Goal: Task Accomplishment & Management: Use online tool/utility

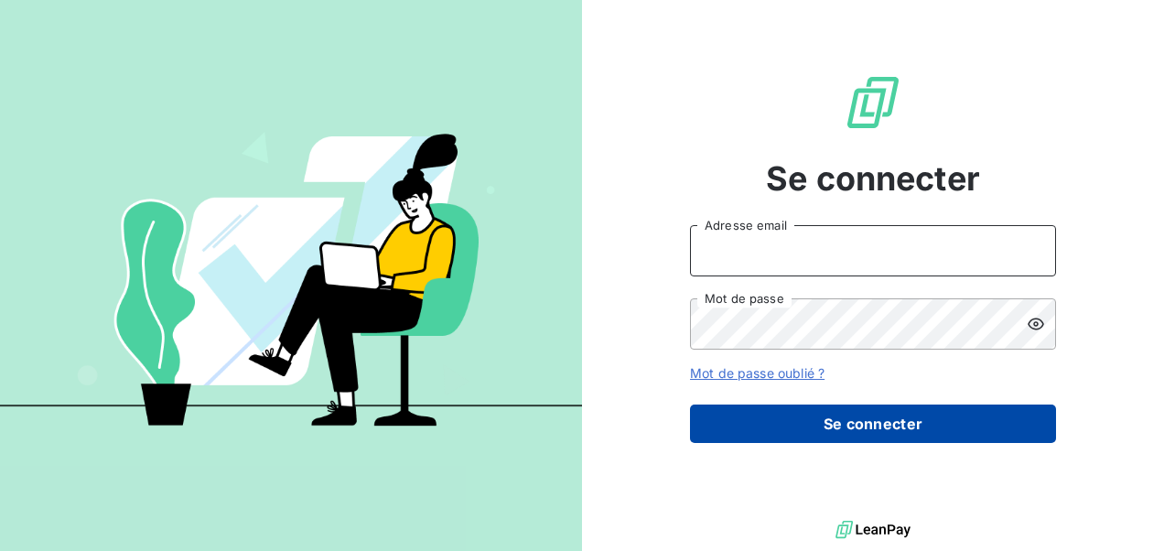
type input "[EMAIL_ADDRESS][DOMAIN_NAME]"
click at [844, 428] on button "Se connecter" at bounding box center [873, 423] width 366 height 38
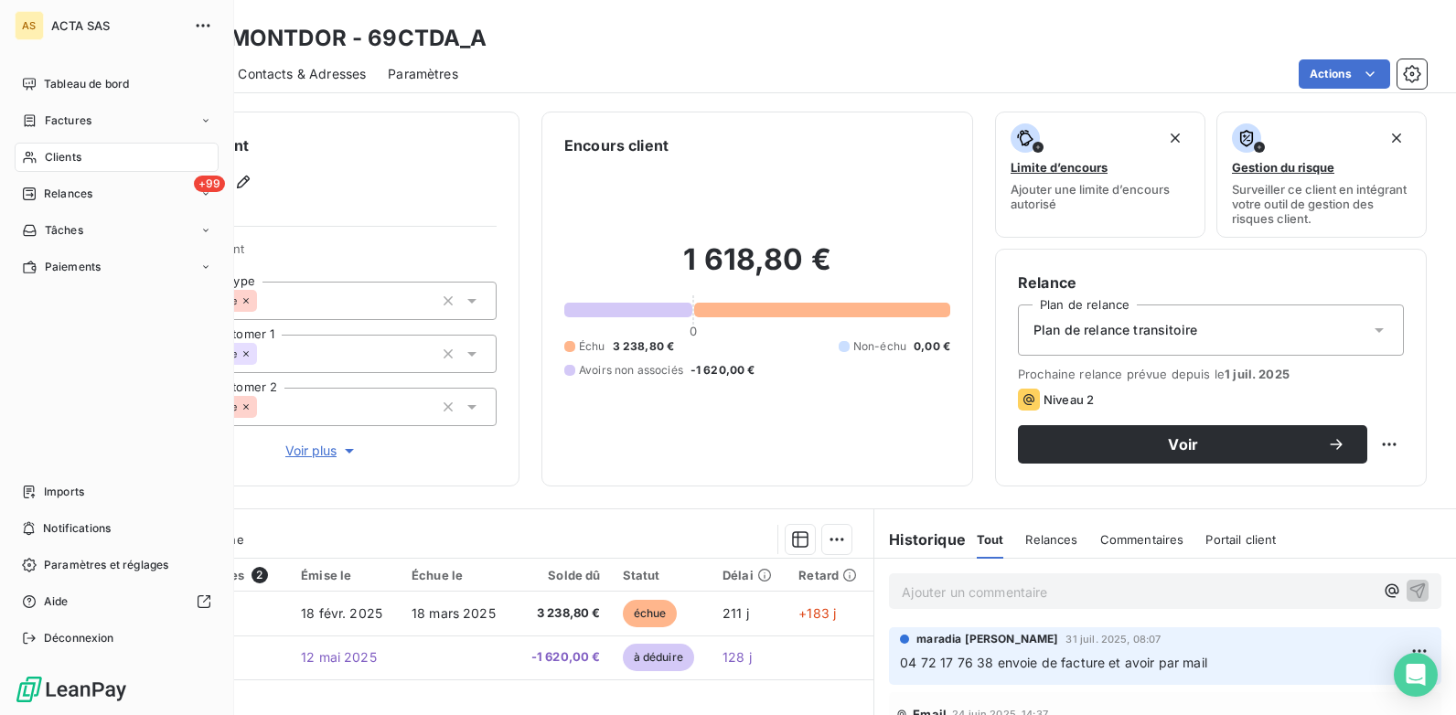
click at [96, 156] on div "Clients" at bounding box center [117, 157] width 204 height 29
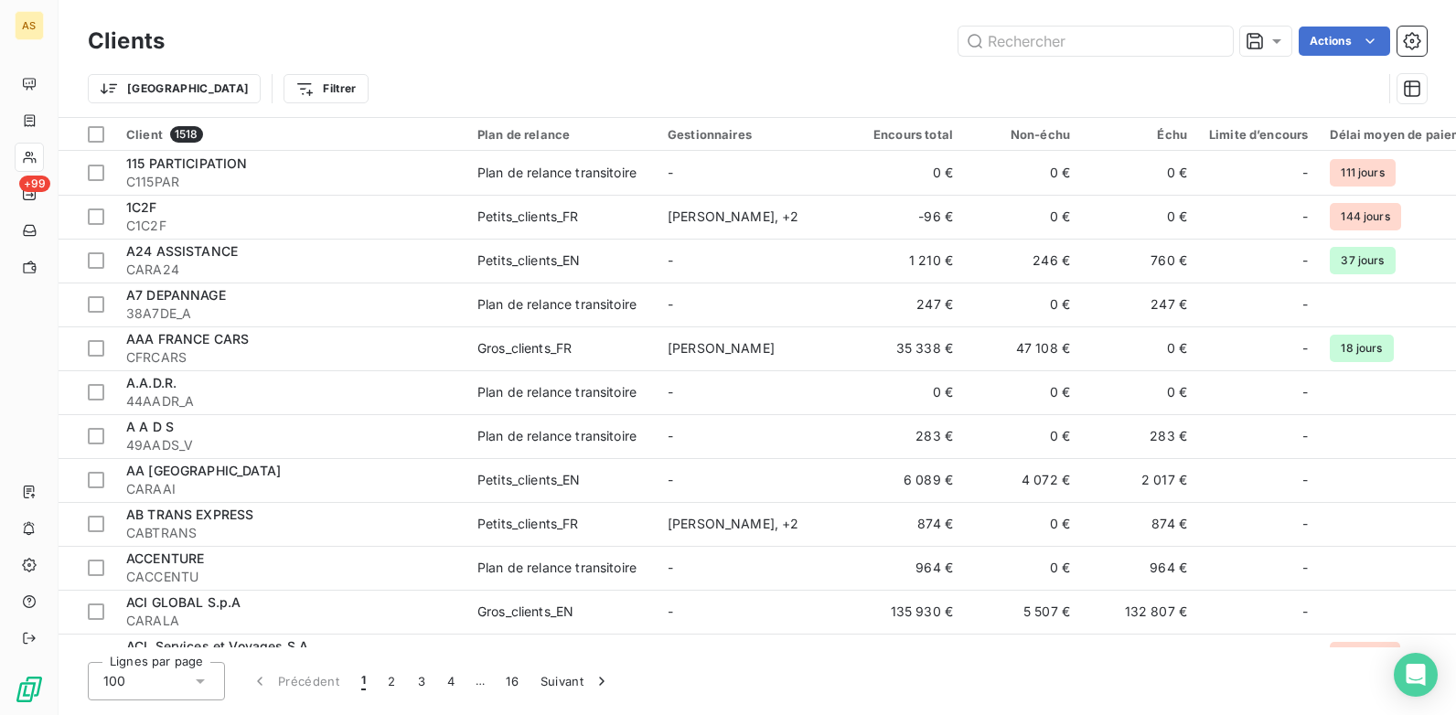
click at [214, 92] on html "AS +99 Clients Actions Trier Filtrer Client 1518 Plan de relance Gestionnaires …" at bounding box center [728, 357] width 1456 height 715
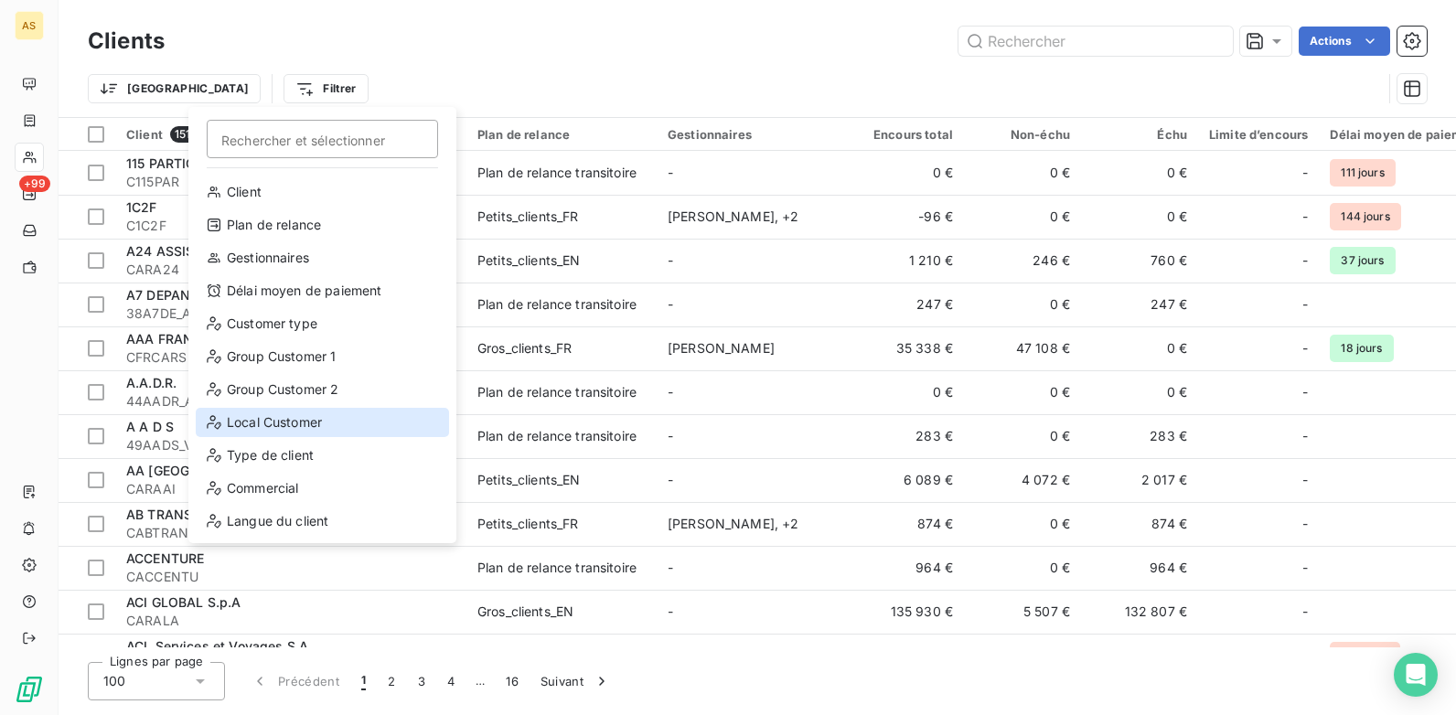
click at [276, 418] on div "Local Customer" at bounding box center [322, 422] width 253 height 29
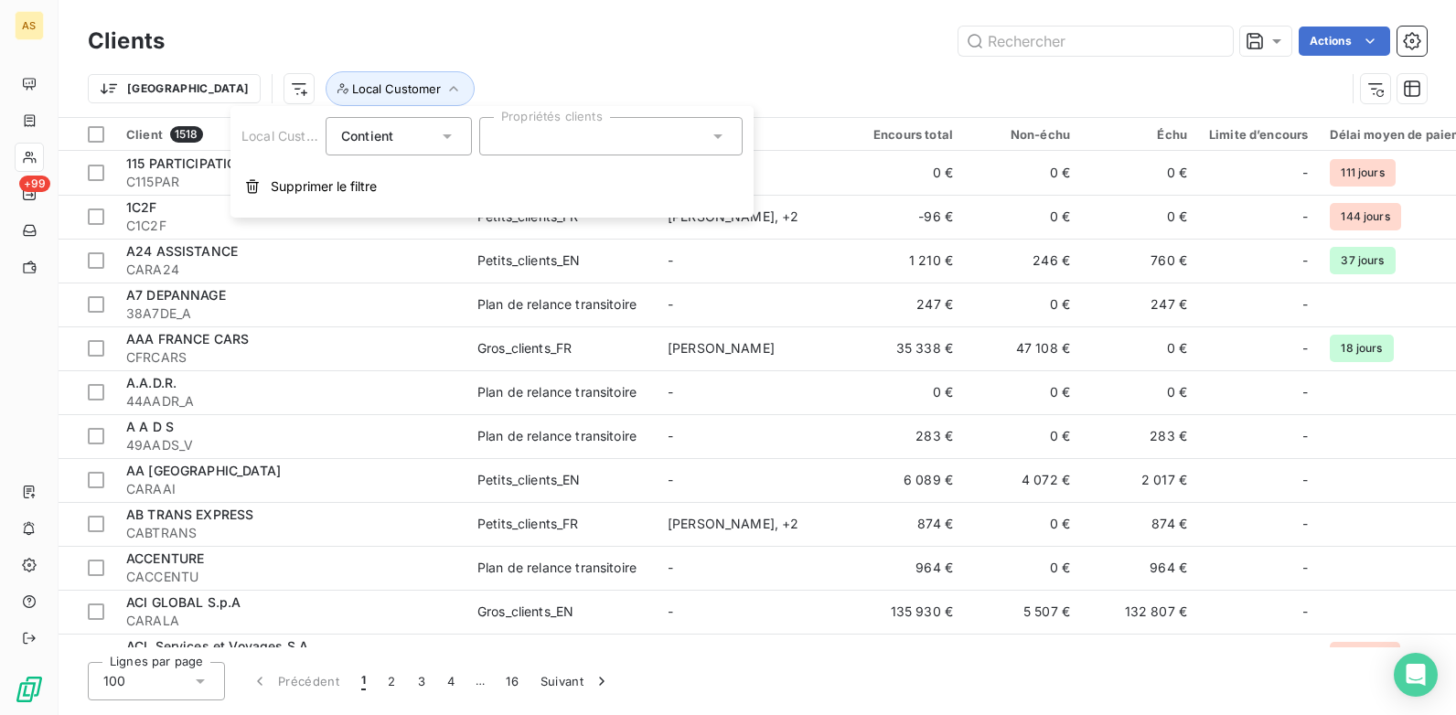
click at [718, 140] on icon at bounding box center [718, 136] width 18 height 18
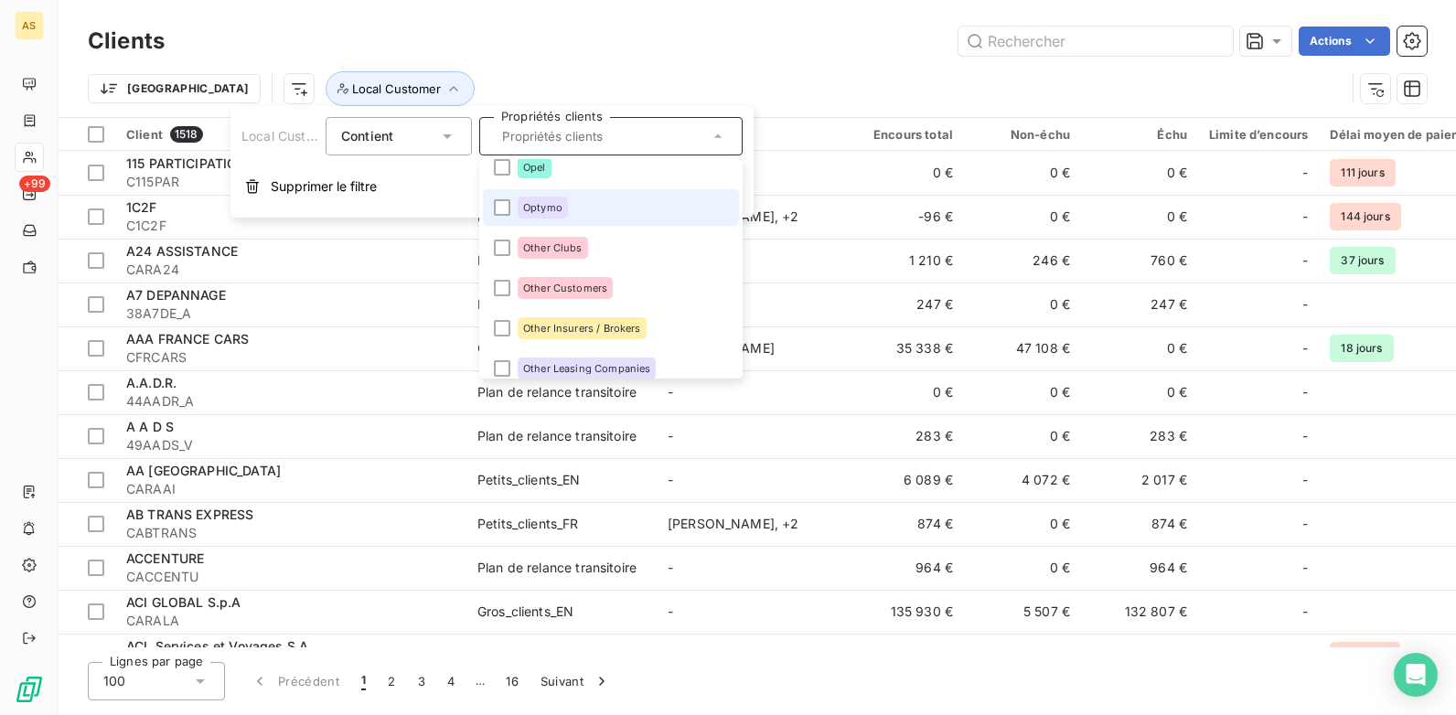
scroll to position [2195, 0]
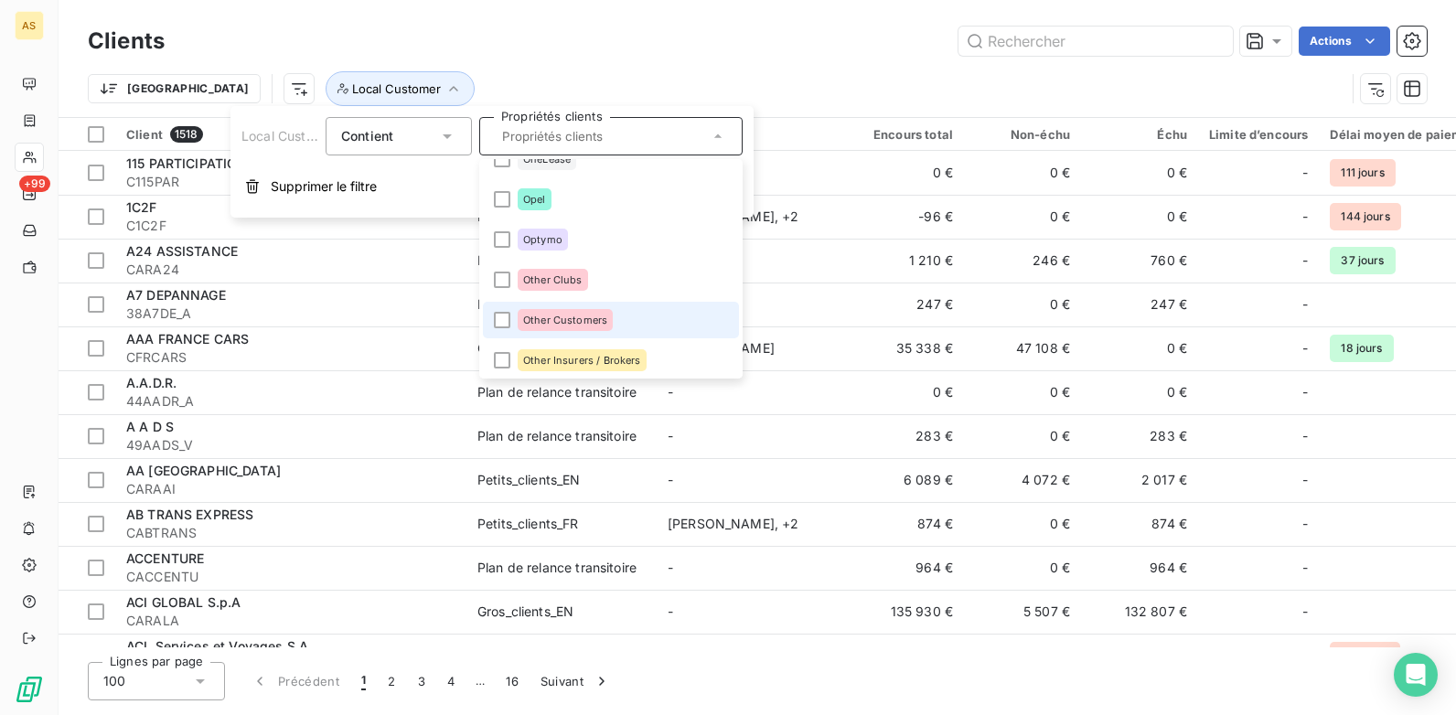
click at [547, 325] on span "Other Customers" at bounding box center [565, 320] width 84 height 11
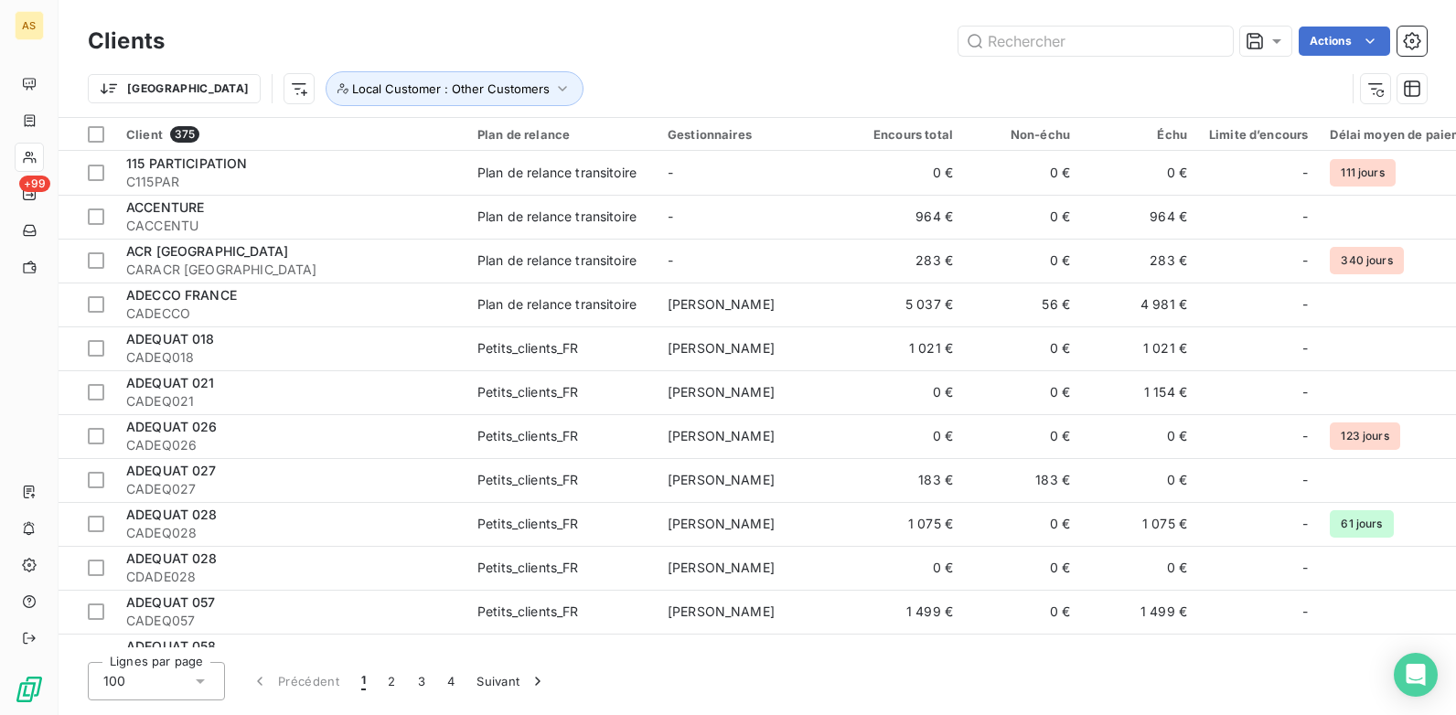
click at [576, 50] on div "Actions" at bounding box center [807, 41] width 1240 height 29
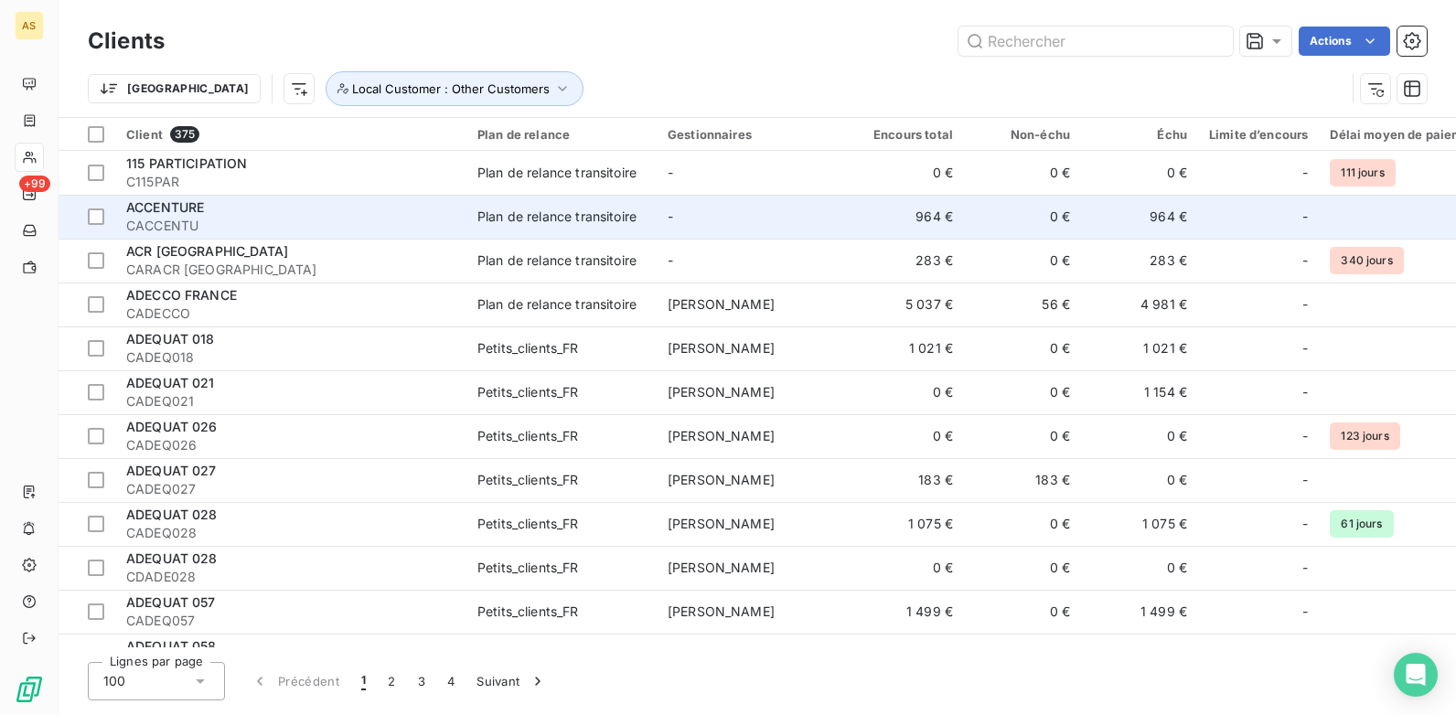
click at [533, 216] on div "Plan de relance transitoire" at bounding box center [557, 217] width 159 height 18
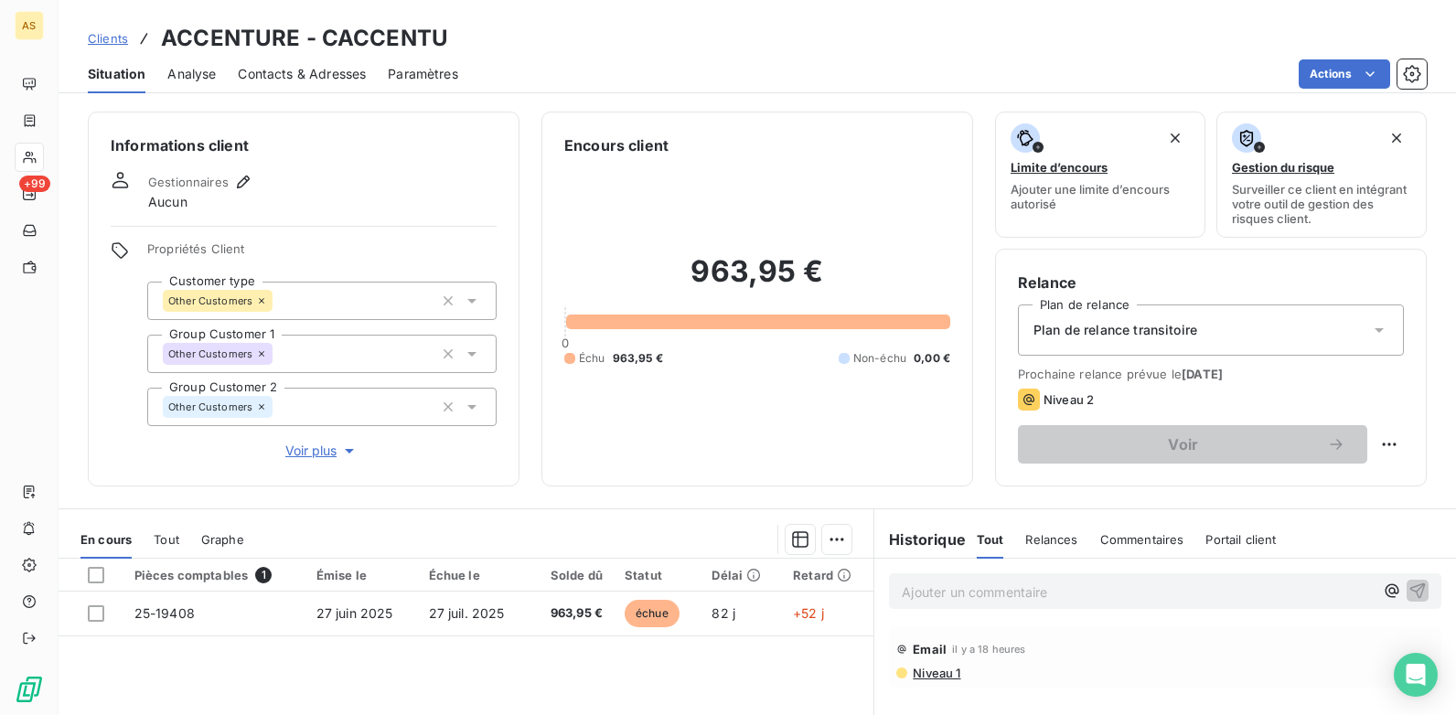
click at [112, 44] on span "Clients" at bounding box center [108, 38] width 40 height 15
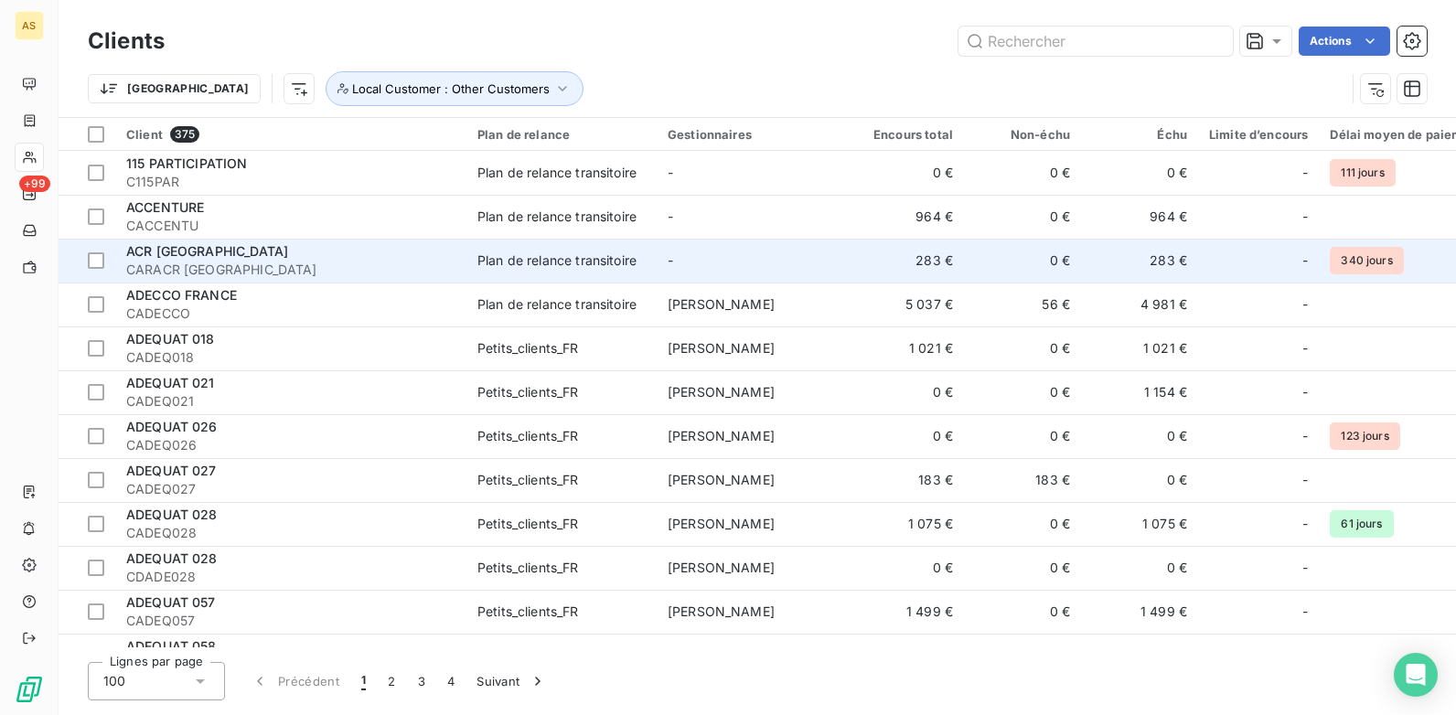
click at [603, 262] on div "Plan de relance transitoire" at bounding box center [557, 261] width 159 height 18
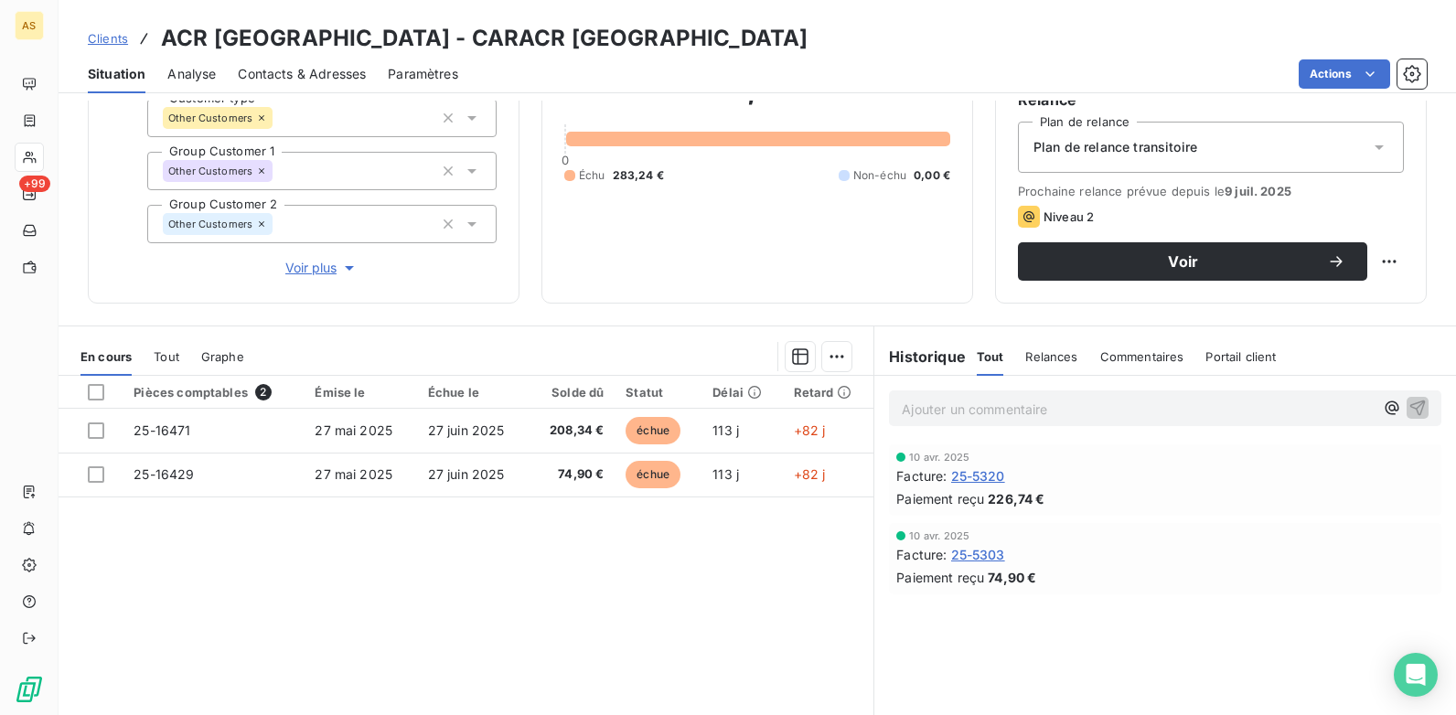
scroll to position [91, 0]
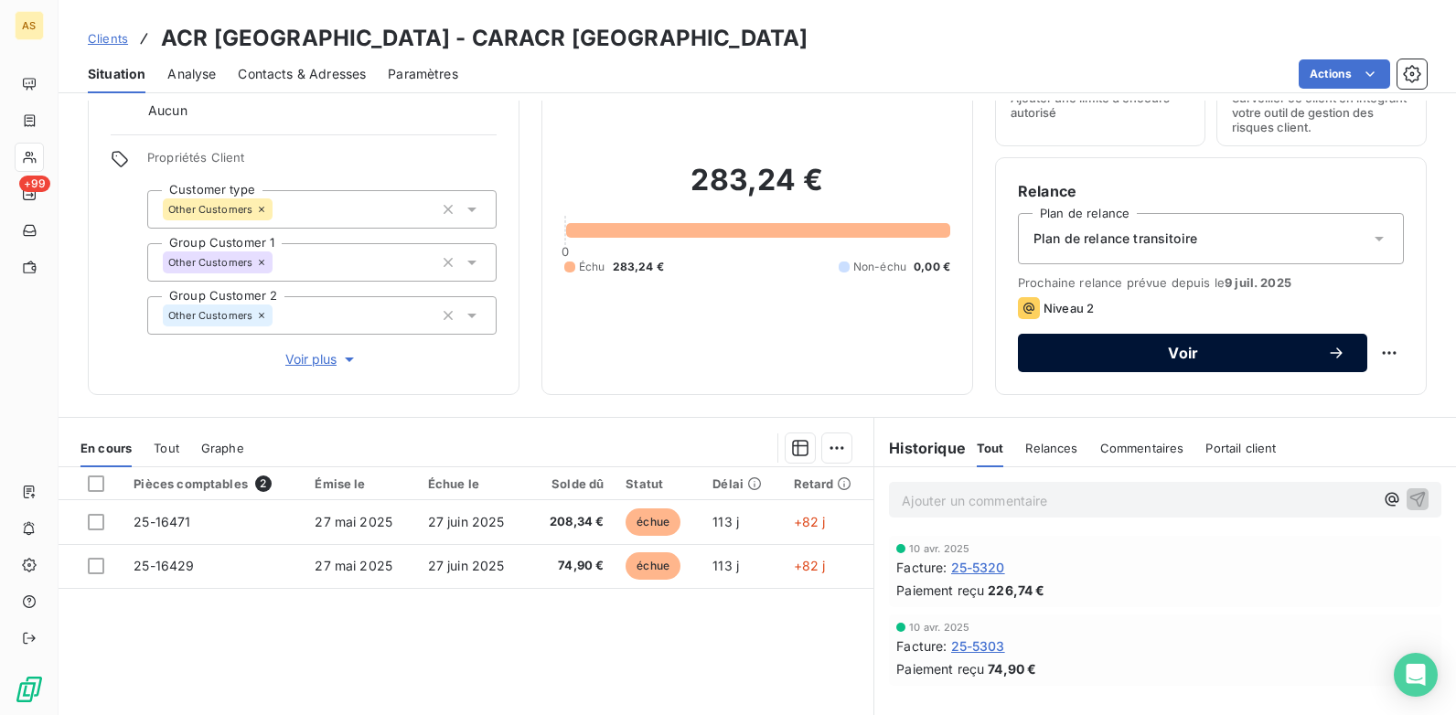
click at [1089, 361] on div "Voir" at bounding box center [1193, 353] width 306 height 18
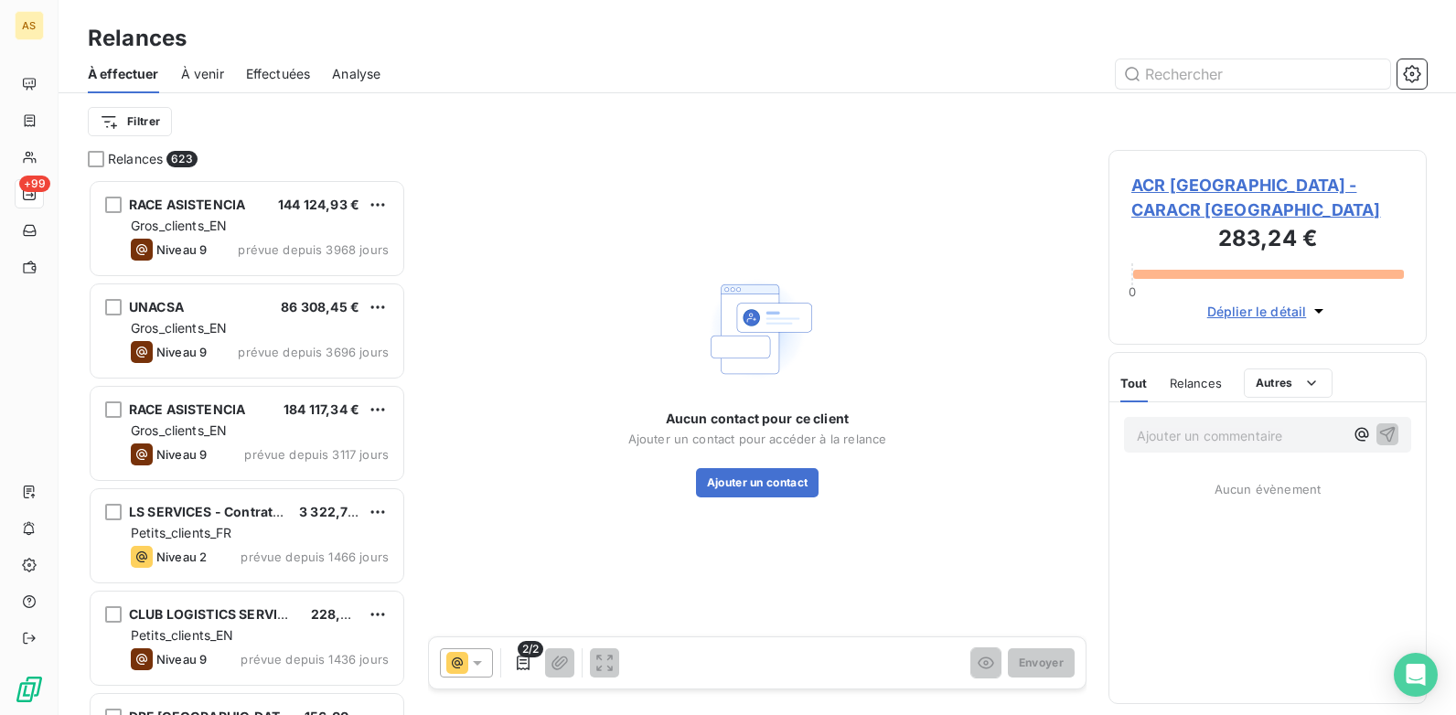
scroll to position [522, 305]
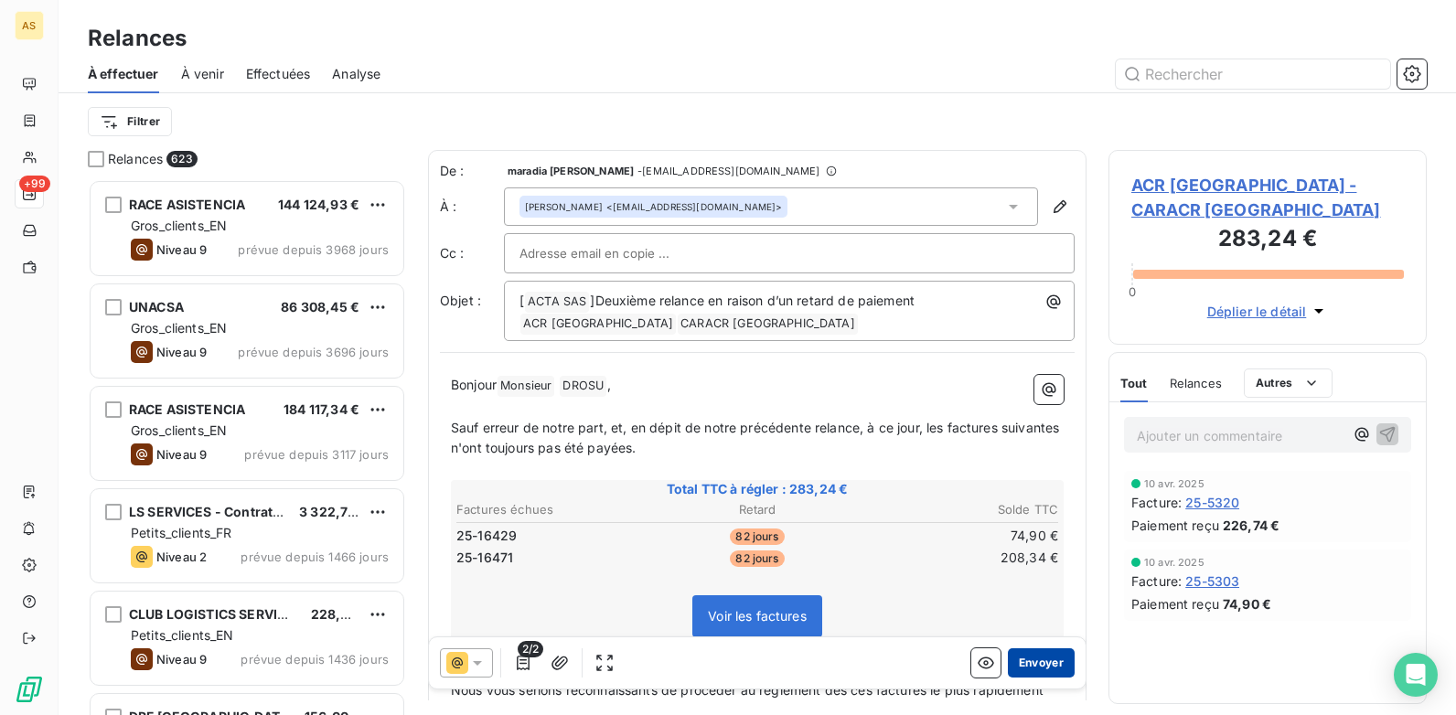
click at [1027, 550] on button "Envoyer" at bounding box center [1041, 663] width 67 height 29
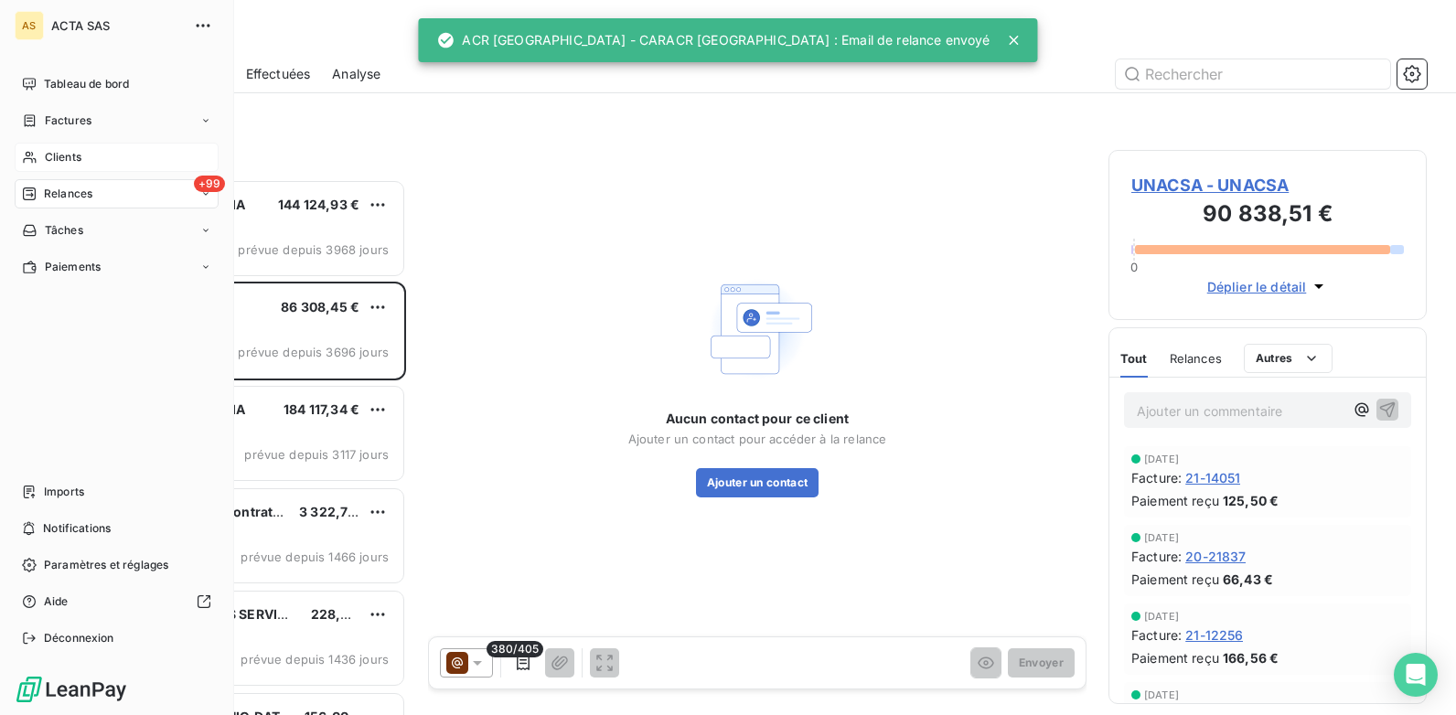
click at [96, 162] on div "Clients" at bounding box center [117, 157] width 204 height 29
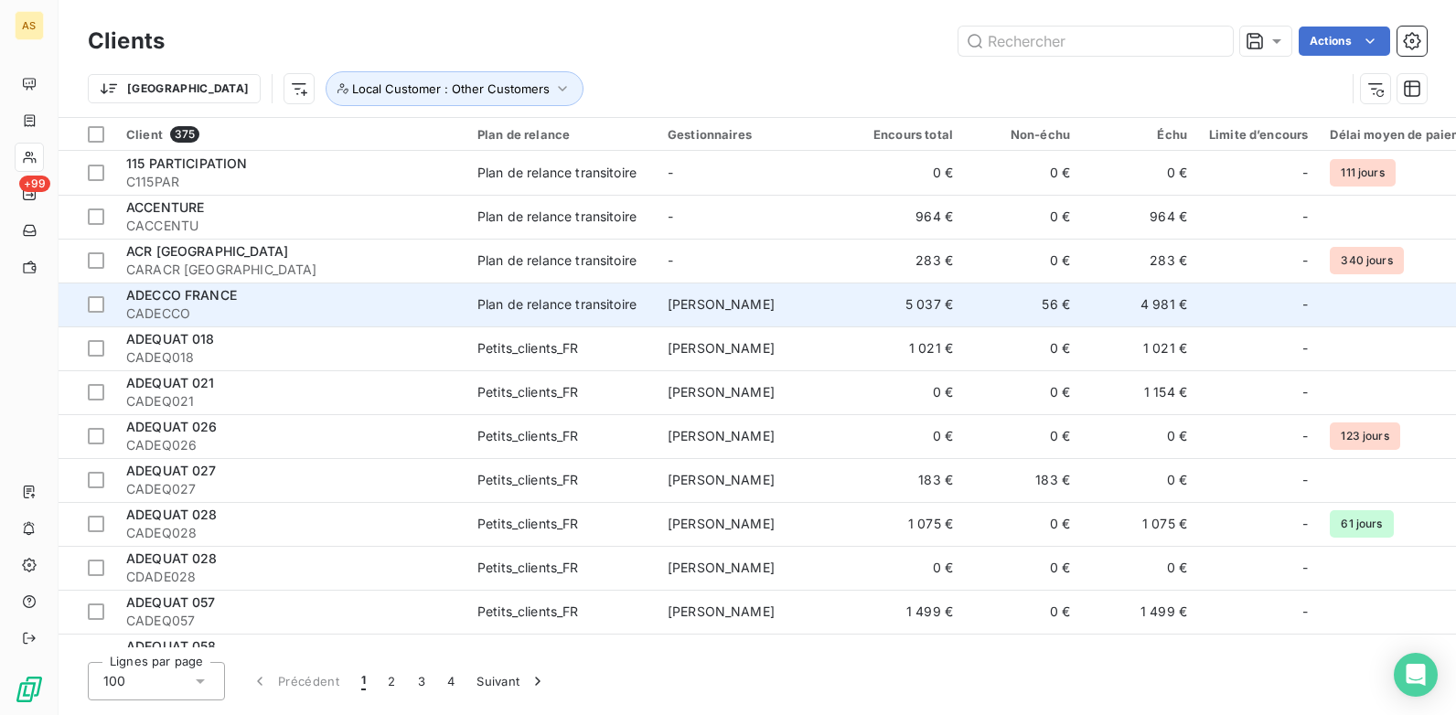
click at [317, 302] on div "ADECCO FRANCE" at bounding box center [290, 295] width 329 height 18
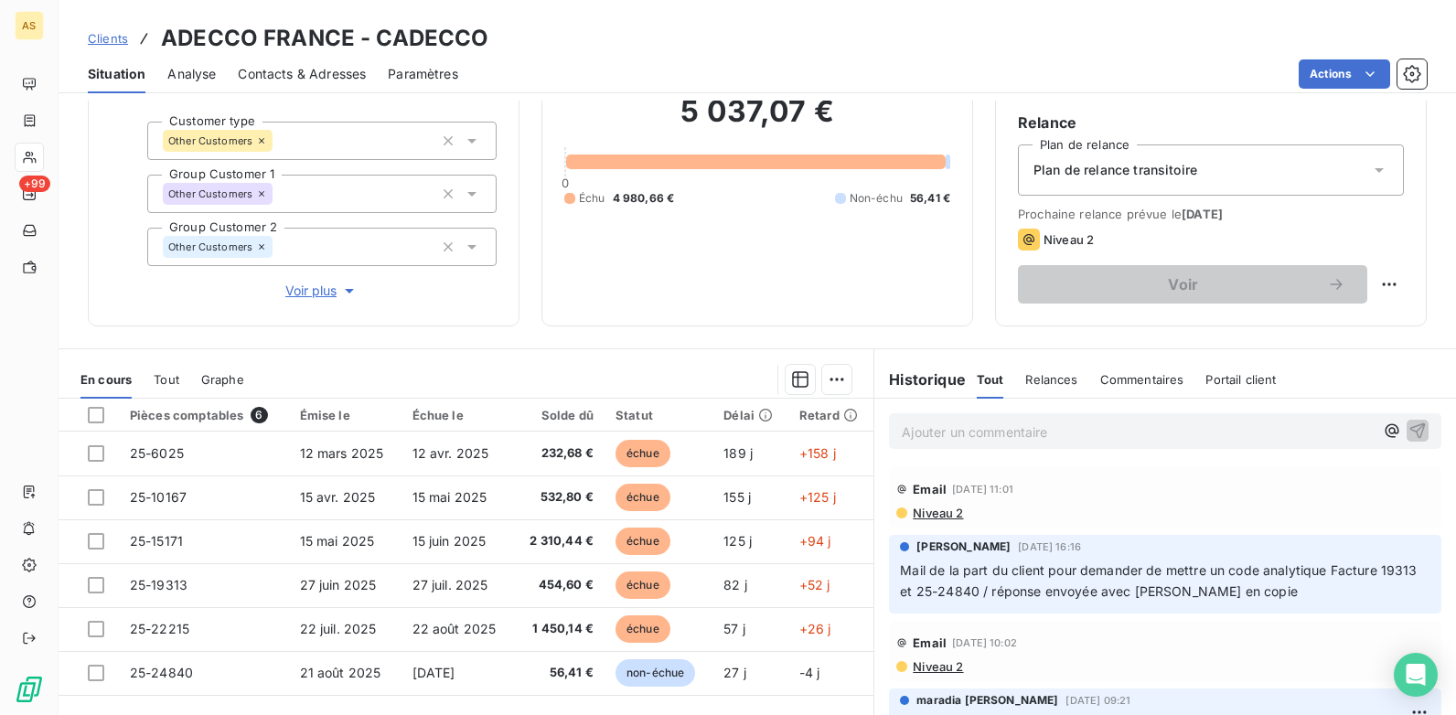
scroll to position [159, 0]
click at [102, 40] on span "Clients" at bounding box center [108, 38] width 40 height 15
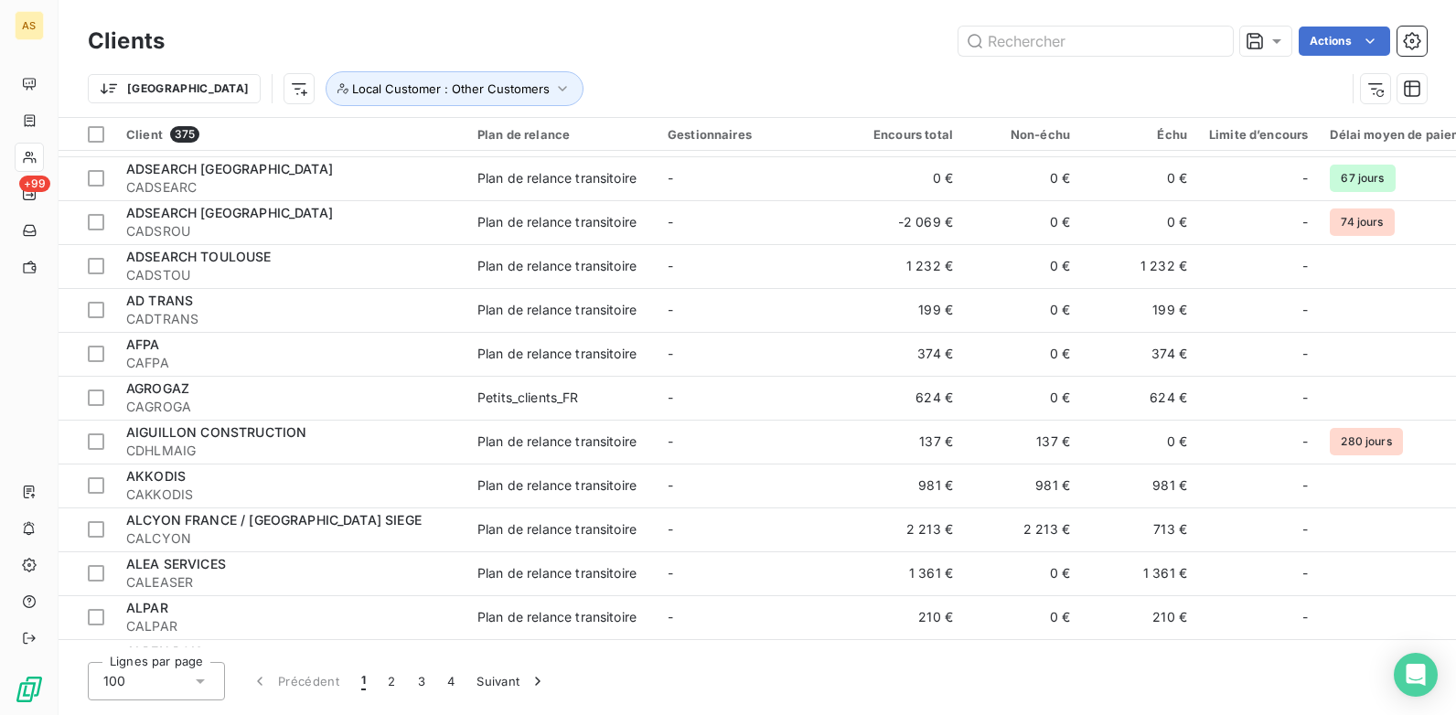
scroll to position [1830, 0]
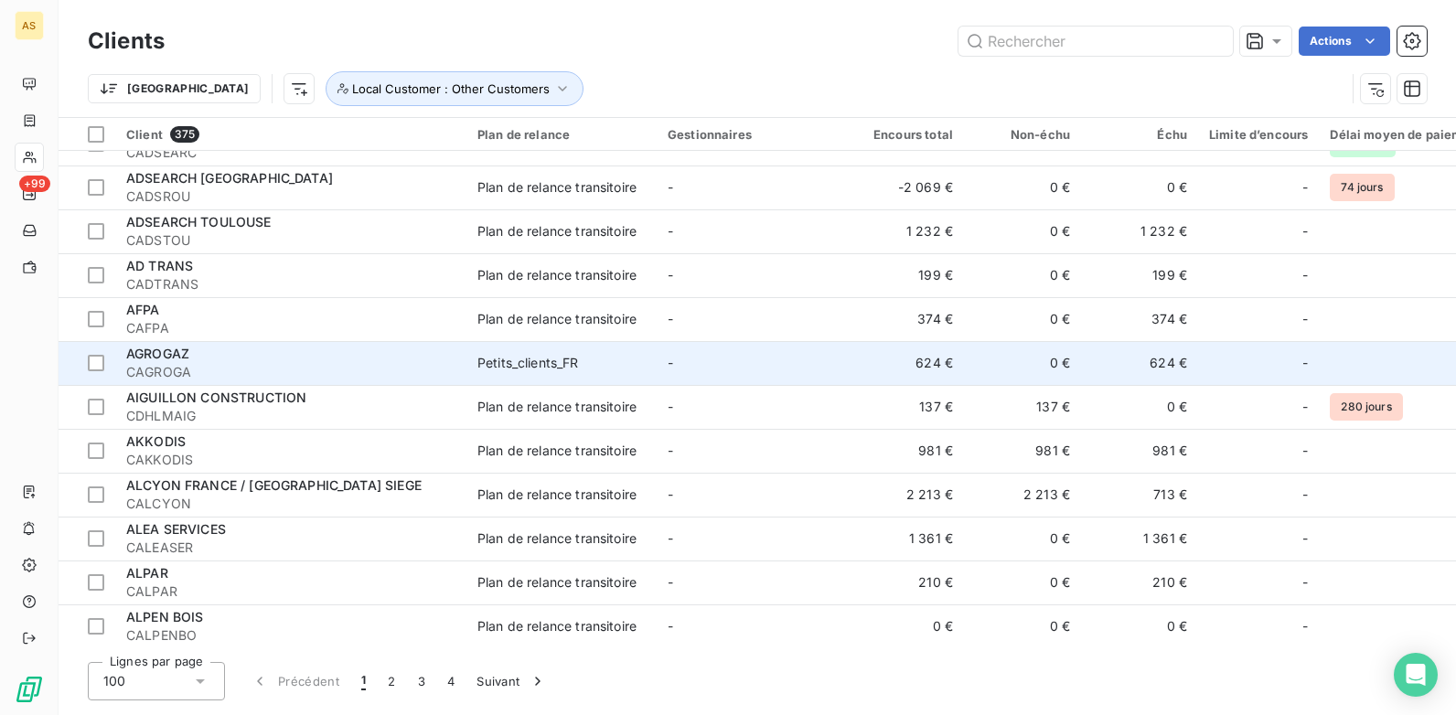
click at [317, 373] on span "CAGROGA" at bounding box center [290, 372] width 329 height 18
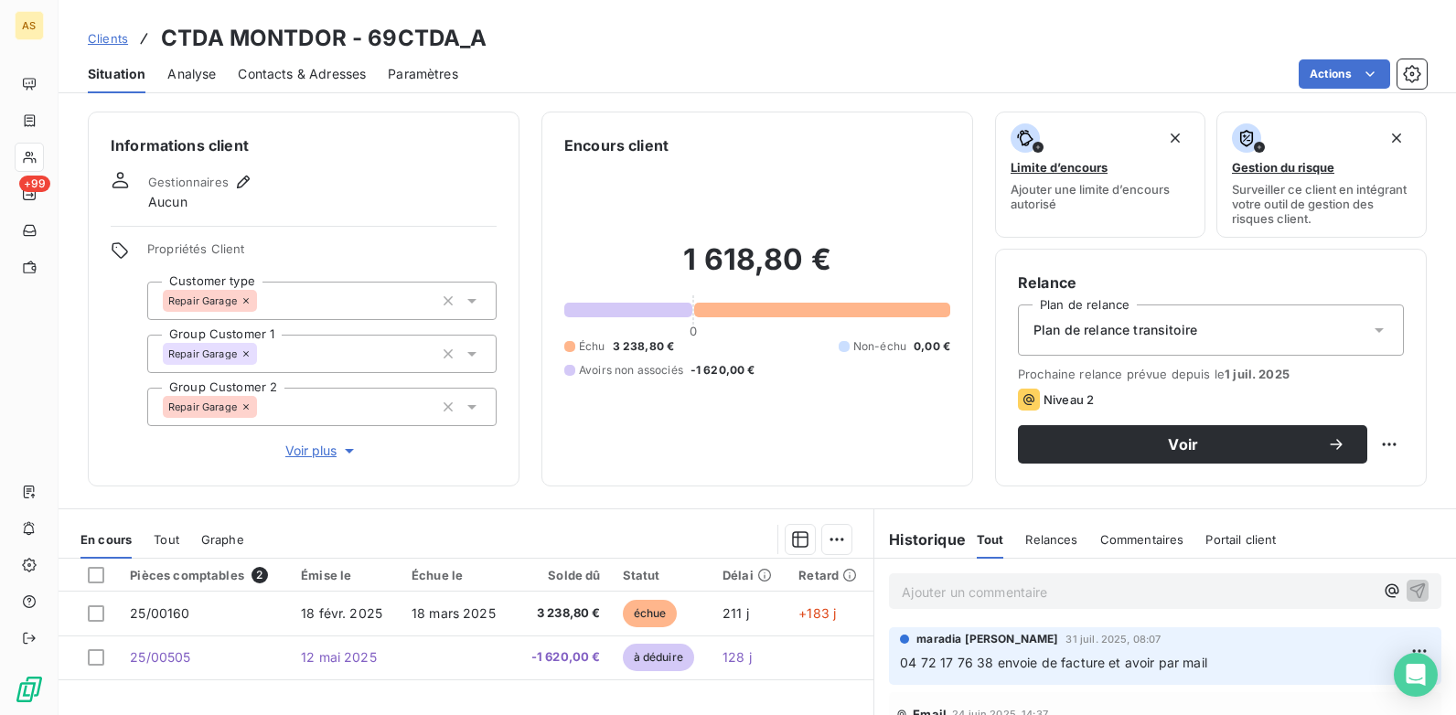
click at [106, 39] on span "Clients" at bounding box center [108, 38] width 40 height 15
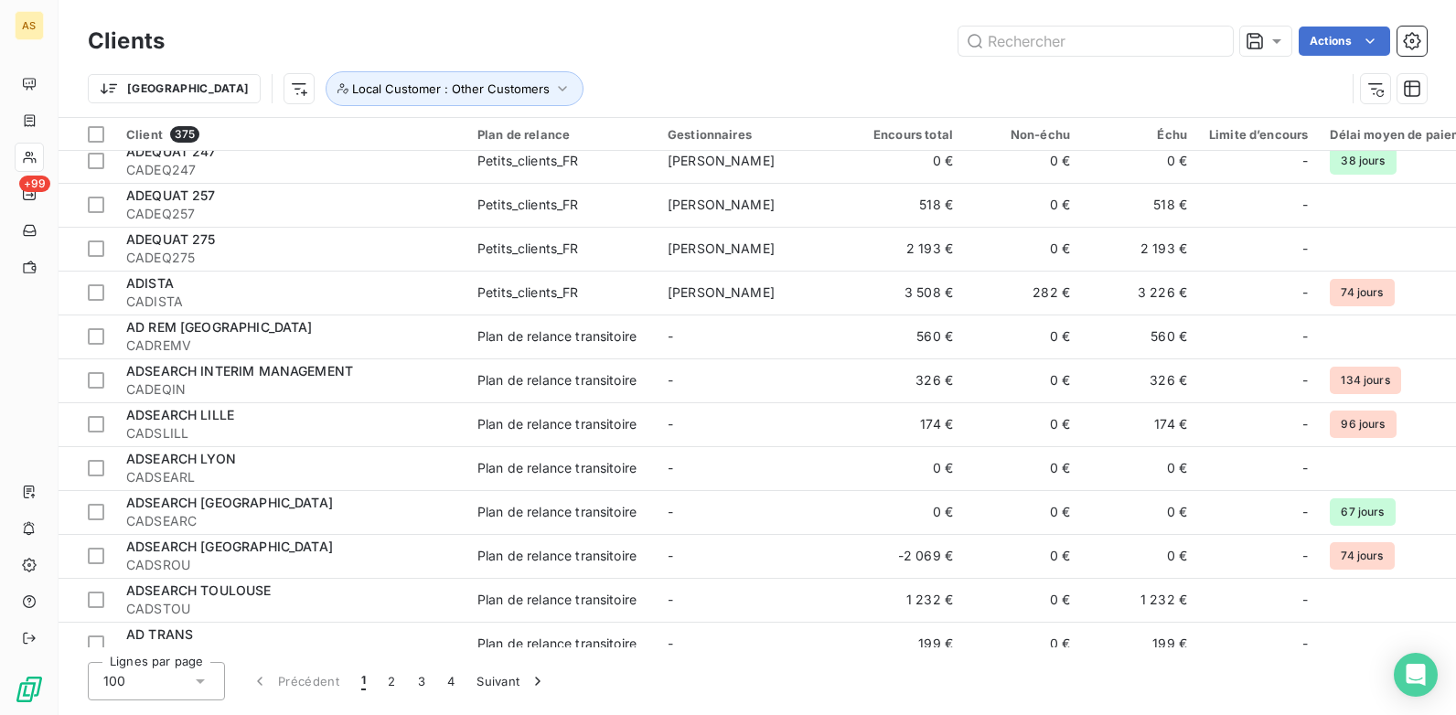
scroll to position [1464, 0]
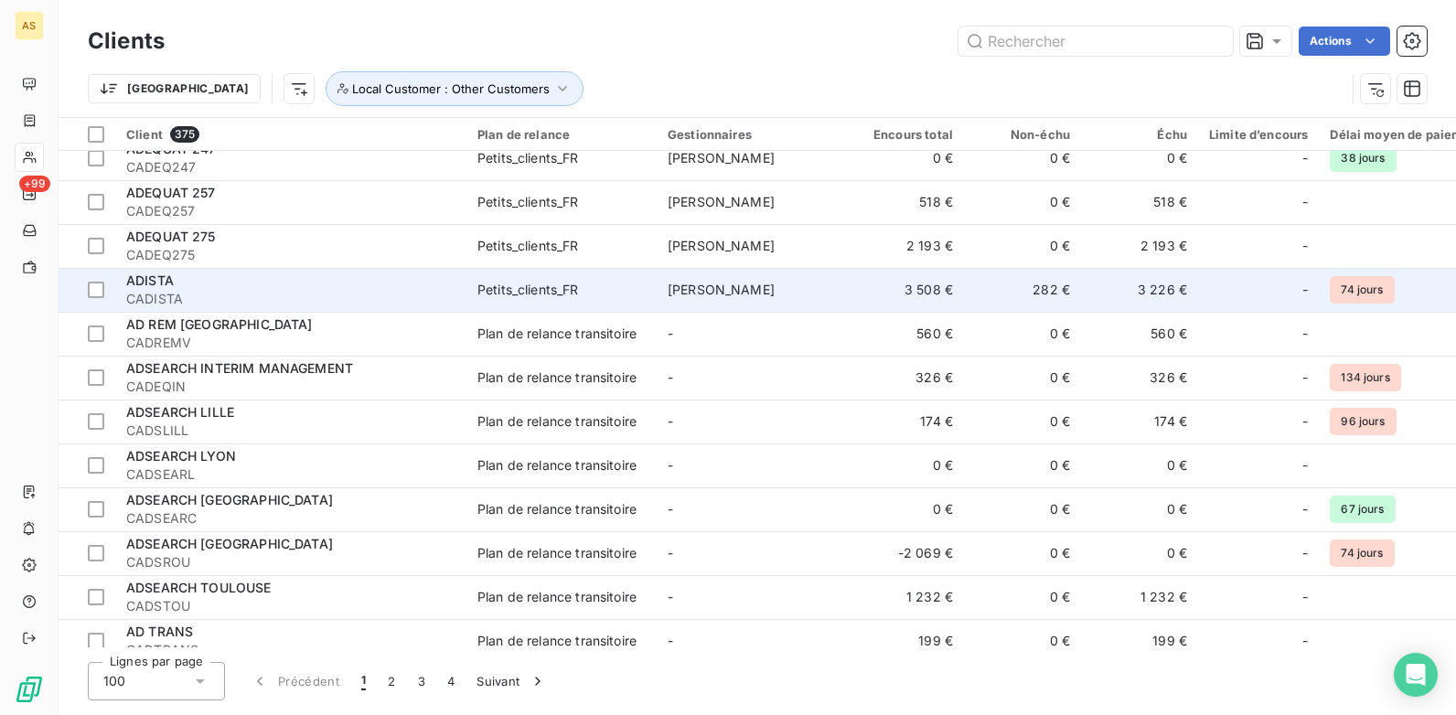
click at [505, 286] on div "Petits_clients_FR" at bounding box center [529, 290] width 102 height 18
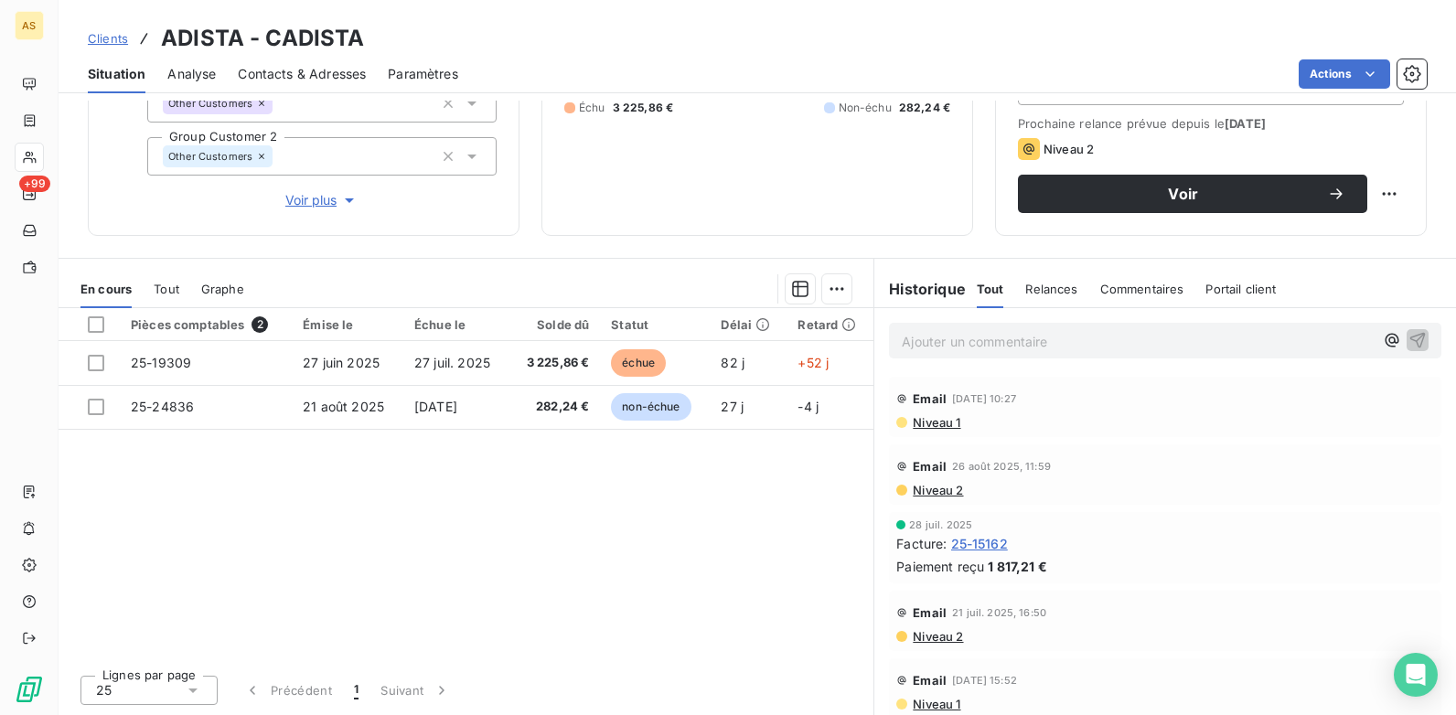
scroll to position [159, 0]
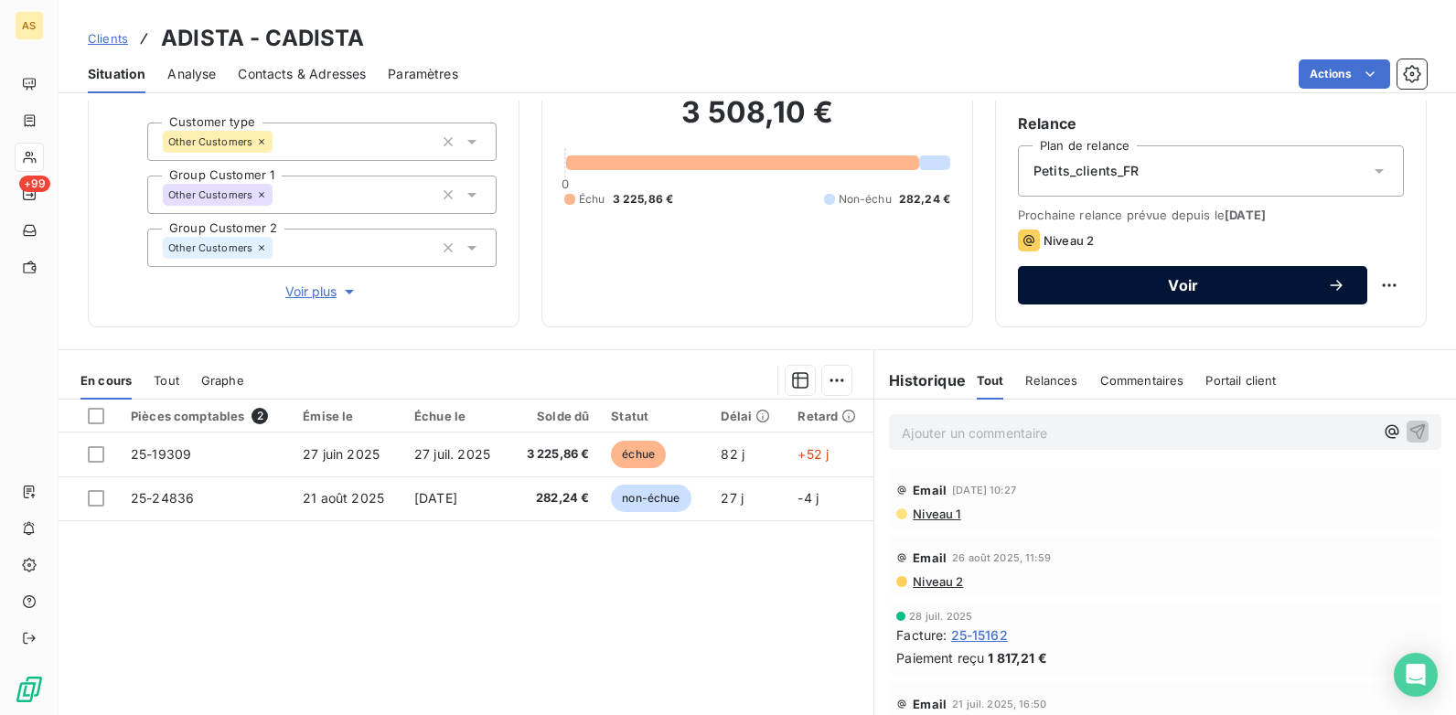
click at [1070, 284] on span "Voir" at bounding box center [1183, 285] width 287 height 15
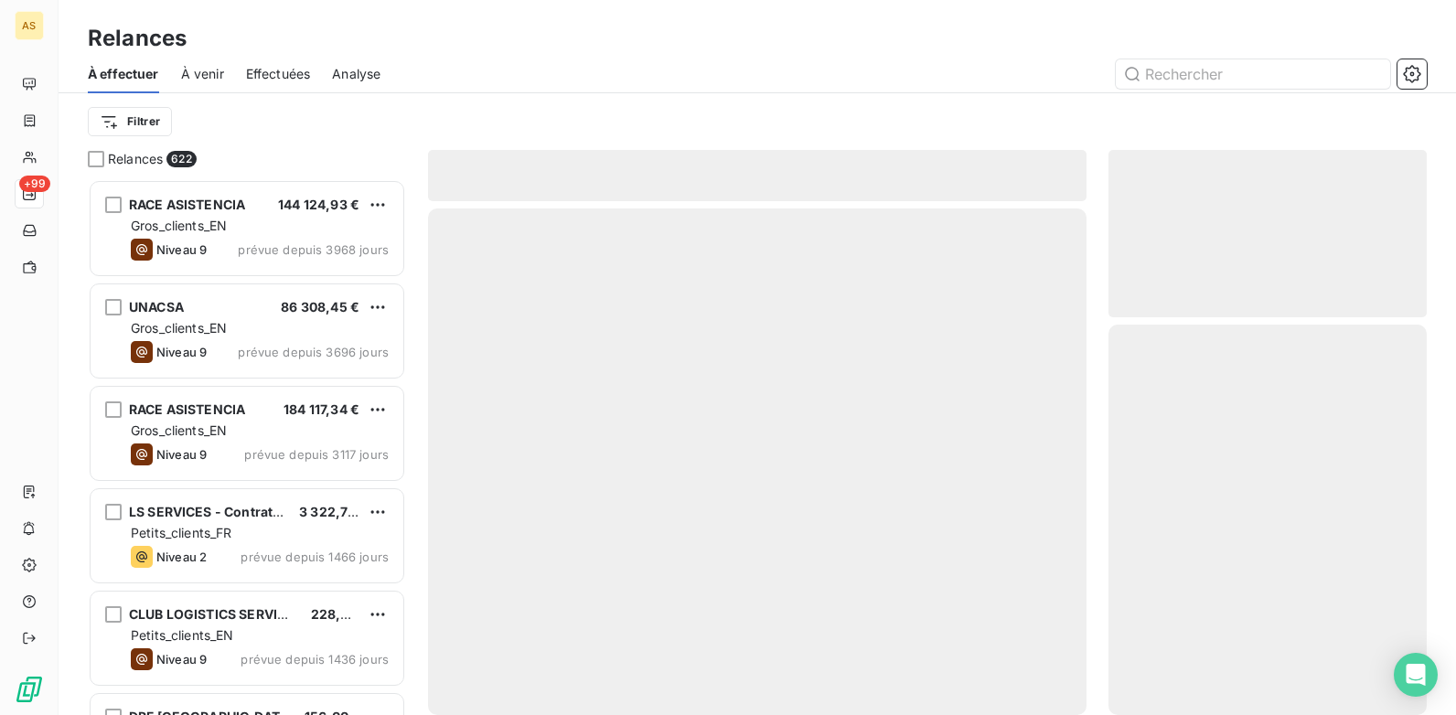
scroll to position [522, 305]
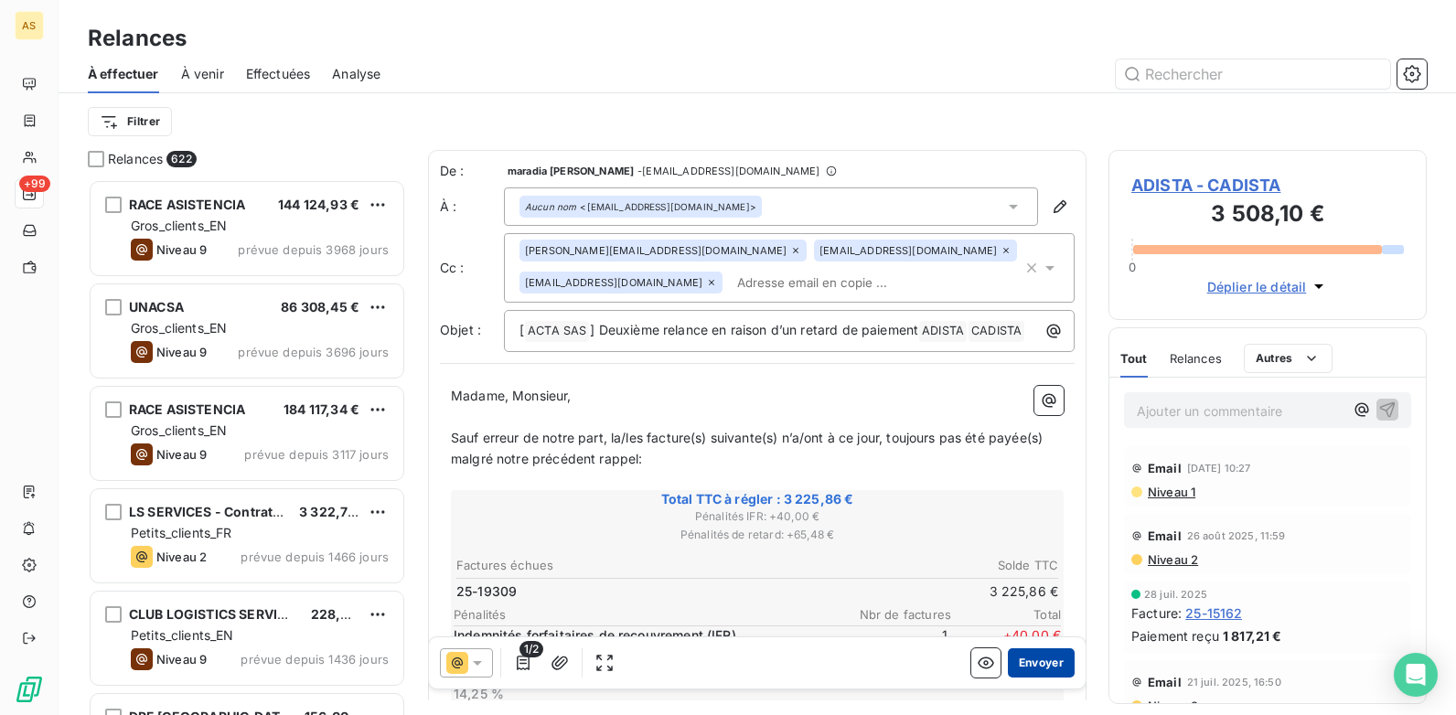
click at [1025, 657] on button "Envoyer" at bounding box center [1041, 663] width 67 height 29
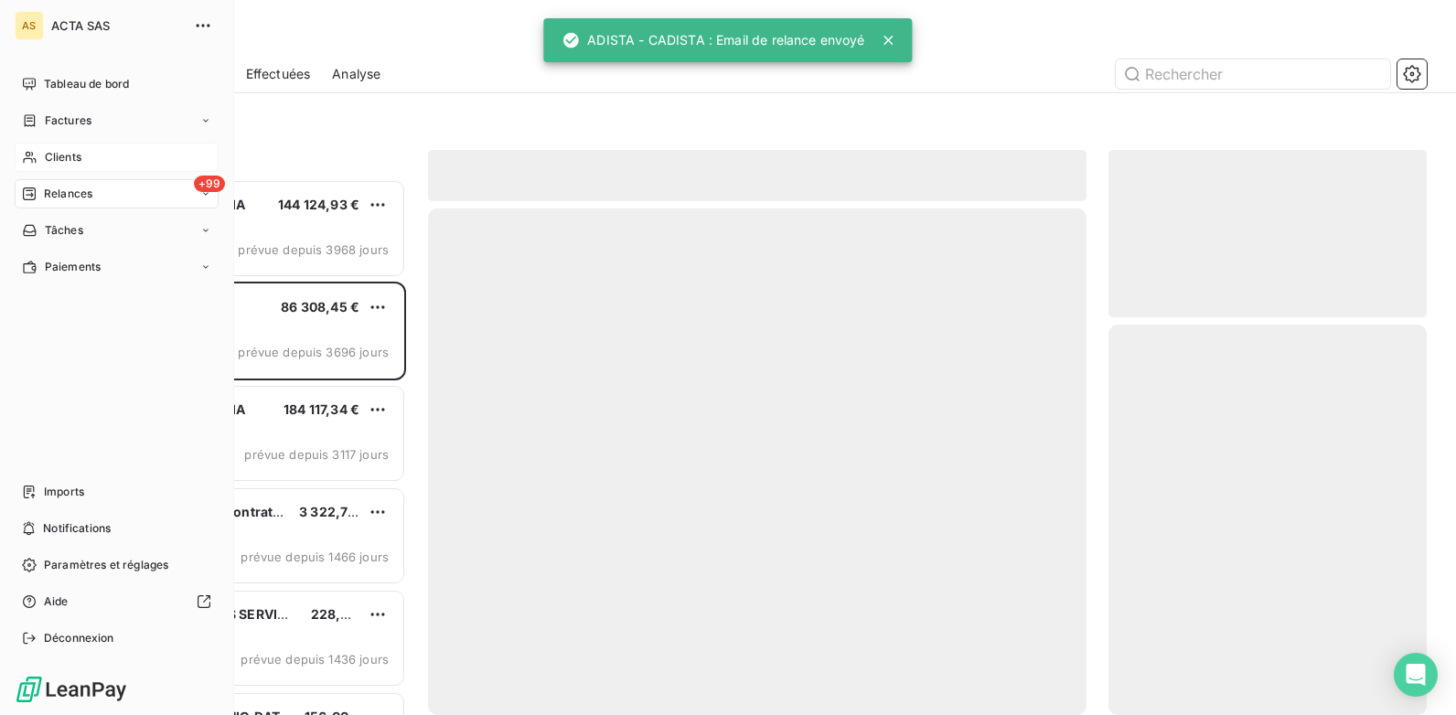
click at [54, 164] on span "Clients" at bounding box center [63, 157] width 37 height 16
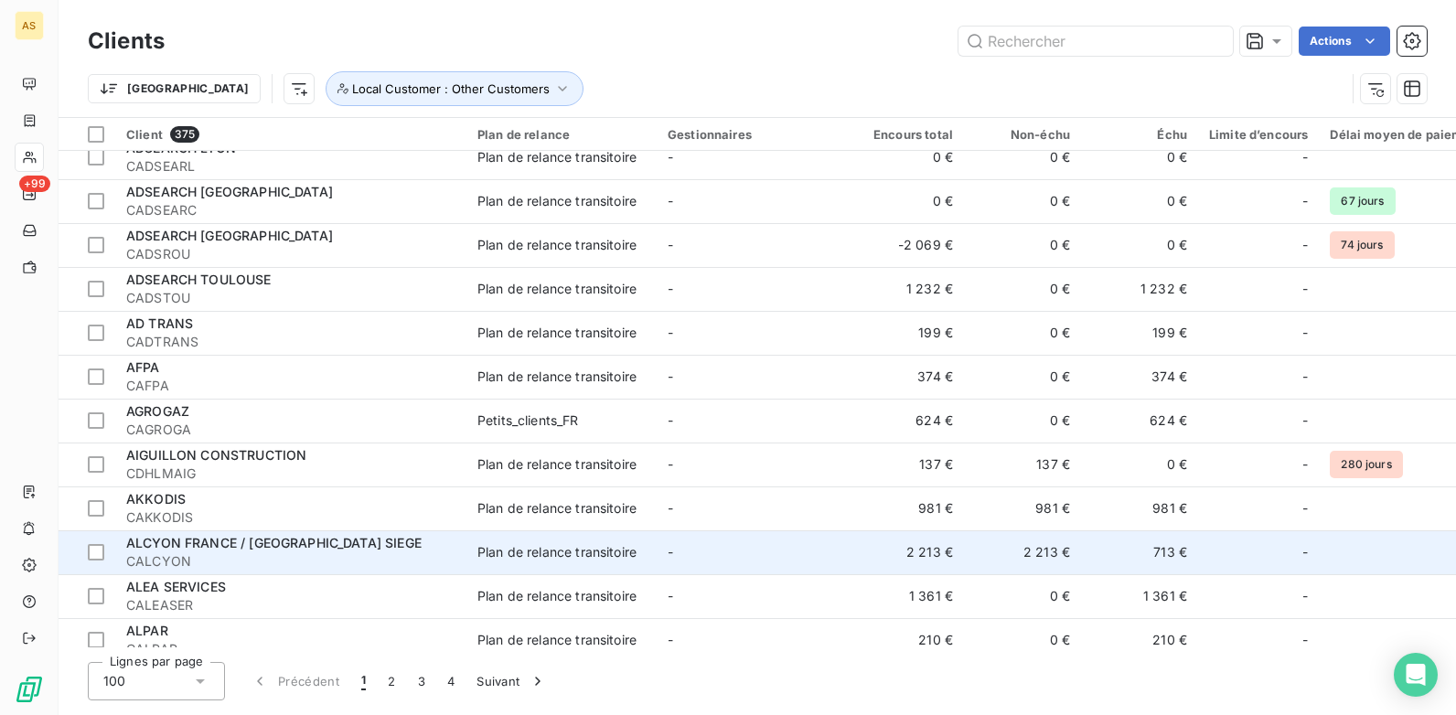
scroll to position [1830, 0]
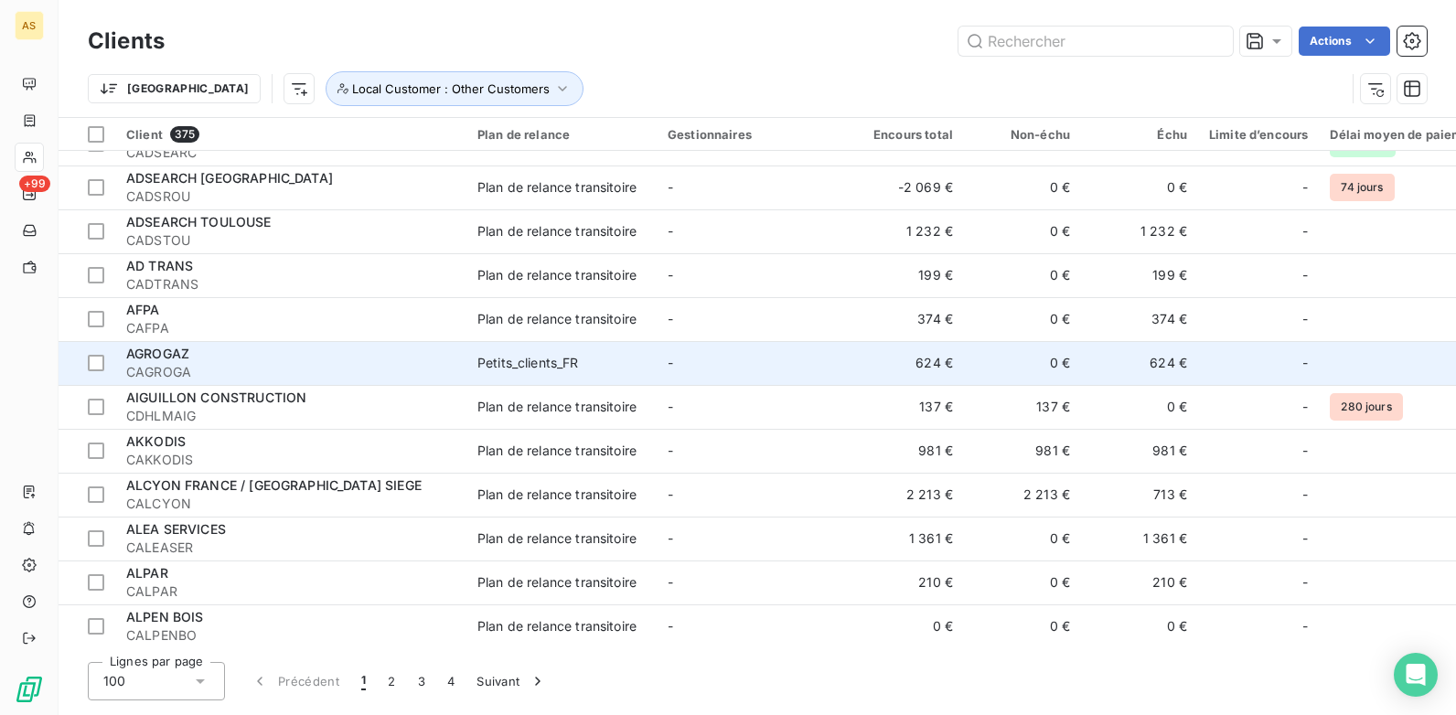
click at [1172, 372] on td "624 €" at bounding box center [1139, 363] width 117 height 44
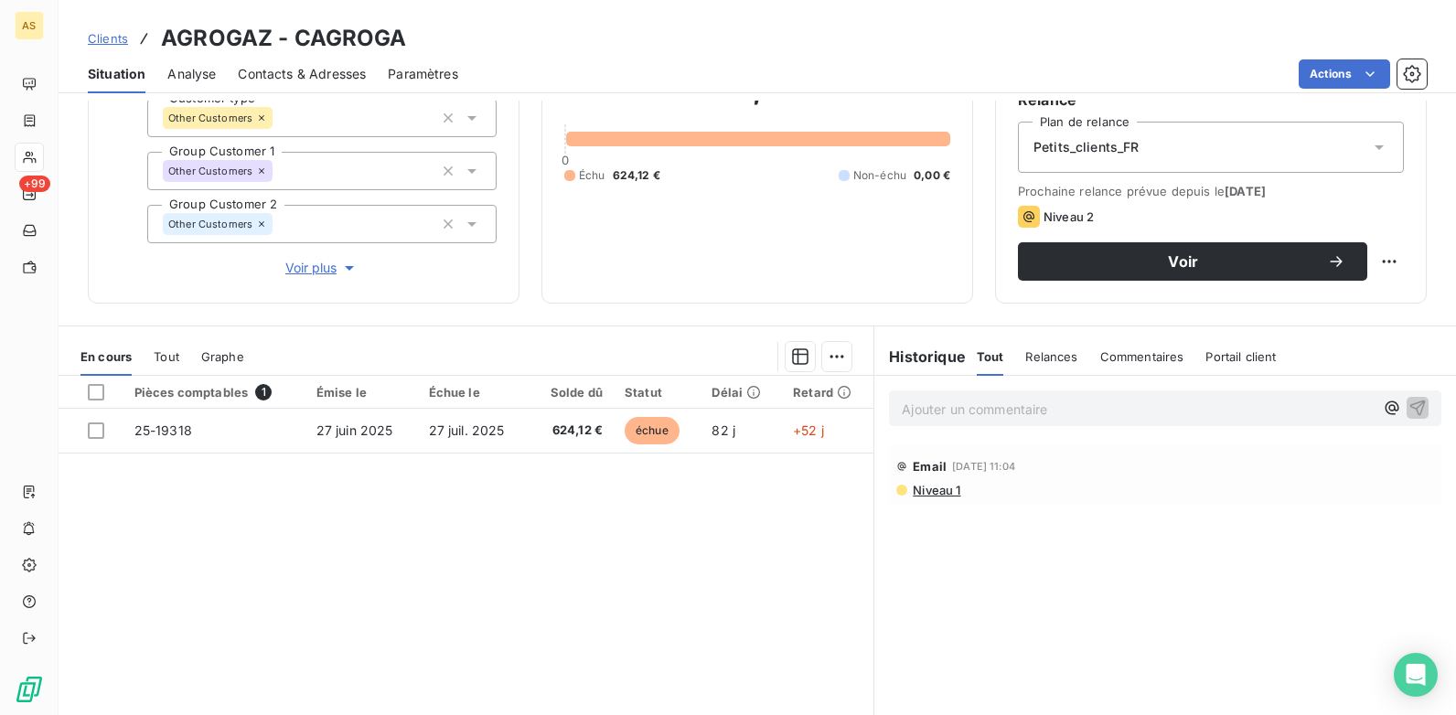
scroll to position [91, 0]
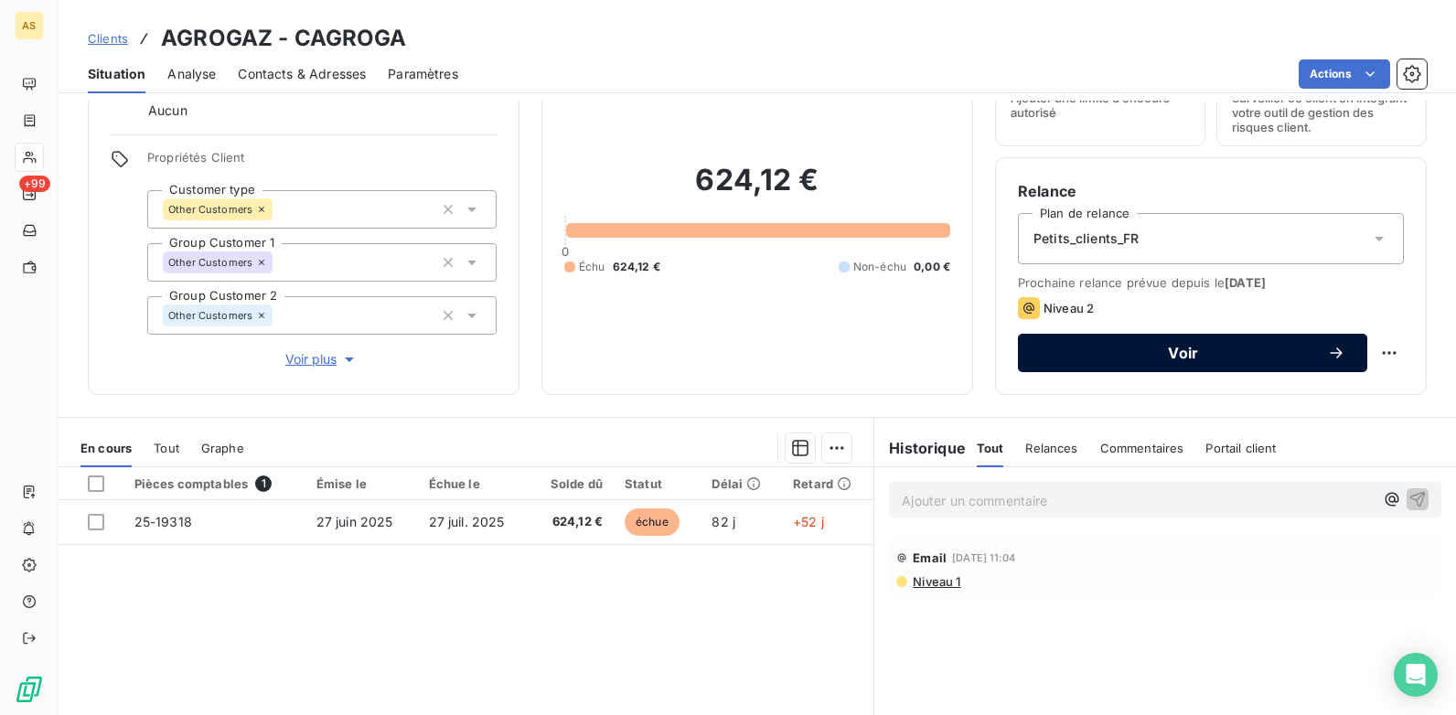
click at [1171, 354] on span "Voir" at bounding box center [1183, 353] width 287 height 15
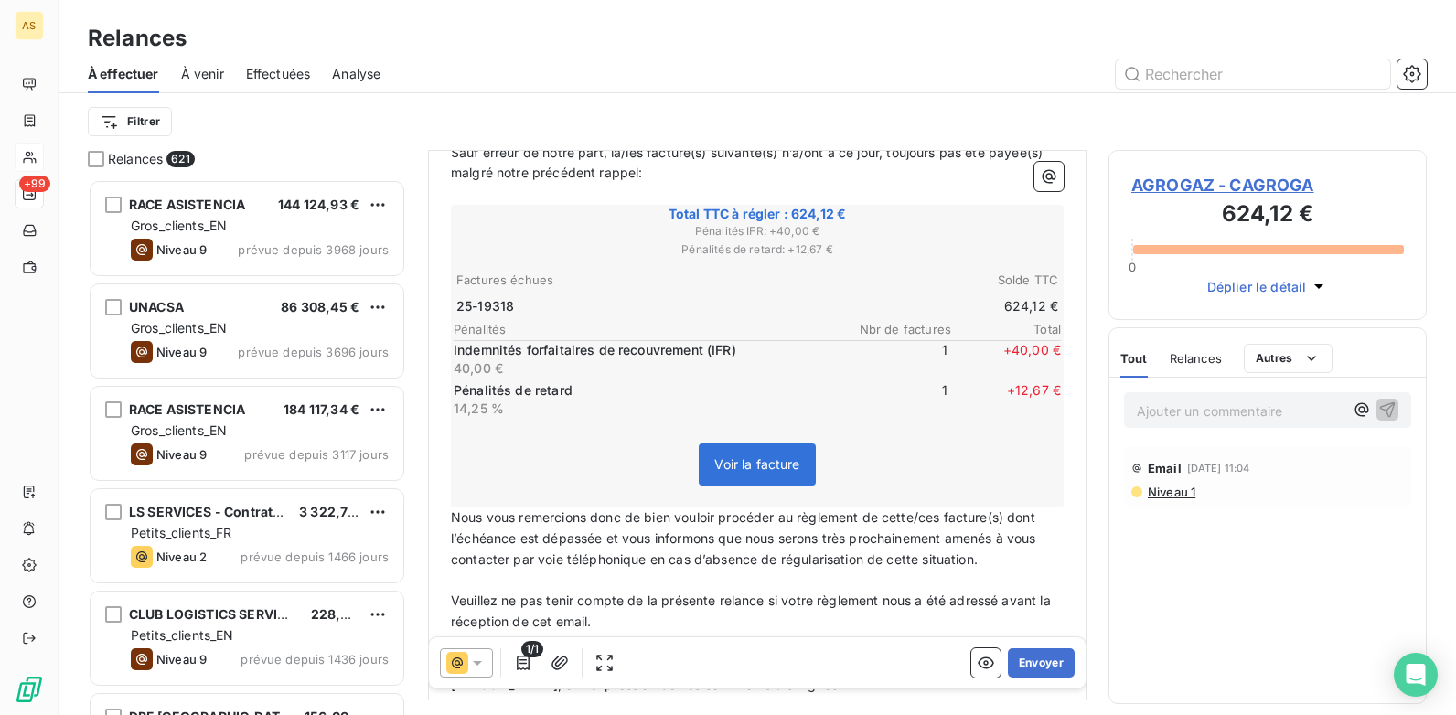
scroll to position [367, 0]
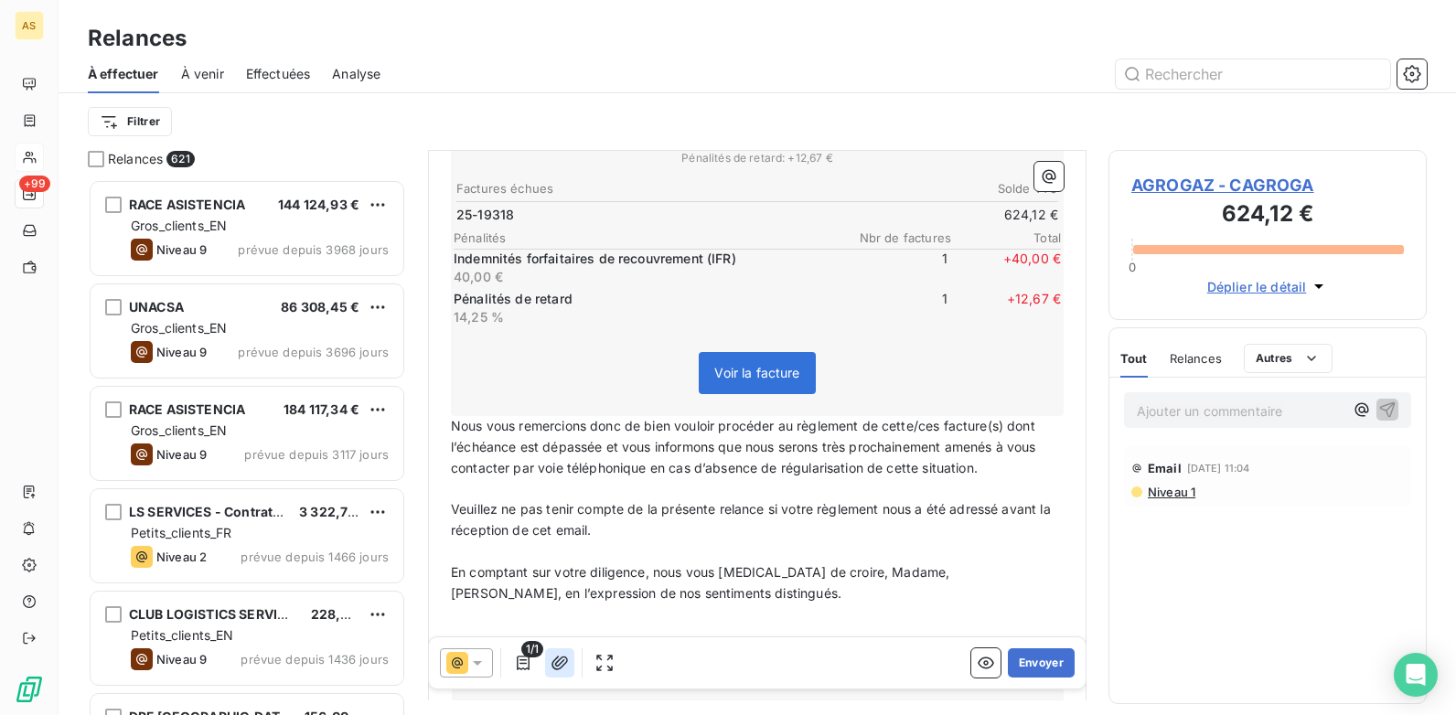
click at [569, 671] on button "button" at bounding box center [559, 663] width 29 height 29
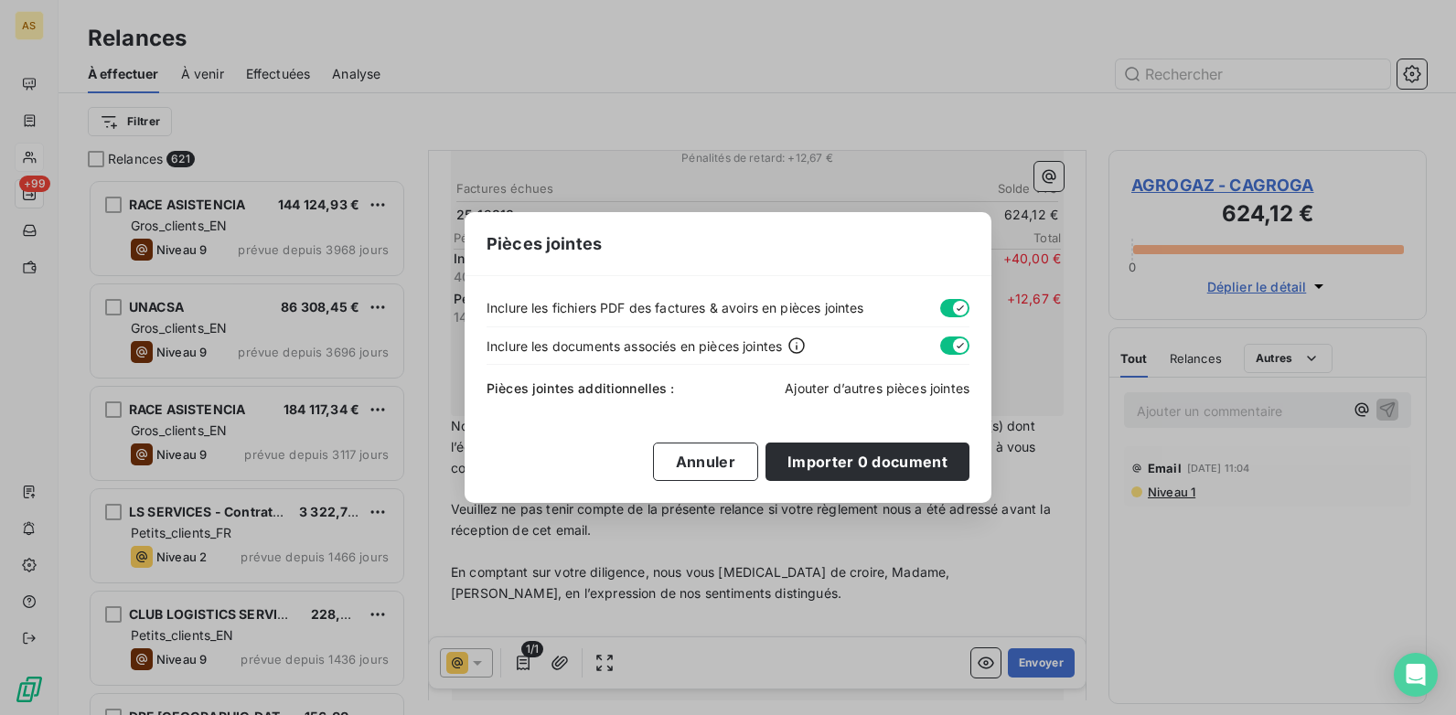
click at [853, 391] on span "Ajouter d’autres pièces jointes" at bounding box center [877, 389] width 185 height 16
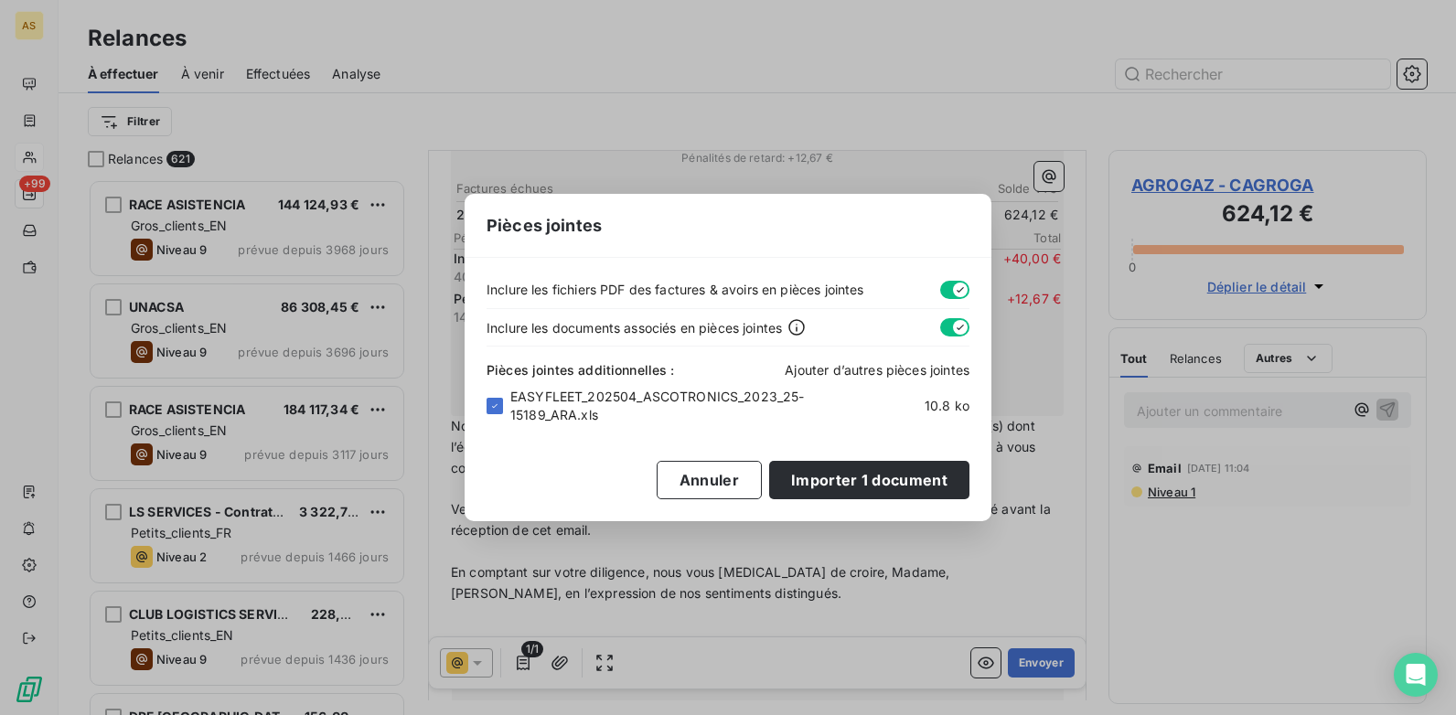
click at [847, 366] on span "Ajouter d’autres pièces jointes" at bounding box center [877, 370] width 185 height 16
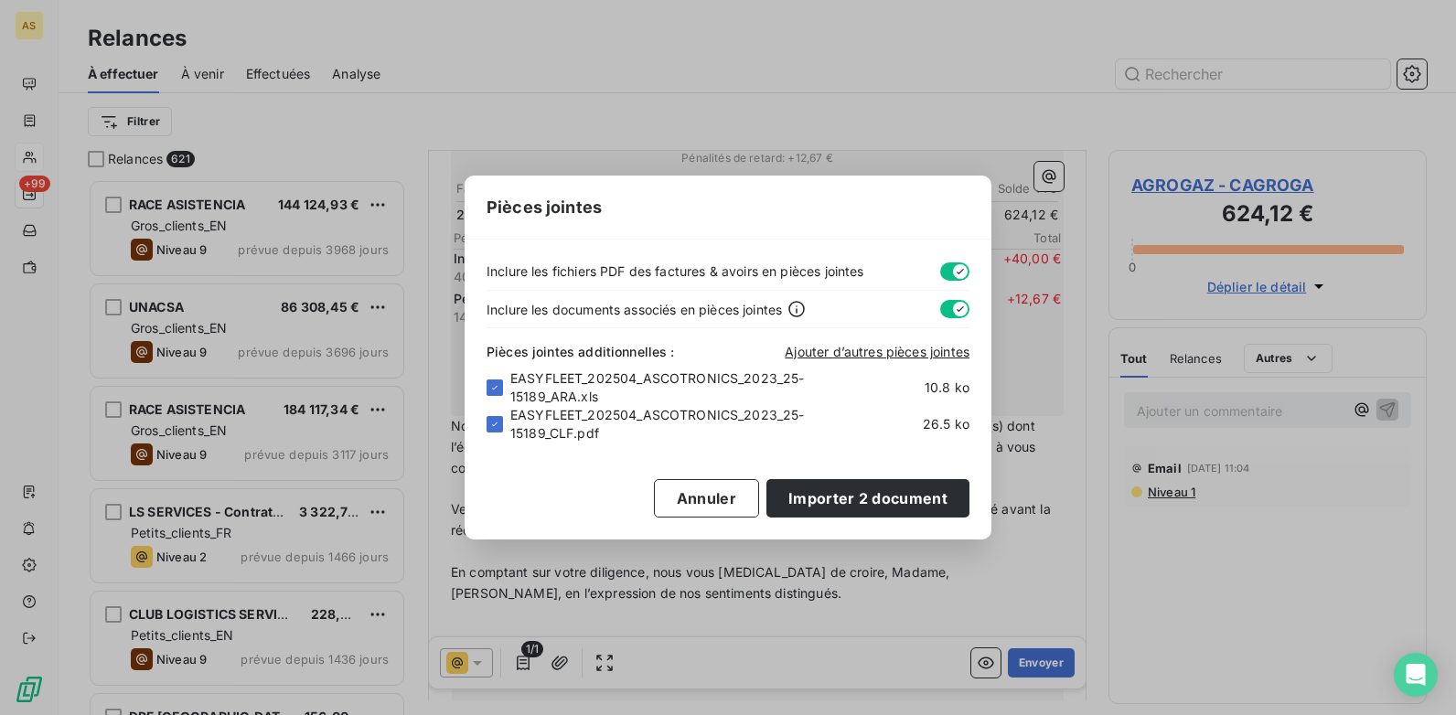
click at [1025, 666] on div "Pièces jointes Inclure les fichiers PDF des factures & avoirs en pièces jointes…" at bounding box center [728, 357] width 1456 height 715
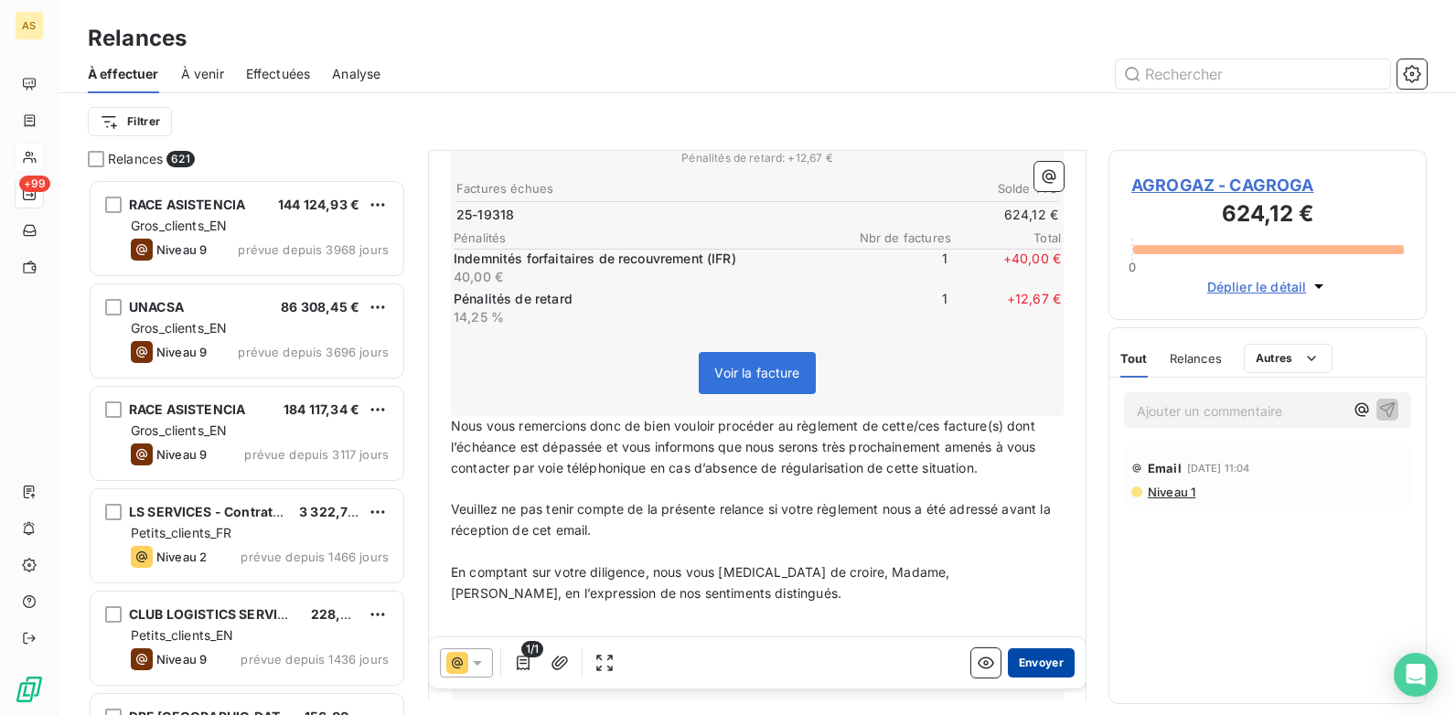
click at [1032, 663] on button "Envoyer" at bounding box center [1041, 663] width 67 height 29
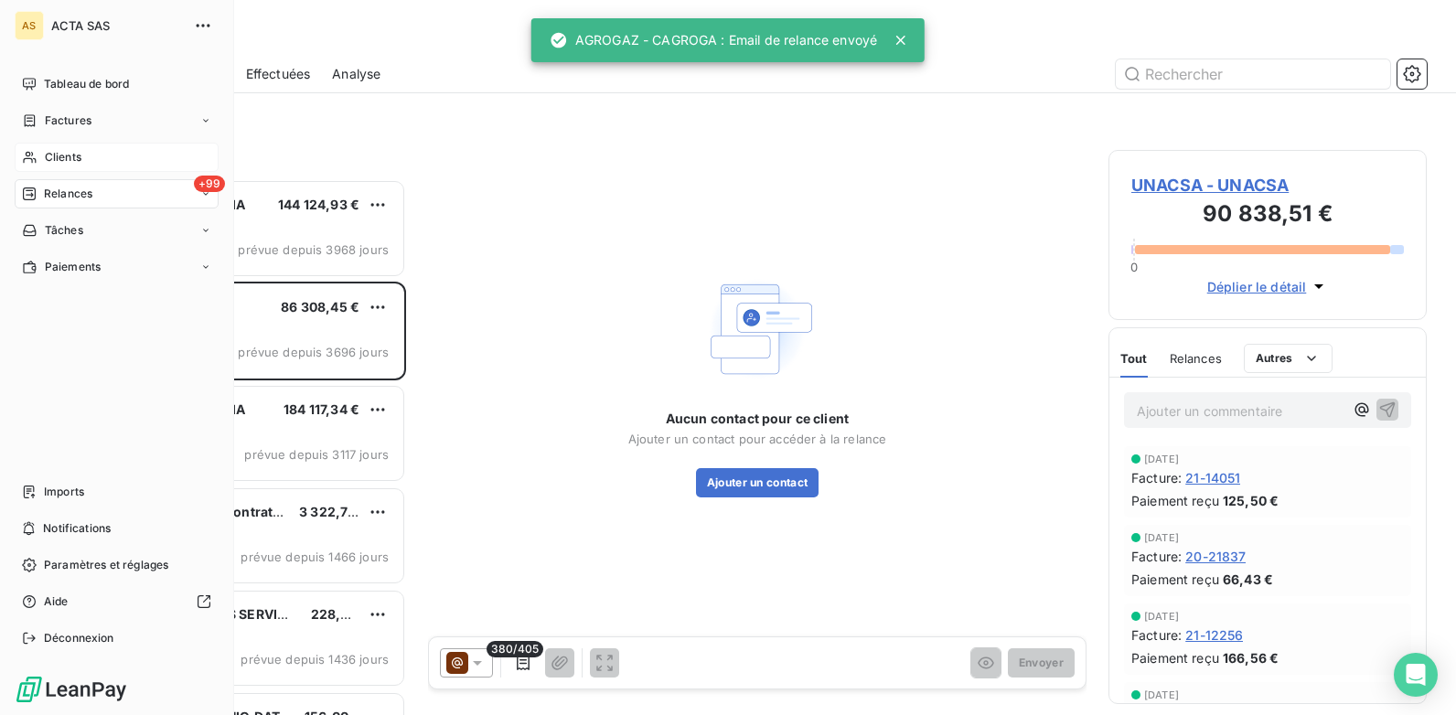
click at [76, 159] on span "Clients" at bounding box center [63, 157] width 37 height 16
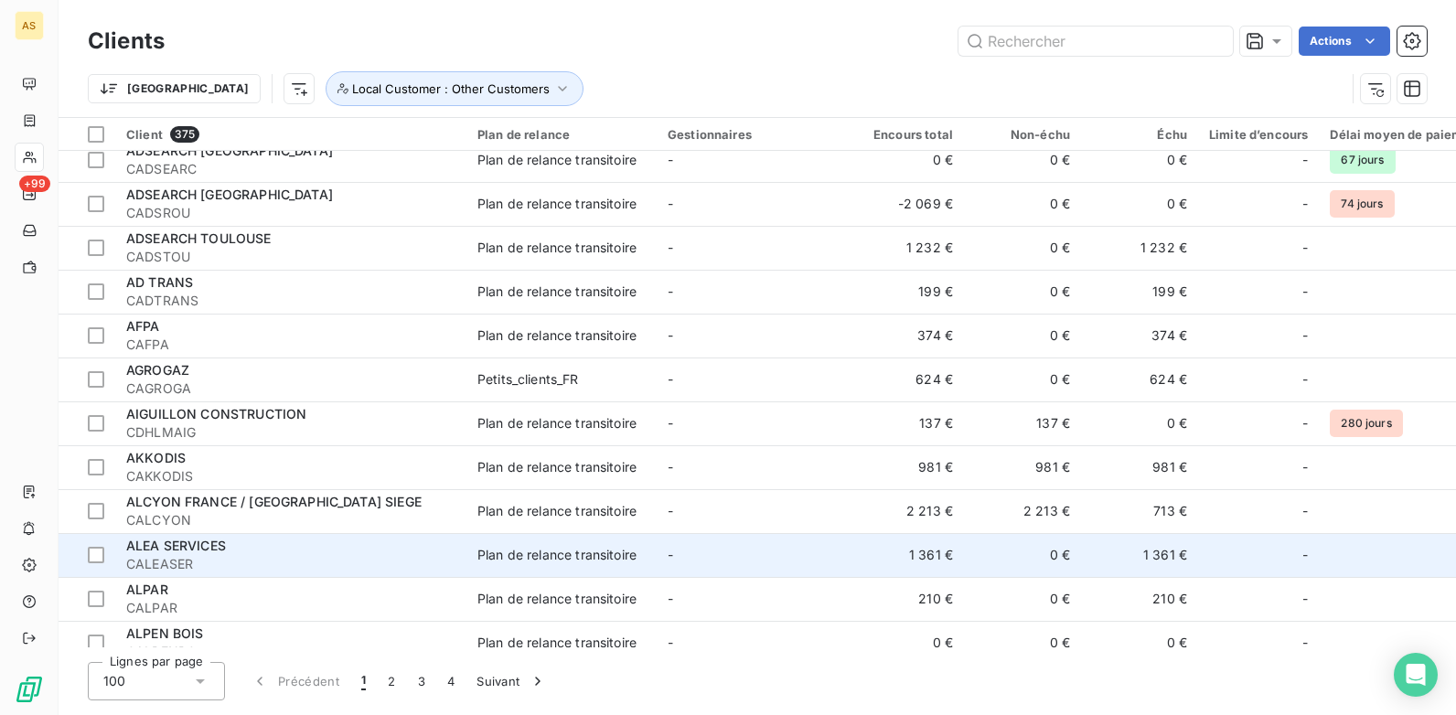
scroll to position [1830, 0]
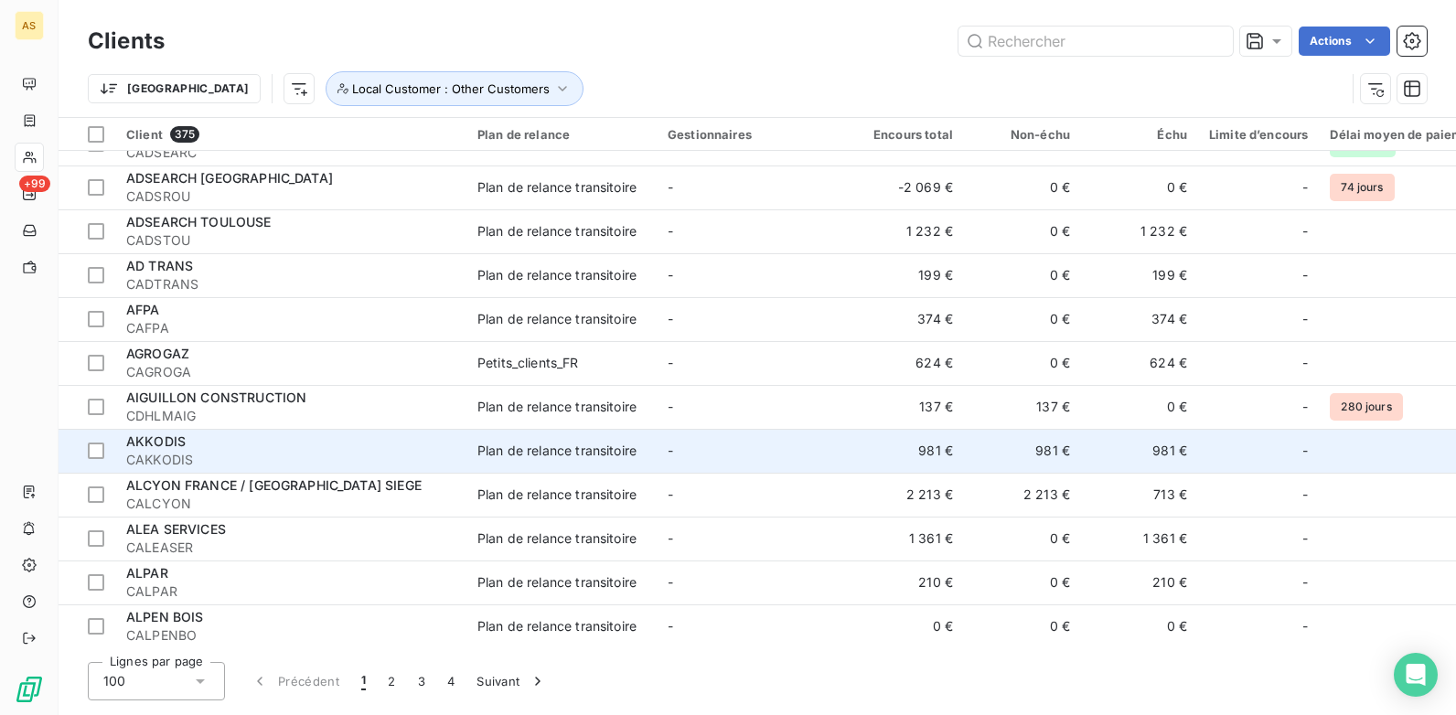
click at [574, 448] on div "Plan de relance transitoire" at bounding box center [557, 451] width 159 height 18
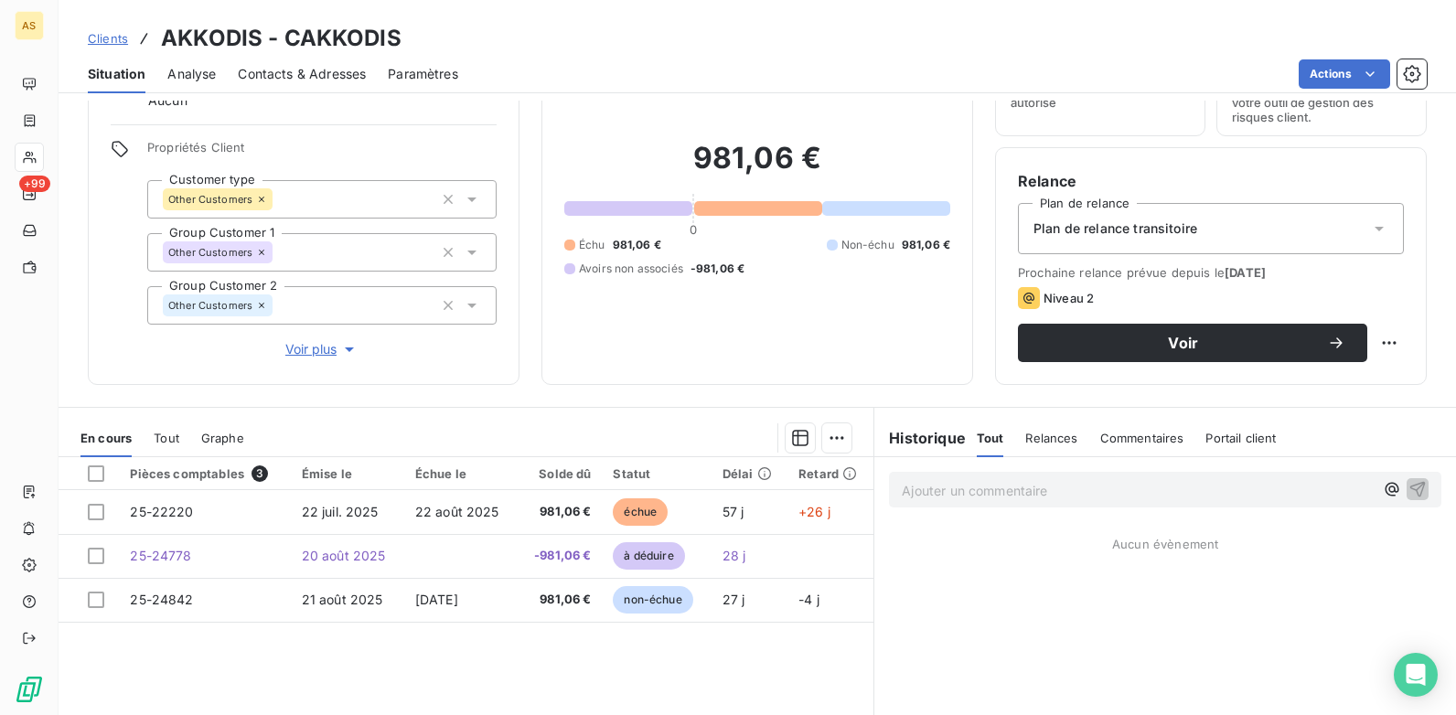
scroll to position [183, 0]
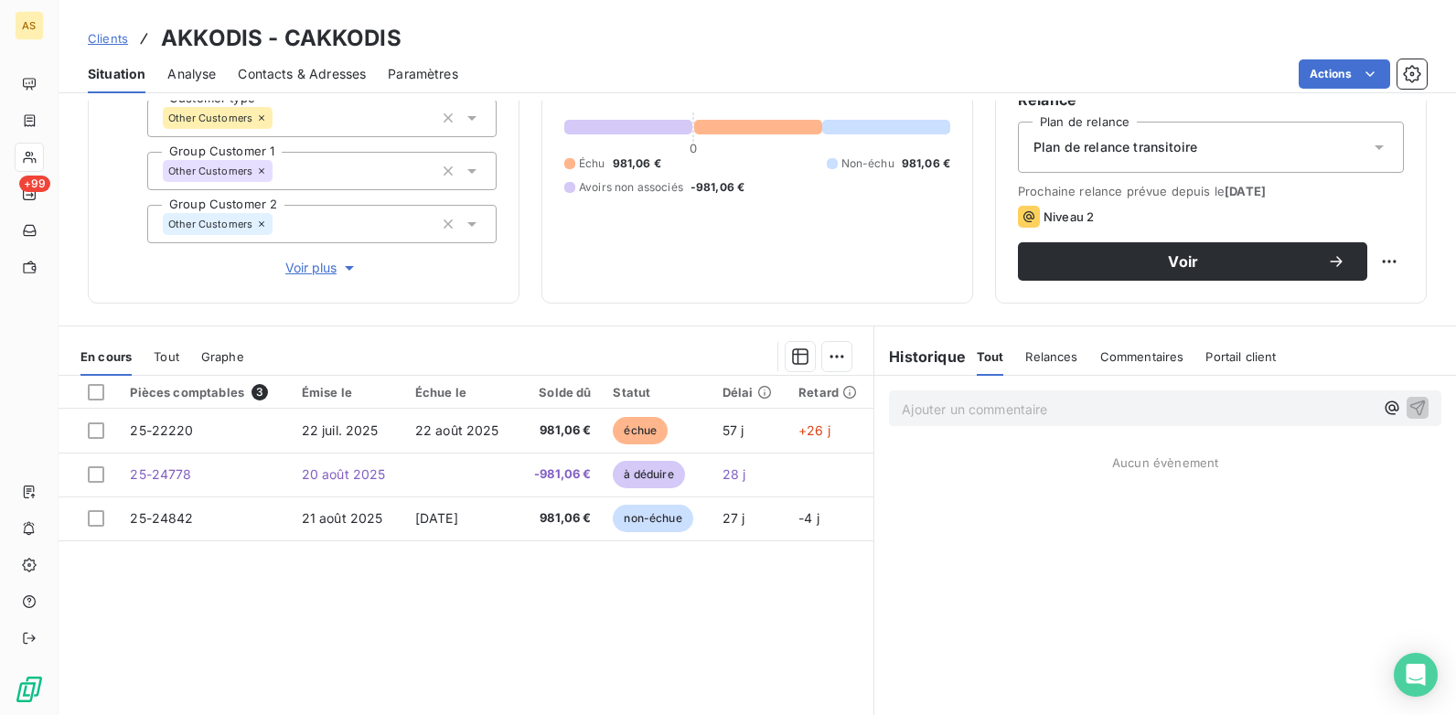
click at [112, 40] on span "Clients" at bounding box center [108, 38] width 40 height 15
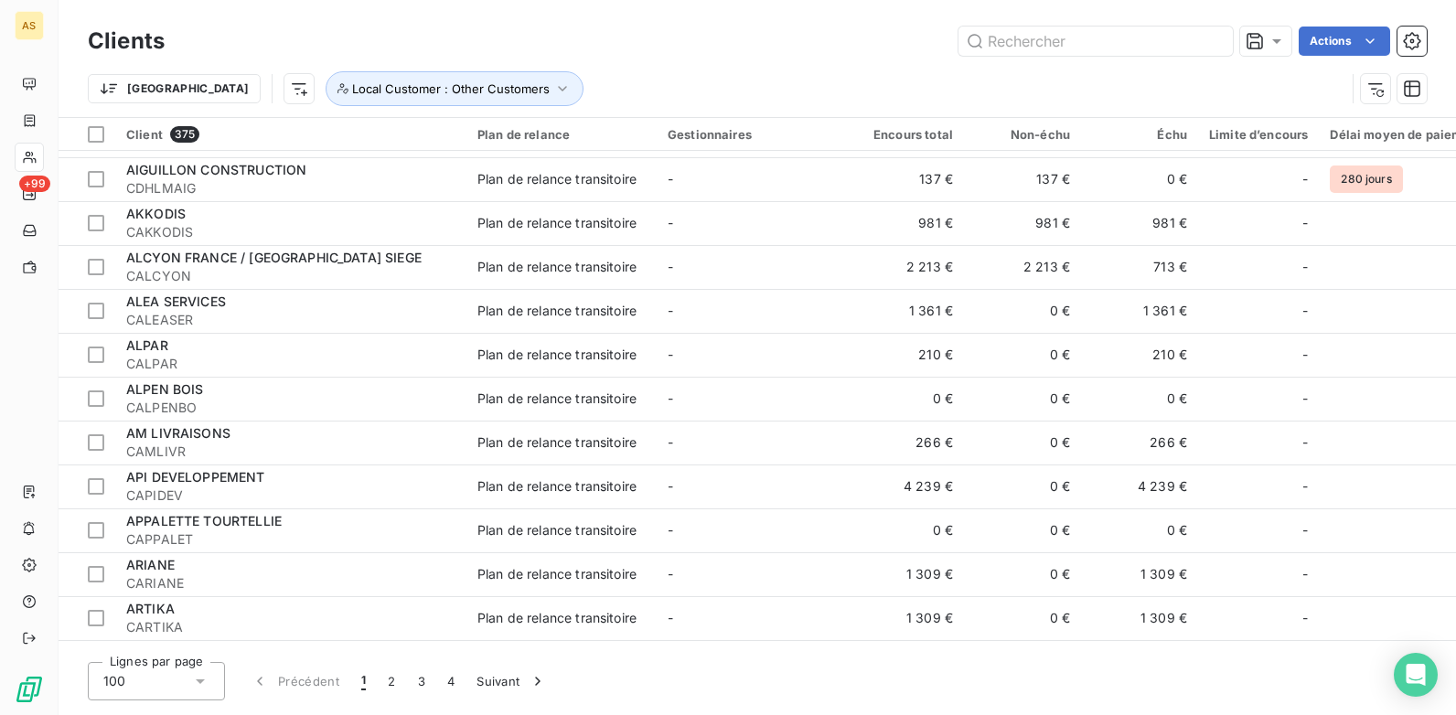
scroll to position [1921, 0]
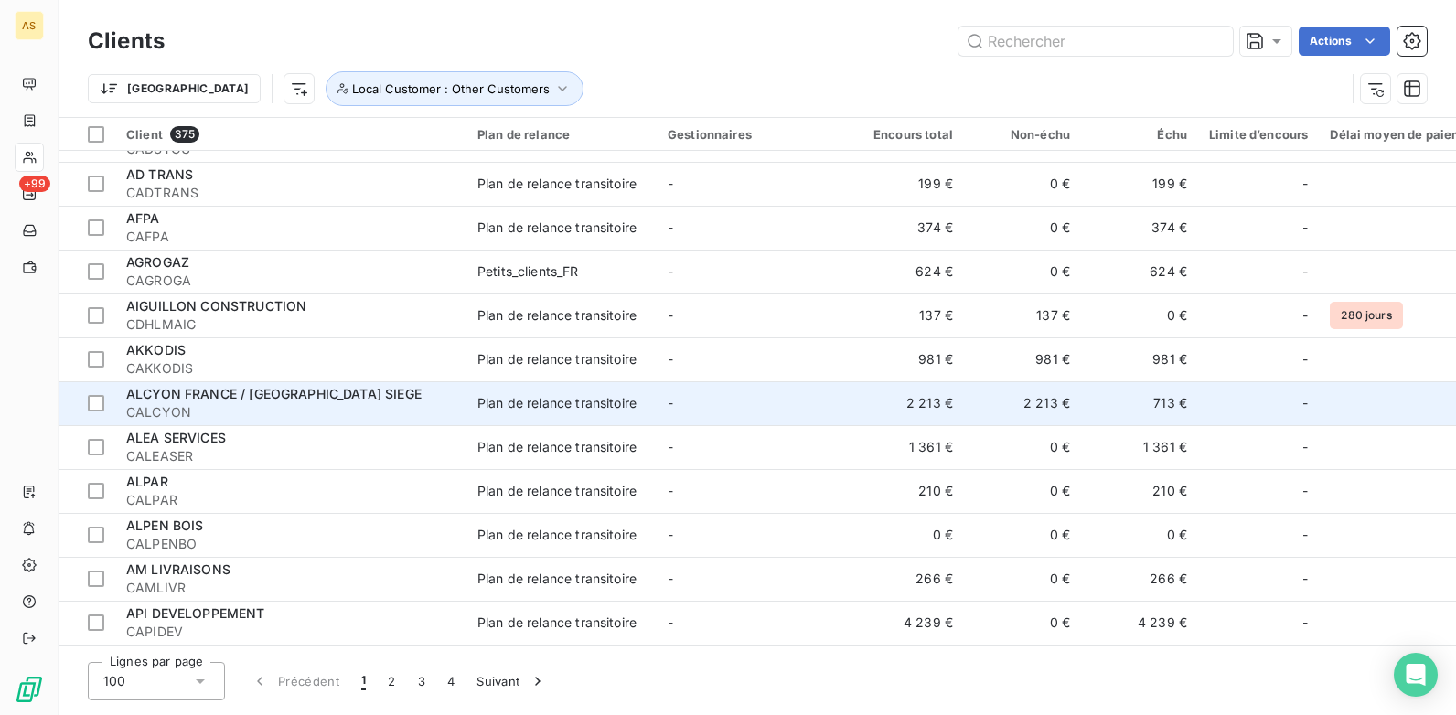
click at [527, 401] on div "Plan de relance transitoire" at bounding box center [557, 403] width 159 height 18
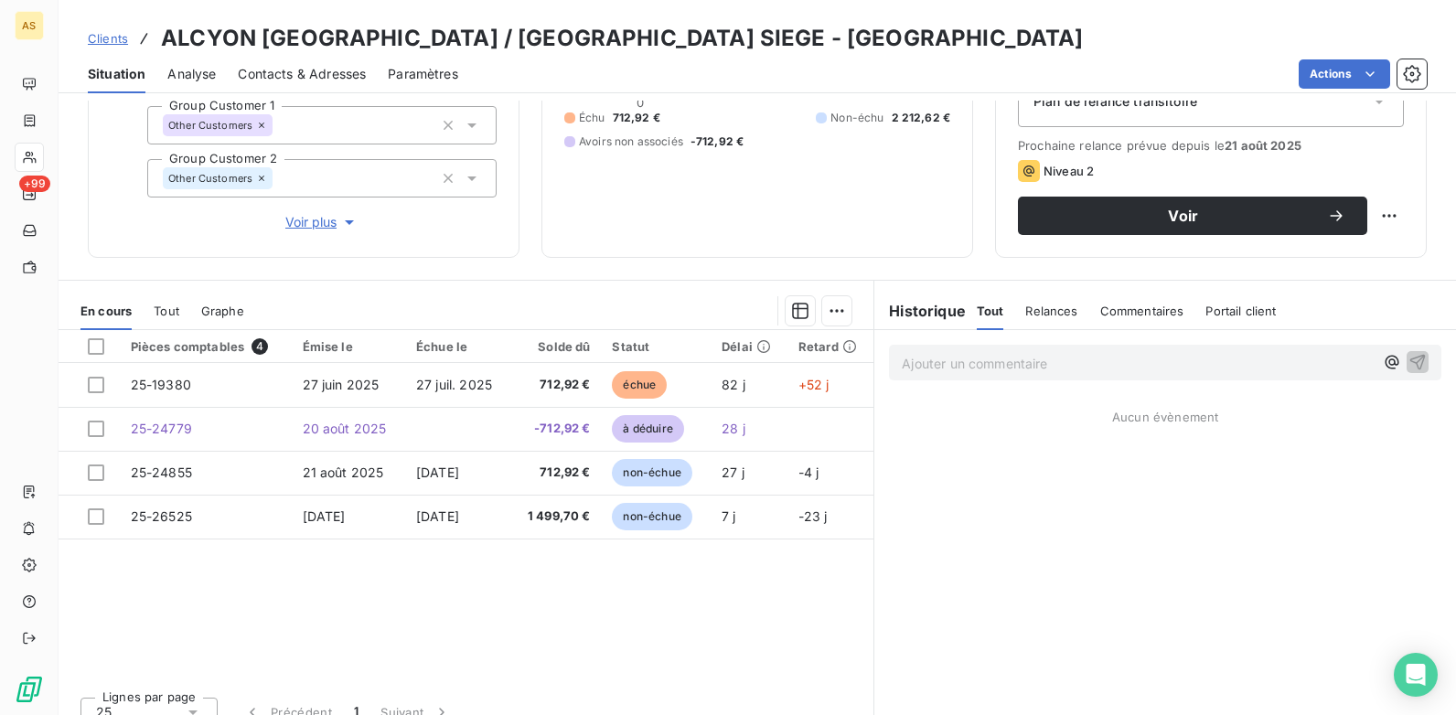
scroll to position [251, 0]
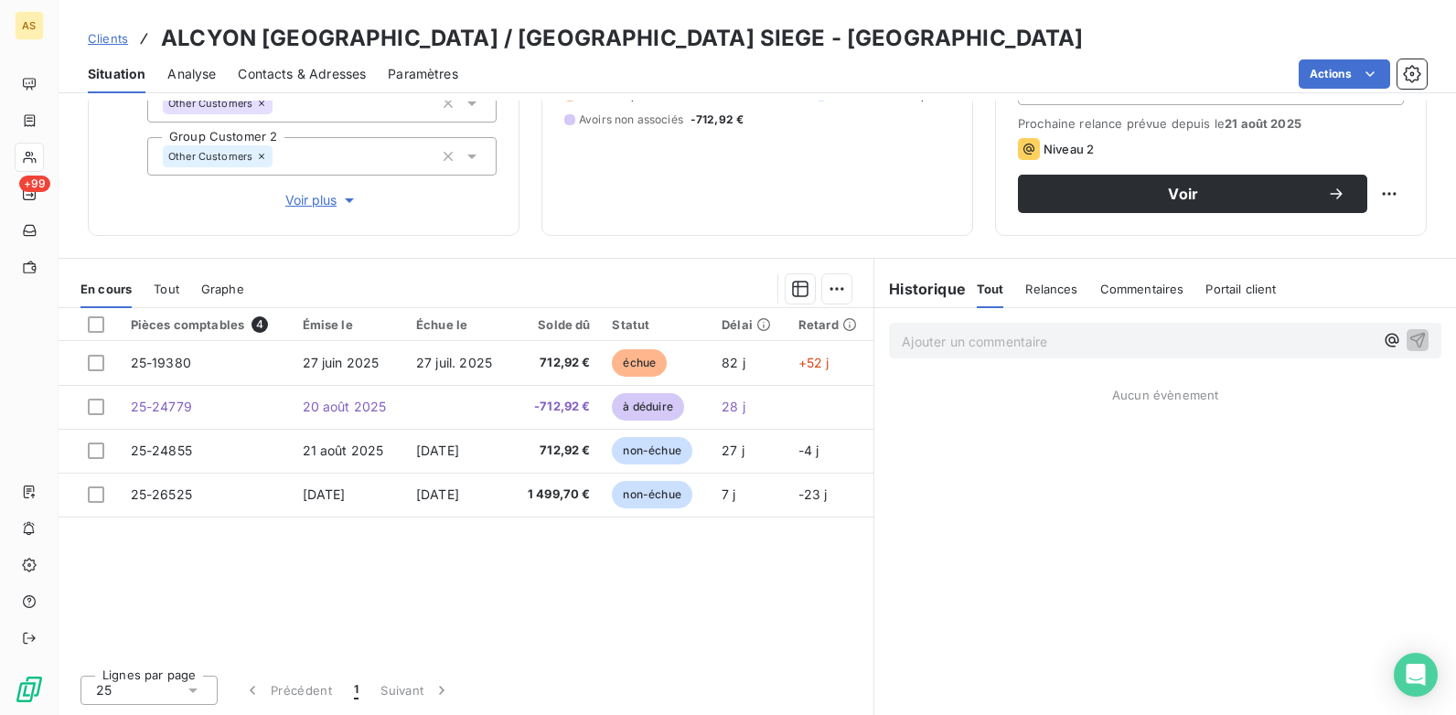
click at [119, 37] on span "Clients" at bounding box center [108, 38] width 40 height 15
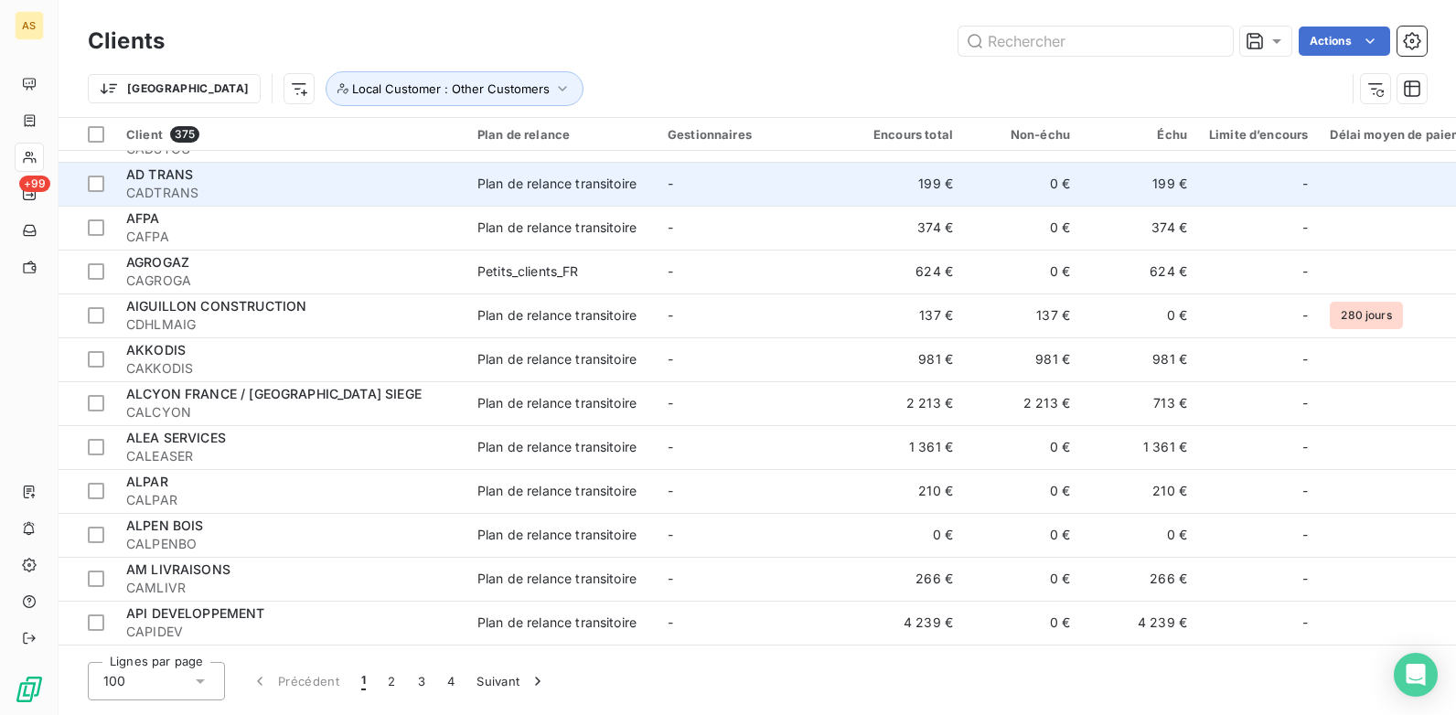
scroll to position [2012, 0]
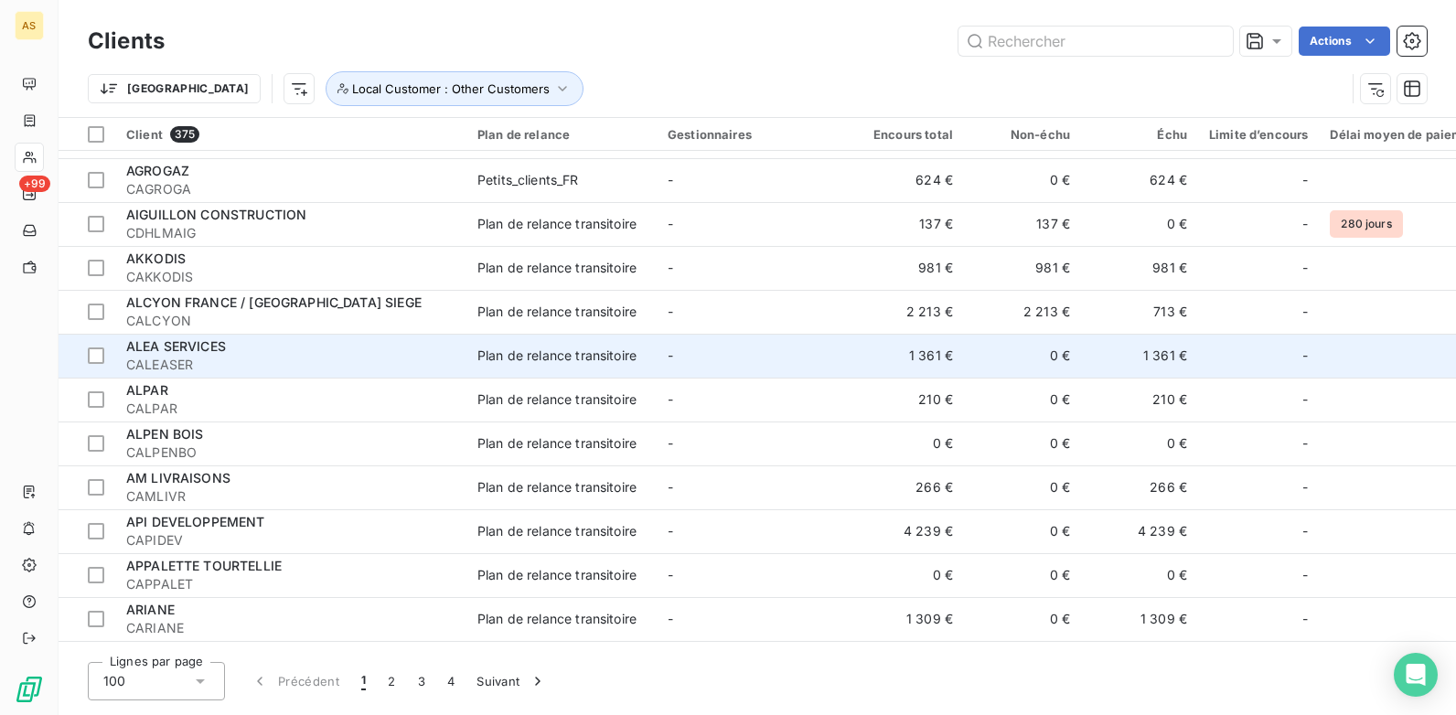
click at [752, 359] on td "-" at bounding box center [752, 356] width 190 height 44
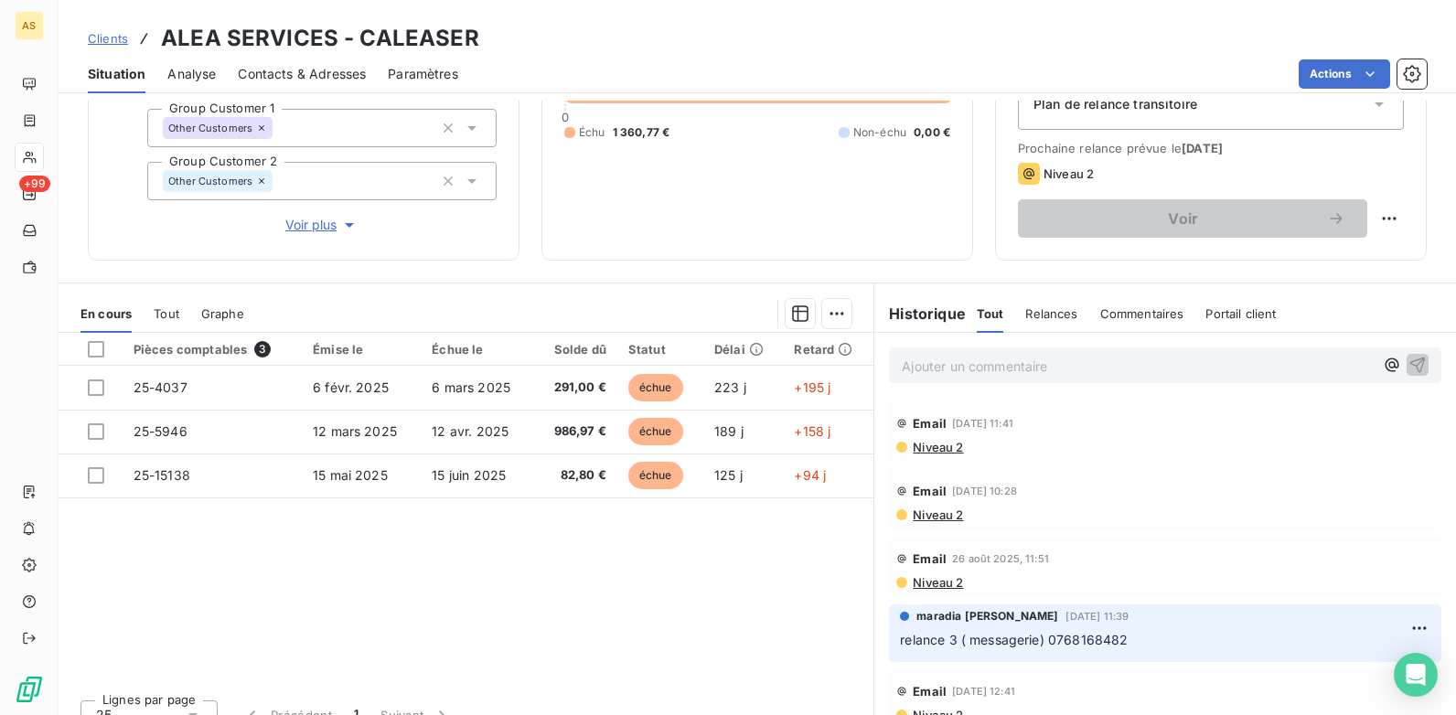
scroll to position [251, 0]
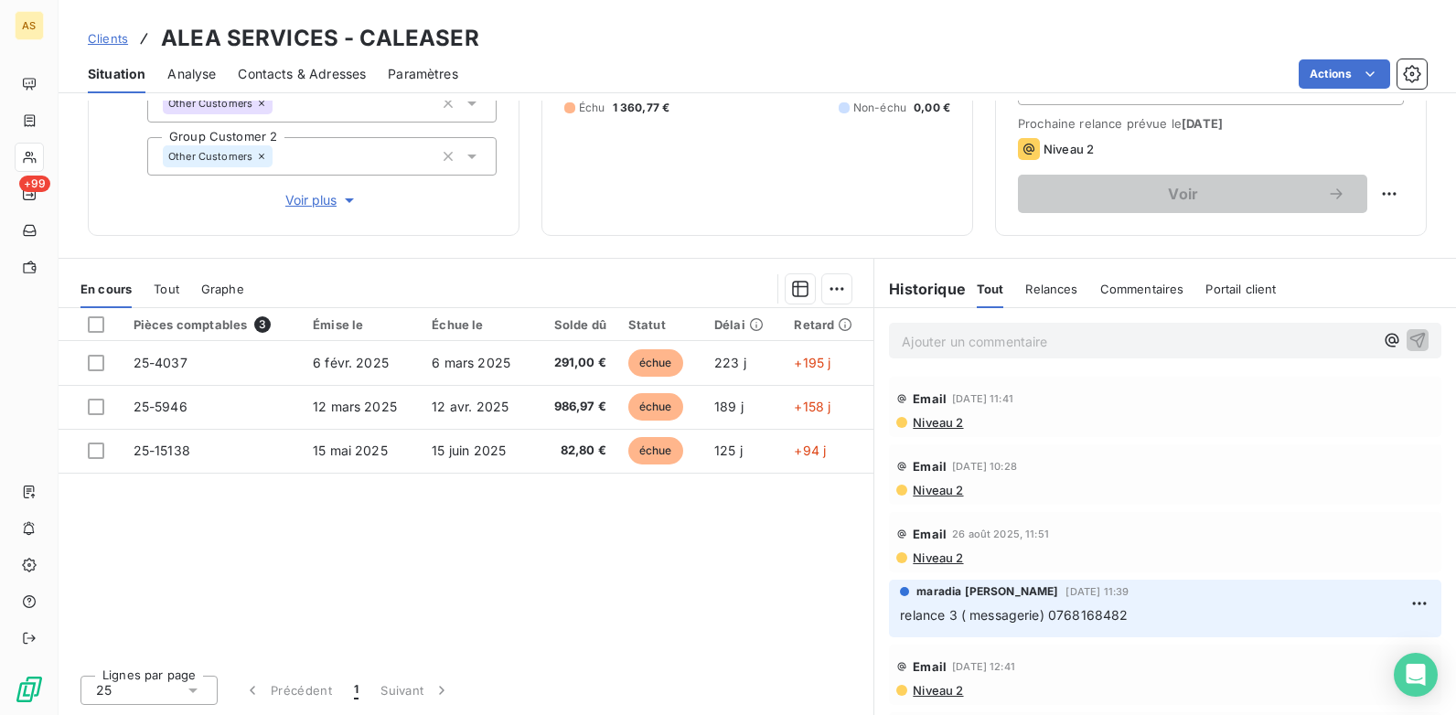
click at [118, 38] on span "Clients" at bounding box center [108, 38] width 40 height 15
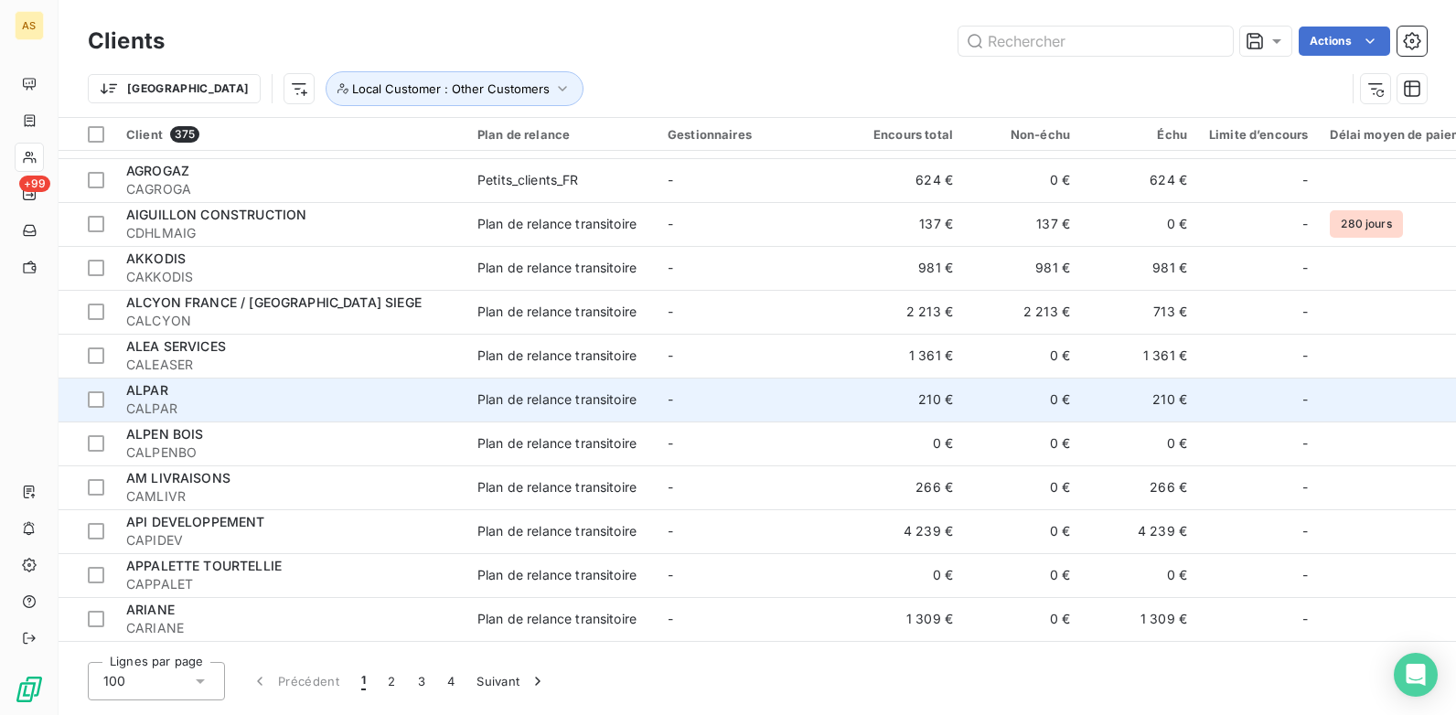
scroll to position [2104, 0]
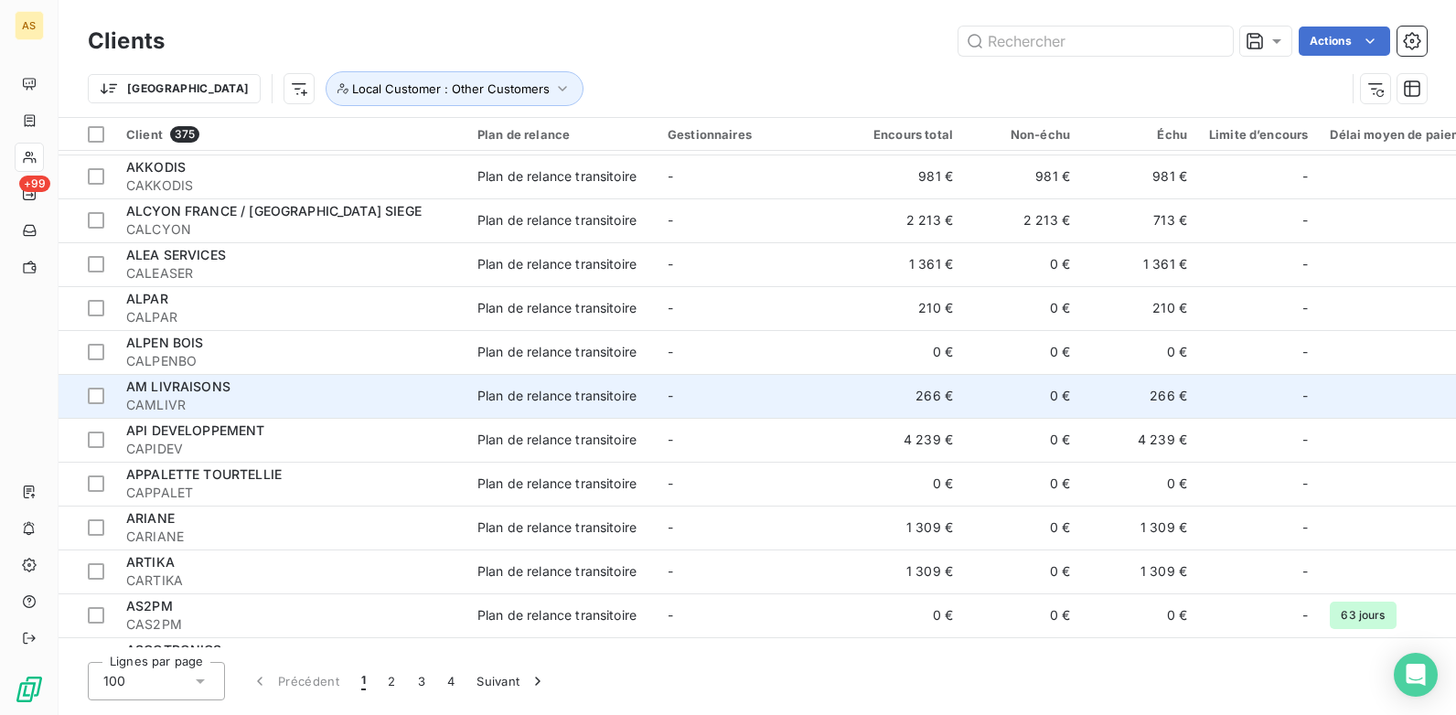
click at [651, 402] on td "Plan de relance transitoire" at bounding box center [562, 396] width 190 height 44
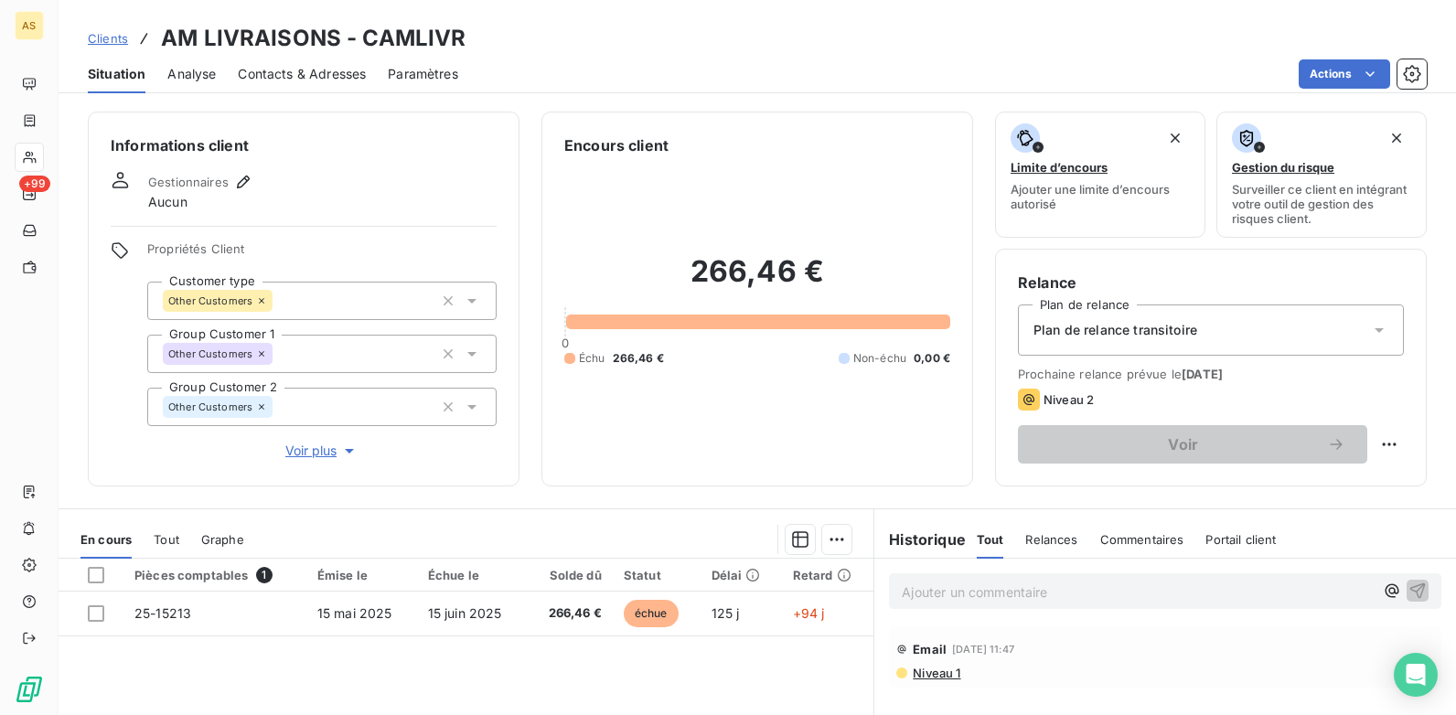
scroll to position [91, 0]
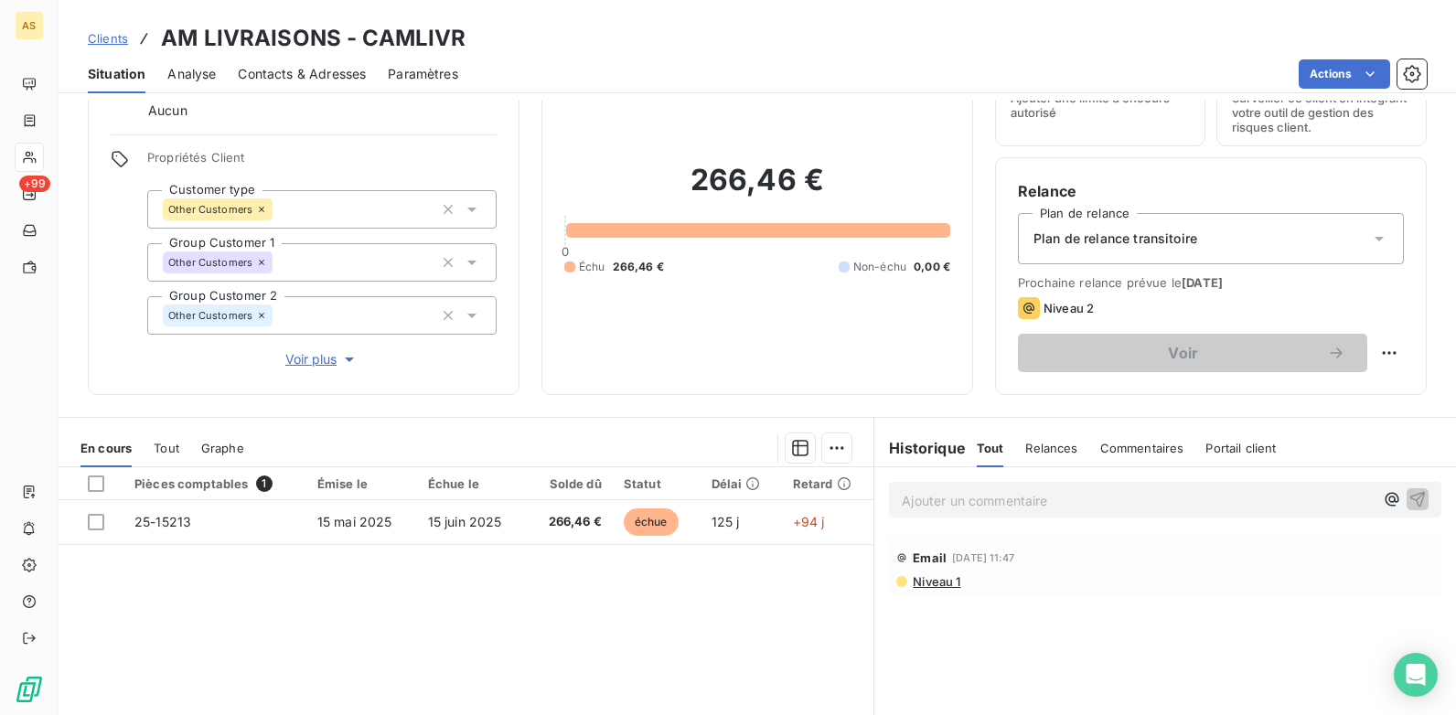
click at [99, 39] on span "Clients" at bounding box center [108, 38] width 40 height 15
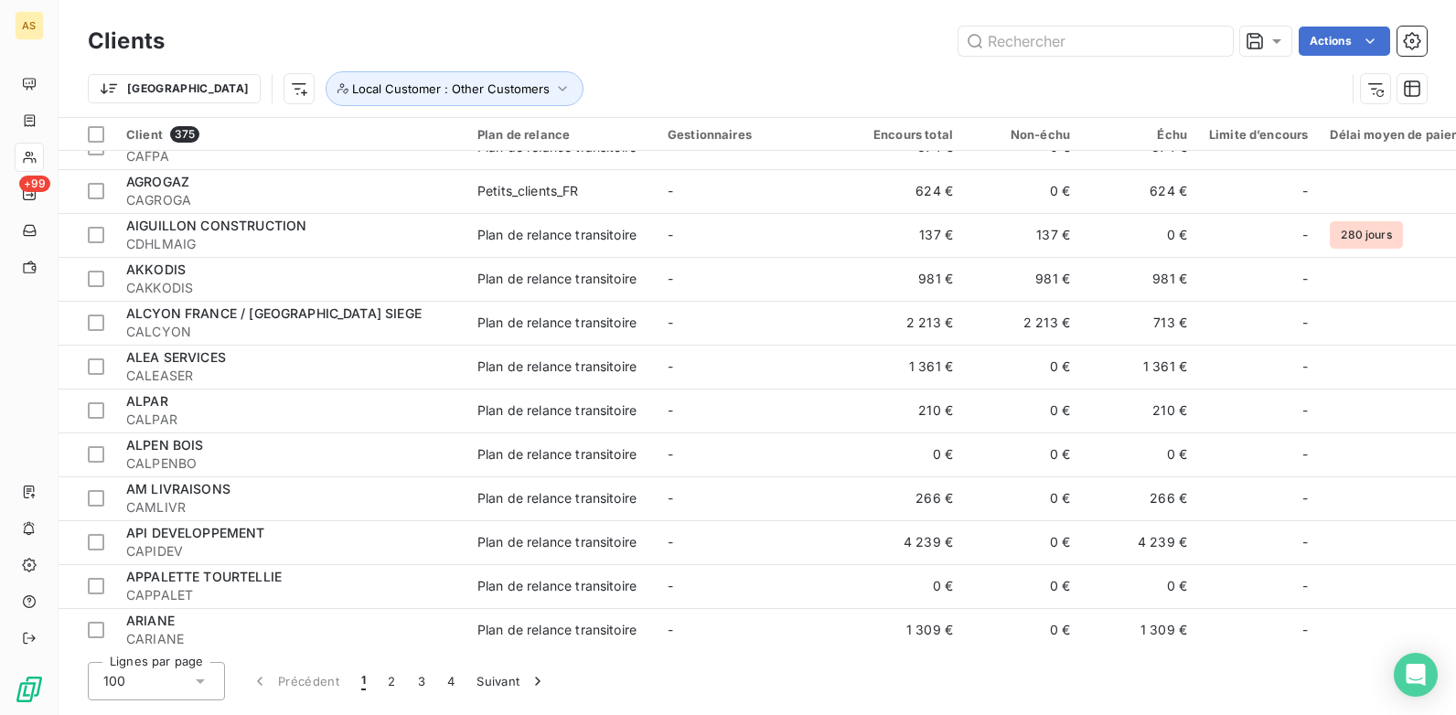
scroll to position [2219, 0]
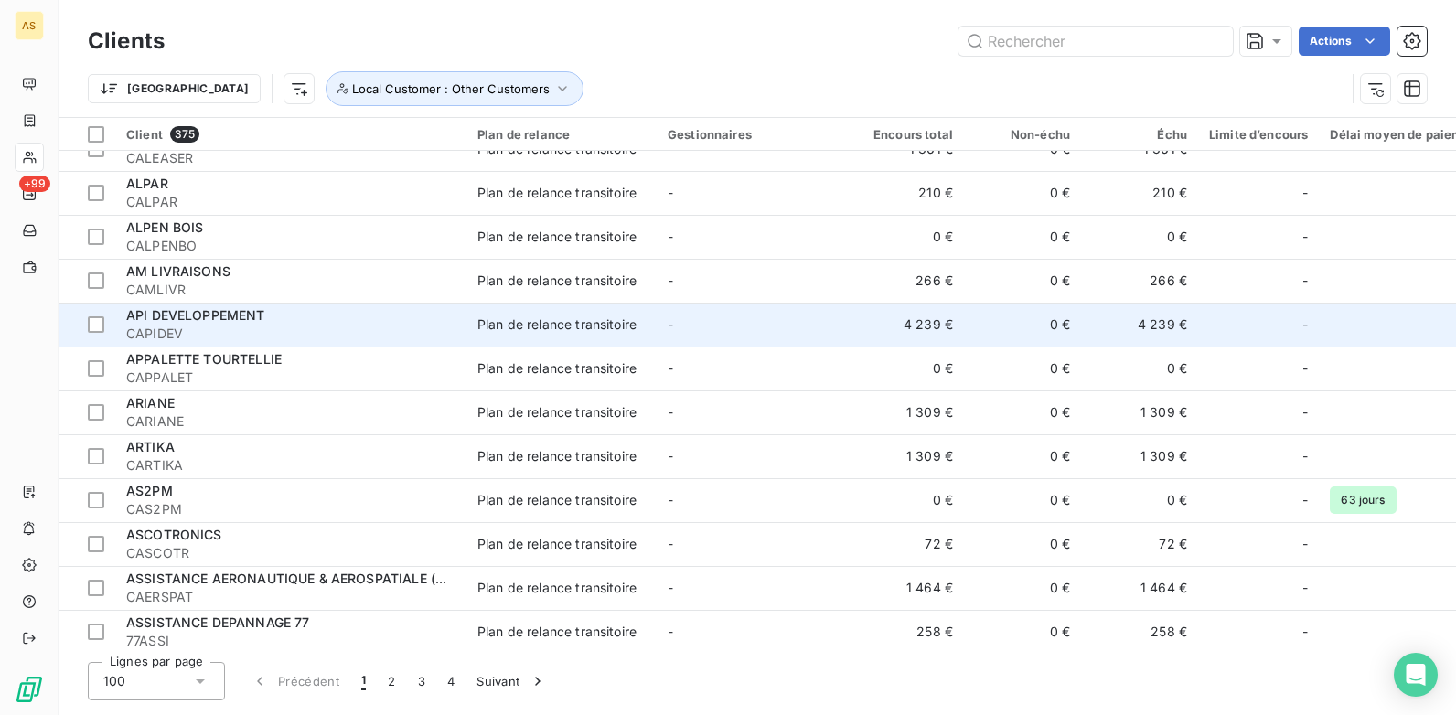
click at [676, 317] on td "-" at bounding box center [752, 325] width 190 height 44
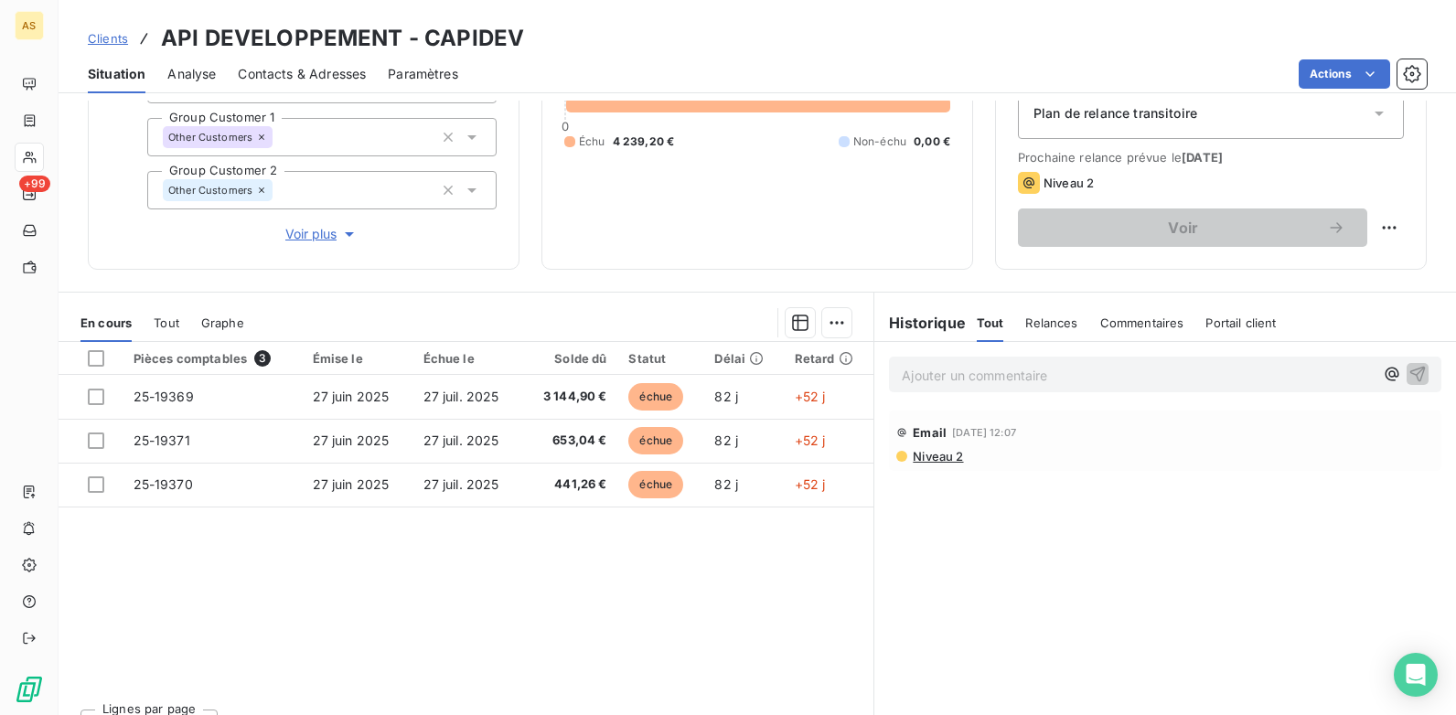
scroll to position [251, 0]
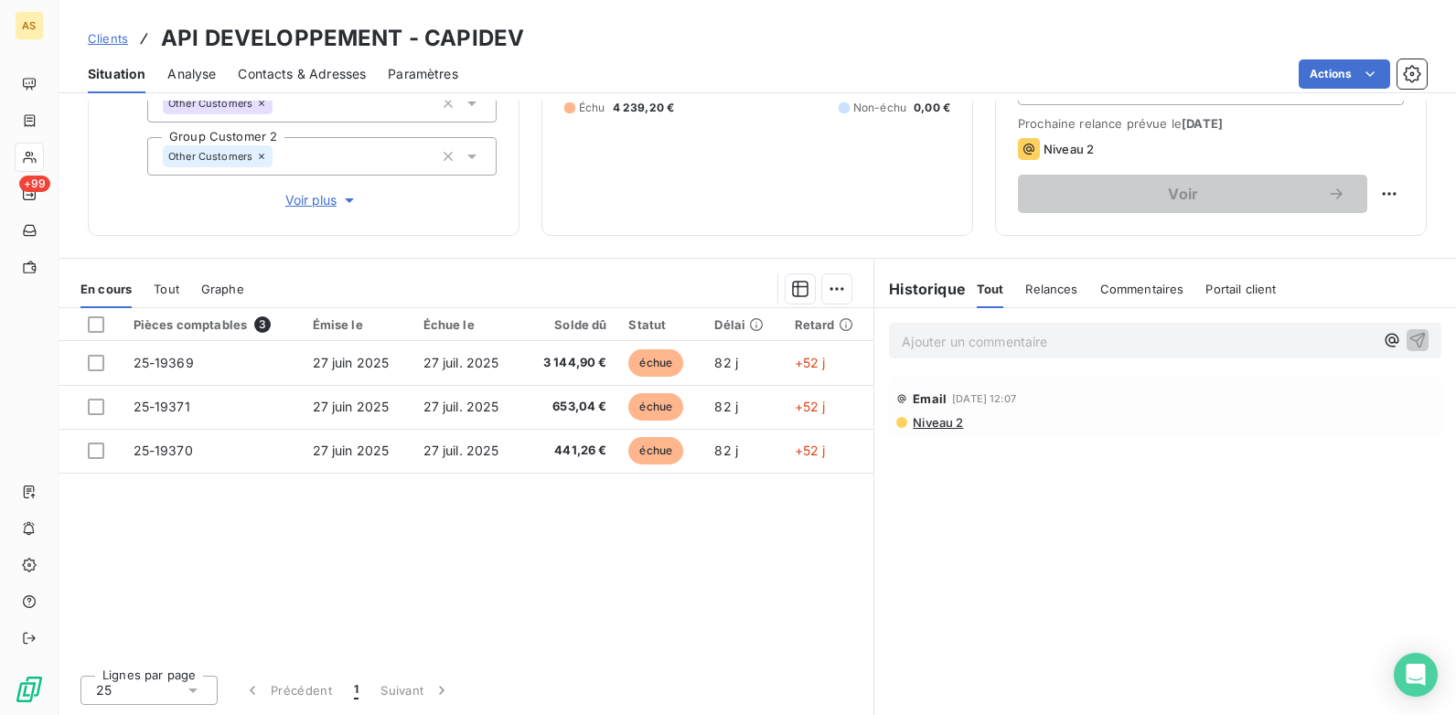
click at [108, 38] on span "Clients" at bounding box center [108, 38] width 40 height 15
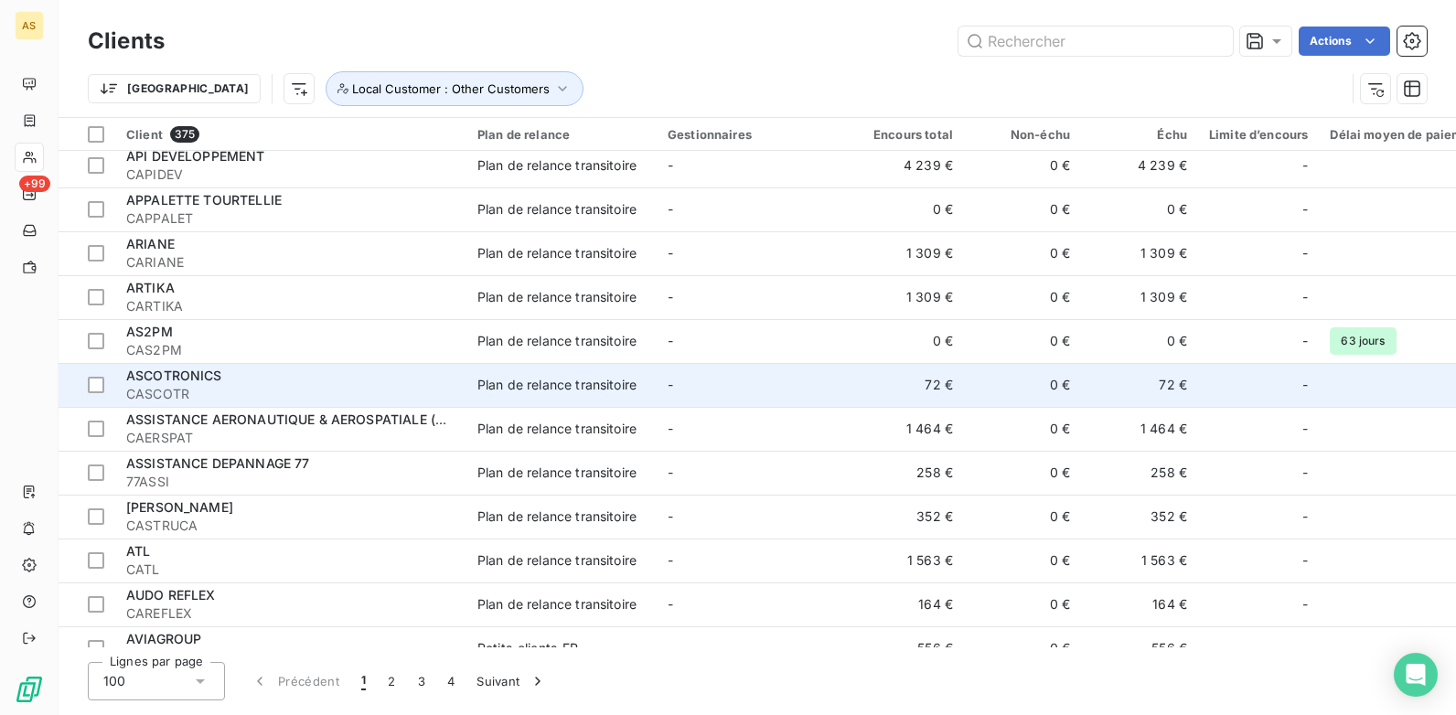
scroll to position [2287, 0]
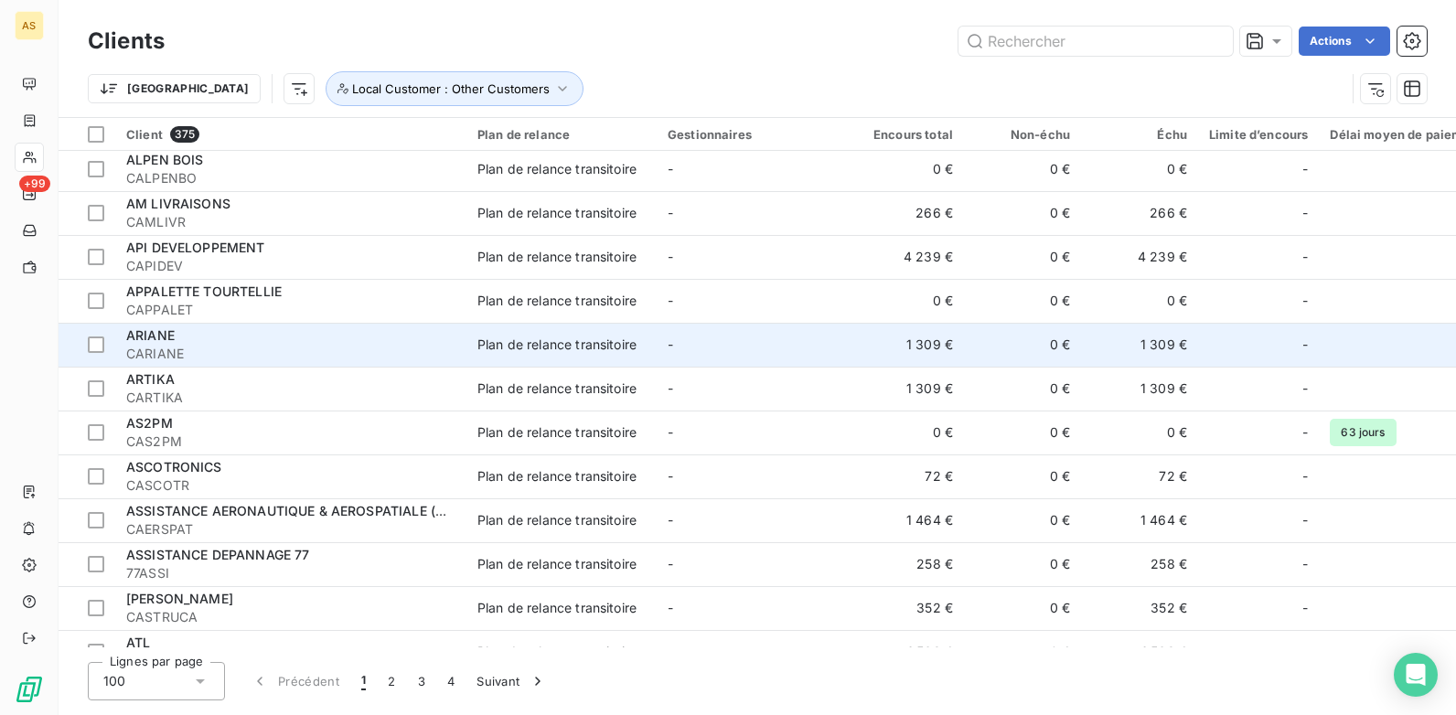
click at [605, 337] on div "Plan de relance transitoire" at bounding box center [557, 345] width 159 height 18
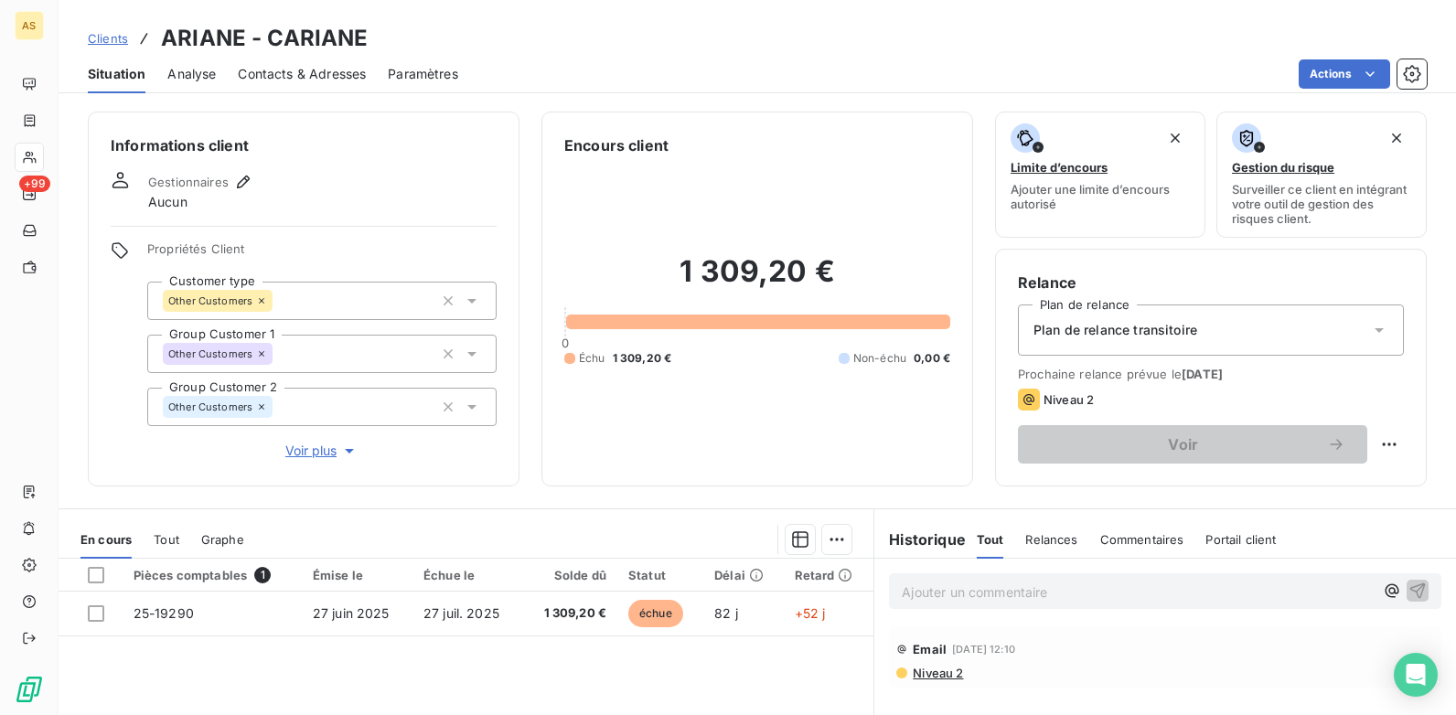
scroll to position [91, 0]
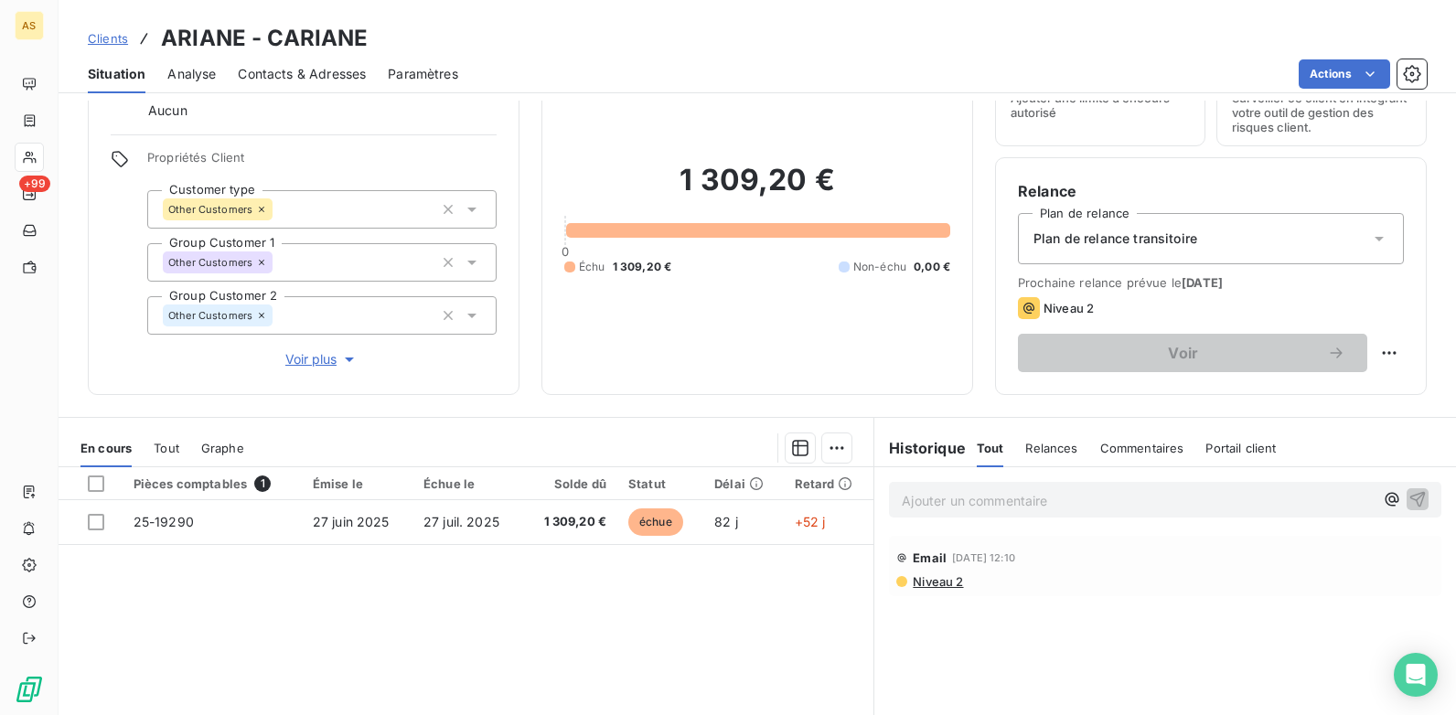
click at [102, 38] on span "Clients" at bounding box center [108, 38] width 40 height 15
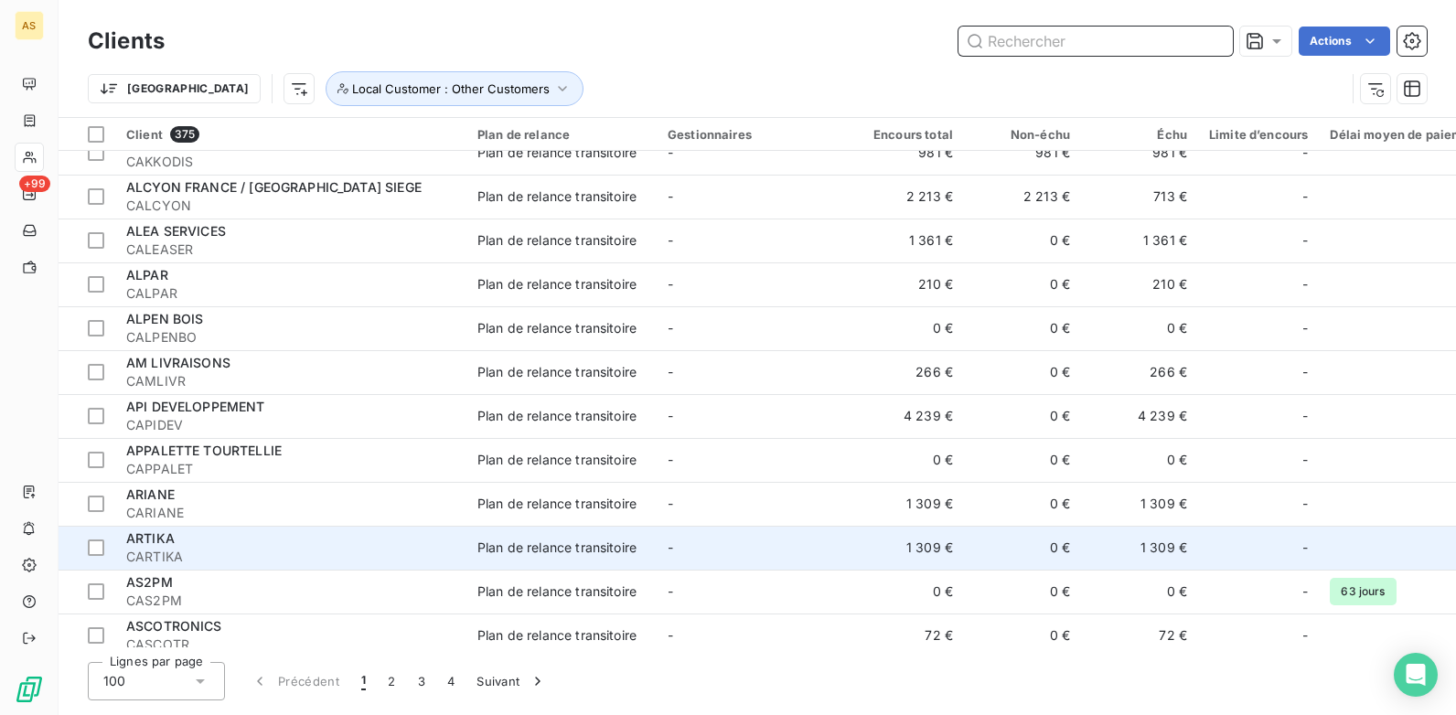
scroll to position [2219, 0]
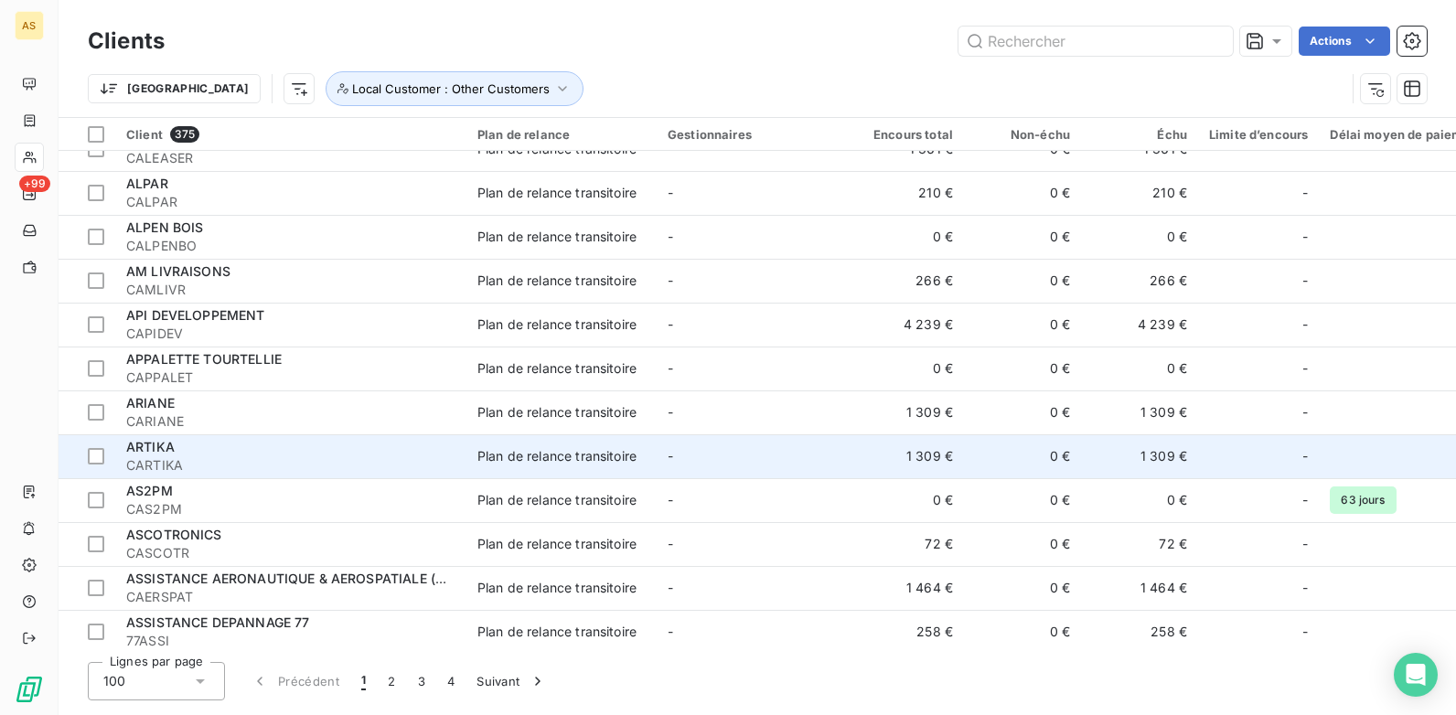
click at [1115, 463] on td "1 309 €" at bounding box center [1139, 457] width 117 height 44
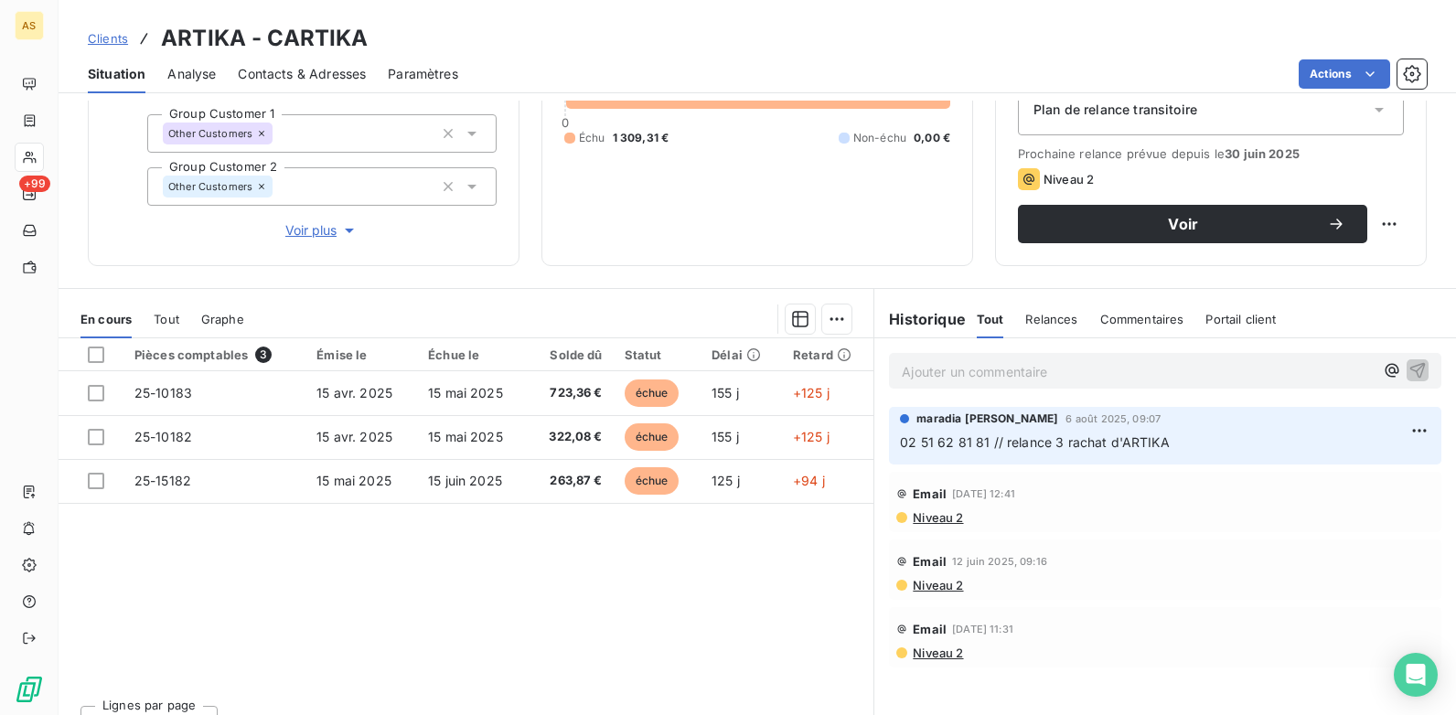
scroll to position [251, 0]
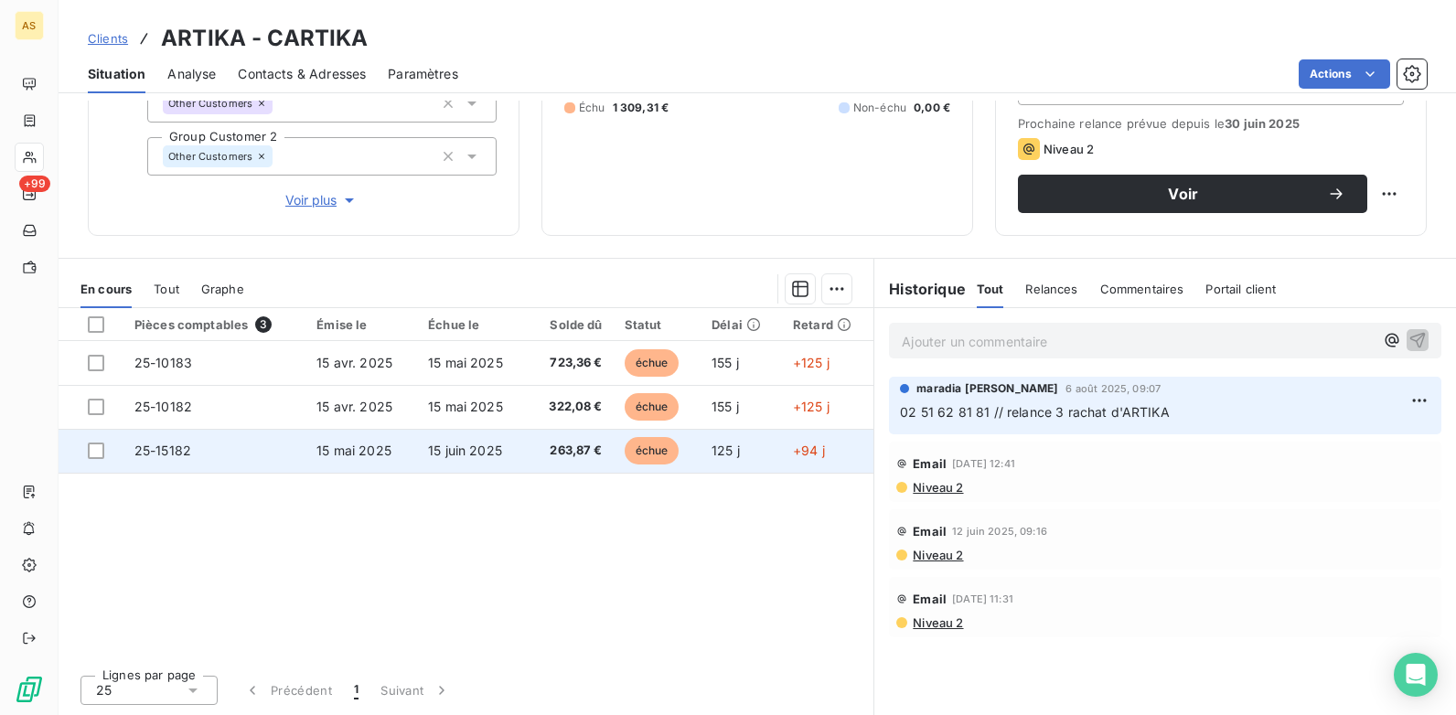
click at [156, 457] on span "25-15182" at bounding box center [162, 451] width 57 height 16
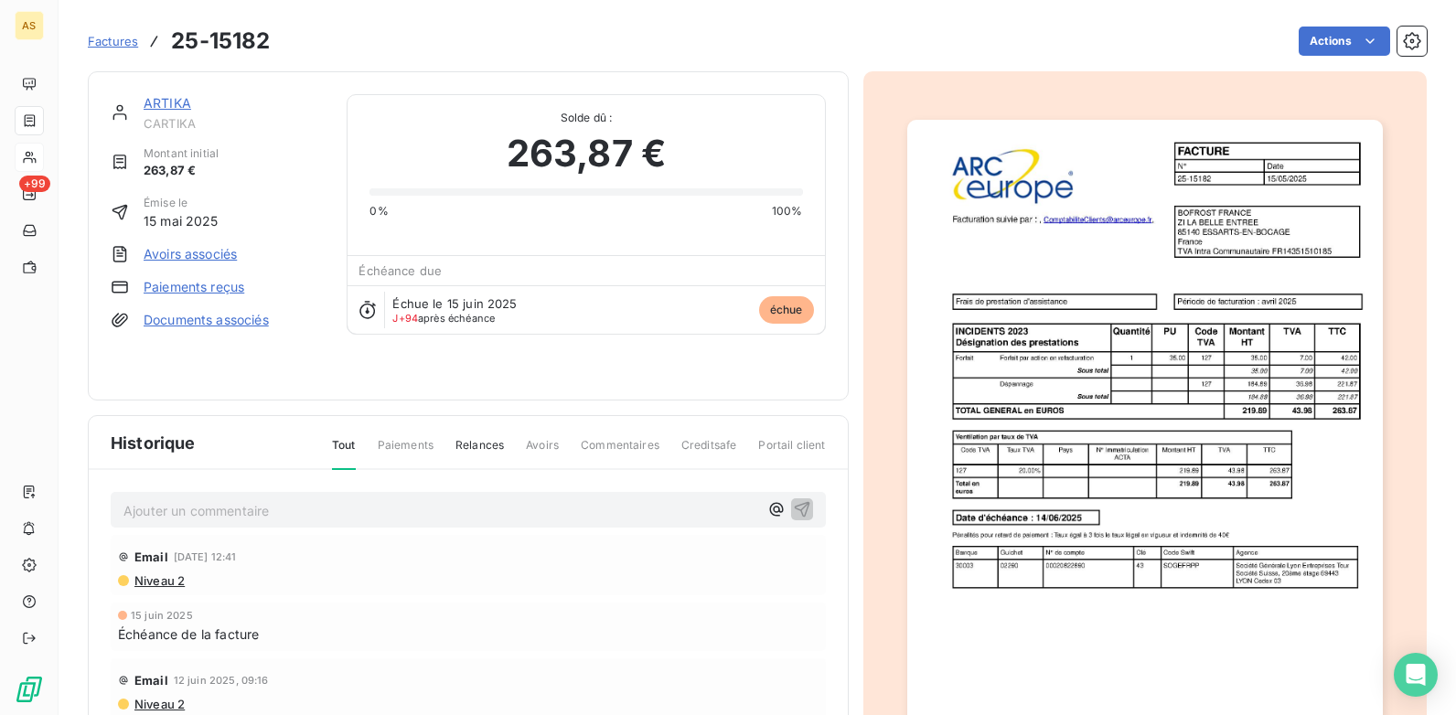
click at [109, 39] on span "Factures" at bounding box center [113, 41] width 50 height 15
click at [155, 102] on link "ARTIKA" at bounding box center [168, 103] width 48 height 16
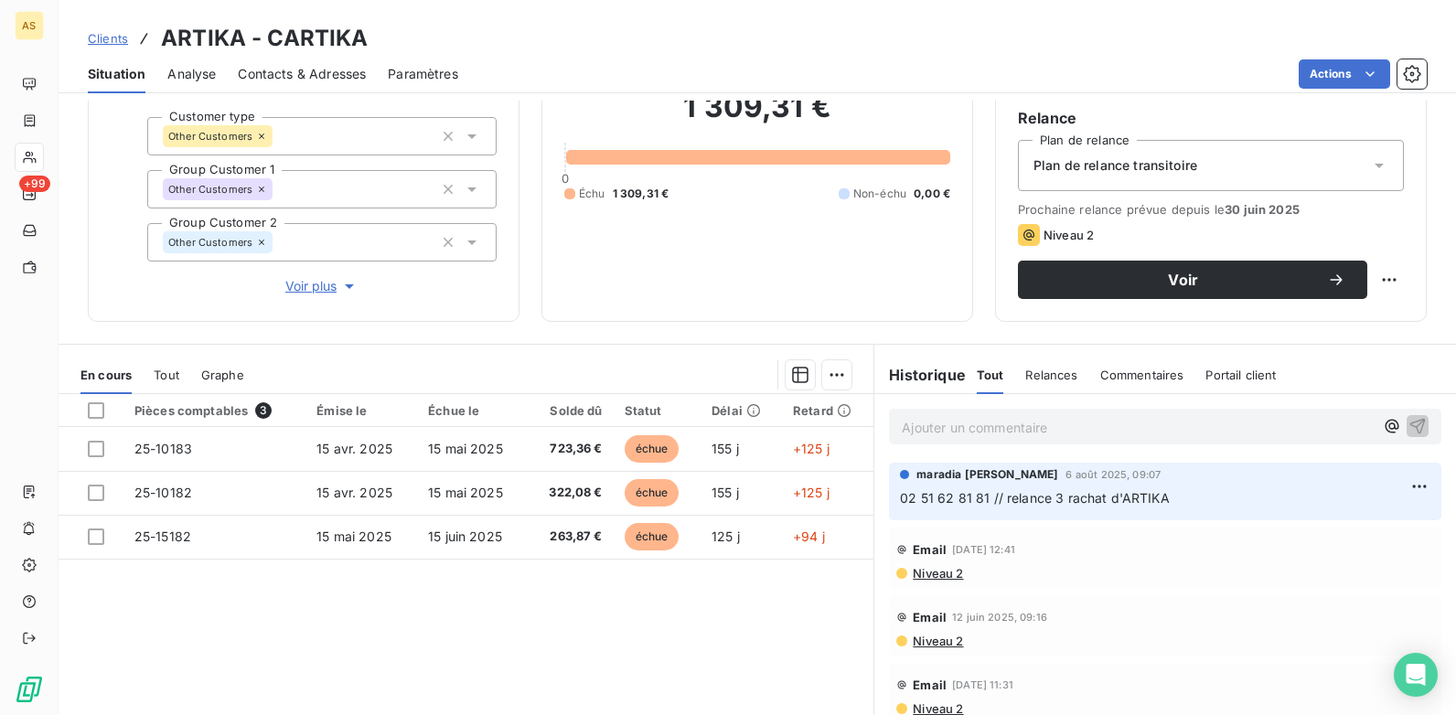
scroll to position [183, 0]
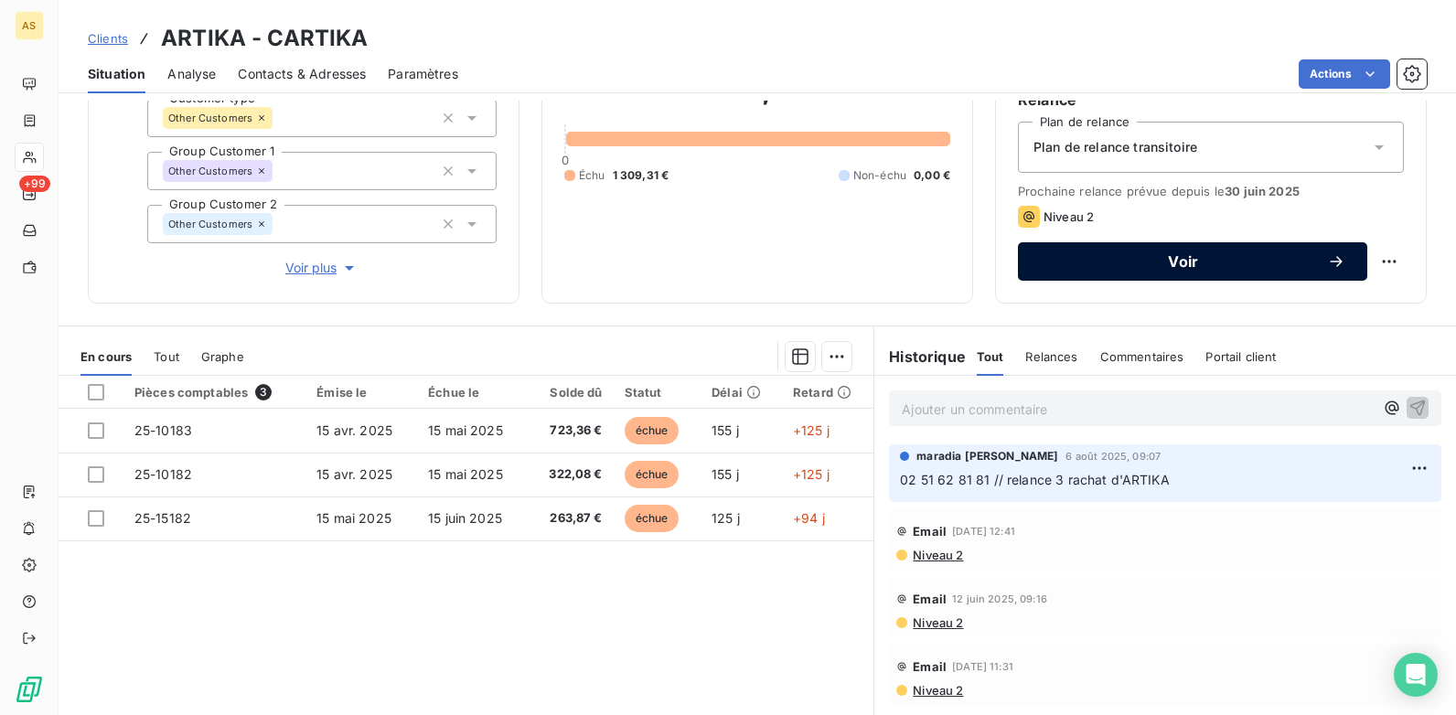
click at [1079, 253] on div "Voir" at bounding box center [1193, 261] width 306 height 18
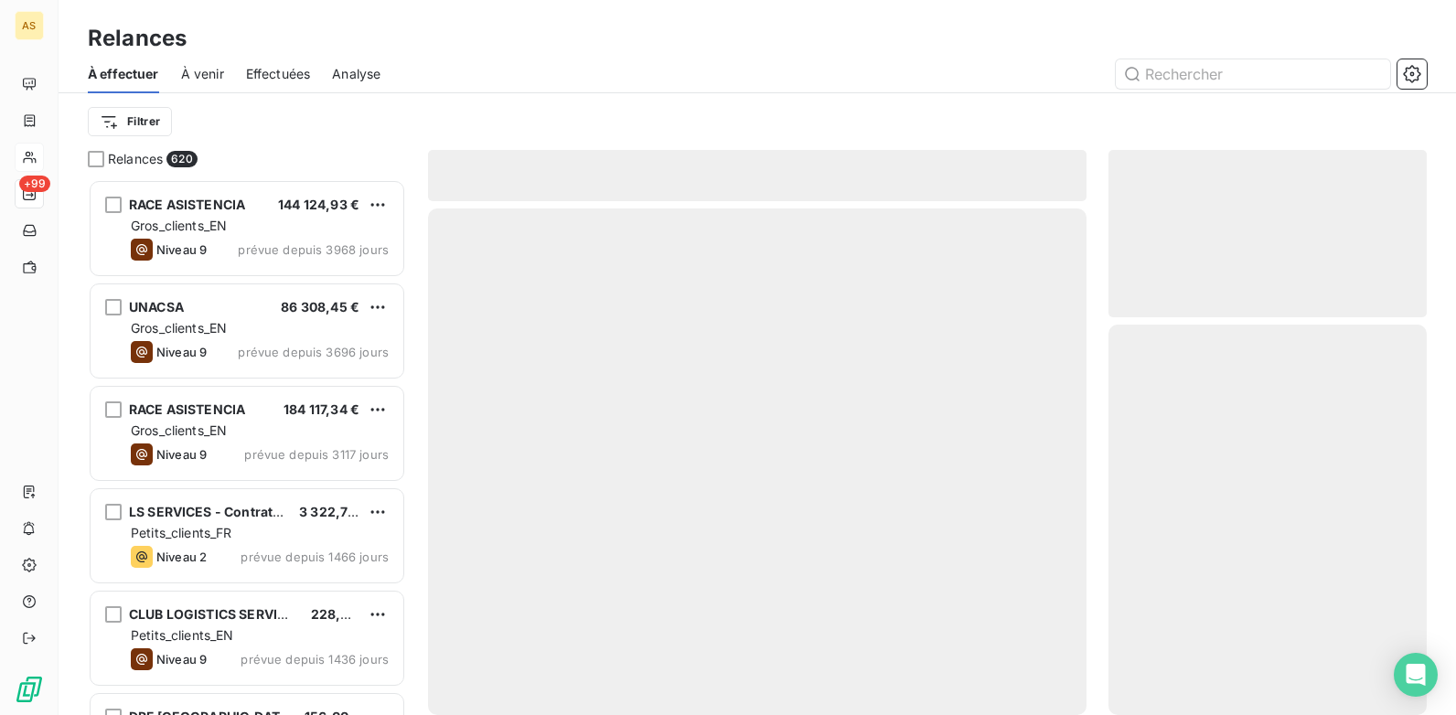
scroll to position [522, 305]
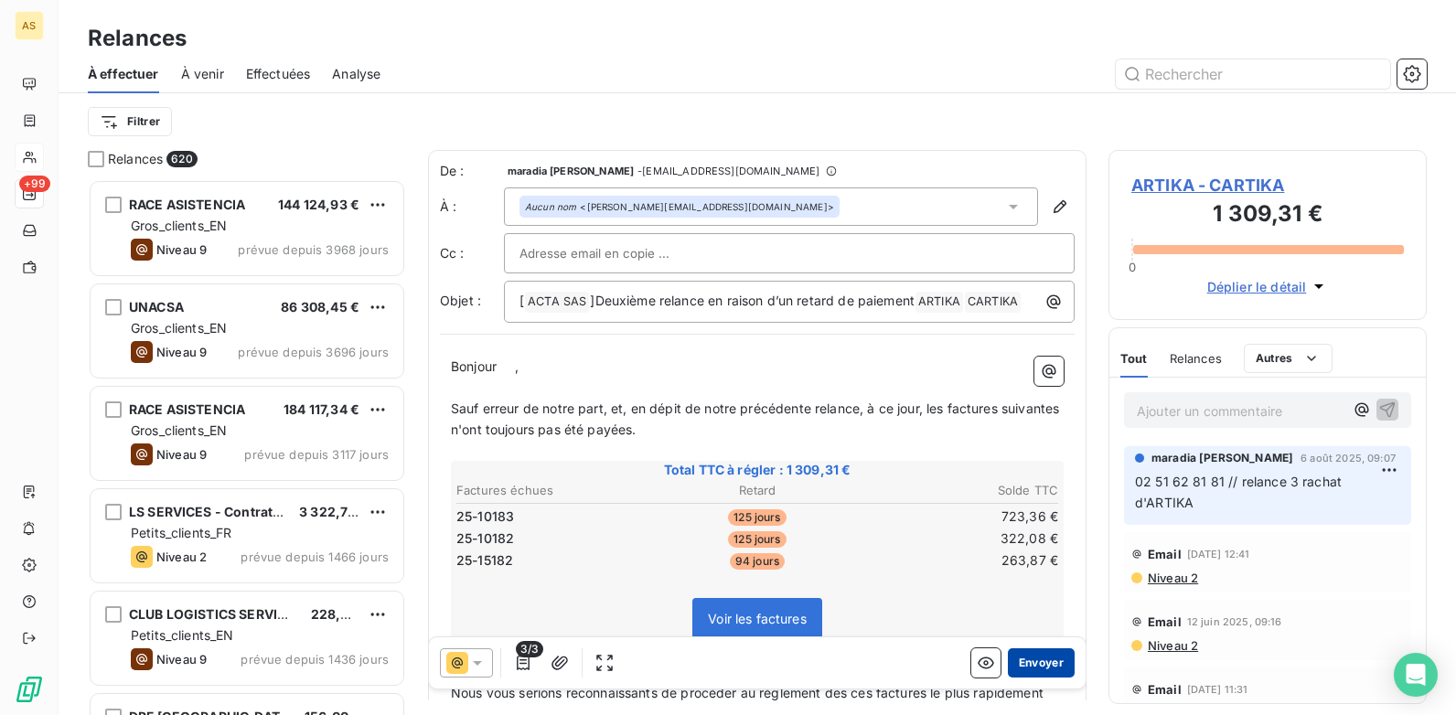
click at [1029, 656] on button "Envoyer" at bounding box center [1041, 663] width 67 height 29
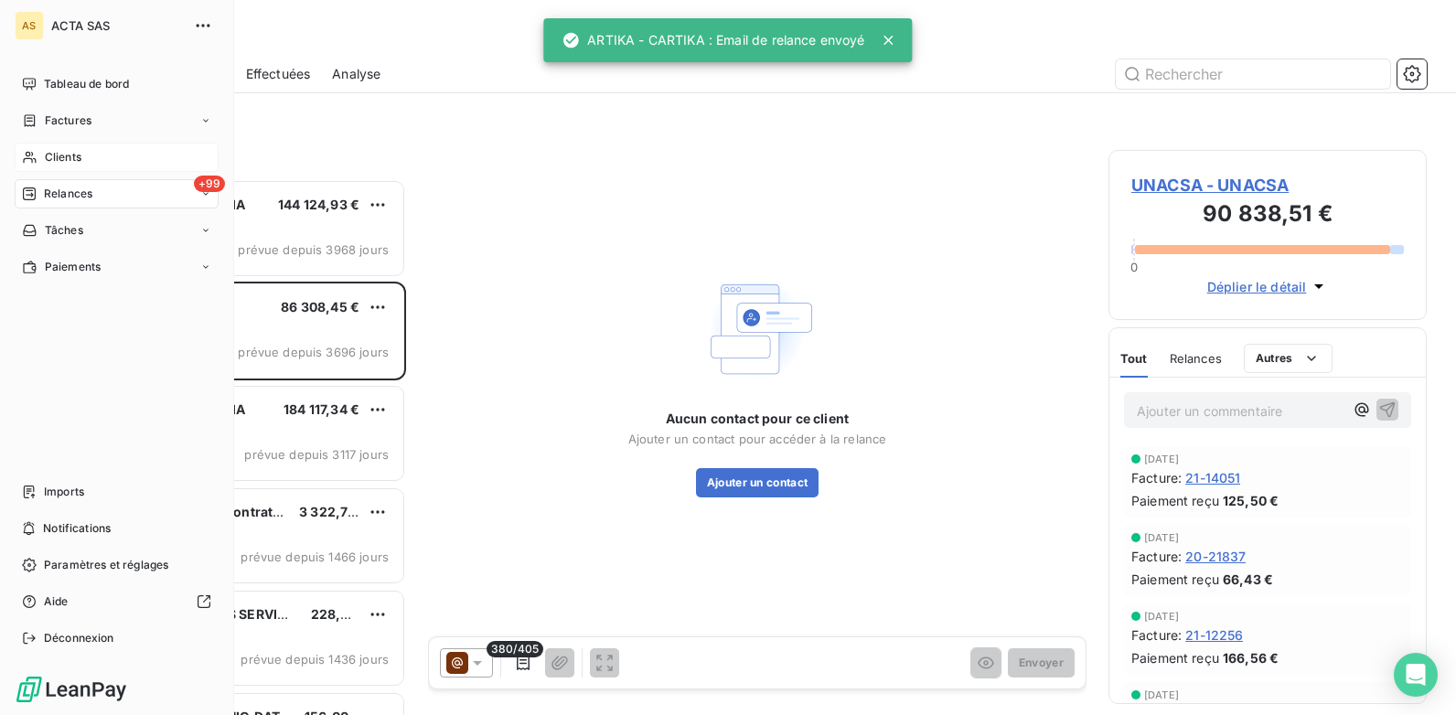
click at [77, 153] on span "Clients" at bounding box center [63, 157] width 37 height 16
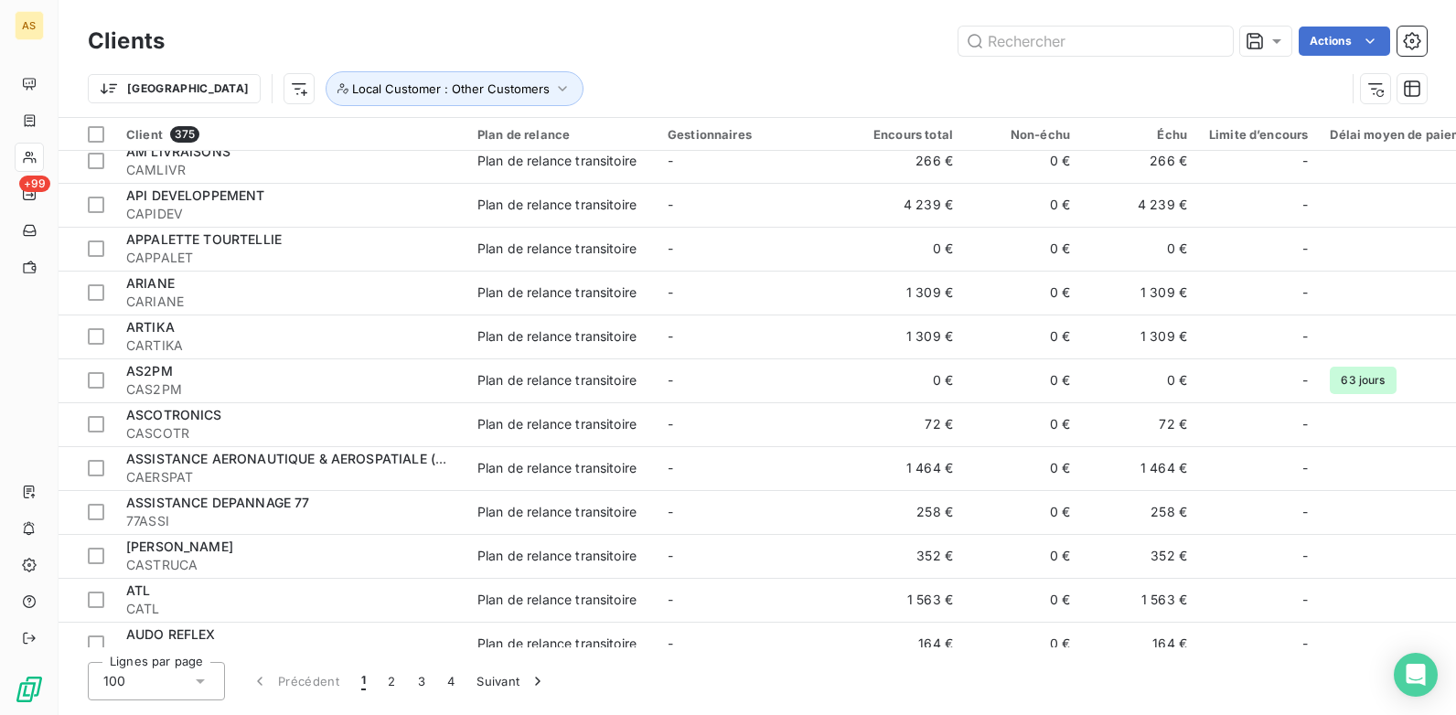
scroll to position [2378, 0]
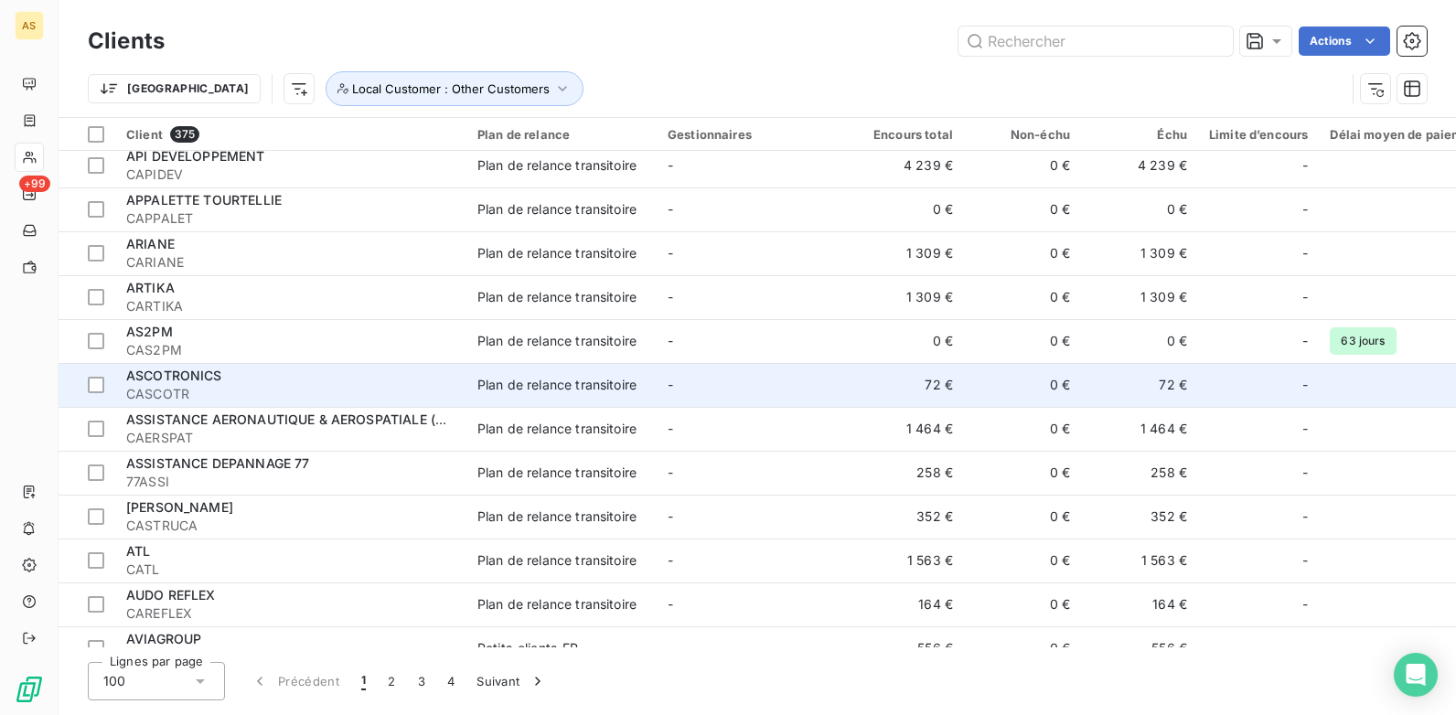
click at [642, 375] on td "Plan de relance transitoire" at bounding box center [562, 385] width 190 height 44
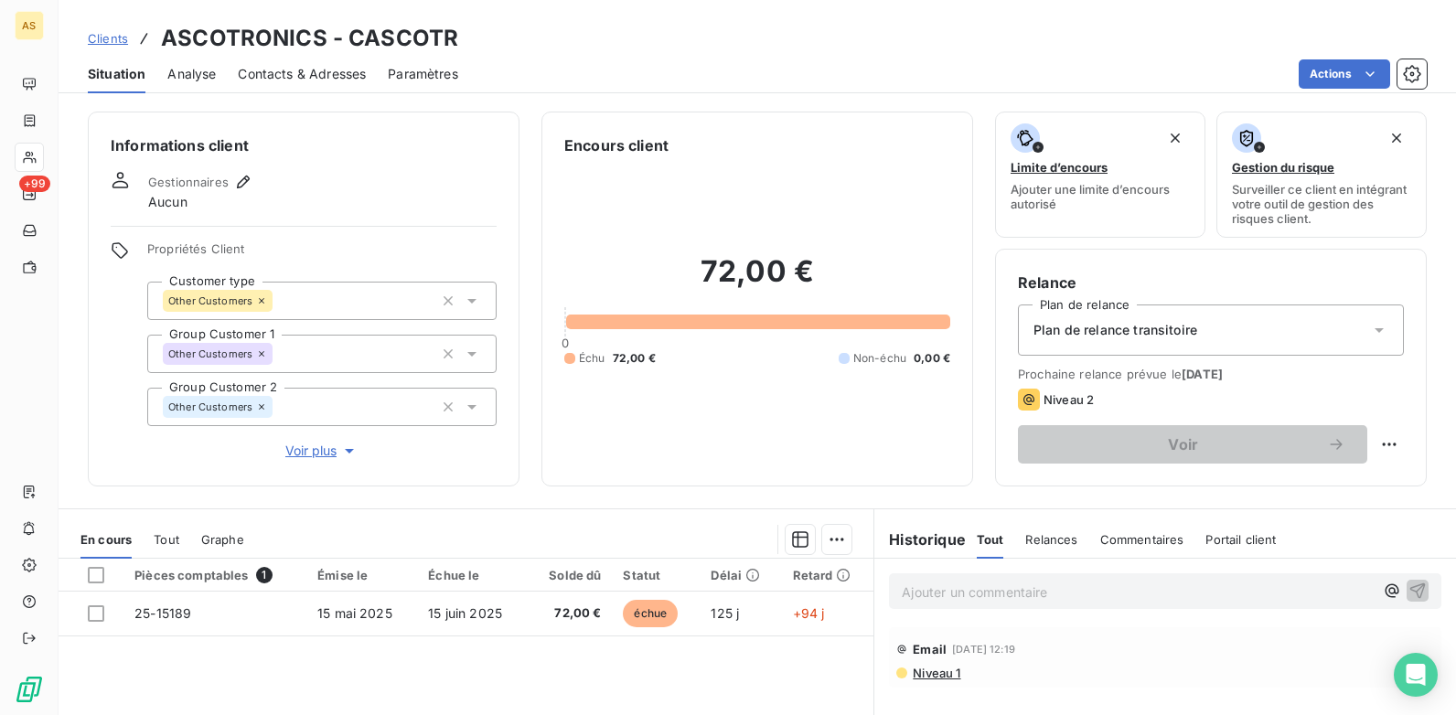
click at [275, 70] on span "Contacts & Adresses" at bounding box center [302, 74] width 128 height 18
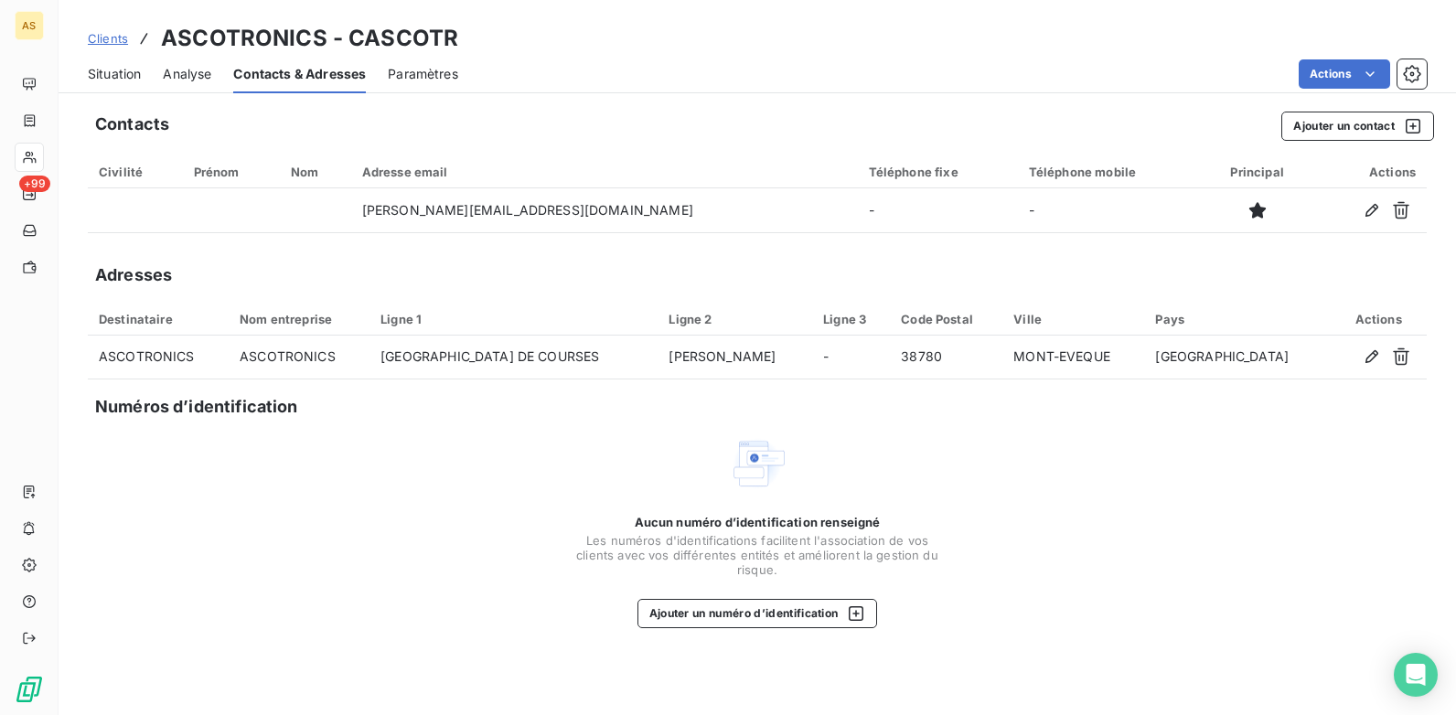
click at [123, 77] on span "Situation" at bounding box center [114, 74] width 53 height 18
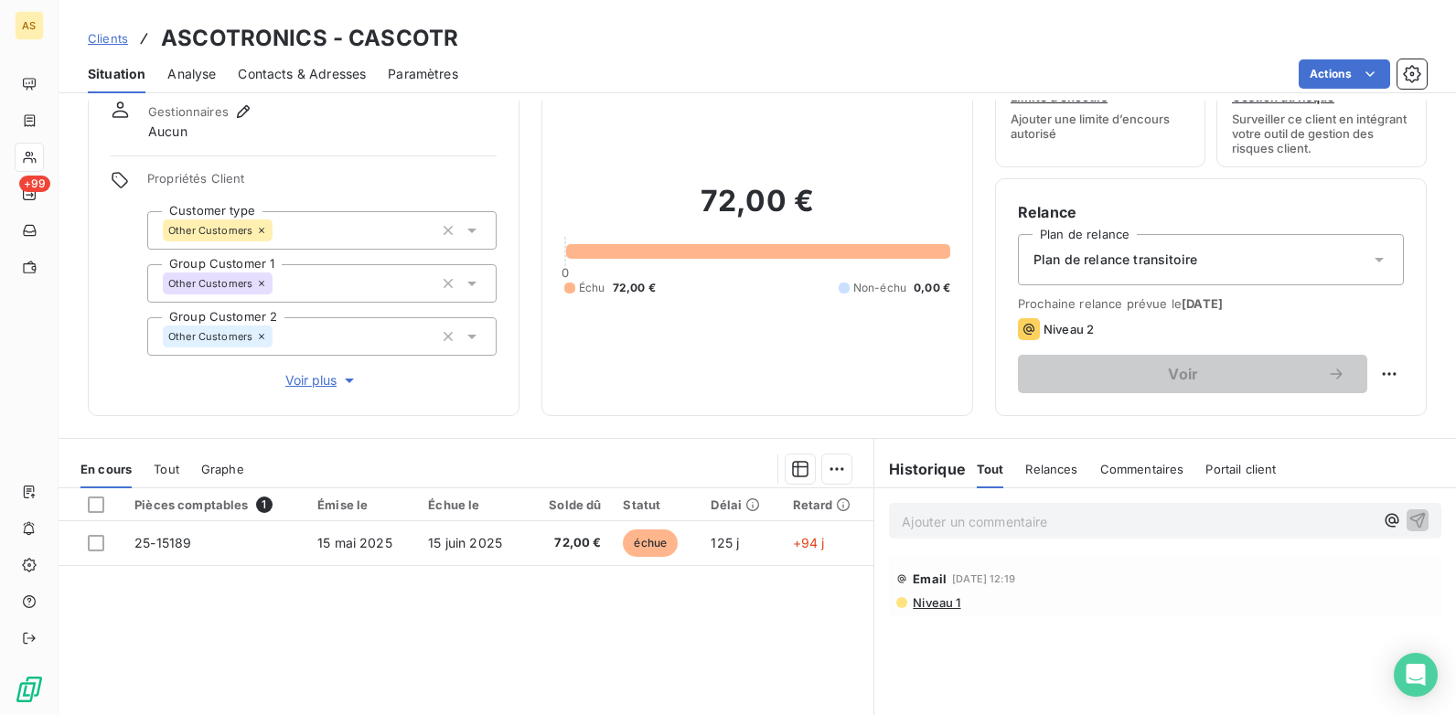
scroll to position [91, 0]
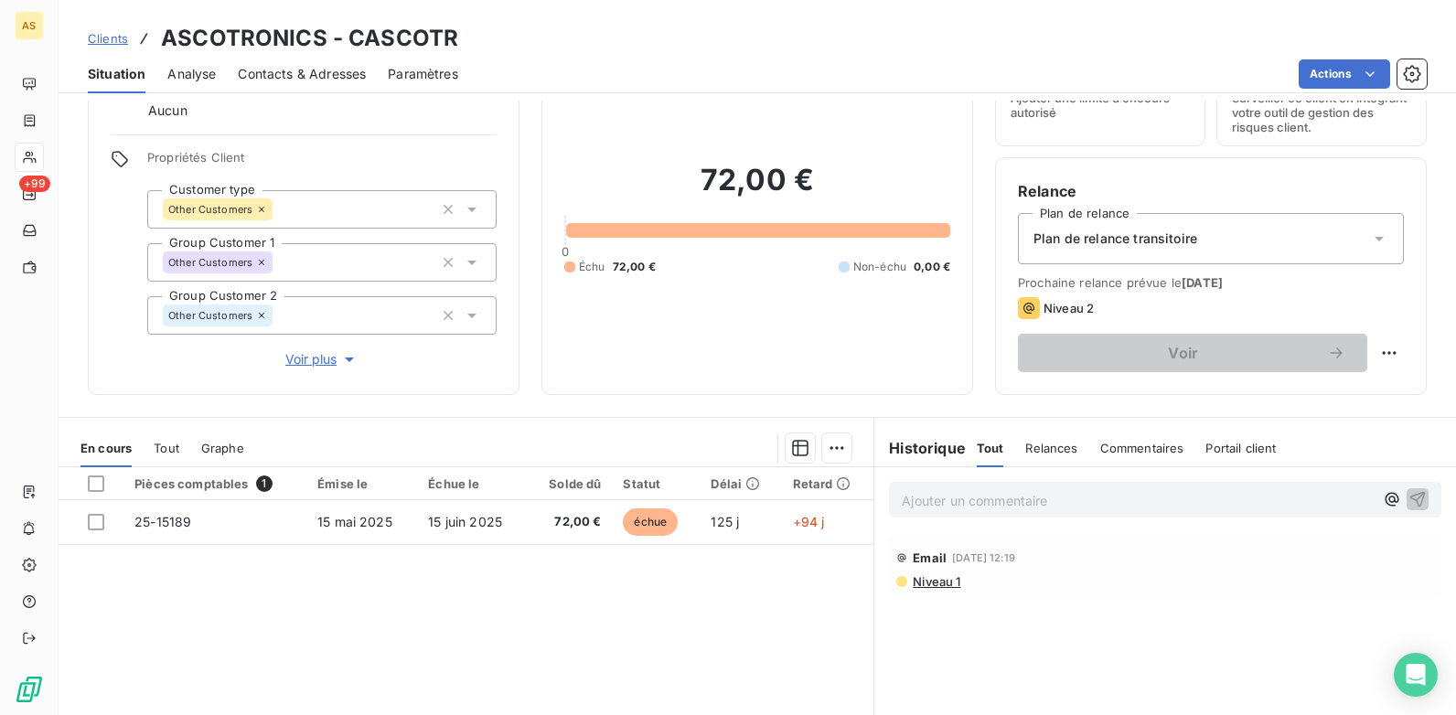
click at [119, 37] on span "Clients" at bounding box center [108, 38] width 40 height 15
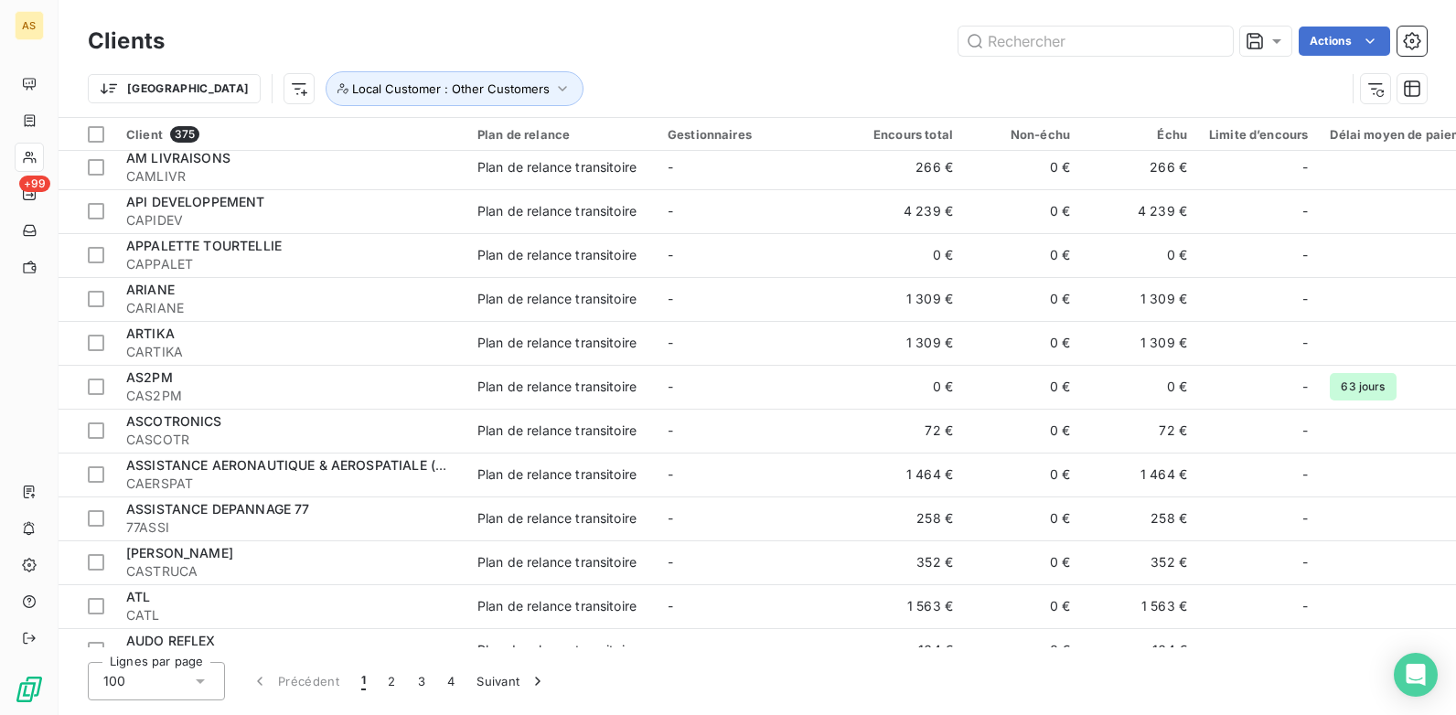
scroll to position [2378, 0]
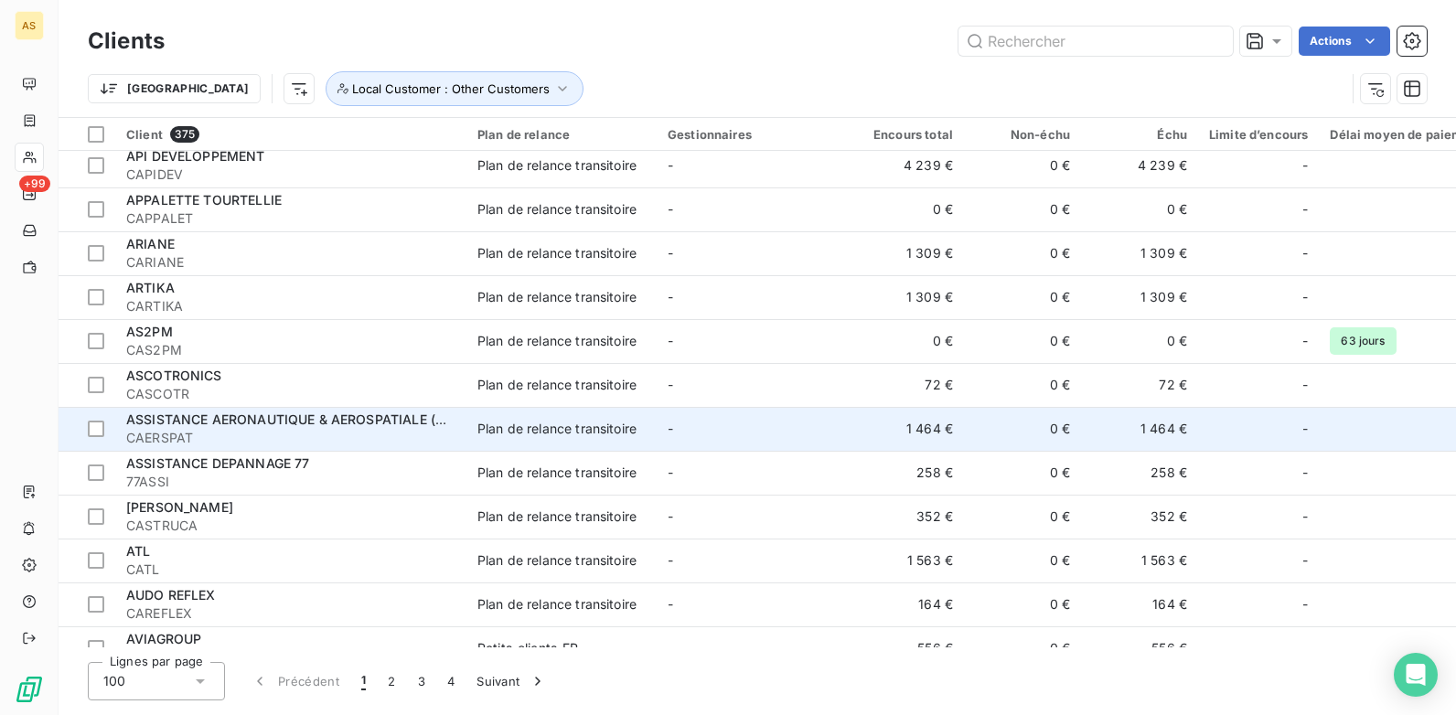
click at [682, 414] on td "-" at bounding box center [752, 429] width 190 height 44
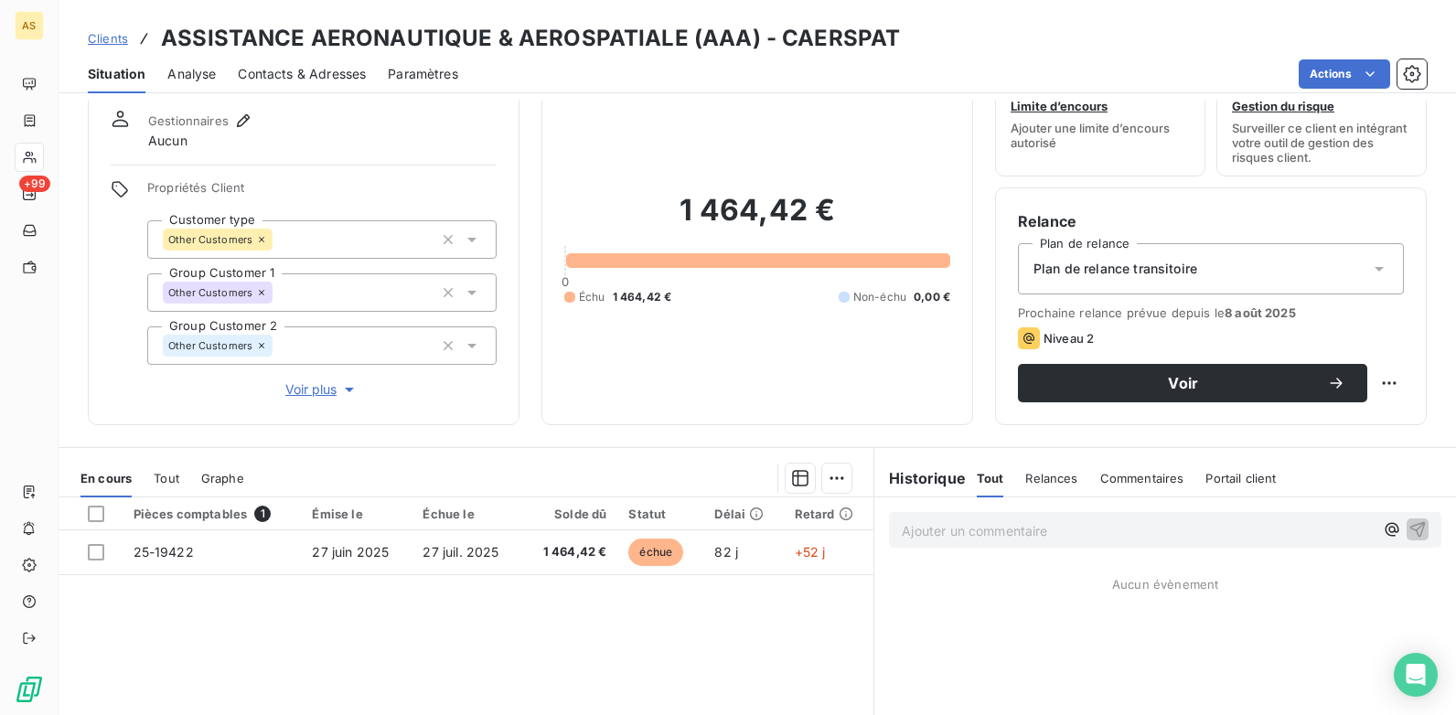
scroll to position [91, 0]
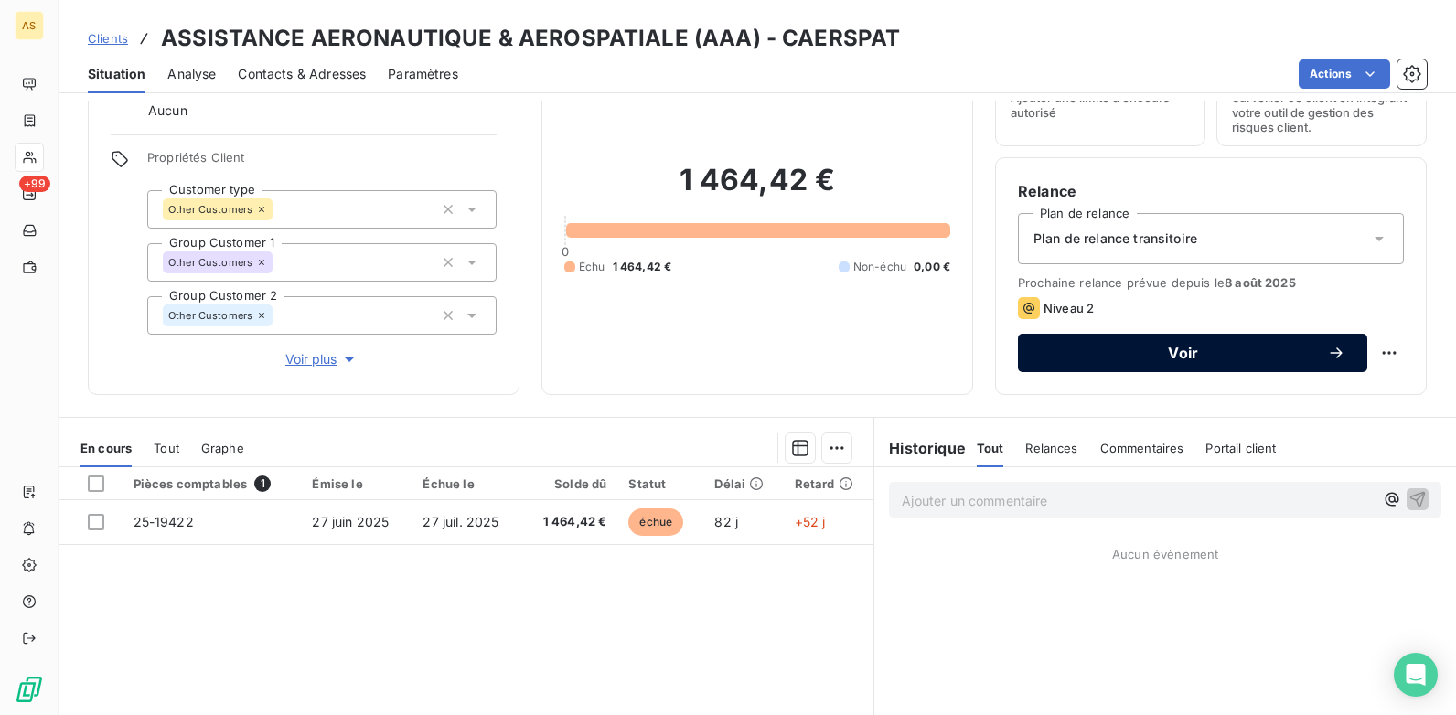
click at [1148, 359] on span "Voir" at bounding box center [1183, 353] width 287 height 15
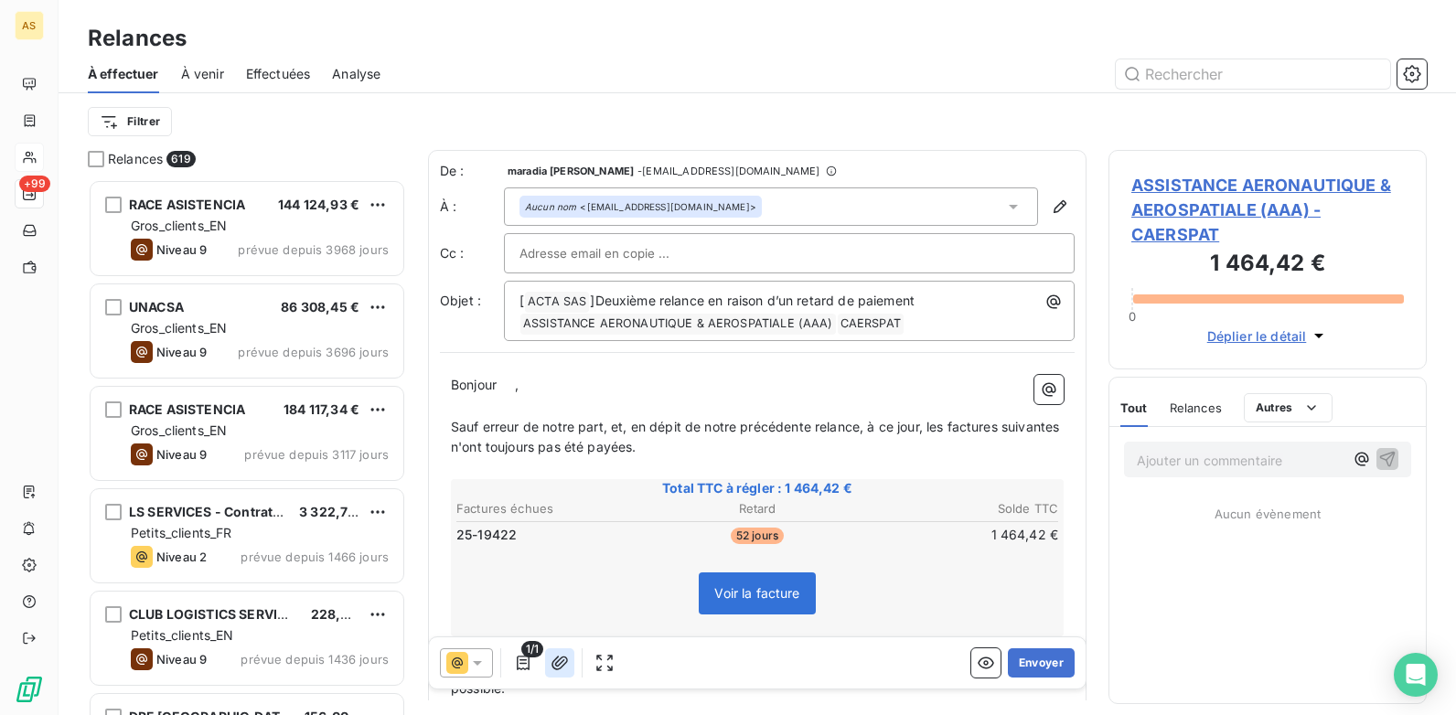
click at [561, 662] on icon "button" at bounding box center [560, 663] width 18 height 18
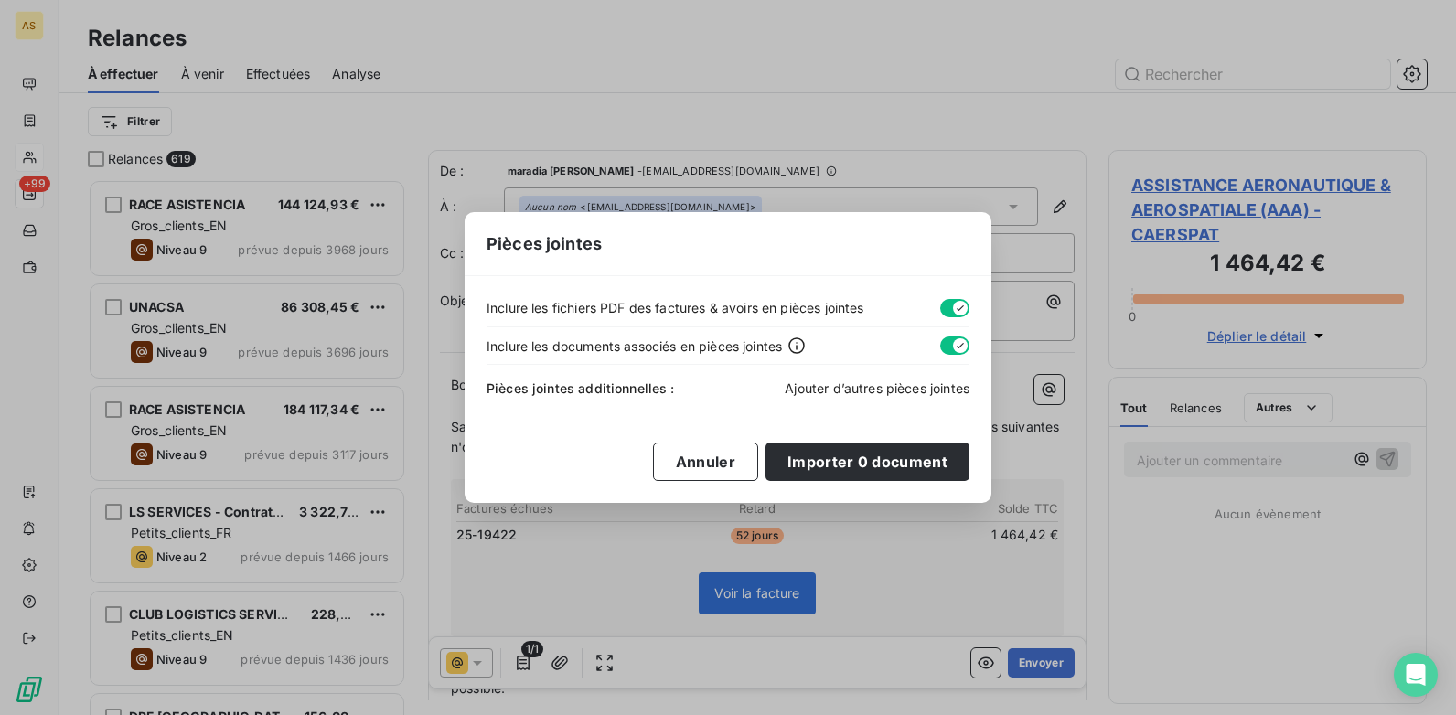
click at [882, 389] on span "Ajouter d’autres pièces jointes" at bounding box center [877, 389] width 185 height 16
click at [887, 387] on span "Ajouter d’autres pièces jointes" at bounding box center [877, 389] width 185 height 16
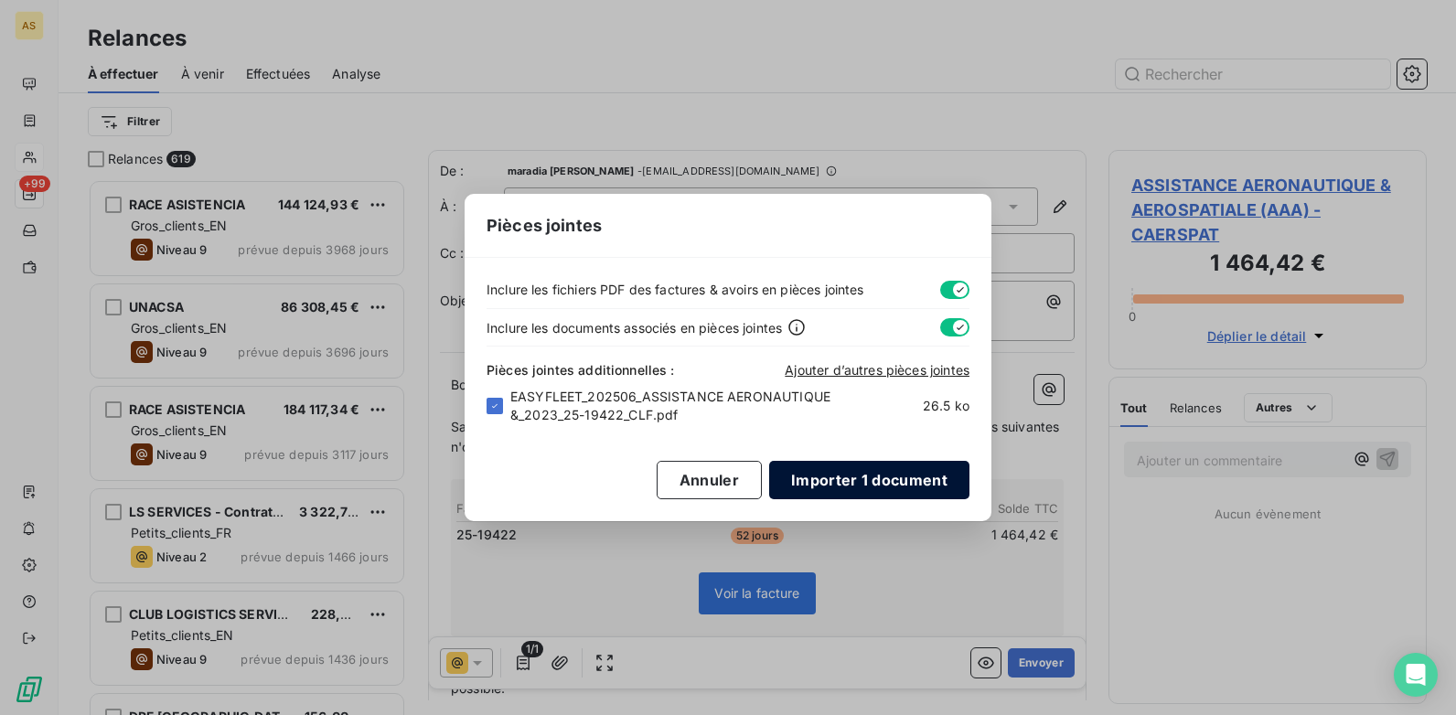
click at [821, 482] on button "Importer 1 document" at bounding box center [869, 480] width 200 height 38
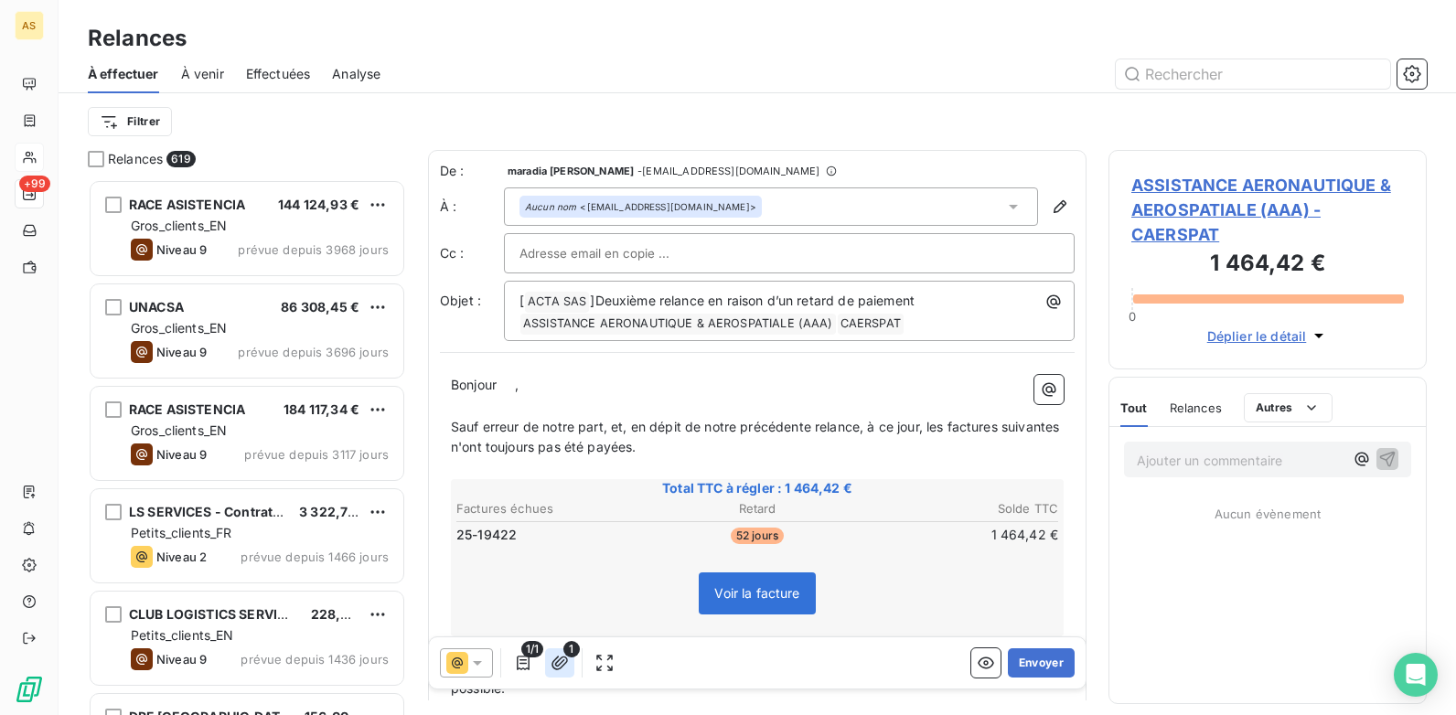
click at [563, 669] on icon "button" at bounding box center [560, 663] width 18 height 18
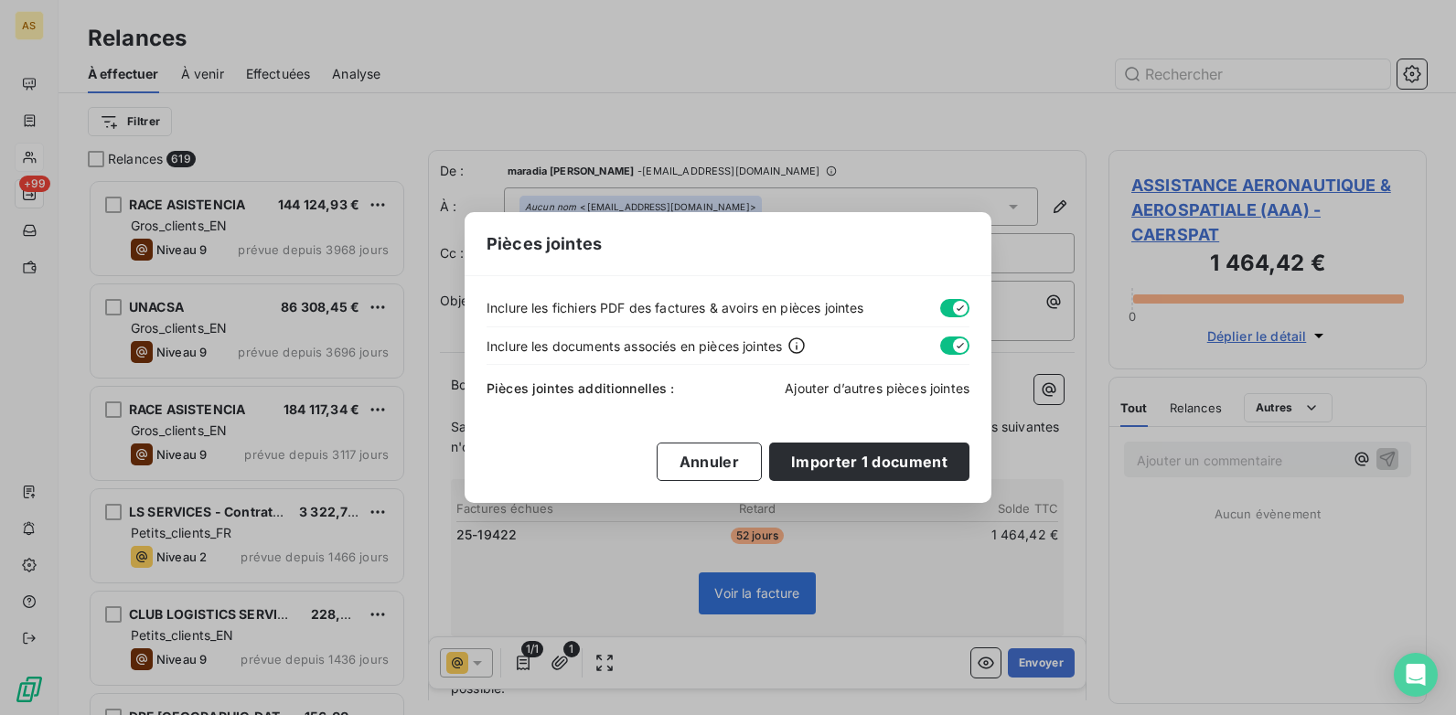
click at [848, 383] on span "Ajouter d’autres pièces jointes" at bounding box center [877, 389] width 185 height 16
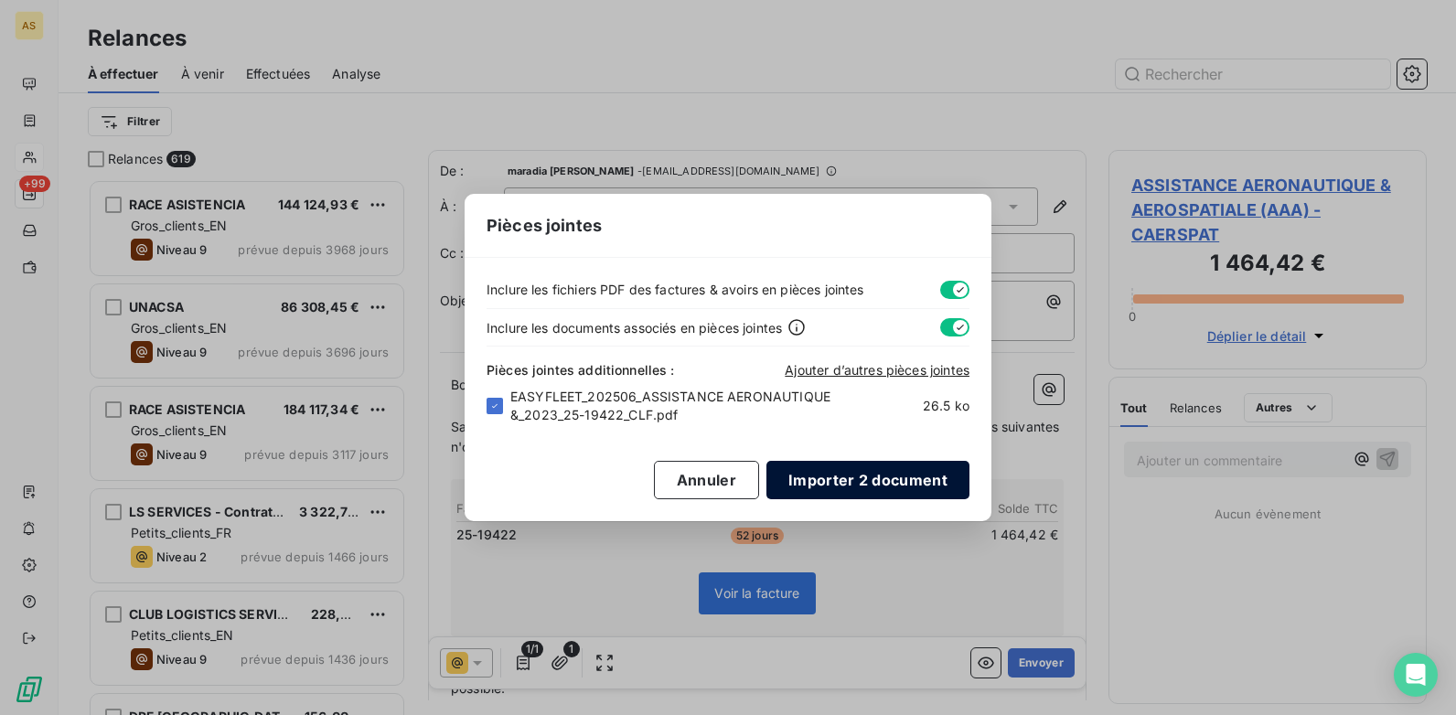
click at [828, 492] on button "Importer 2 document" at bounding box center [868, 480] width 203 height 38
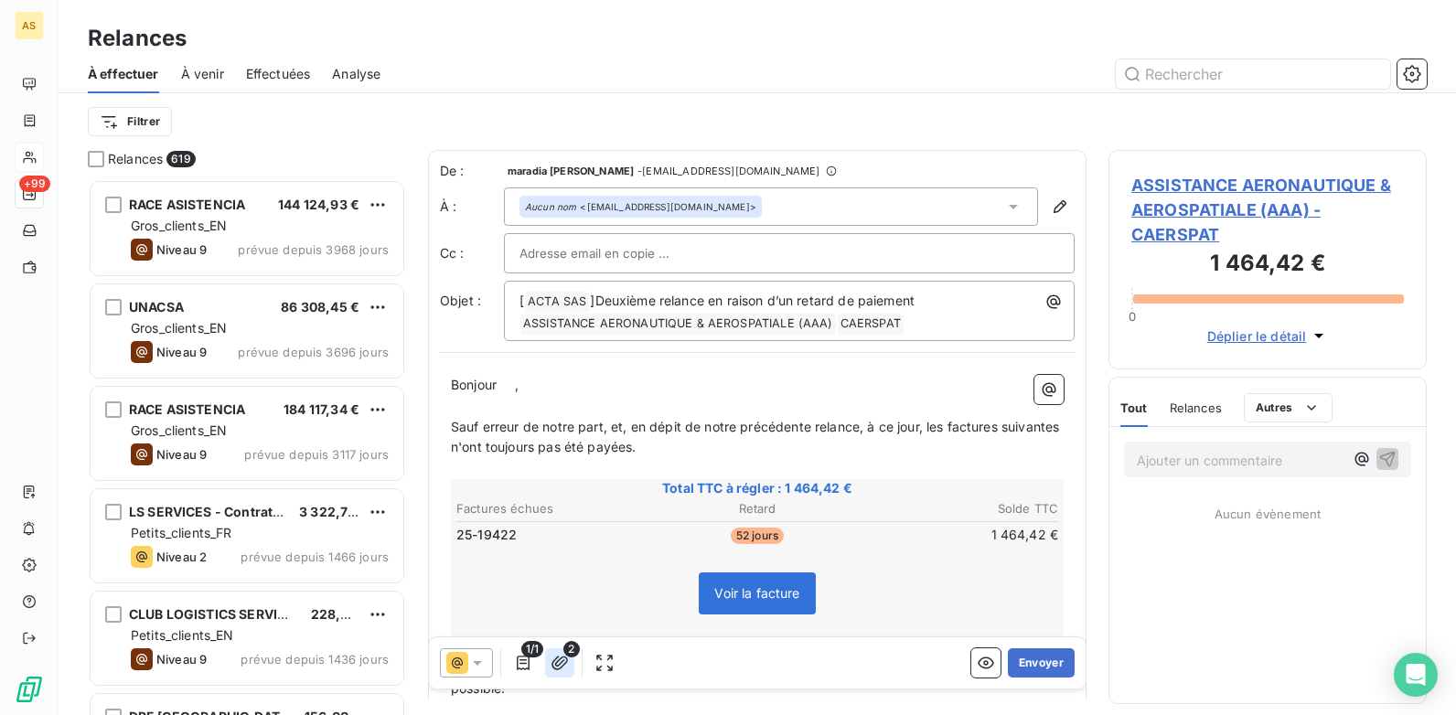
click at [555, 661] on icon "button" at bounding box center [560, 663] width 18 height 18
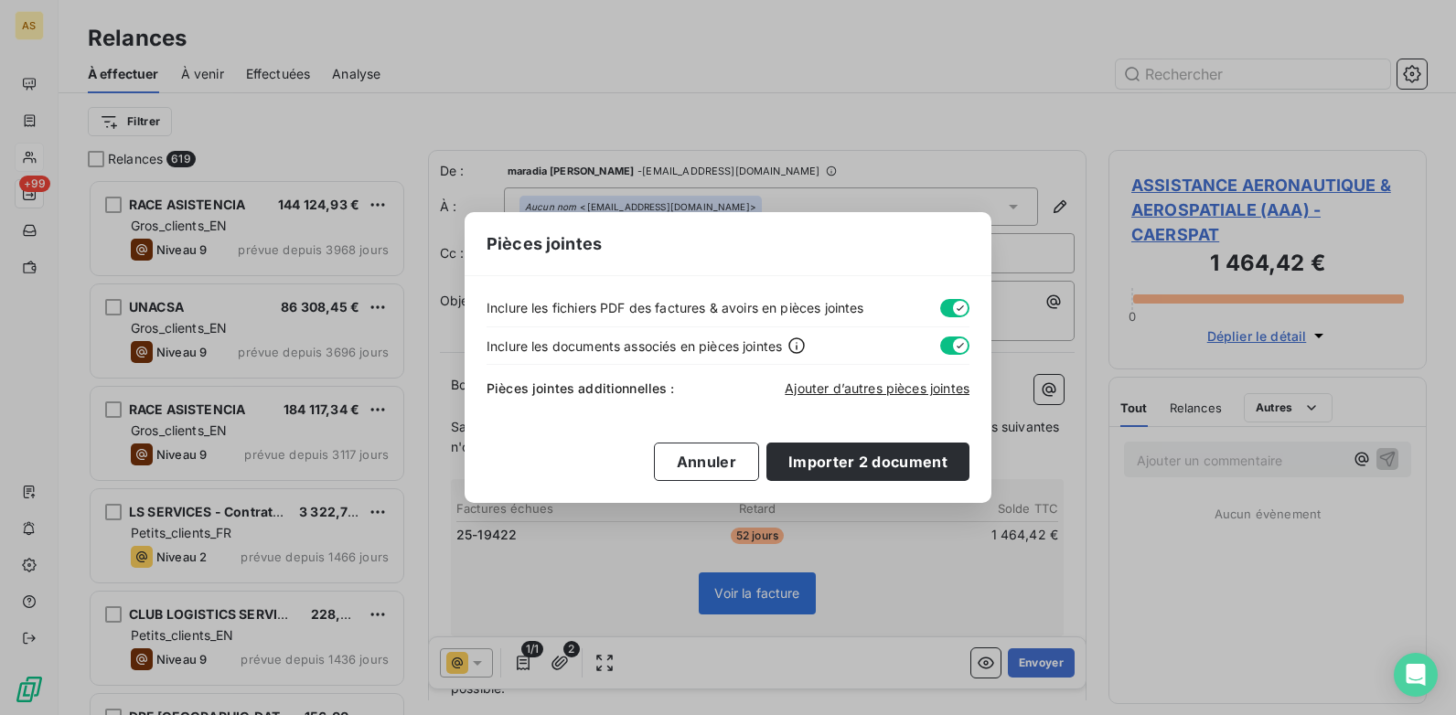
click at [1139, 597] on div "Pièces jointes Inclure les fichiers PDF des factures & avoirs en pièces jointes…" at bounding box center [728, 357] width 1456 height 715
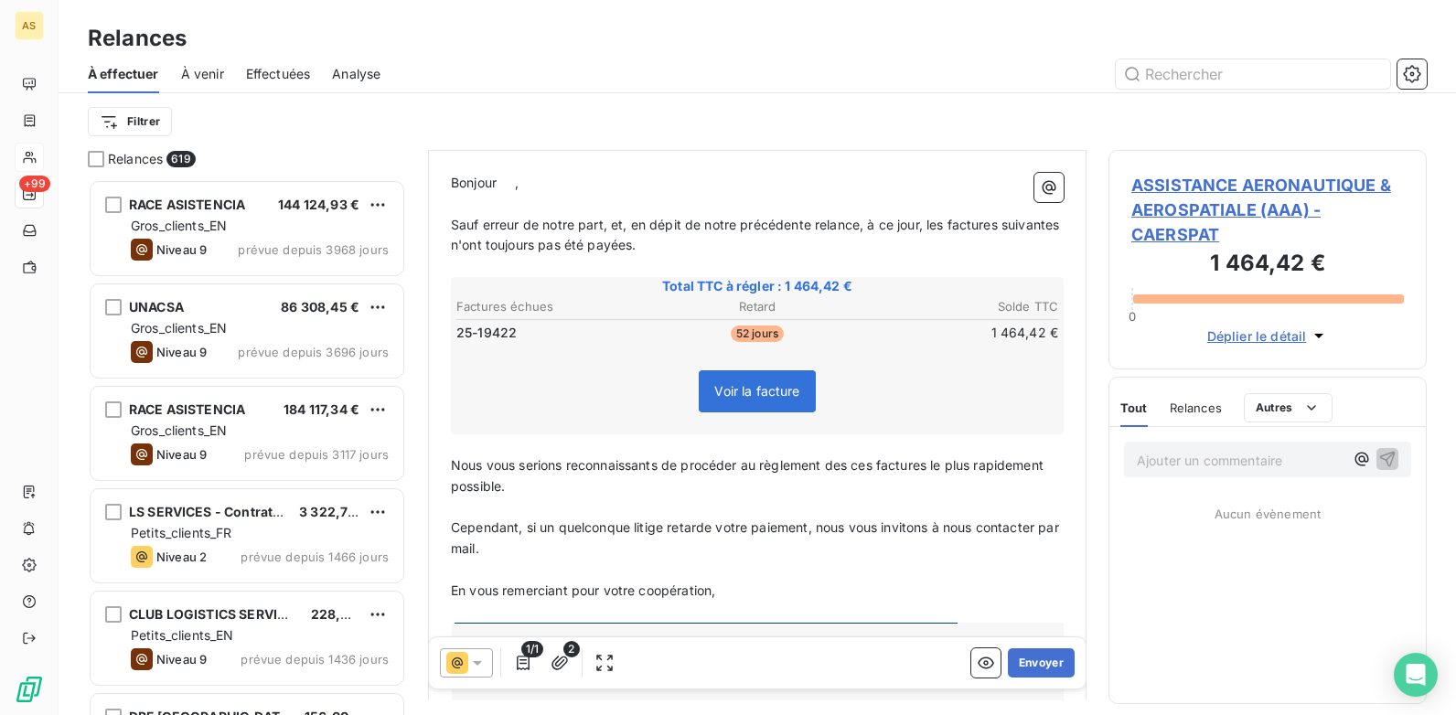
scroll to position [184, 0]
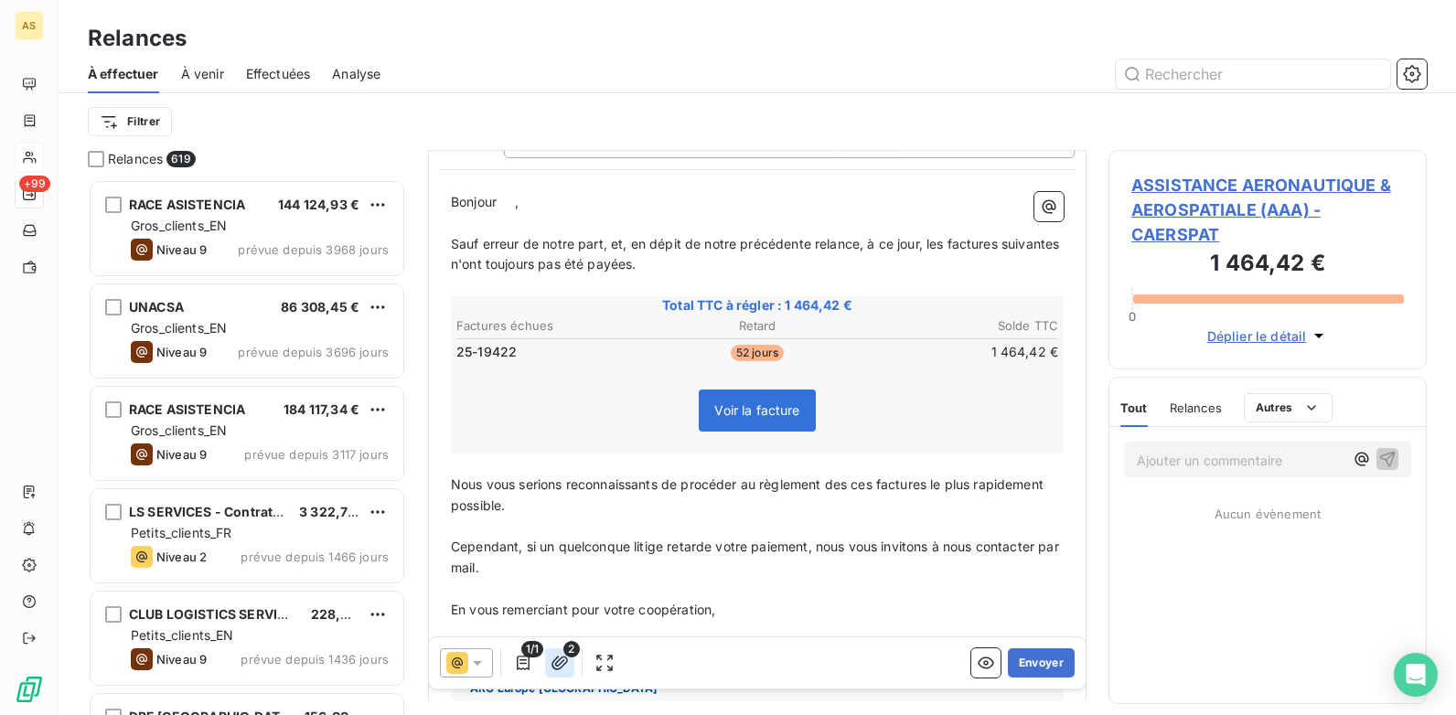
click at [561, 664] on icon "button" at bounding box center [560, 663] width 16 height 14
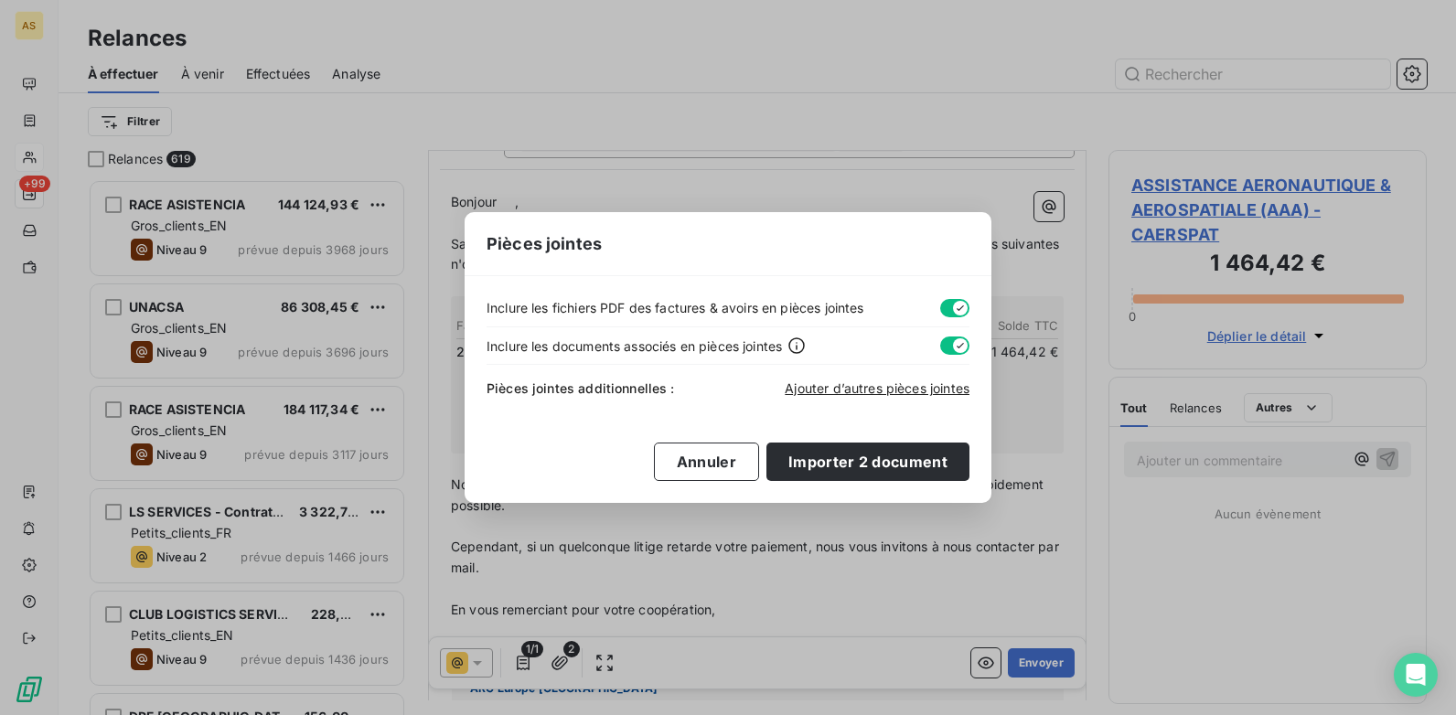
click at [1037, 663] on div "Pièces jointes Inclure les fichiers PDF des factures & avoirs en pièces jointes…" at bounding box center [728, 357] width 1456 height 715
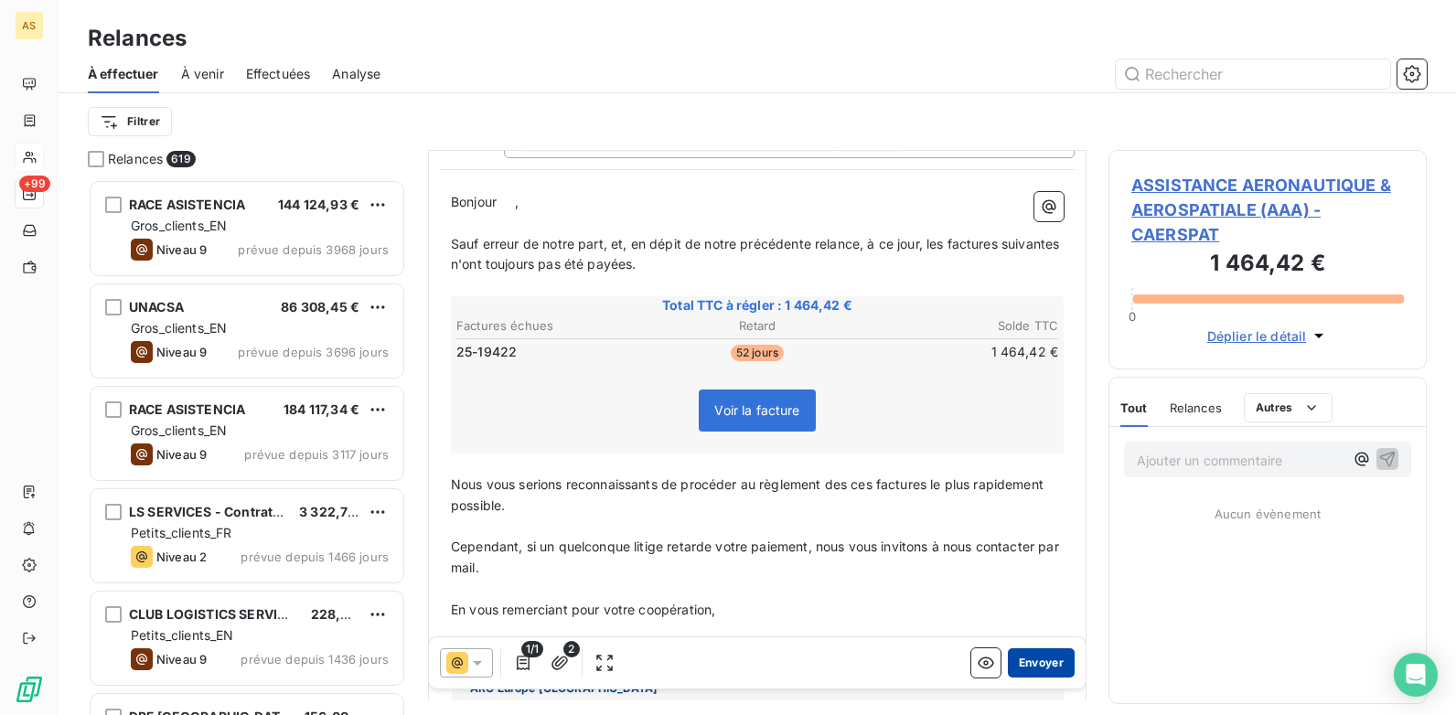
click at [1032, 657] on button "Envoyer" at bounding box center [1041, 663] width 67 height 29
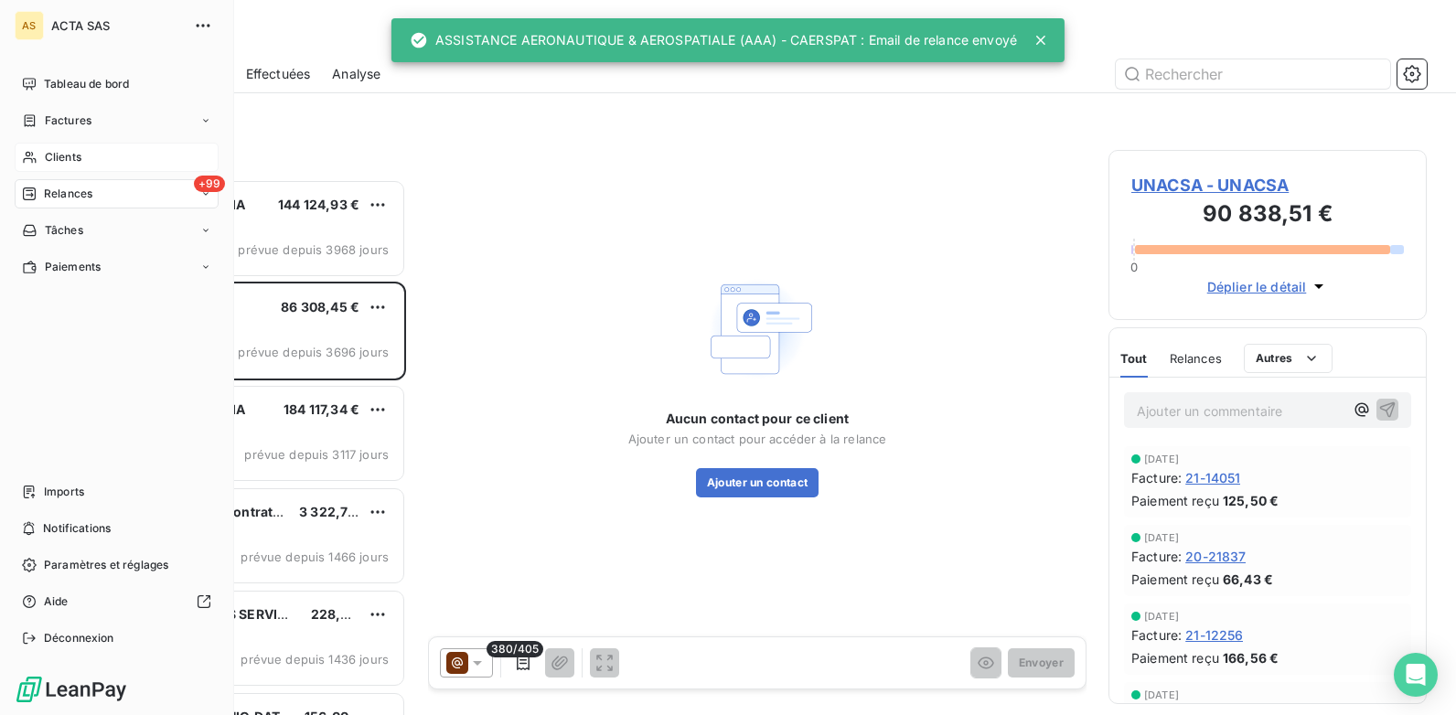
click at [42, 154] on div "Clients" at bounding box center [117, 157] width 204 height 29
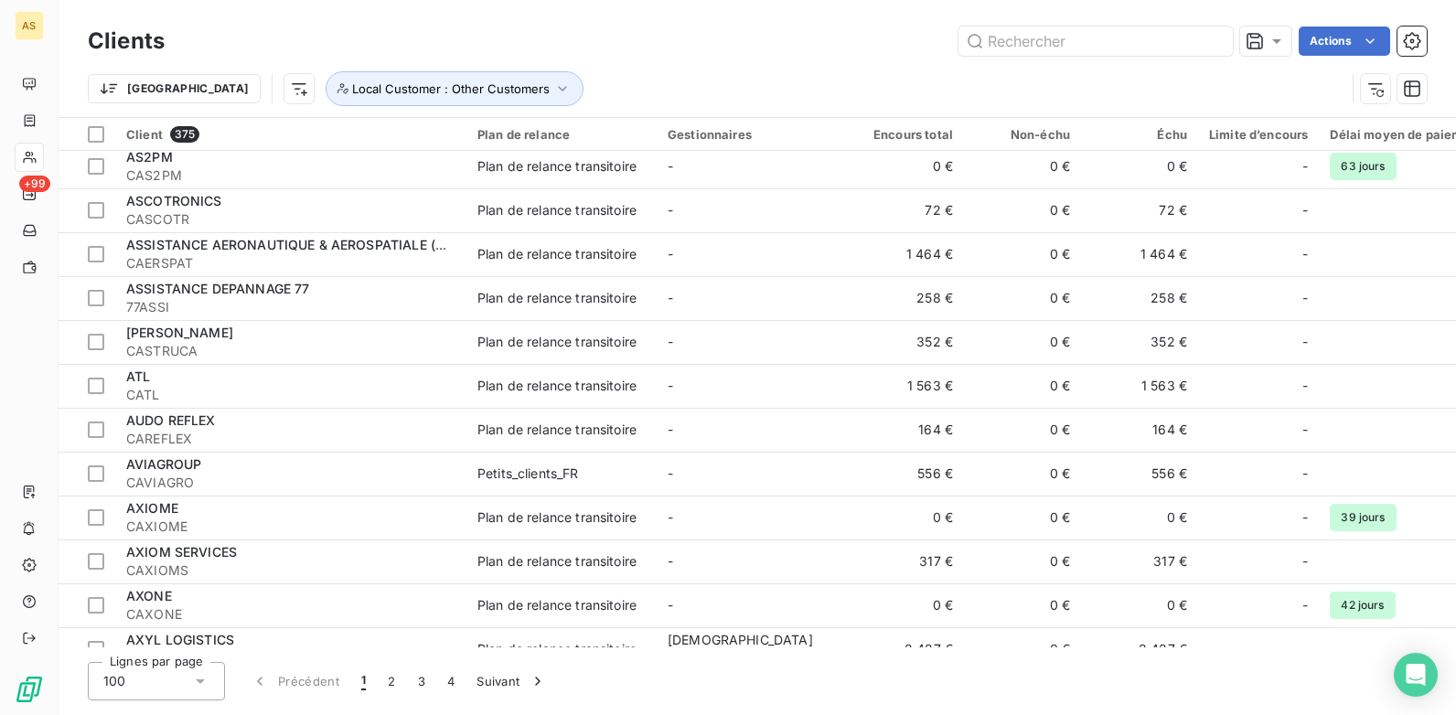
scroll to position [2561, 0]
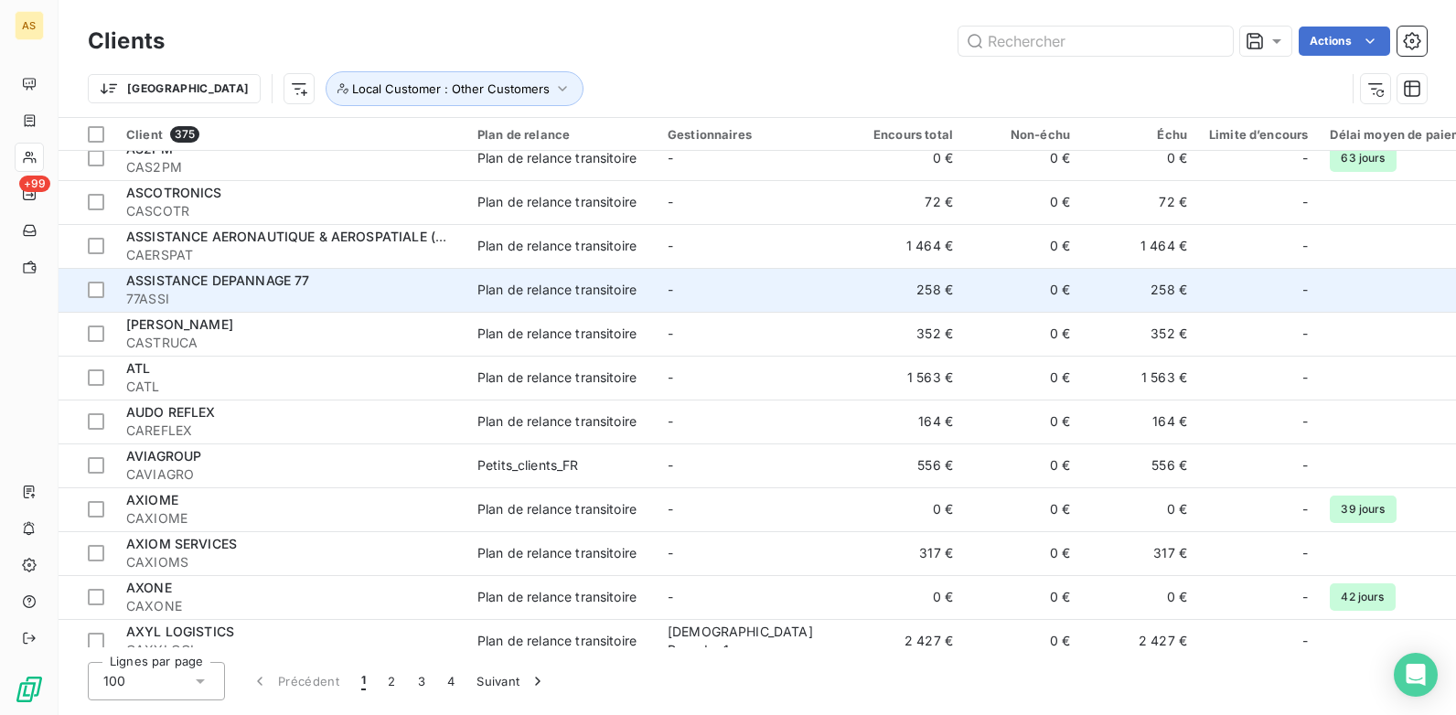
click at [376, 290] on span "77ASSI" at bounding box center [290, 299] width 329 height 18
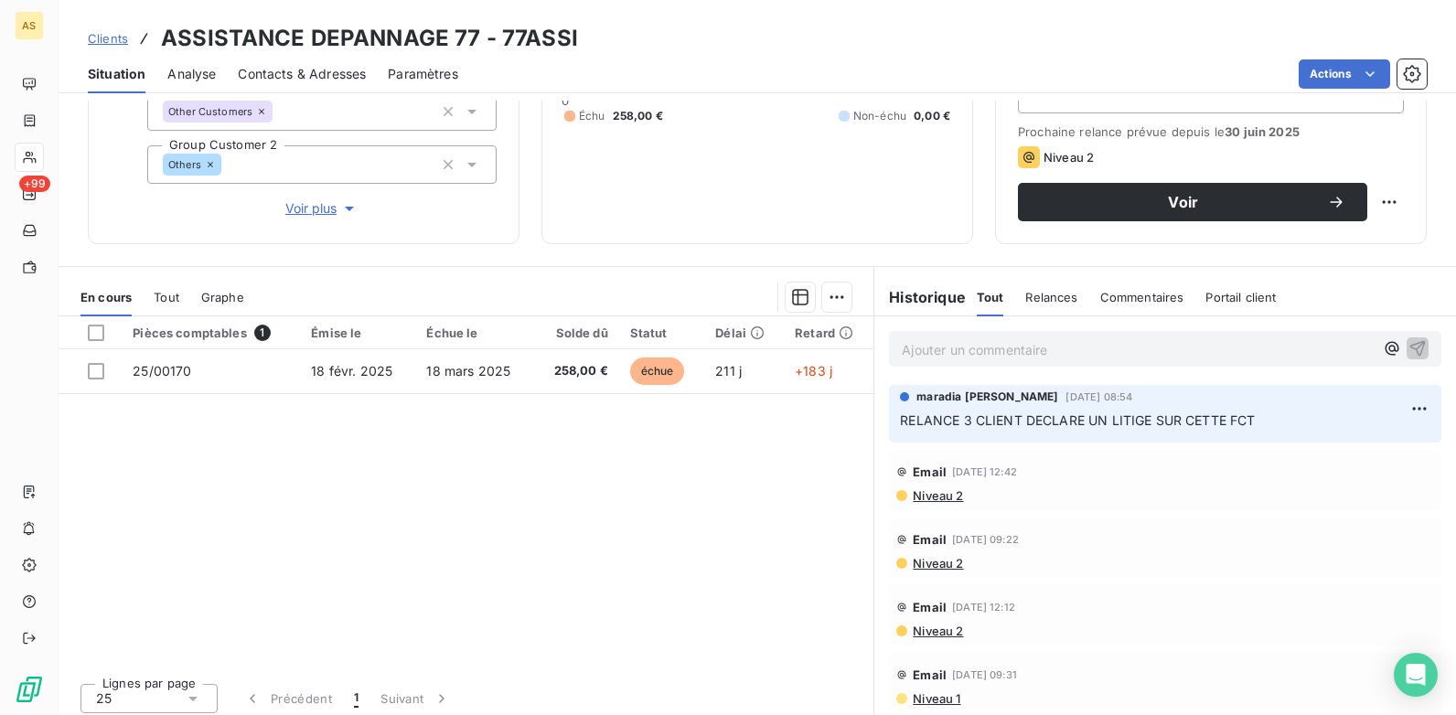
scroll to position [251, 0]
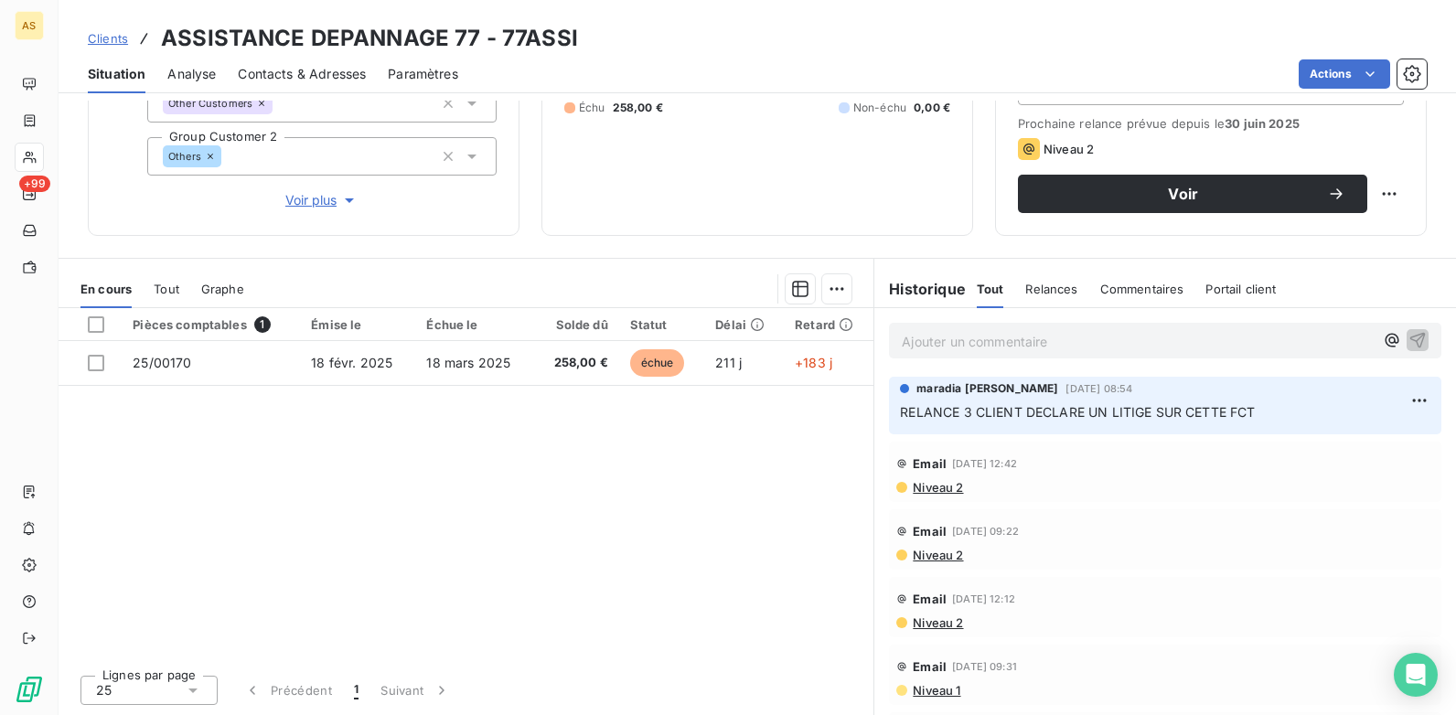
click at [102, 34] on span "Clients" at bounding box center [108, 38] width 40 height 15
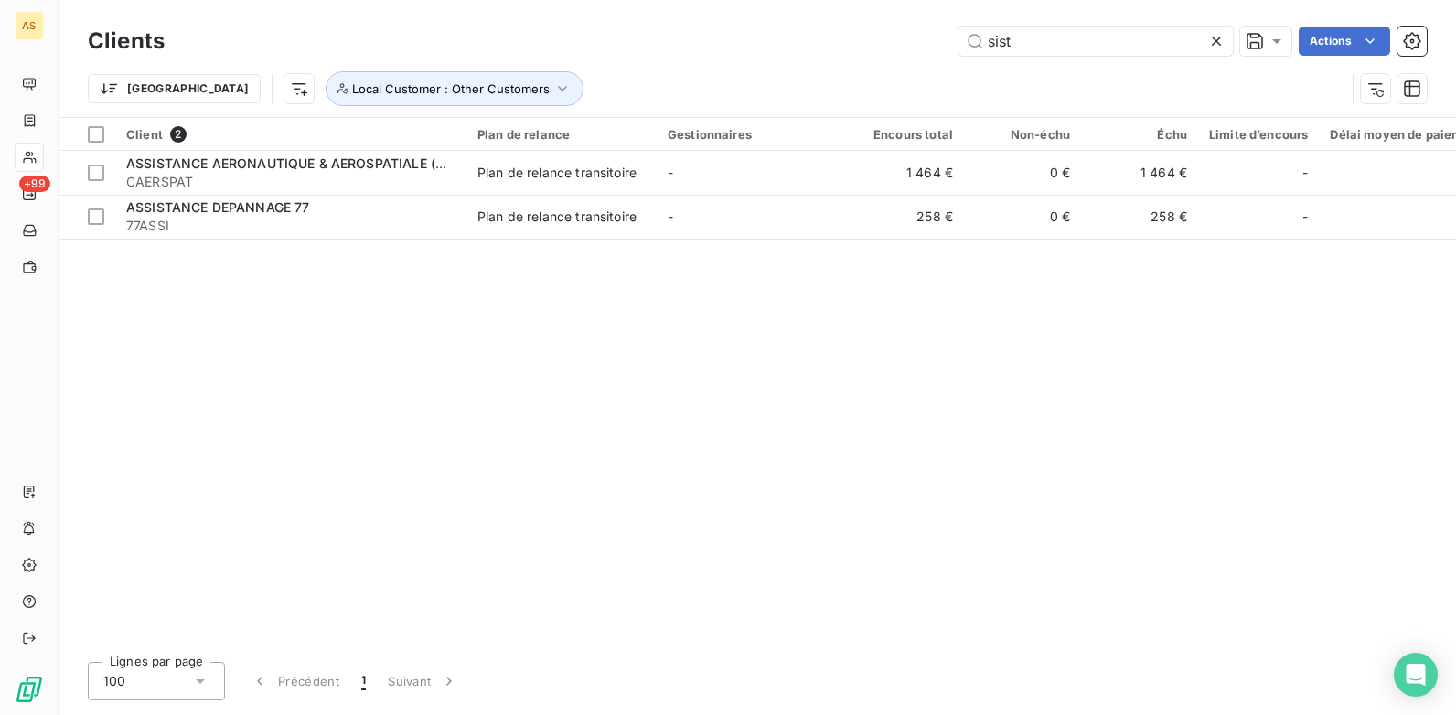
type input "sist"
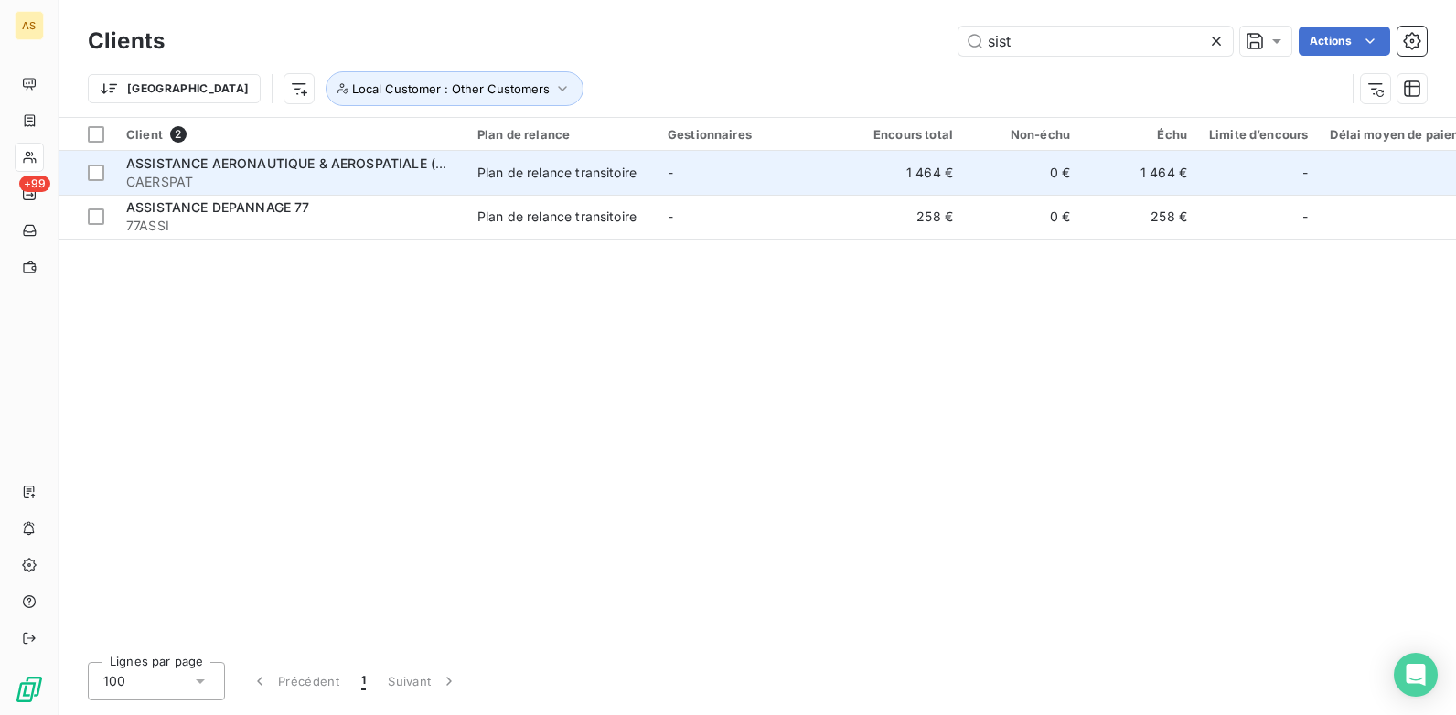
click at [574, 185] on td "Plan de relance transitoire" at bounding box center [562, 173] width 190 height 44
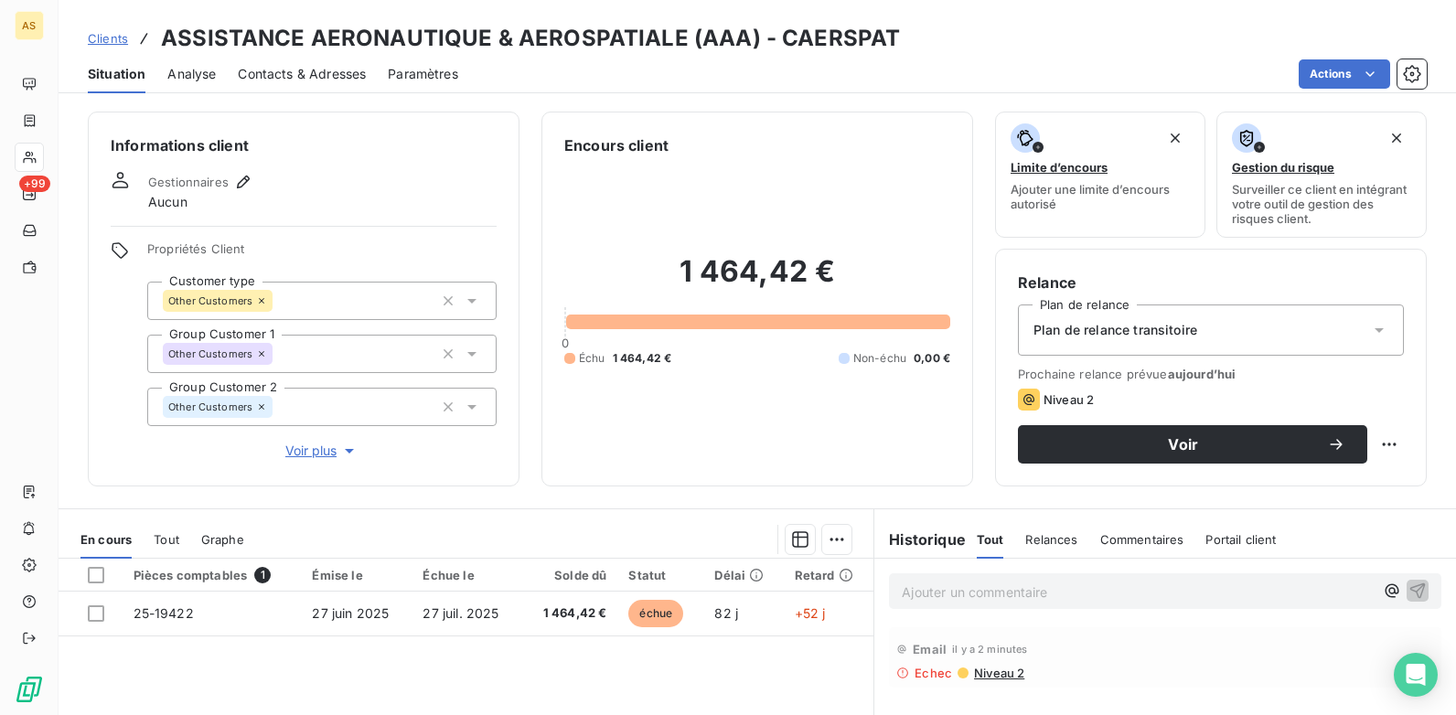
click at [287, 73] on span "Contacts & Adresses" at bounding box center [302, 74] width 128 height 18
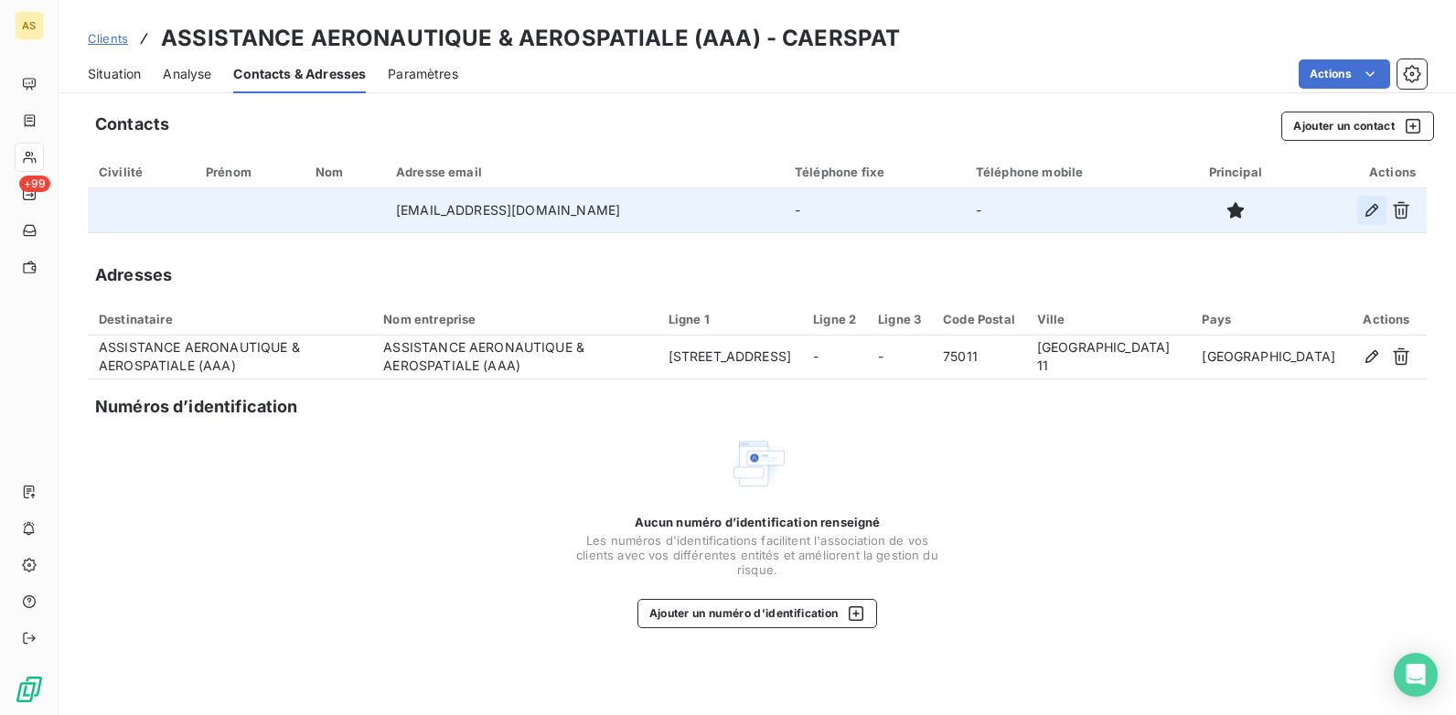
click at [1375, 220] on button "button" at bounding box center [1371, 210] width 29 height 29
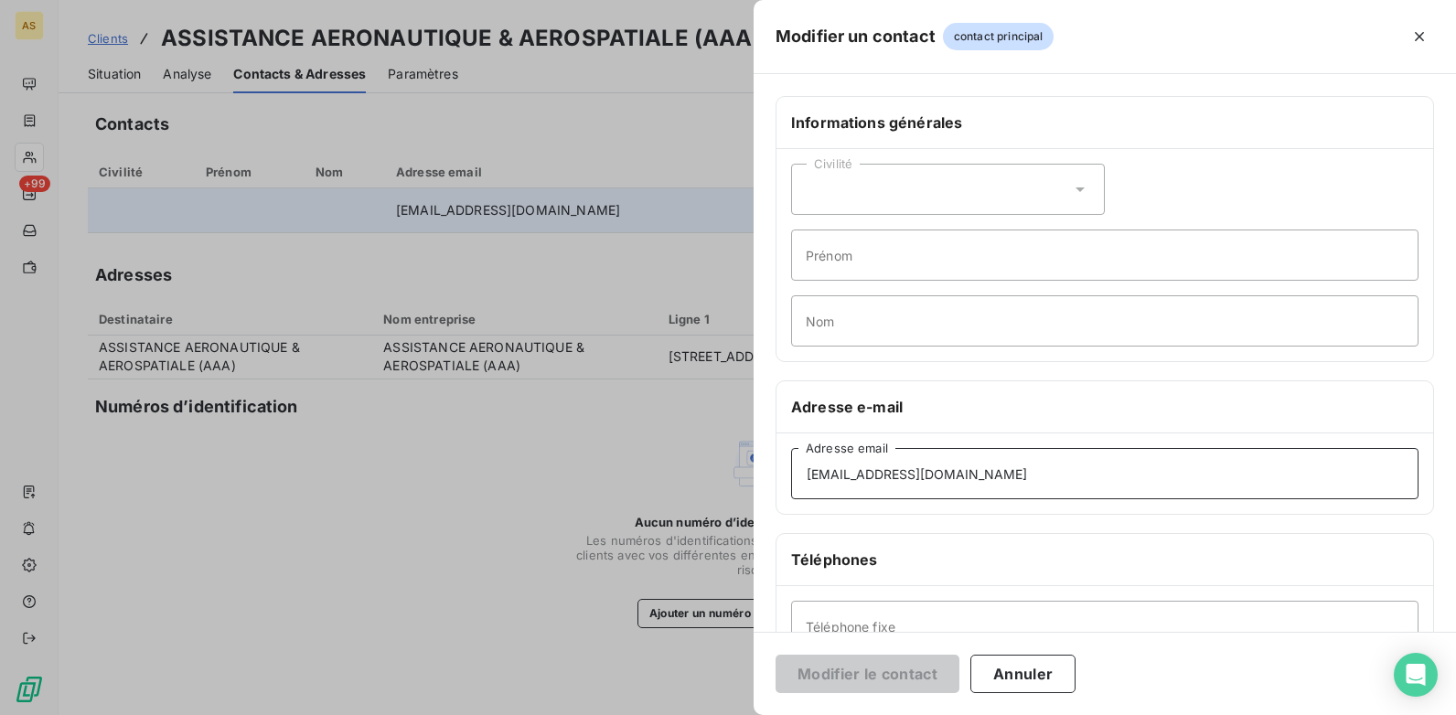
click at [805, 479] on input "[EMAIL_ADDRESS][DOMAIN_NAME]" at bounding box center [1105, 473] width 628 height 51
click at [512, 478] on div at bounding box center [728, 357] width 1456 height 715
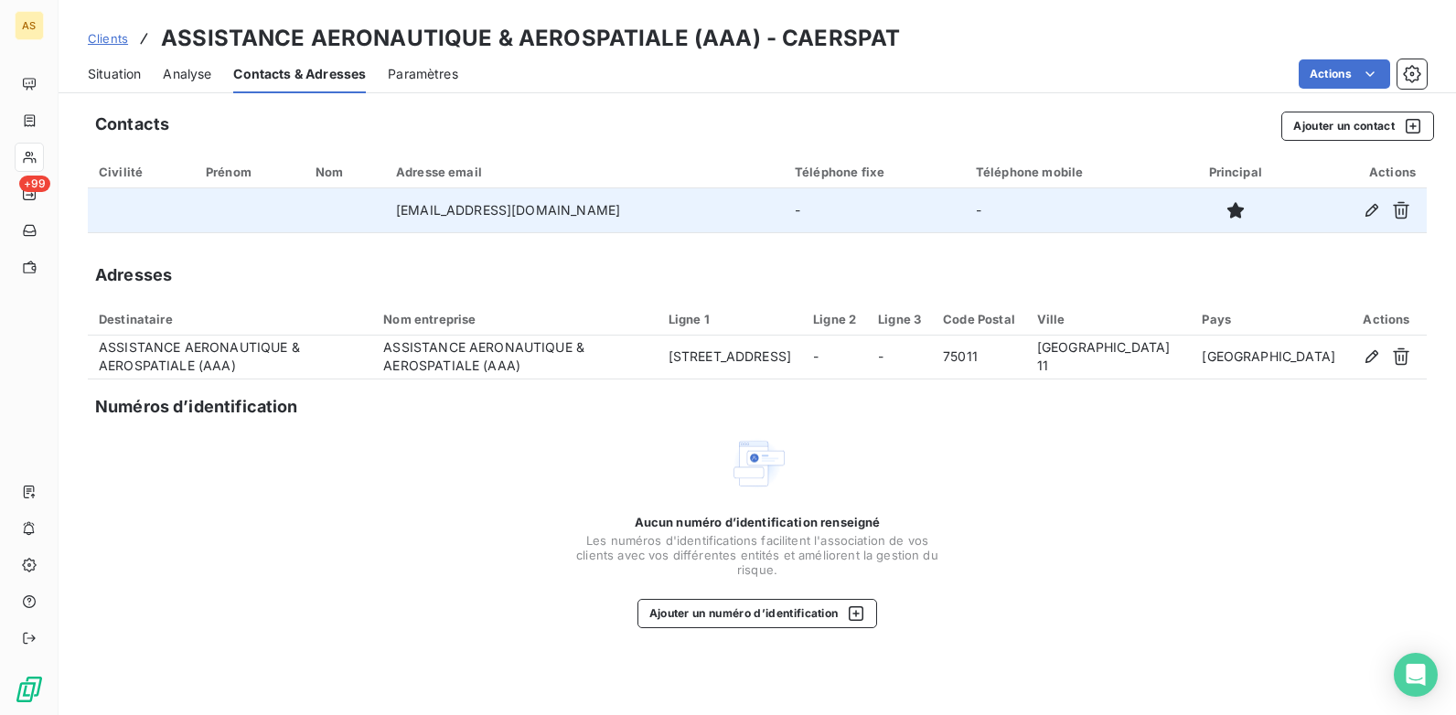
click at [104, 67] on span "Situation" at bounding box center [114, 74] width 53 height 18
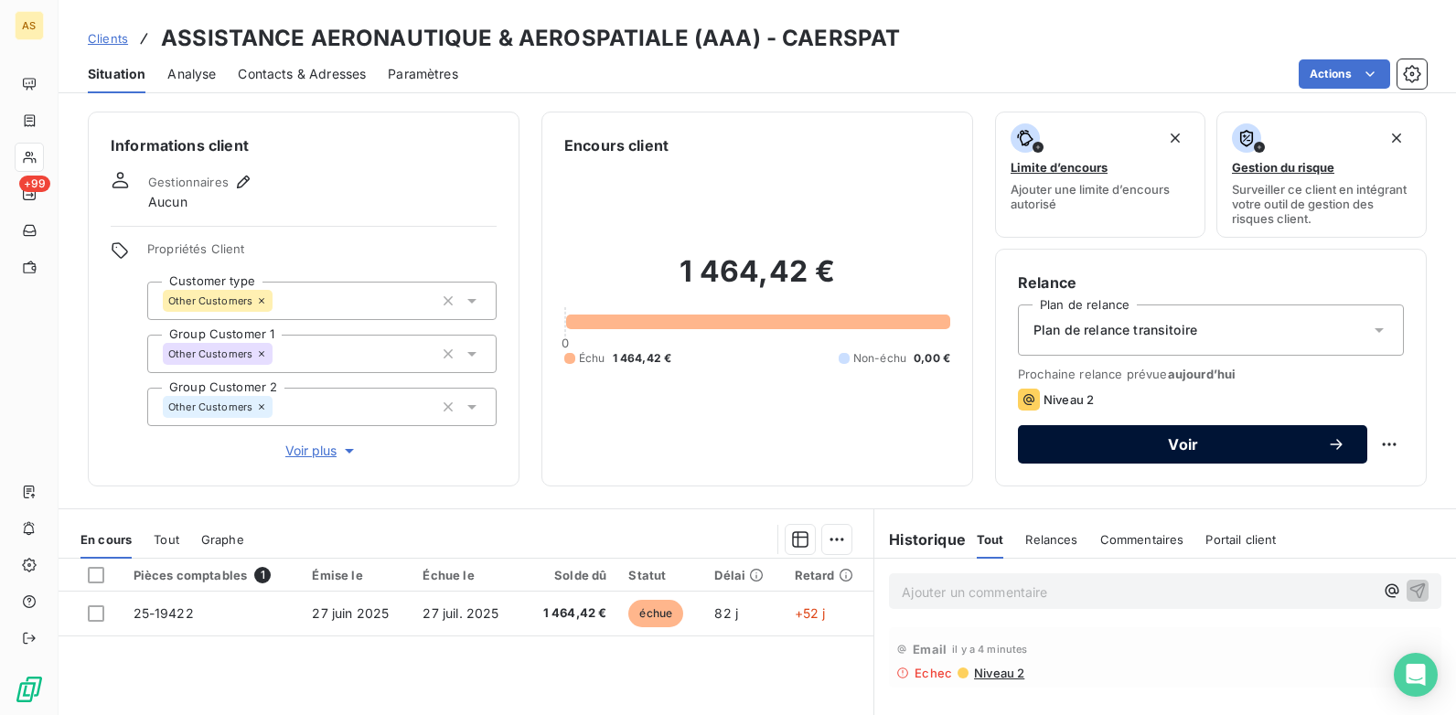
click at [1153, 445] on span "Voir" at bounding box center [1183, 444] width 287 height 15
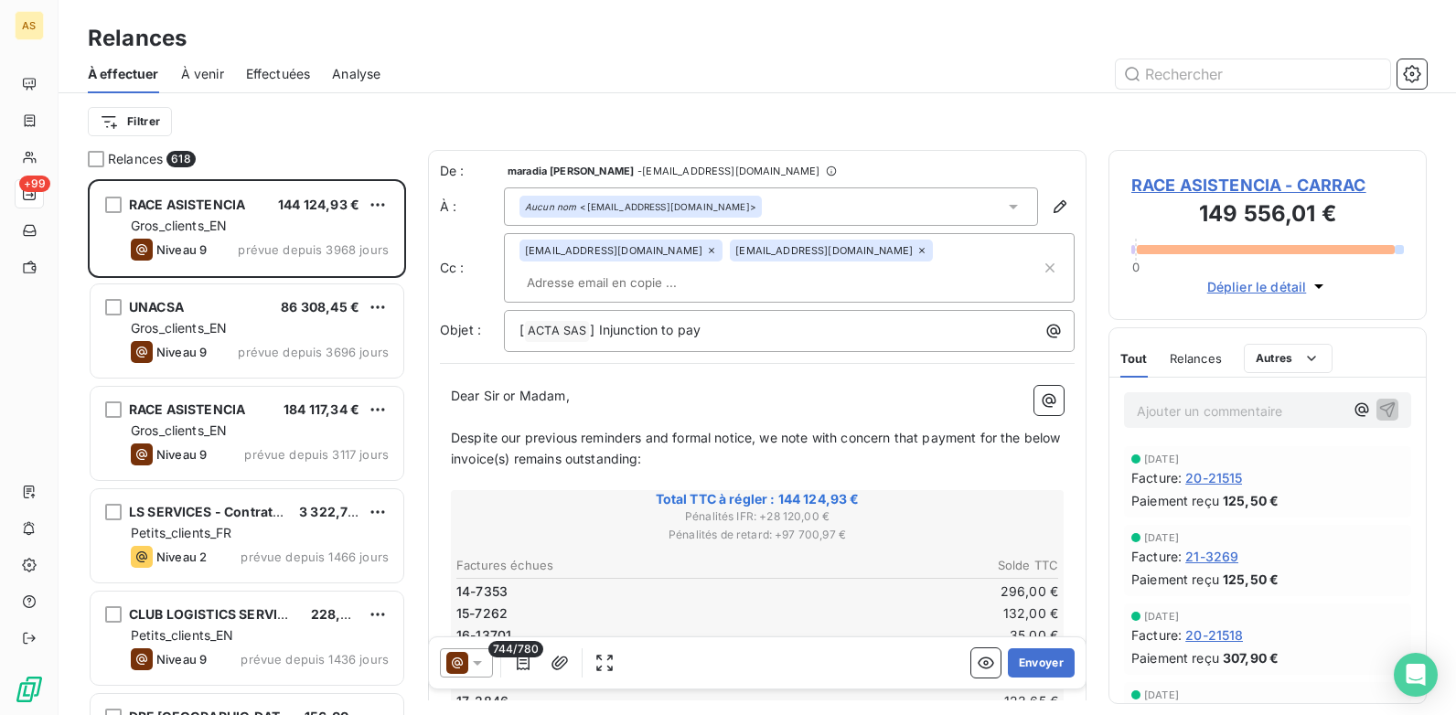
scroll to position [522, 305]
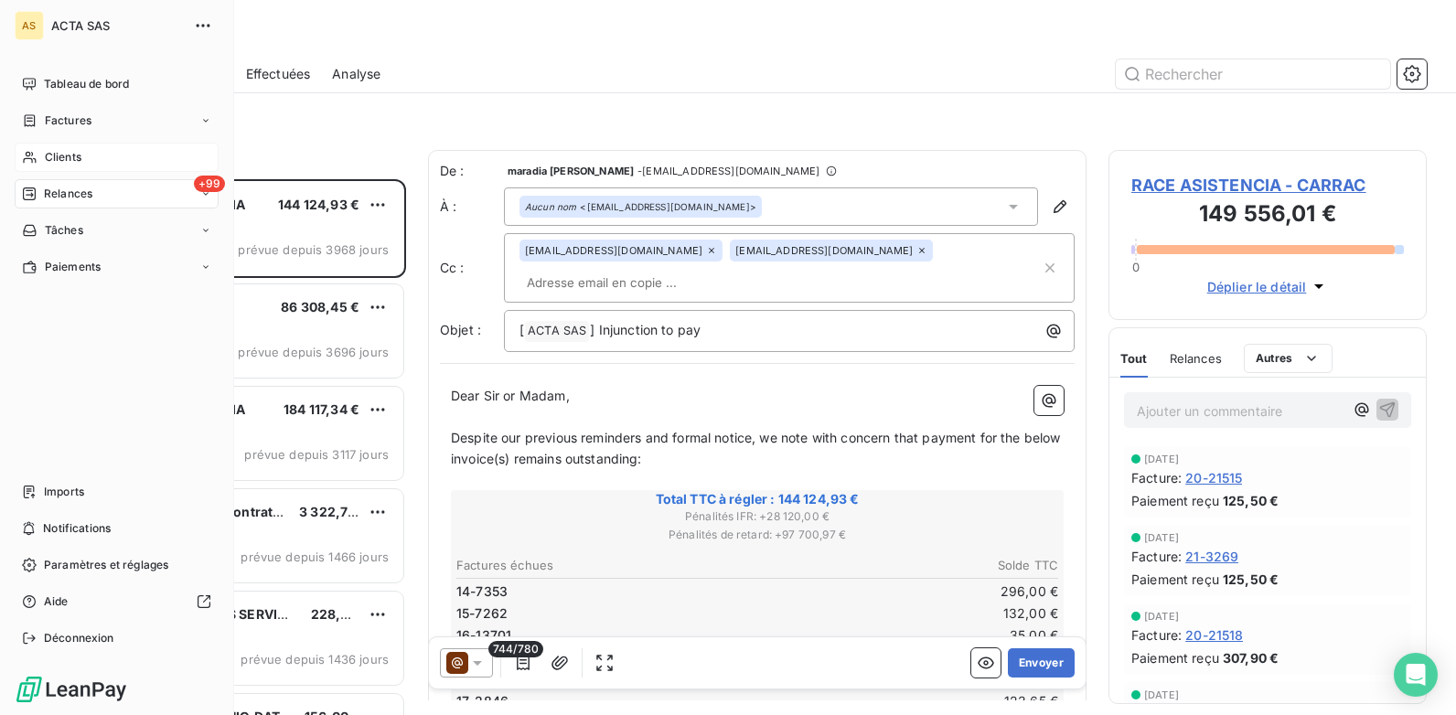
click at [48, 154] on span "Clients" at bounding box center [63, 157] width 37 height 16
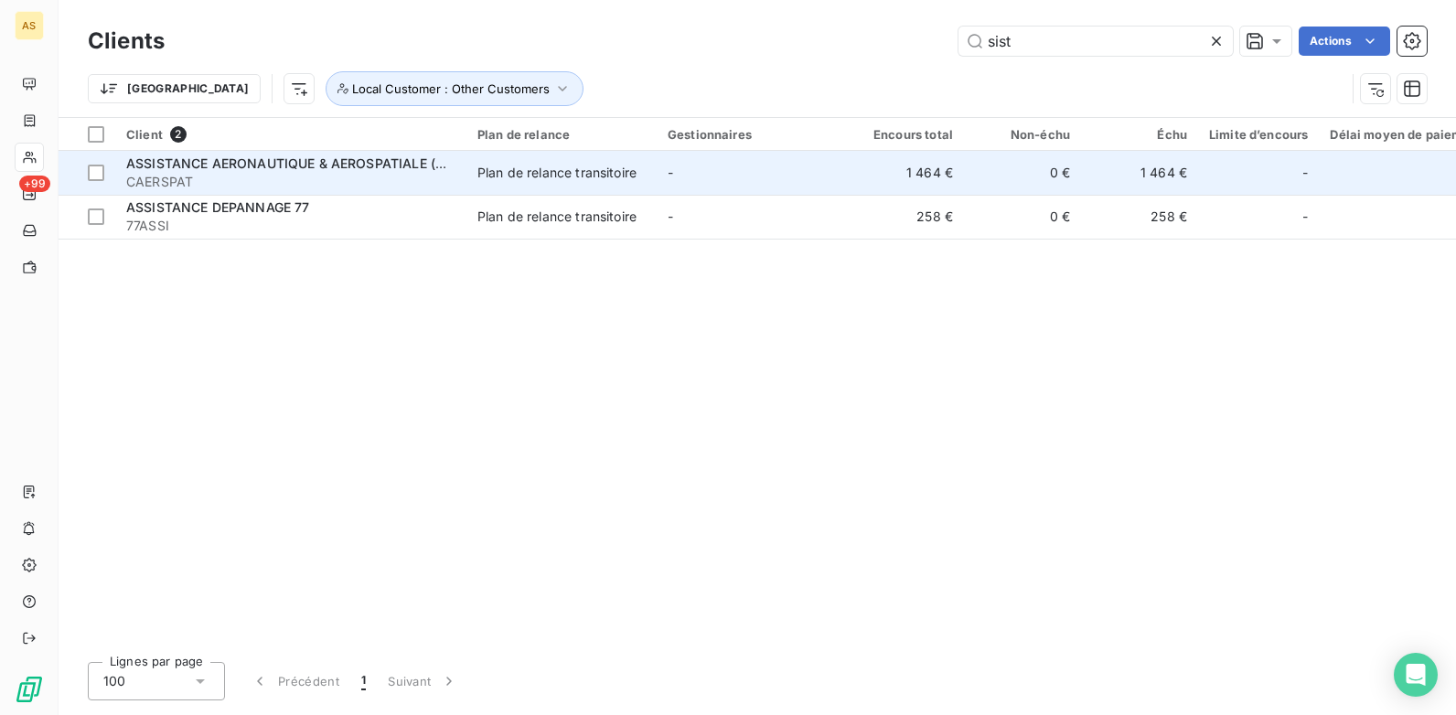
click at [591, 175] on div "Plan de relance transitoire" at bounding box center [557, 173] width 159 height 18
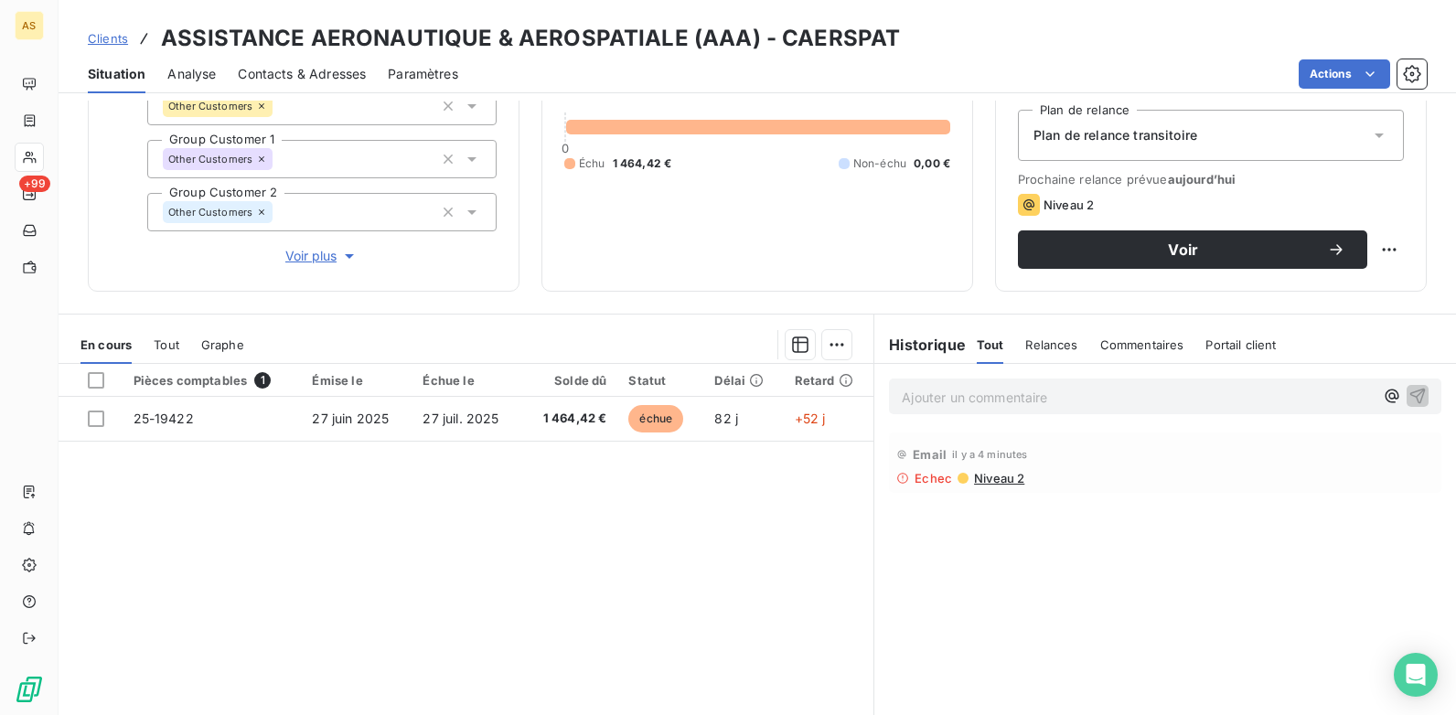
scroll to position [251, 0]
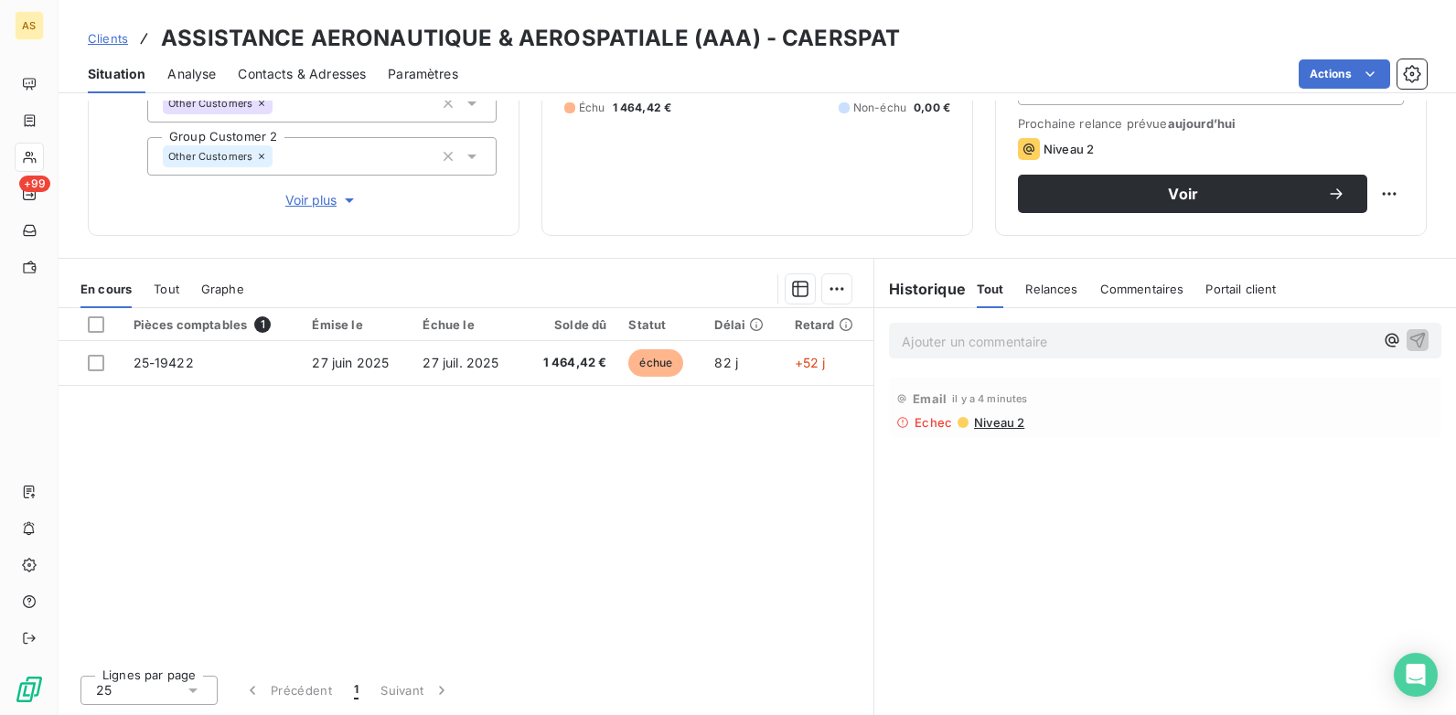
click at [993, 426] on span "Niveau 2" at bounding box center [998, 422] width 52 height 15
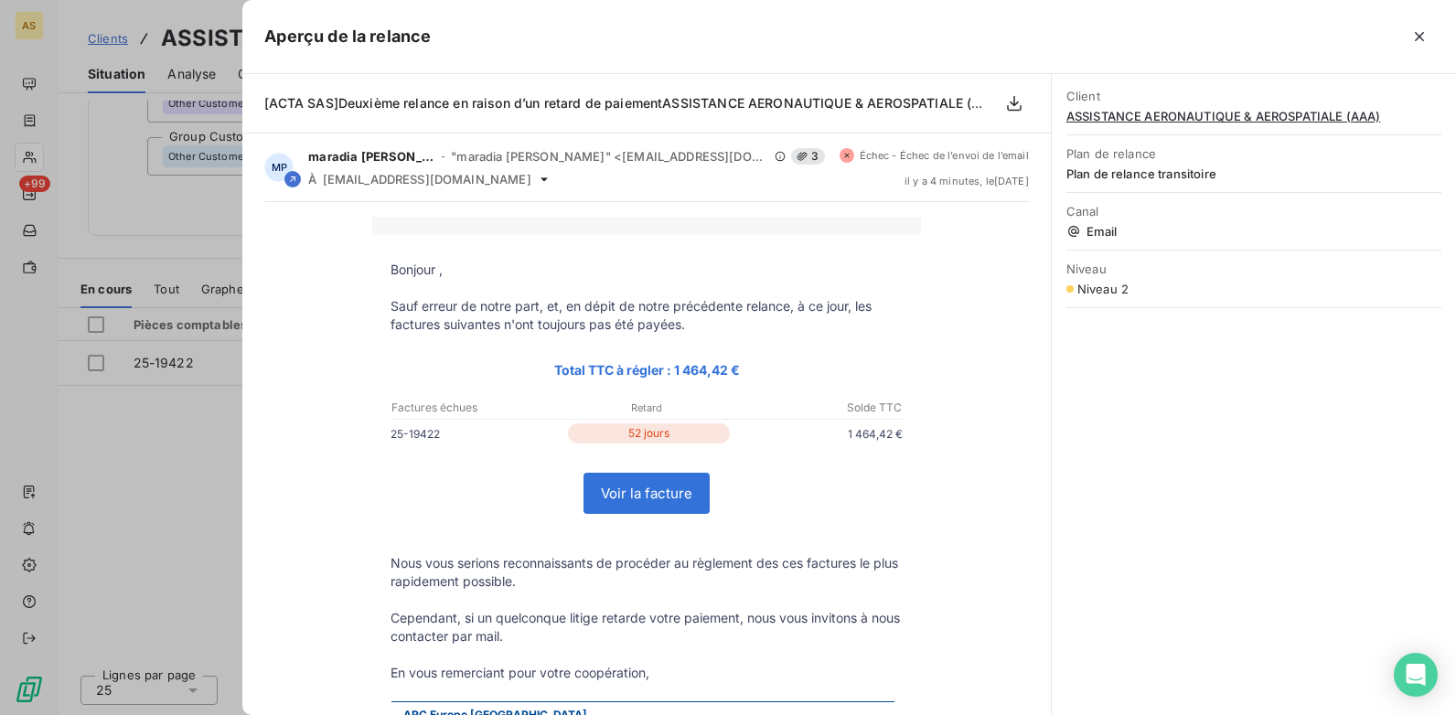
click at [161, 492] on div at bounding box center [728, 357] width 1456 height 715
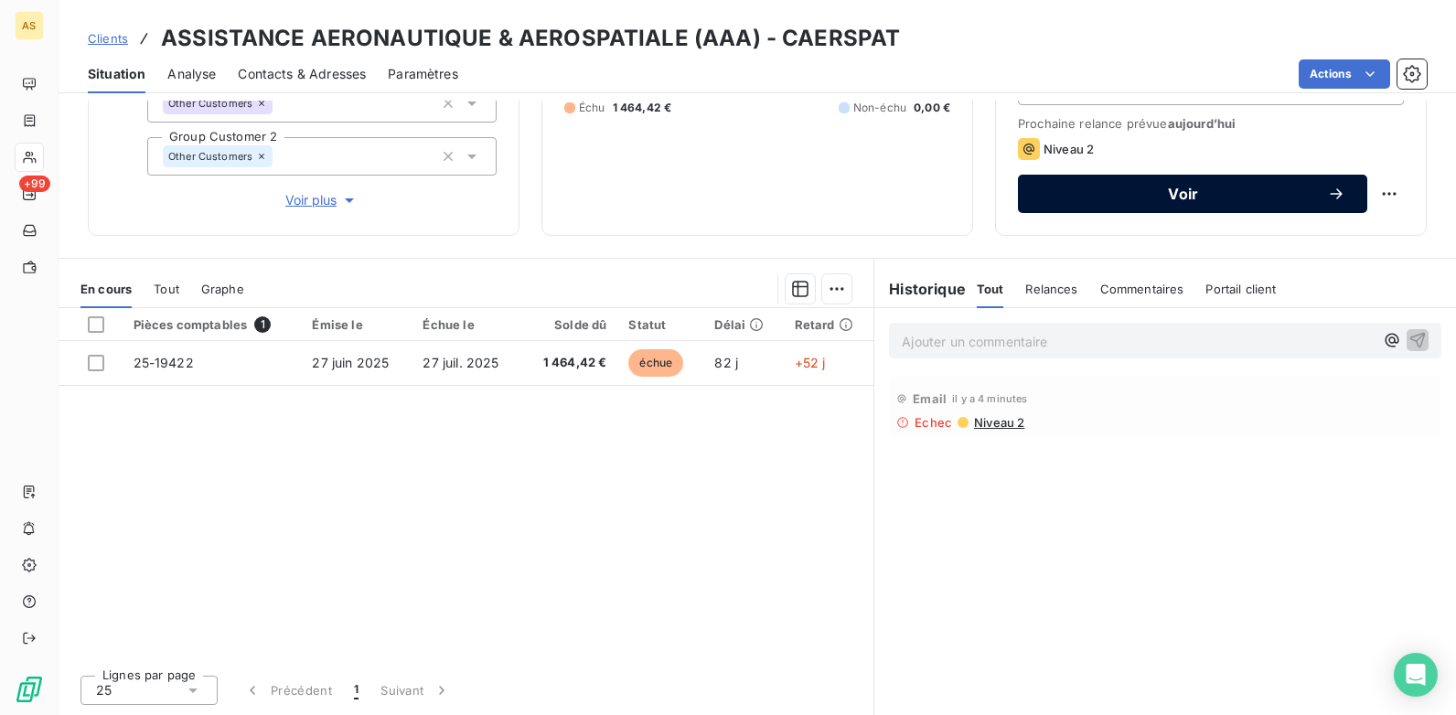
click at [1076, 196] on span "Voir" at bounding box center [1183, 194] width 287 height 15
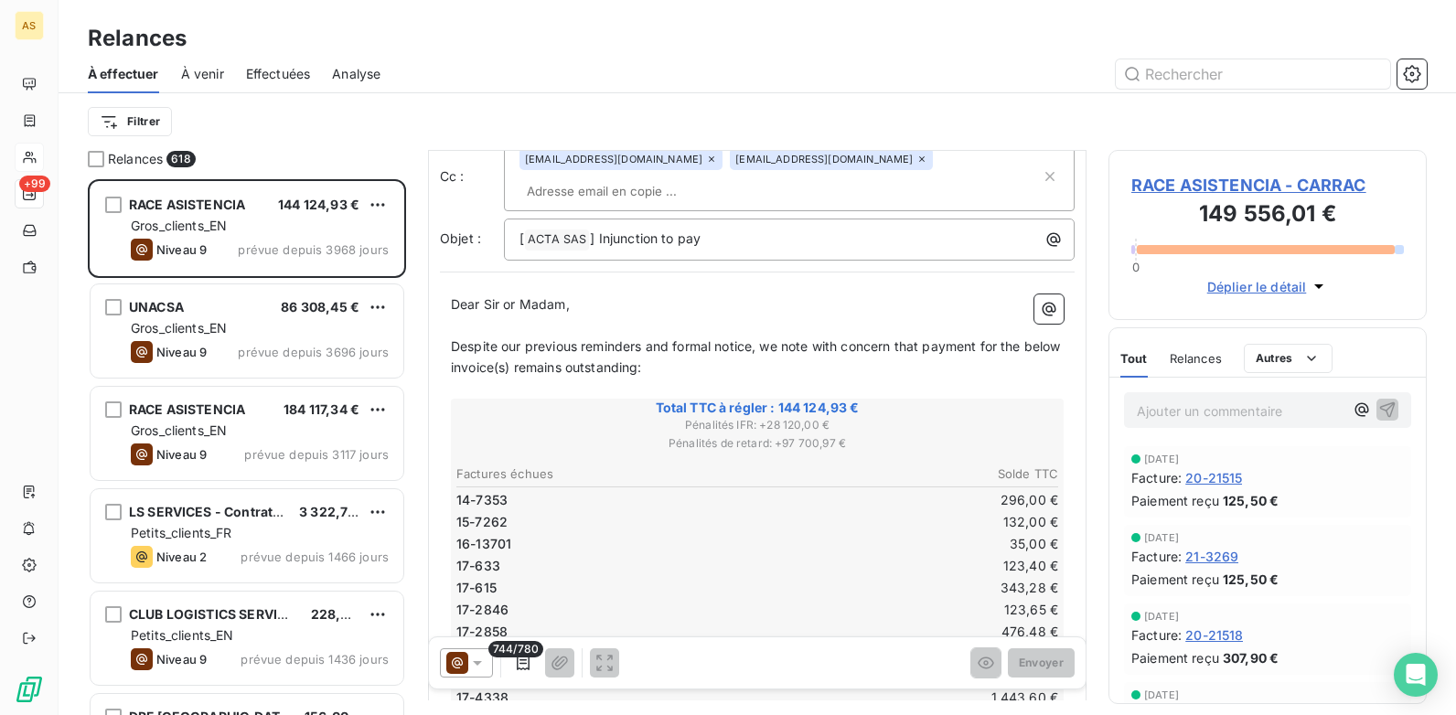
scroll to position [1, 0]
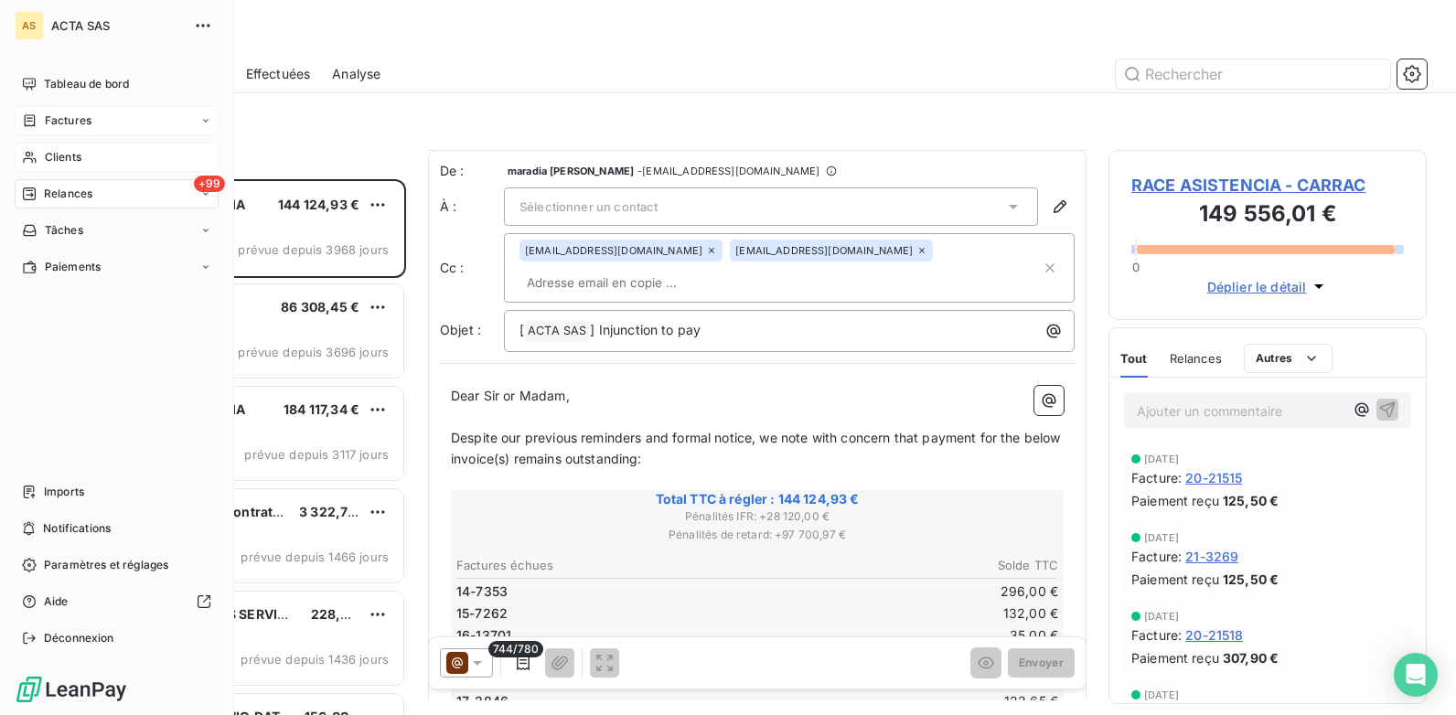
click at [110, 110] on div "Factures" at bounding box center [117, 120] width 204 height 29
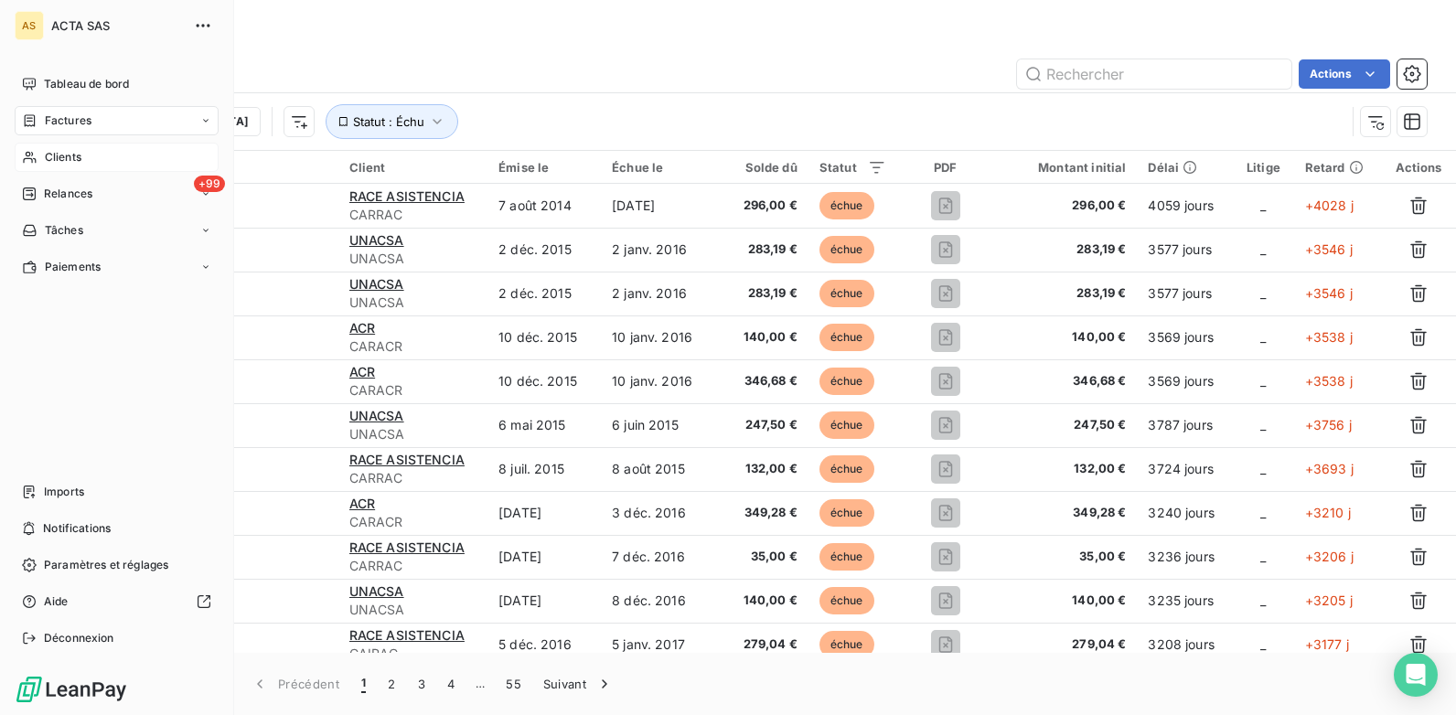
drag, startPoint x: 43, startPoint y: 160, endPoint x: 82, endPoint y: 152, distance: 40.2
click at [45, 160] on div "Clients" at bounding box center [117, 157] width 204 height 29
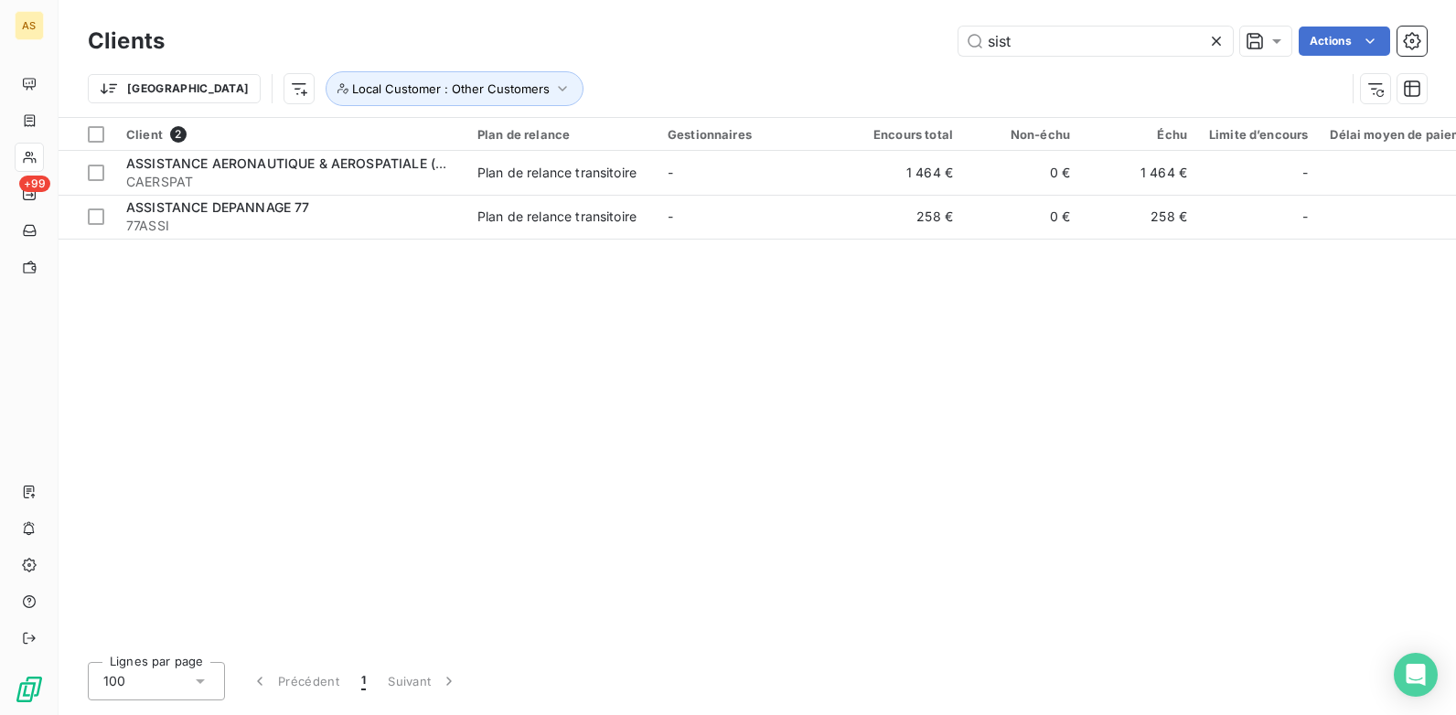
drag, startPoint x: 1071, startPoint y: 52, endPoint x: 771, endPoint y: 50, distance: 300.0
click at [771, 50] on div "sist Actions" at bounding box center [807, 41] width 1240 height 29
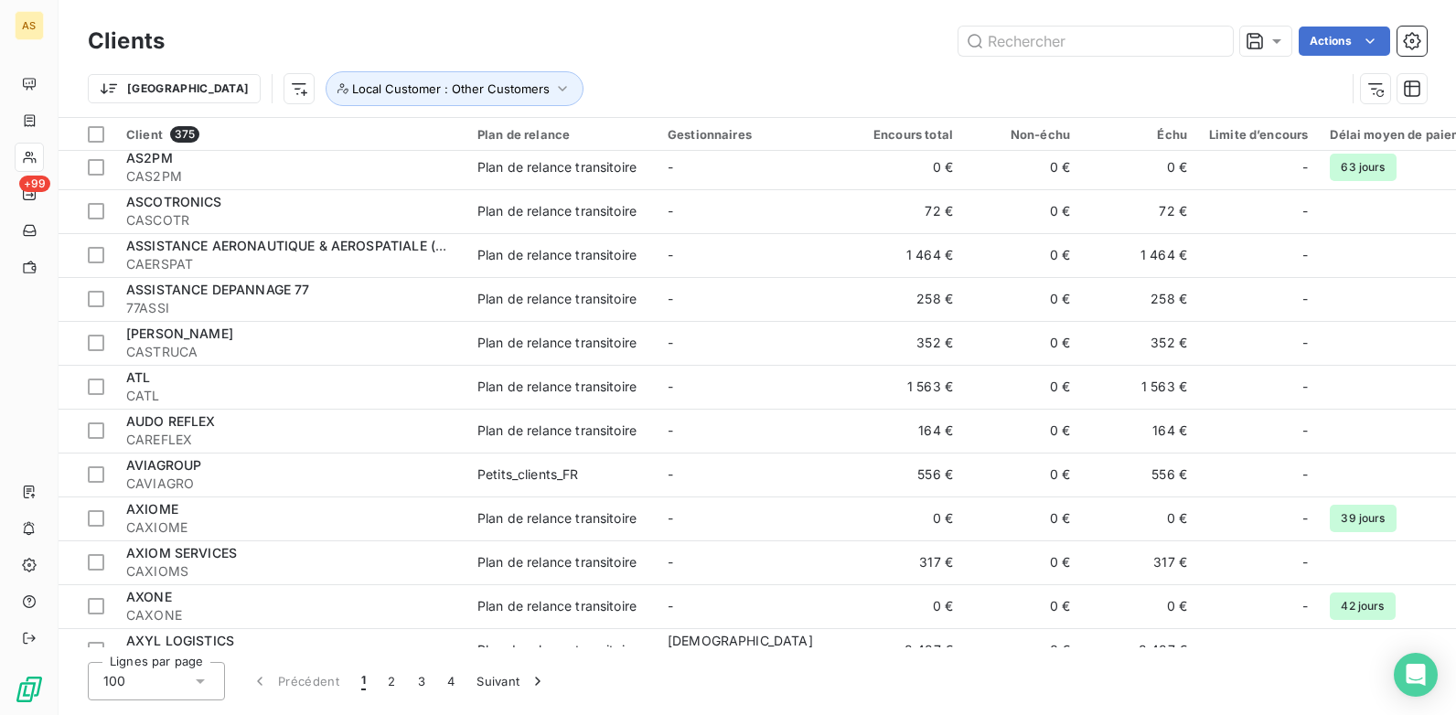
scroll to position [2585, 0]
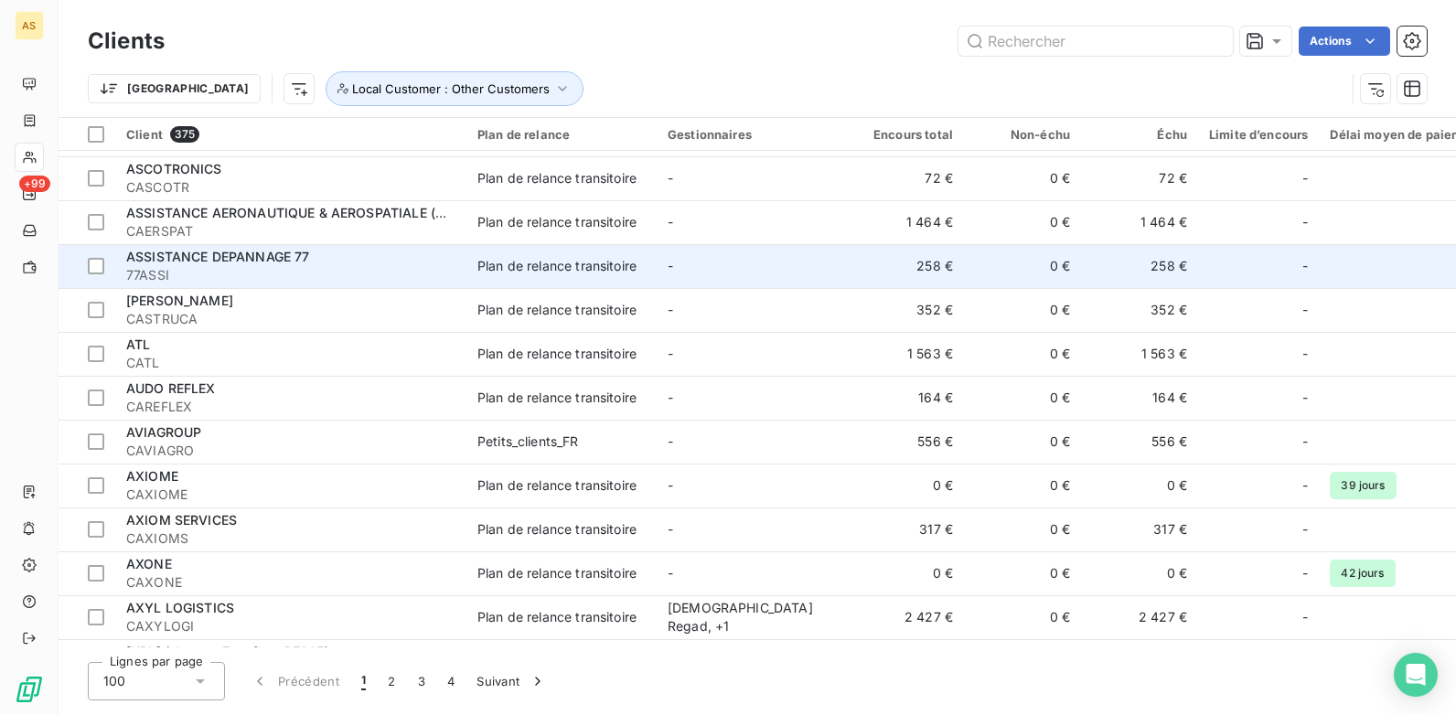
click at [704, 263] on td "-" at bounding box center [752, 266] width 190 height 44
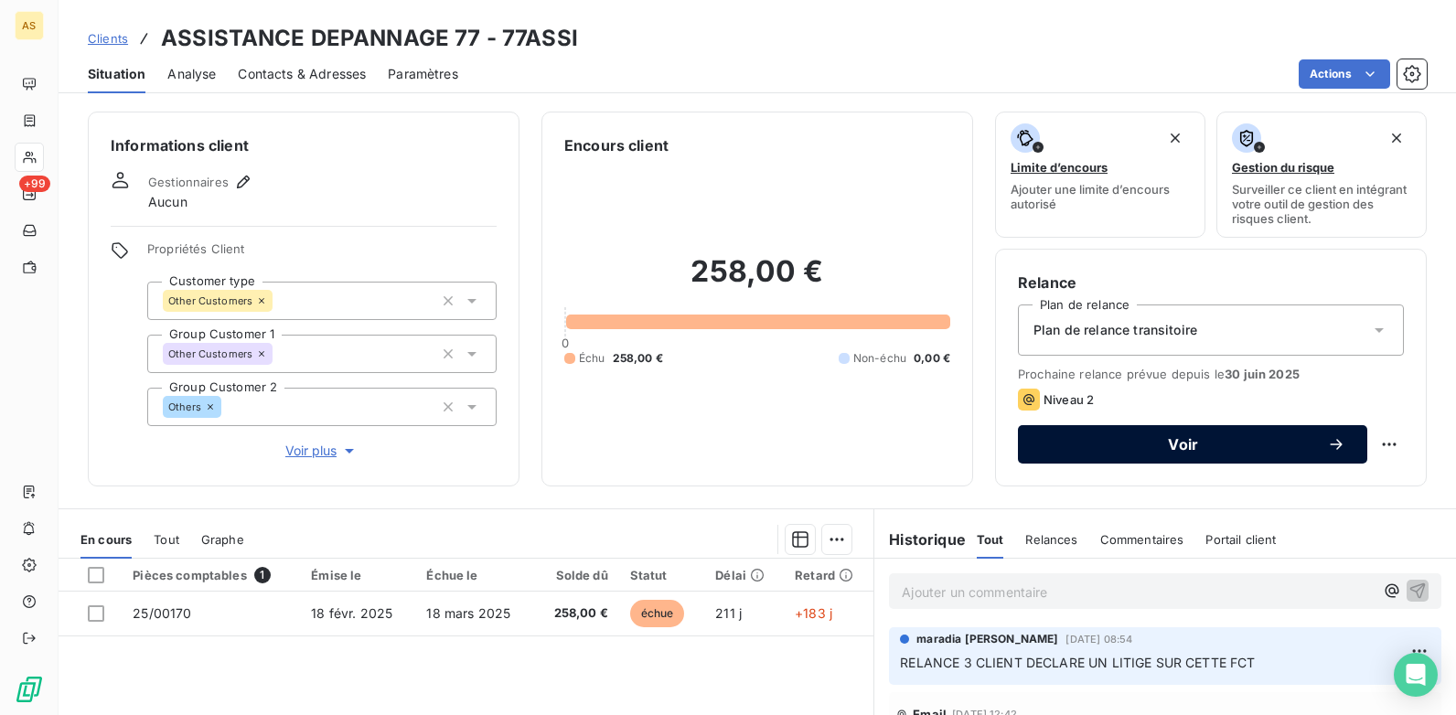
click at [1125, 444] on span "Voir" at bounding box center [1183, 444] width 287 height 15
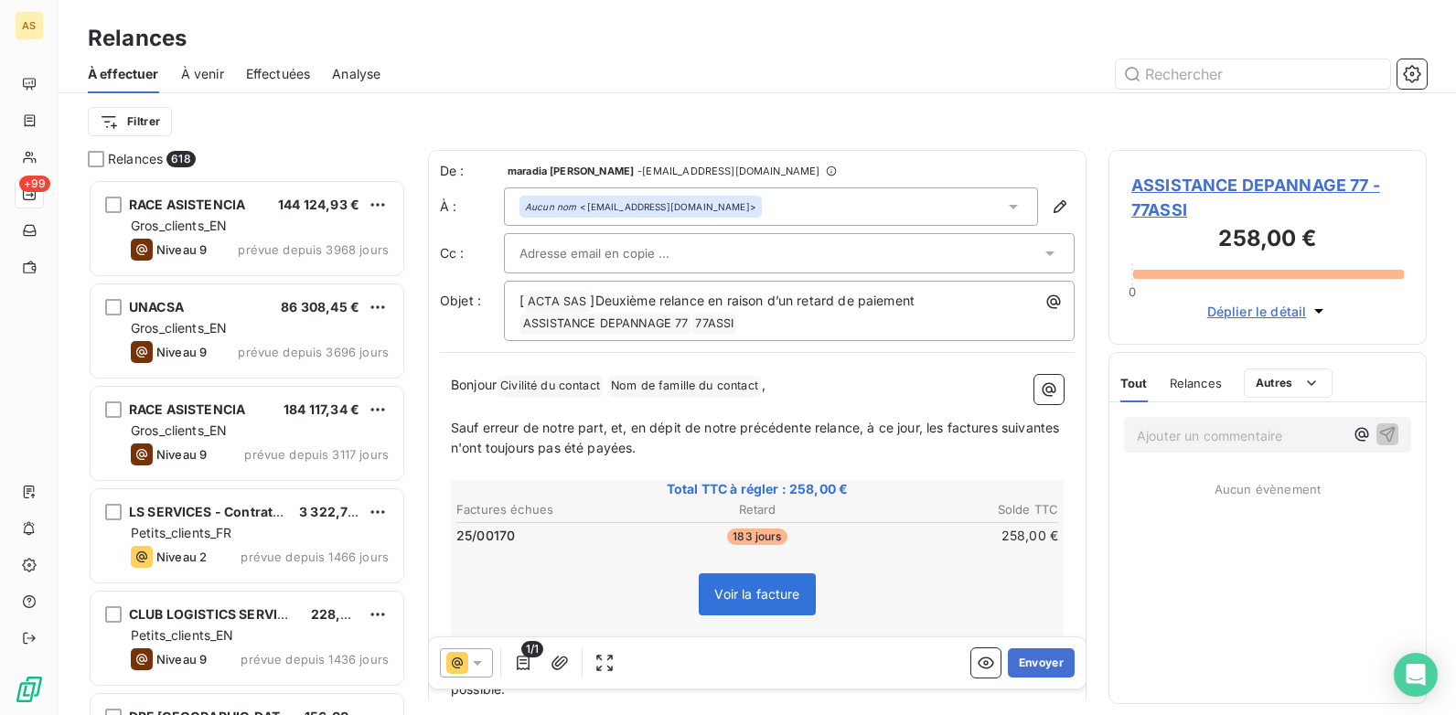
scroll to position [522, 305]
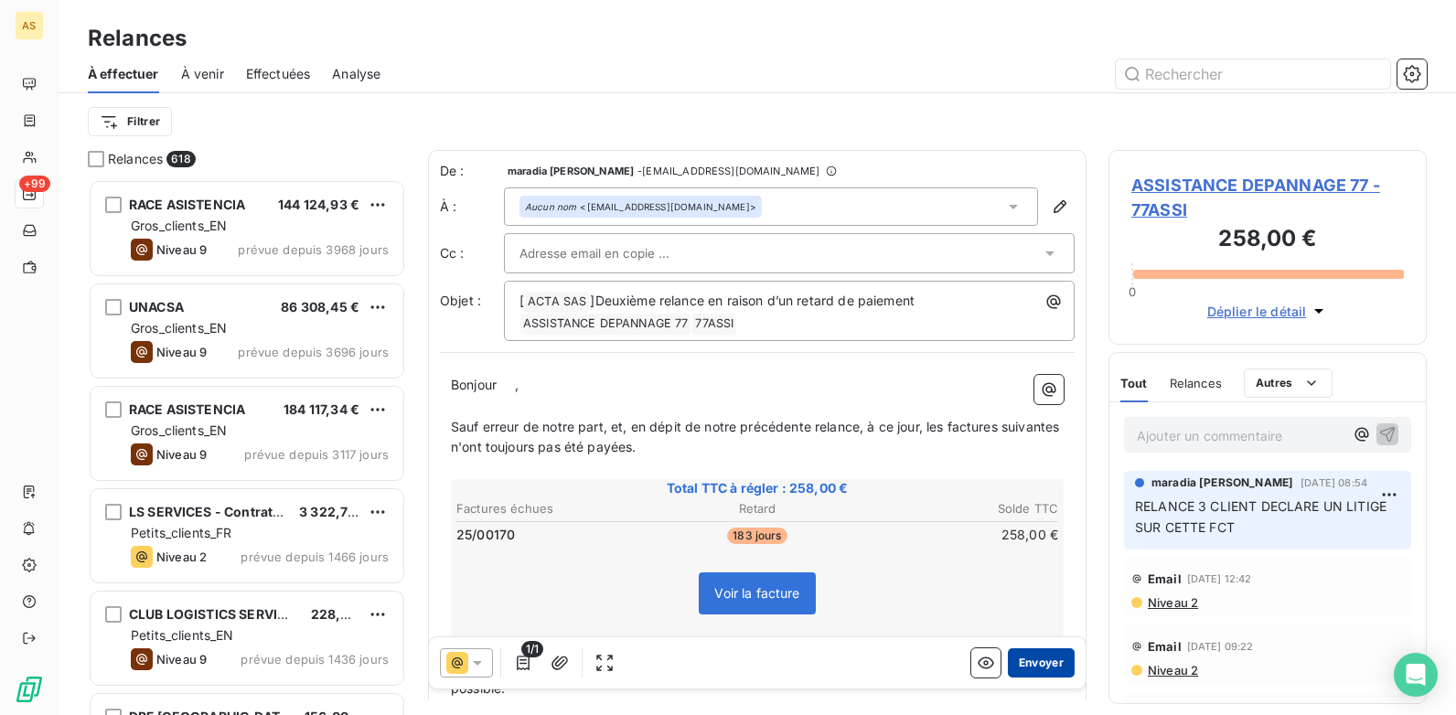
click at [1025, 660] on button "Envoyer" at bounding box center [1041, 663] width 67 height 29
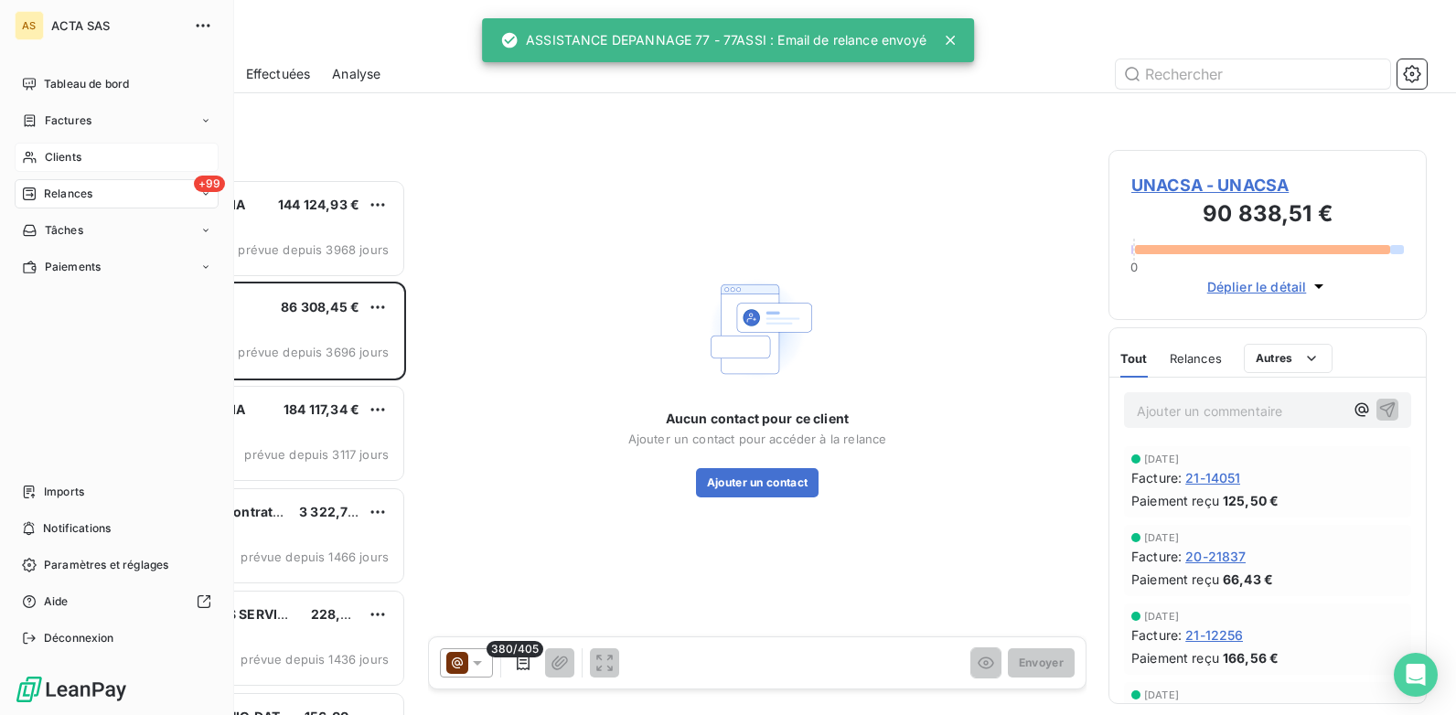
click at [71, 160] on span "Clients" at bounding box center [63, 157] width 37 height 16
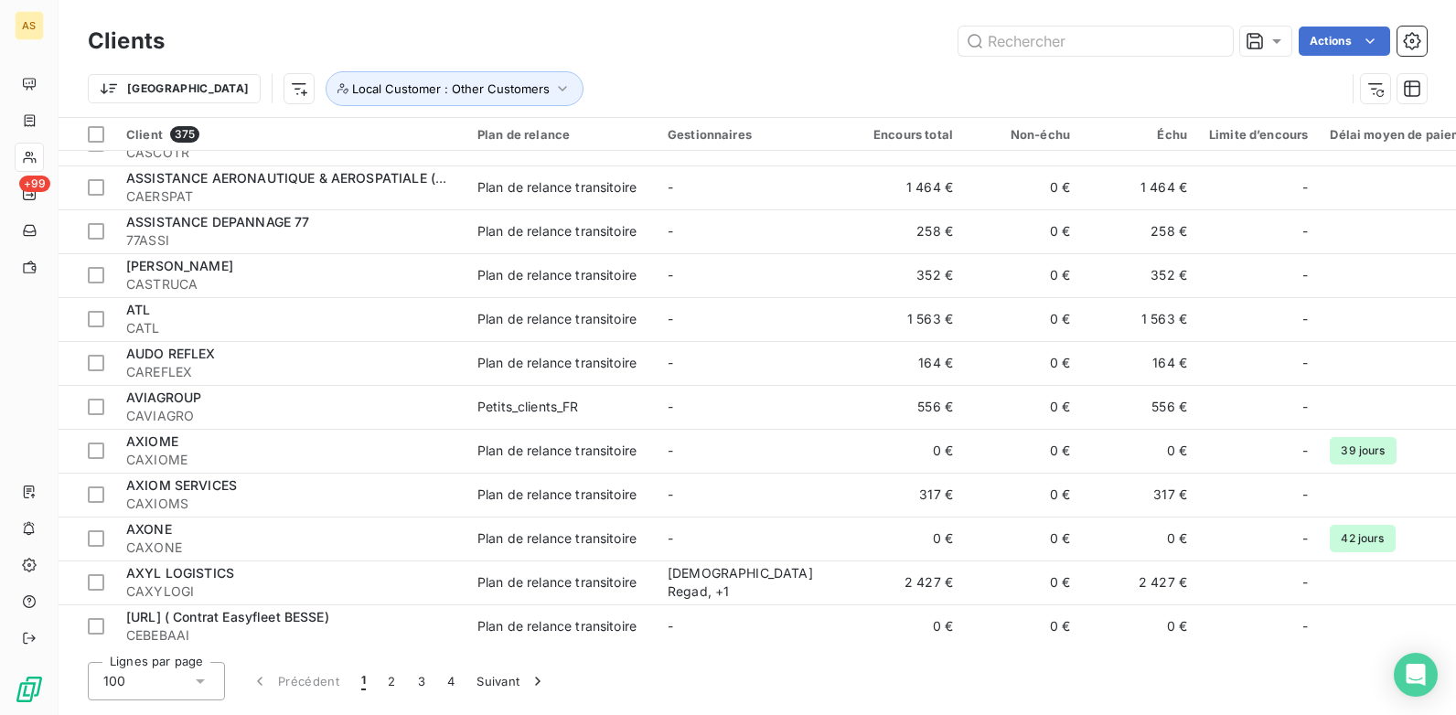
scroll to position [2653, 0]
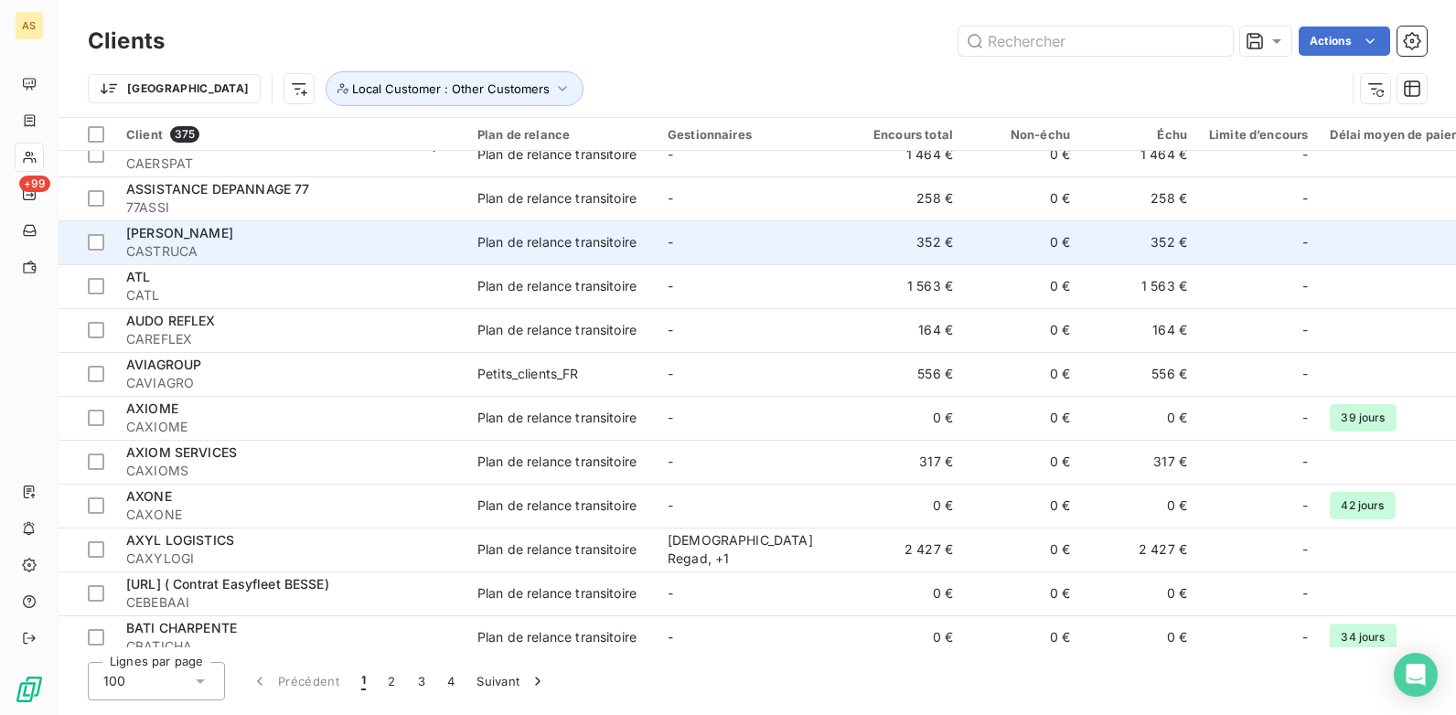
click at [751, 239] on td "-" at bounding box center [752, 242] width 190 height 44
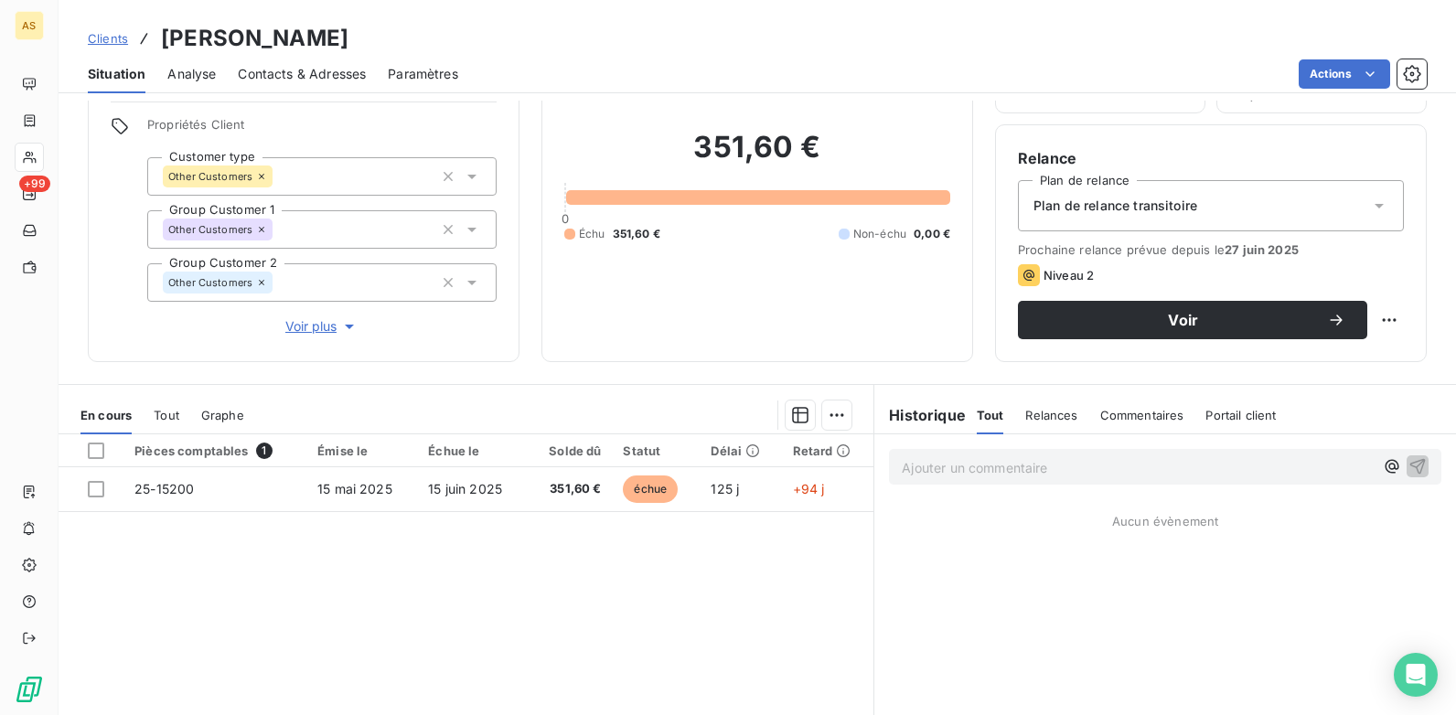
scroll to position [91, 0]
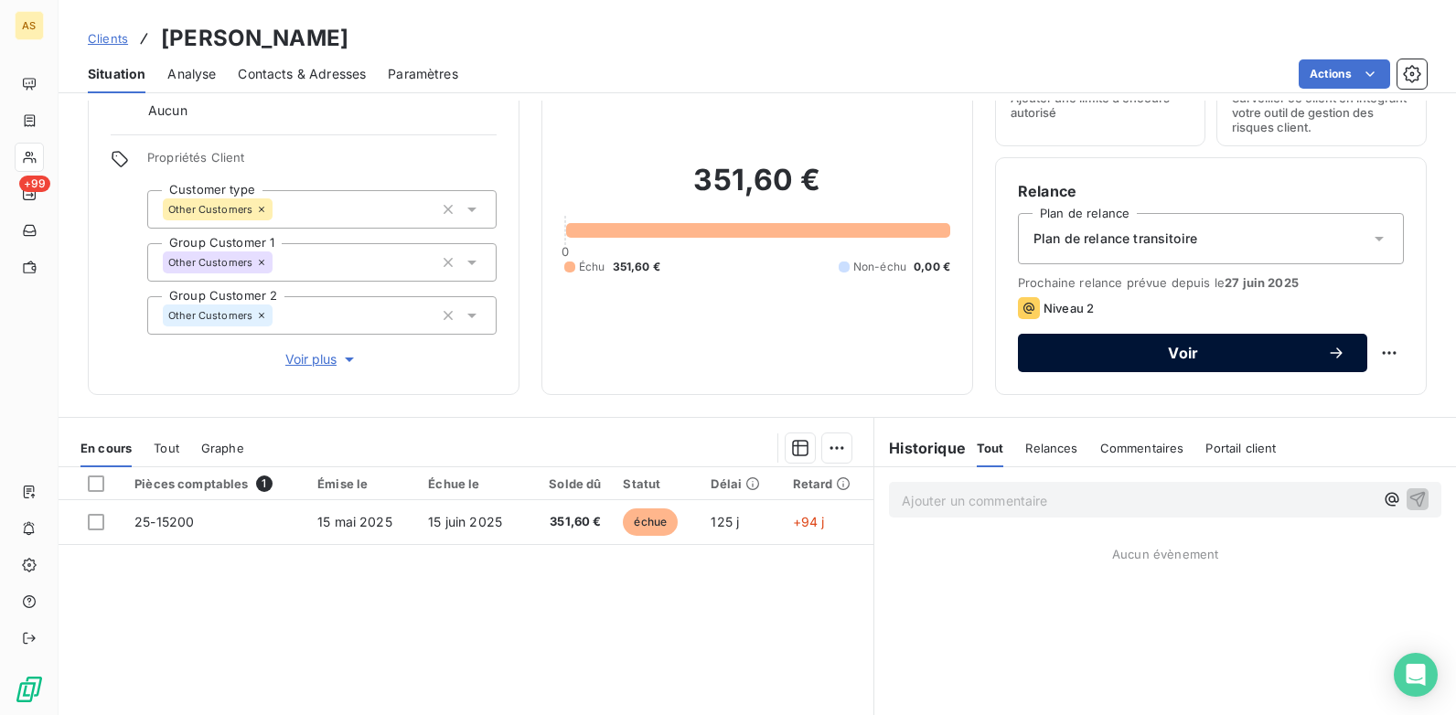
click at [1133, 349] on span "Voir" at bounding box center [1183, 353] width 287 height 15
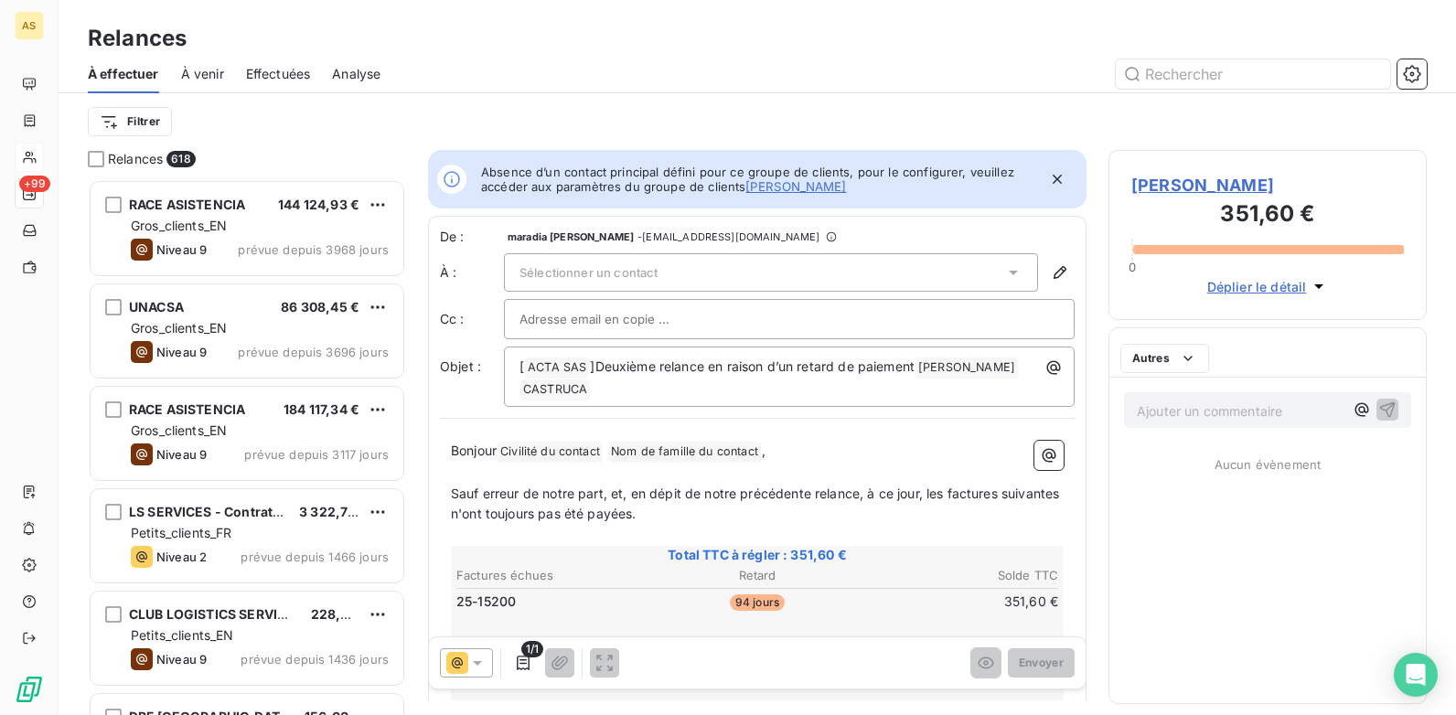
scroll to position [522, 305]
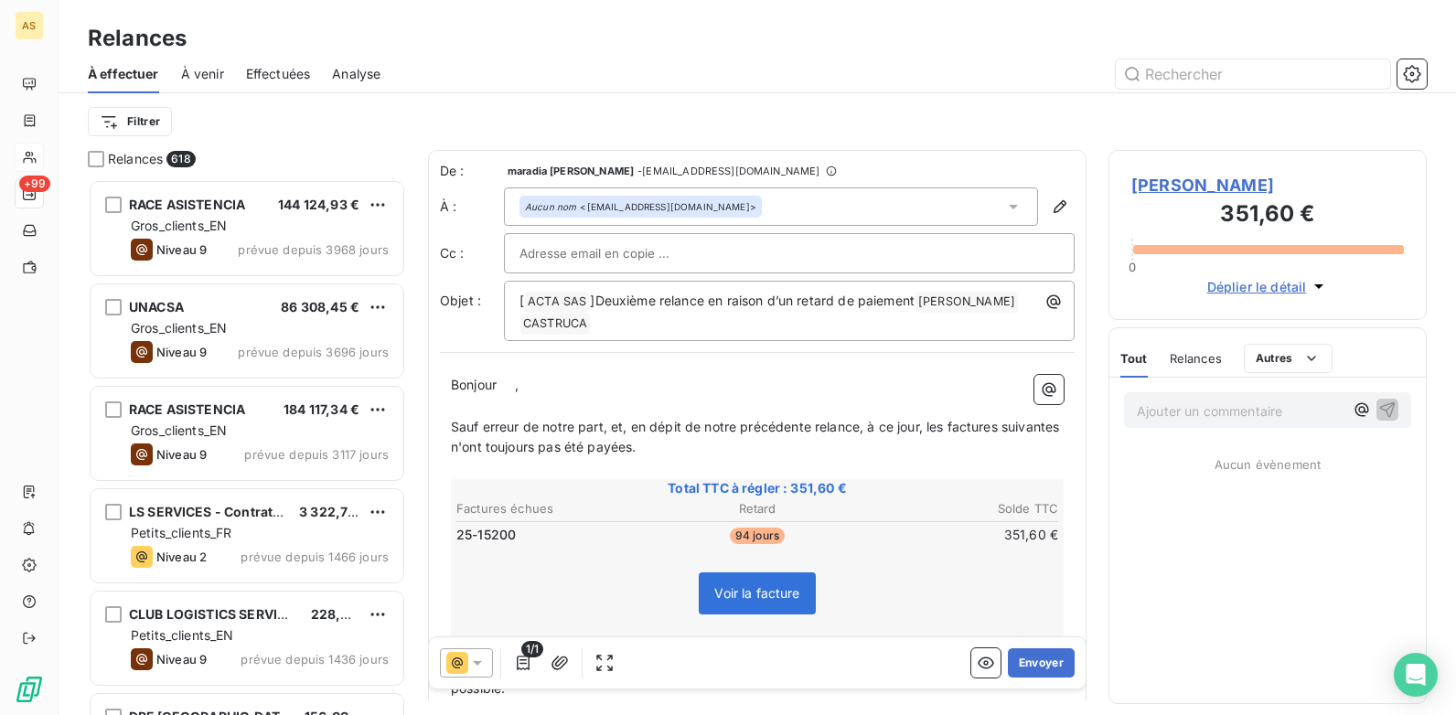
click at [477, 658] on icon at bounding box center [477, 663] width 18 height 18
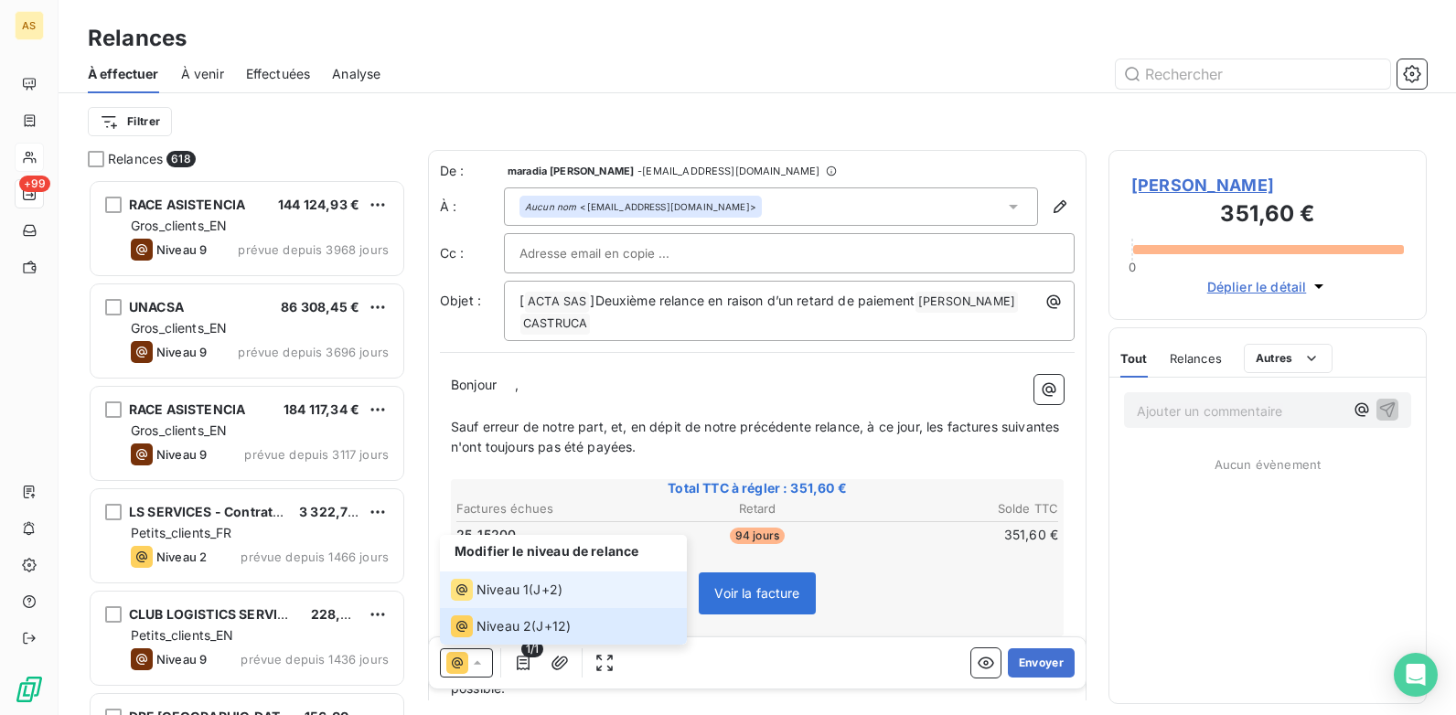
click at [502, 585] on span "Niveau 1" at bounding box center [503, 590] width 52 height 18
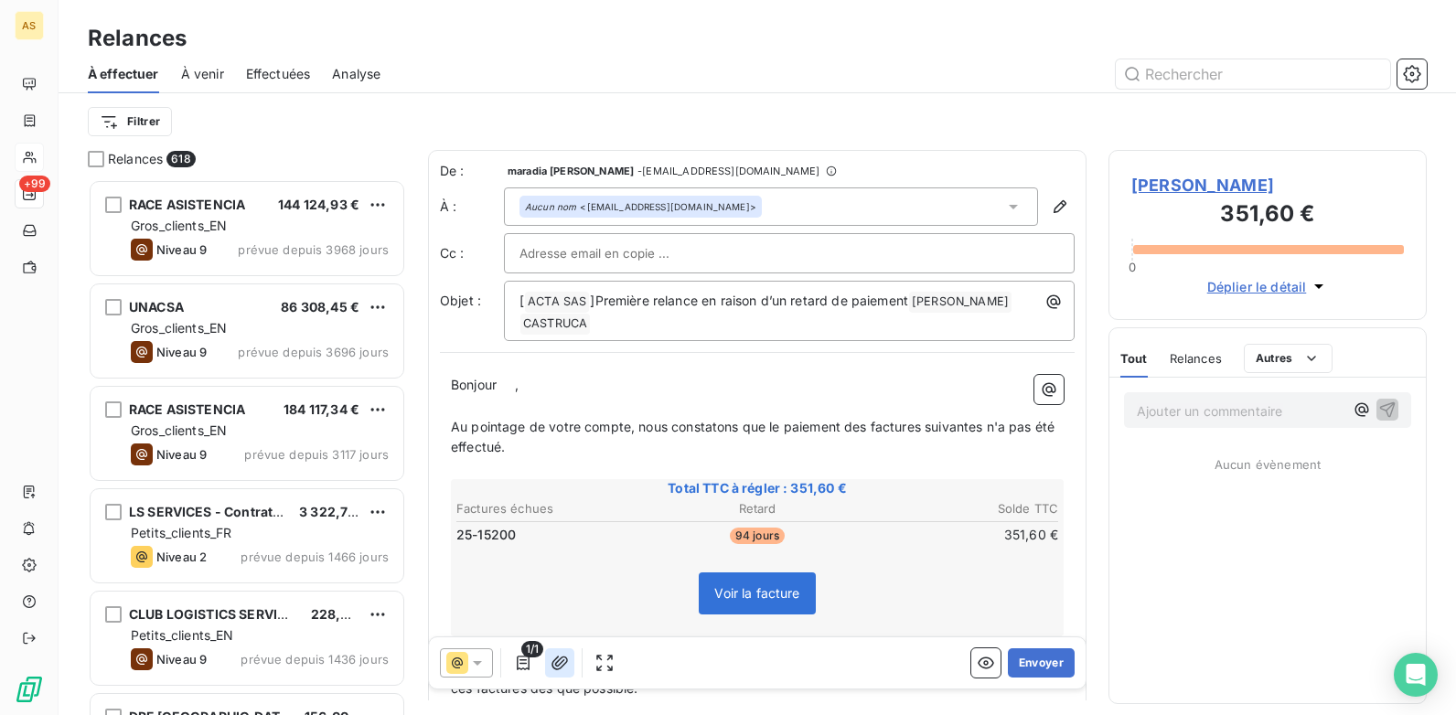
click at [552, 660] on icon "button" at bounding box center [560, 663] width 18 height 18
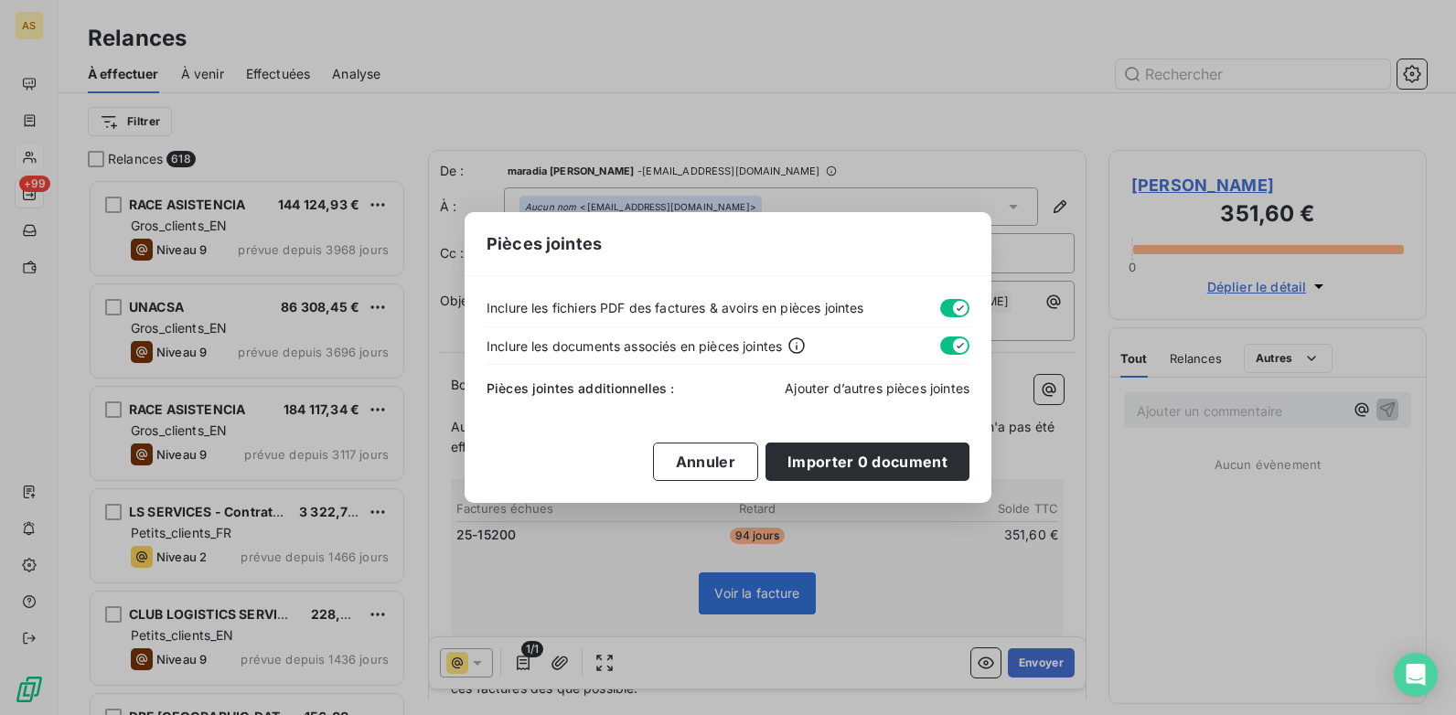
click at [824, 383] on span "Ajouter d’autres pièces jointes" at bounding box center [877, 389] width 185 height 16
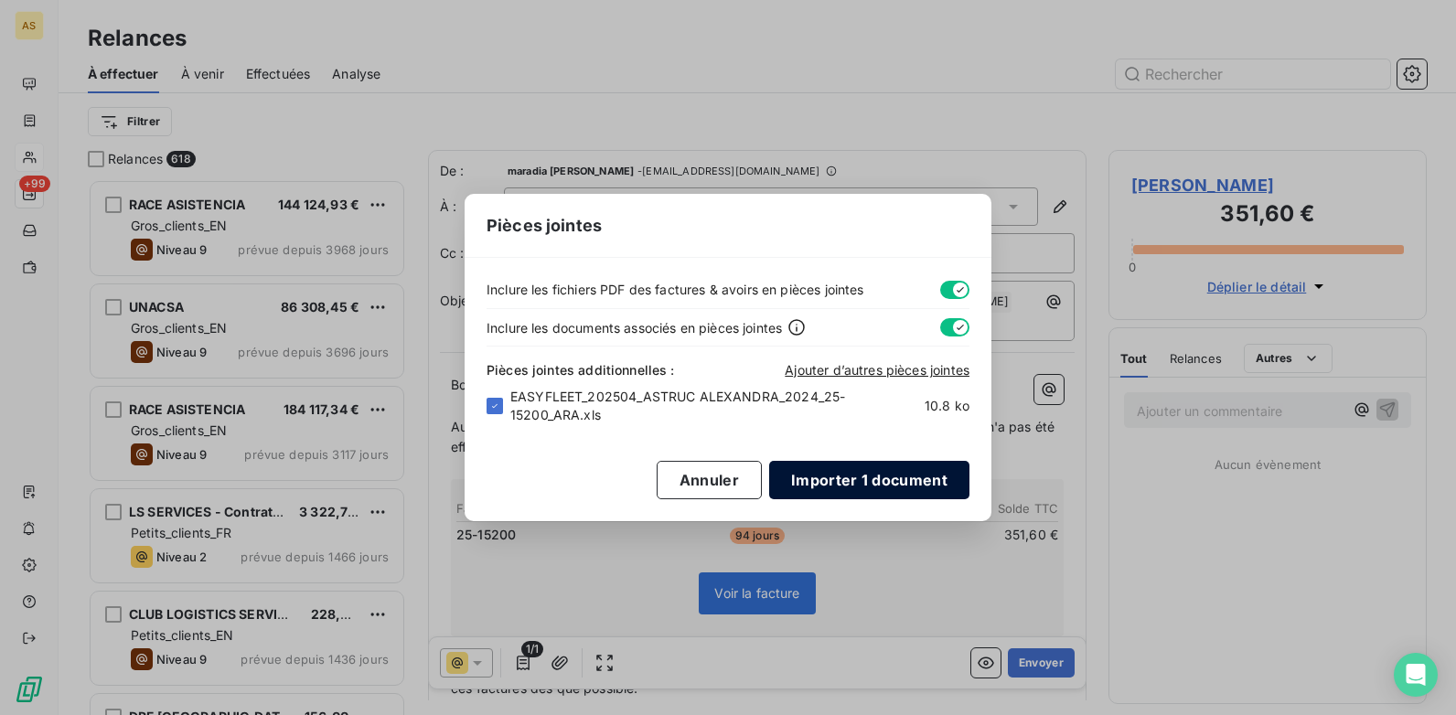
click at [848, 472] on button "Importer 1 document" at bounding box center [869, 480] width 200 height 38
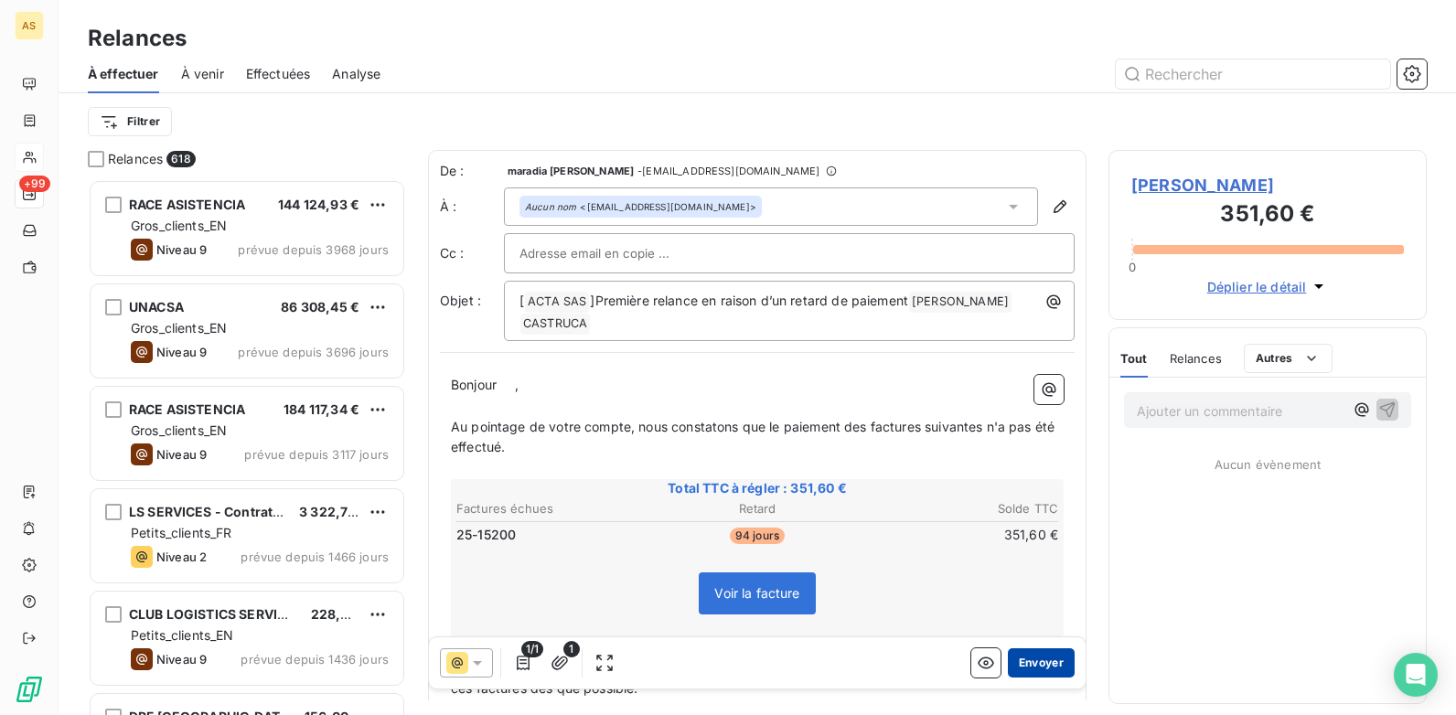
click at [1039, 665] on button "Envoyer" at bounding box center [1041, 663] width 67 height 29
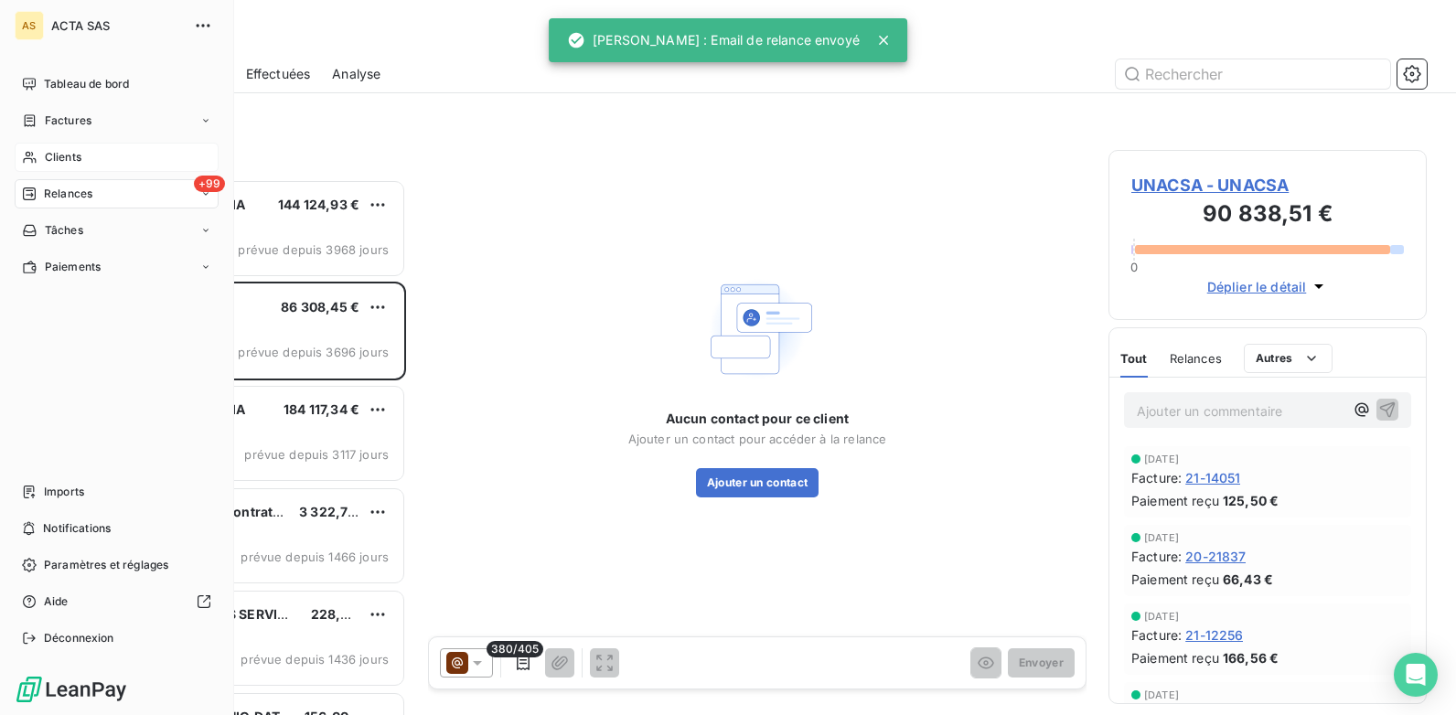
click at [44, 148] on div "Clients" at bounding box center [117, 157] width 204 height 29
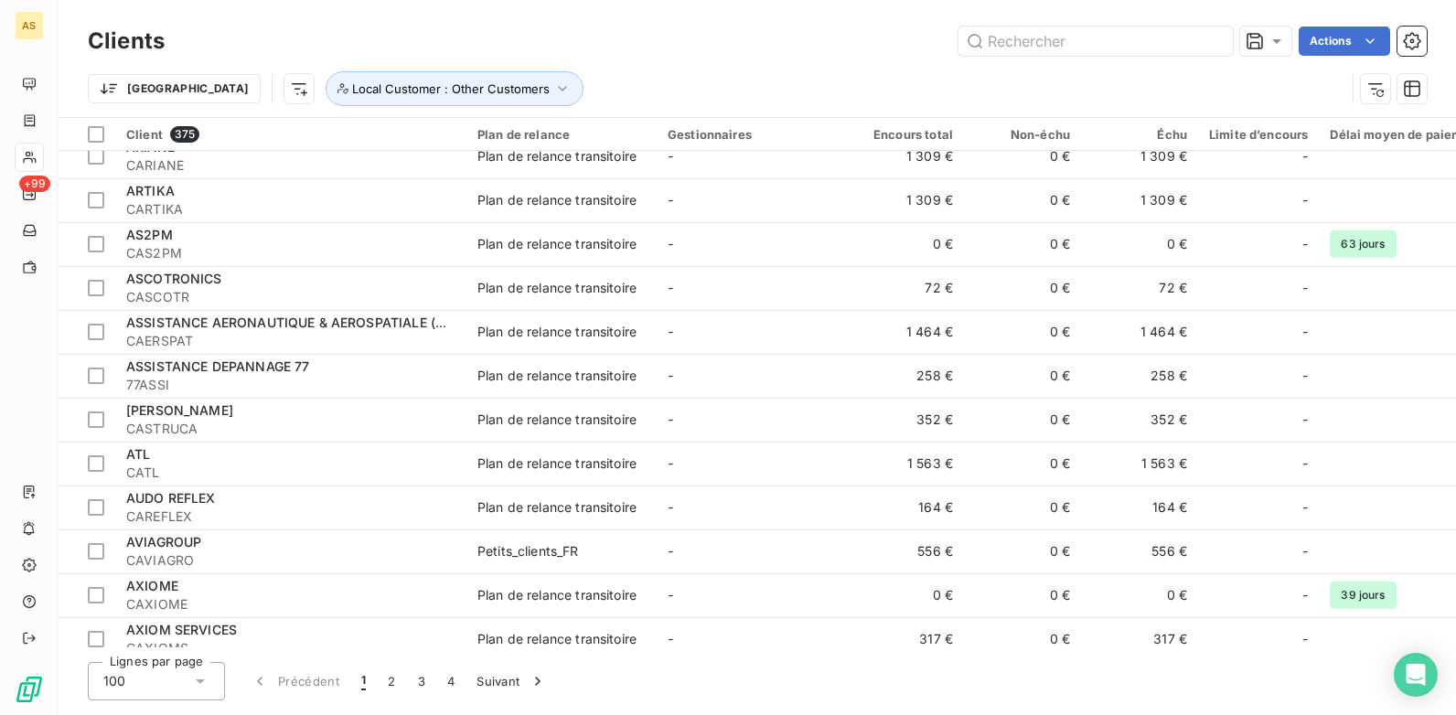
scroll to position [2561, 0]
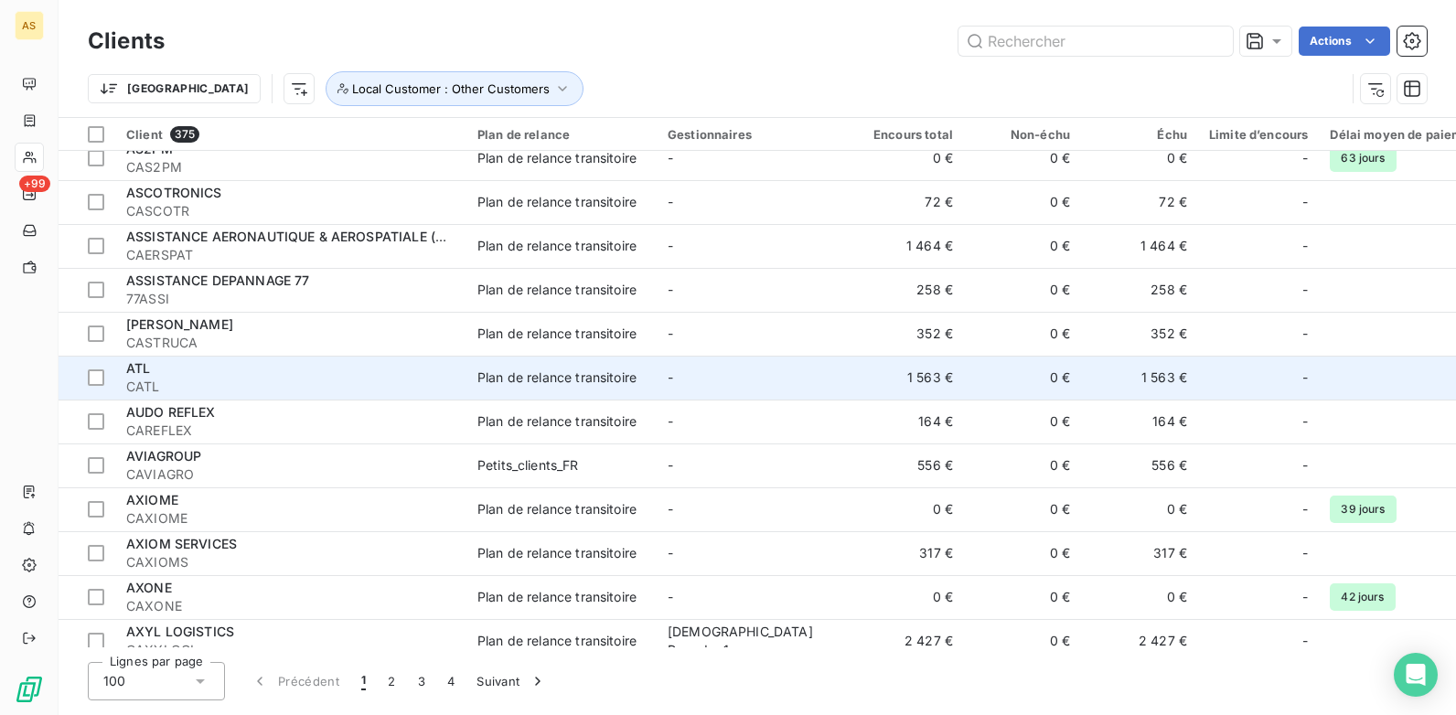
click at [625, 393] on td "Plan de relance transitoire" at bounding box center [562, 378] width 190 height 44
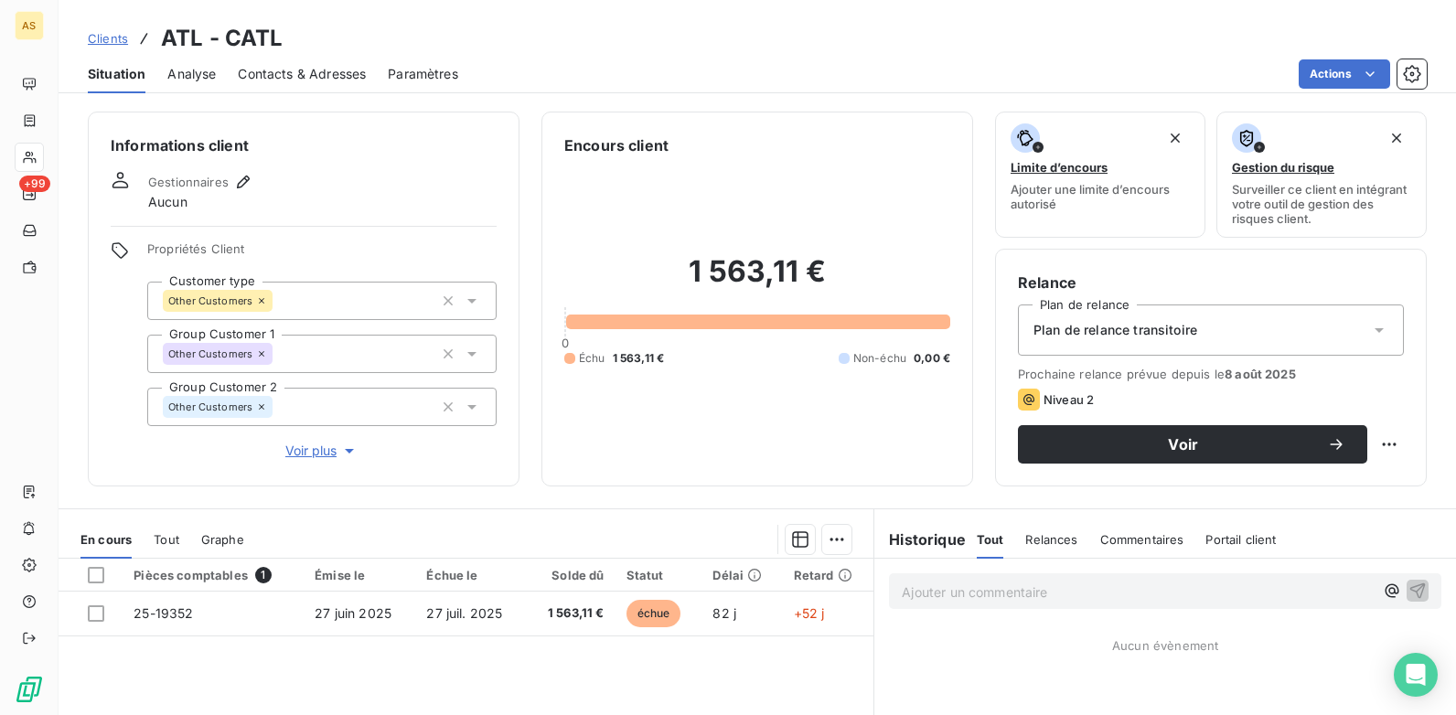
click at [310, 77] on span "Contacts & Adresses" at bounding box center [302, 74] width 128 height 18
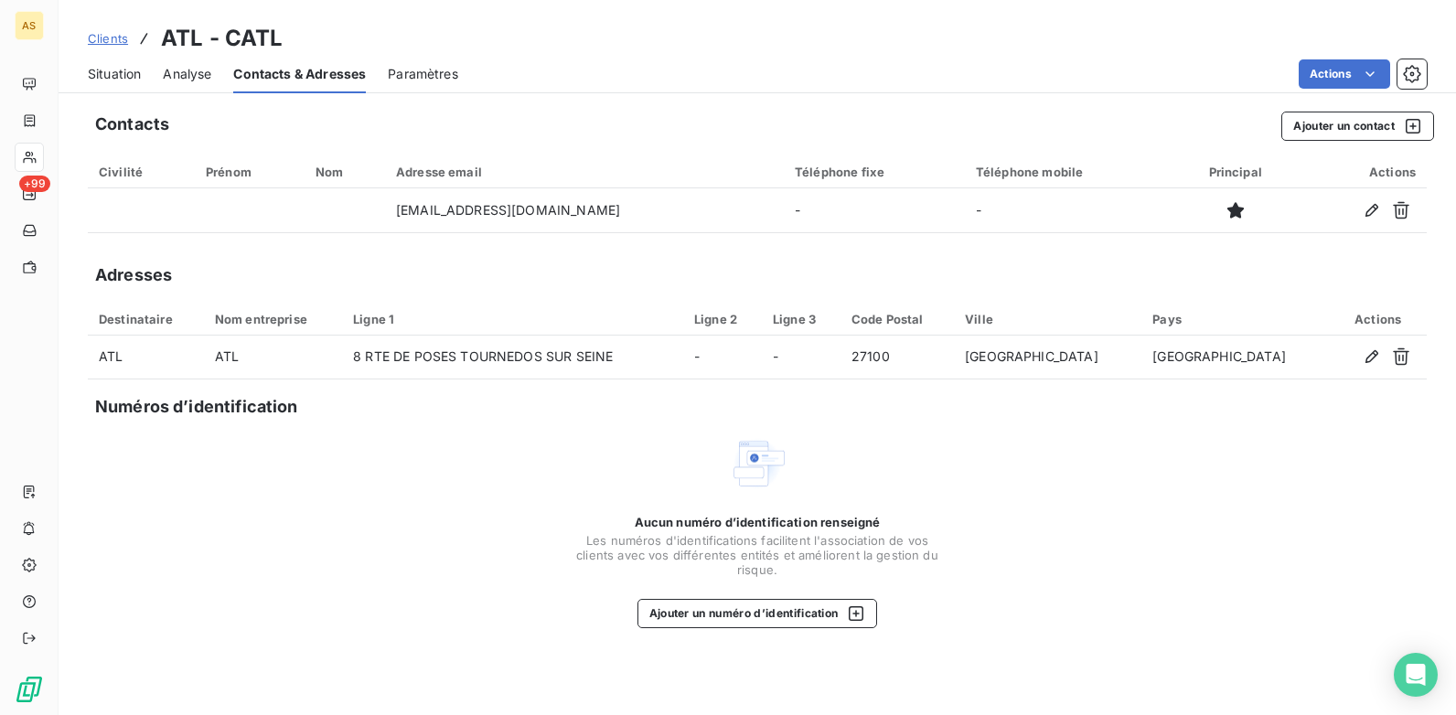
click at [96, 65] on span "Situation" at bounding box center [114, 74] width 53 height 18
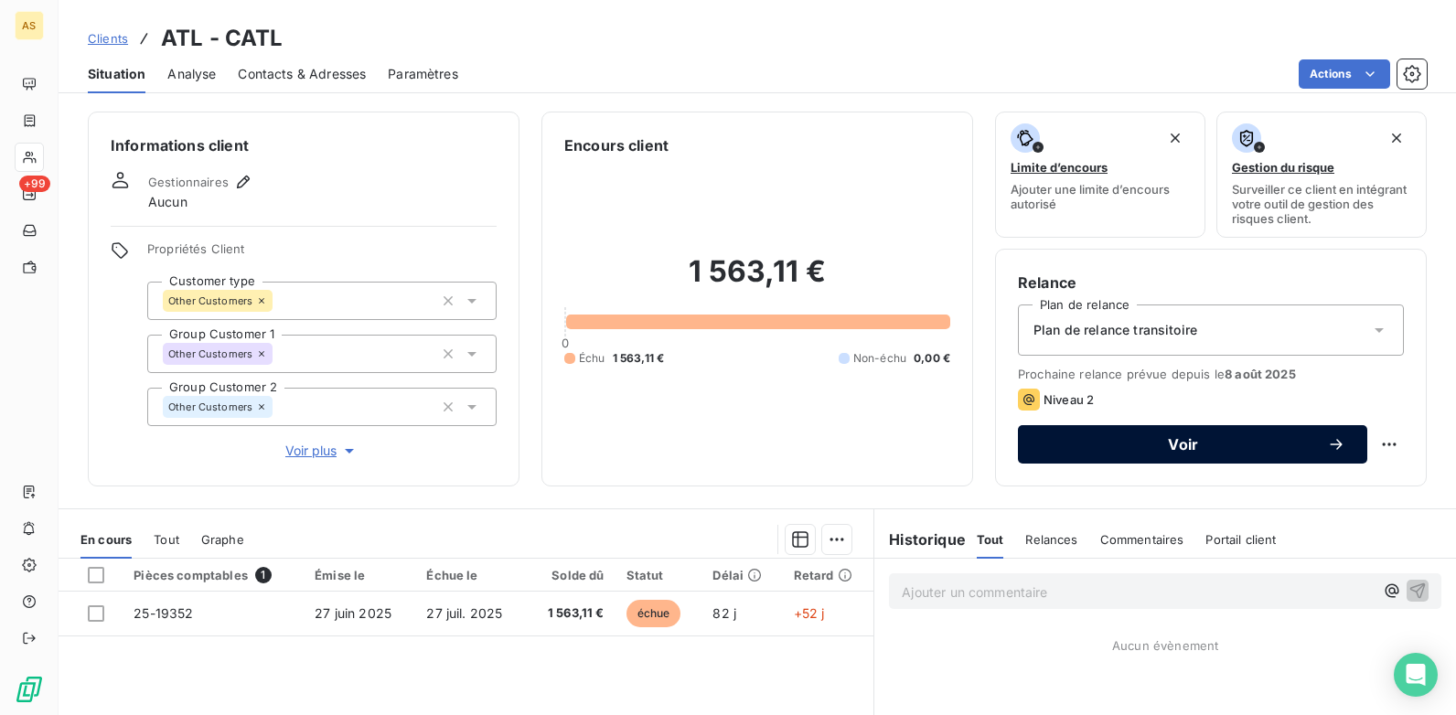
click at [1142, 445] on span "Voir" at bounding box center [1183, 444] width 287 height 15
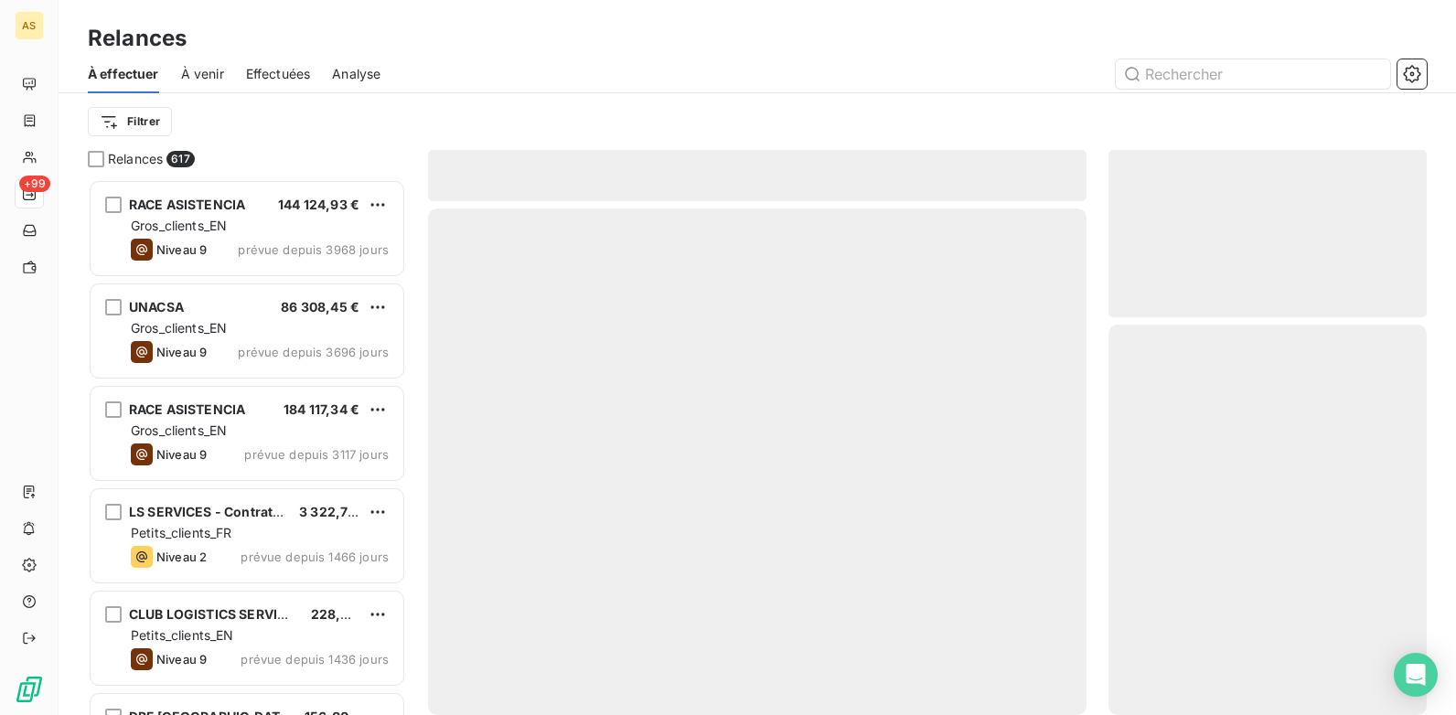
scroll to position [522, 305]
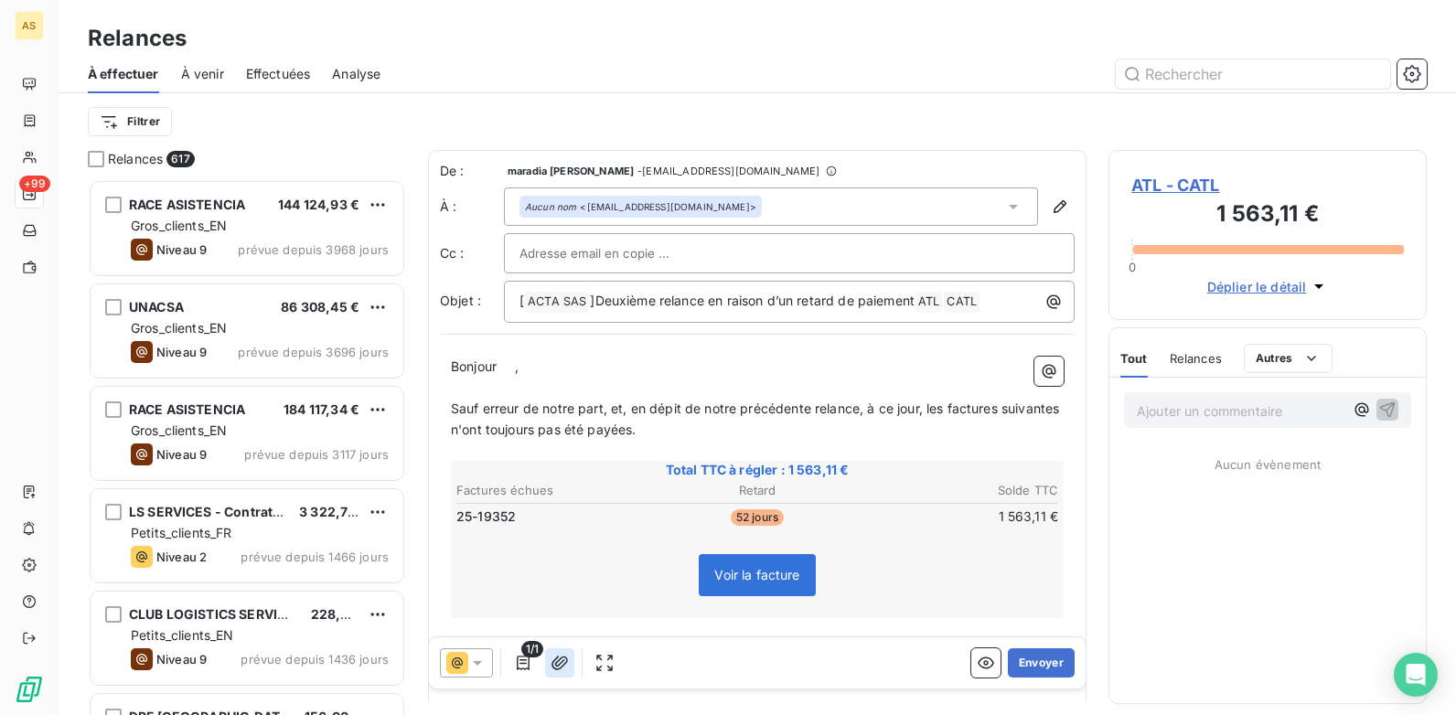
click at [552, 651] on button "button" at bounding box center [559, 663] width 29 height 29
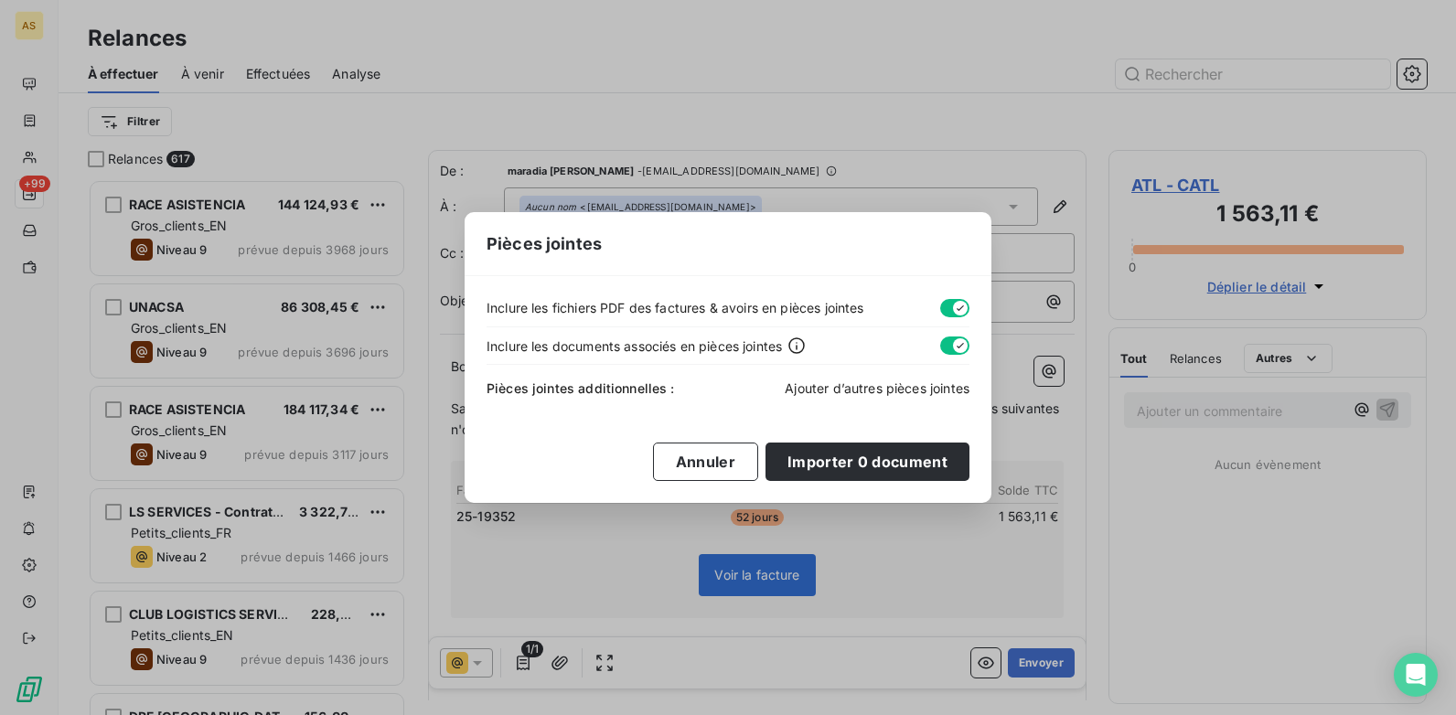
click at [799, 390] on span "Ajouter d’autres pièces jointes" at bounding box center [877, 389] width 185 height 16
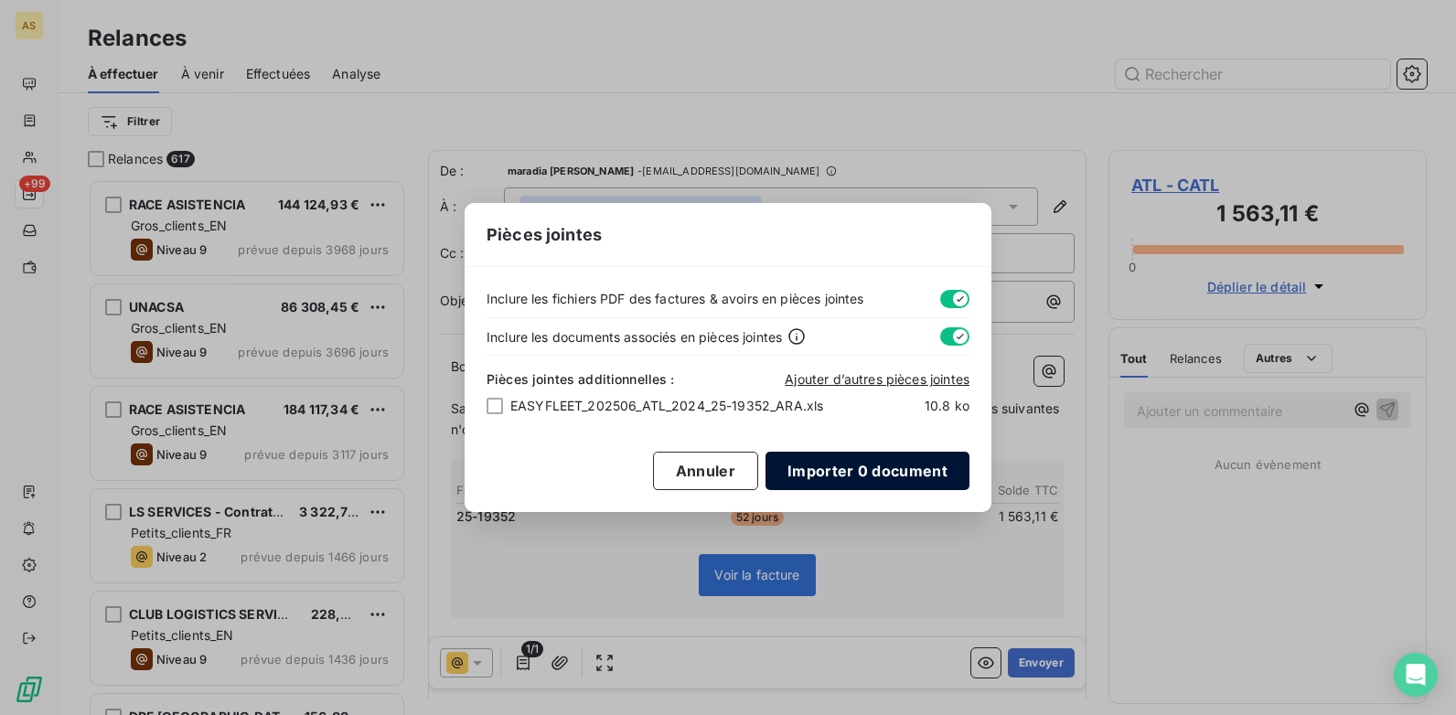
click at [888, 463] on button "Importer 0 document" at bounding box center [868, 471] width 204 height 38
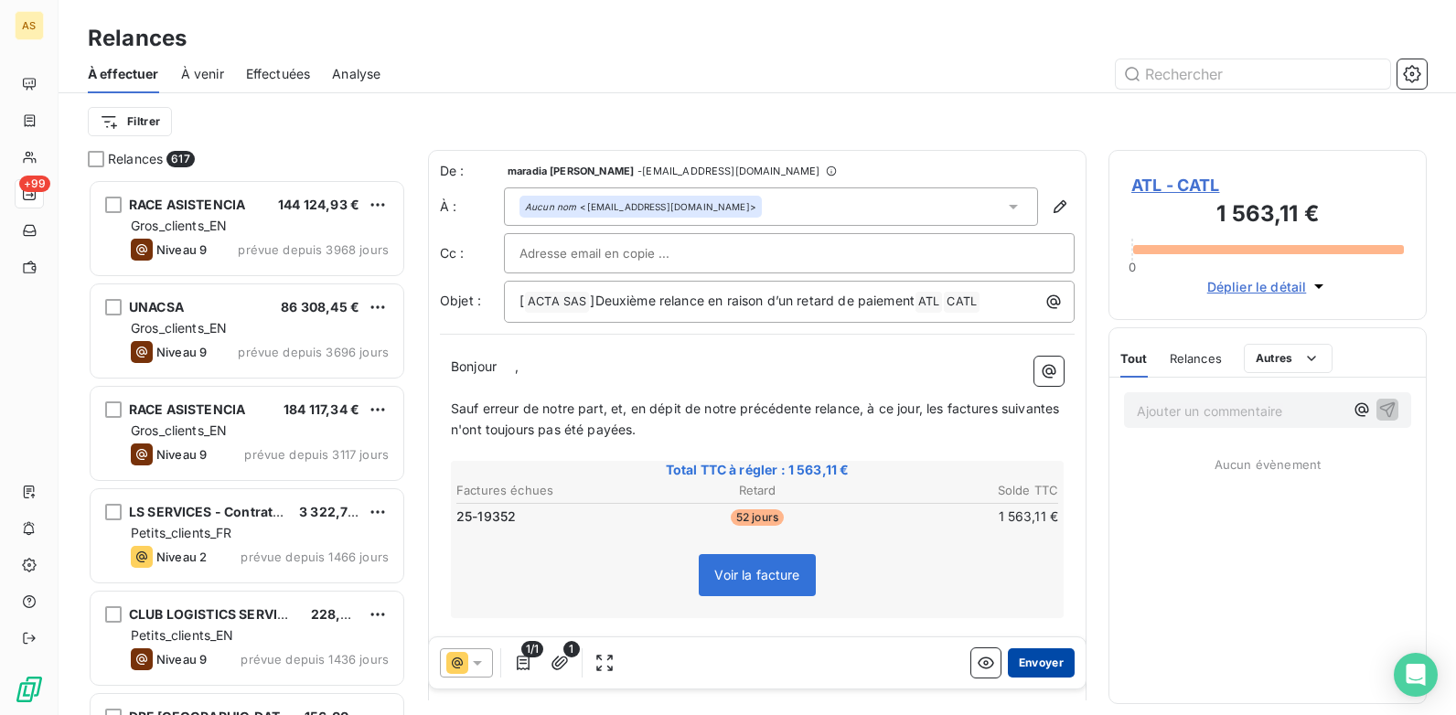
click at [1020, 670] on button "Envoyer" at bounding box center [1041, 663] width 67 height 29
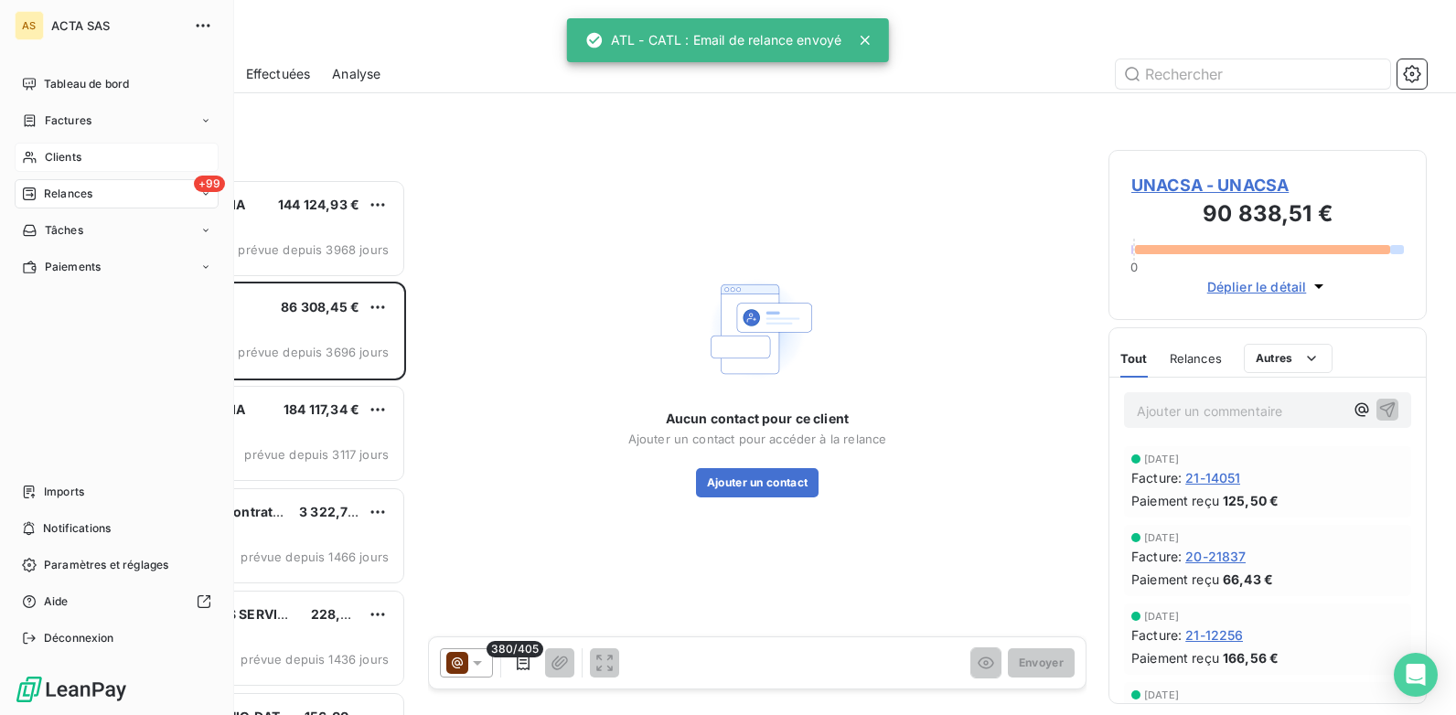
click at [53, 154] on span "Clients" at bounding box center [63, 157] width 37 height 16
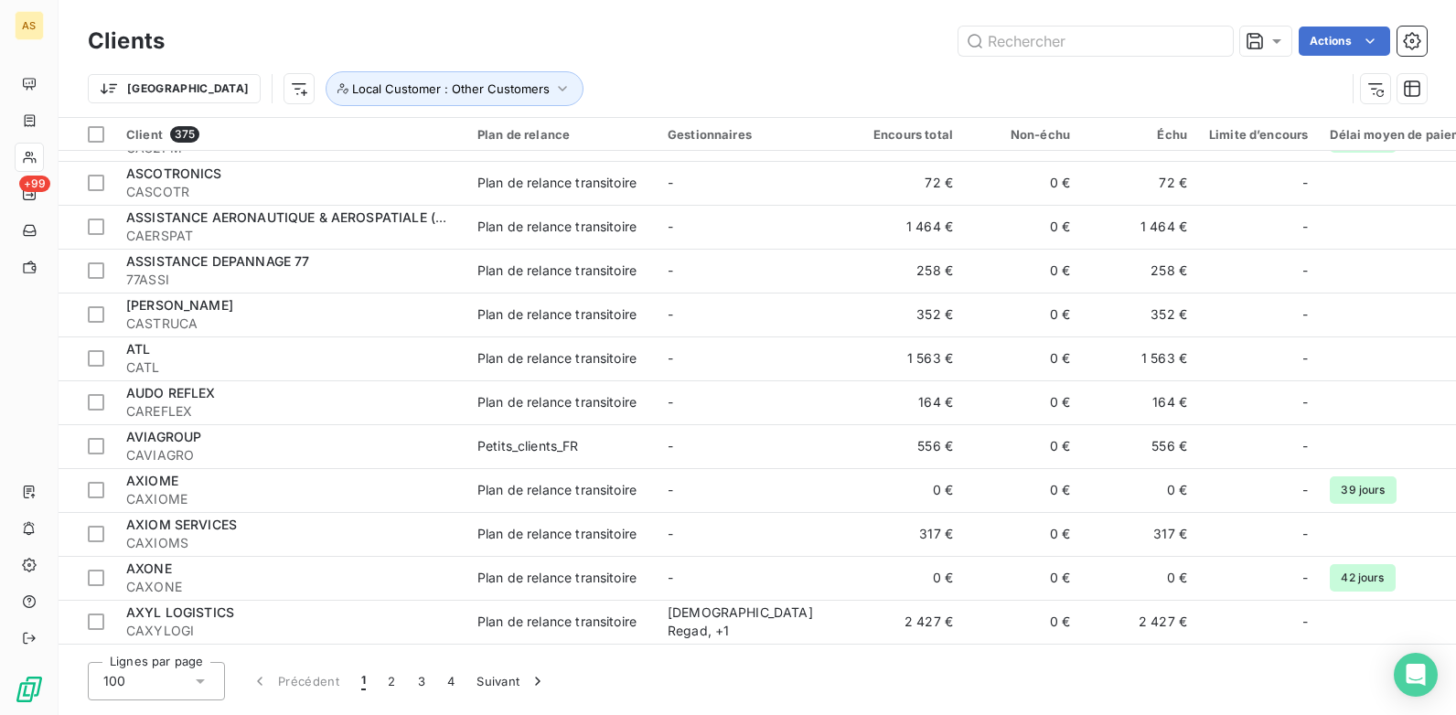
scroll to position [2585, 0]
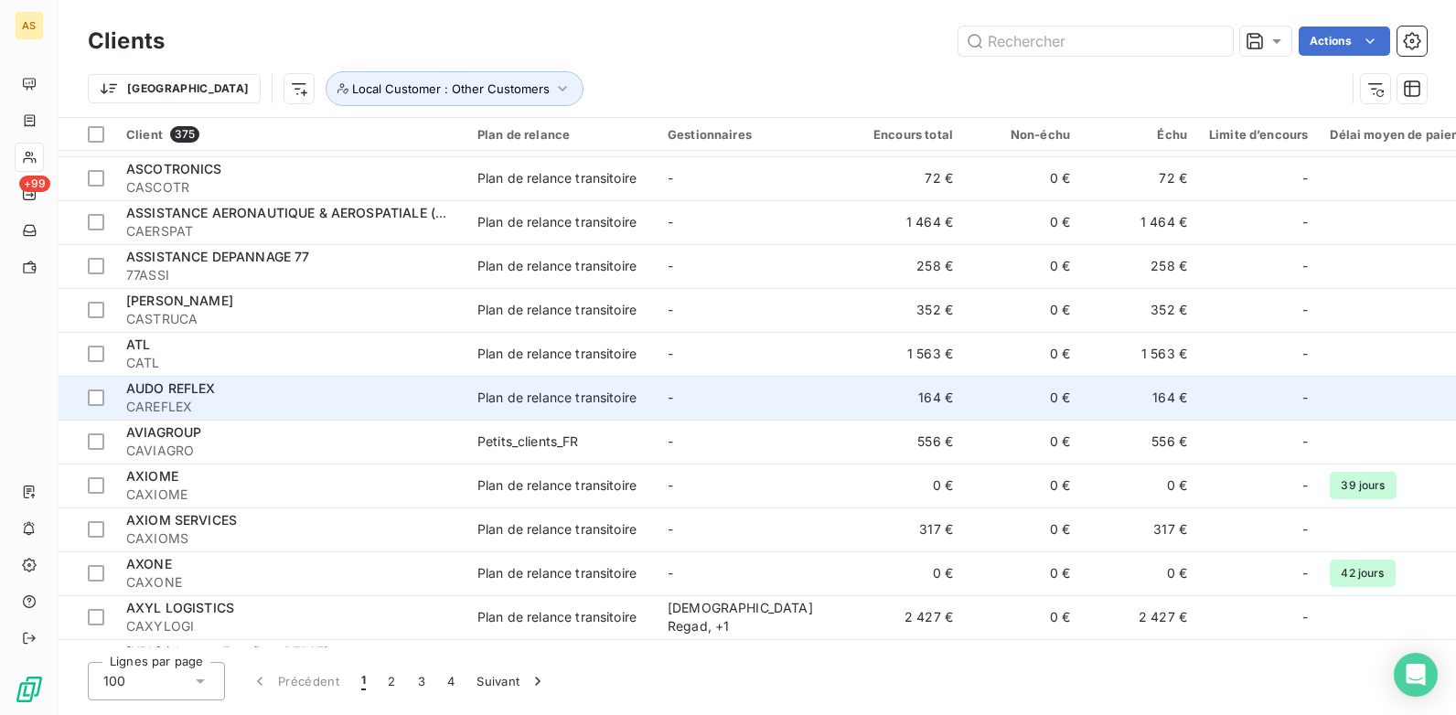
click at [499, 401] on div "Plan de relance transitoire" at bounding box center [557, 398] width 159 height 18
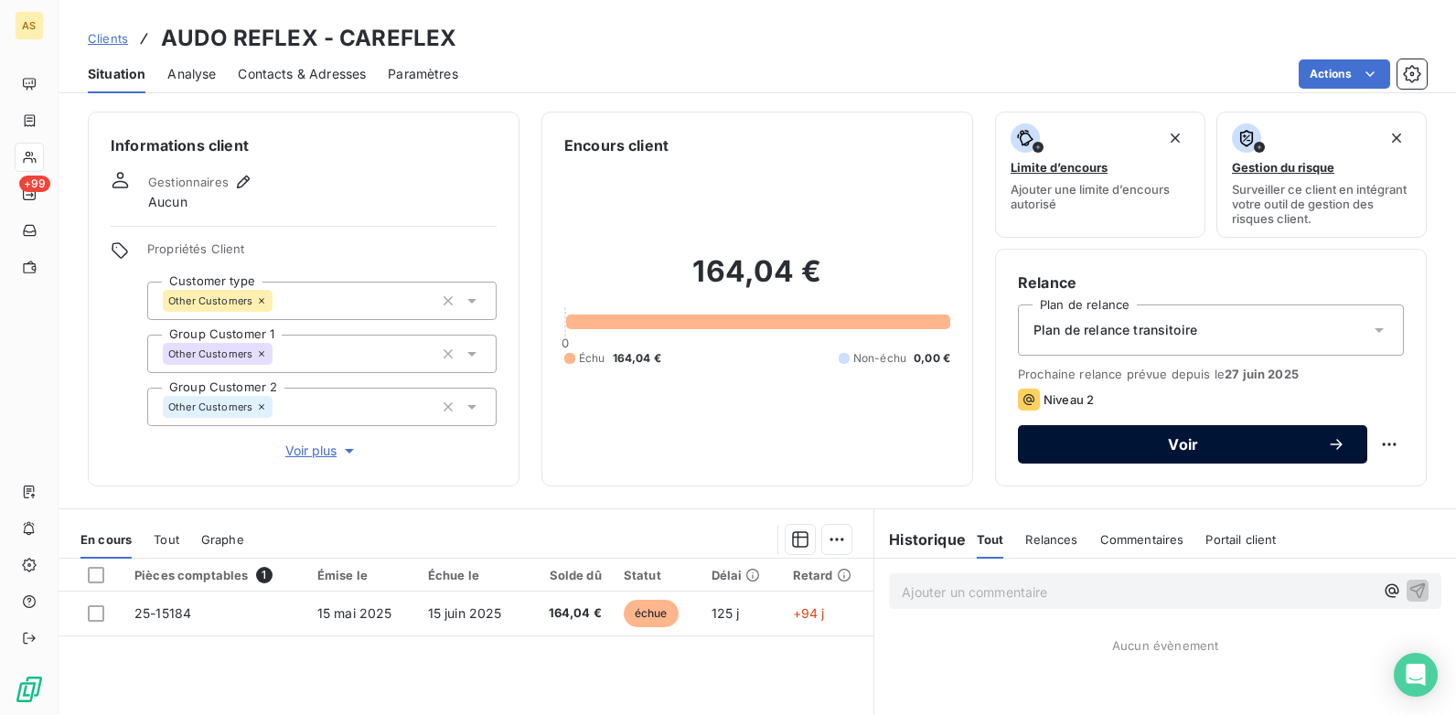
drag, startPoint x: 1132, startPoint y: 437, endPoint x: 1122, endPoint y: 456, distance: 20.5
click at [1132, 440] on span "Voir" at bounding box center [1183, 444] width 287 height 15
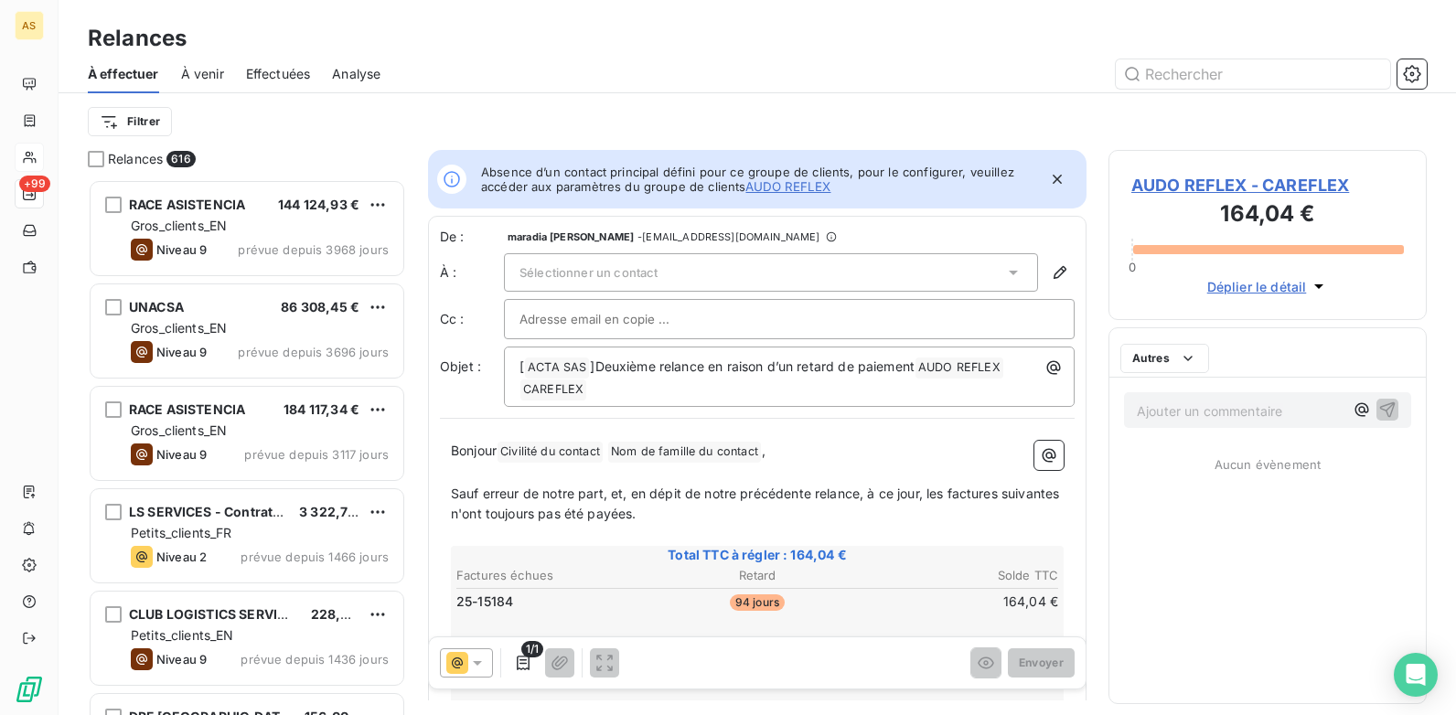
scroll to position [522, 305]
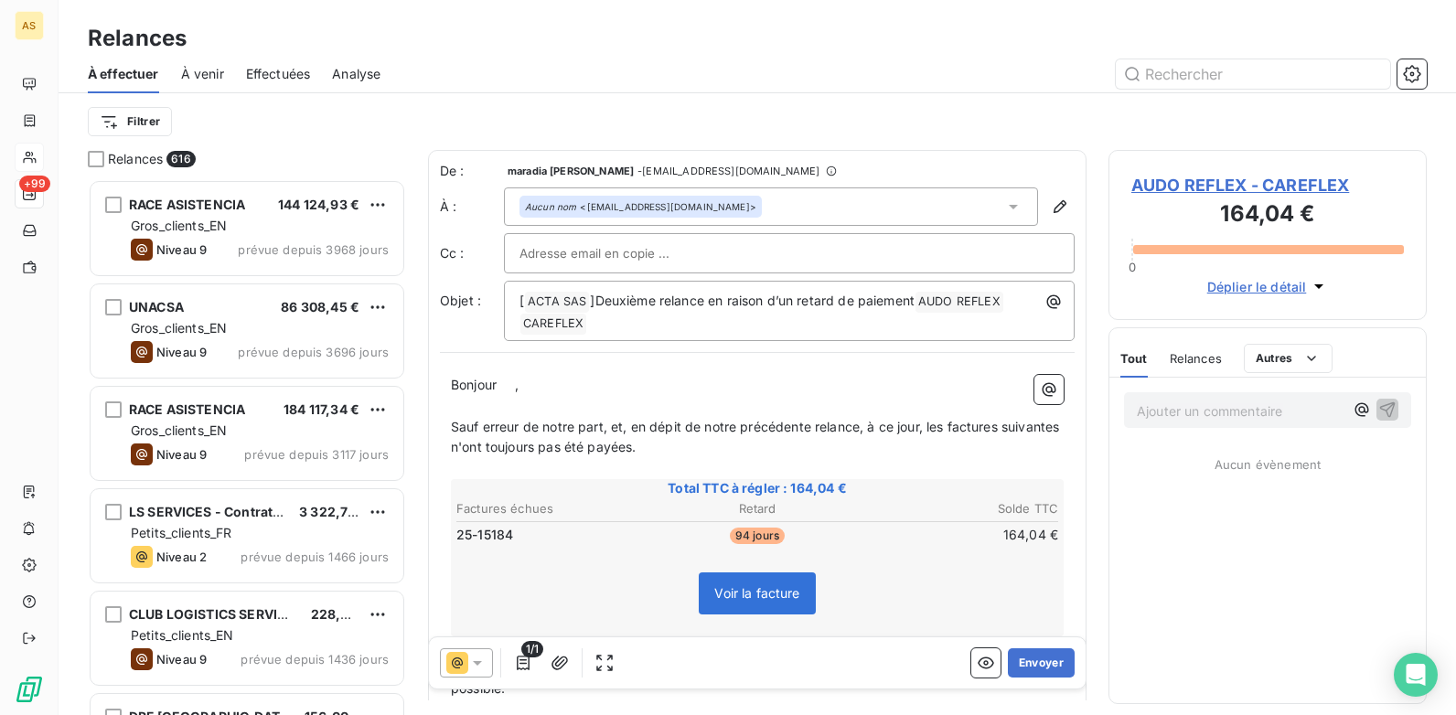
click at [480, 664] on icon at bounding box center [477, 663] width 18 height 18
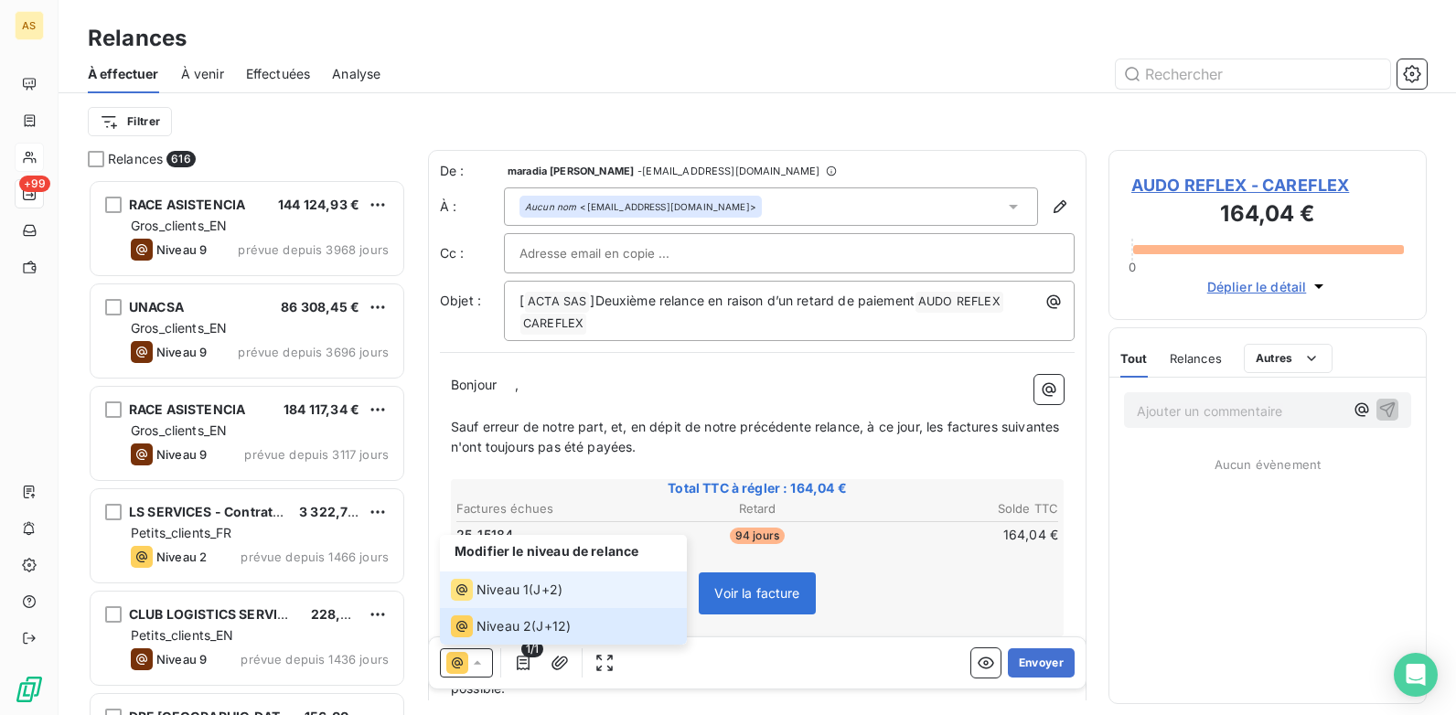
click at [513, 580] on div "Niveau 1" at bounding box center [490, 590] width 78 height 22
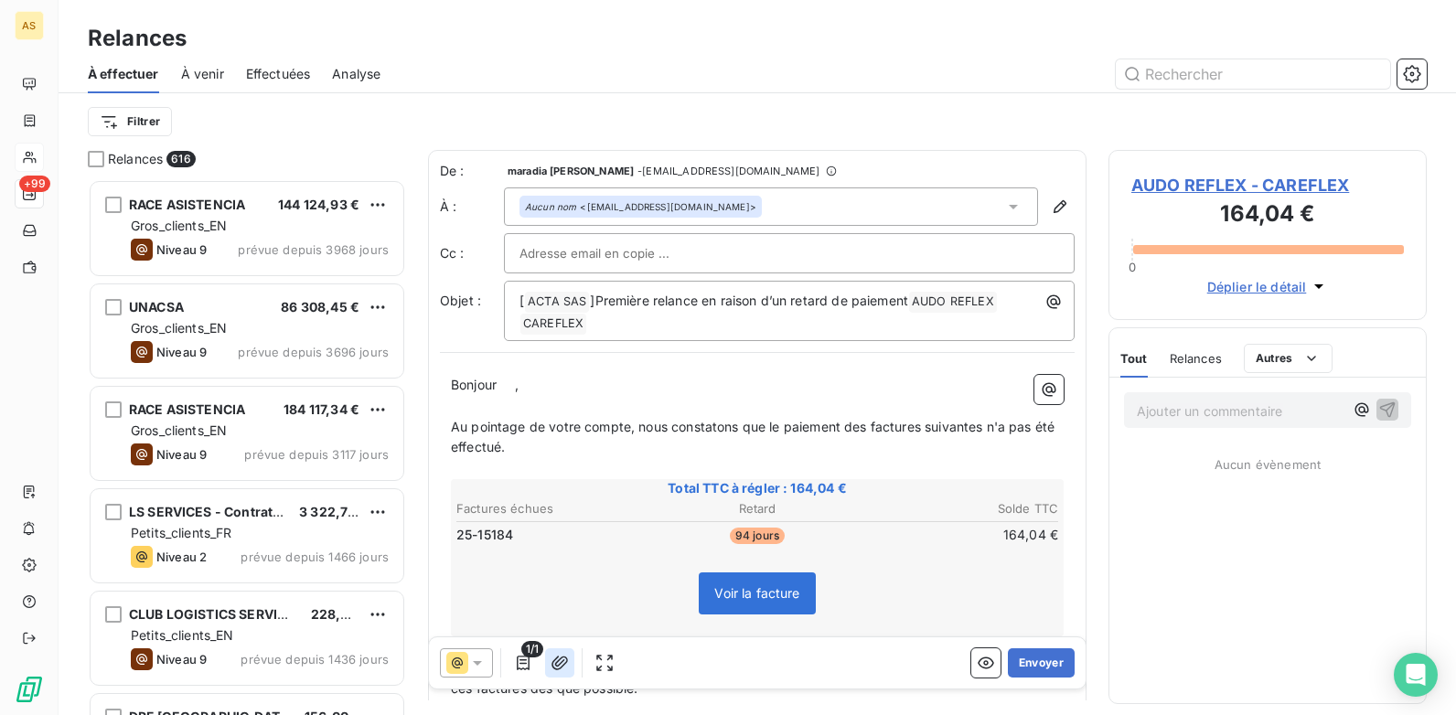
click at [563, 668] on icon "button" at bounding box center [560, 663] width 18 height 18
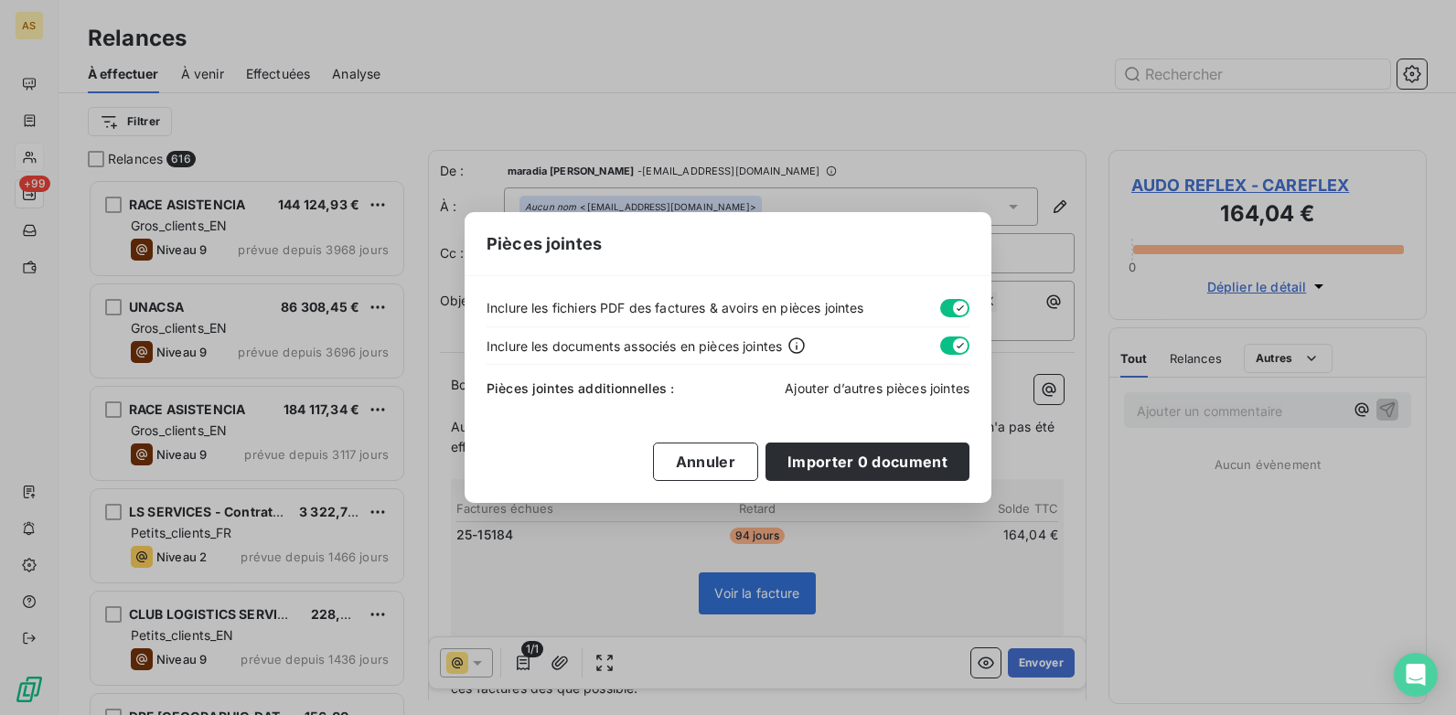
click at [825, 393] on span "Ajouter d’autres pièces jointes" at bounding box center [877, 389] width 185 height 16
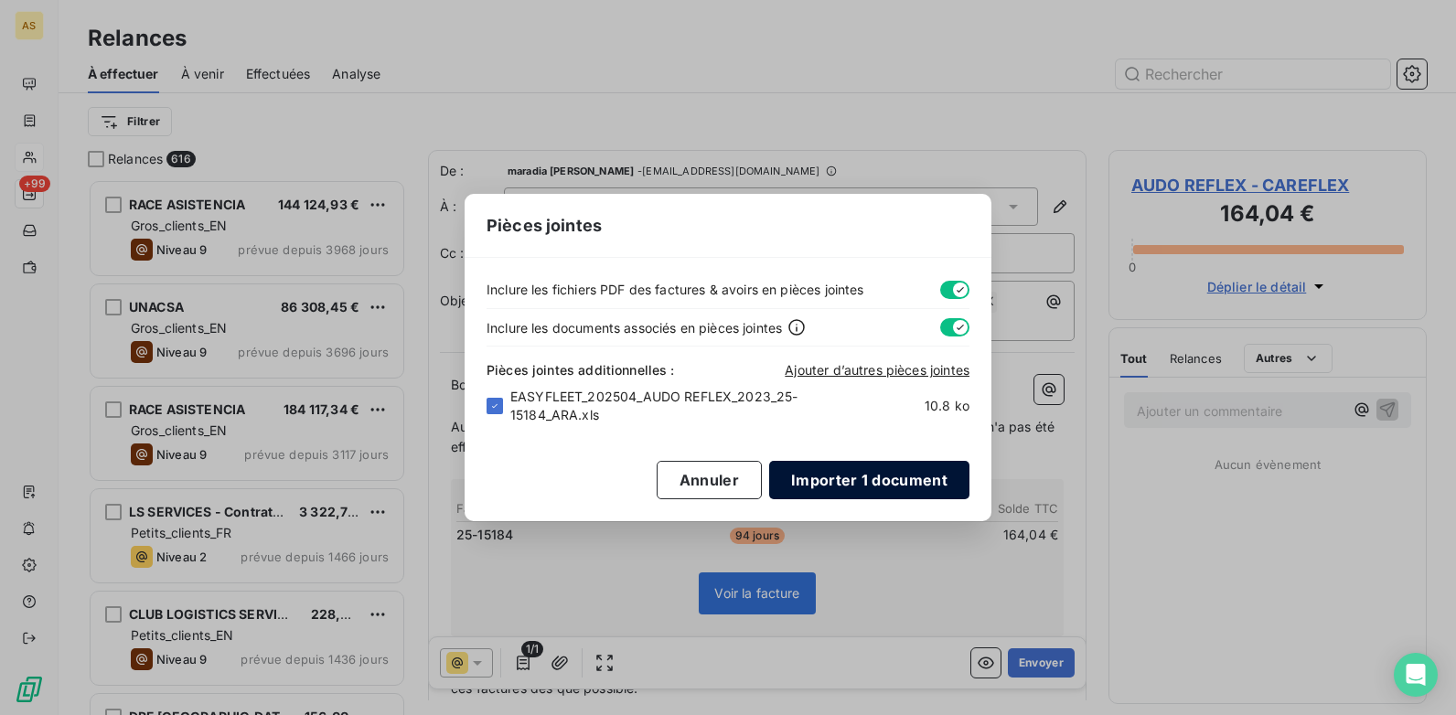
click at [858, 474] on button "Importer 1 document" at bounding box center [869, 480] width 200 height 38
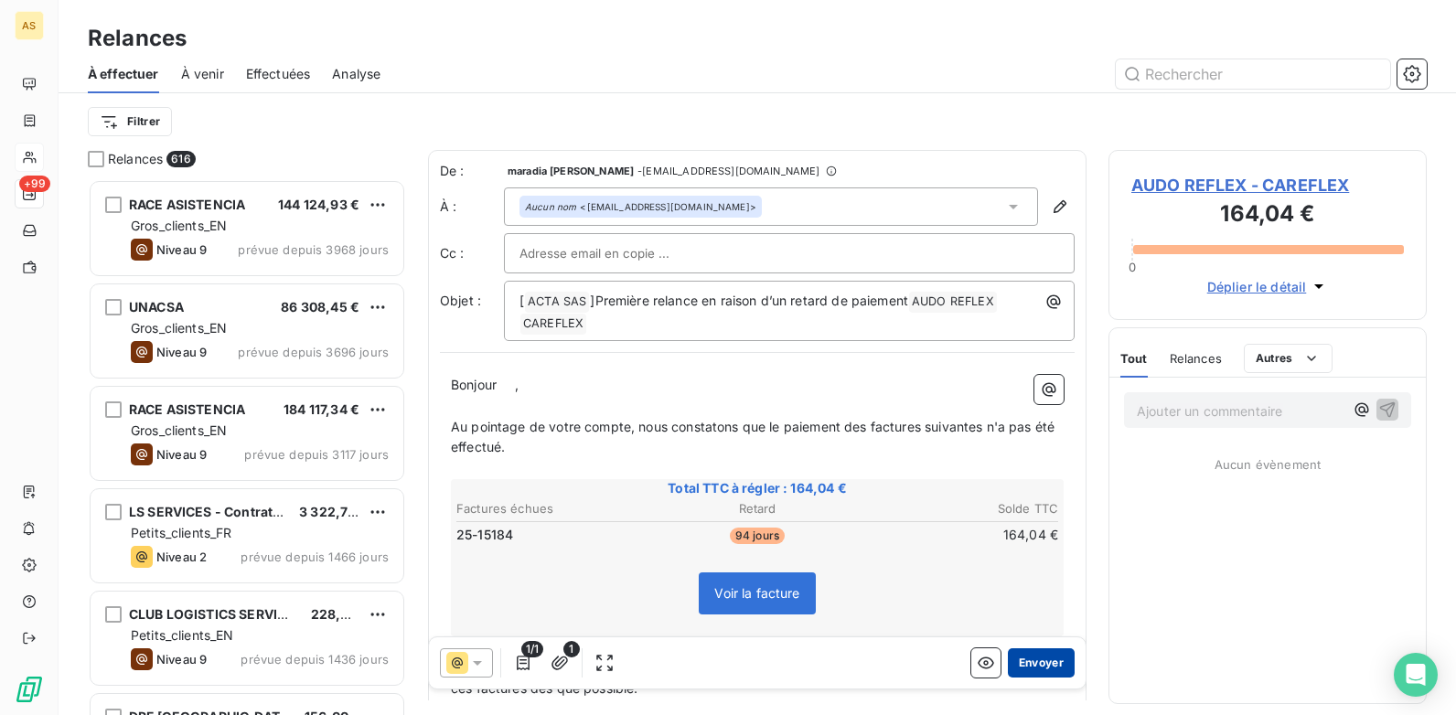
click at [1008, 660] on button "Envoyer" at bounding box center [1041, 663] width 67 height 29
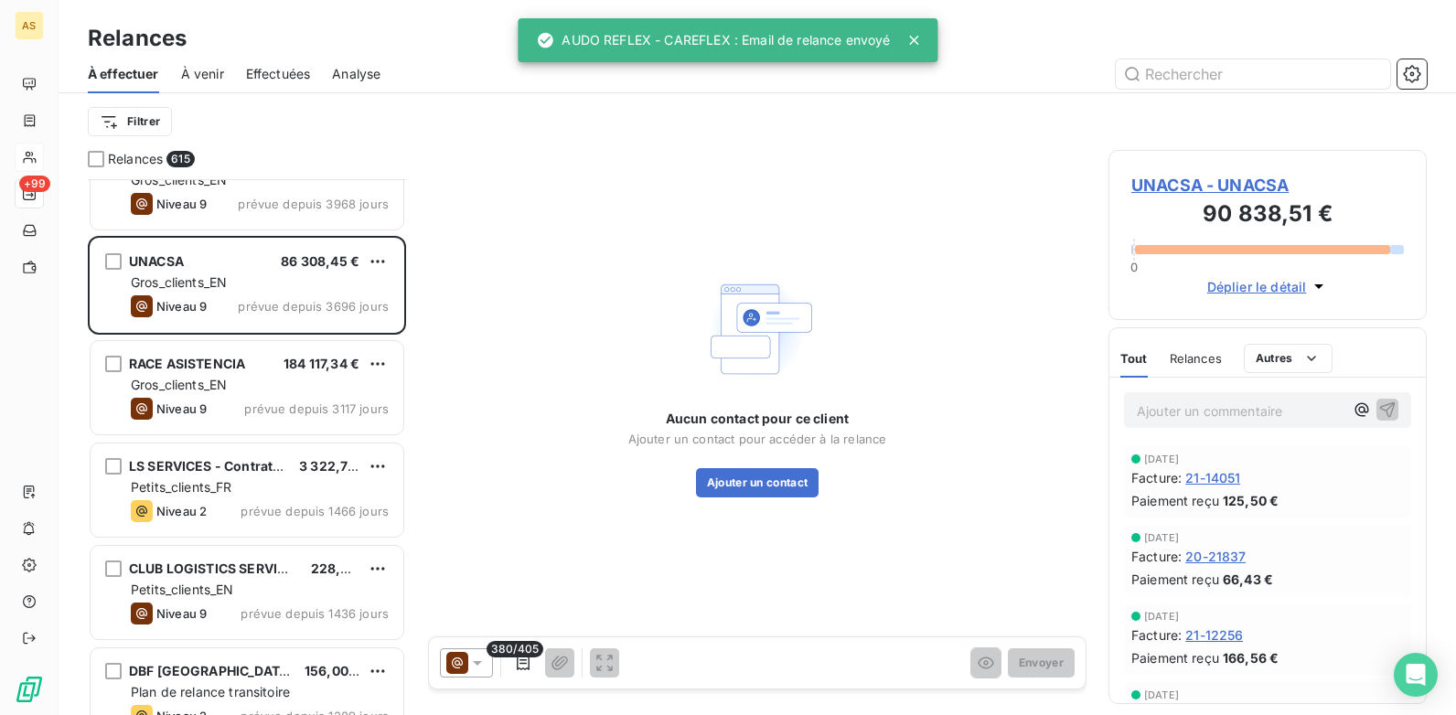
scroll to position [92, 0]
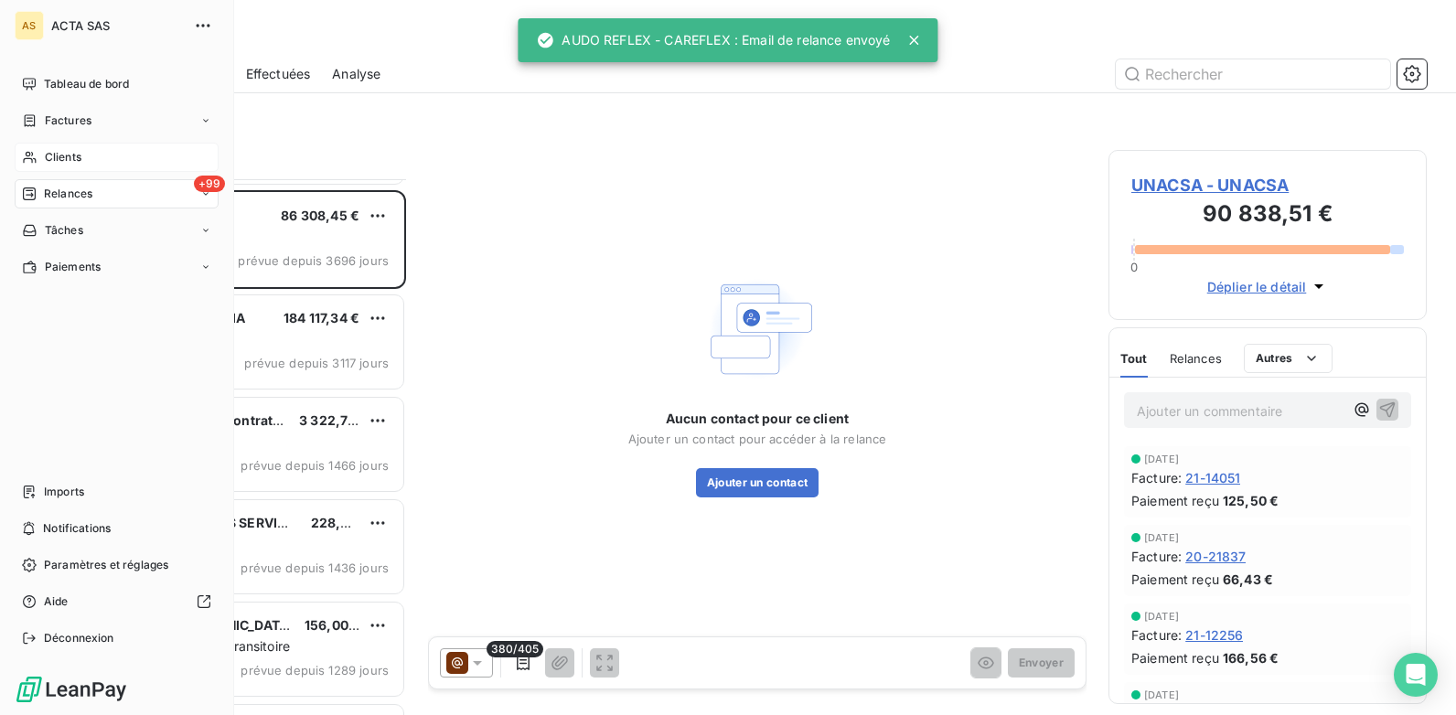
click at [47, 158] on span "Clients" at bounding box center [63, 157] width 37 height 16
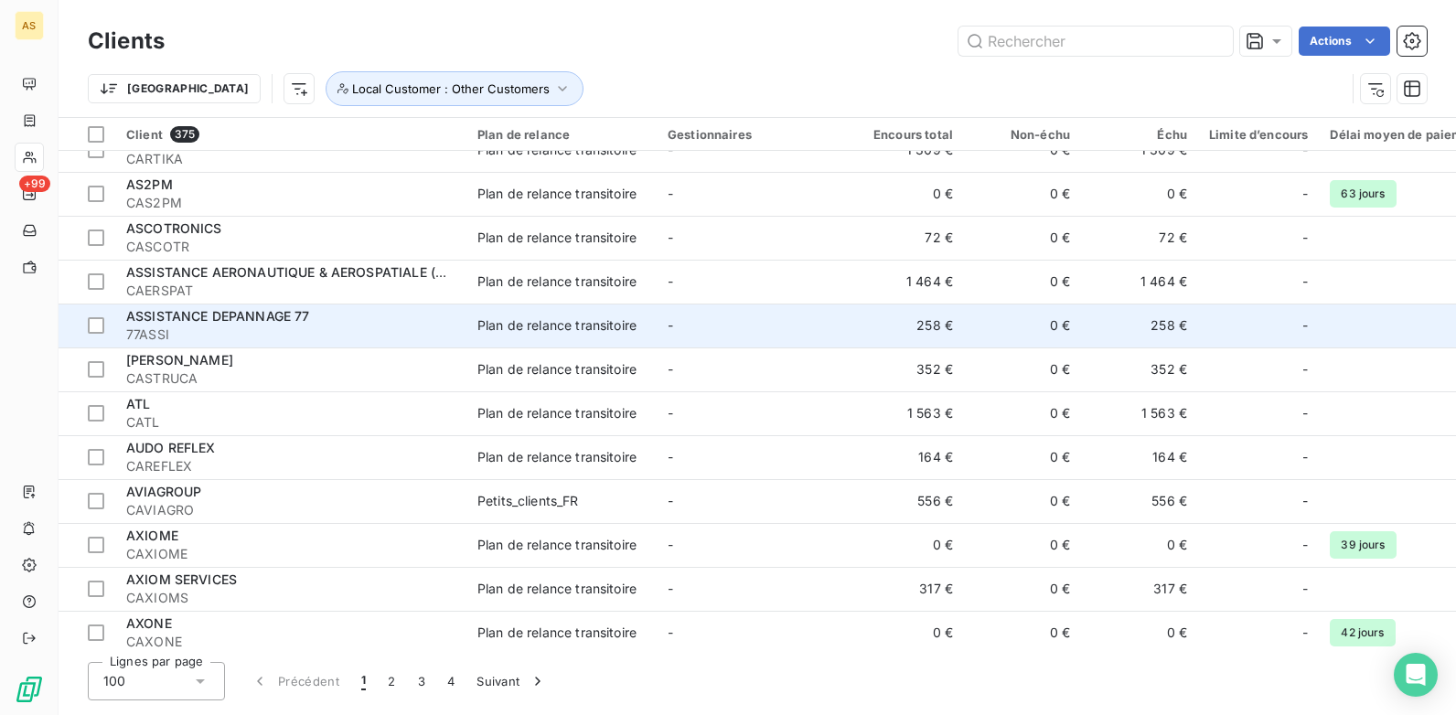
scroll to position [2561, 0]
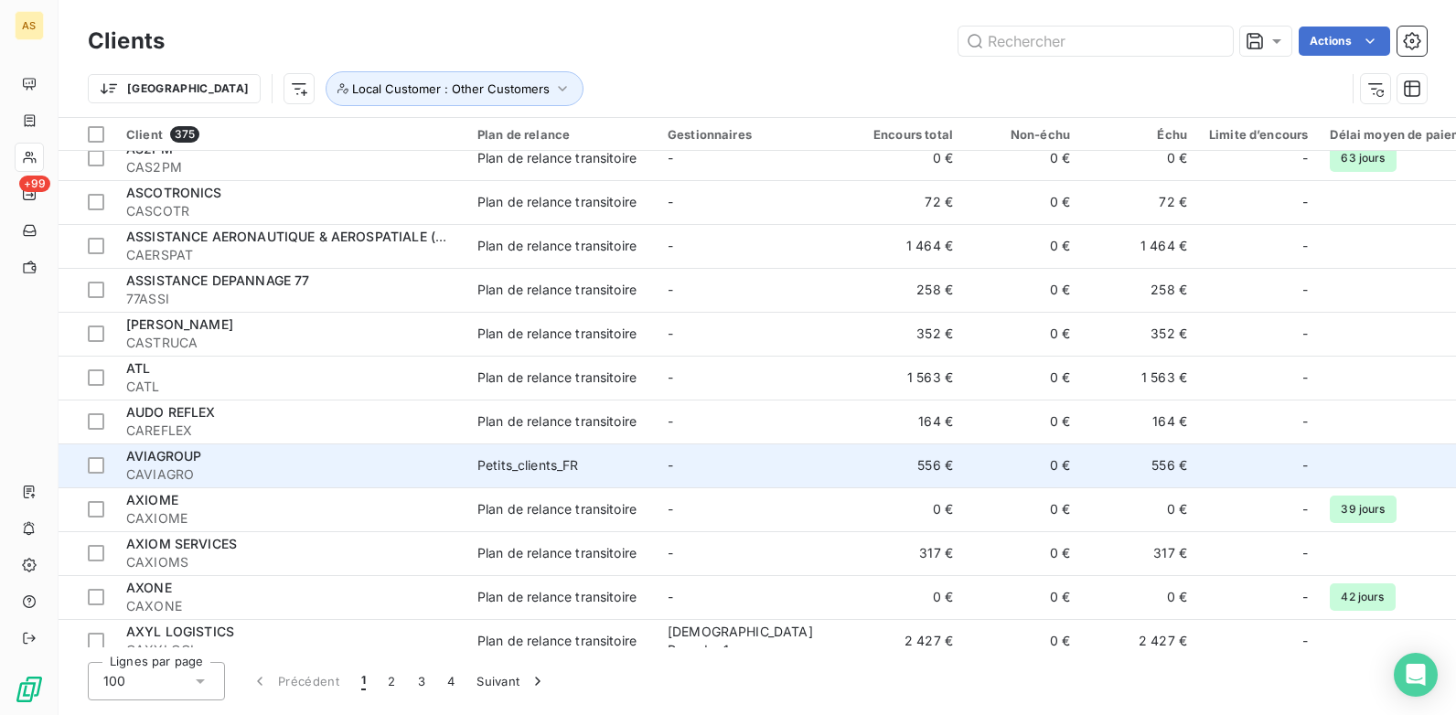
click at [334, 474] on span "CAVIAGRO" at bounding box center [290, 475] width 329 height 18
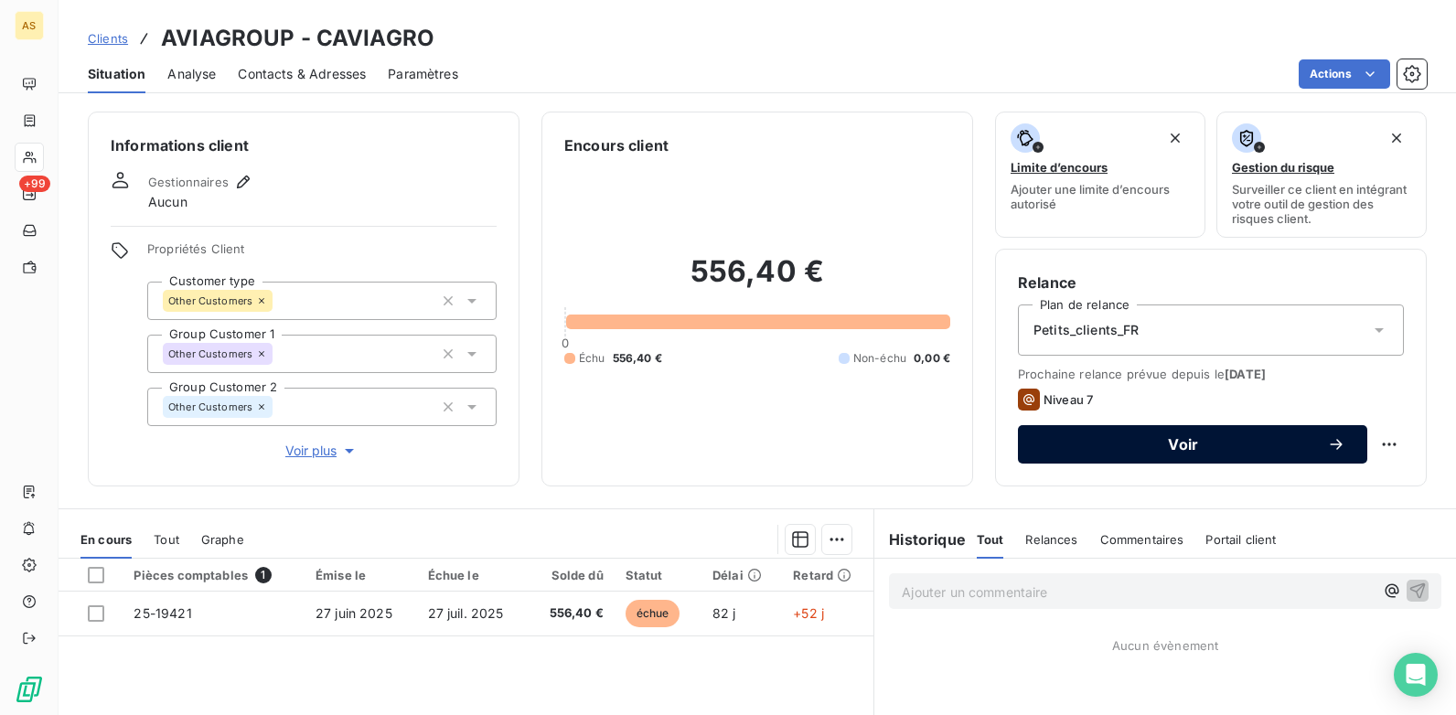
click at [1071, 454] on button "Voir" at bounding box center [1192, 444] width 349 height 38
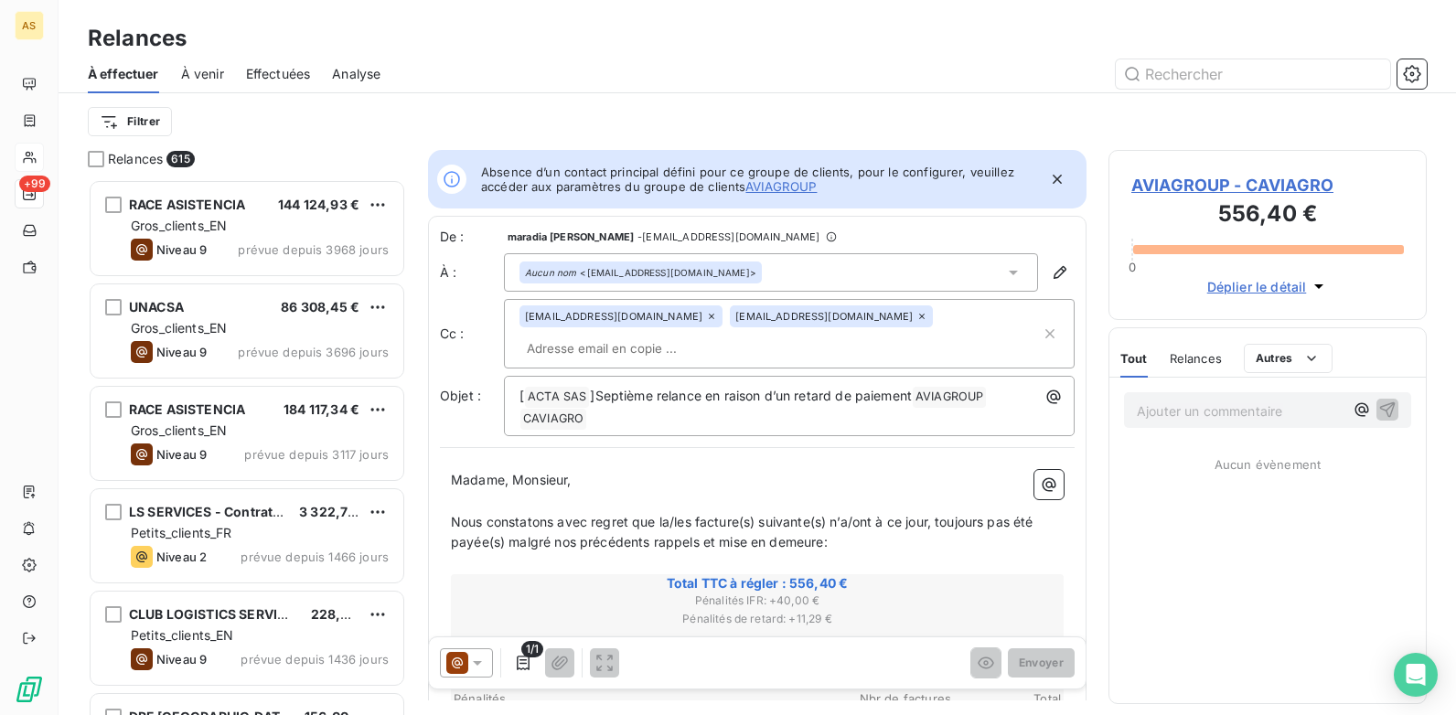
scroll to position [522, 305]
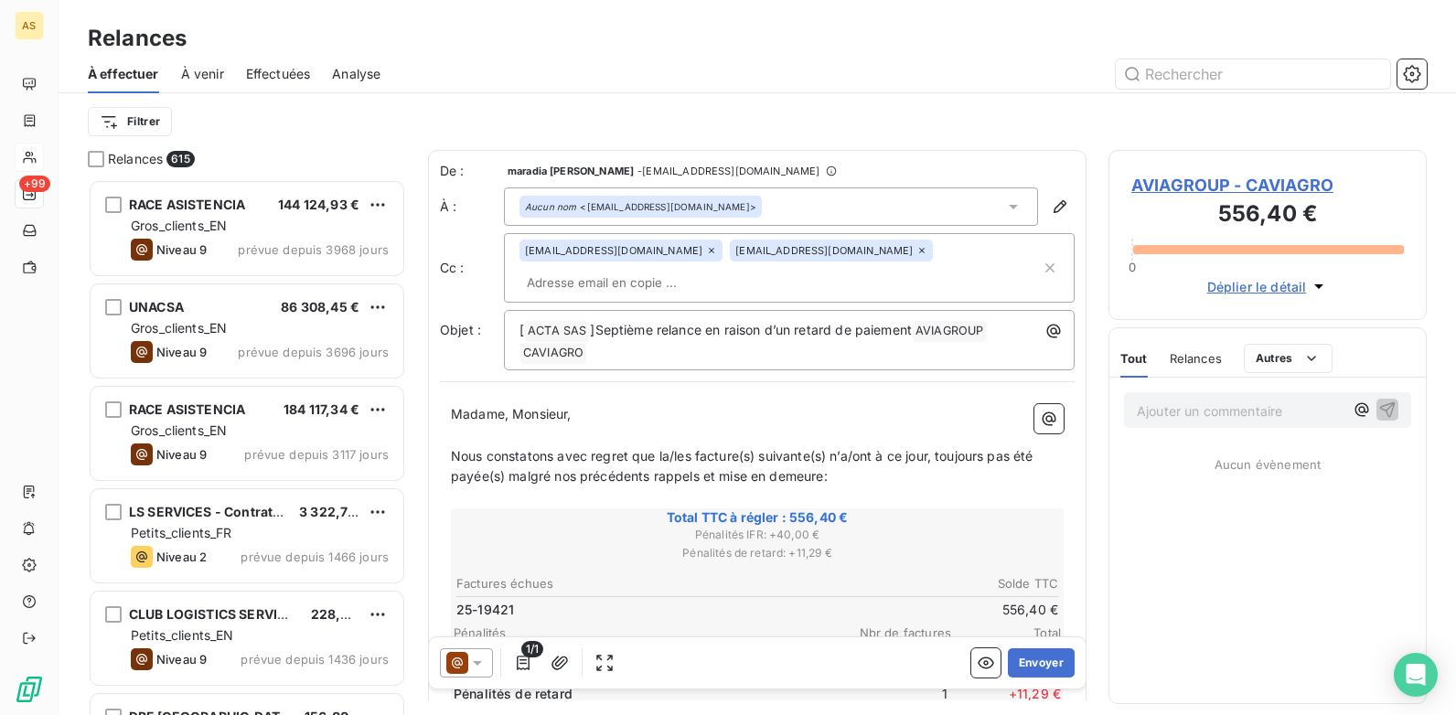
click at [478, 659] on icon at bounding box center [477, 663] width 18 height 18
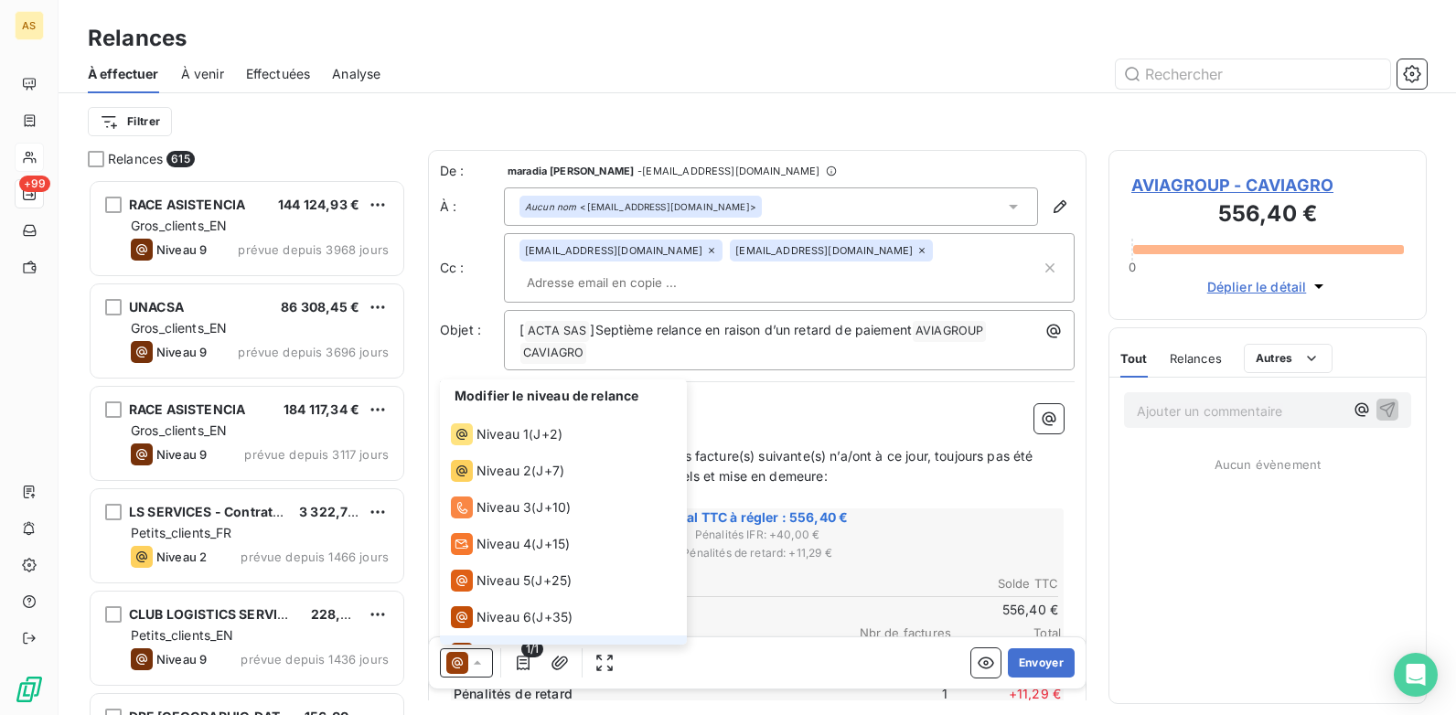
scroll to position [27, 0]
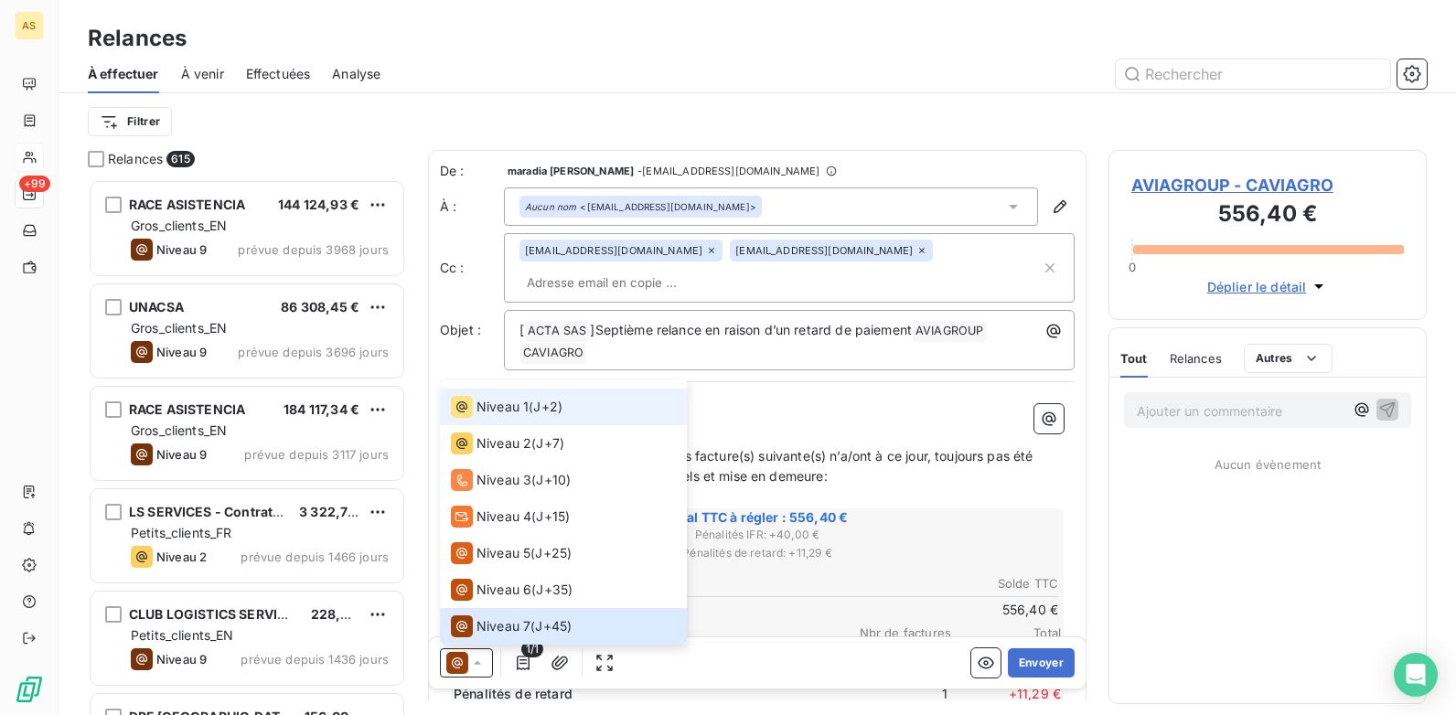
click at [543, 409] on span "J+2 )" at bounding box center [547, 407] width 29 height 18
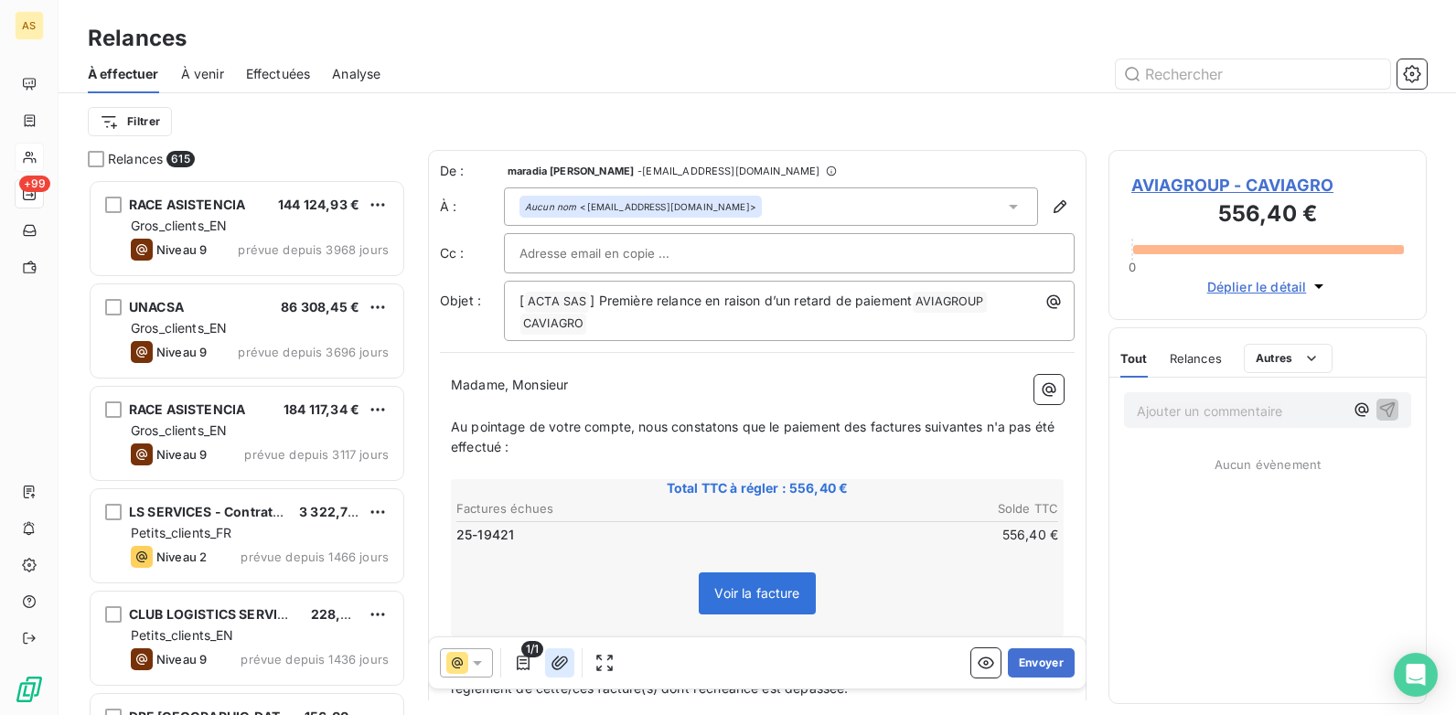
click at [563, 661] on icon "button" at bounding box center [560, 663] width 16 height 14
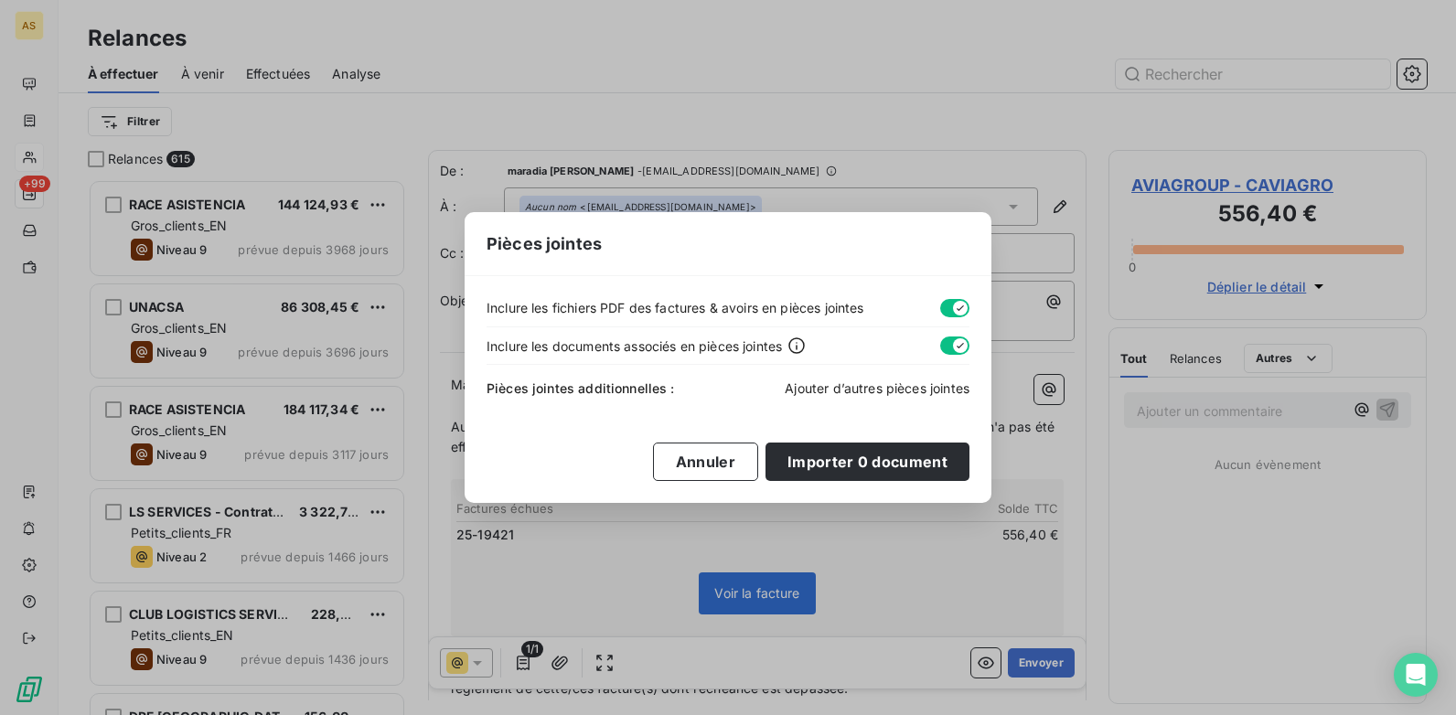
click at [877, 393] on span "Ajouter d’autres pièces jointes" at bounding box center [877, 389] width 185 height 16
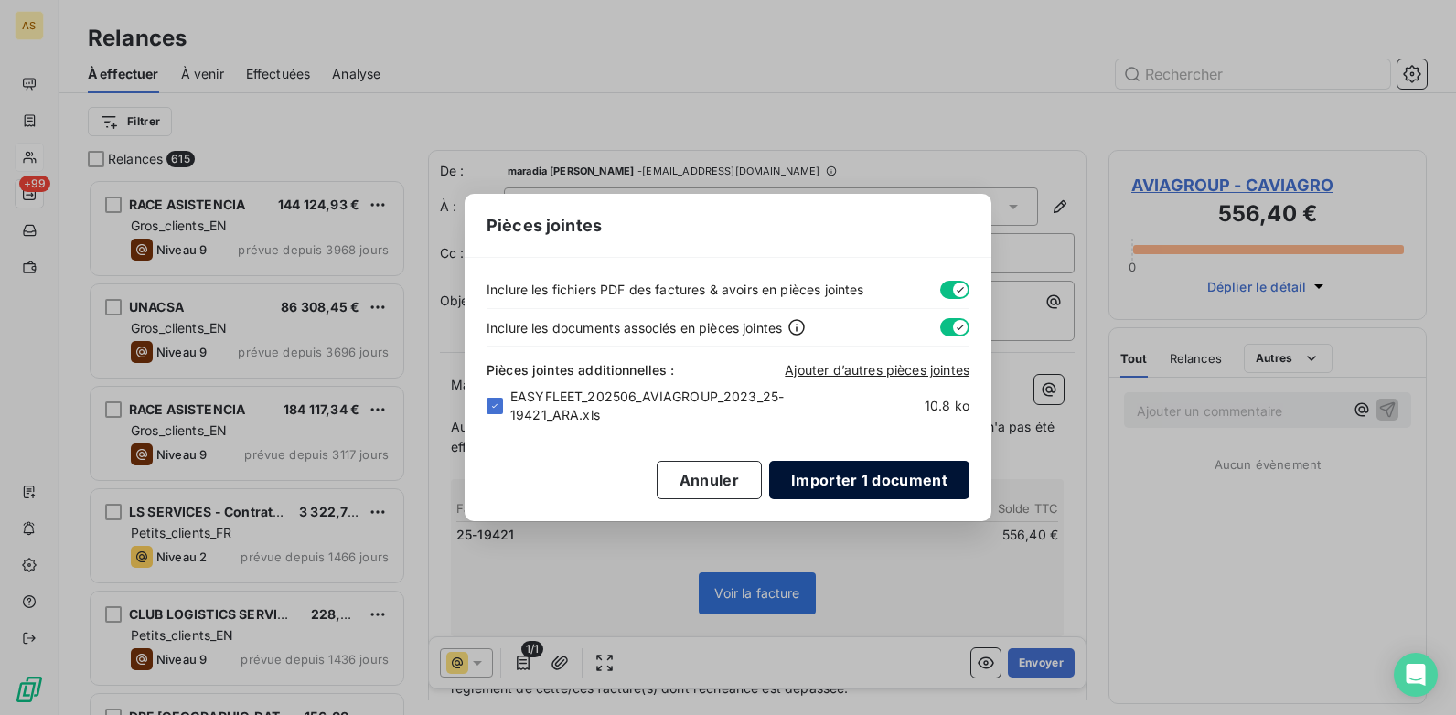
click at [846, 479] on button "Importer 1 document" at bounding box center [869, 480] width 200 height 38
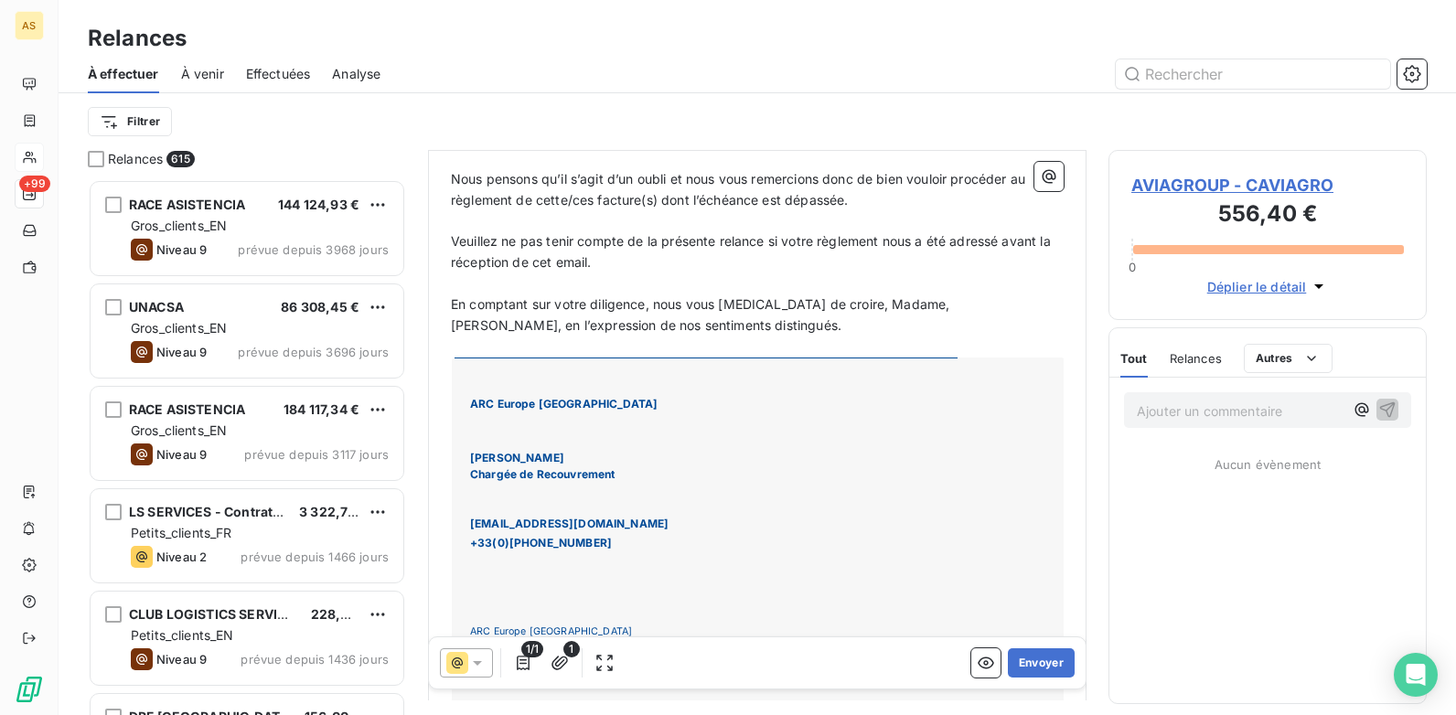
scroll to position [458, 0]
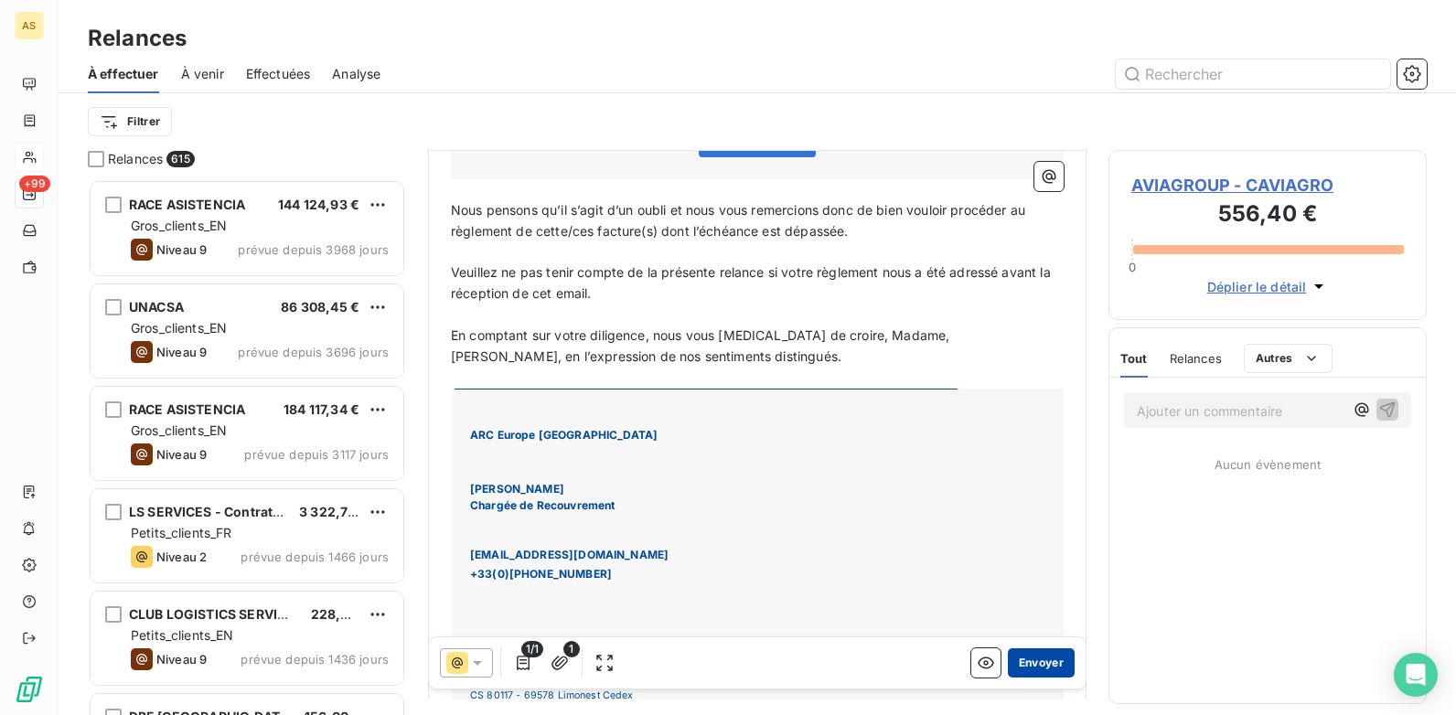
click at [1033, 658] on button "Envoyer" at bounding box center [1041, 663] width 67 height 29
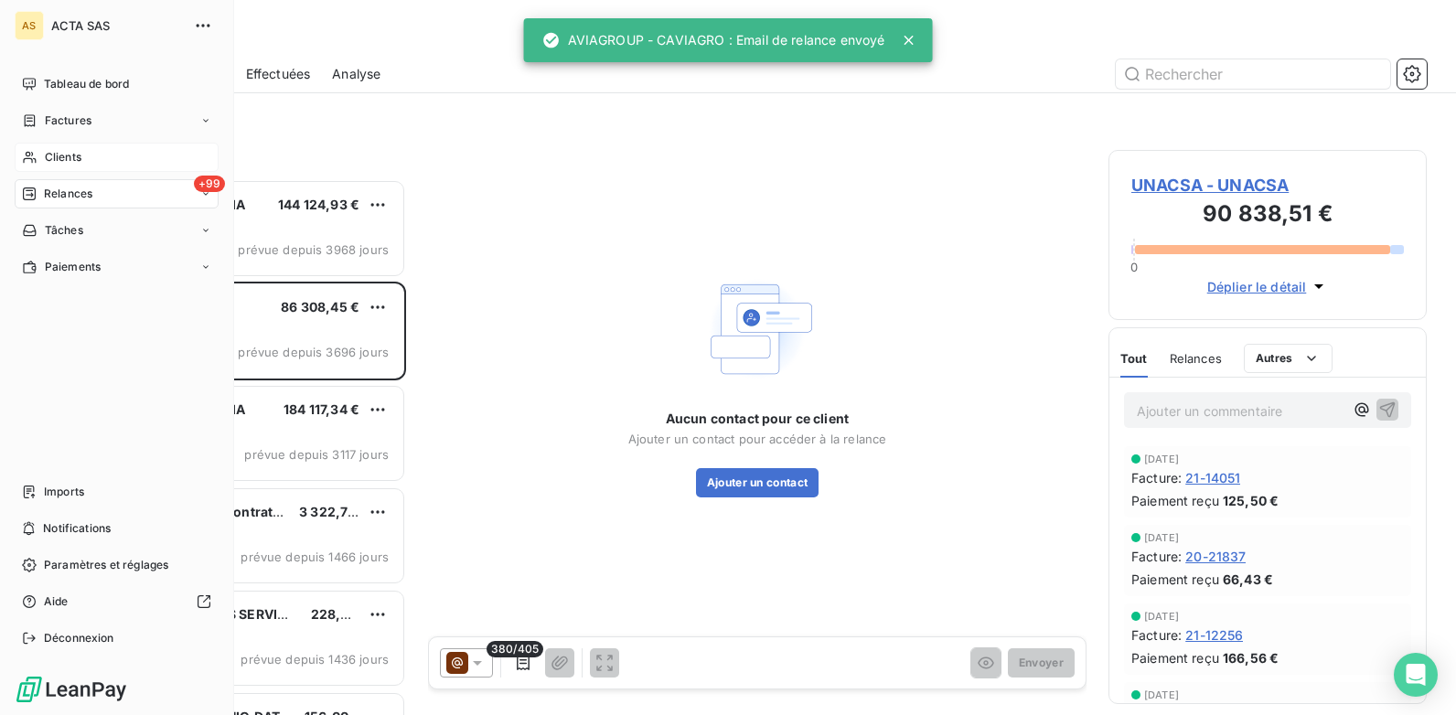
click at [99, 162] on div "Clients" at bounding box center [117, 157] width 204 height 29
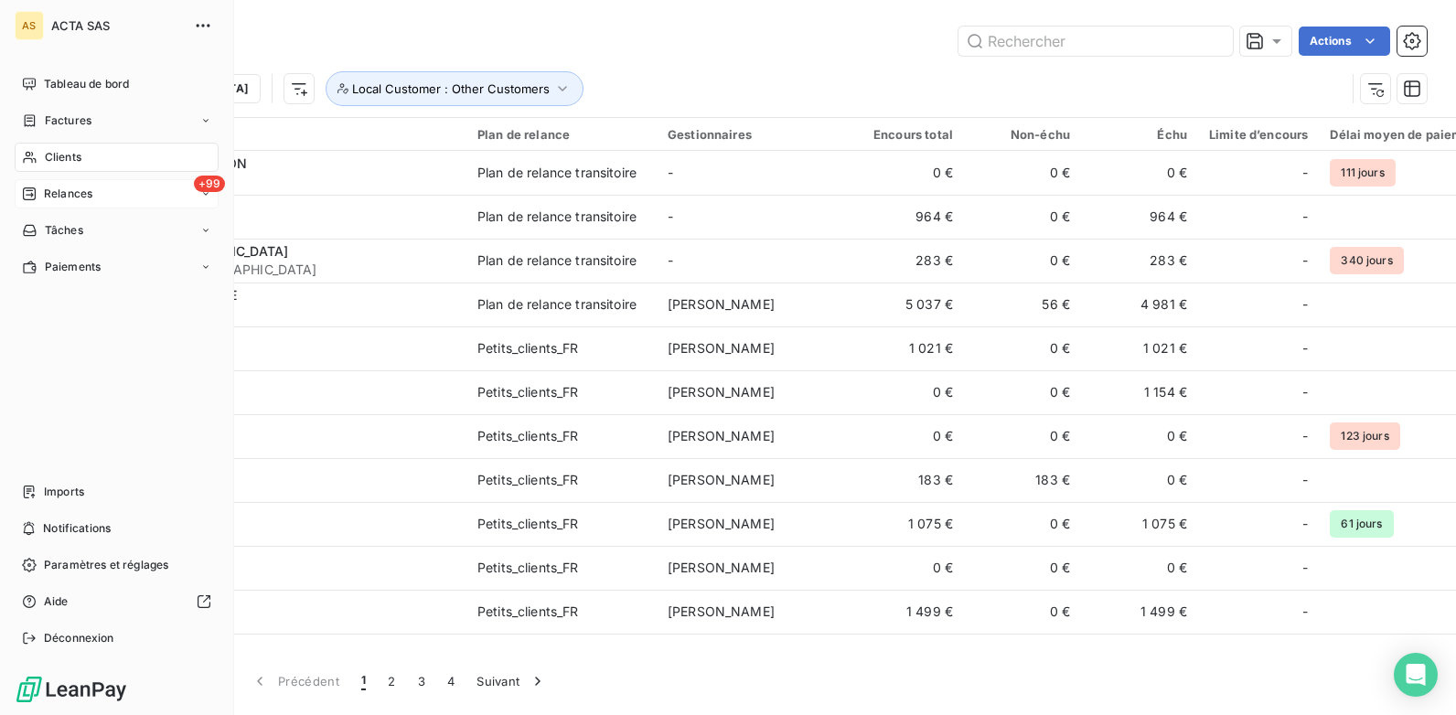
click at [65, 193] on span "Relances" at bounding box center [68, 194] width 48 height 16
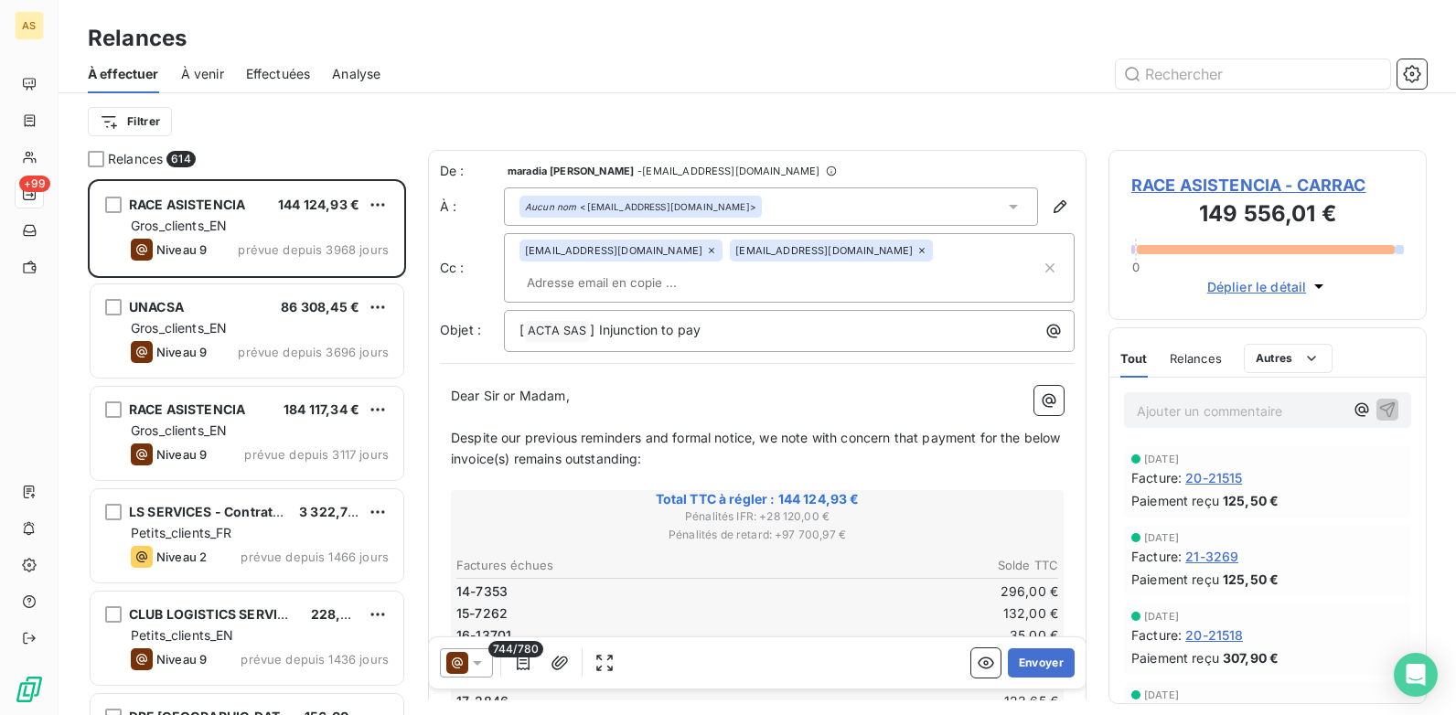
scroll to position [522, 305]
click at [298, 71] on span "Effectuées" at bounding box center [278, 74] width 65 height 18
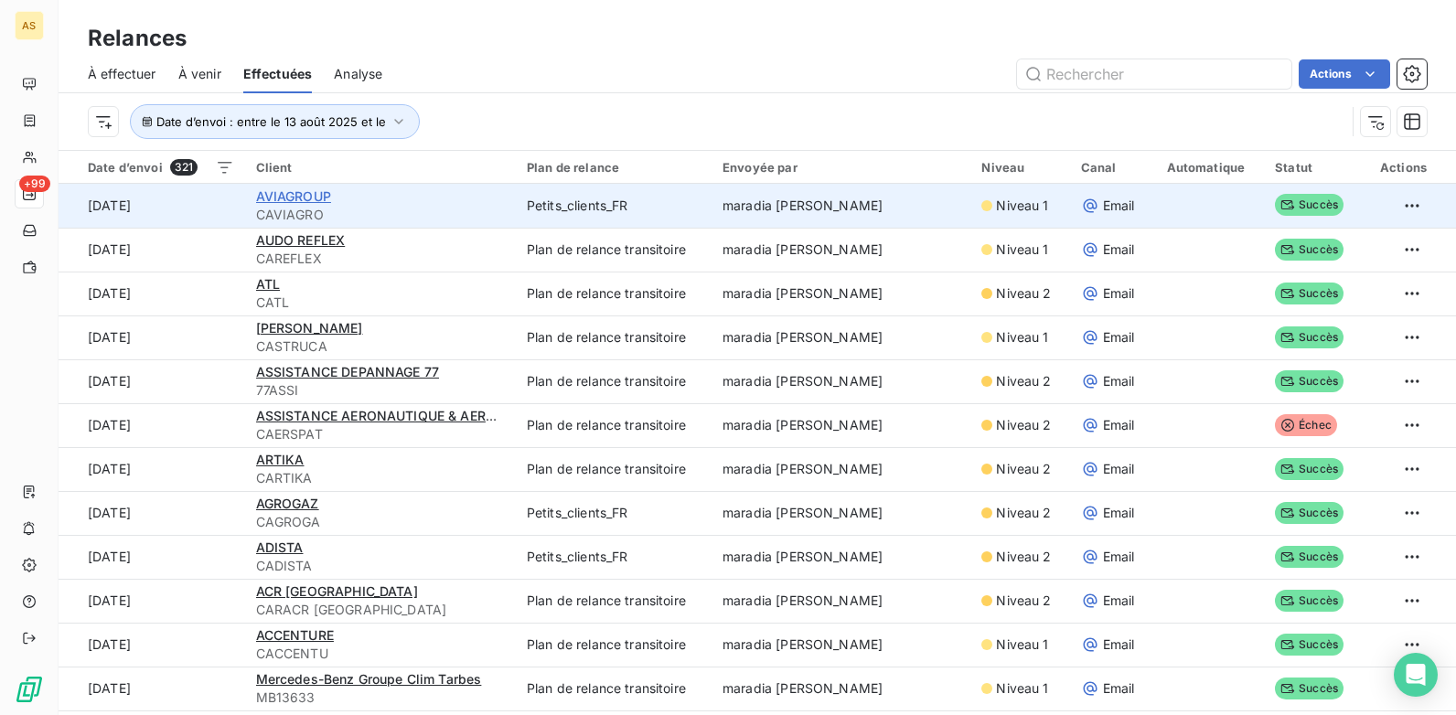
click at [287, 200] on span "AVIAGROUP" at bounding box center [293, 196] width 75 height 16
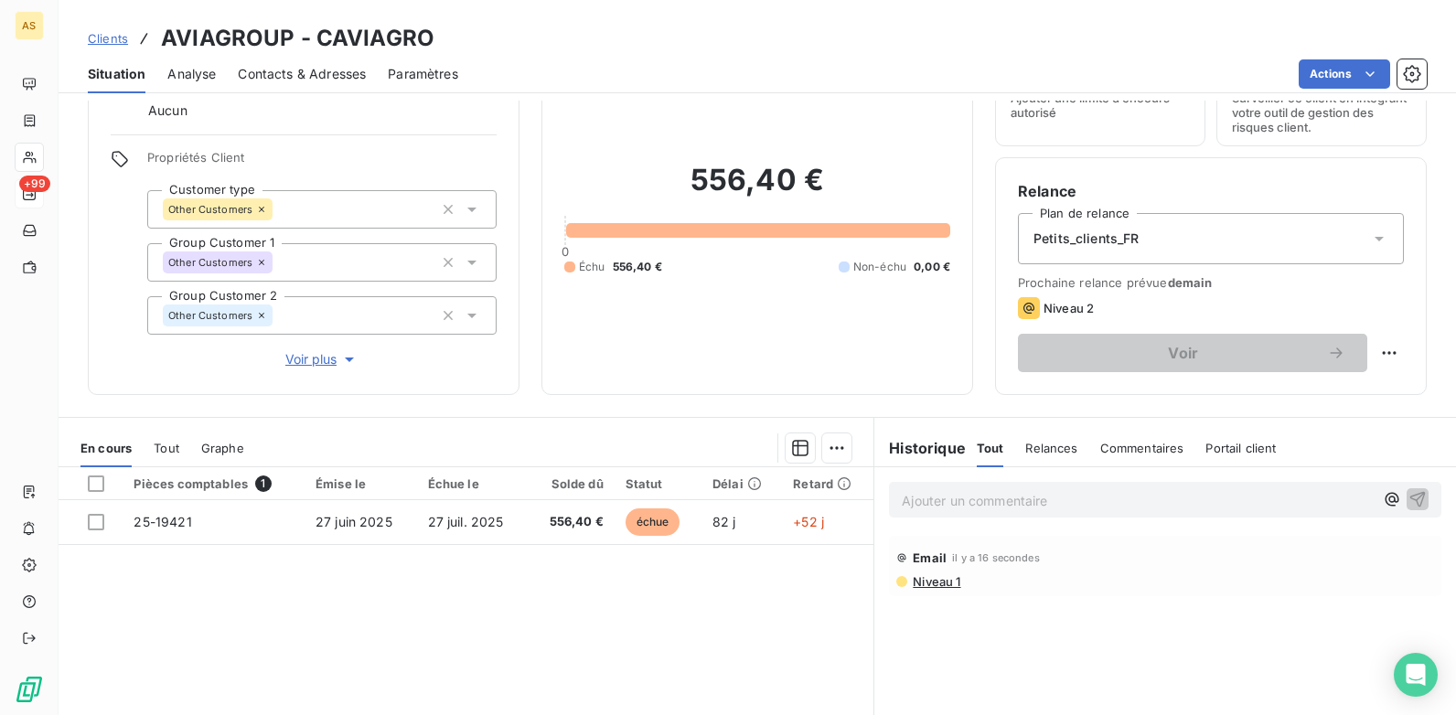
scroll to position [183, 0]
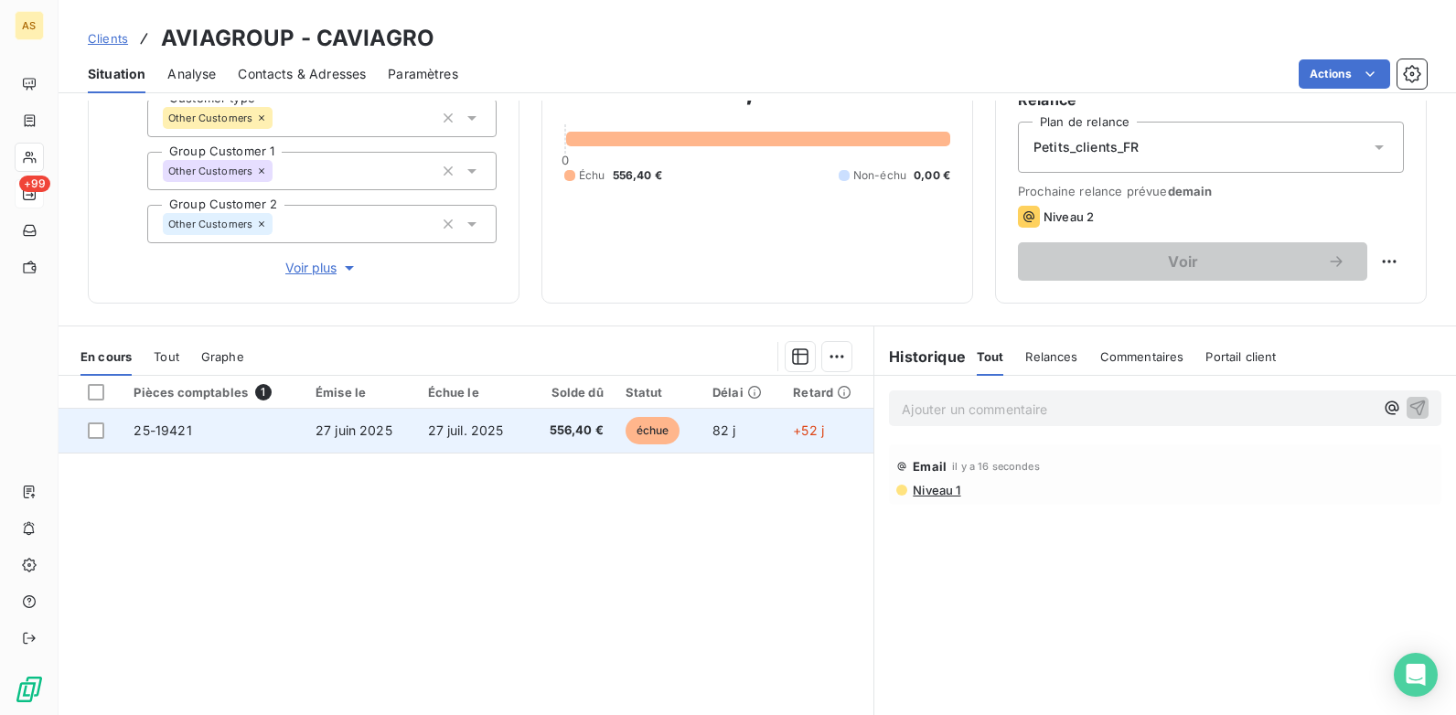
click at [152, 430] on td "25-19421" at bounding box center [213, 431] width 181 height 44
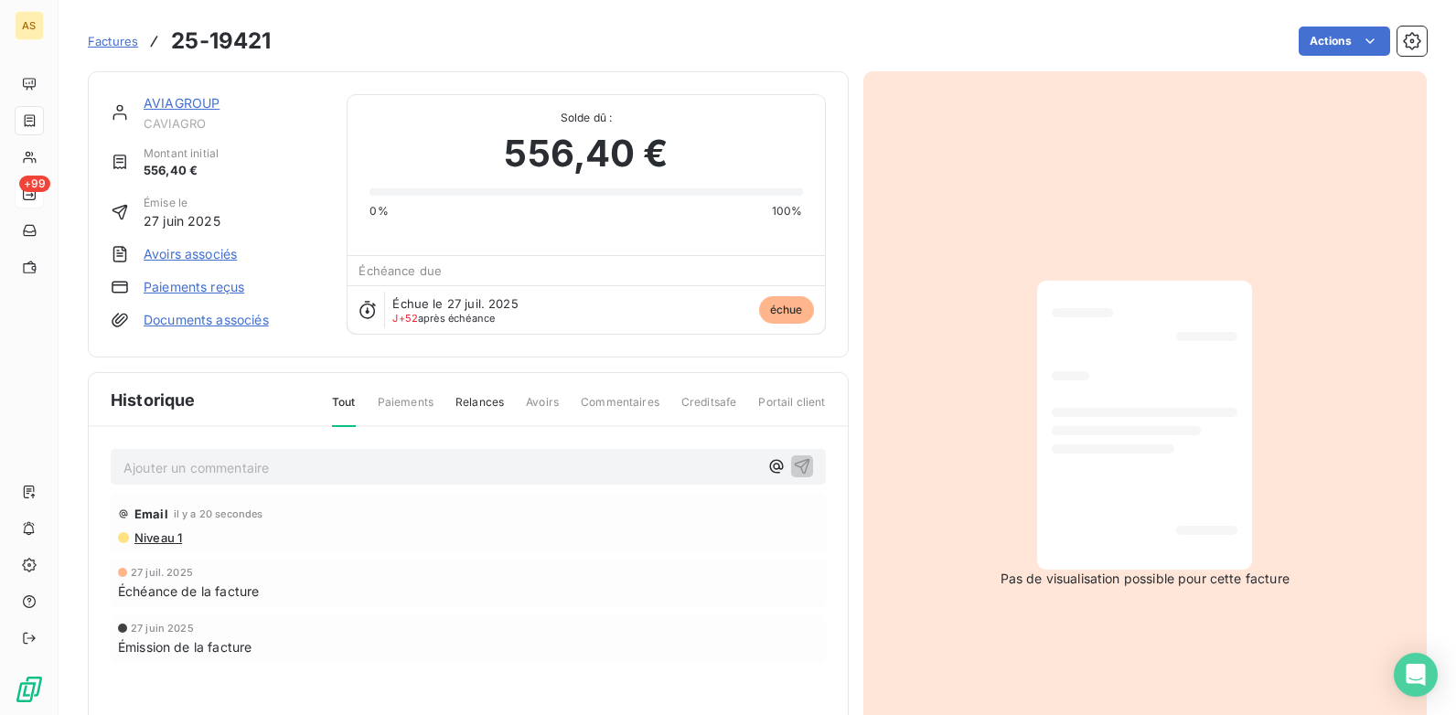
click at [107, 47] on span "Factures" at bounding box center [113, 41] width 50 height 15
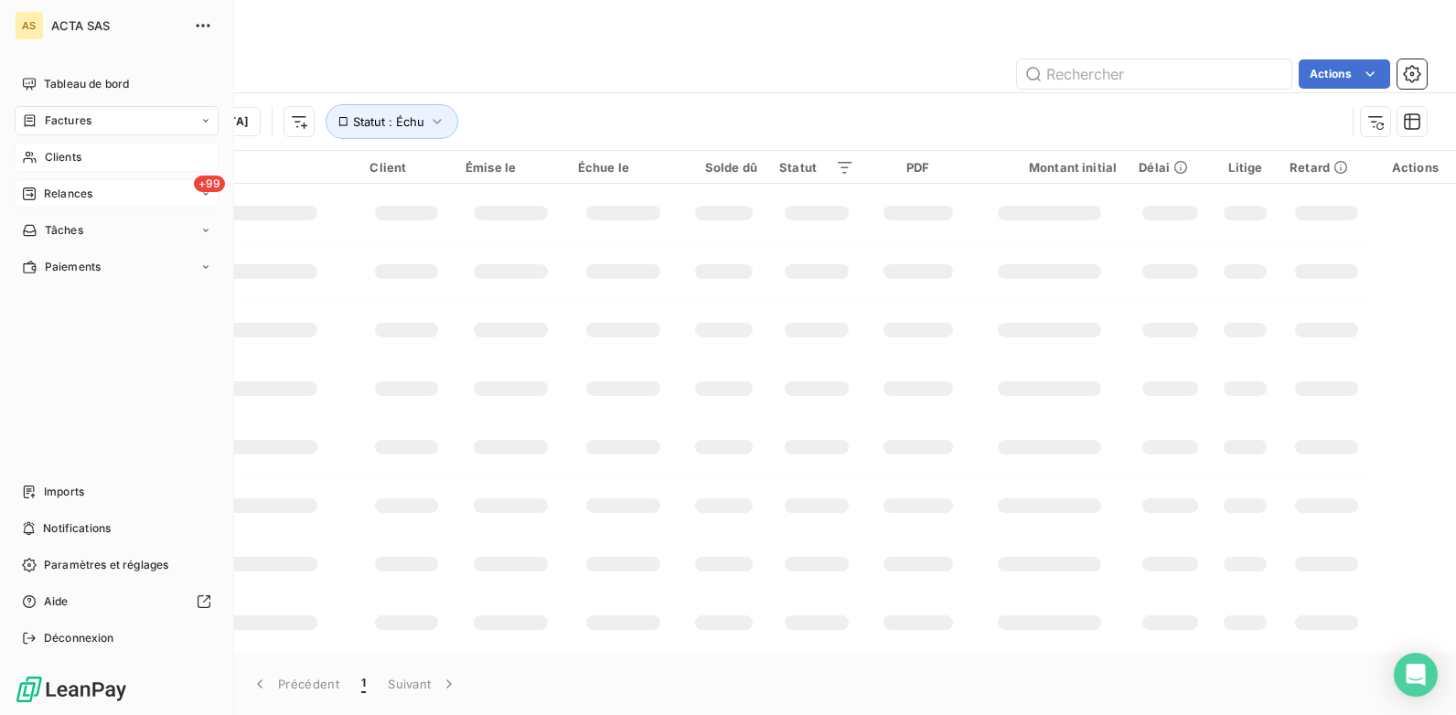
click at [66, 161] on span "Clients" at bounding box center [63, 157] width 37 height 16
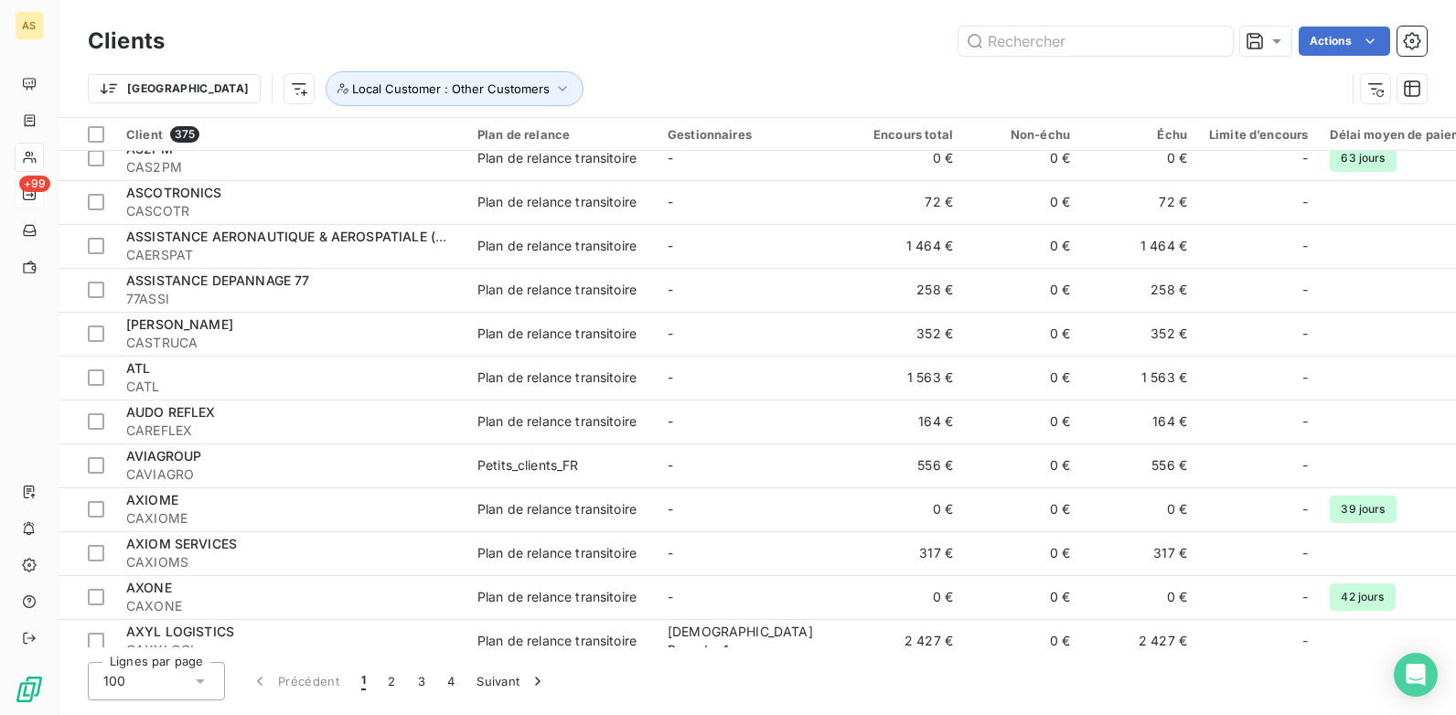
scroll to position [2653, 0]
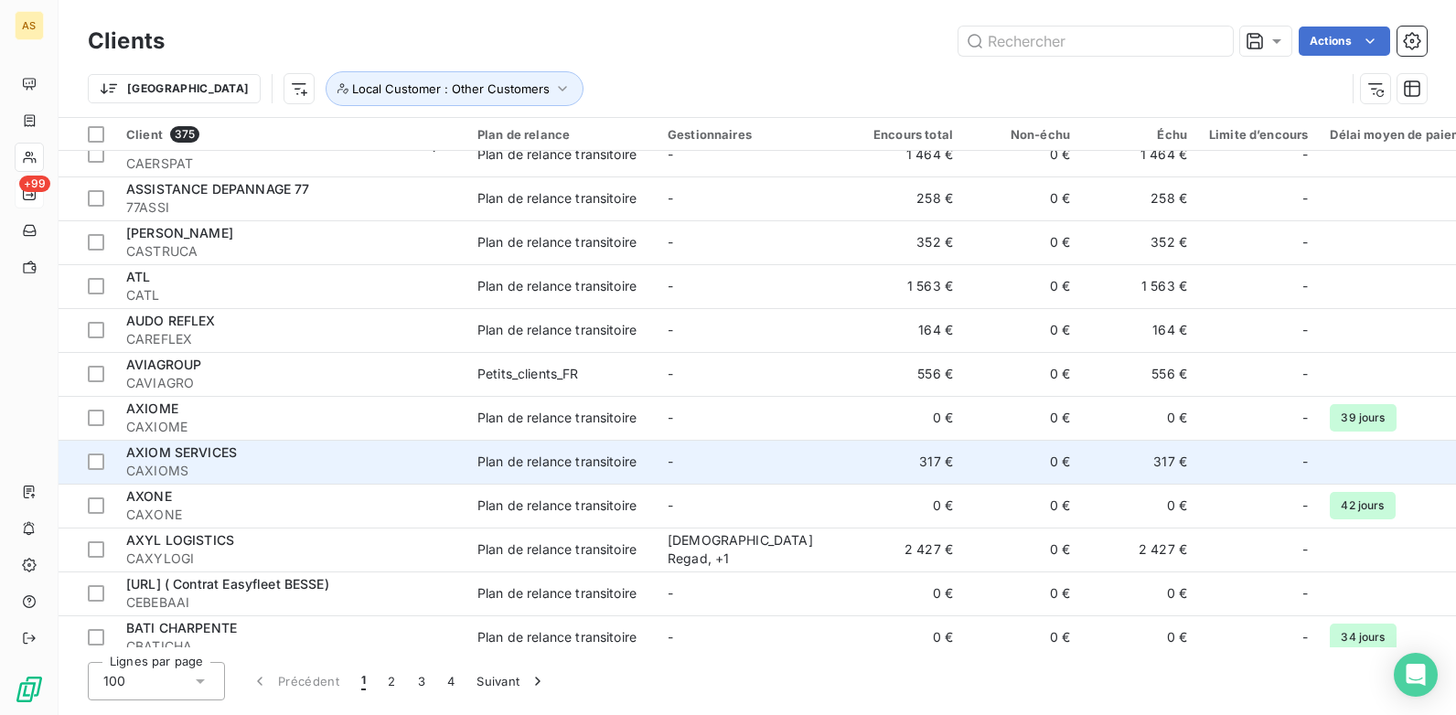
click at [525, 467] on div "Plan de relance transitoire" at bounding box center [557, 462] width 159 height 18
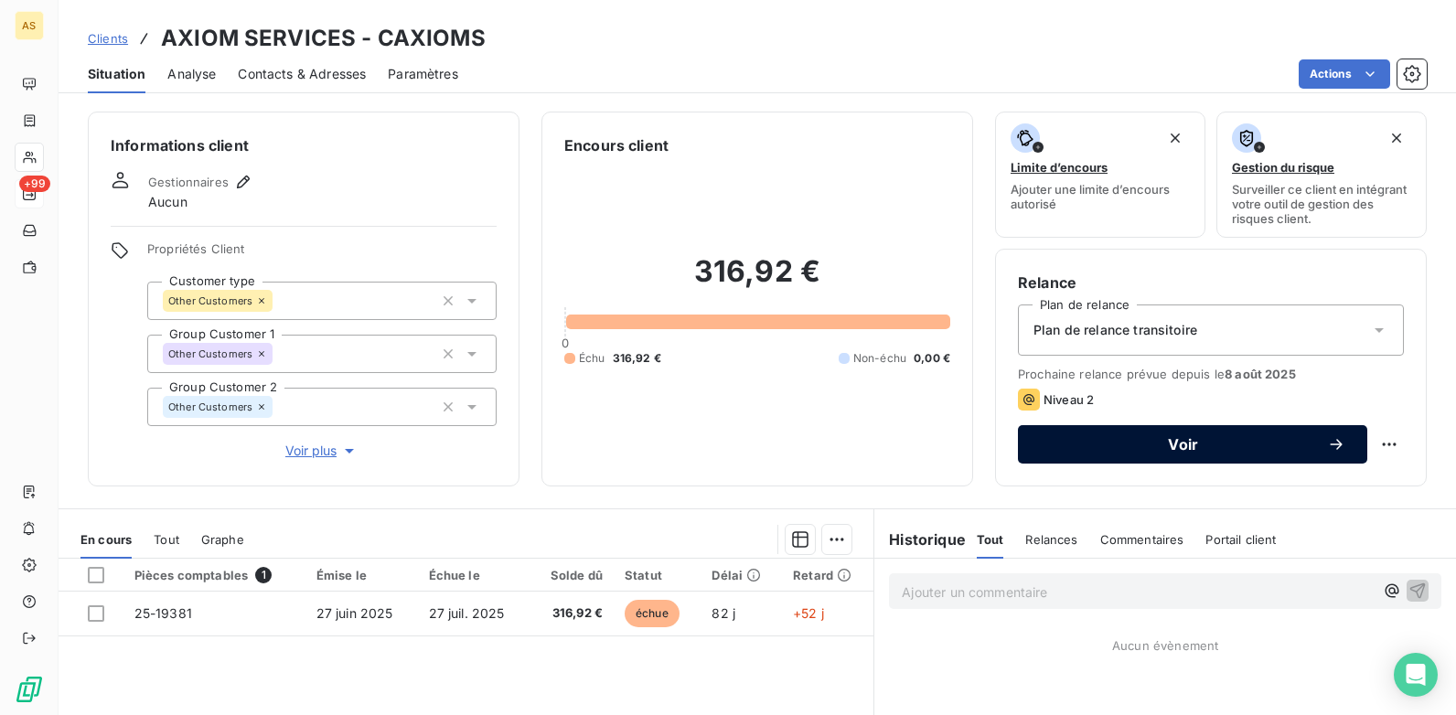
click at [1106, 445] on span "Voir" at bounding box center [1183, 444] width 287 height 15
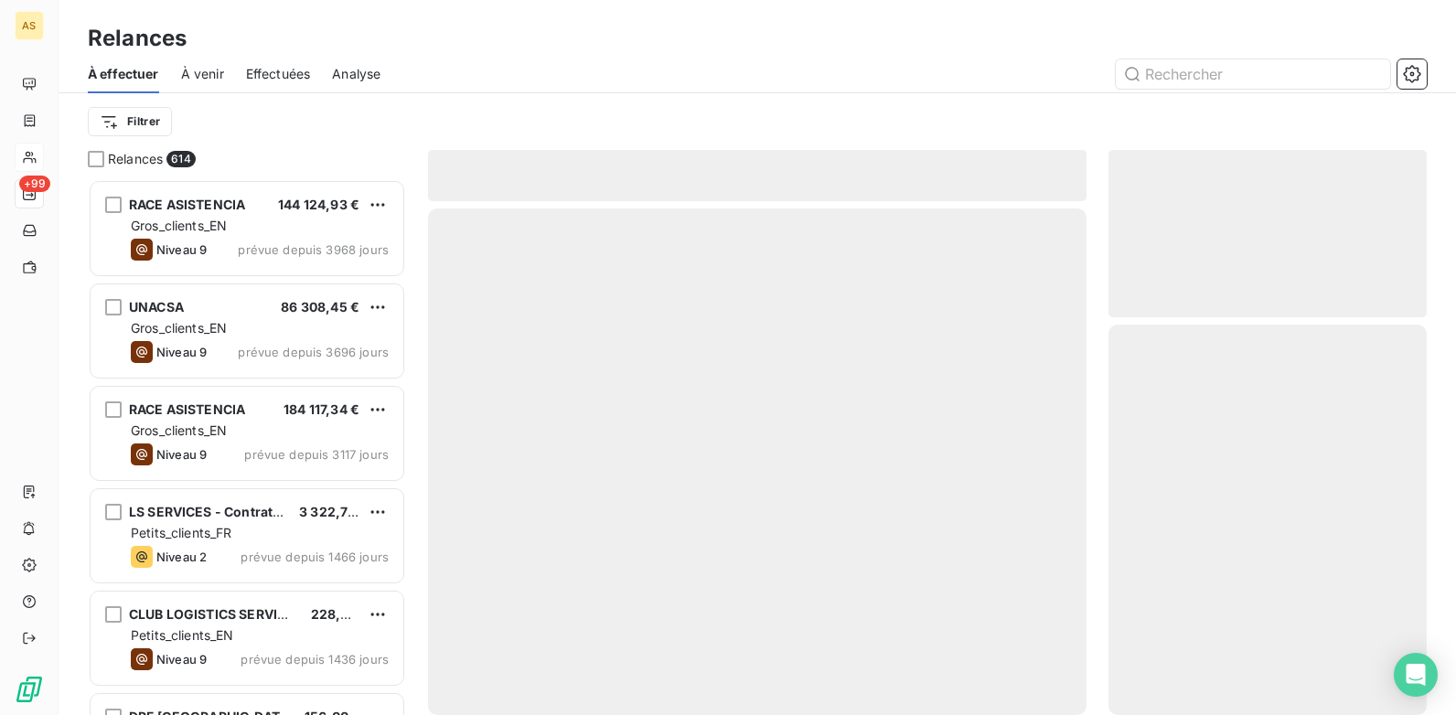
scroll to position [522, 305]
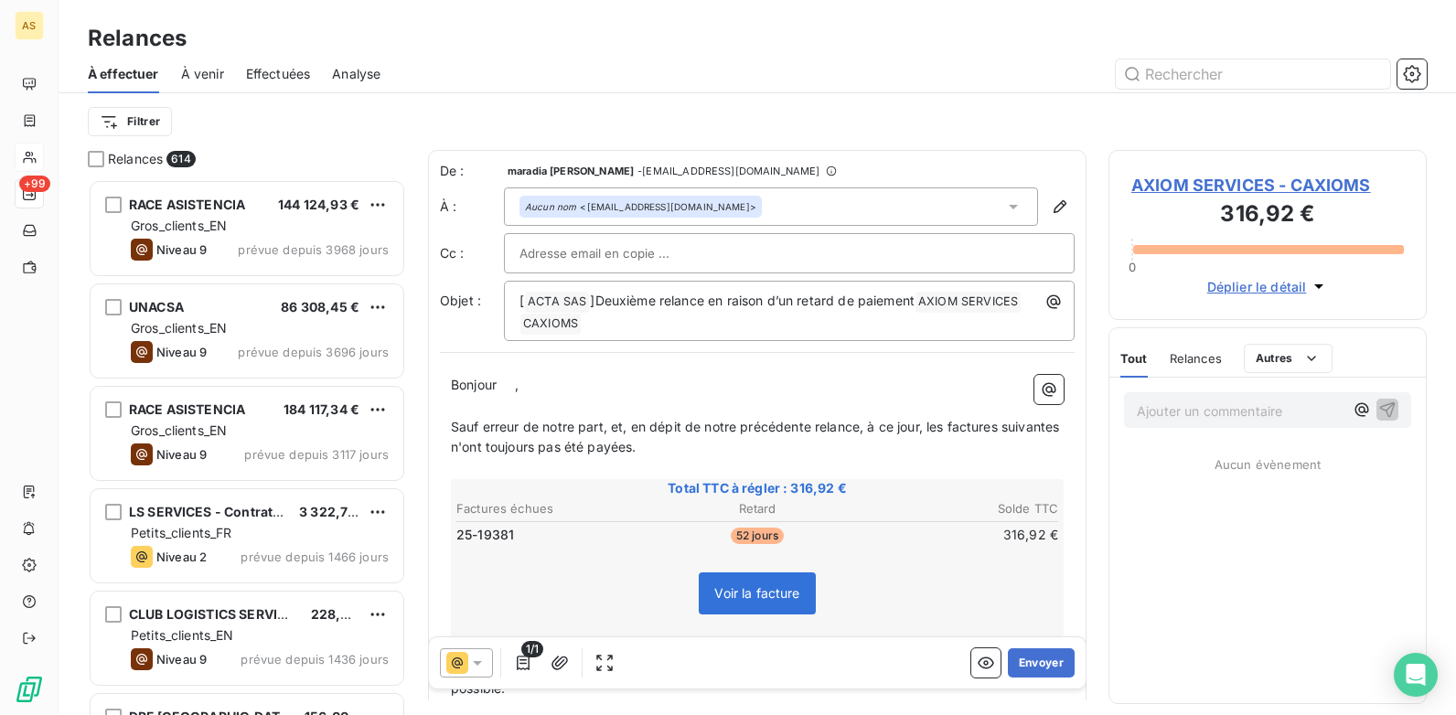
click at [483, 660] on icon at bounding box center [477, 663] width 18 height 18
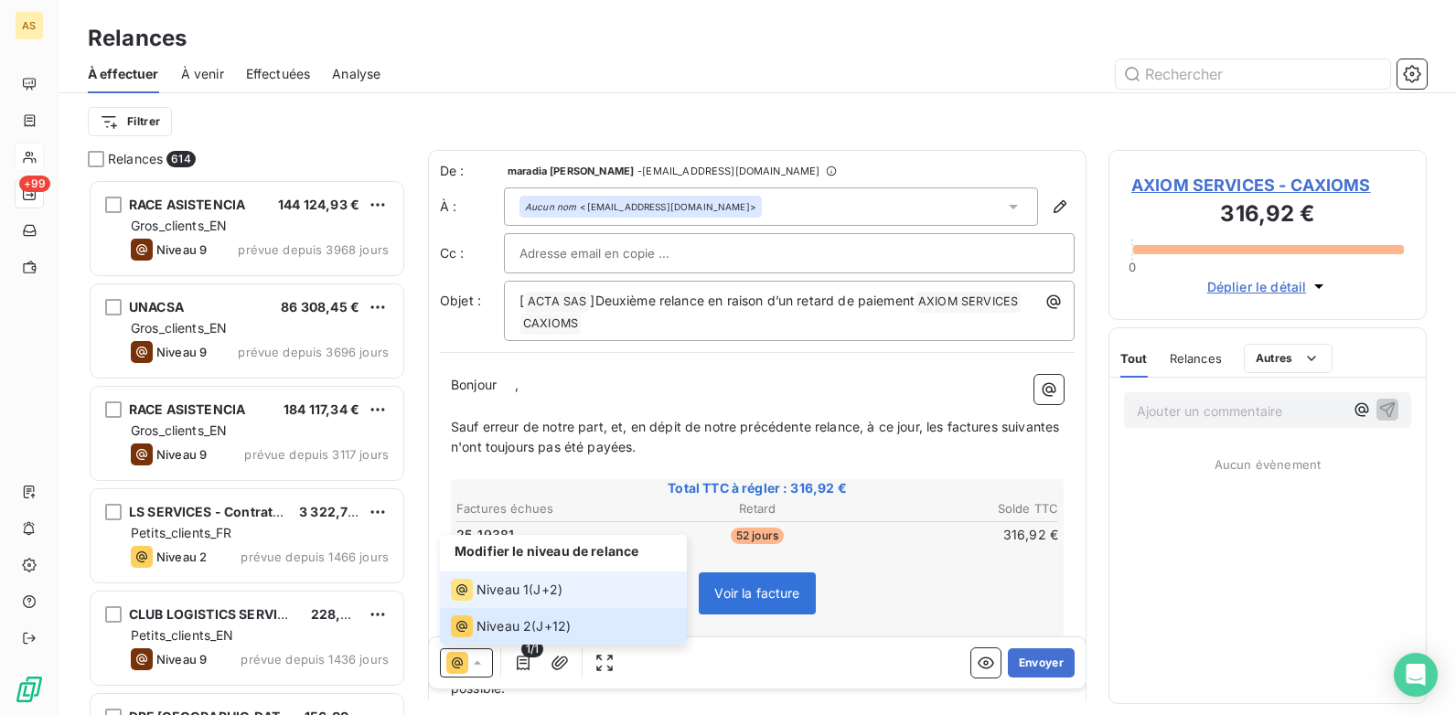
click at [517, 591] on span "Niveau 1" at bounding box center [503, 590] width 52 height 18
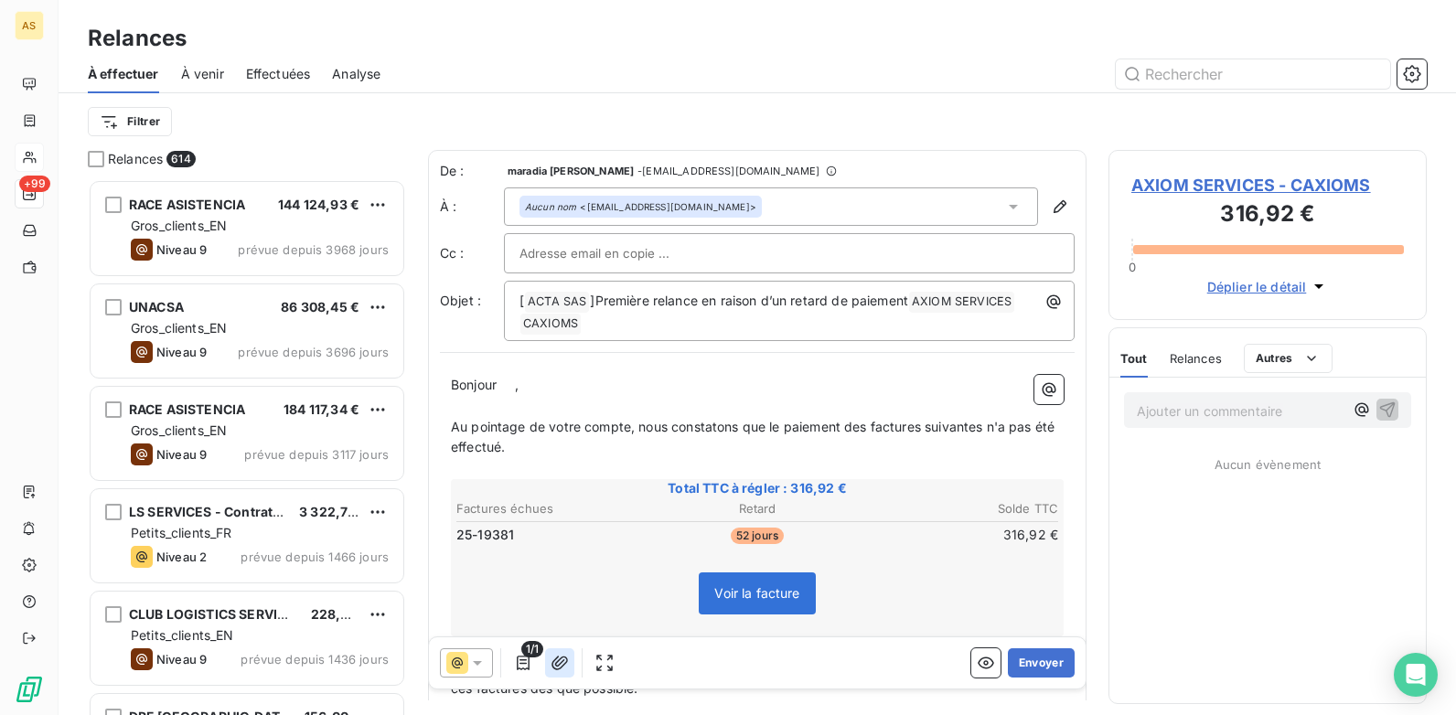
click at [561, 666] on icon "button" at bounding box center [560, 663] width 18 height 18
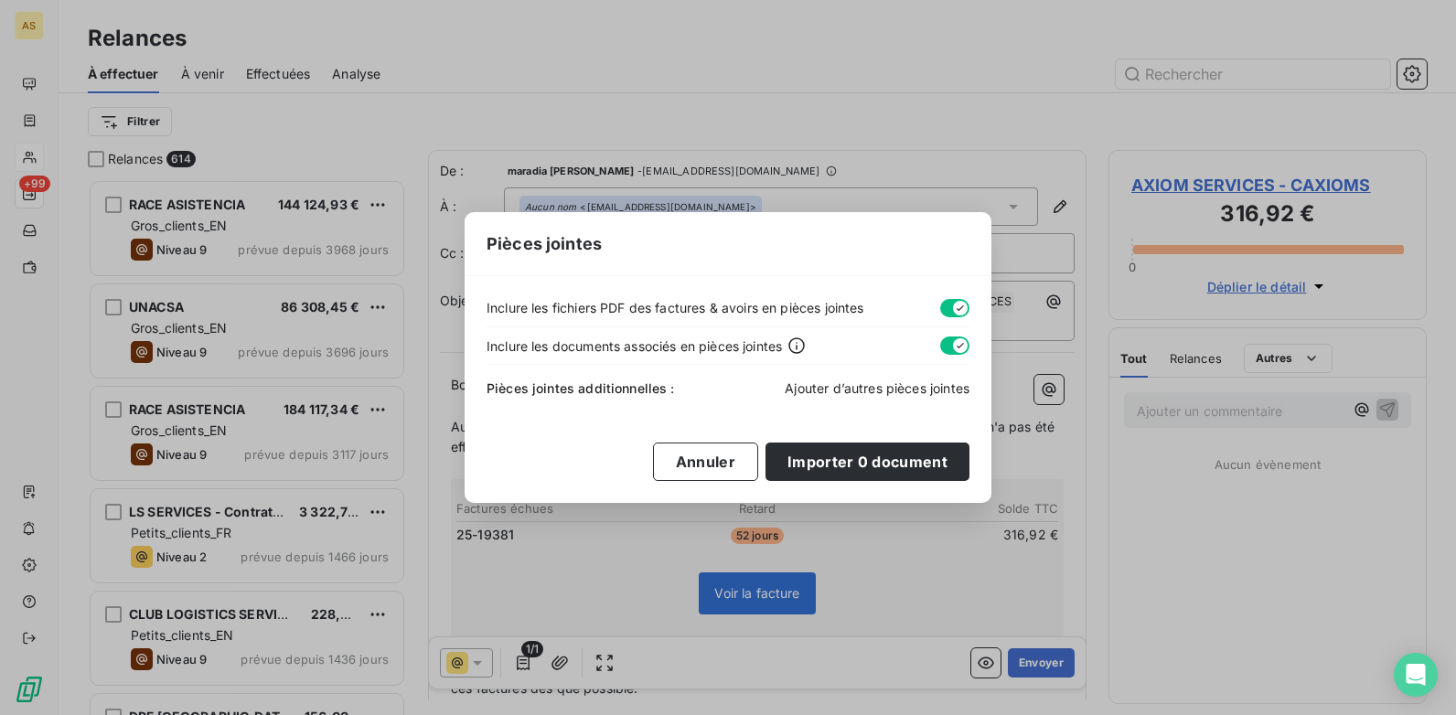
click at [816, 388] on span "Ajouter d’autres pièces jointes" at bounding box center [877, 389] width 185 height 16
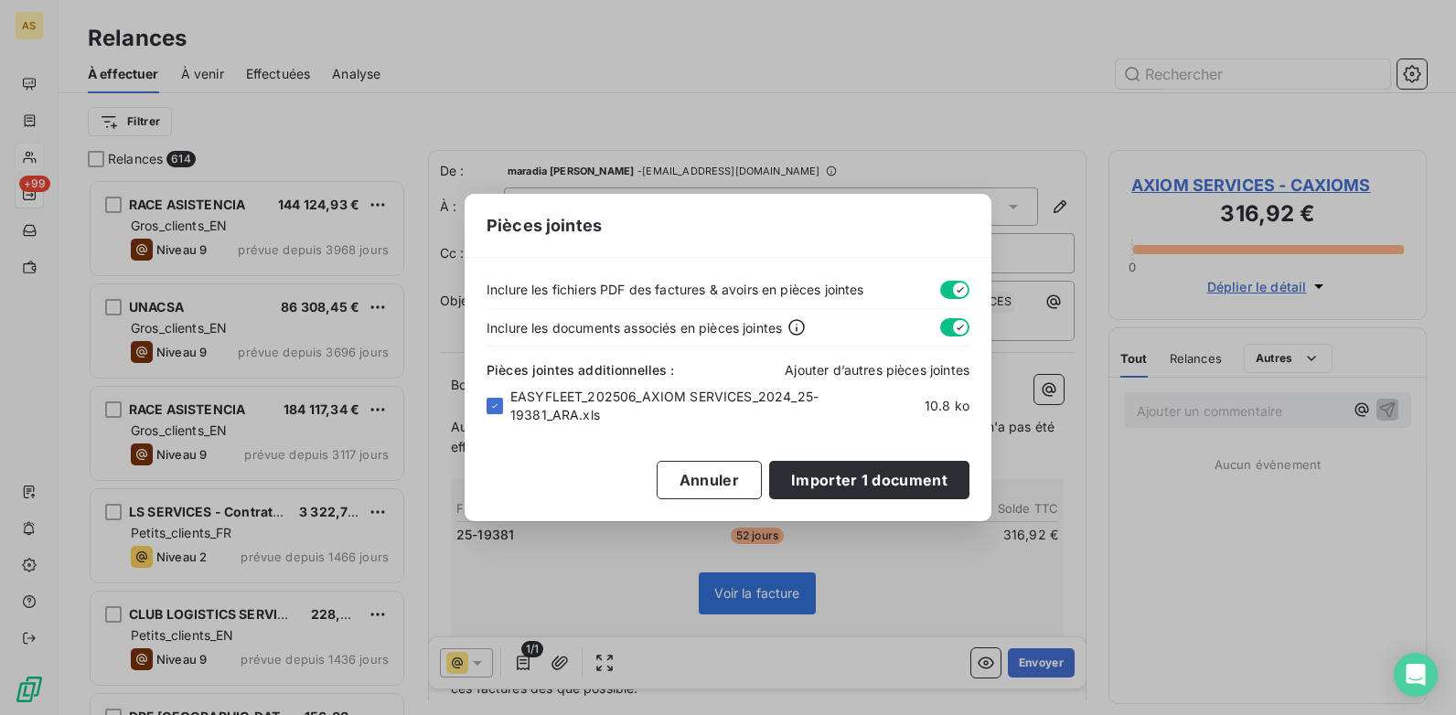
click at [836, 372] on span "Ajouter d’autres pièces jointes" at bounding box center [877, 370] width 185 height 16
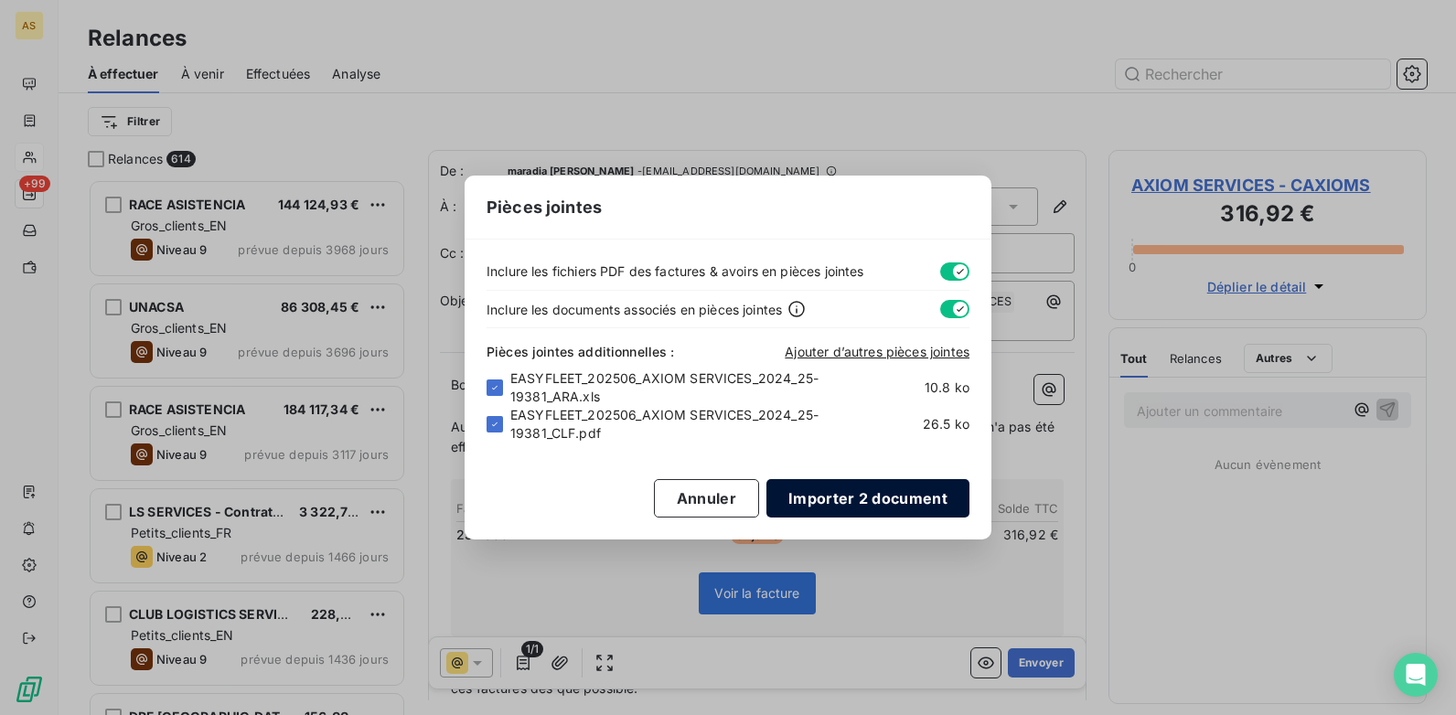
click at [808, 499] on button "Importer 2 document" at bounding box center [868, 498] width 203 height 38
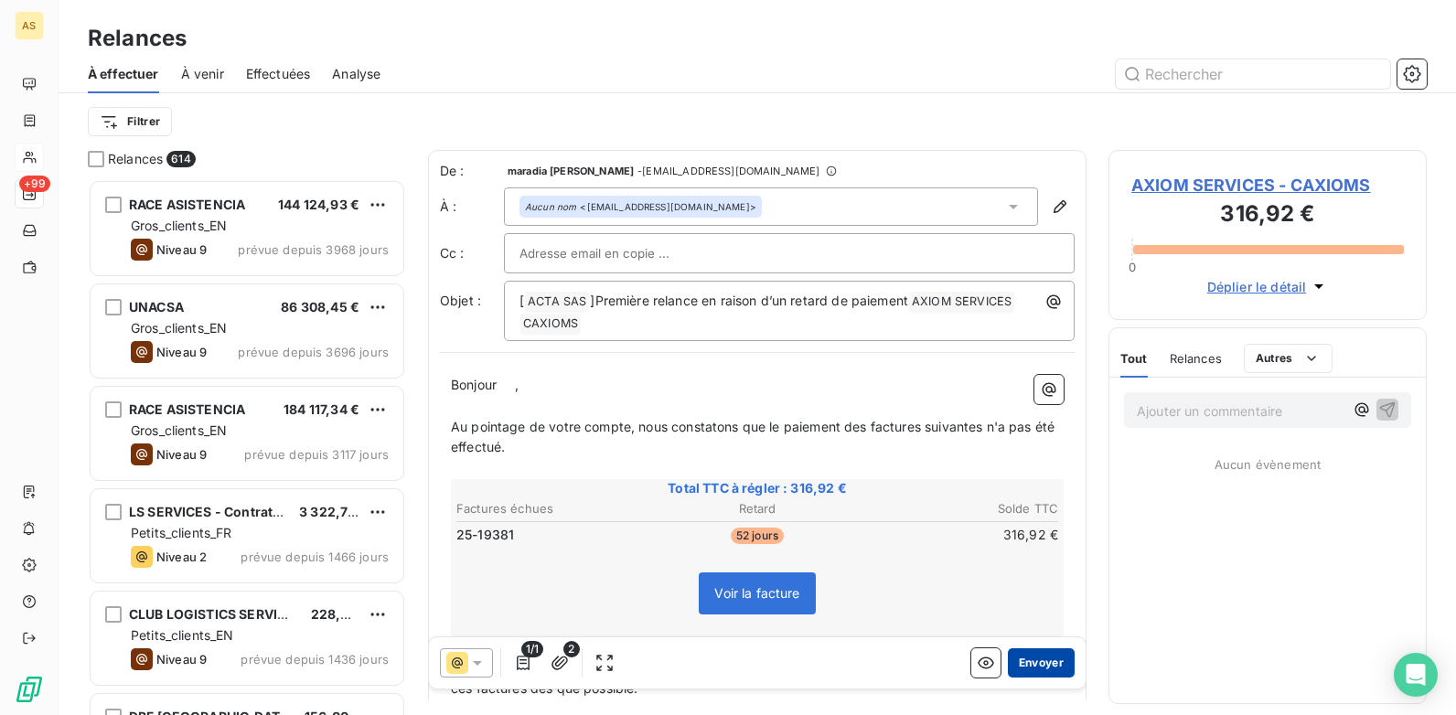
click at [1020, 666] on button "Envoyer" at bounding box center [1041, 663] width 67 height 29
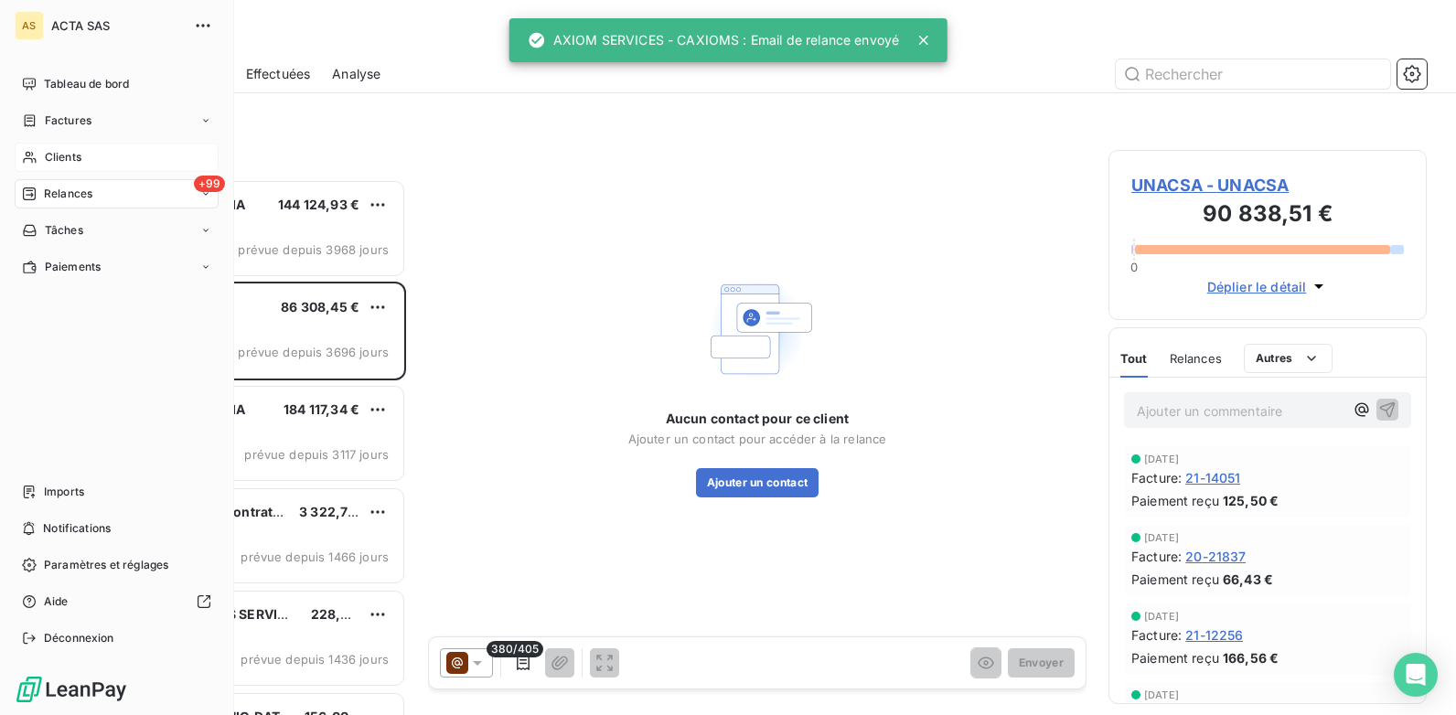
click at [49, 154] on span "Clients" at bounding box center [63, 157] width 37 height 16
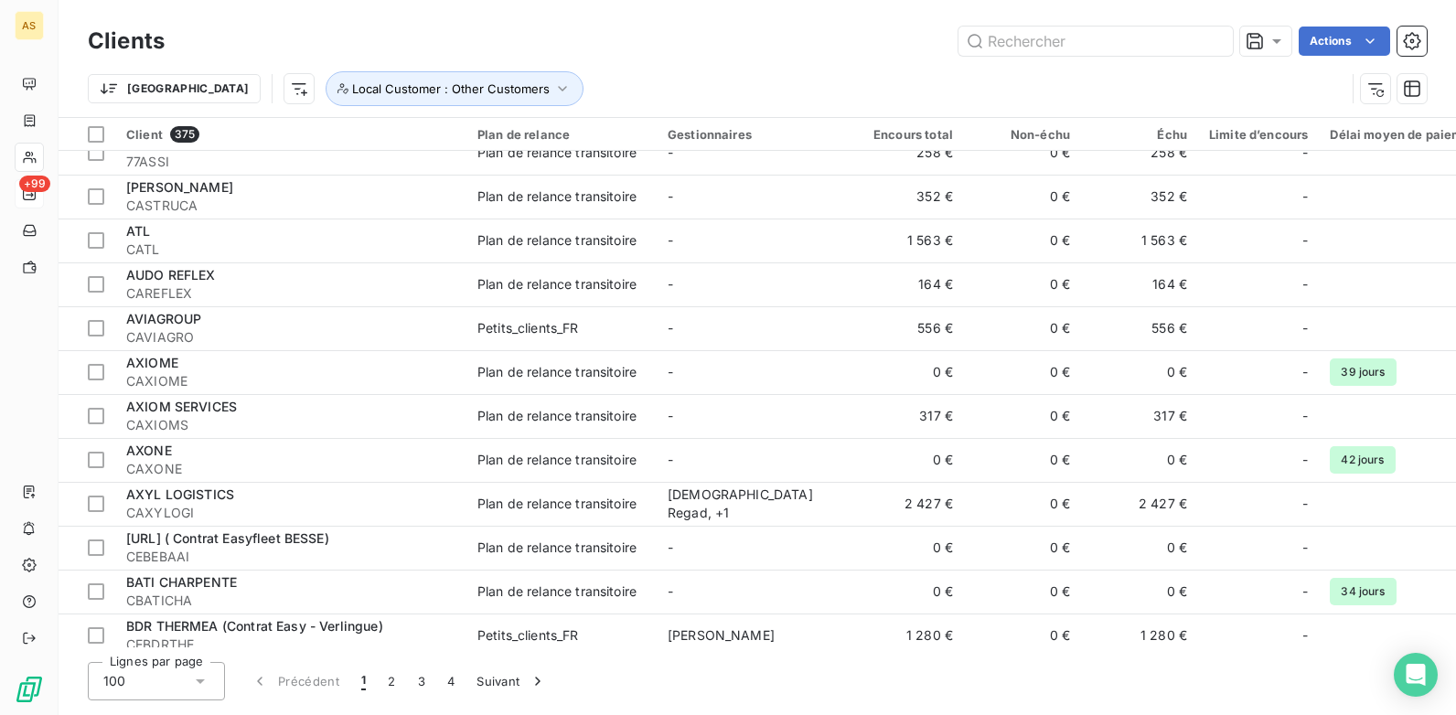
scroll to position [2744, 0]
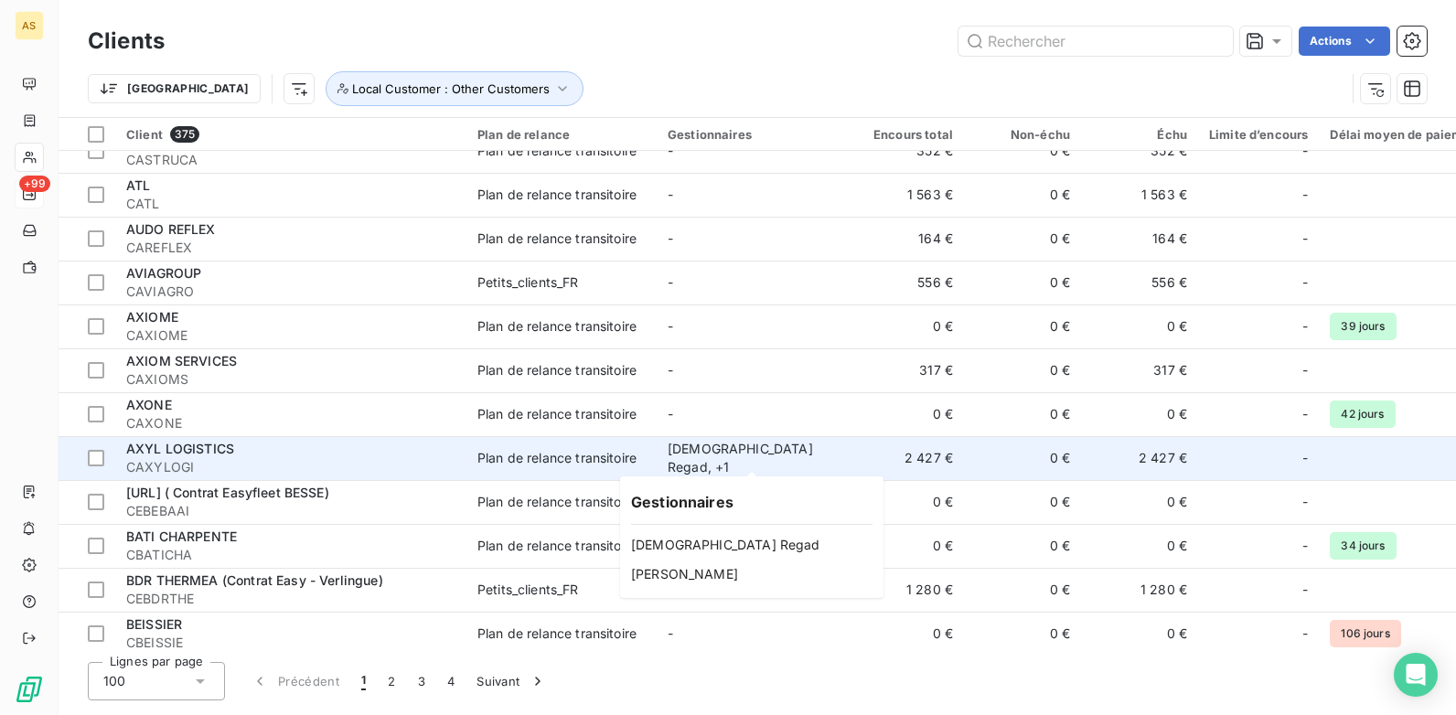
click at [754, 451] on div "[DEMOGRAPHIC_DATA] Regad , + 1" at bounding box center [752, 458] width 168 height 37
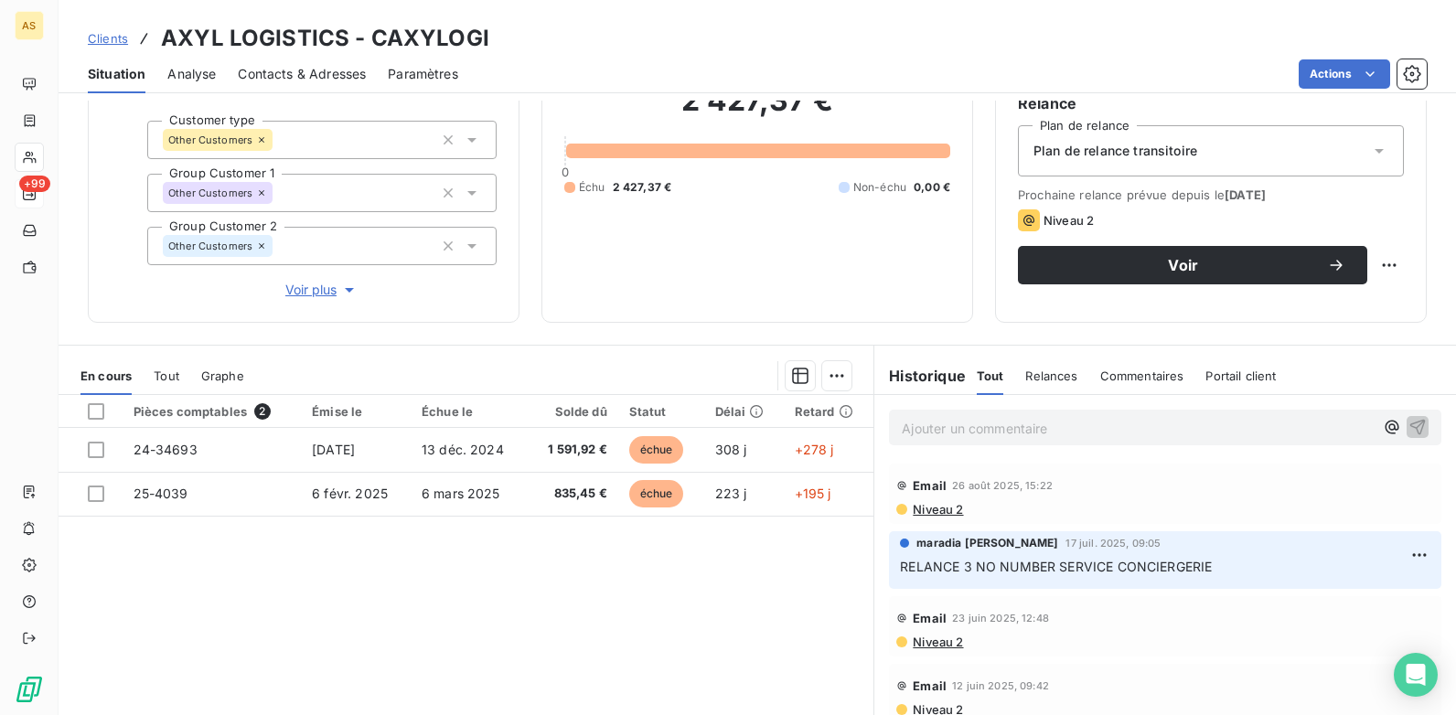
scroll to position [183, 0]
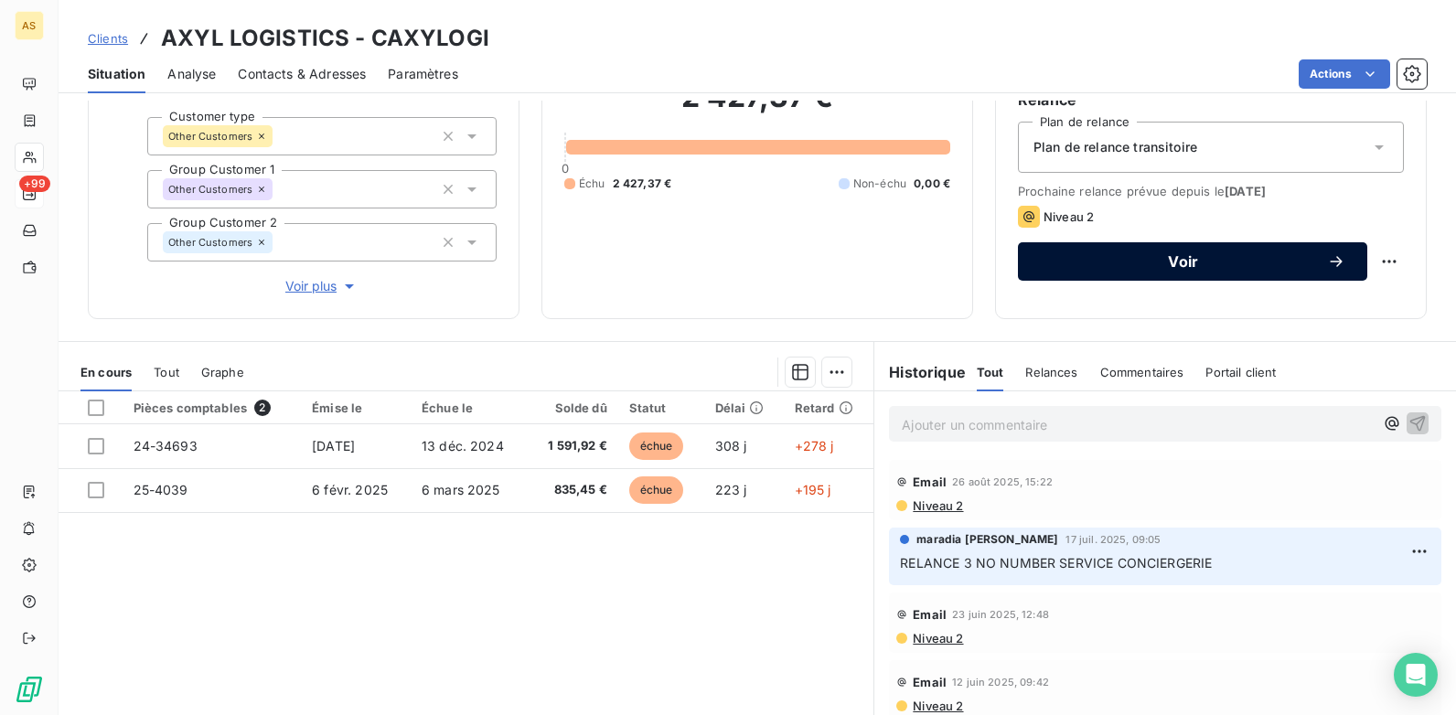
click at [1086, 252] on div "Voir" at bounding box center [1193, 261] width 306 height 18
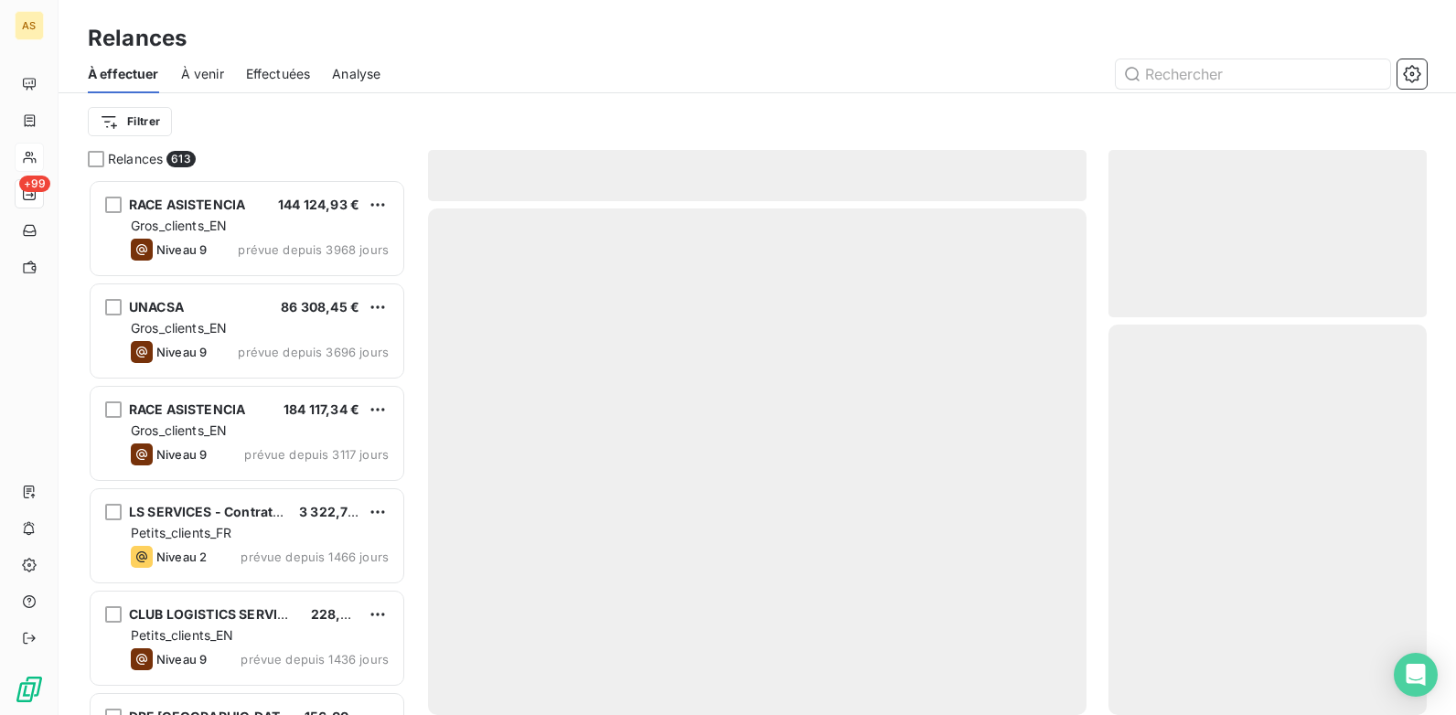
scroll to position [522, 305]
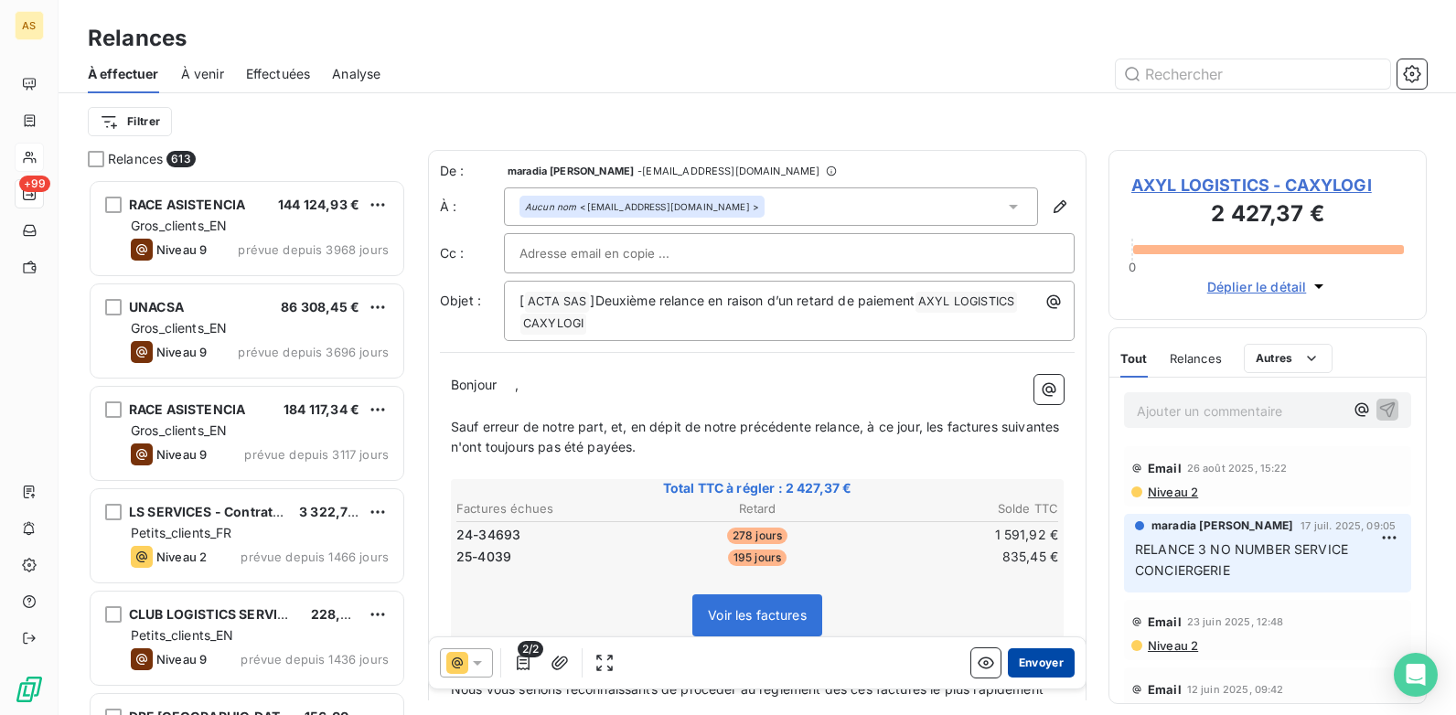
click at [1031, 654] on button "Envoyer" at bounding box center [1041, 663] width 67 height 29
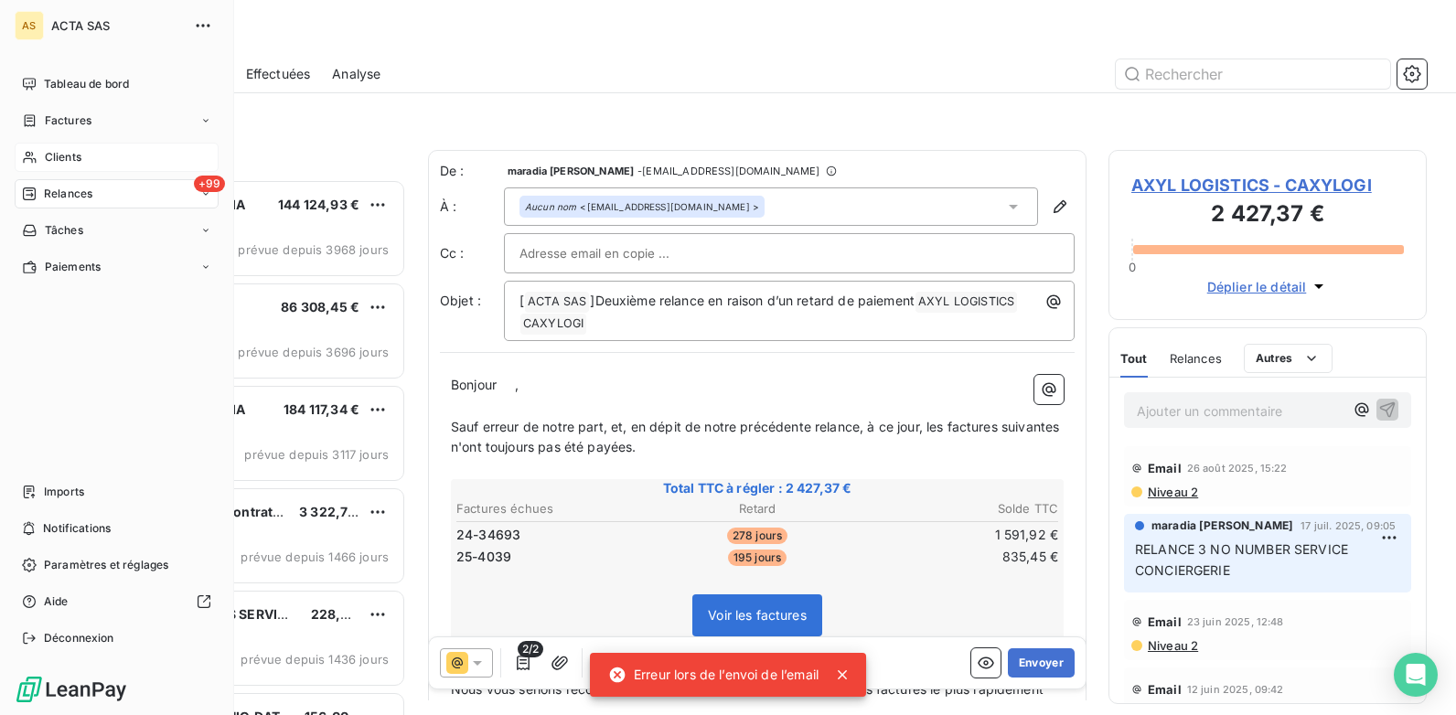
click at [100, 154] on div "Clients" at bounding box center [117, 157] width 204 height 29
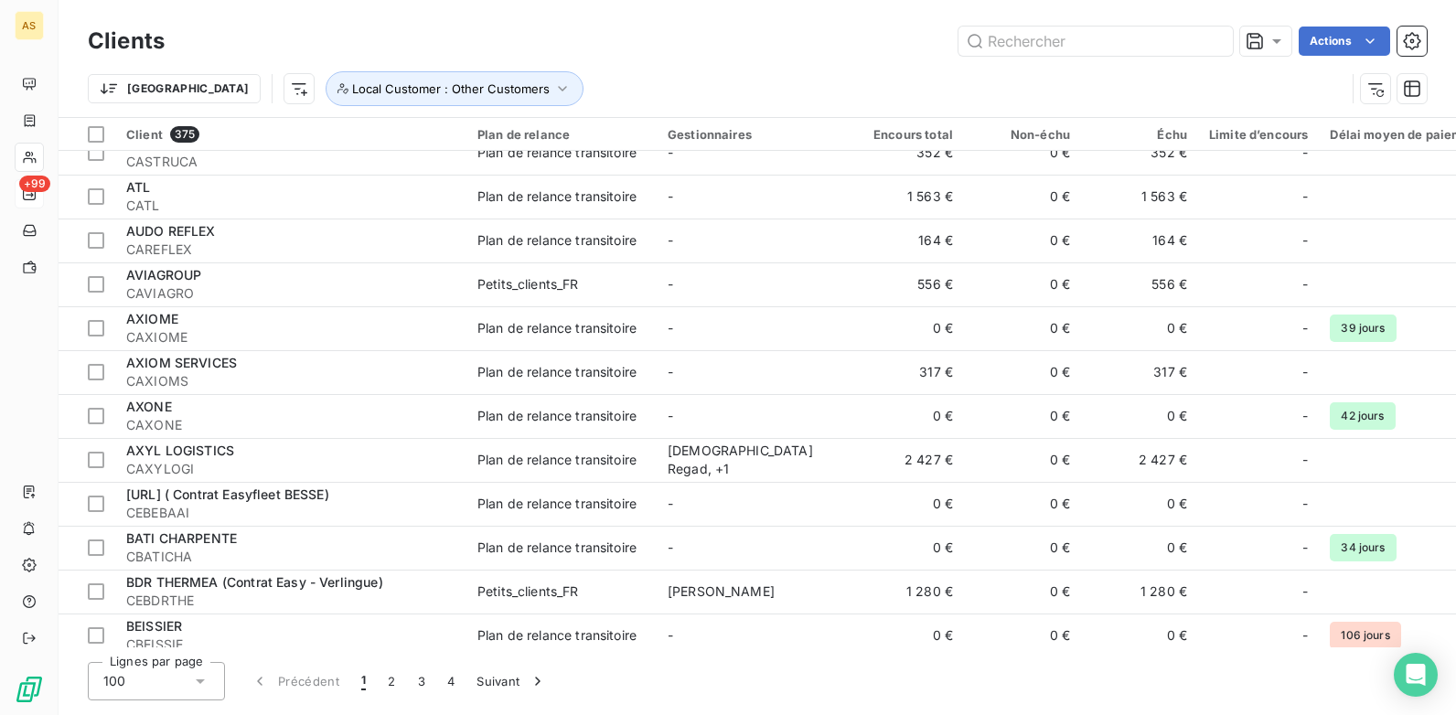
scroll to position [2744, 0]
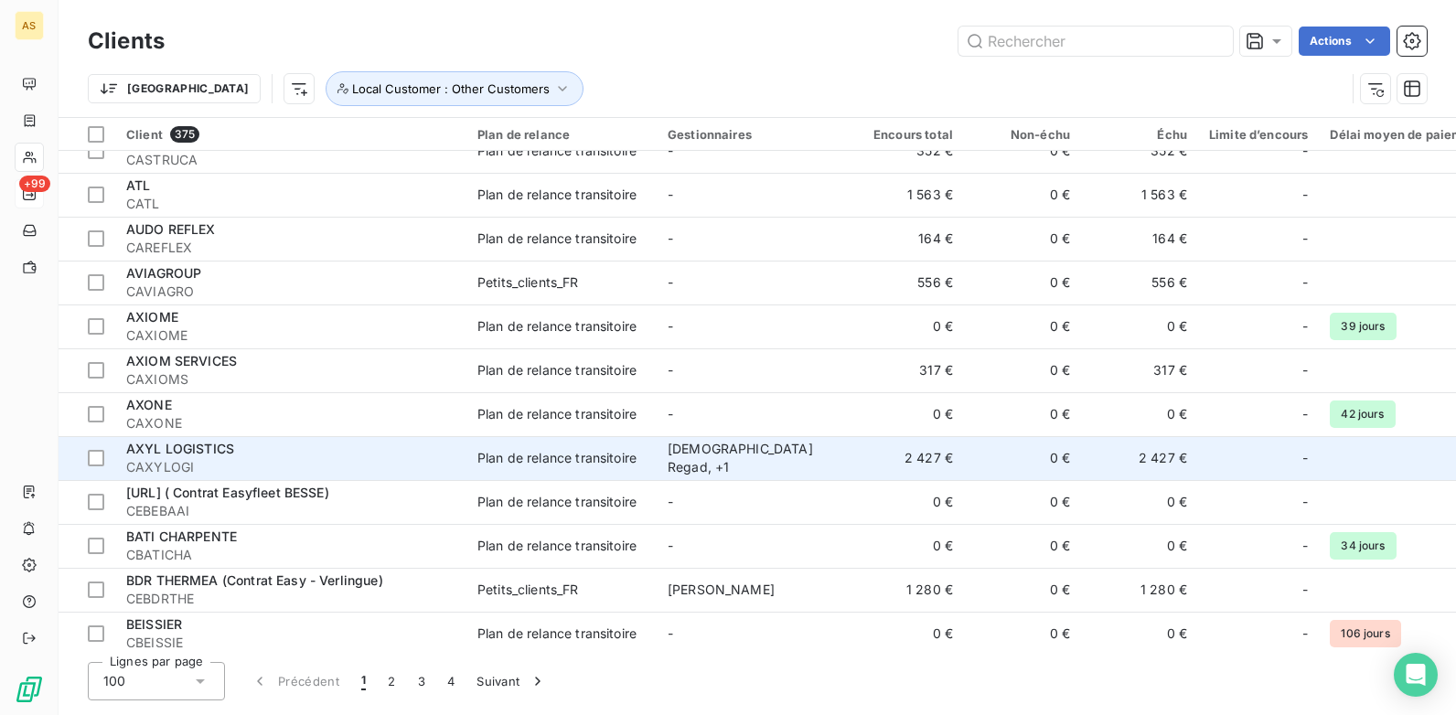
click at [648, 467] on td "Plan de relance transitoire" at bounding box center [562, 458] width 190 height 44
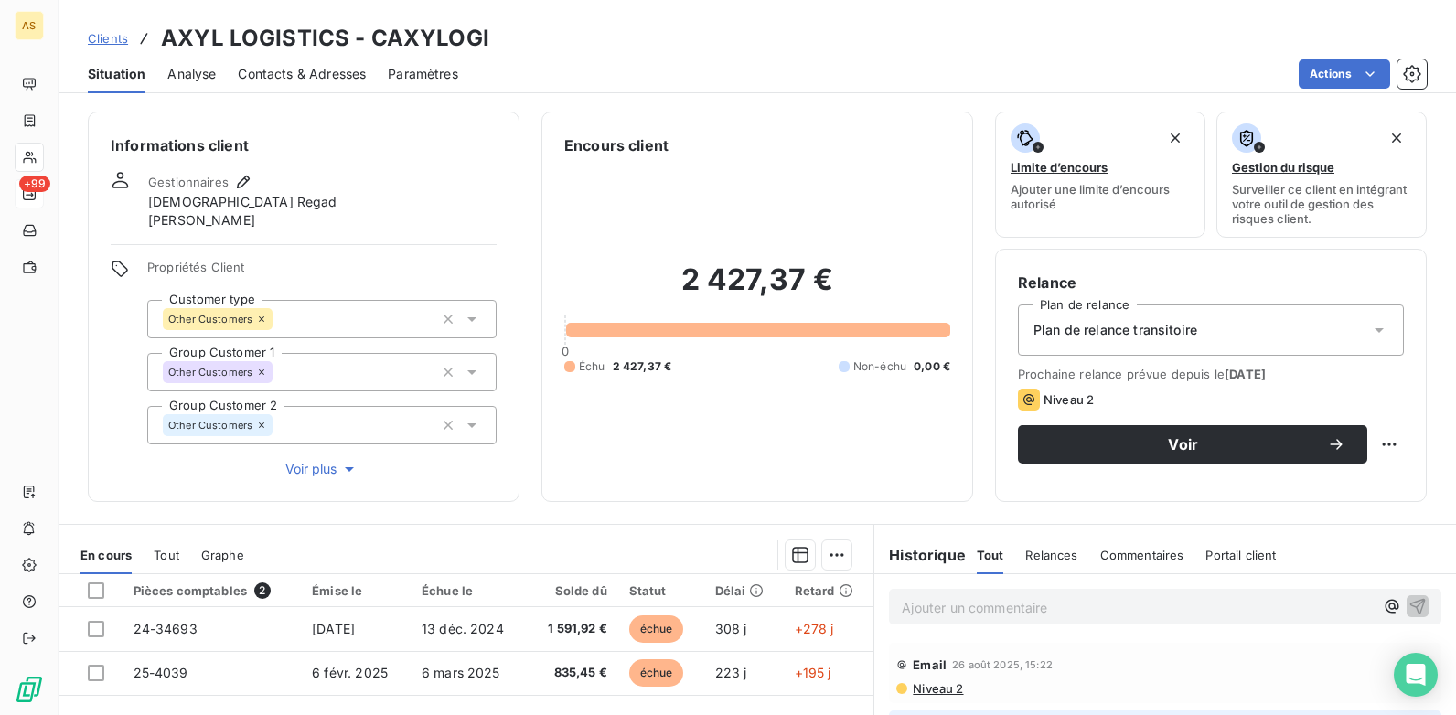
click at [285, 66] on span "Contacts & Adresses" at bounding box center [302, 74] width 128 height 18
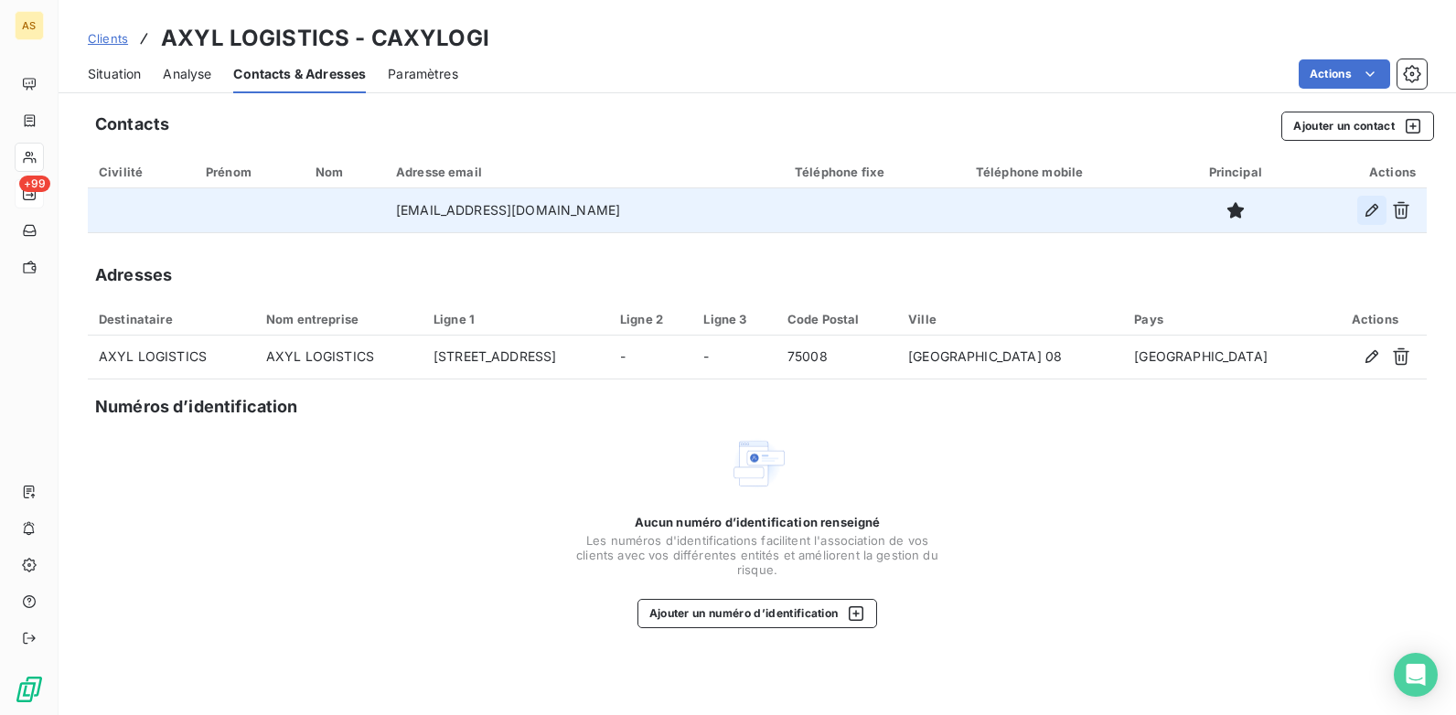
click at [1371, 203] on icon "button" at bounding box center [1372, 210] width 18 height 18
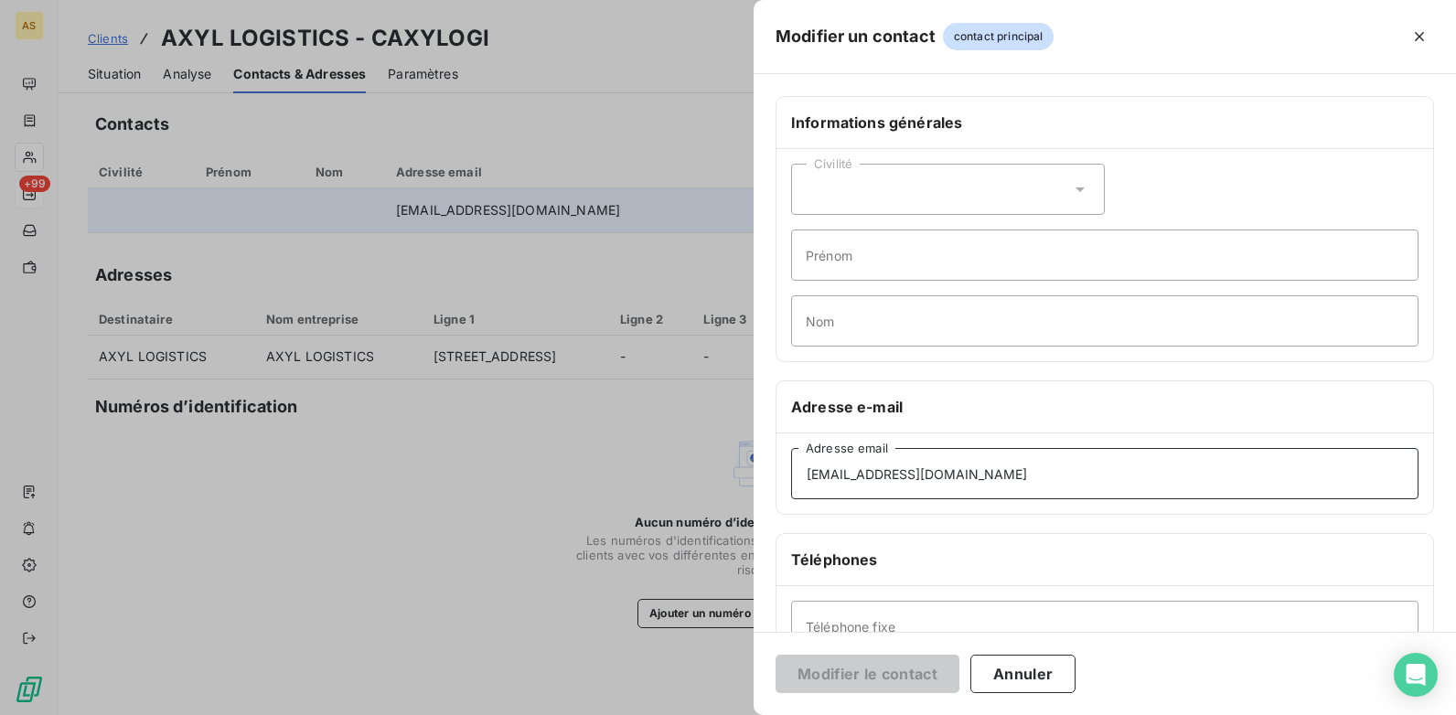
click at [810, 475] on input "[EMAIL_ADDRESS][DOMAIN_NAME]" at bounding box center [1105, 473] width 628 height 51
click at [115, 80] on div at bounding box center [728, 357] width 1456 height 715
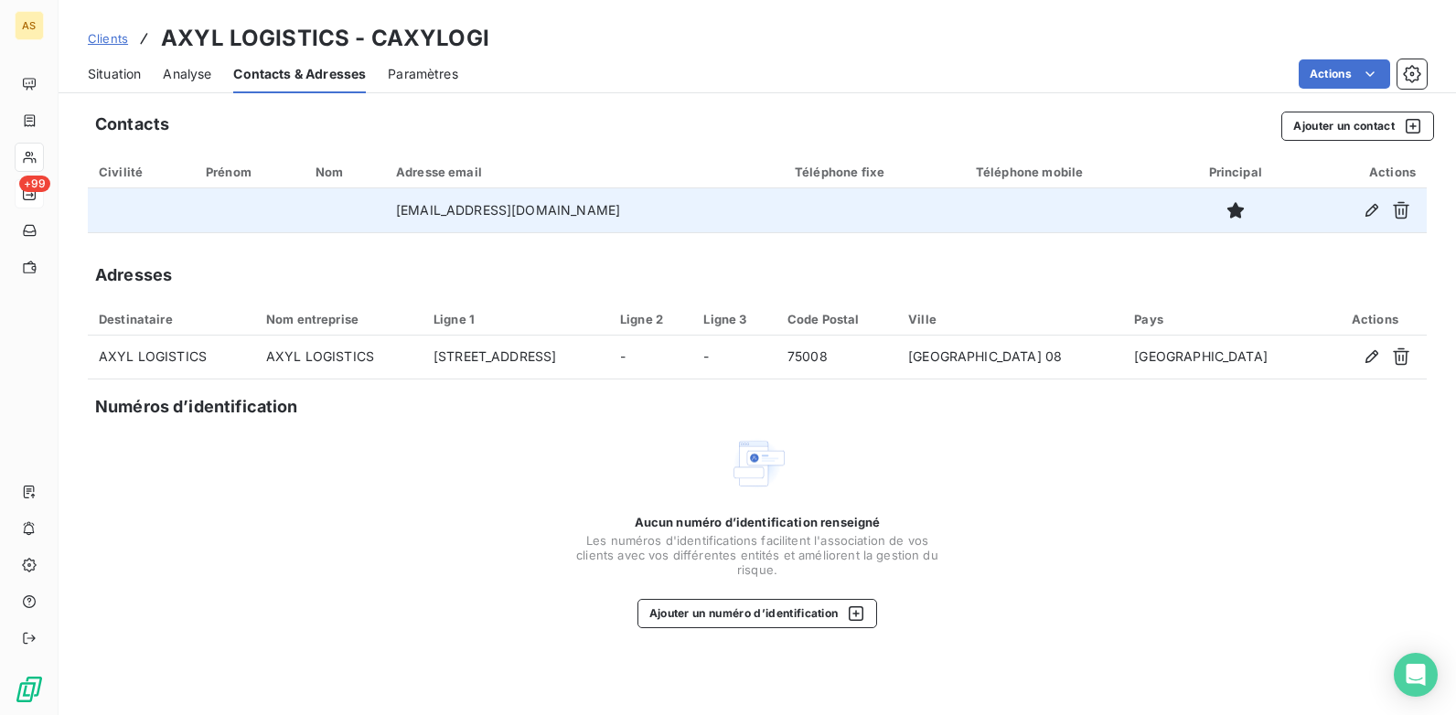
click at [115, 74] on span "Situation" at bounding box center [114, 74] width 53 height 18
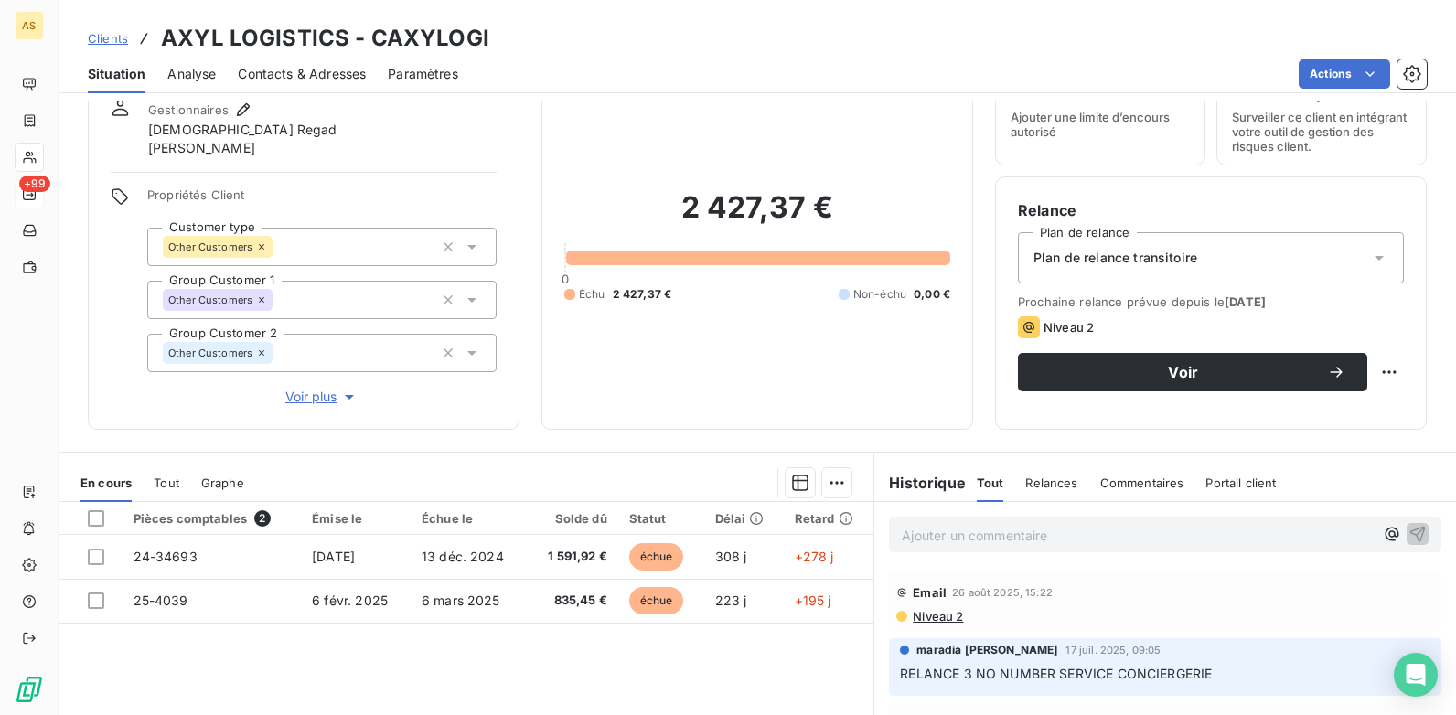
scroll to position [183, 0]
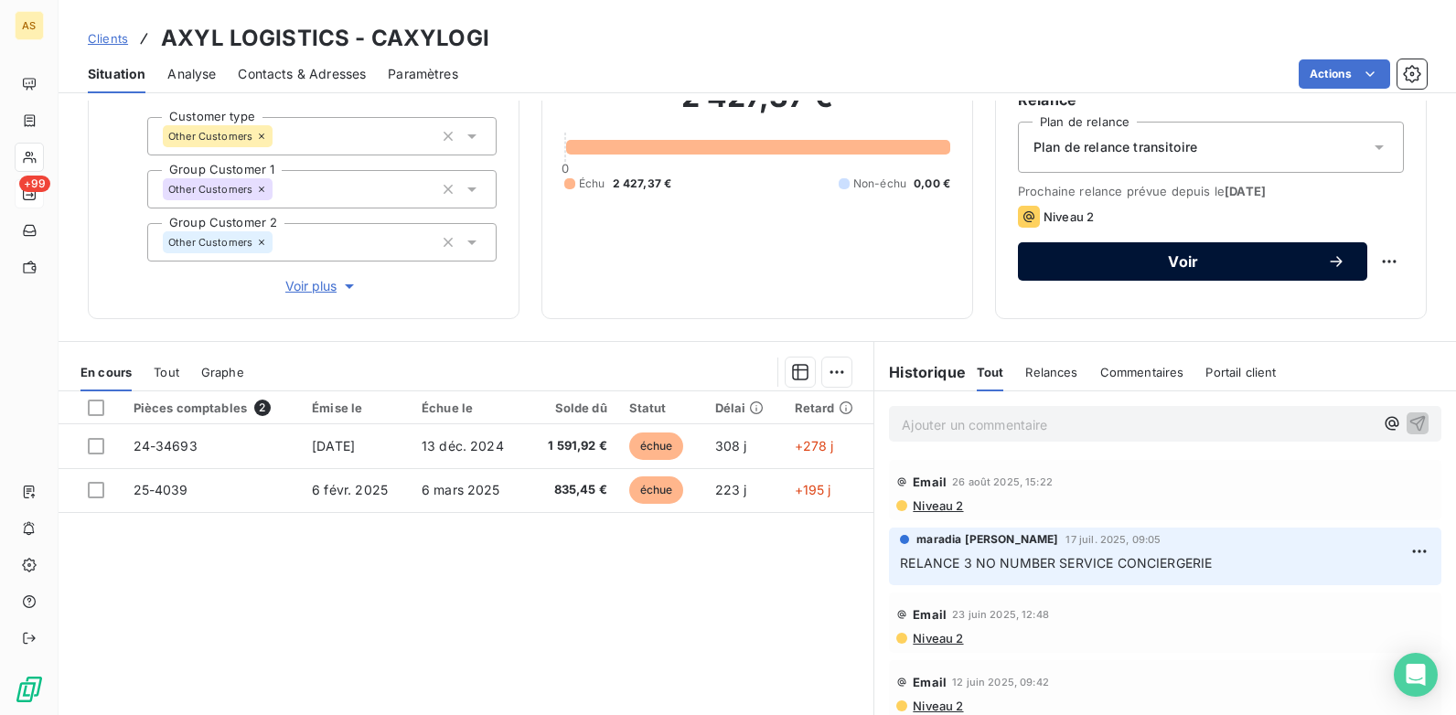
click at [1104, 256] on span "Voir" at bounding box center [1183, 261] width 287 height 15
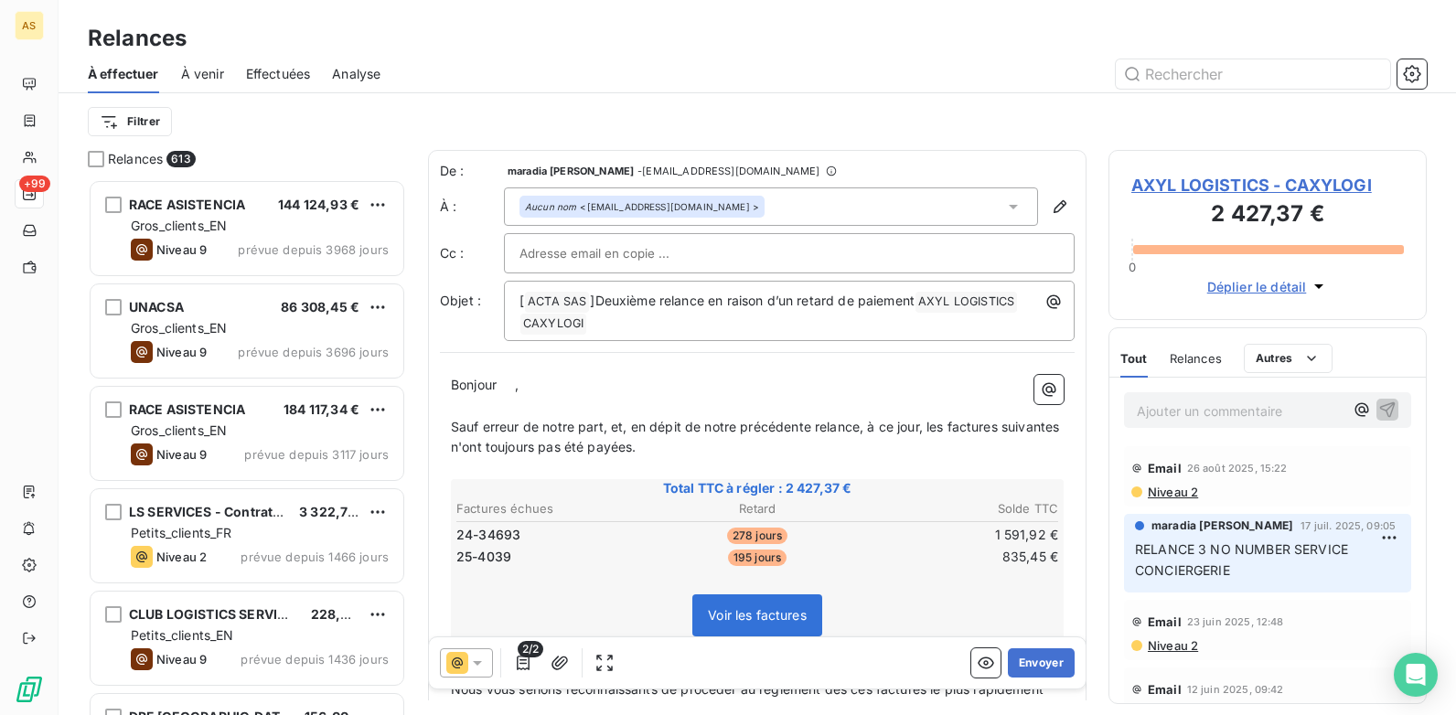
scroll to position [522, 305]
click at [1043, 660] on button "Envoyer" at bounding box center [1041, 663] width 67 height 29
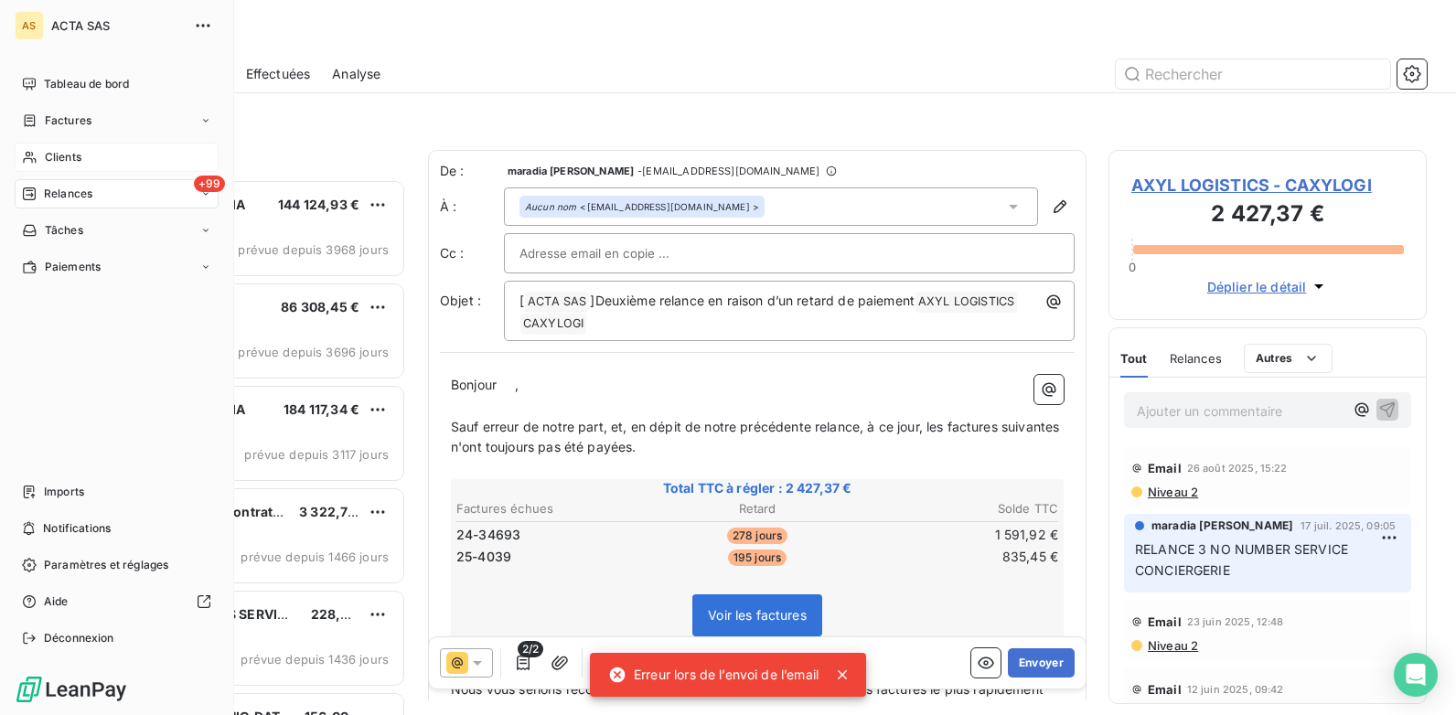
click at [54, 148] on div "Clients" at bounding box center [117, 157] width 204 height 29
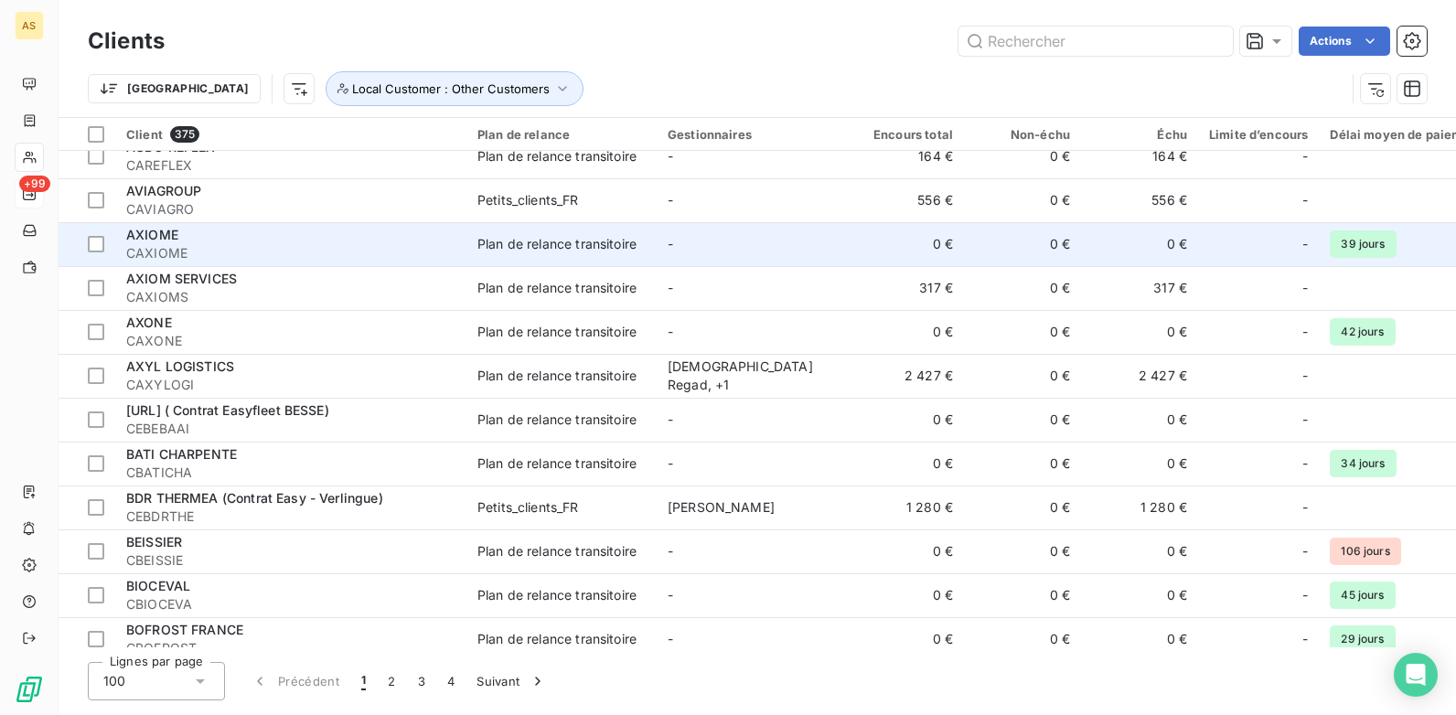
scroll to position [2836, 0]
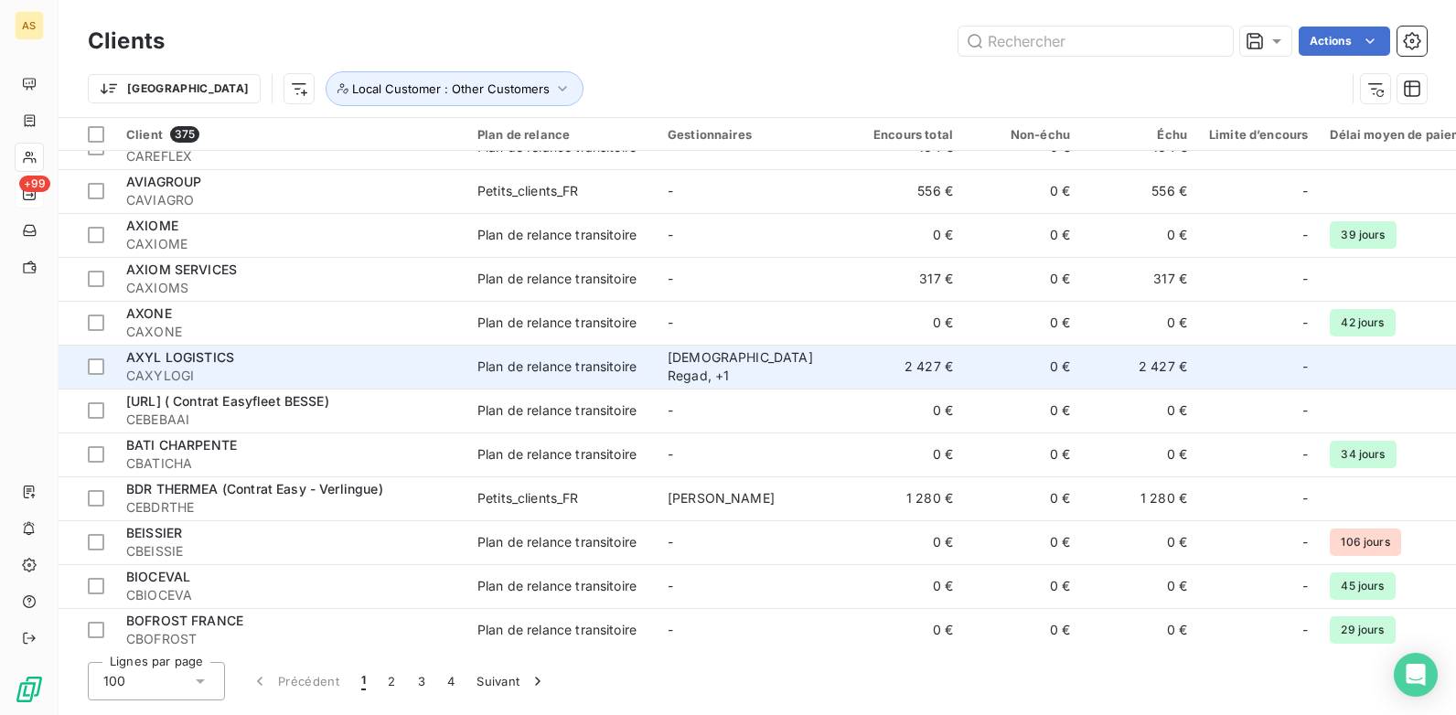
click at [526, 376] on td "Plan de relance transitoire" at bounding box center [562, 367] width 190 height 44
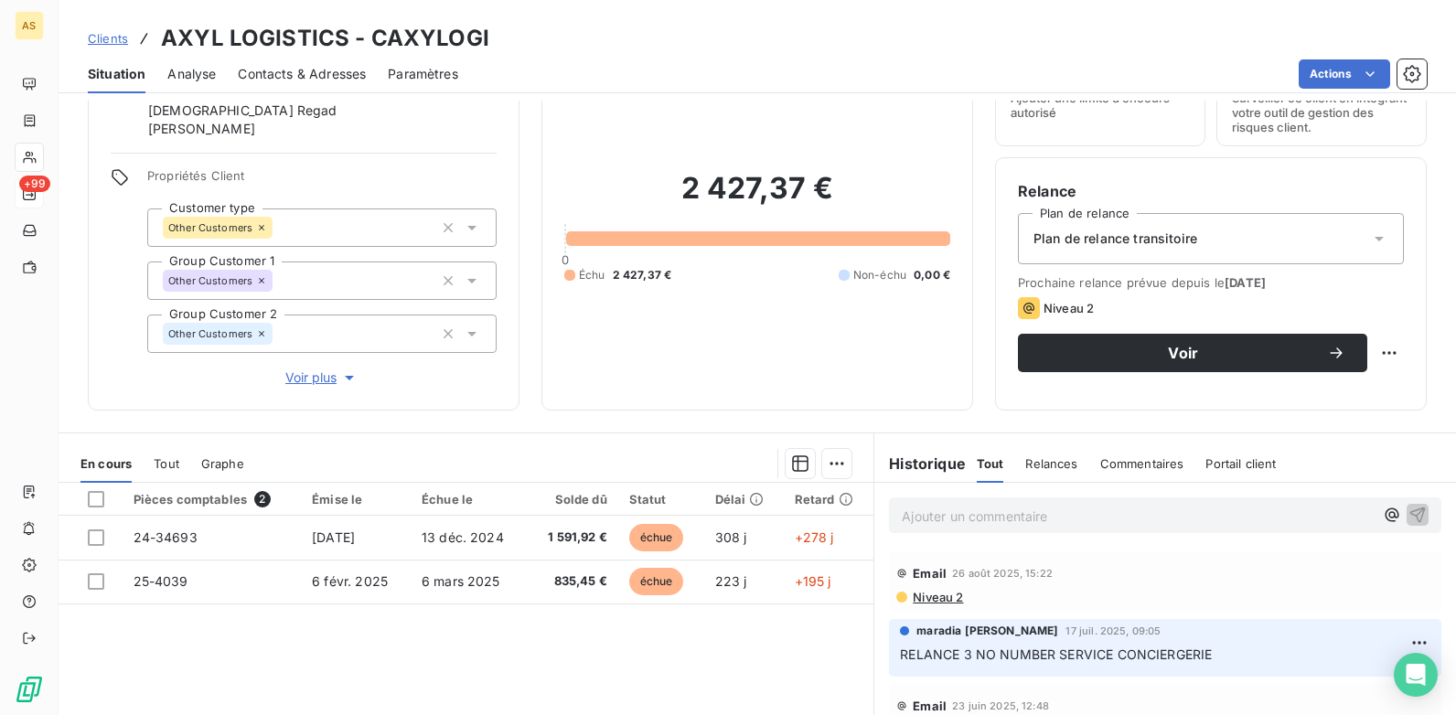
scroll to position [183, 0]
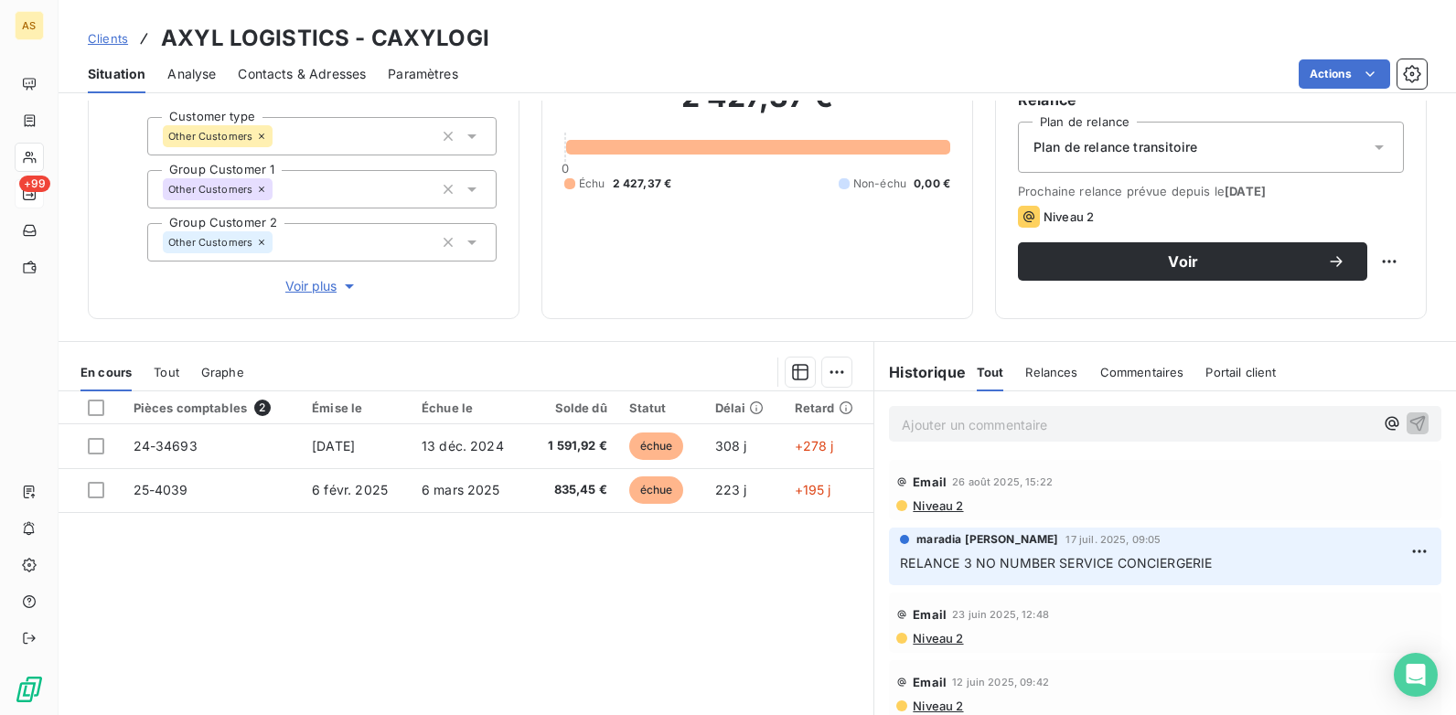
click at [106, 33] on span "Clients" at bounding box center [108, 38] width 40 height 15
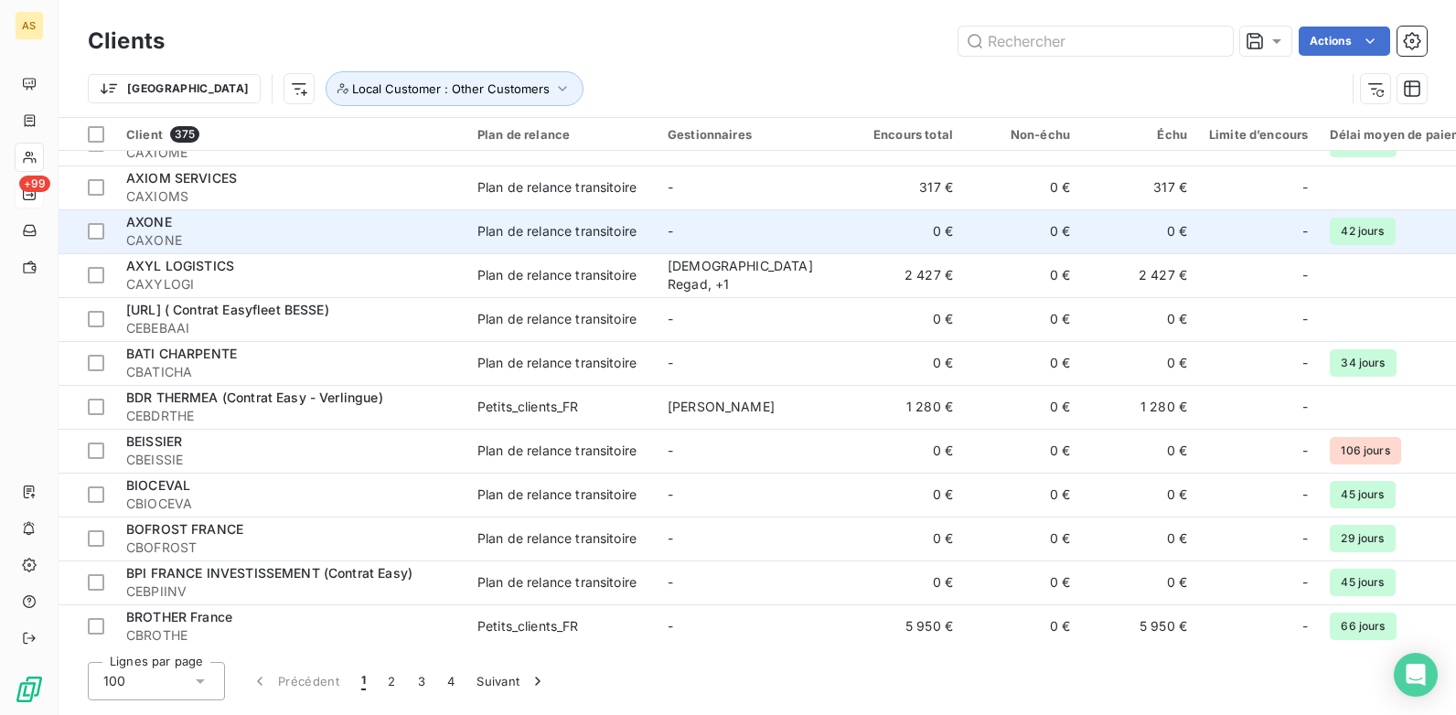
scroll to position [3019, 0]
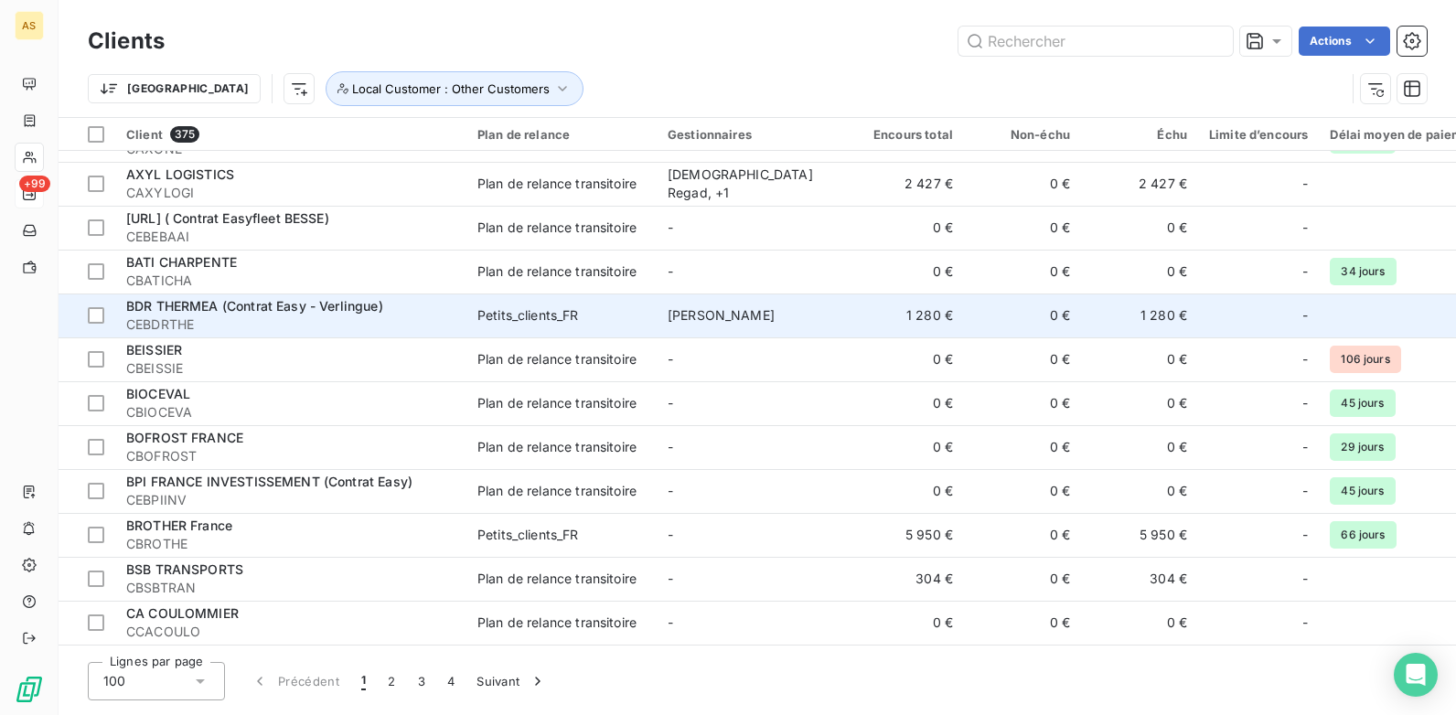
click at [583, 322] on span "Petits_clients_FR" at bounding box center [562, 315] width 168 height 18
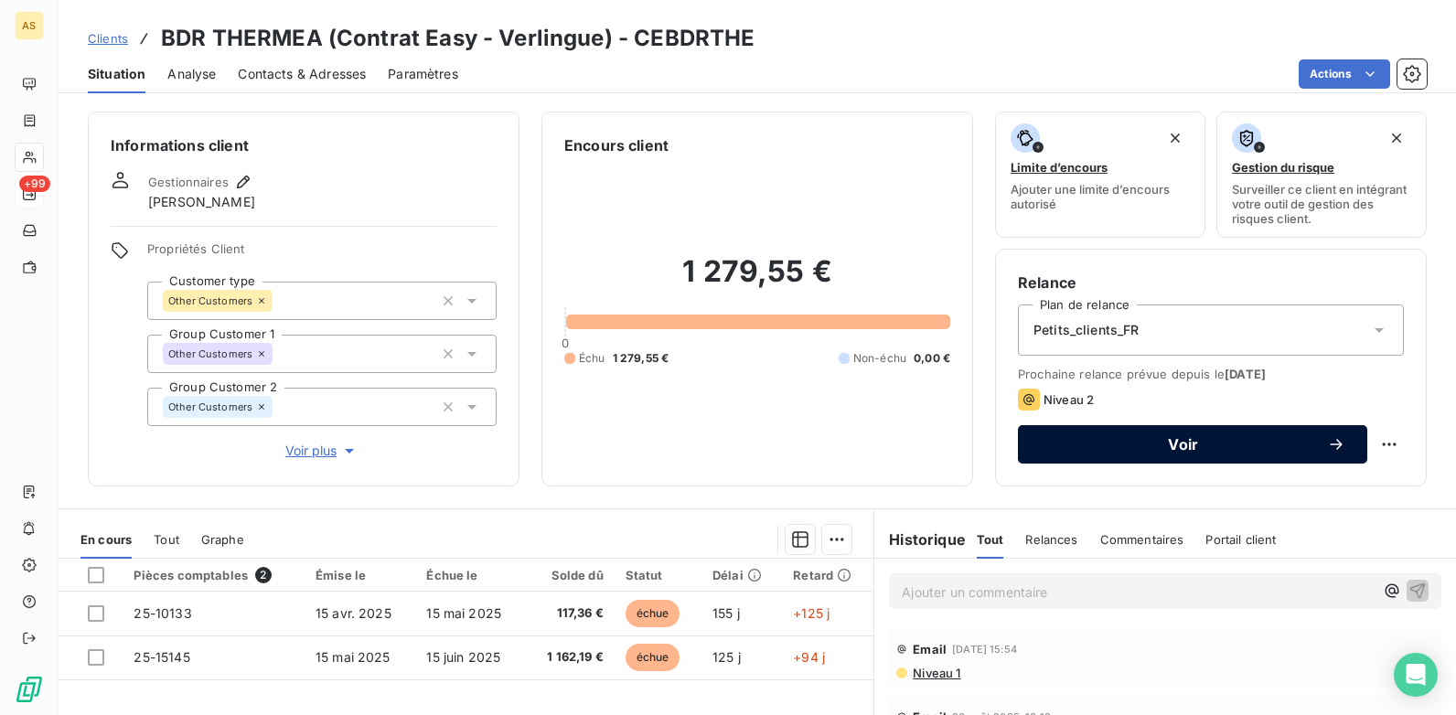
click at [1105, 442] on span "Voir" at bounding box center [1183, 444] width 287 height 15
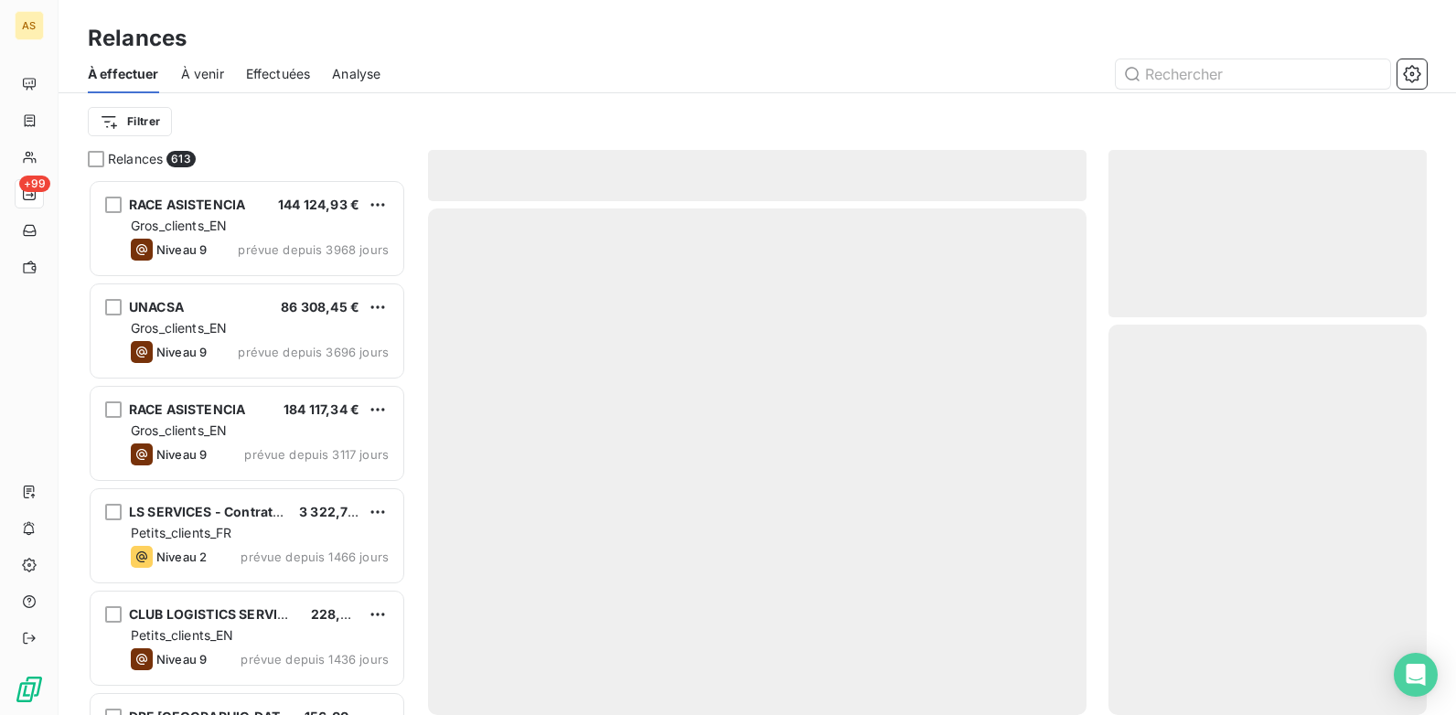
scroll to position [522, 305]
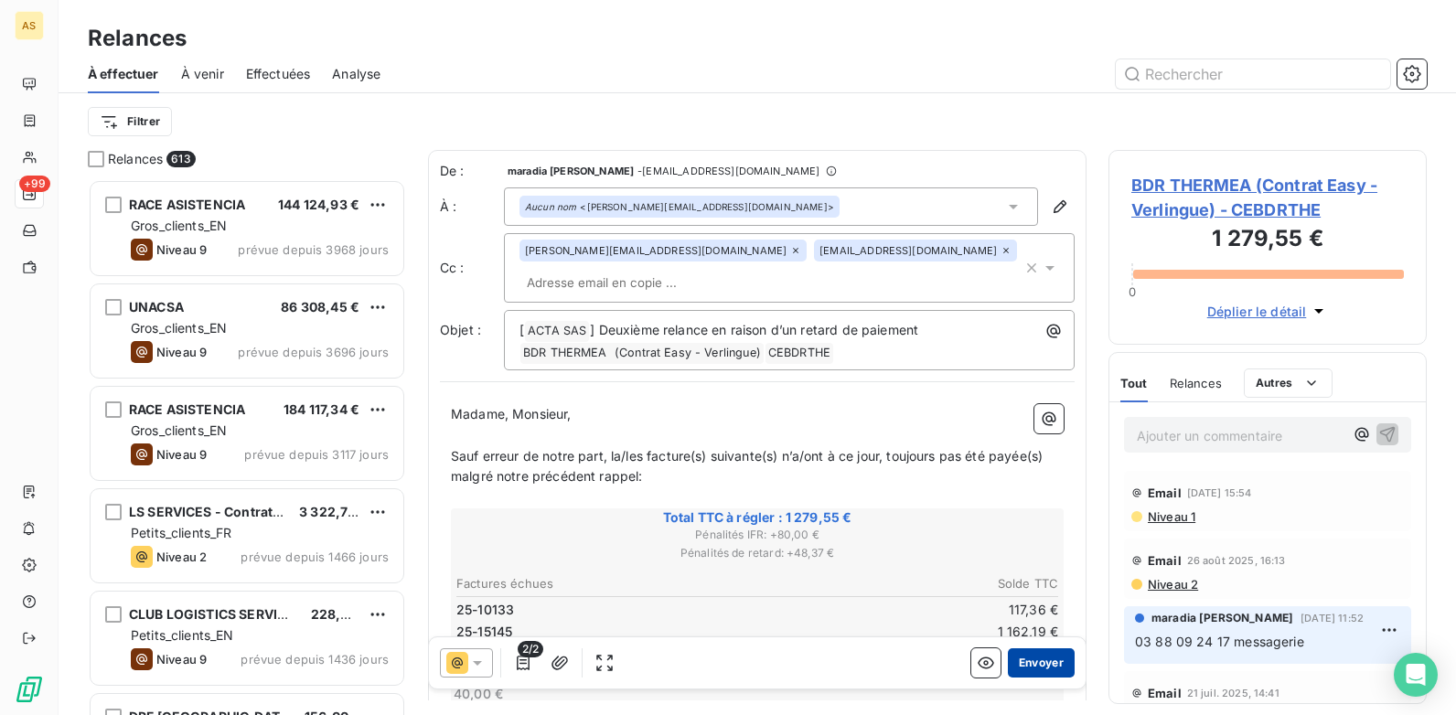
click at [1030, 657] on button "Envoyer" at bounding box center [1041, 663] width 67 height 29
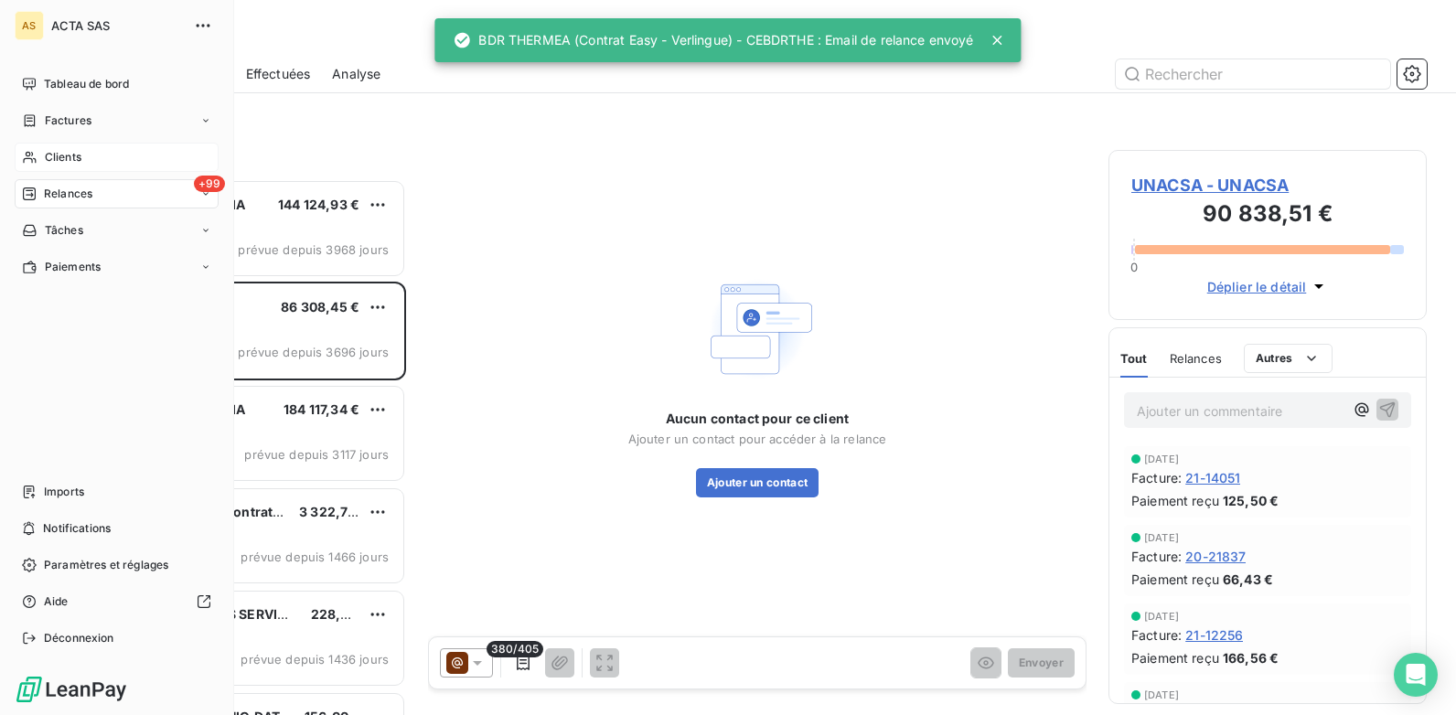
click at [59, 150] on span "Clients" at bounding box center [63, 157] width 37 height 16
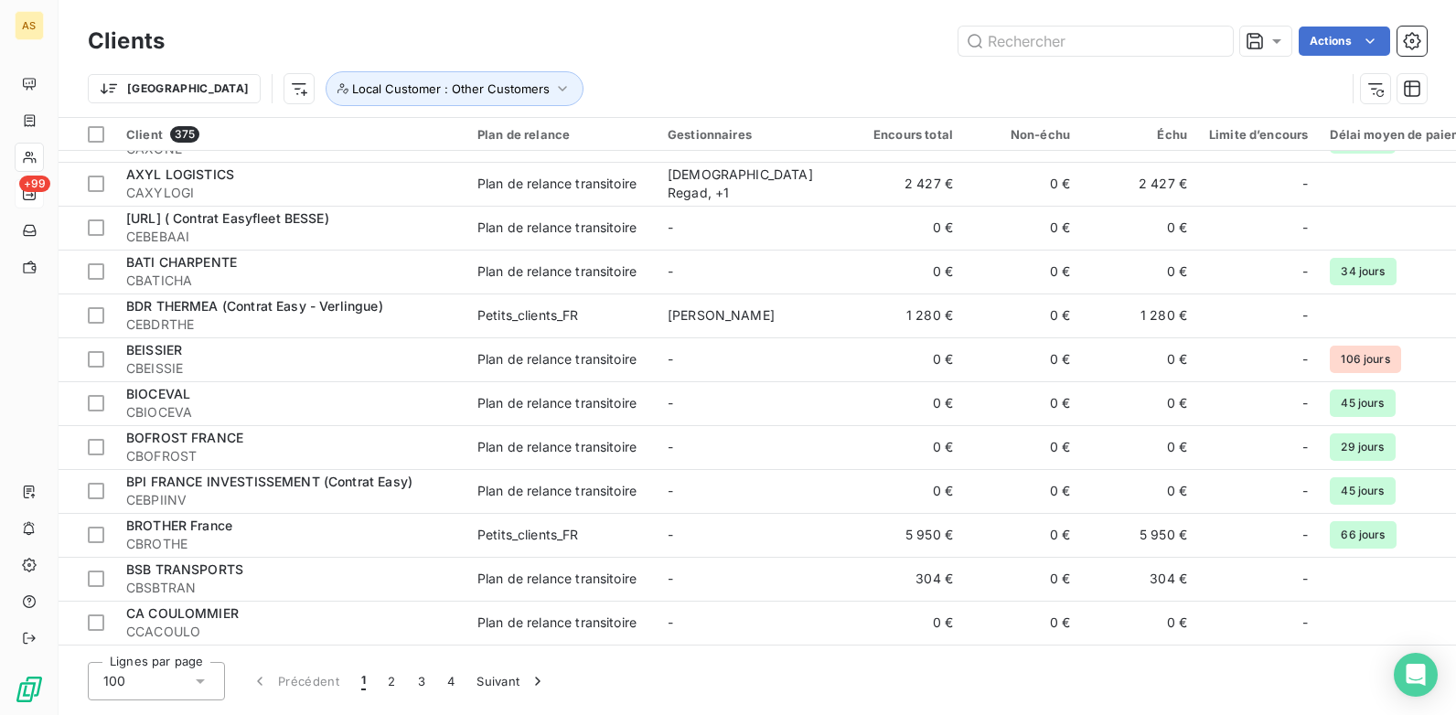
scroll to position [3202, 0]
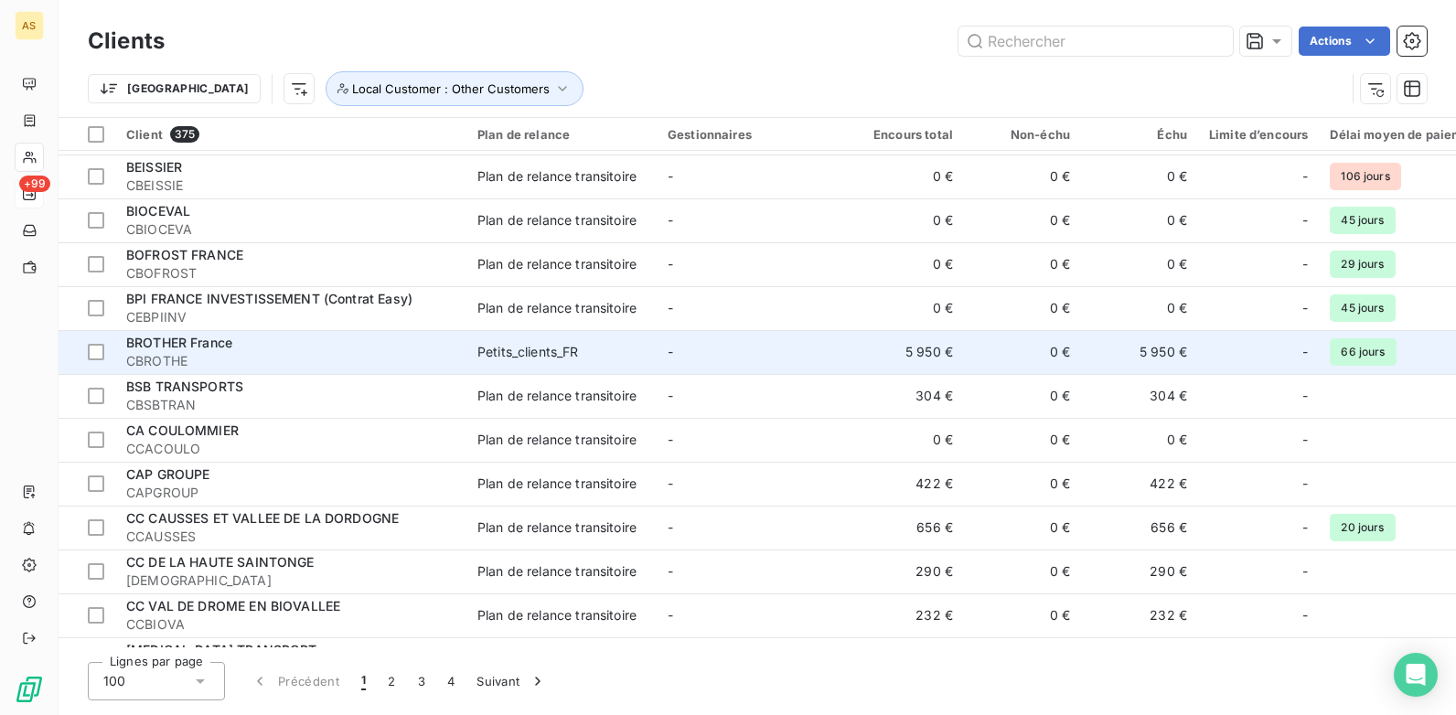
click at [478, 344] on div "Petits_clients_FR" at bounding box center [529, 352] width 102 height 18
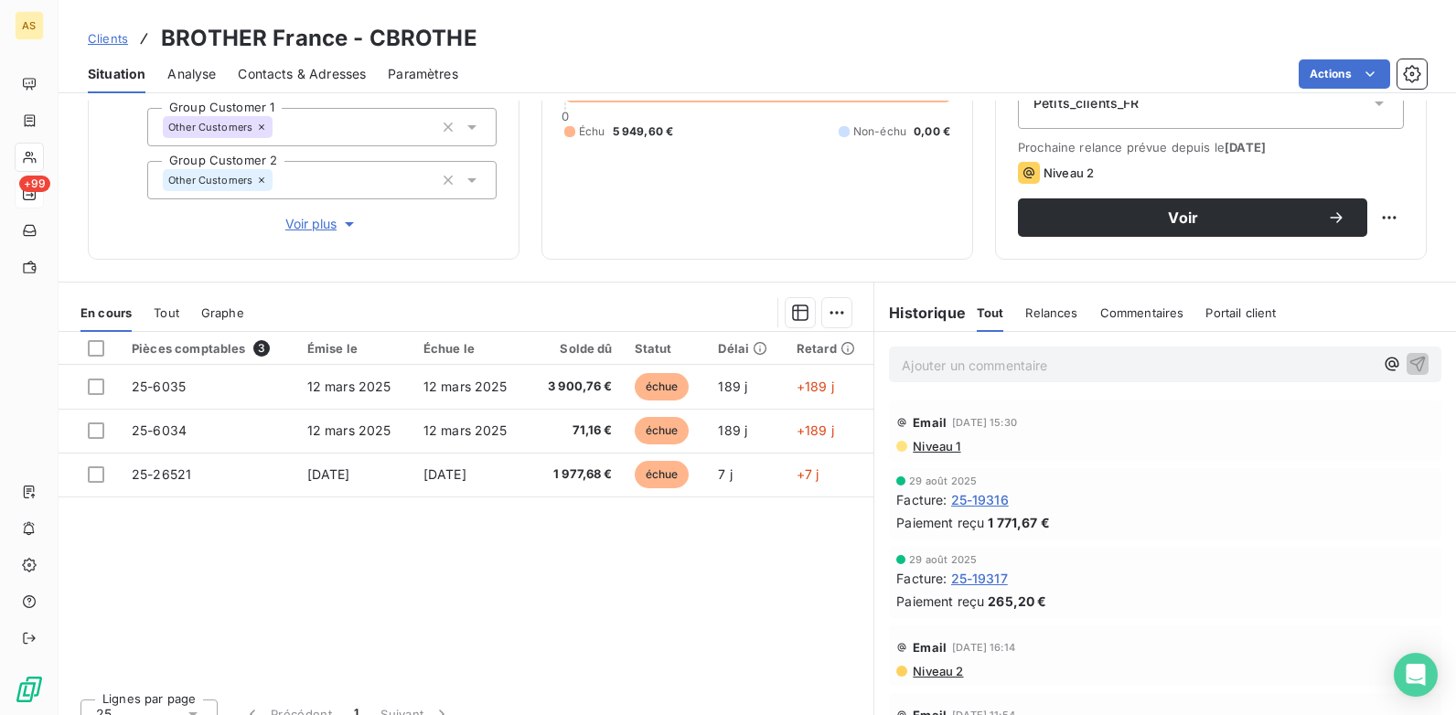
scroll to position [251, 0]
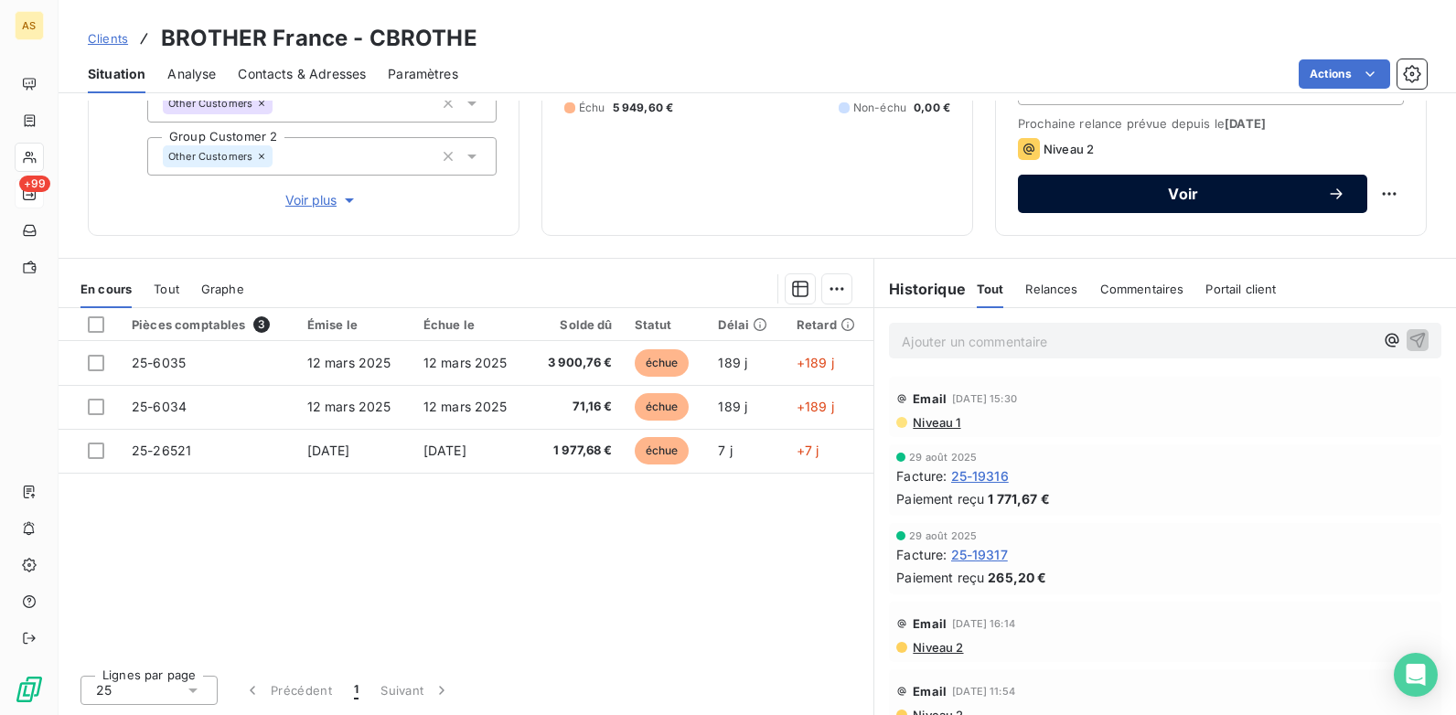
click at [1060, 188] on span "Voir" at bounding box center [1183, 194] width 287 height 15
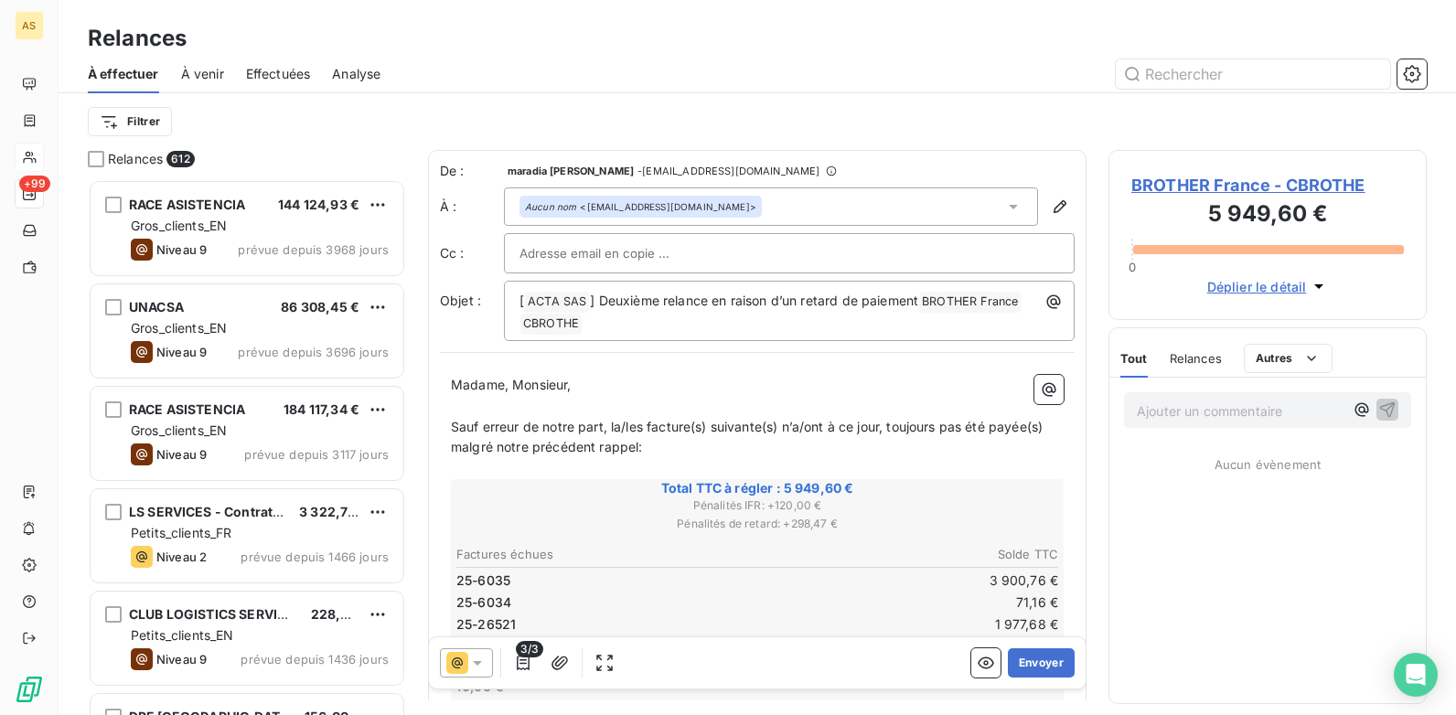
scroll to position [522, 305]
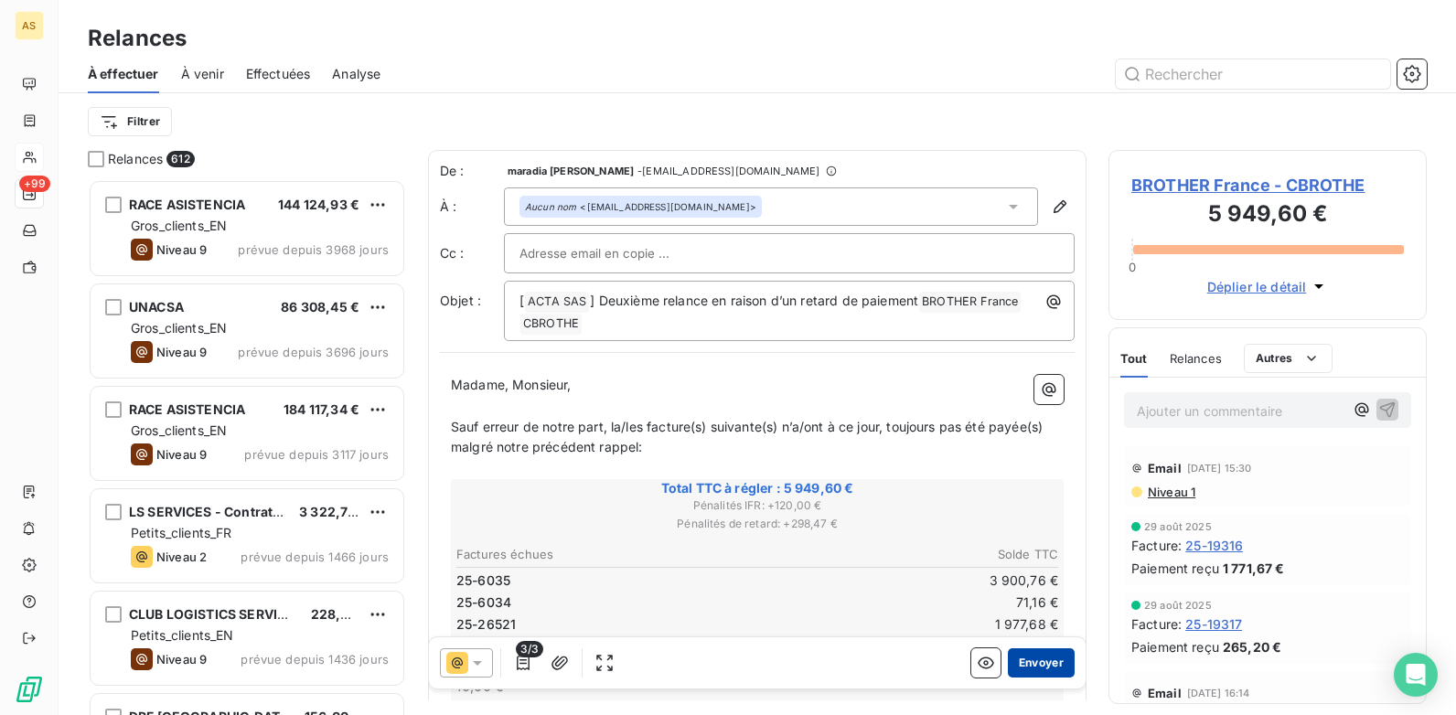
click at [1038, 663] on button "Envoyer" at bounding box center [1041, 663] width 67 height 29
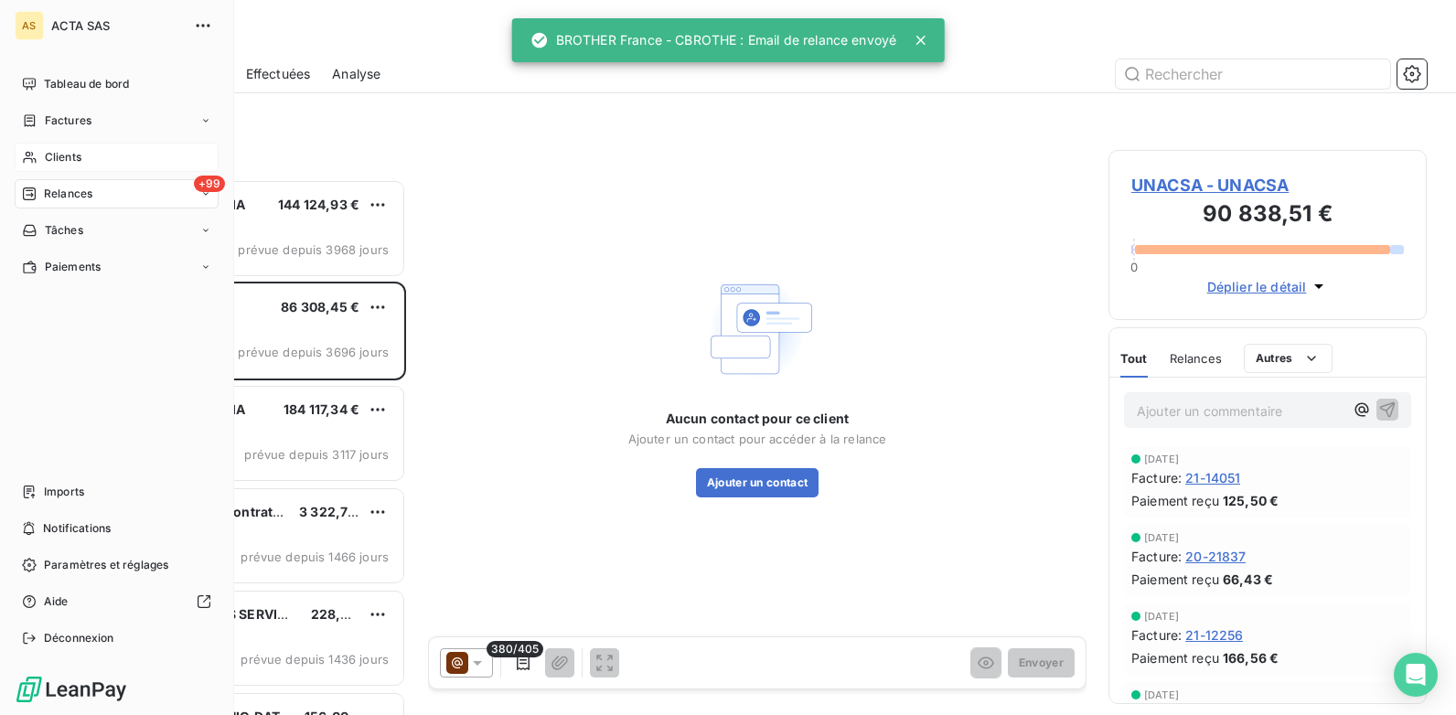
click at [58, 155] on span "Clients" at bounding box center [63, 157] width 37 height 16
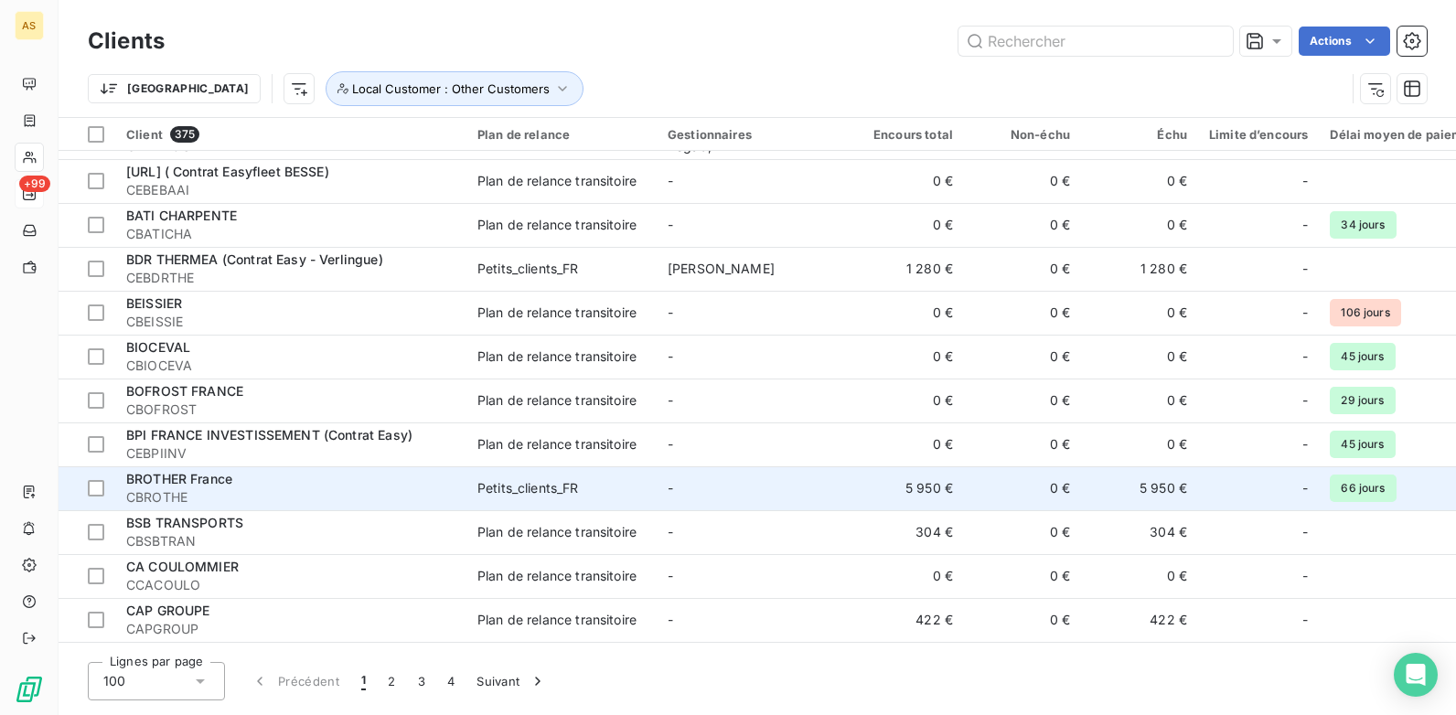
scroll to position [3110, 0]
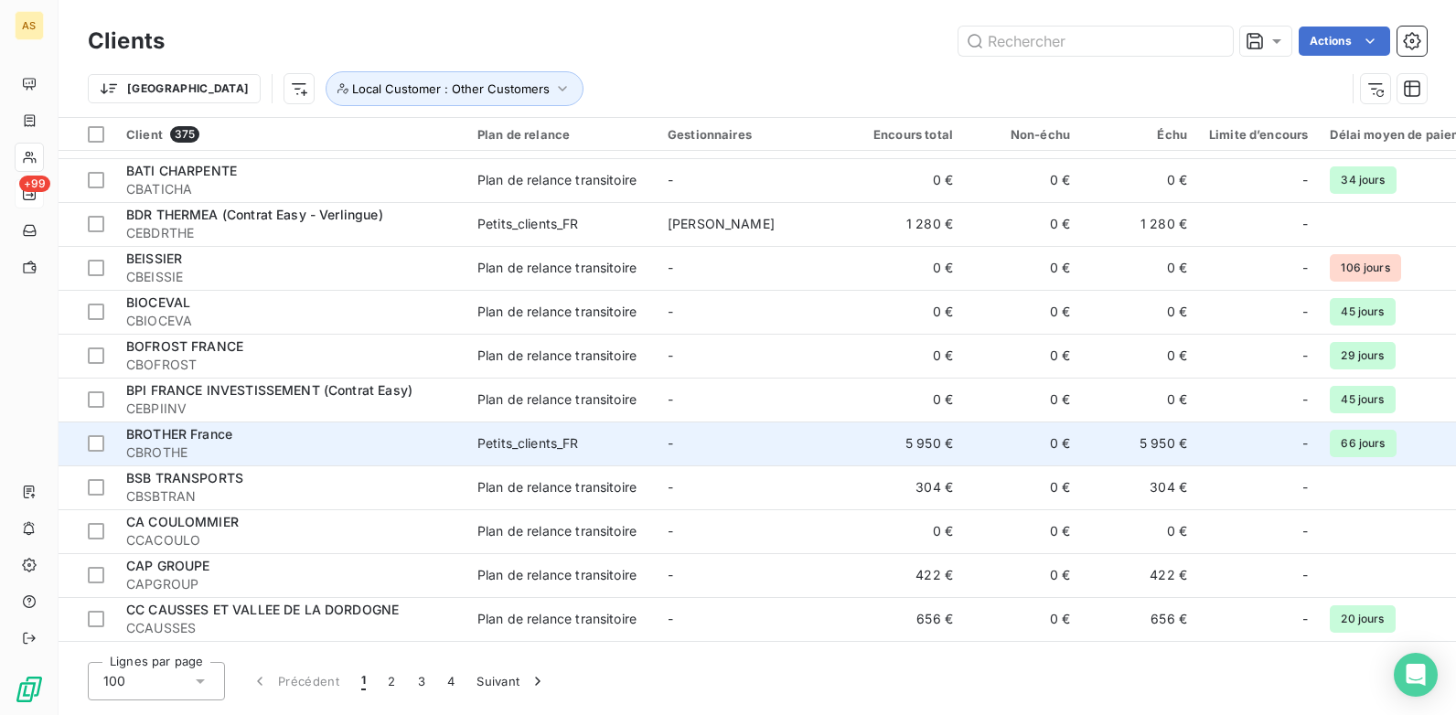
click at [706, 425] on td "-" at bounding box center [752, 444] width 190 height 44
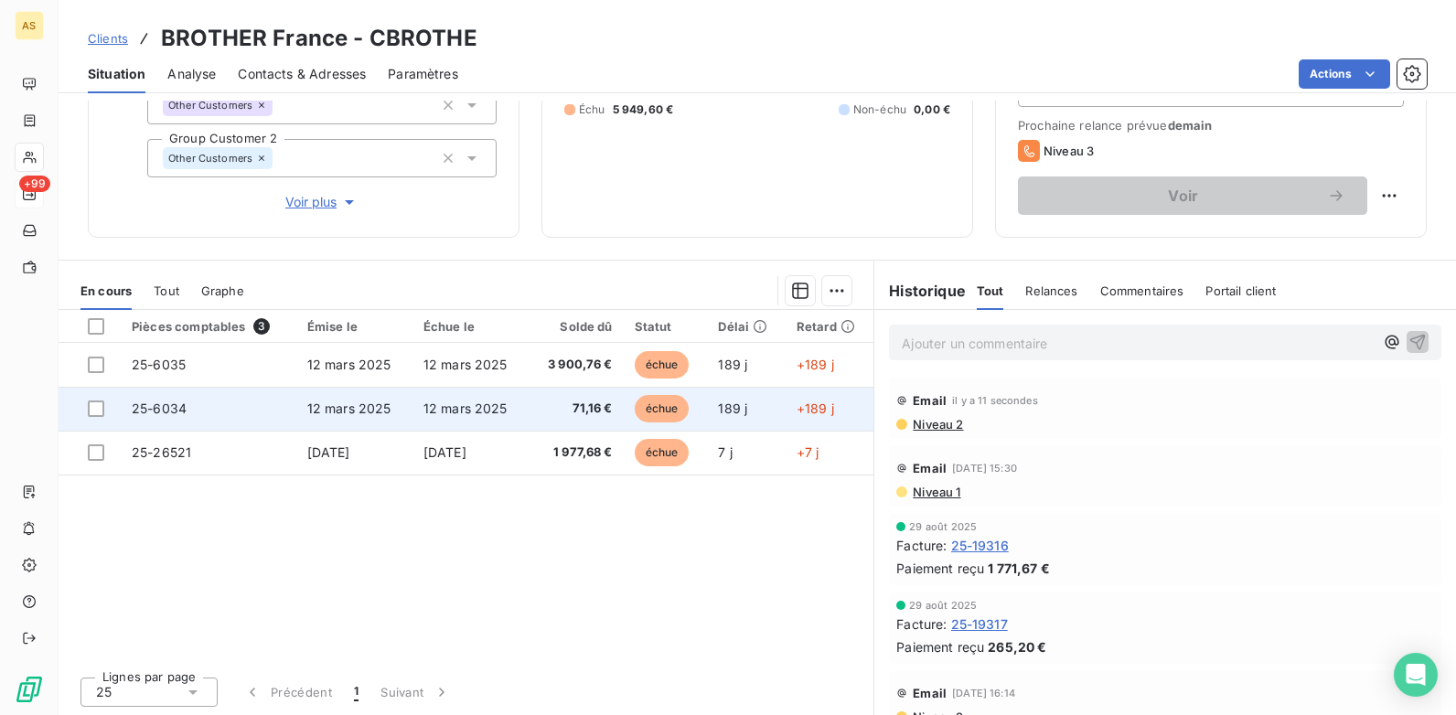
scroll to position [251, 0]
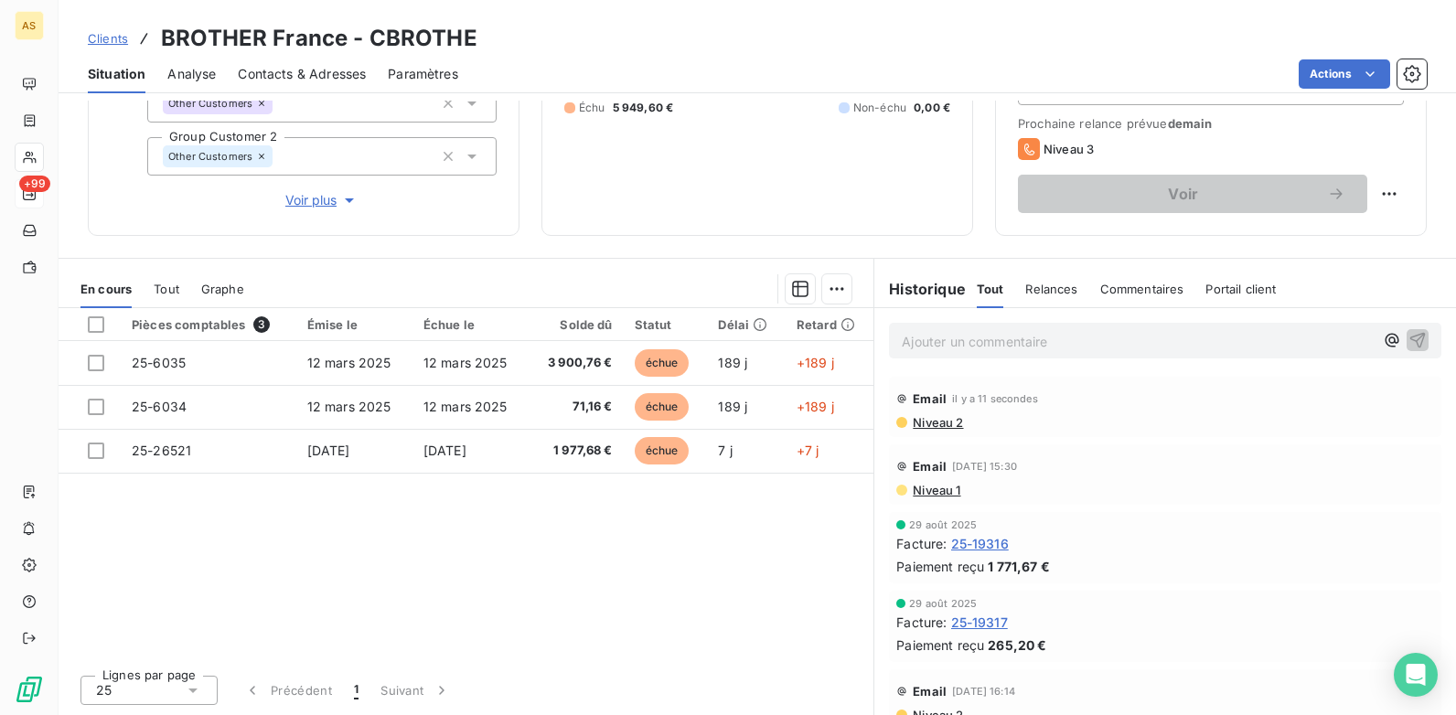
click at [105, 41] on span "Clients" at bounding box center [108, 38] width 40 height 15
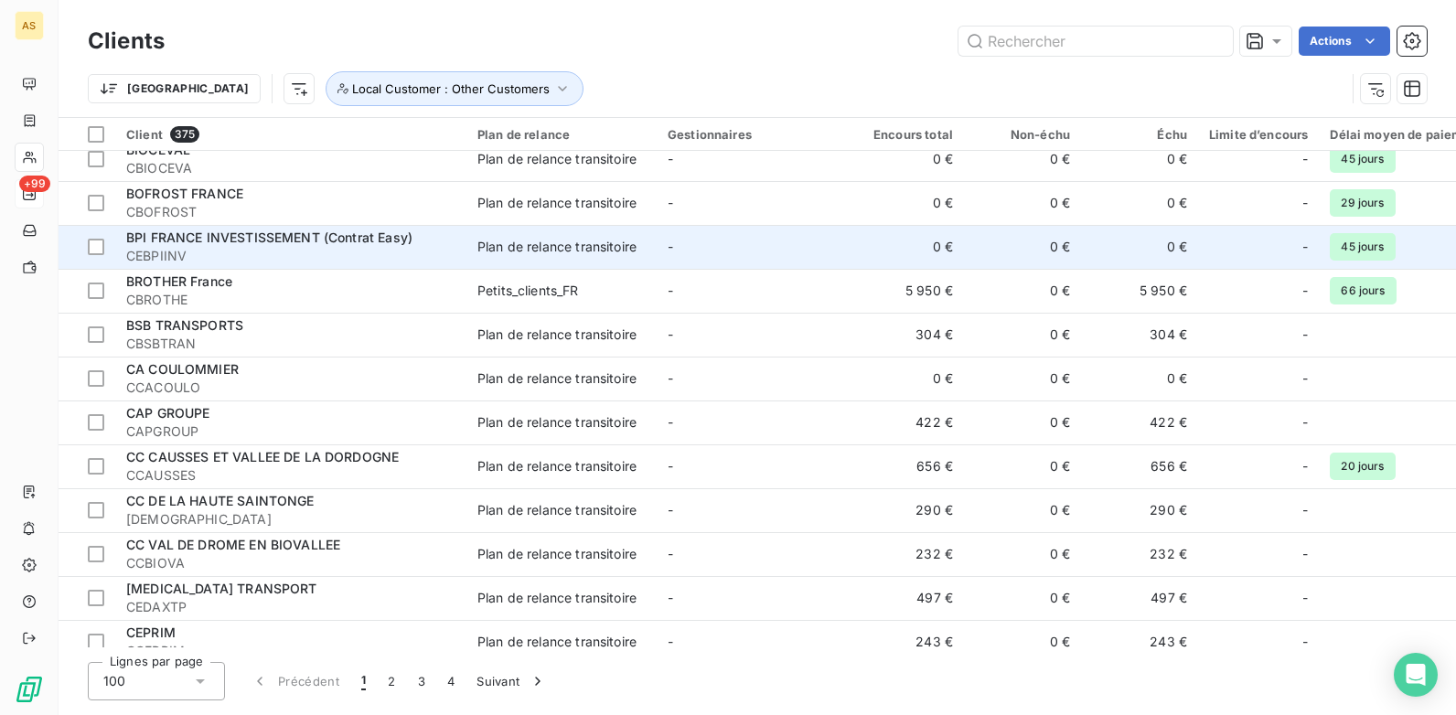
scroll to position [3293, 0]
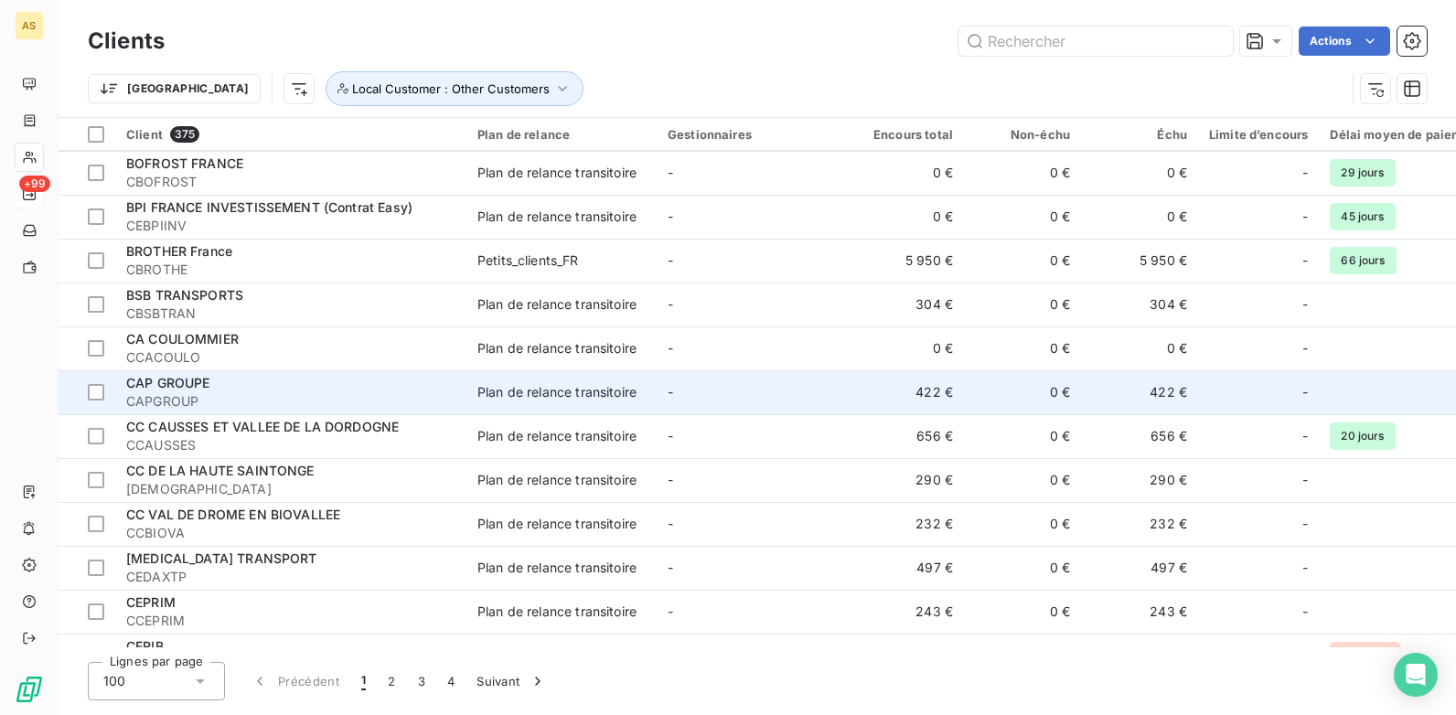
click at [931, 382] on td "422 €" at bounding box center [905, 392] width 117 height 44
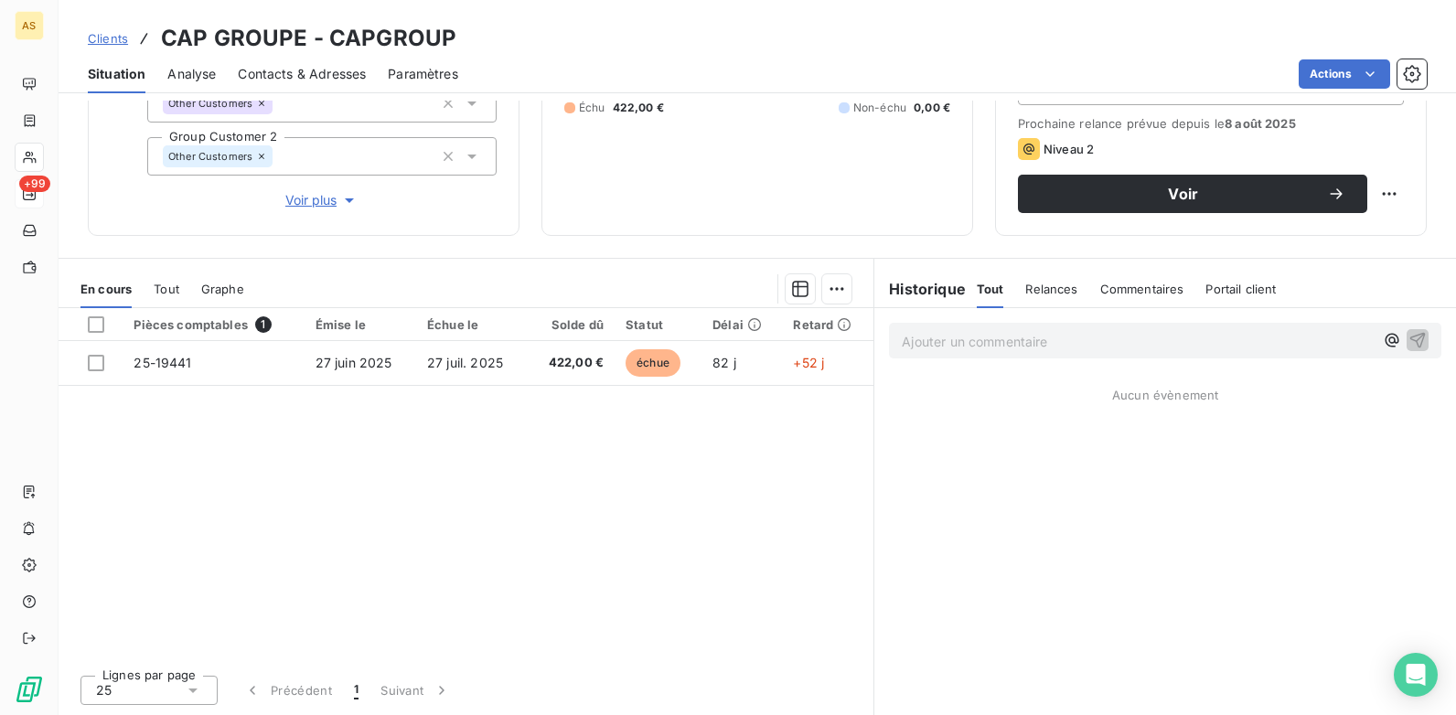
scroll to position [159, 0]
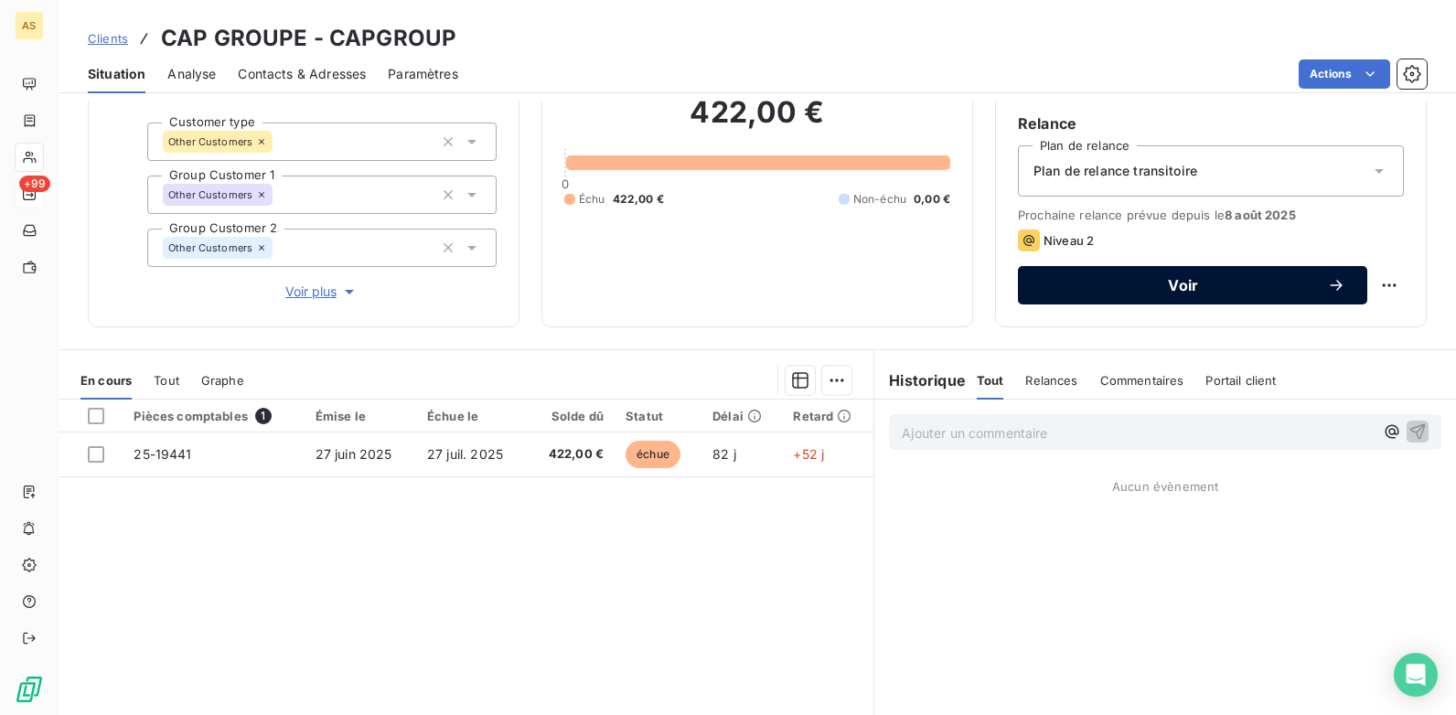
click at [1072, 284] on span "Voir" at bounding box center [1183, 285] width 287 height 15
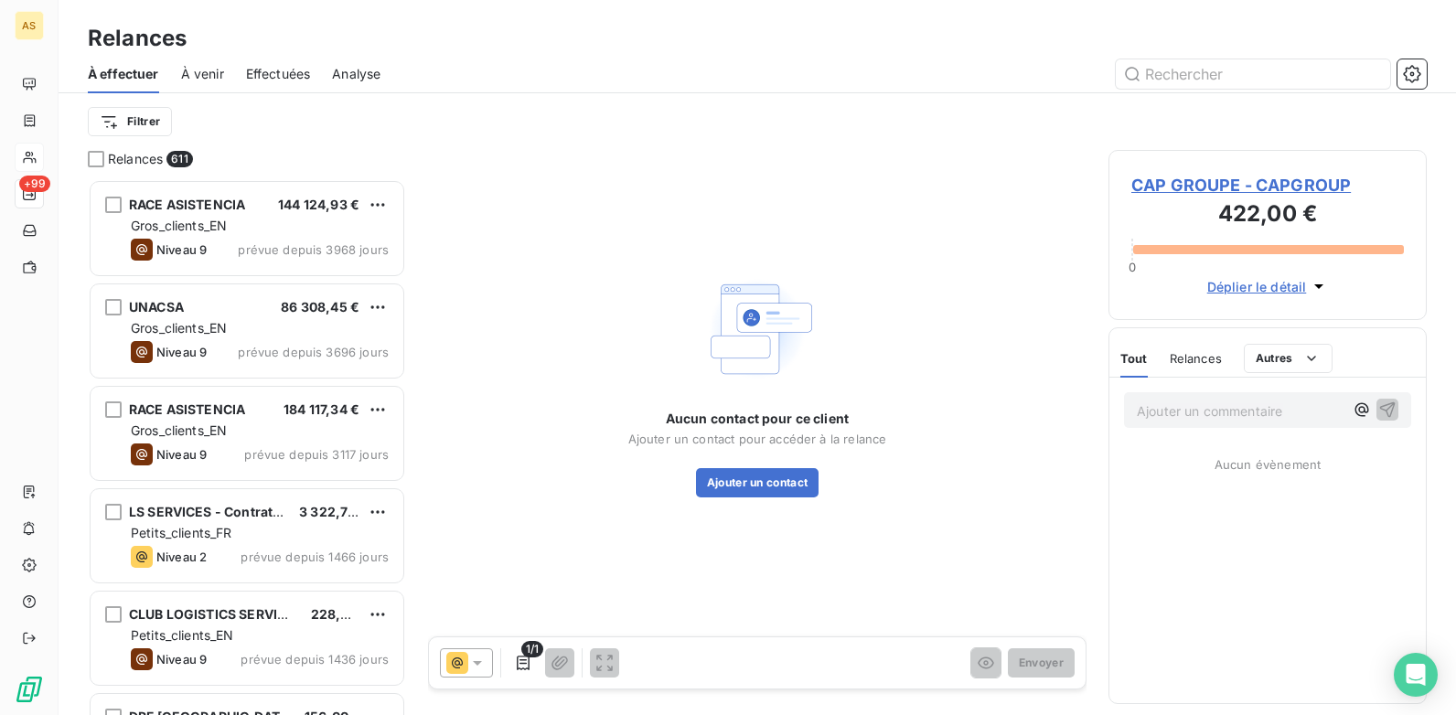
scroll to position [522, 305]
click at [486, 662] on icon at bounding box center [477, 663] width 18 height 18
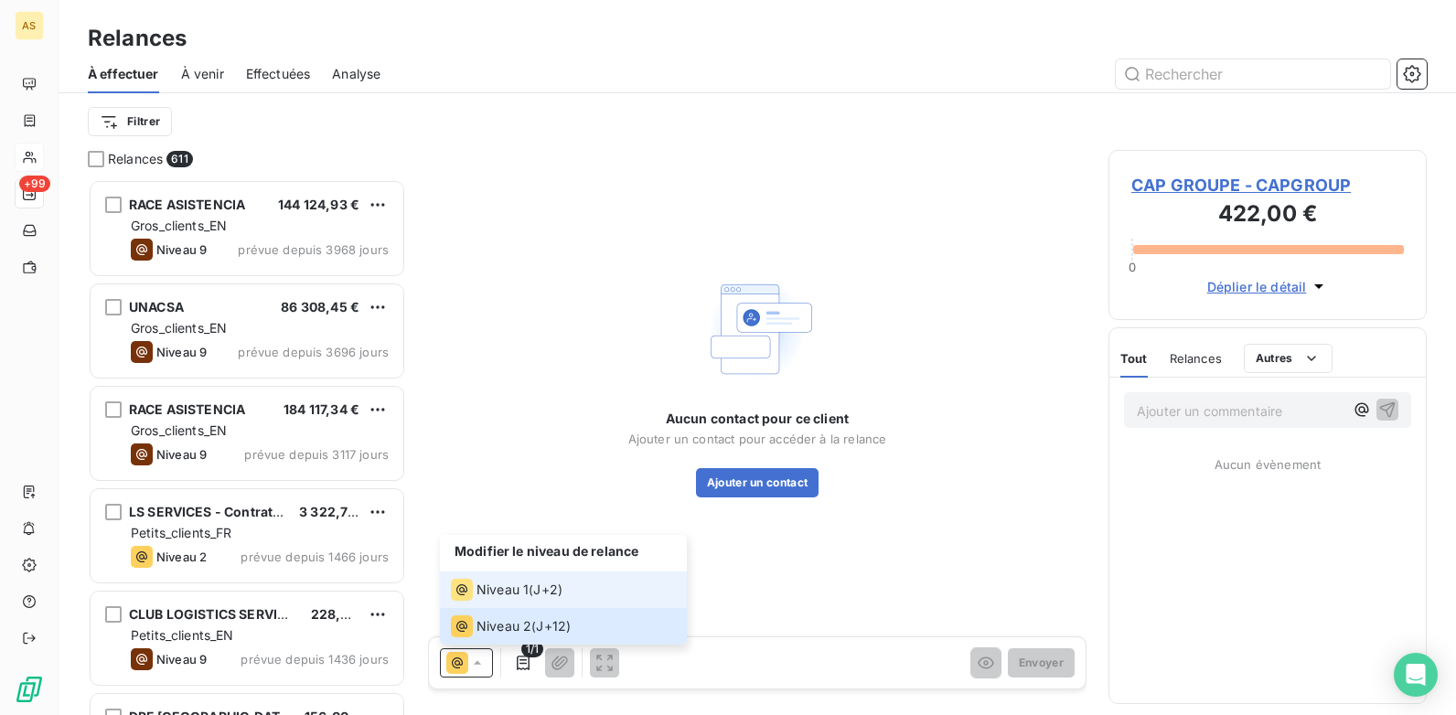
click at [527, 586] on span "Niveau 1" at bounding box center [503, 590] width 52 height 18
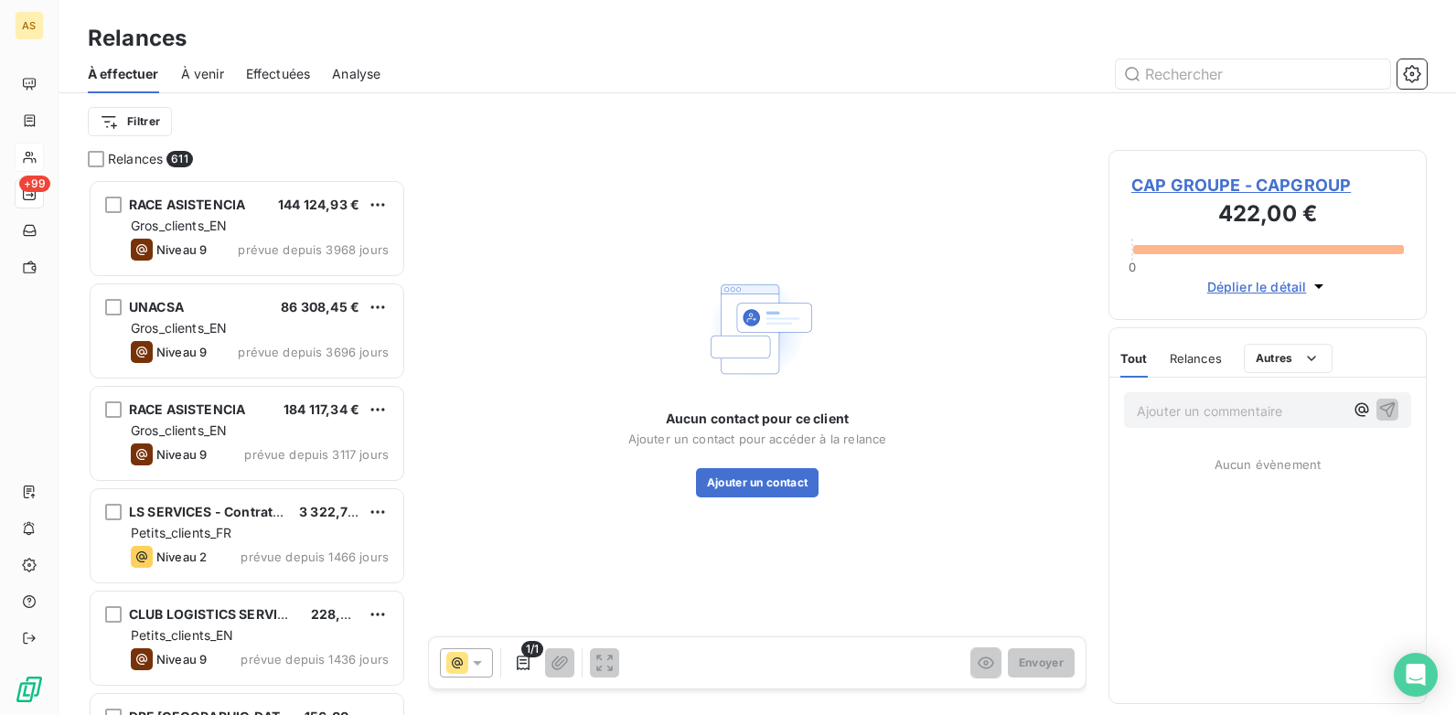
click at [1172, 187] on span "CAP GROUPE - CAPGROUP" at bounding box center [1268, 185] width 273 height 25
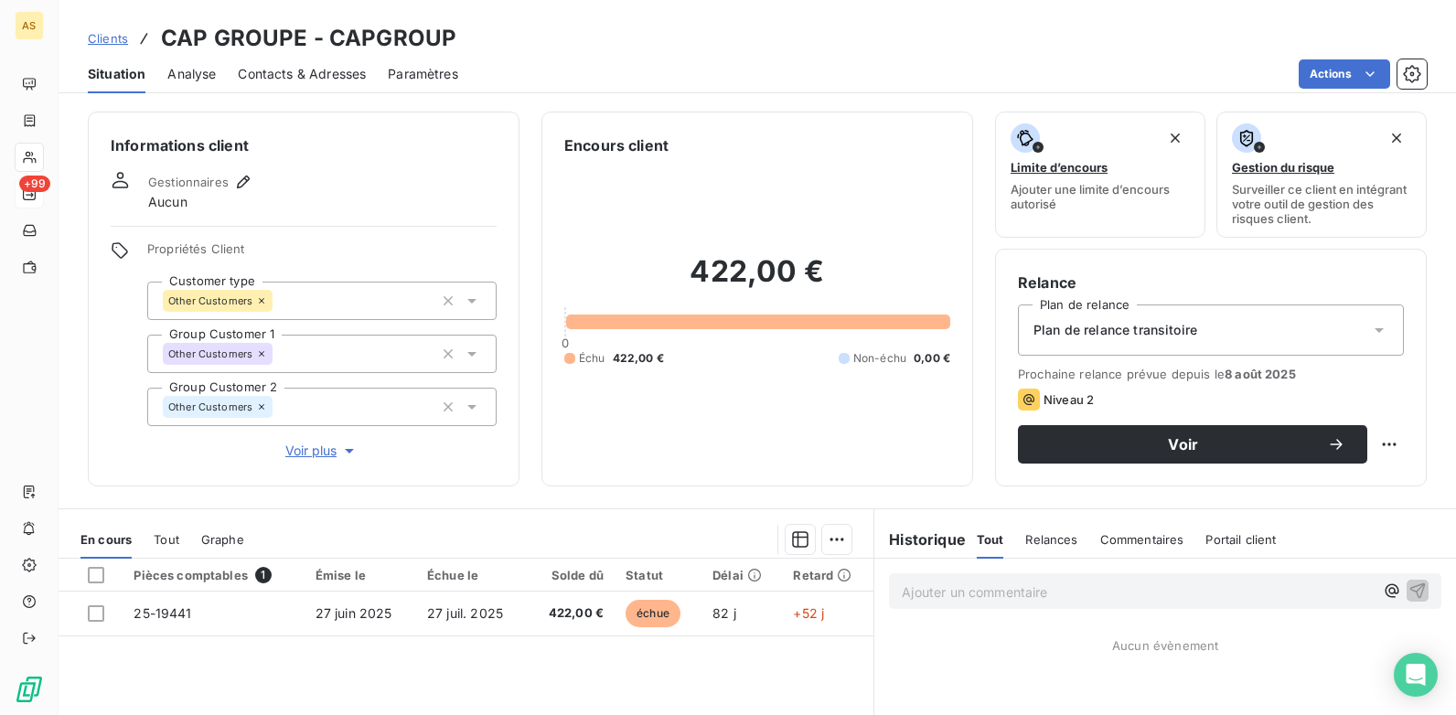
click at [123, 44] on span "Clients" at bounding box center [108, 38] width 40 height 15
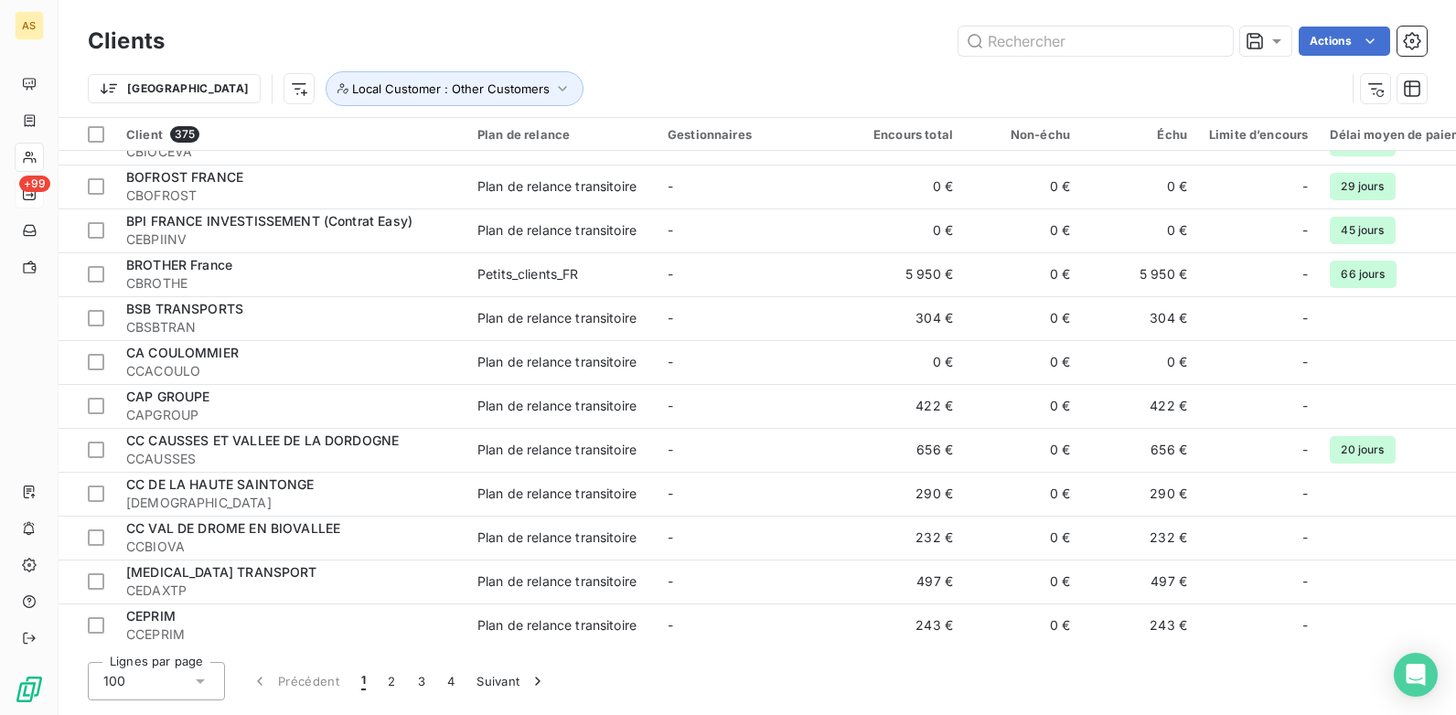
scroll to position [3262, 0]
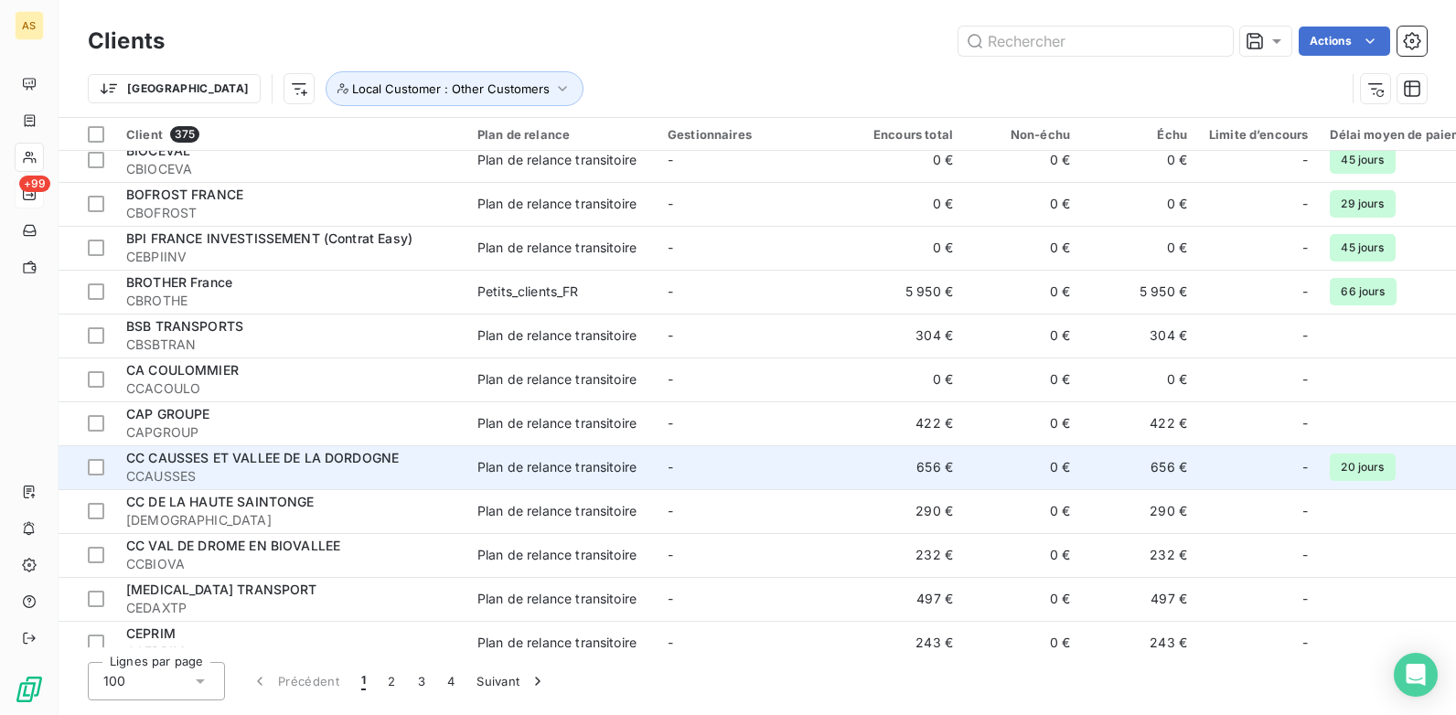
click at [364, 471] on span "CCAUSSES" at bounding box center [290, 476] width 329 height 18
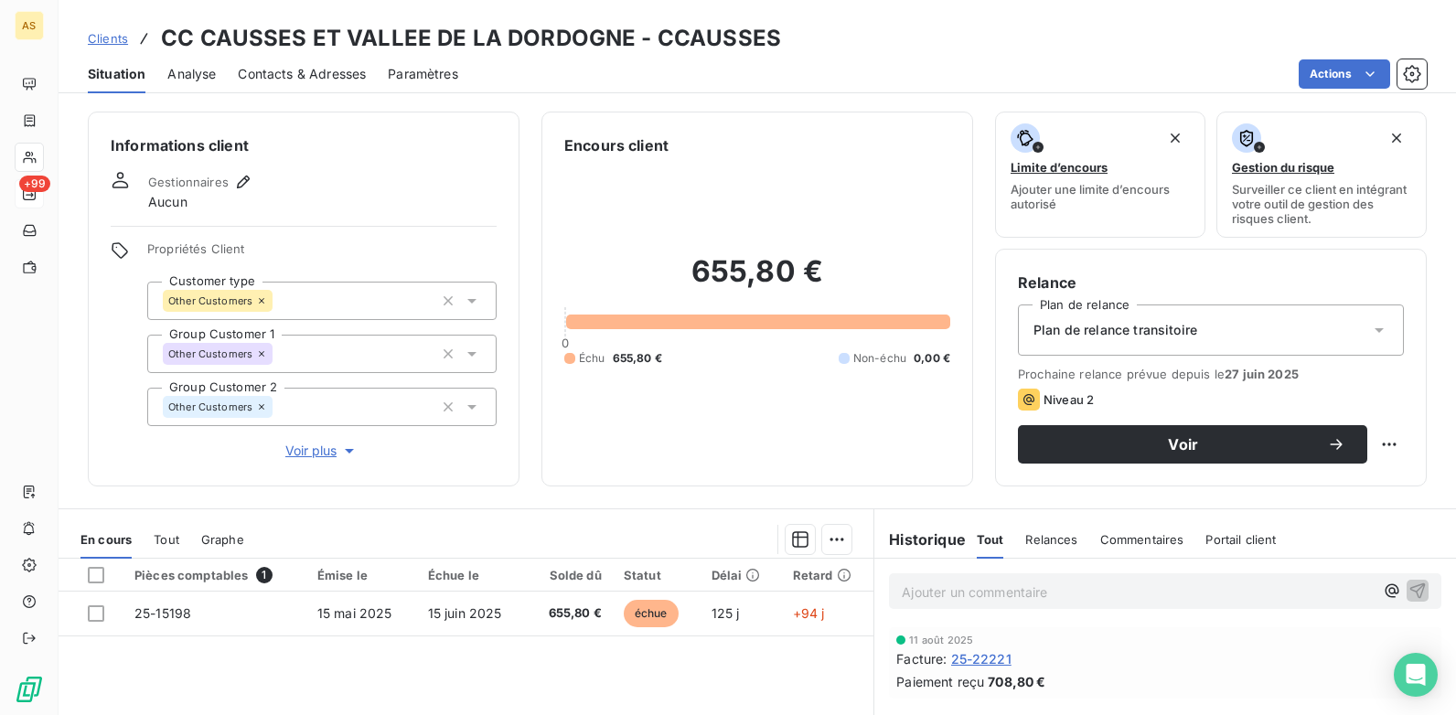
click at [331, 77] on span "Contacts & Adresses" at bounding box center [302, 74] width 128 height 18
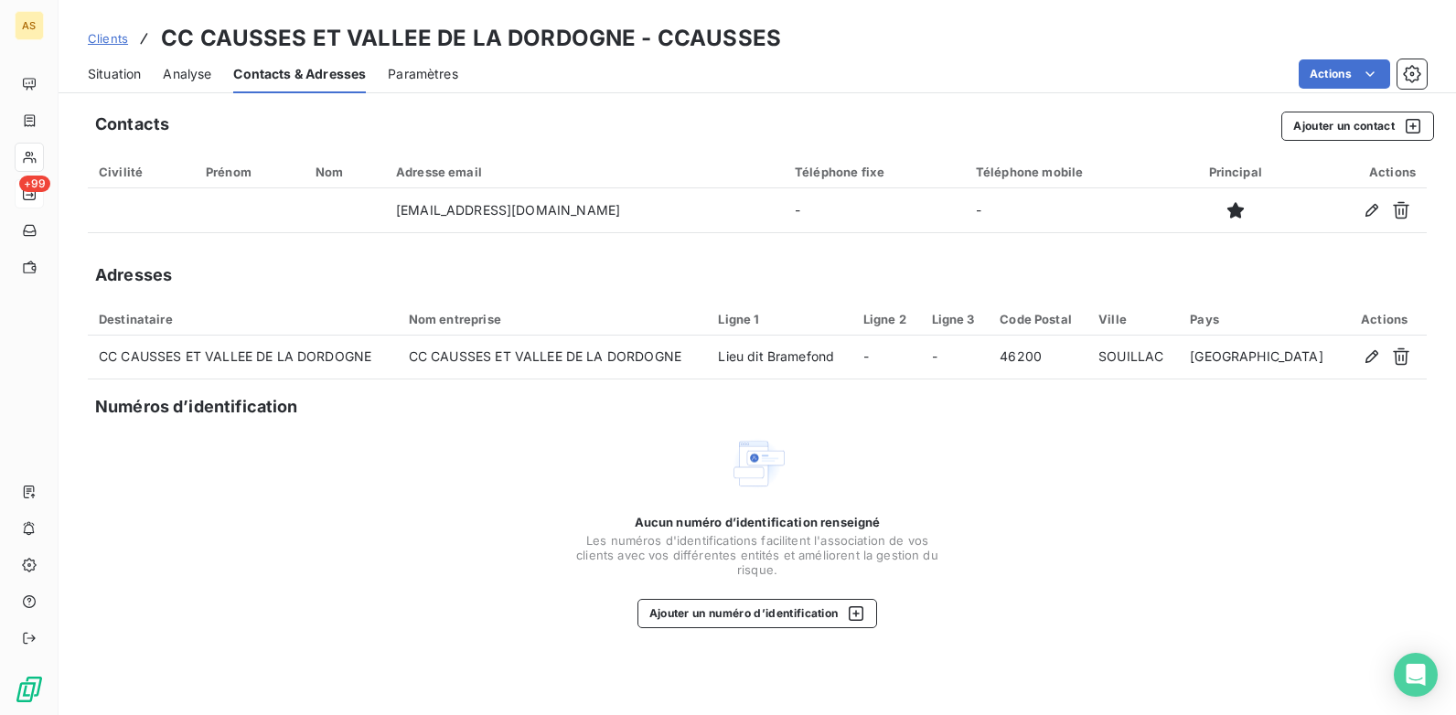
click at [113, 73] on span "Situation" at bounding box center [114, 74] width 53 height 18
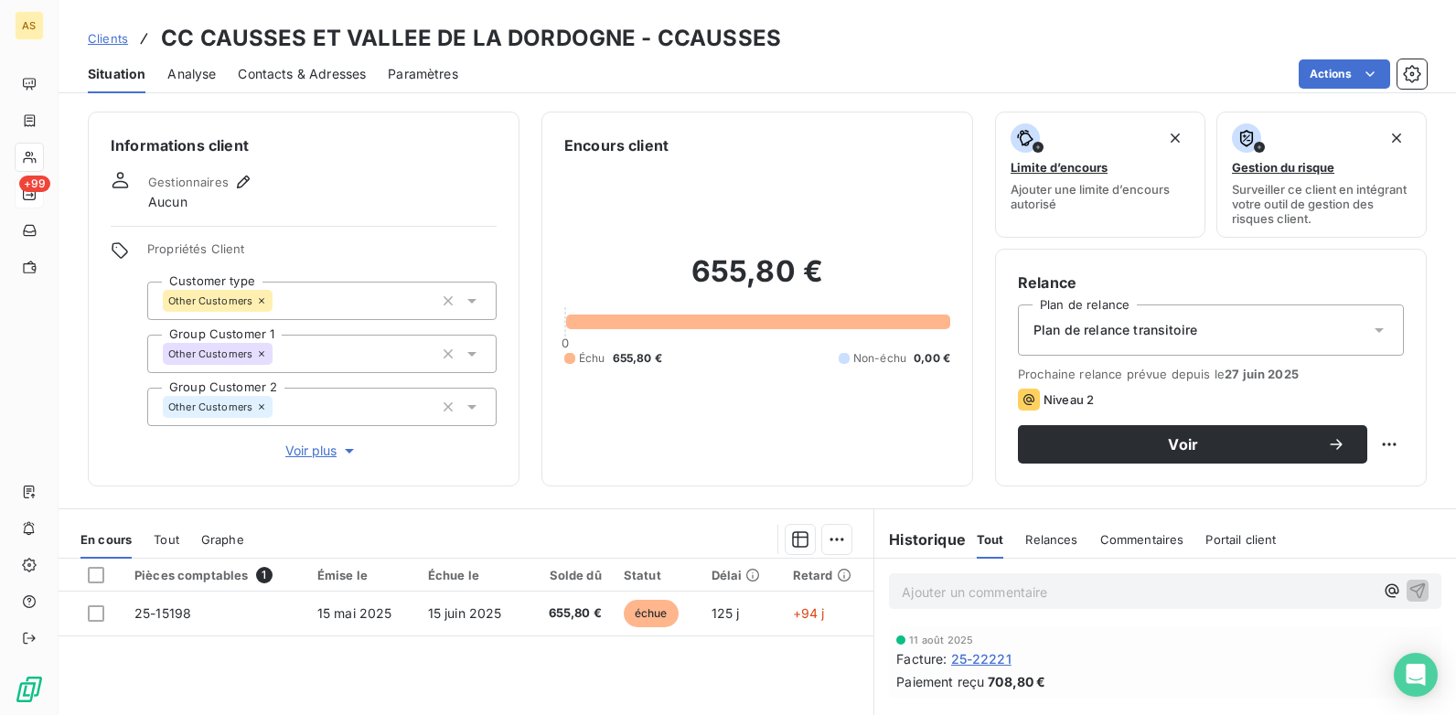
click at [288, 73] on span "Contacts & Adresses" at bounding box center [302, 74] width 128 height 18
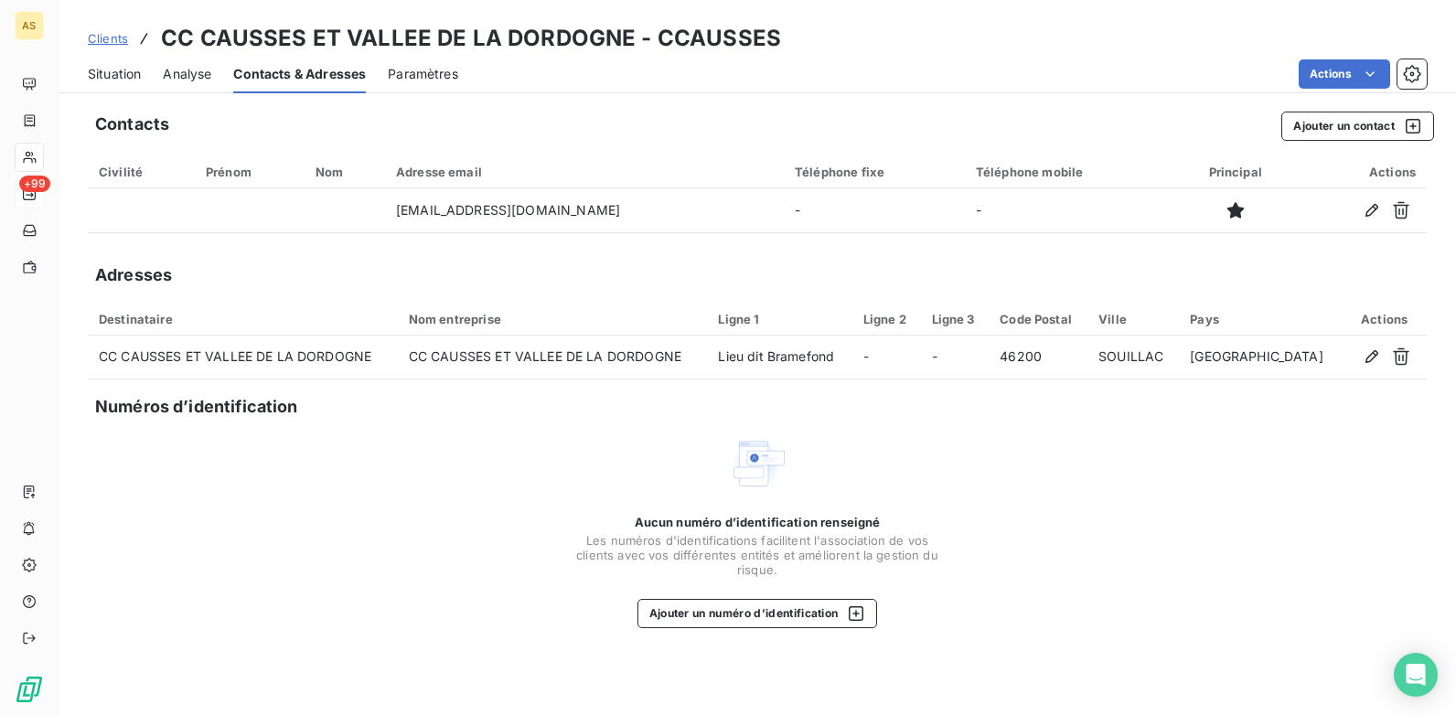
click at [113, 76] on span "Situation" at bounding box center [114, 74] width 53 height 18
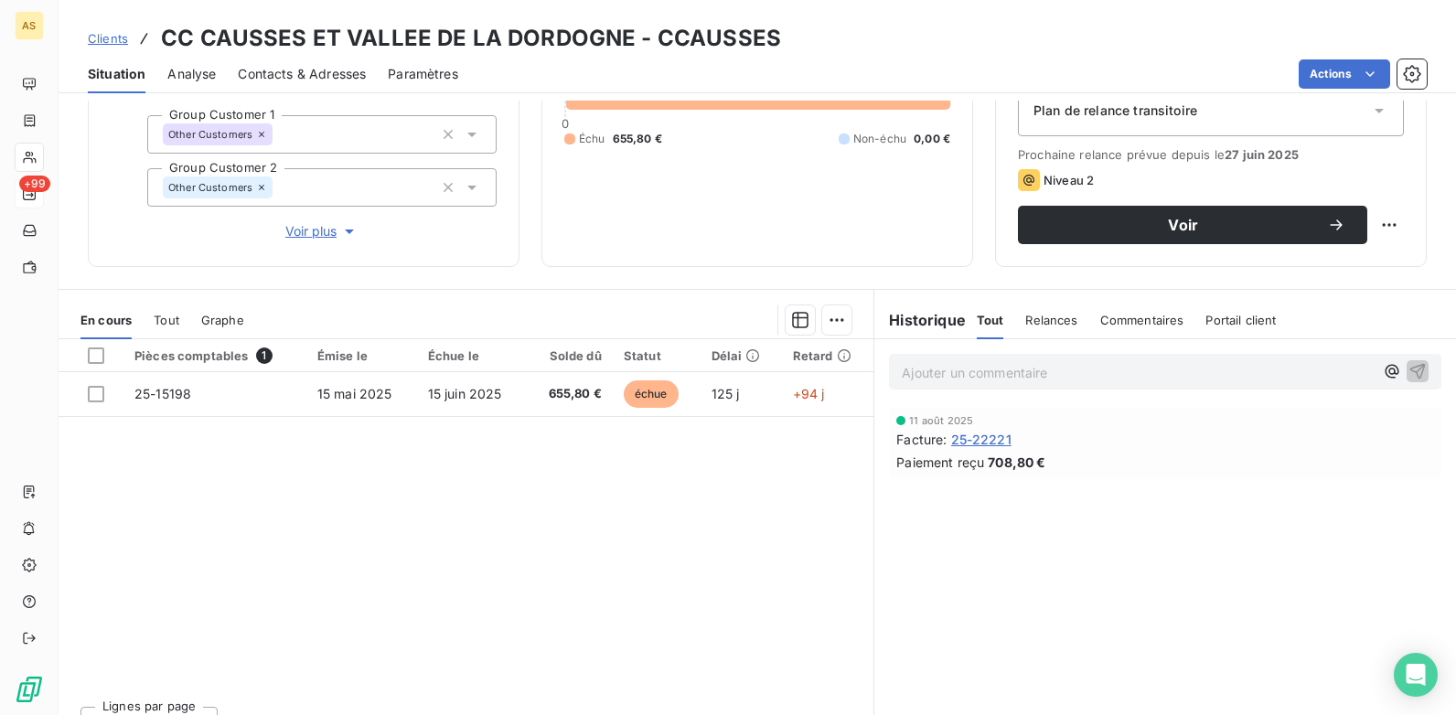
scroll to position [251, 0]
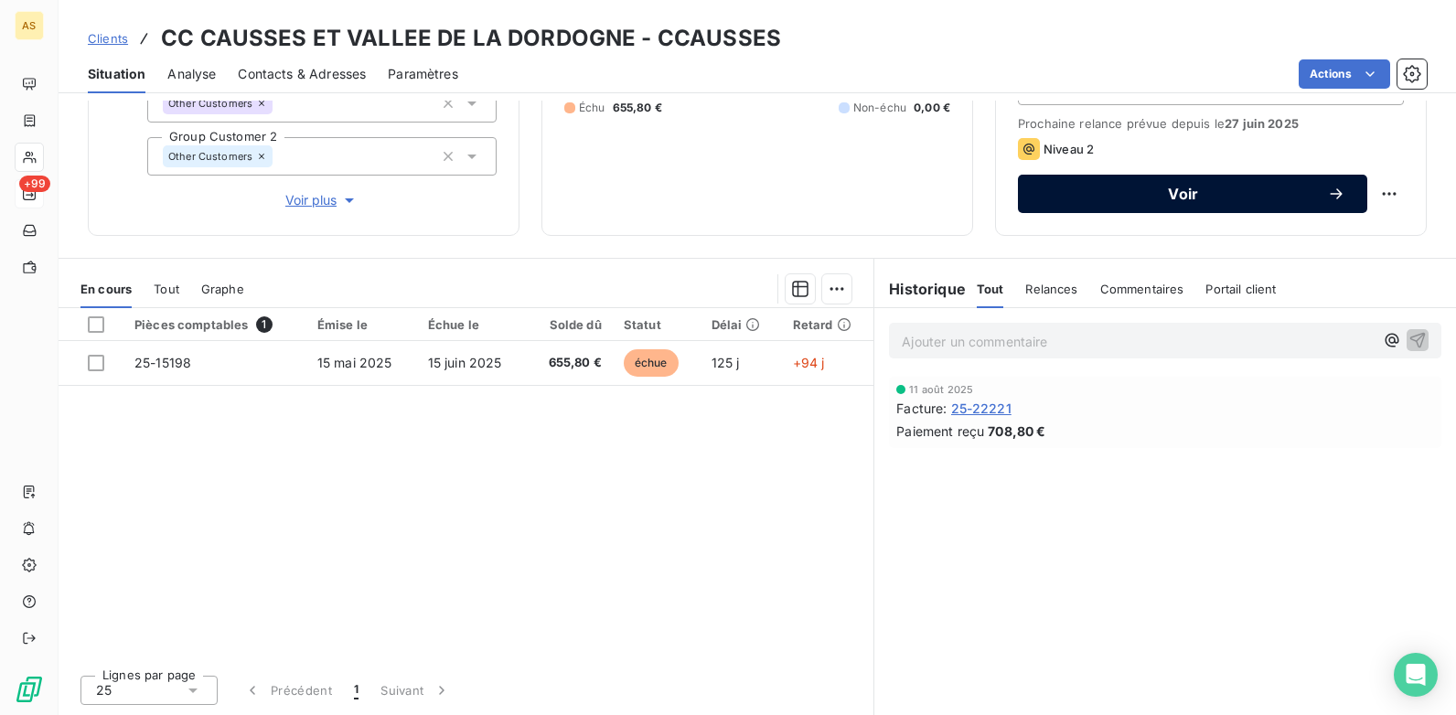
click at [1096, 206] on button "Voir" at bounding box center [1192, 194] width 349 height 38
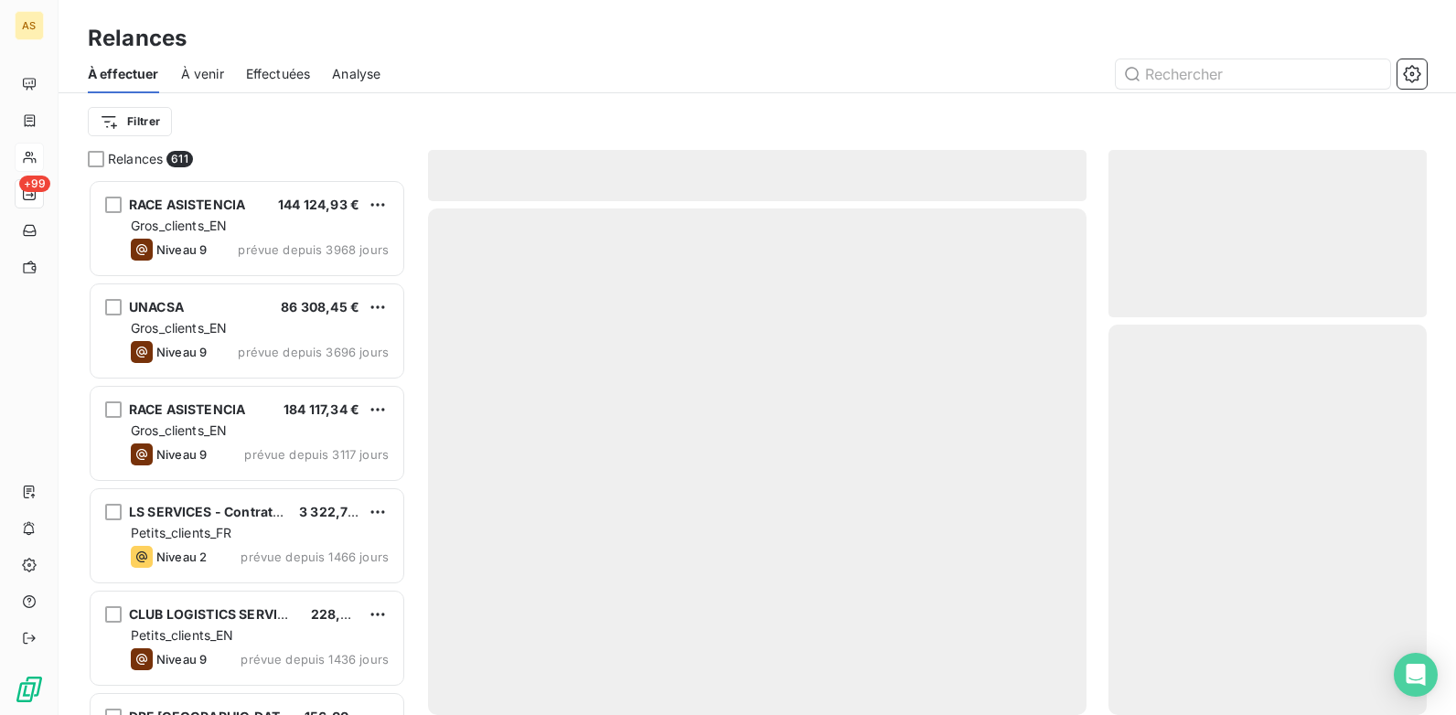
scroll to position [522, 305]
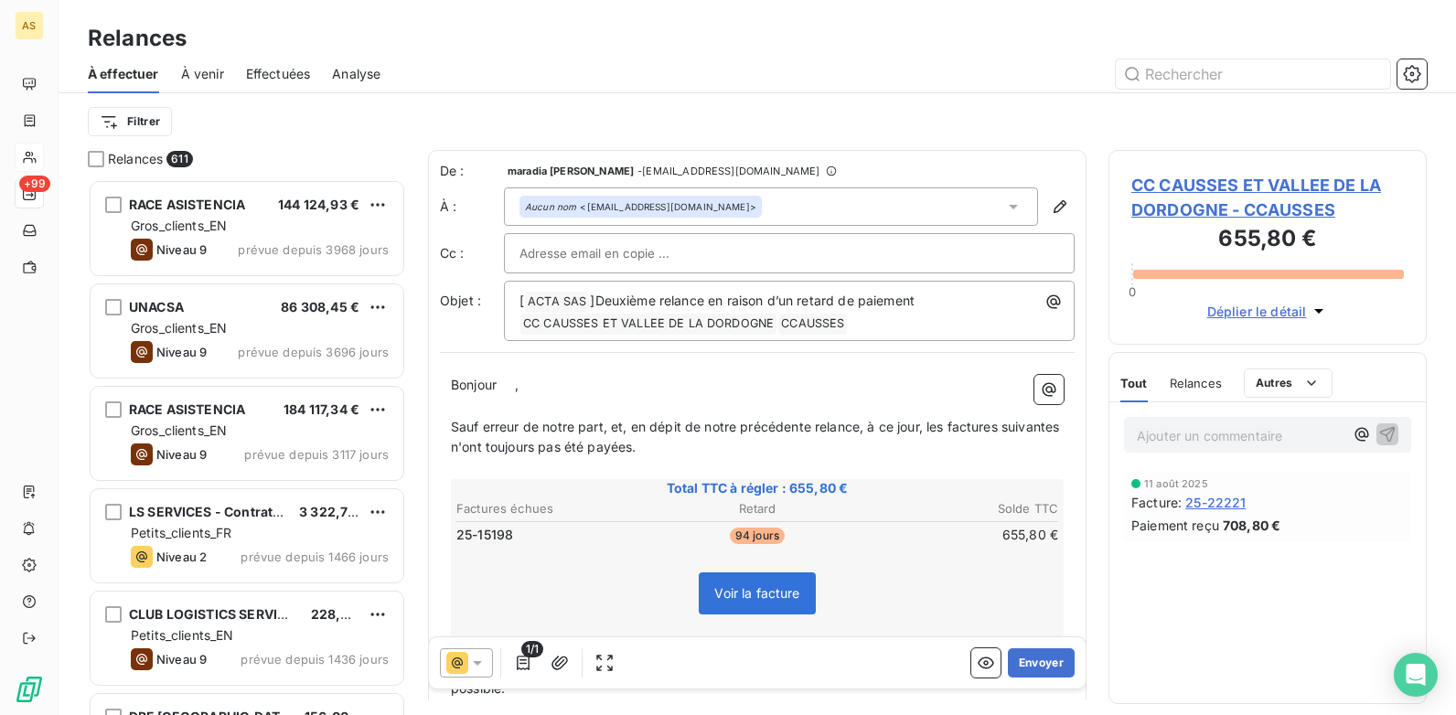
click at [481, 656] on icon at bounding box center [477, 663] width 18 height 18
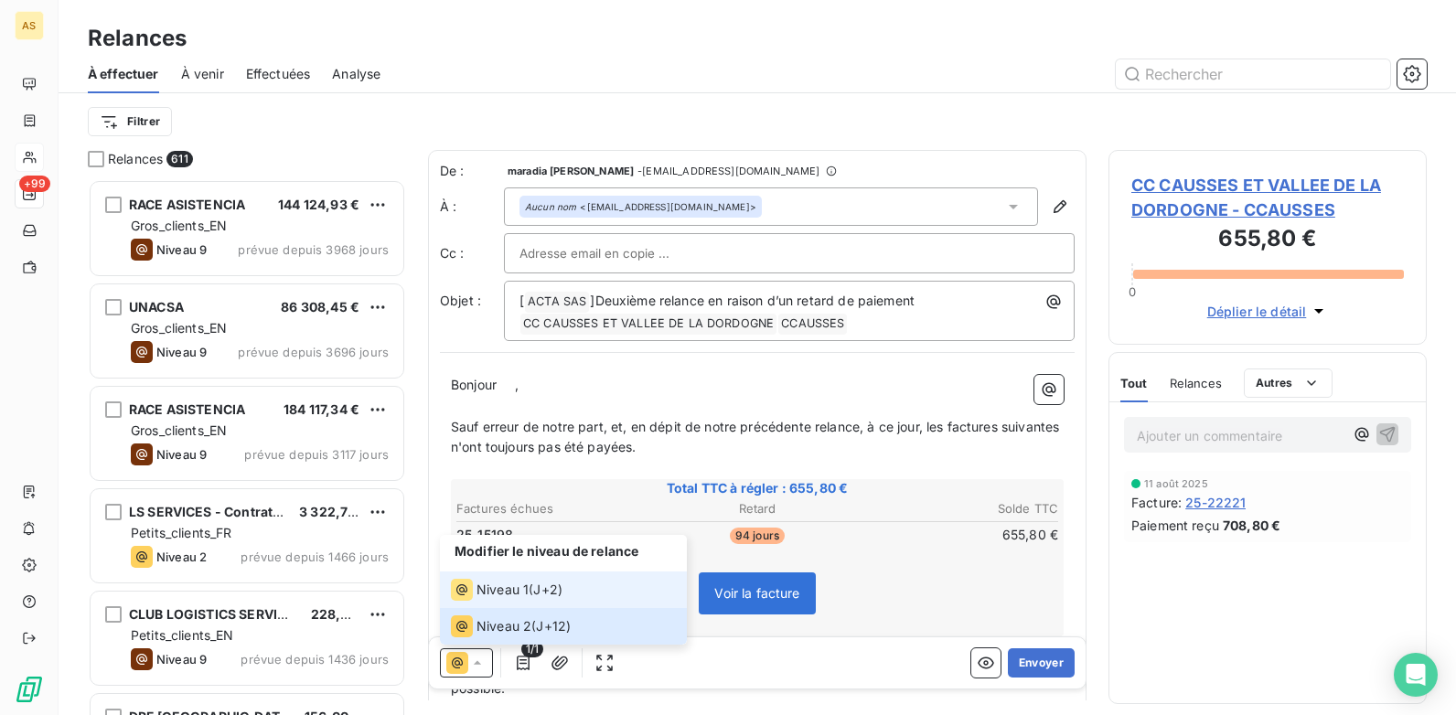
click at [501, 598] on span "Niveau 1" at bounding box center [503, 590] width 52 height 18
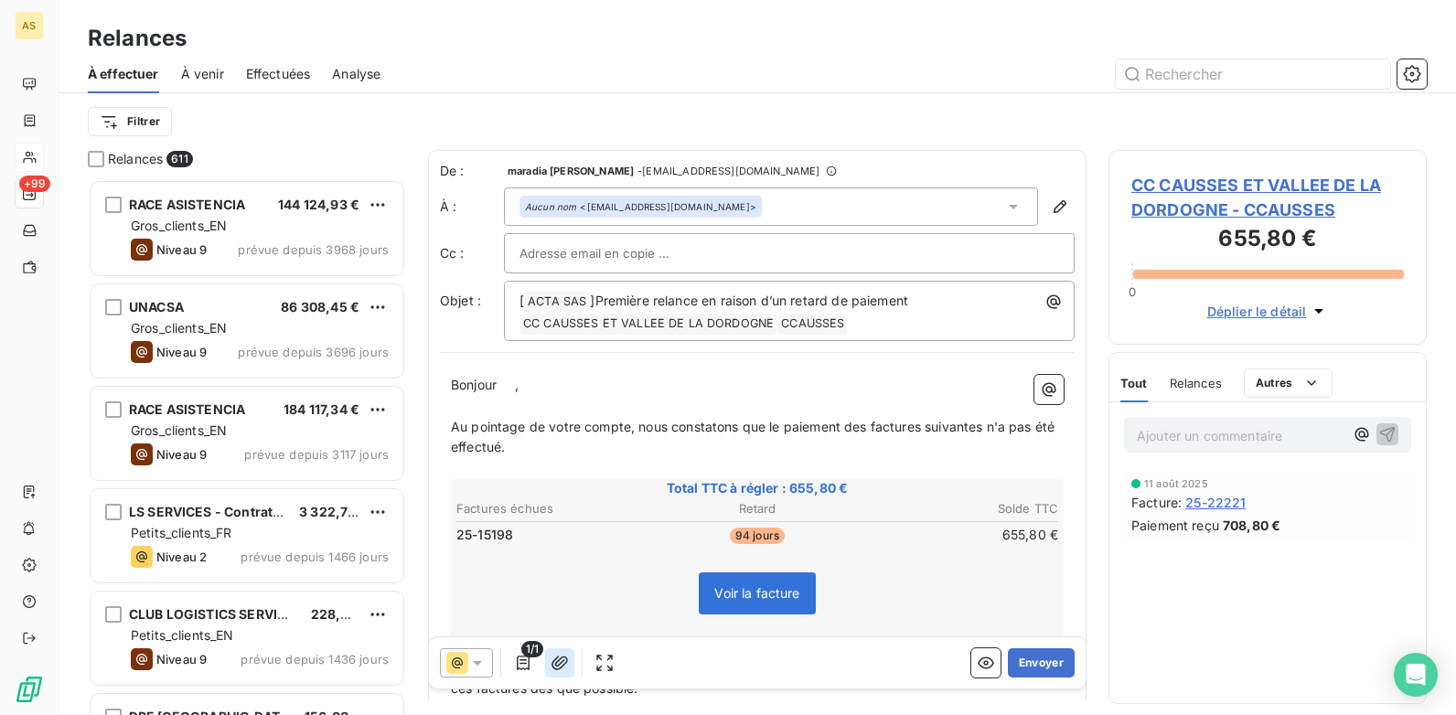
click at [558, 657] on icon "button" at bounding box center [560, 663] width 16 height 14
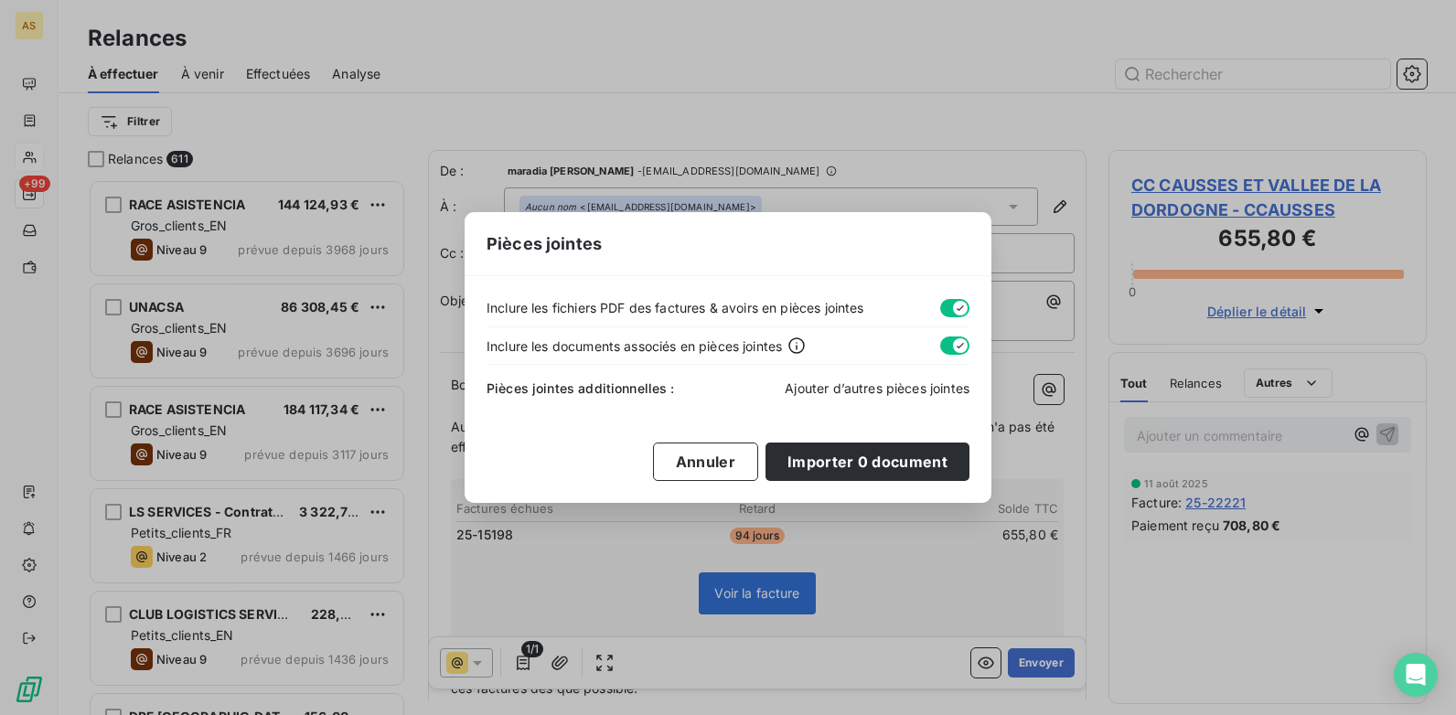
click at [867, 392] on span "Ajouter d’autres pièces jointes" at bounding box center [877, 389] width 185 height 16
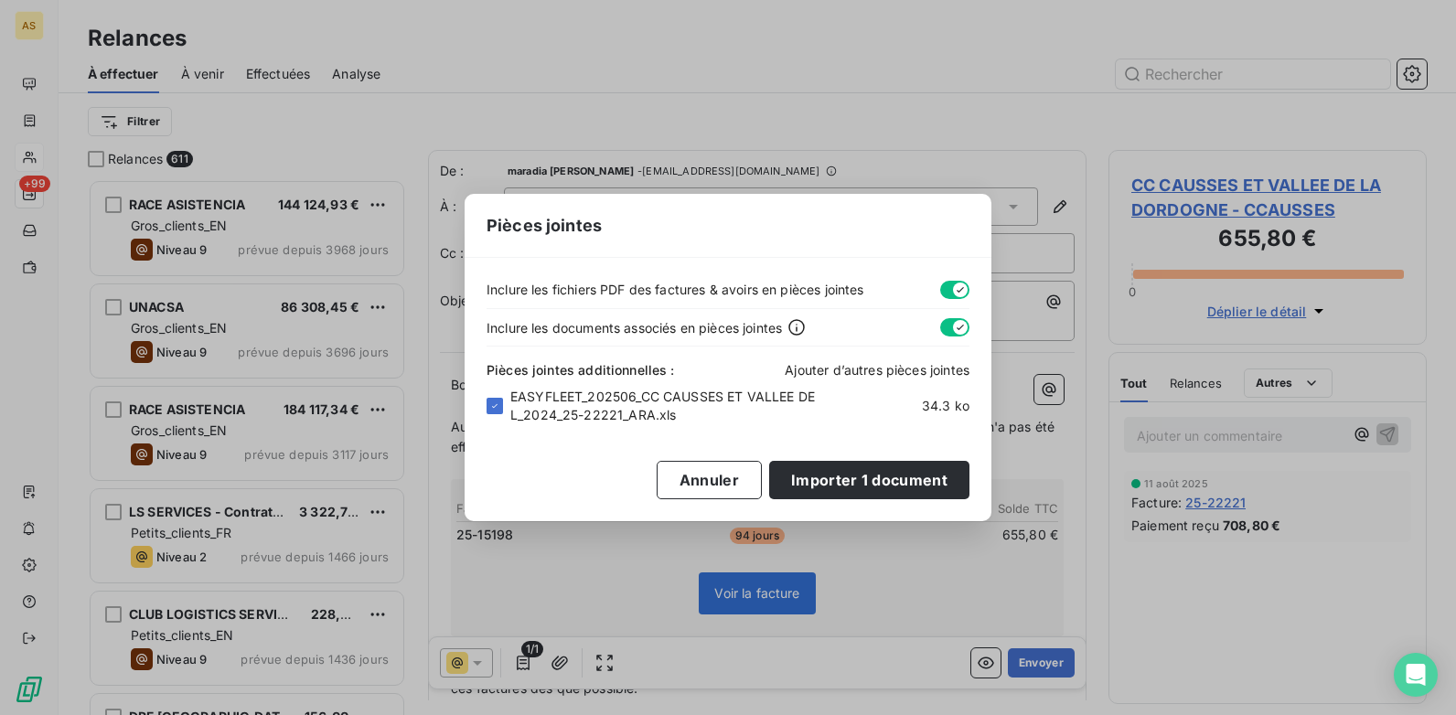
click at [859, 370] on span "Ajouter d’autres pièces jointes" at bounding box center [877, 370] width 185 height 16
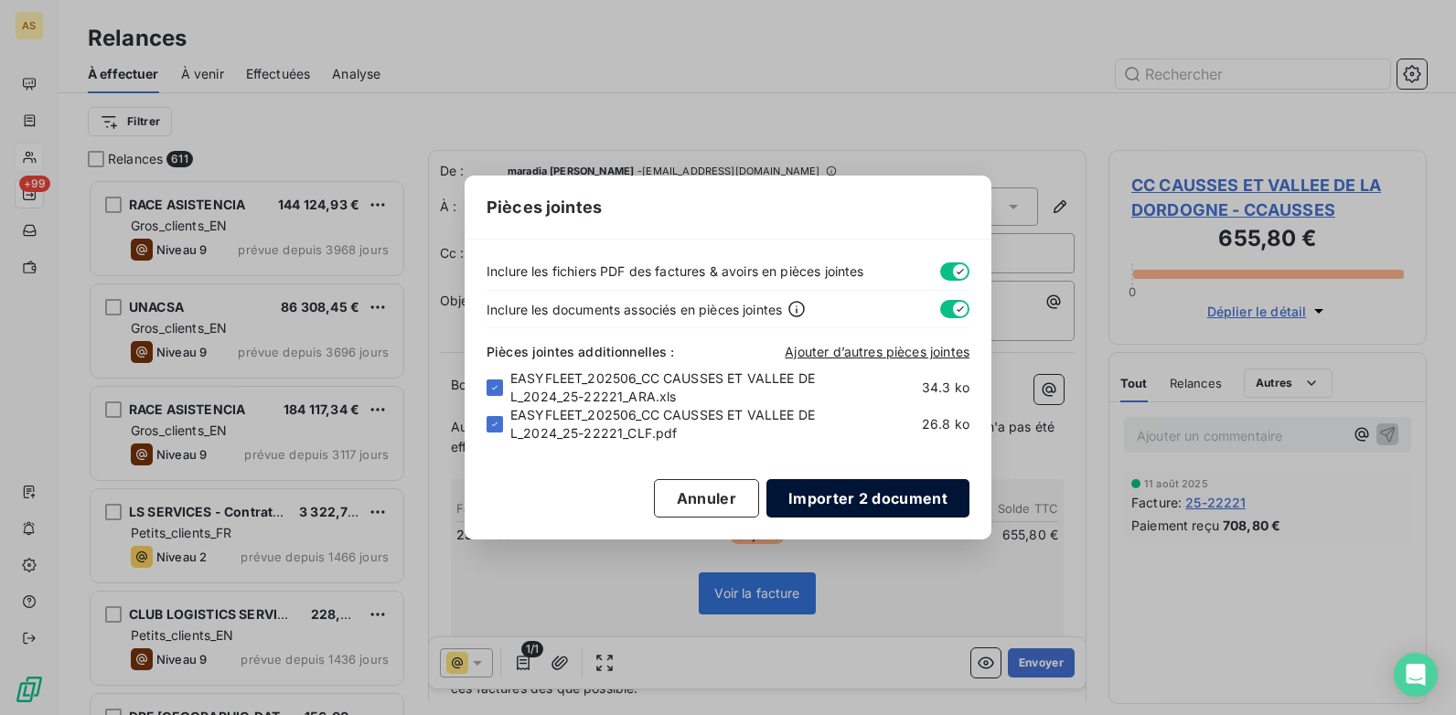
click at [883, 495] on button "Importer 2 document" at bounding box center [868, 498] width 203 height 38
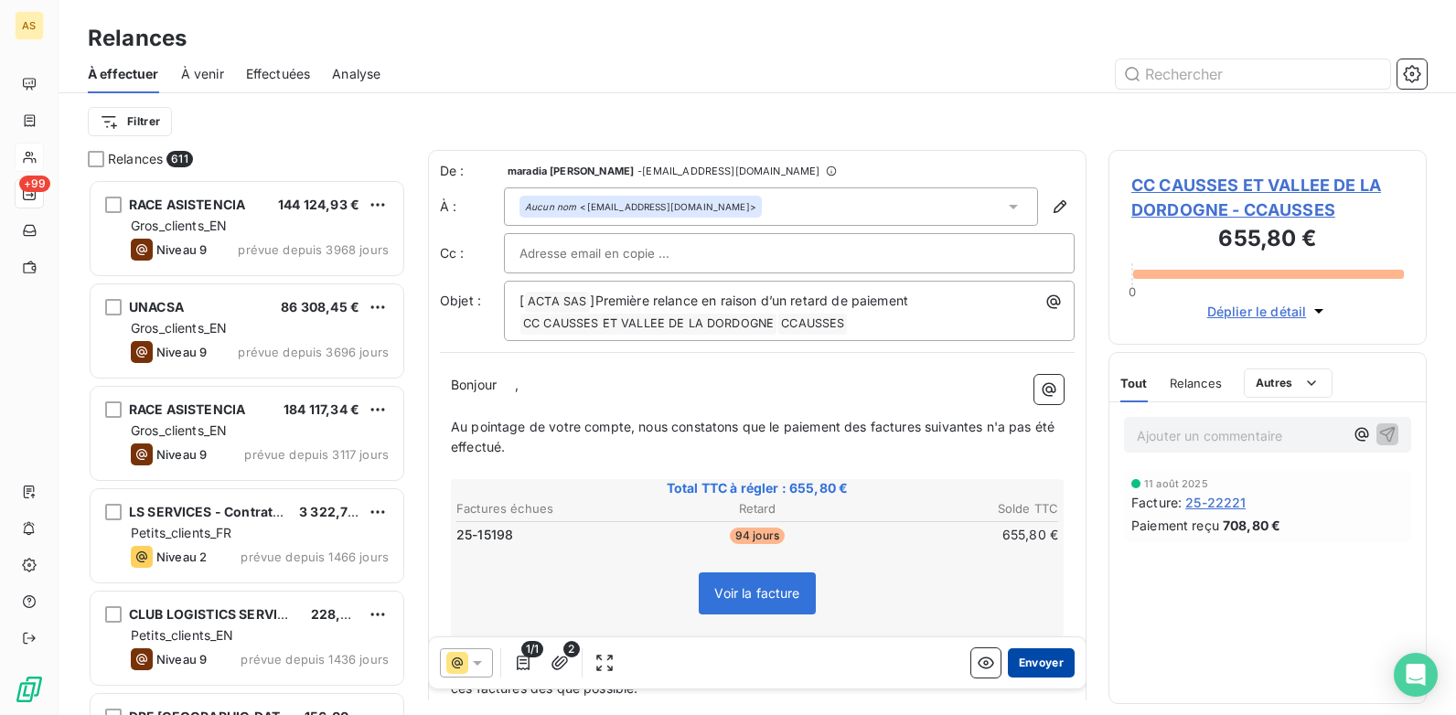
click at [1037, 668] on button "Envoyer" at bounding box center [1041, 663] width 67 height 29
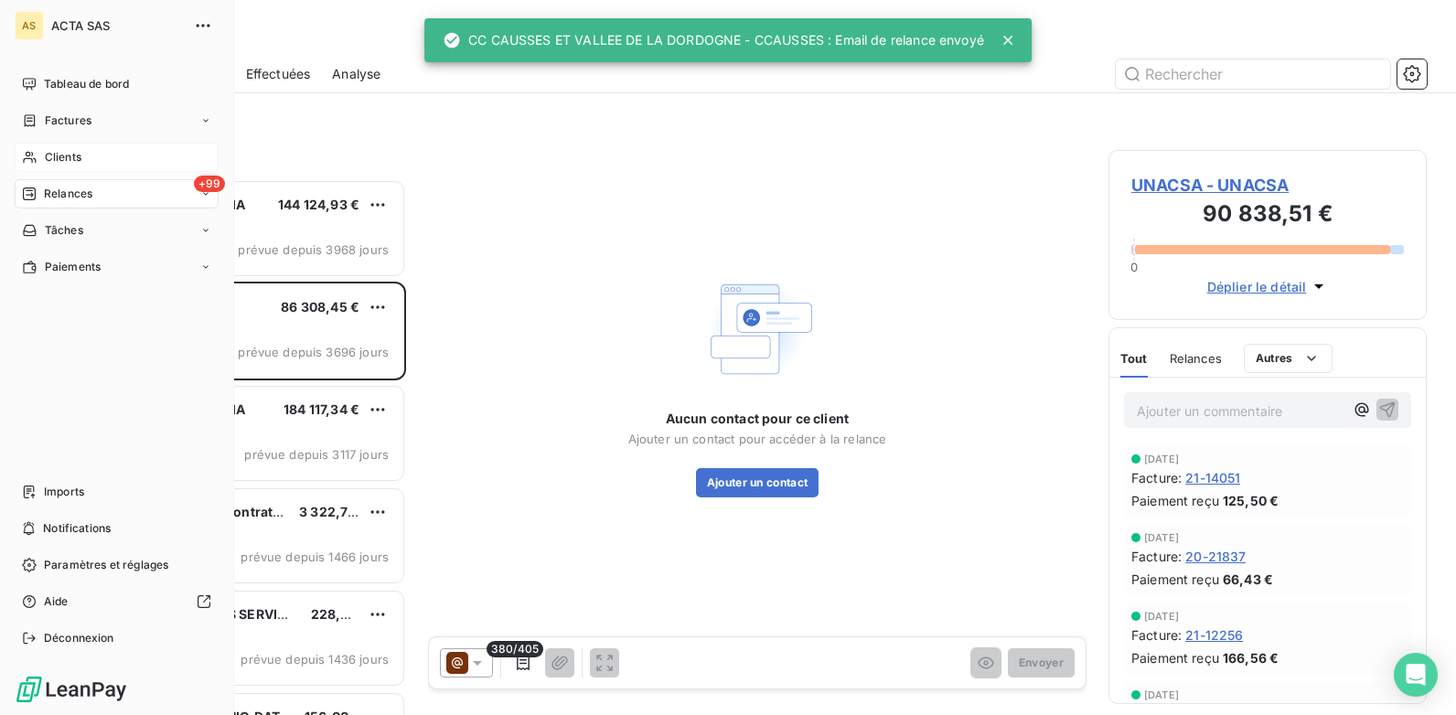
click at [73, 160] on span "Clients" at bounding box center [63, 157] width 37 height 16
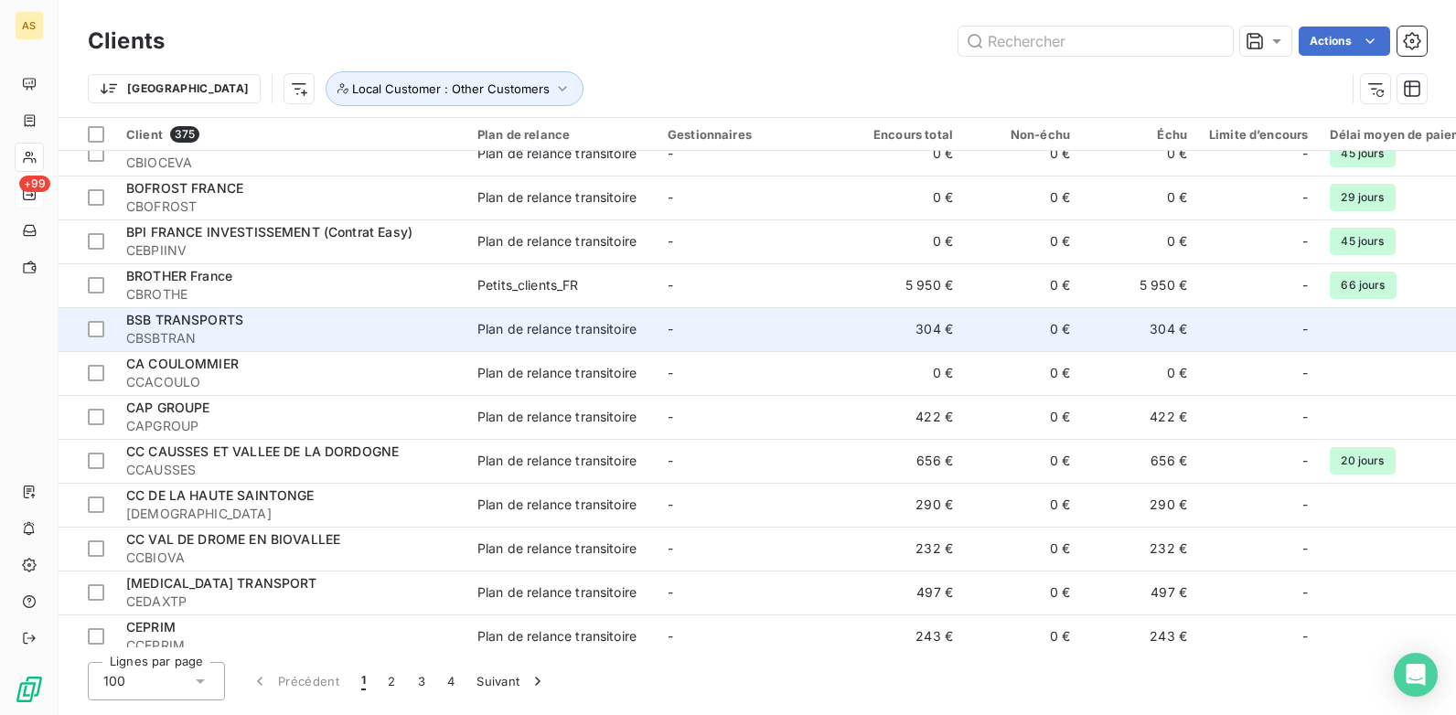
scroll to position [3293, 0]
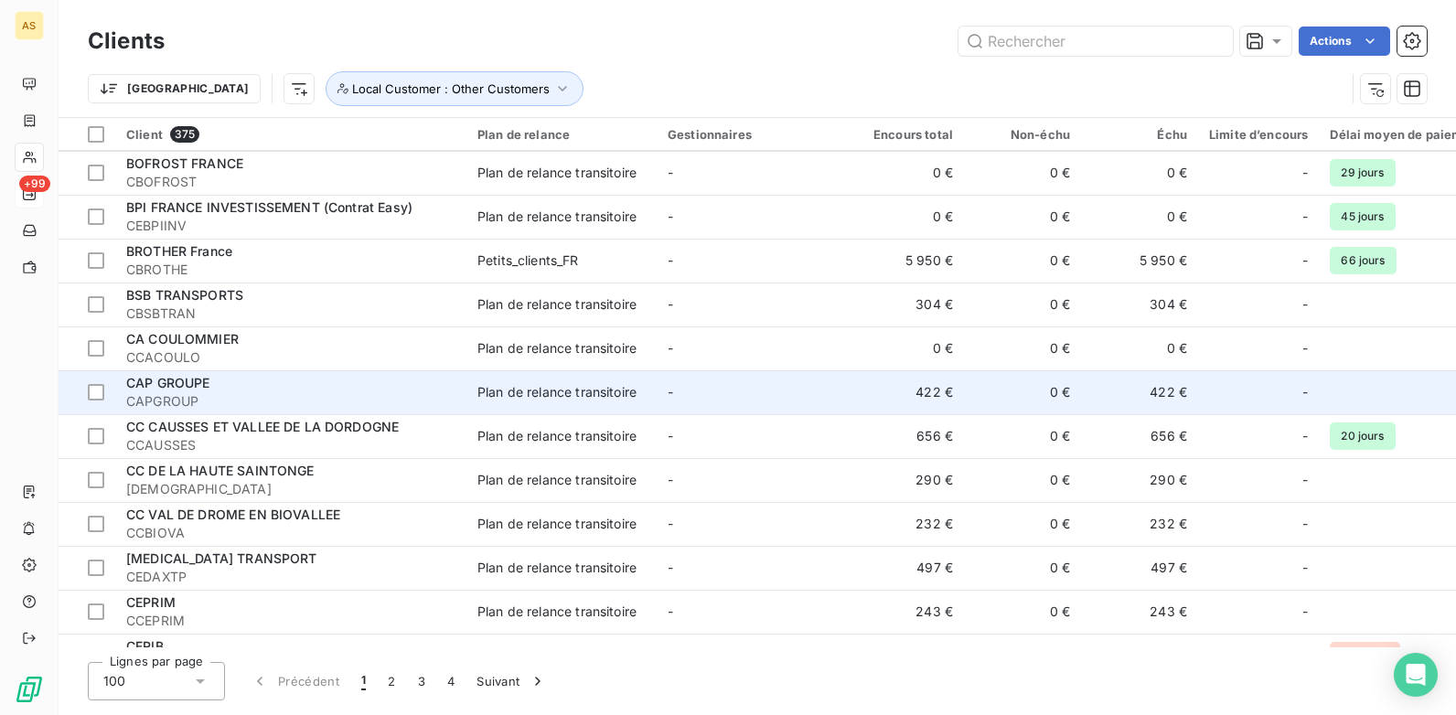
click at [608, 397] on div "Plan de relance transitoire" at bounding box center [557, 392] width 159 height 18
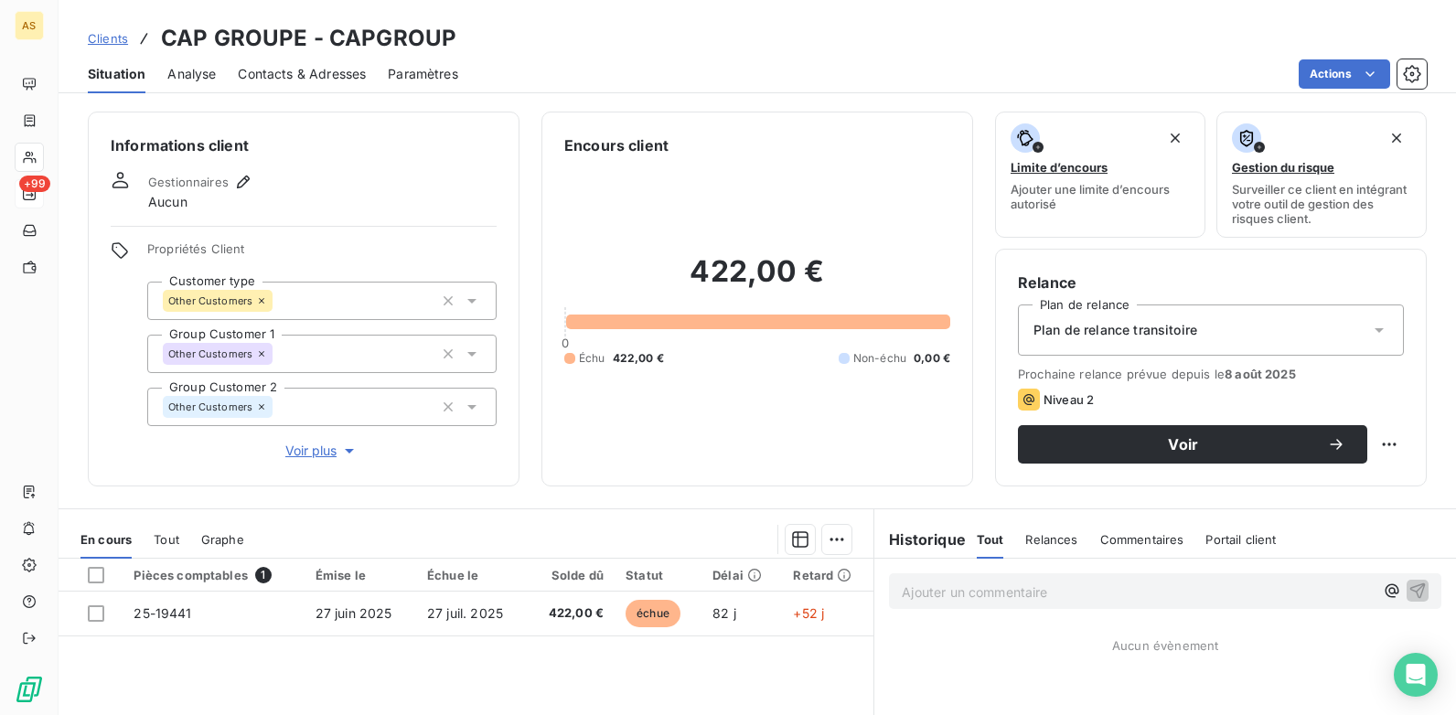
click at [93, 40] on span "Clients" at bounding box center [108, 38] width 40 height 15
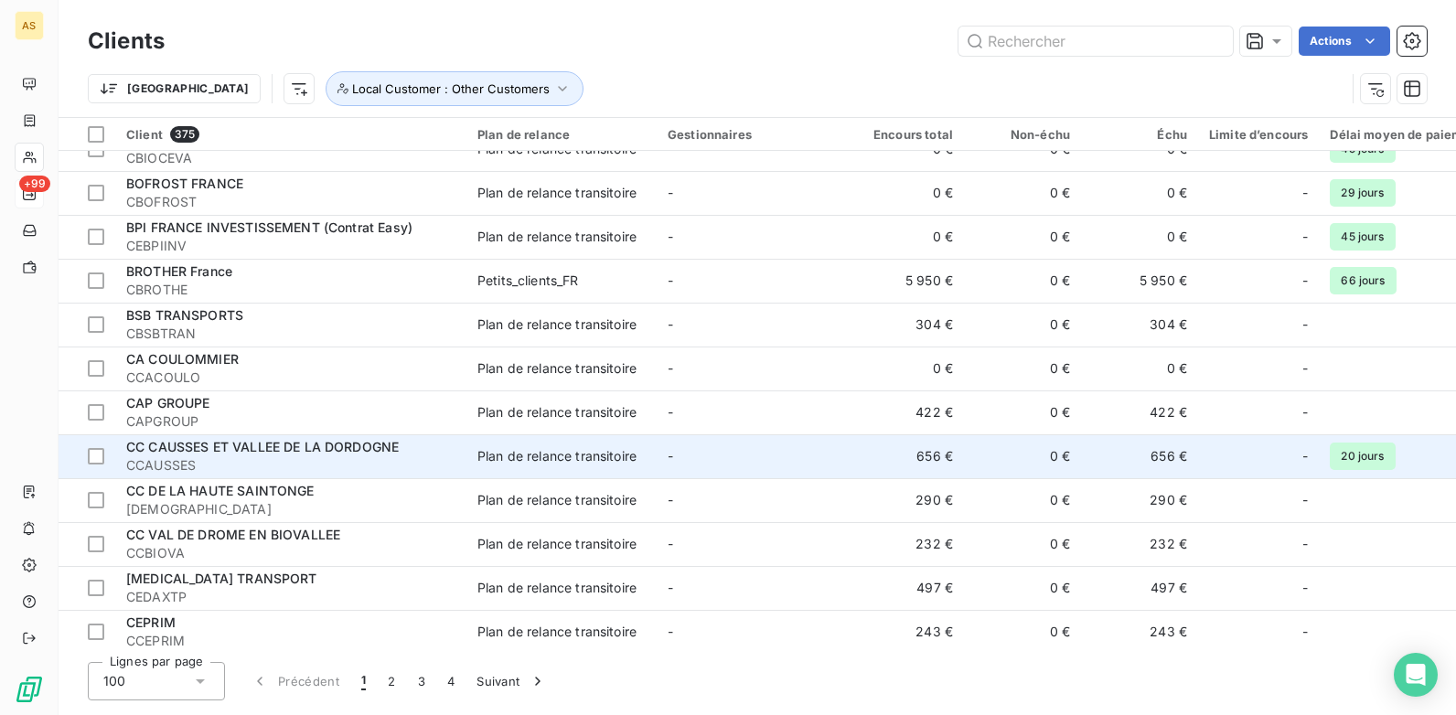
scroll to position [3293, 0]
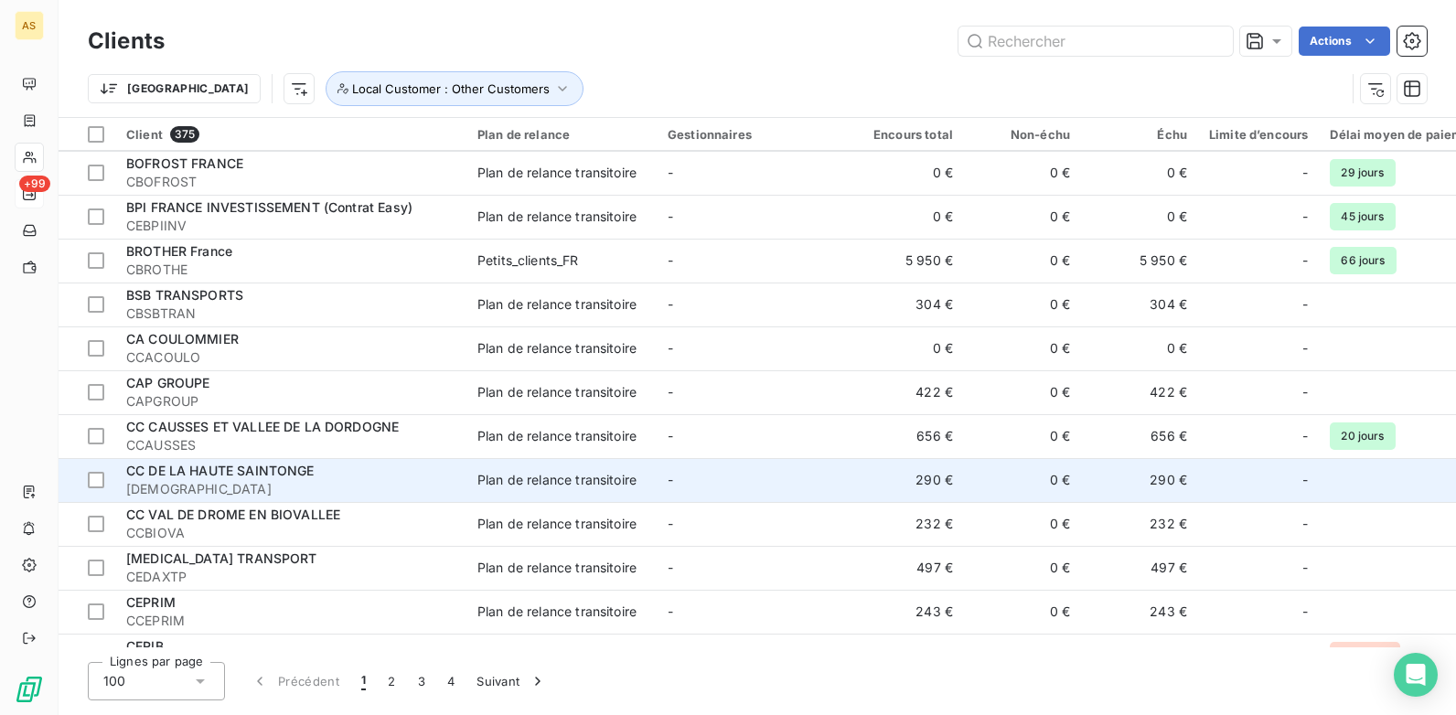
click at [578, 479] on div "Plan de relance transitoire" at bounding box center [557, 480] width 159 height 18
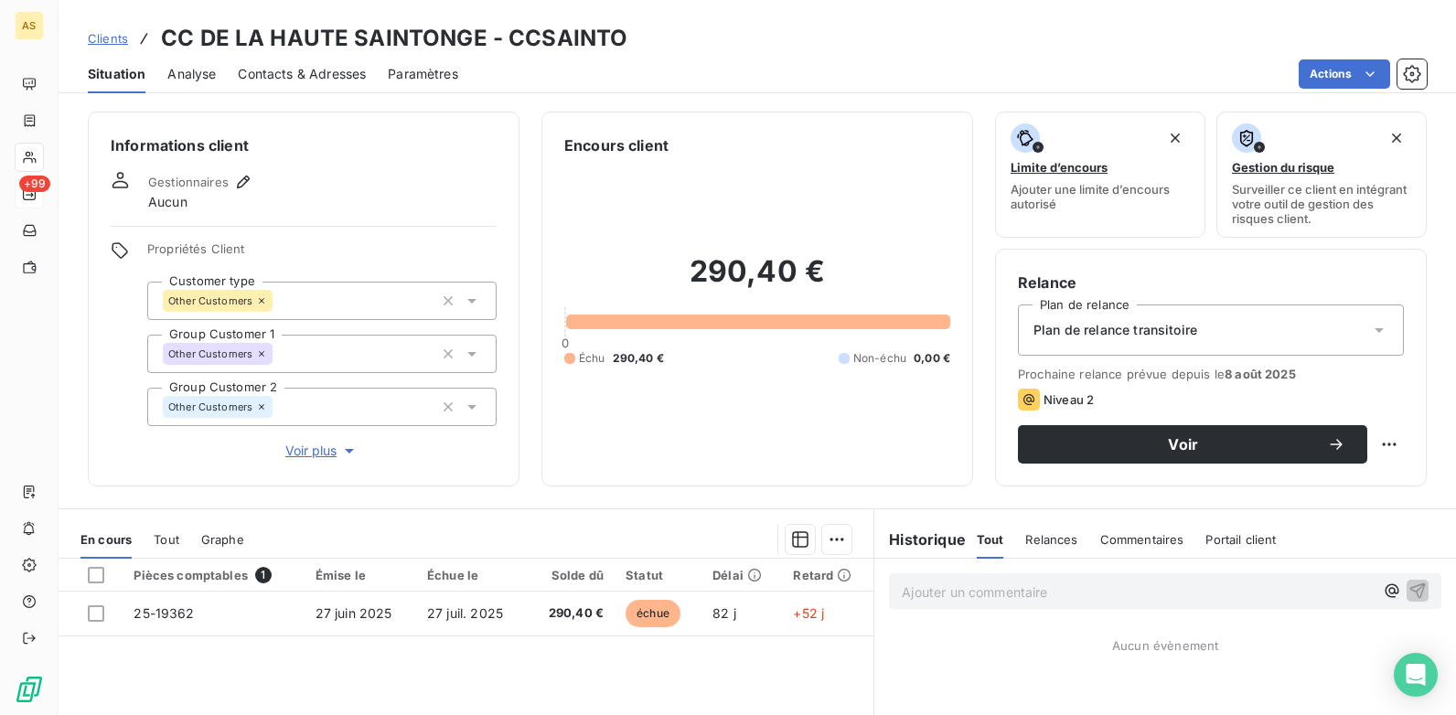
click at [310, 76] on span "Contacts & Adresses" at bounding box center [302, 74] width 128 height 18
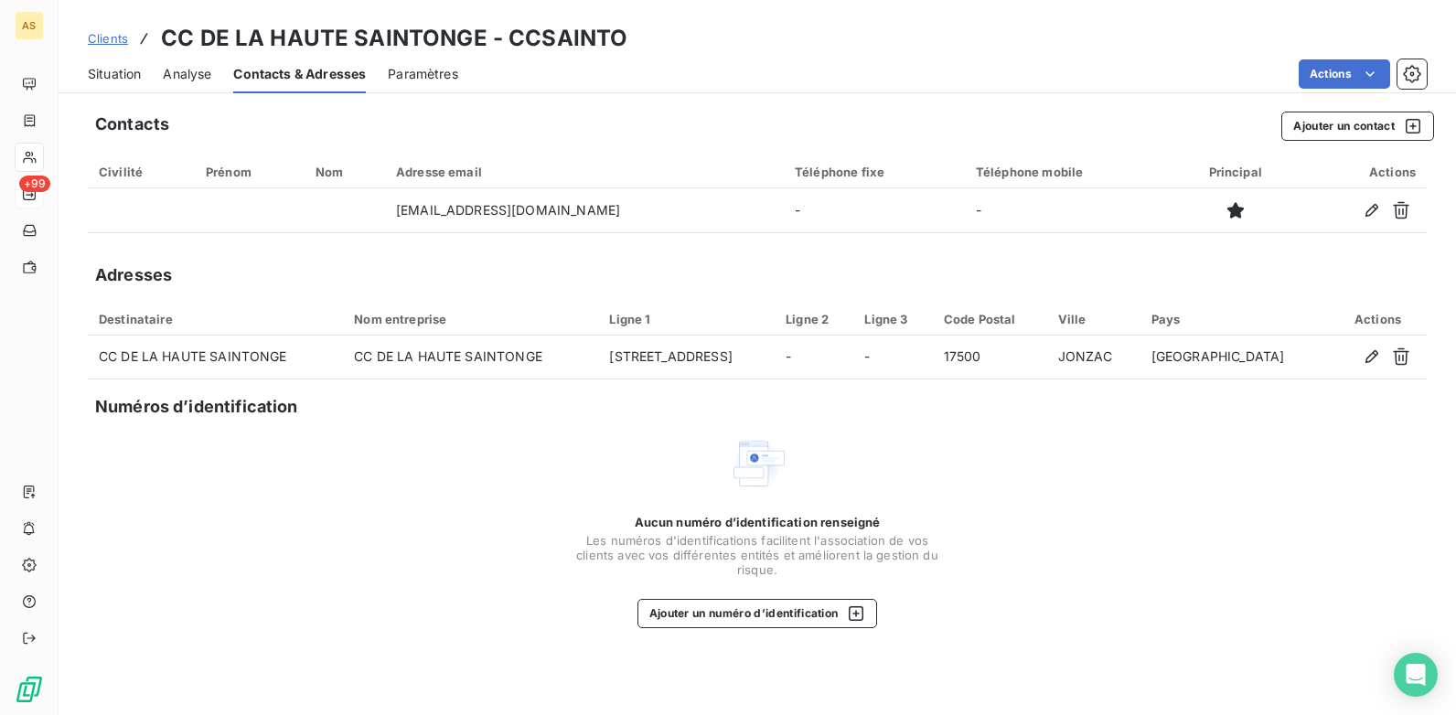
click at [87, 74] on div "Situation Analyse Contacts & Adresses Paramètres Actions" at bounding box center [758, 74] width 1398 height 38
click at [119, 78] on span "Situation" at bounding box center [114, 74] width 53 height 18
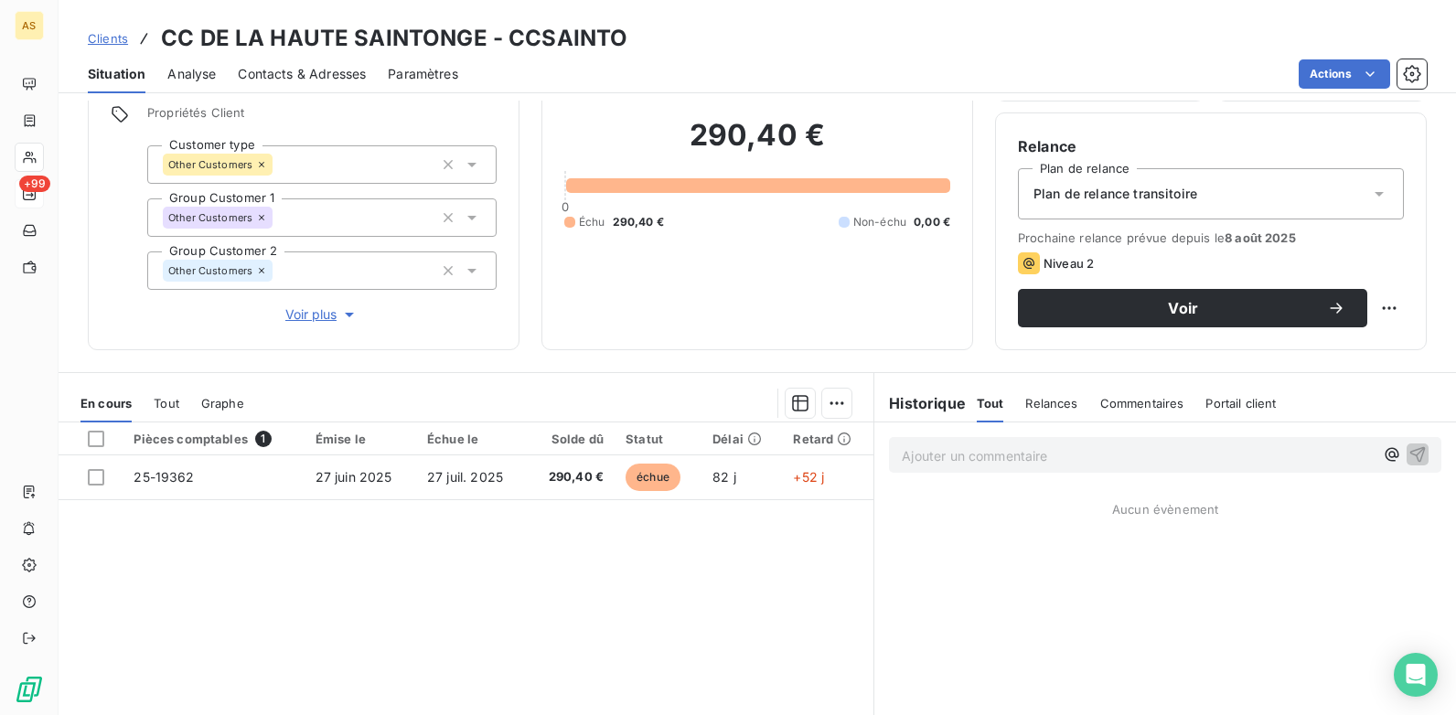
scroll to position [183, 0]
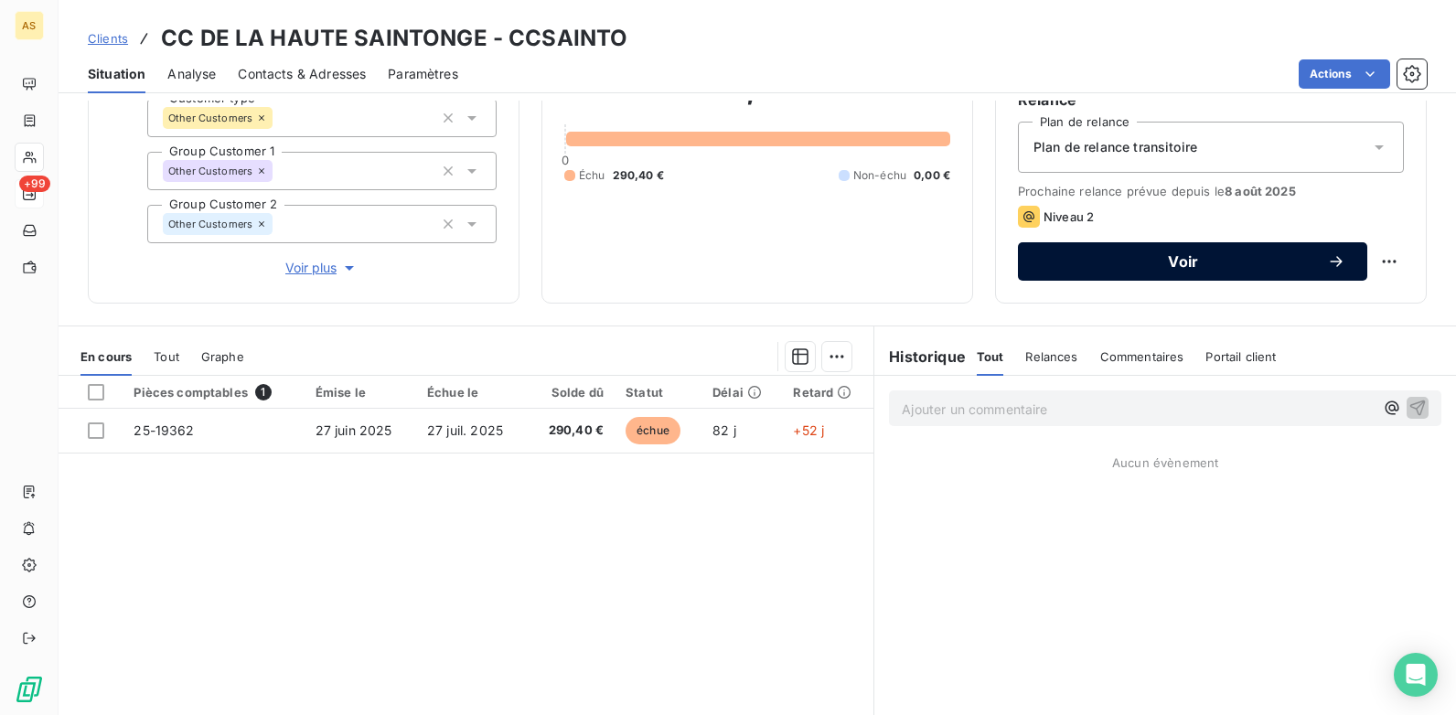
click at [1040, 263] on span "Voir" at bounding box center [1183, 261] width 287 height 15
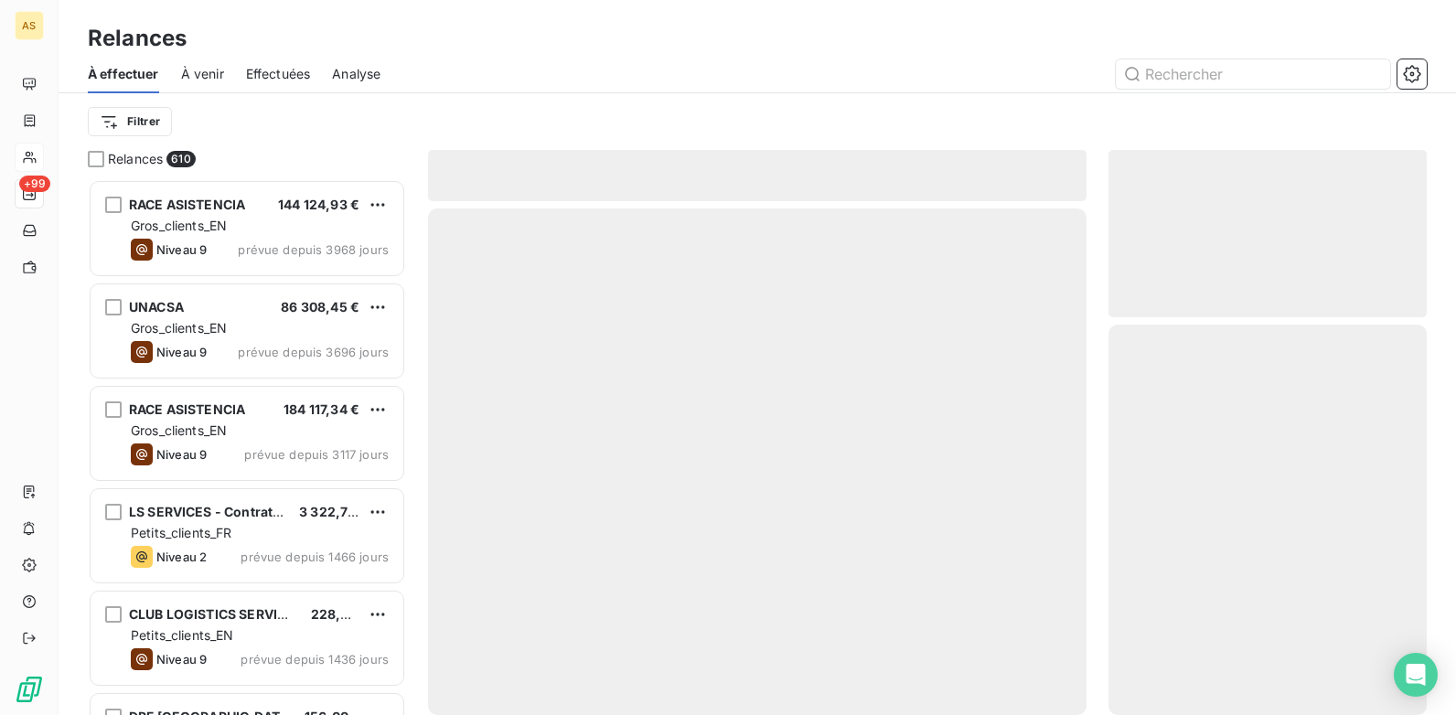
scroll to position [522, 305]
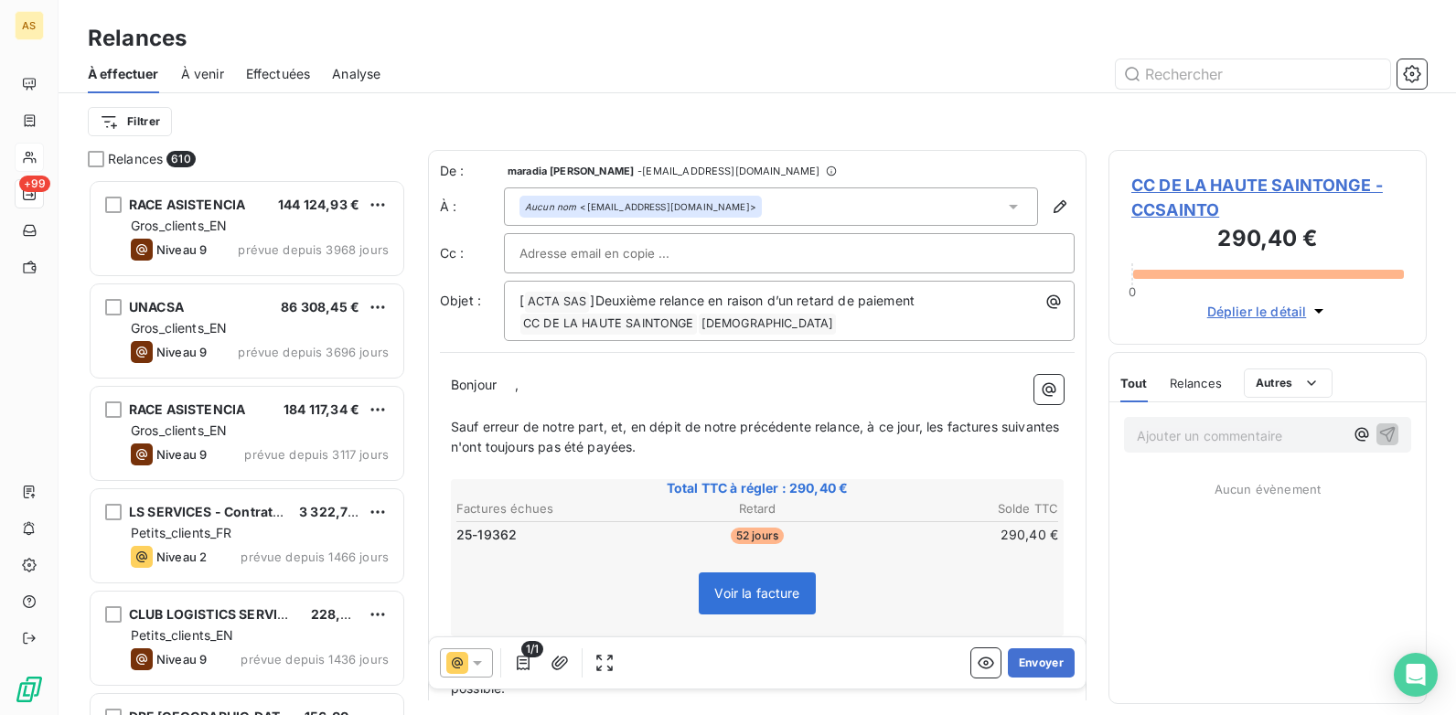
click at [480, 666] on icon at bounding box center [477, 663] width 18 height 18
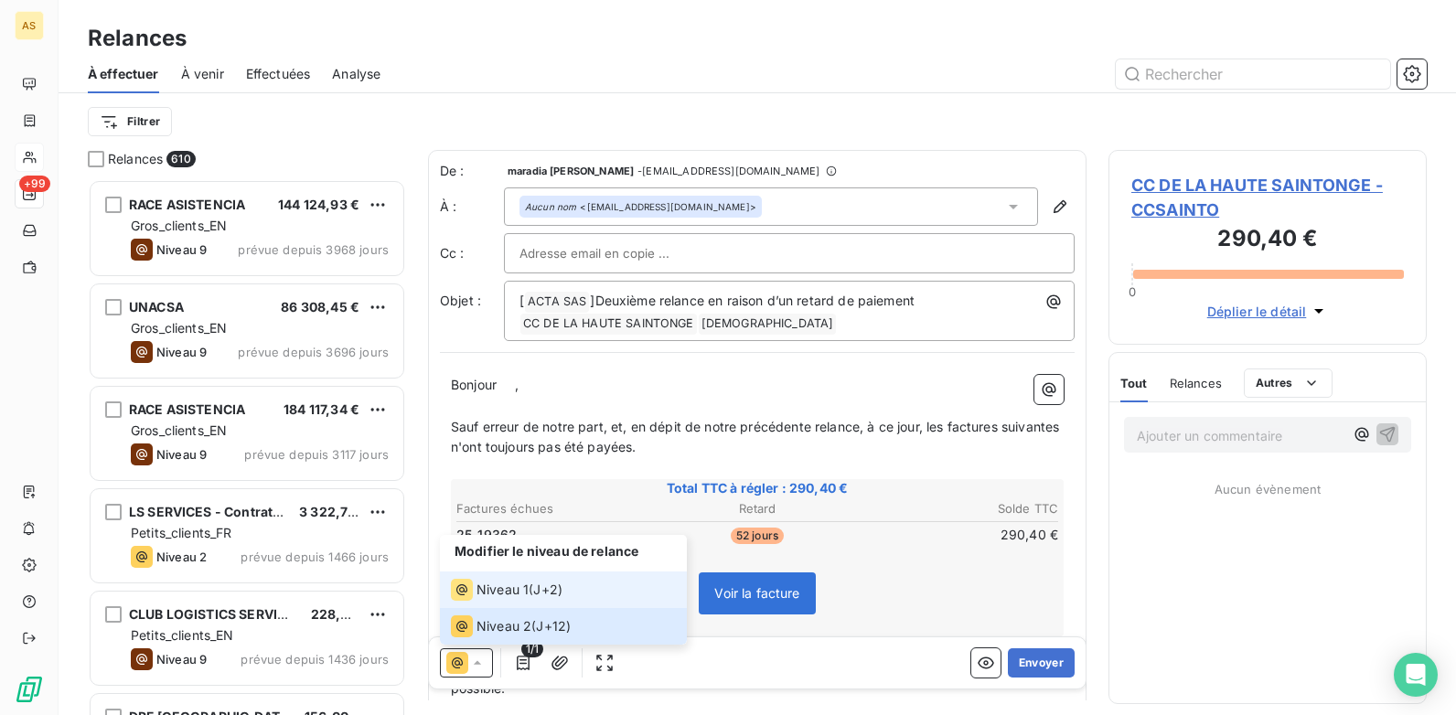
click at [511, 592] on span "Niveau 1" at bounding box center [503, 590] width 52 height 18
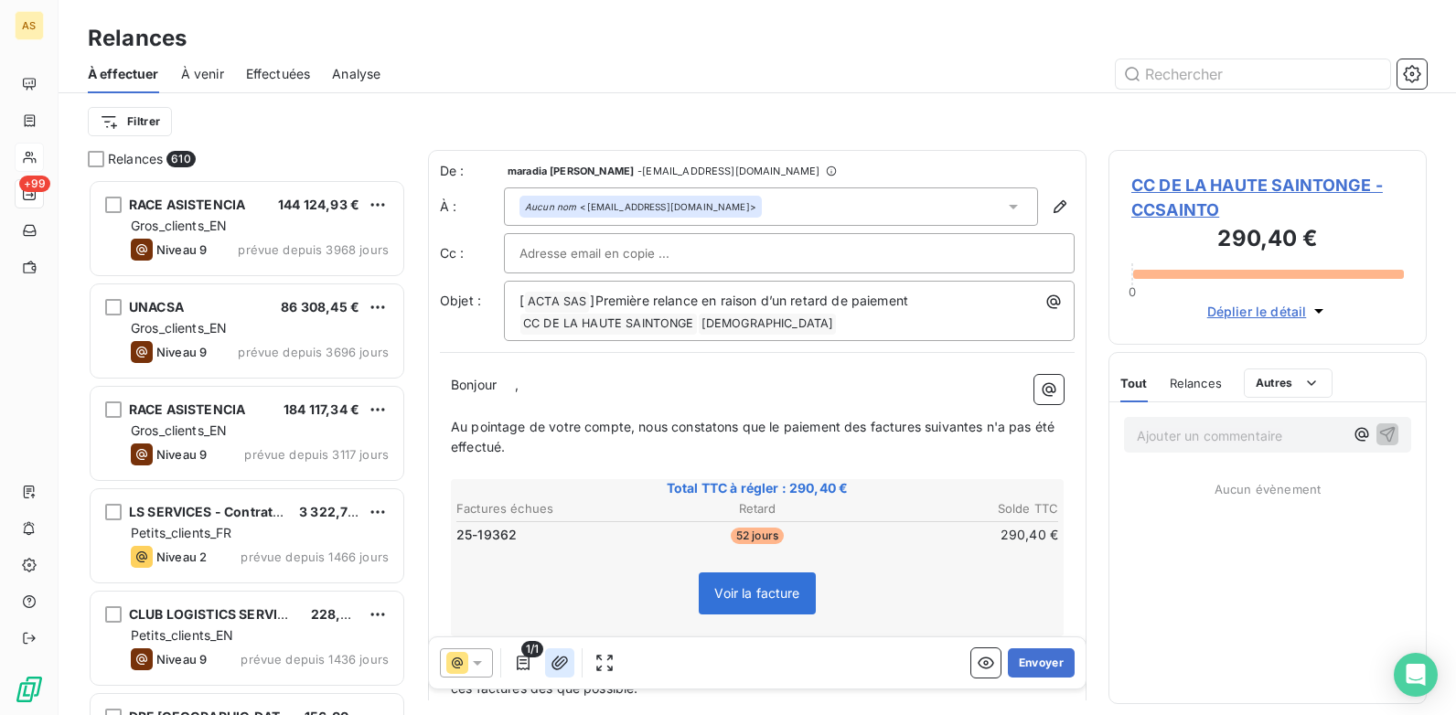
click at [561, 662] on icon "button" at bounding box center [560, 663] width 18 height 18
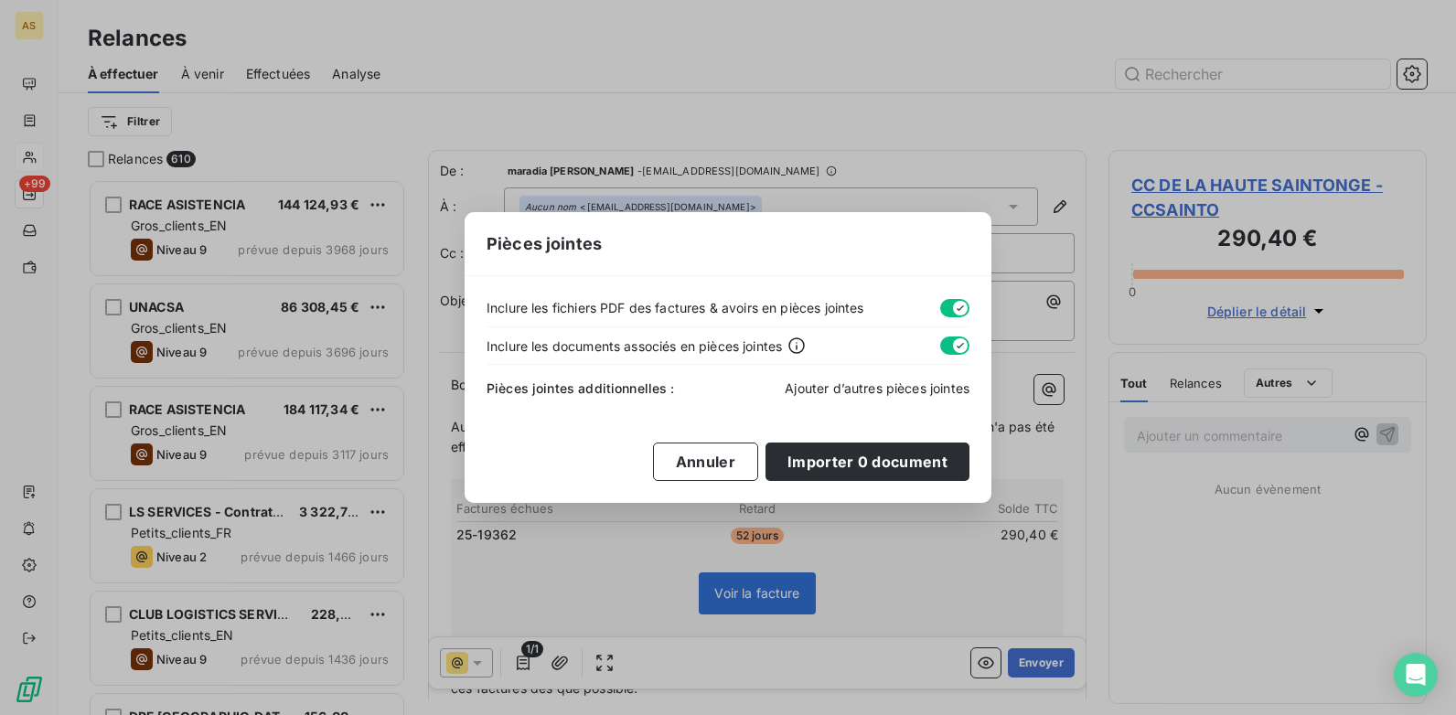
click at [885, 385] on span "Ajouter d’autres pièces jointes" at bounding box center [877, 389] width 185 height 16
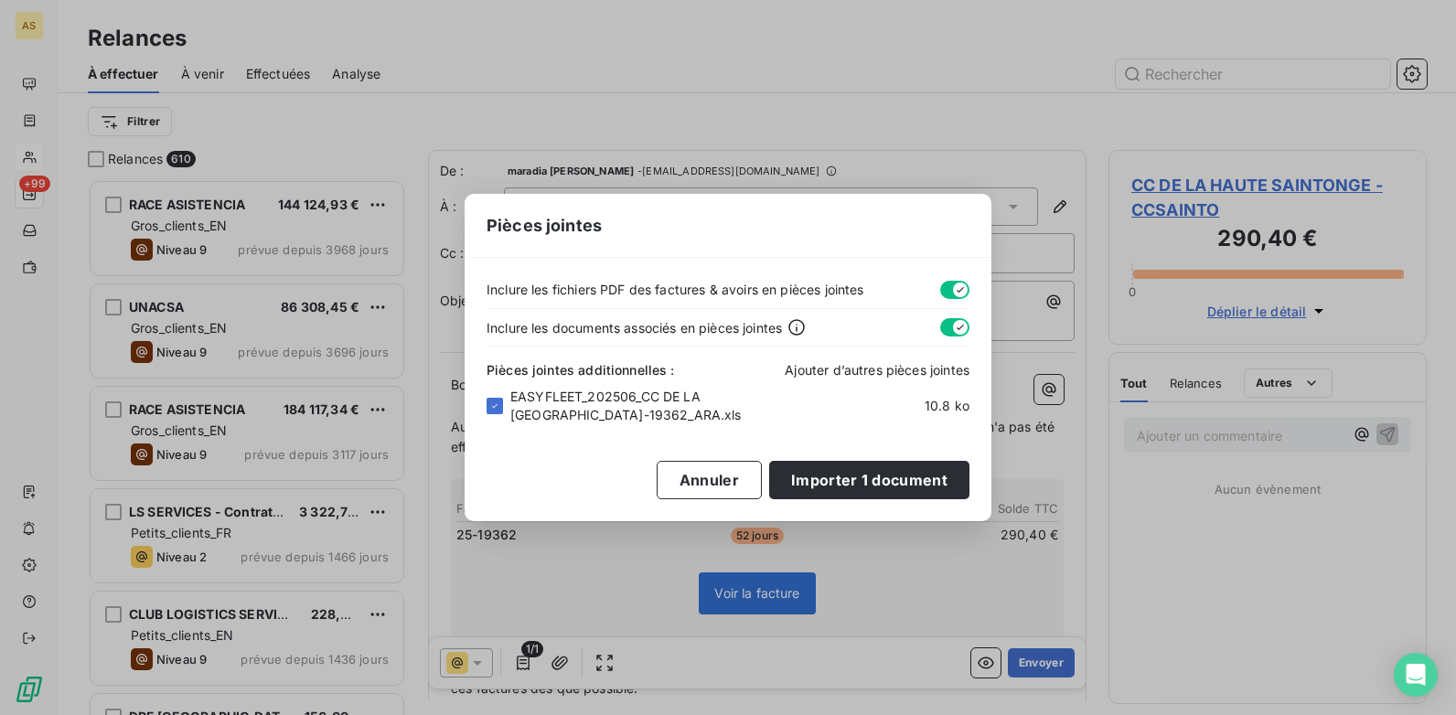
click at [846, 369] on span "Ajouter d’autres pièces jointes" at bounding box center [877, 370] width 185 height 16
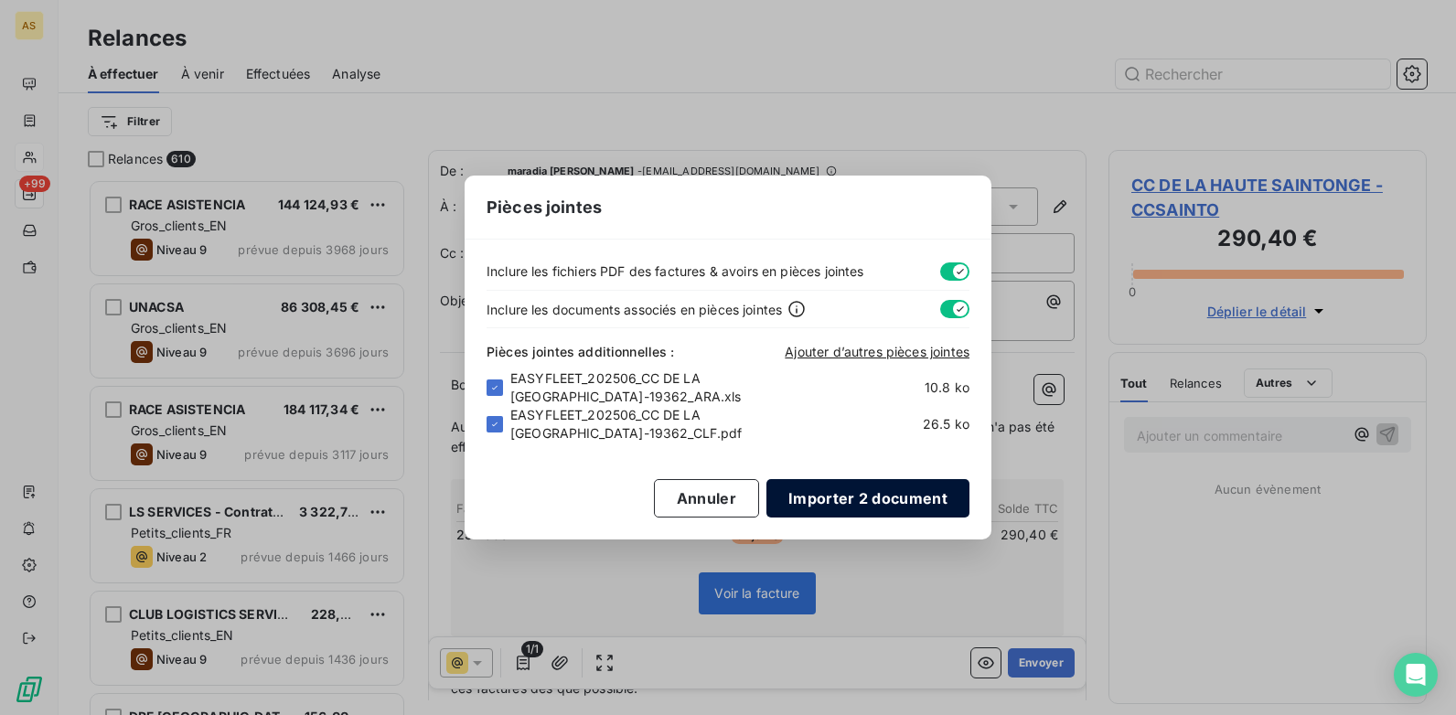
click at [840, 497] on button "Importer 2 document" at bounding box center [868, 498] width 203 height 38
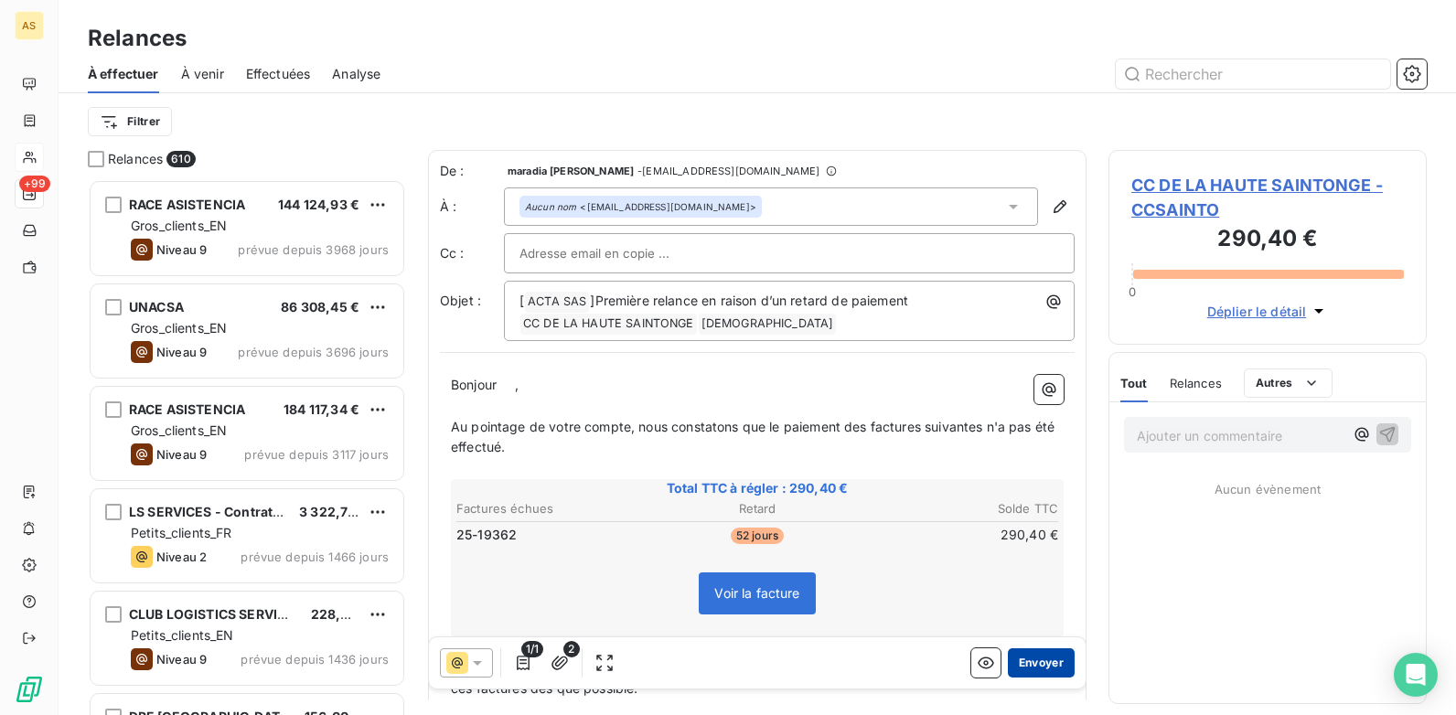
click at [1027, 670] on button "Envoyer" at bounding box center [1041, 663] width 67 height 29
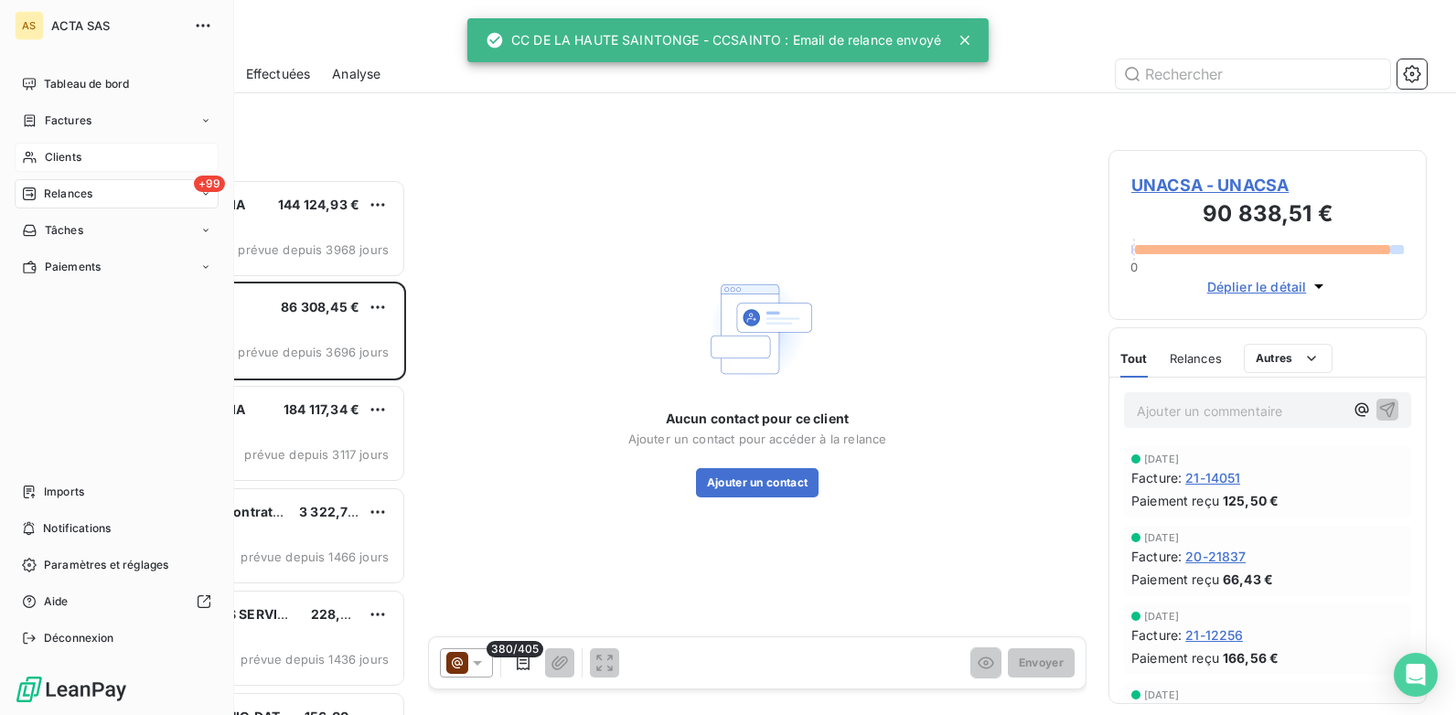
click at [94, 156] on div "Clients" at bounding box center [117, 157] width 204 height 29
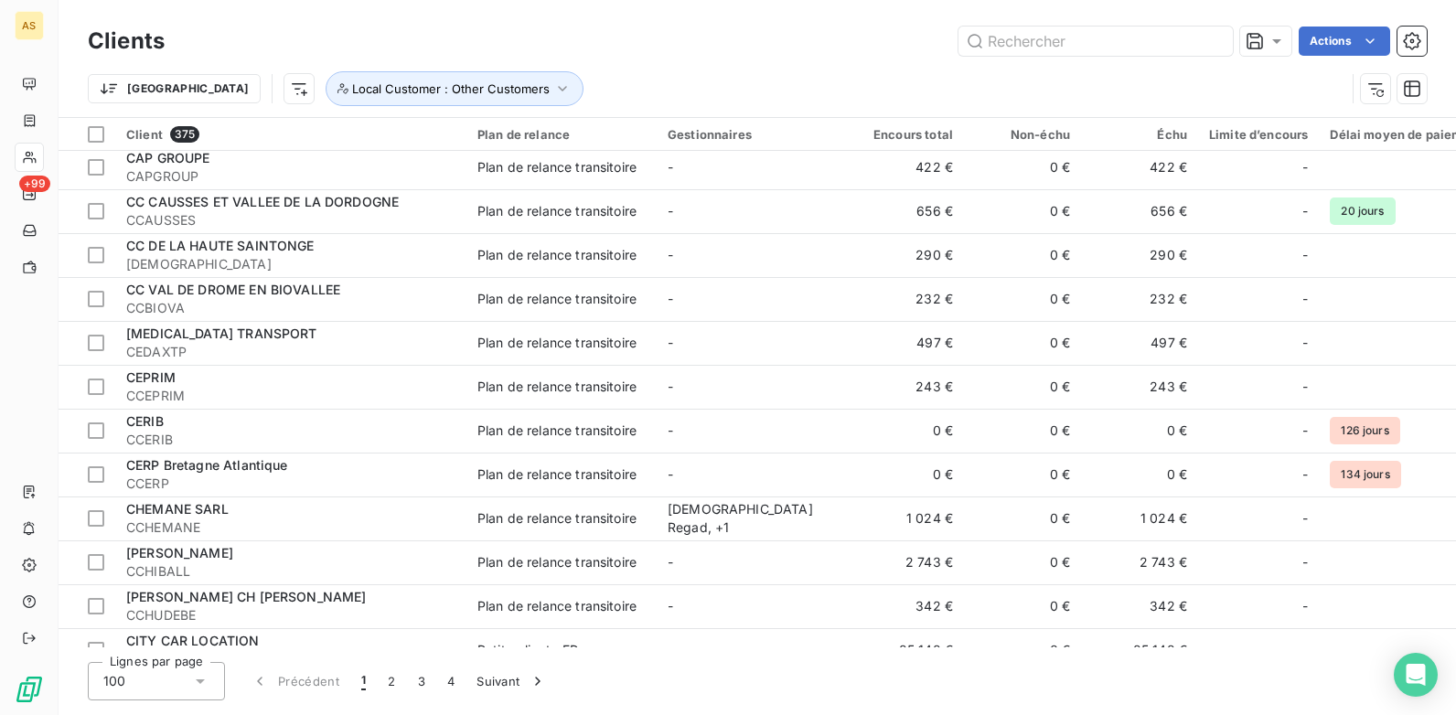
scroll to position [3476, 0]
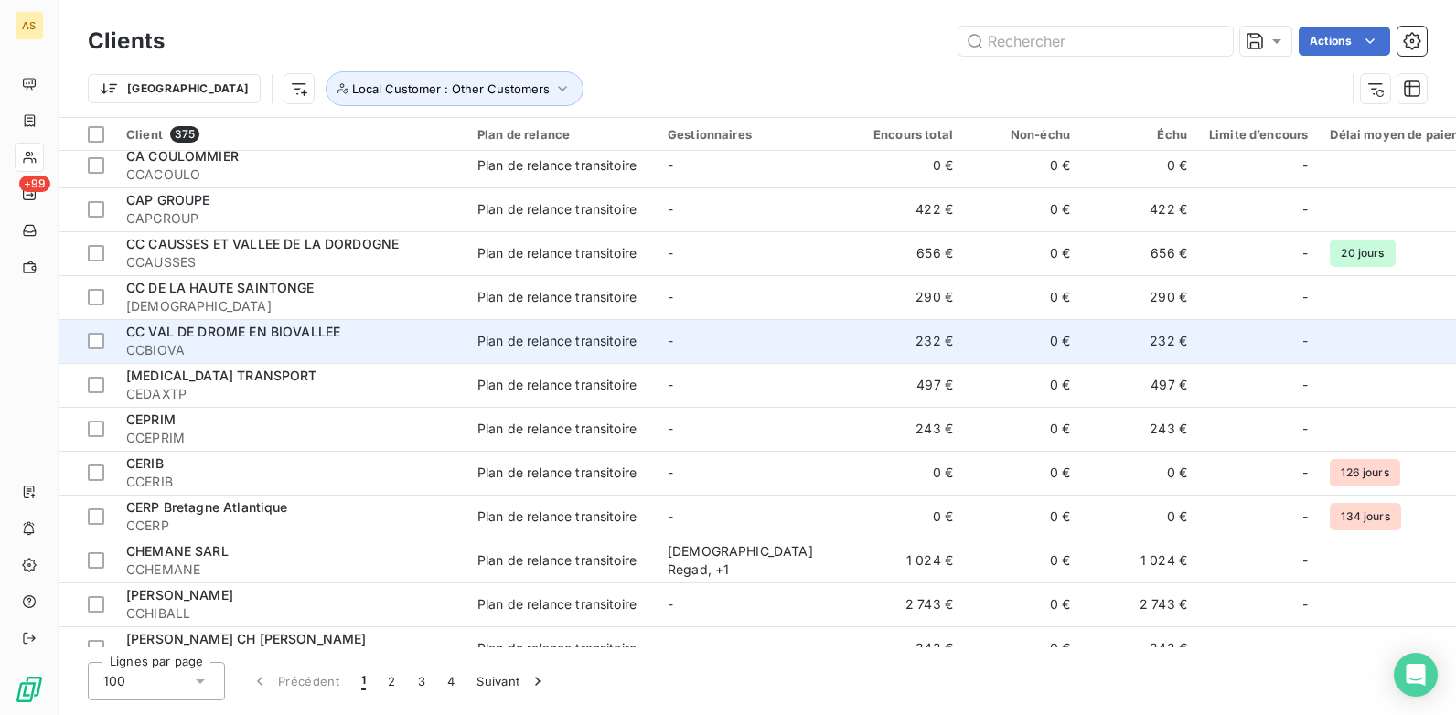
click at [538, 346] on div "Plan de relance transitoire" at bounding box center [557, 341] width 159 height 18
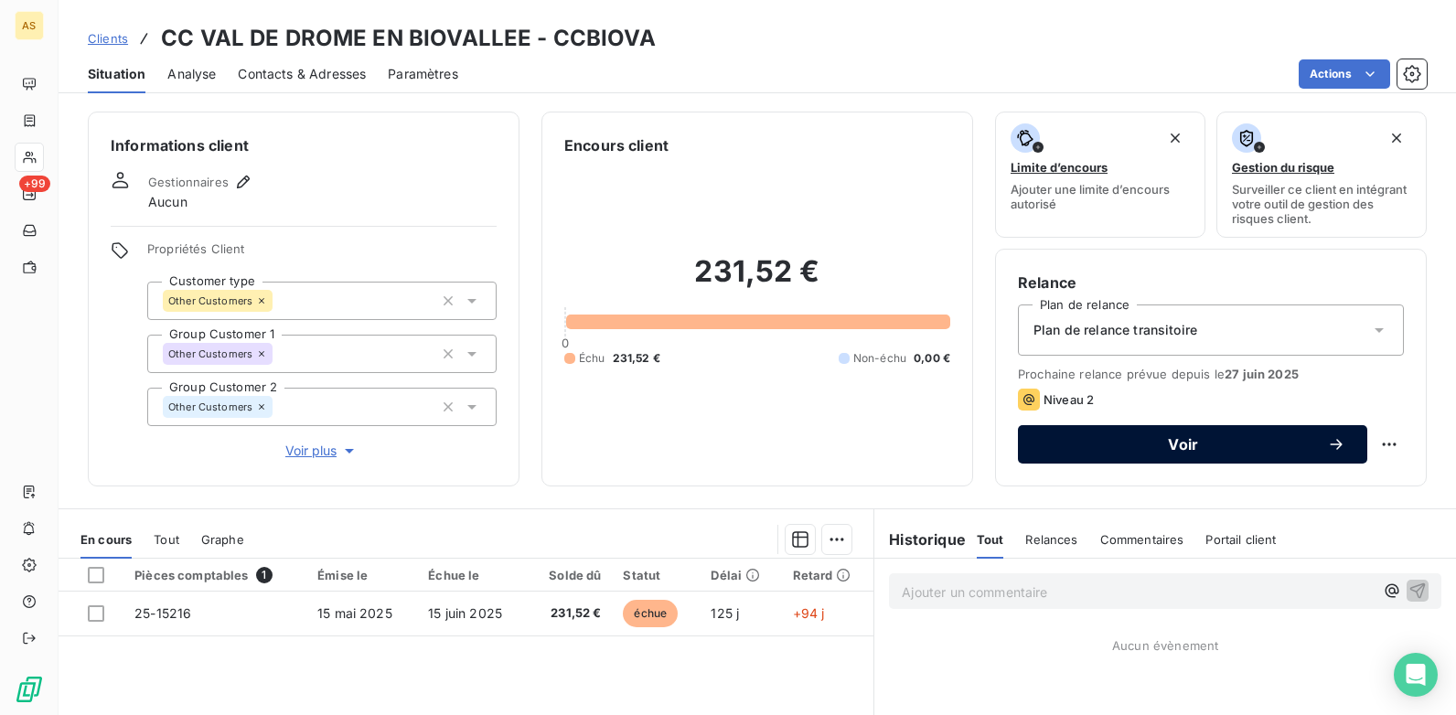
click at [1207, 453] on button "Voir" at bounding box center [1192, 444] width 349 height 38
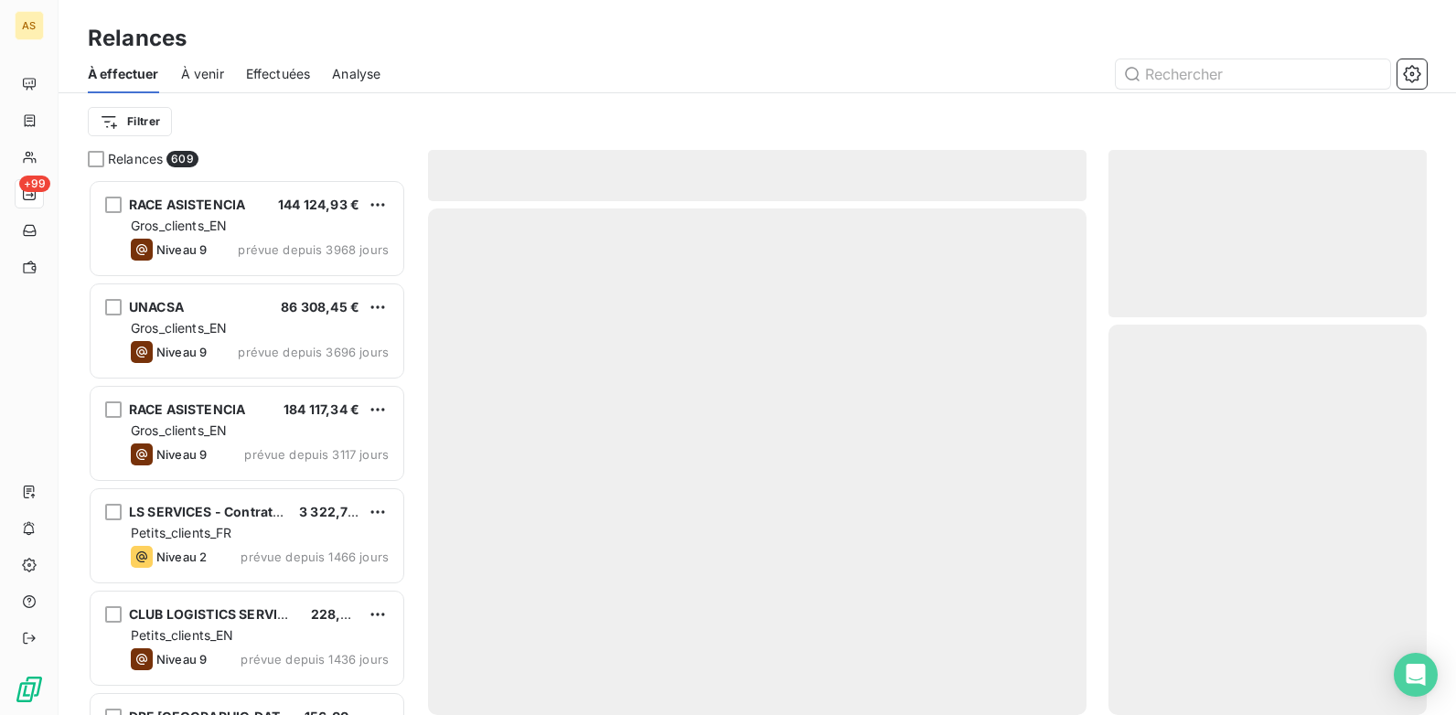
scroll to position [522, 305]
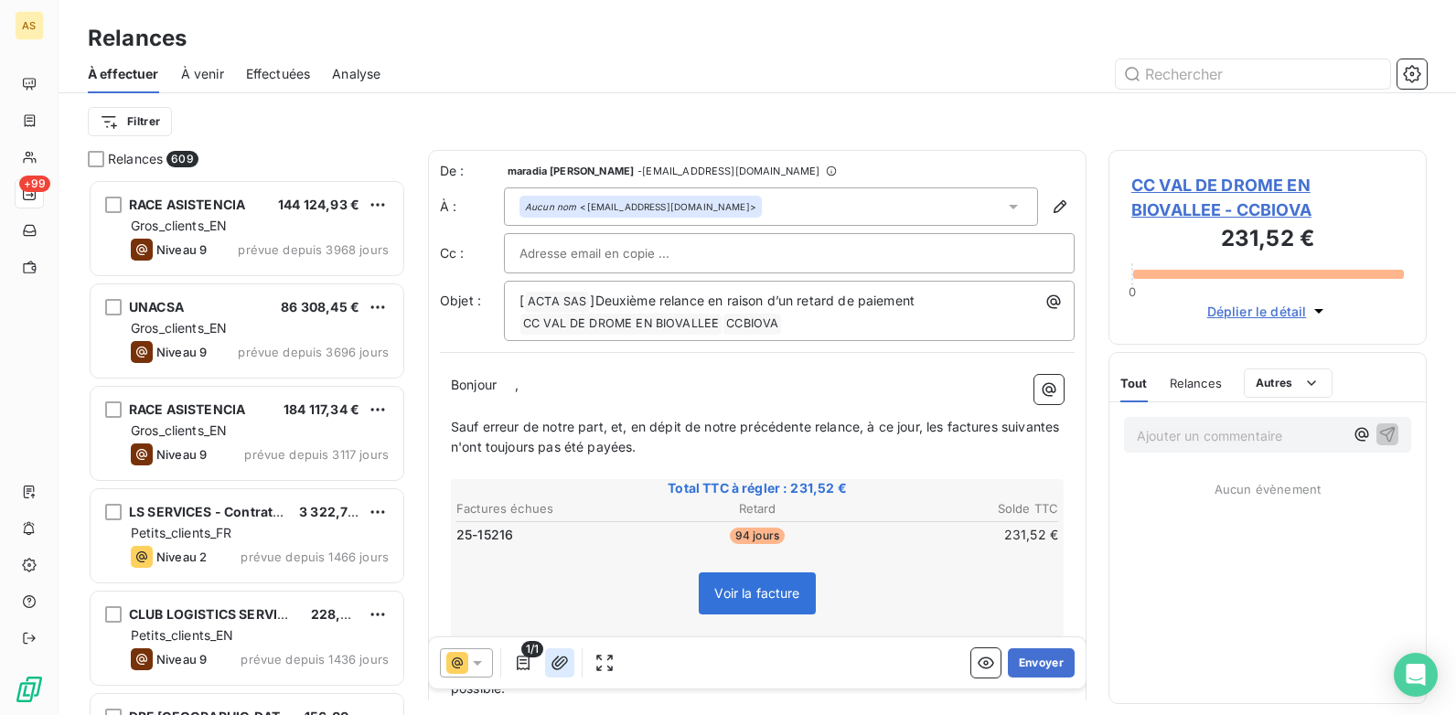
click at [556, 659] on icon "button" at bounding box center [560, 663] width 16 height 14
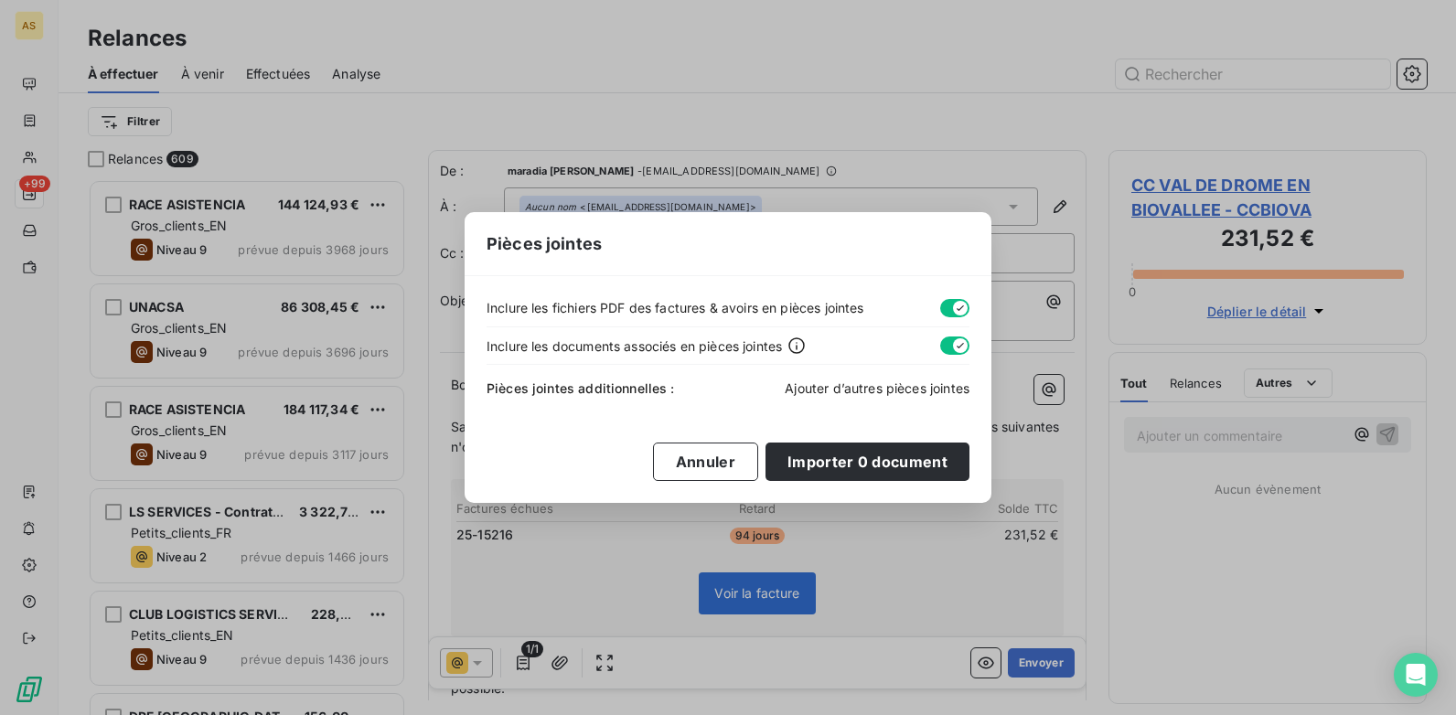
click at [828, 386] on span "Ajouter d’autres pièces jointes" at bounding box center [877, 389] width 185 height 16
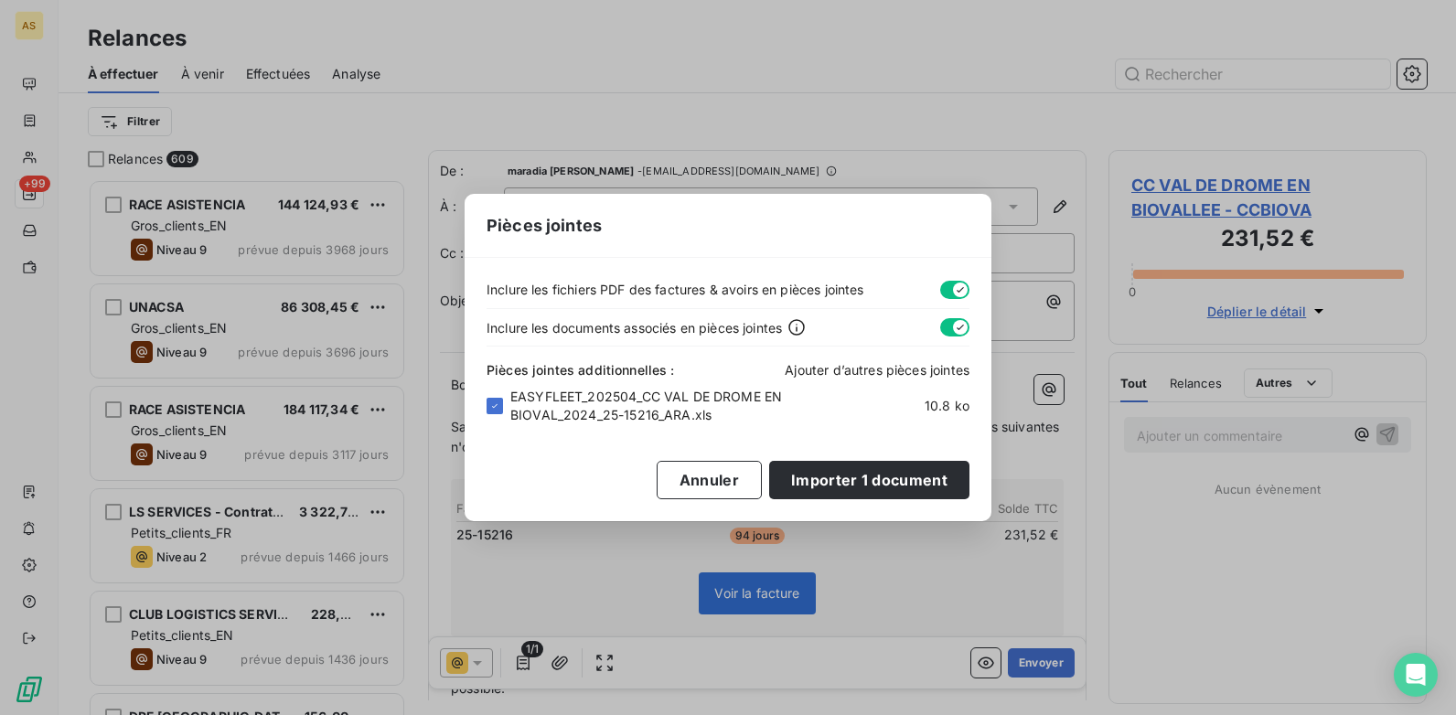
click at [848, 371] on span "Ajouter d’autres pièces jointes" at bounding box center [877, 370] width 185 height 16
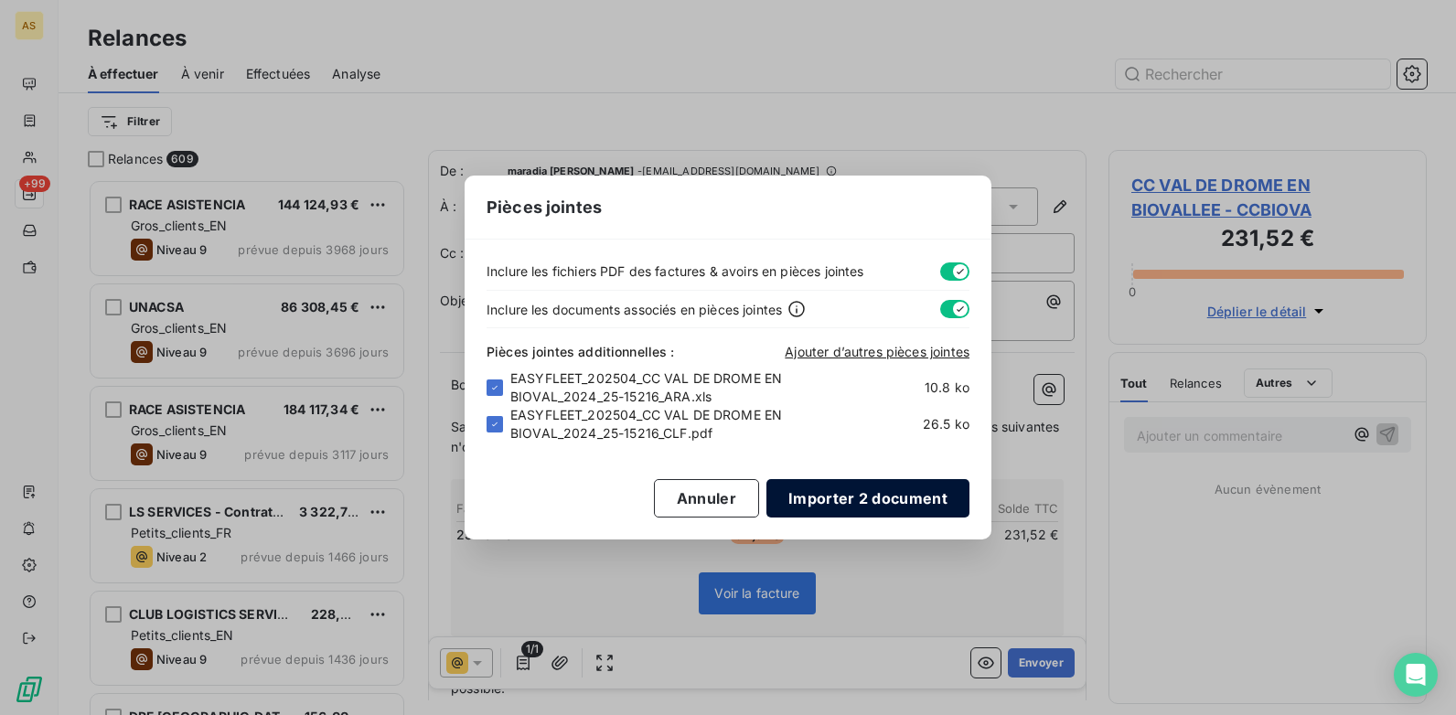
click at [883, 500] on button "Importer 2 document" at bounding box center [868, 498] width 203 height 38
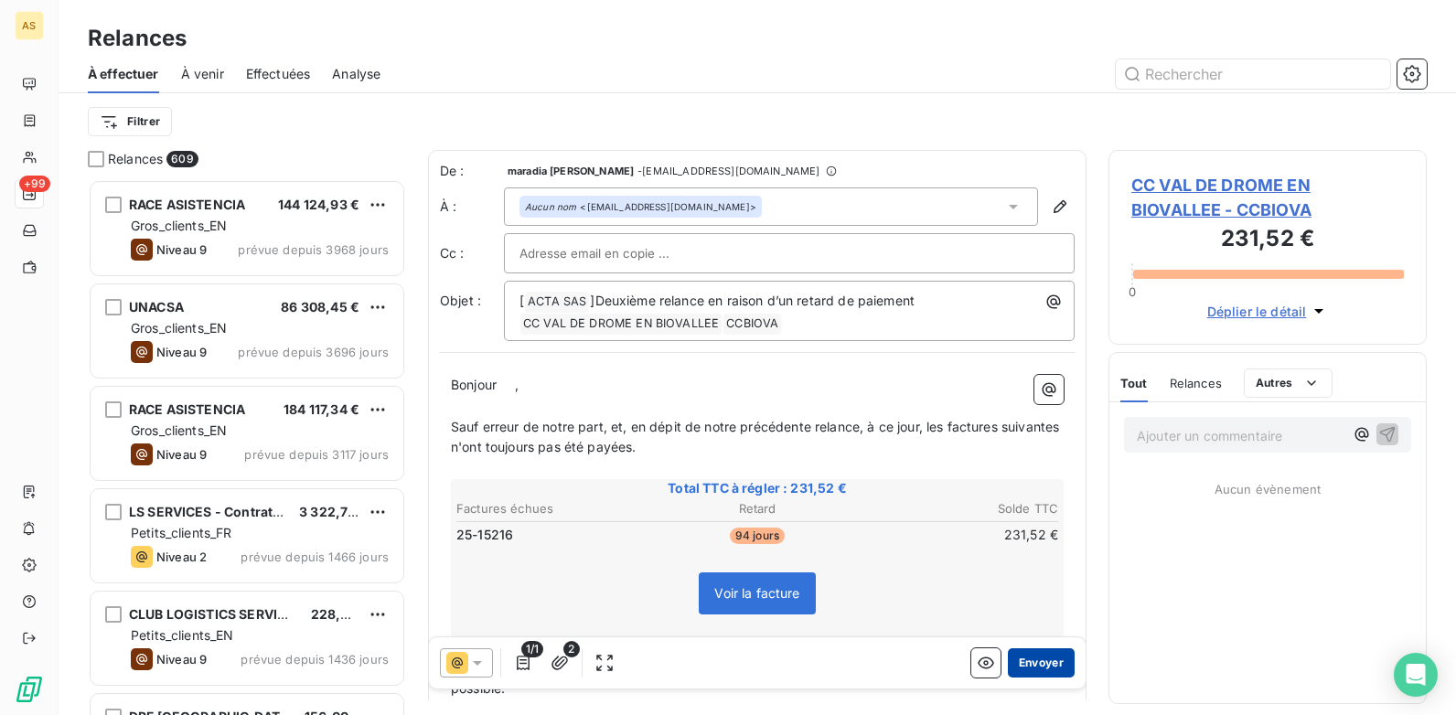
click at [1022, 669] on button "Envoyer" at bounding box center [1041, 663] width 67 height 29
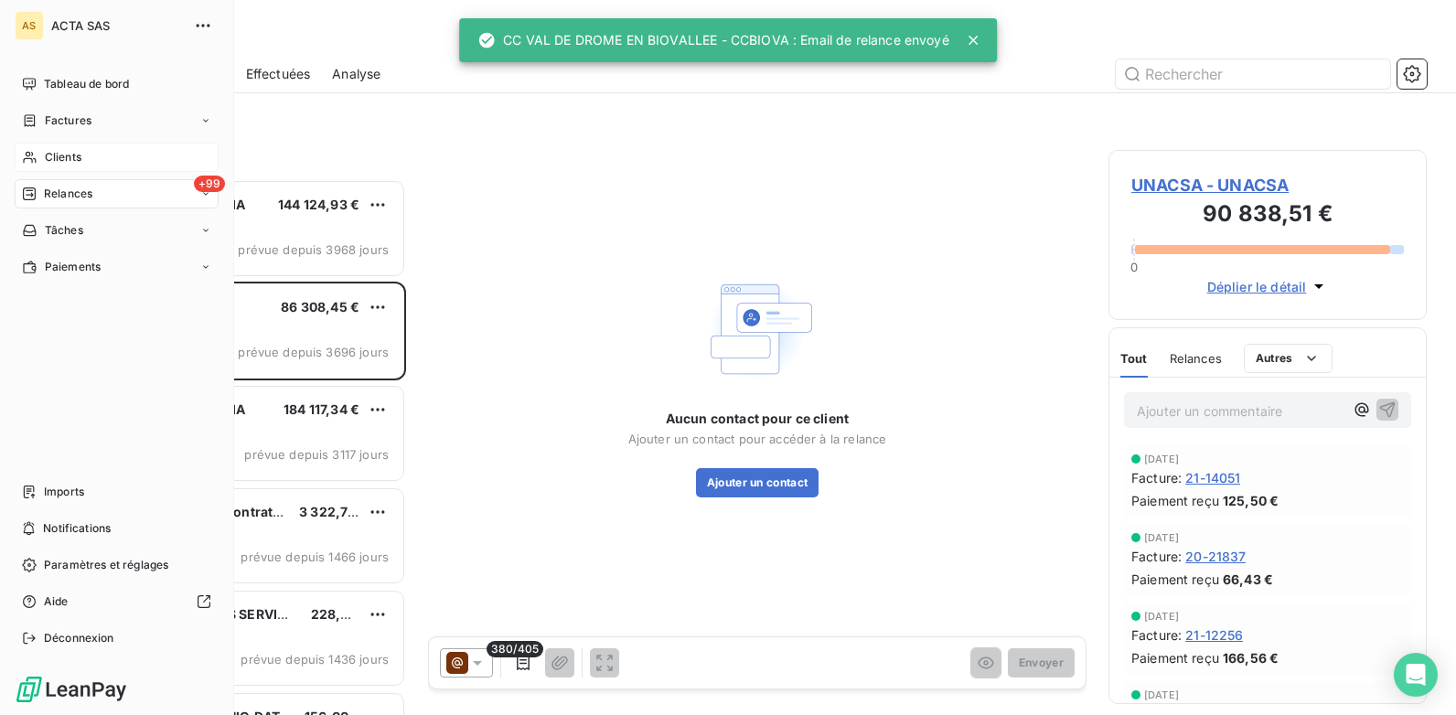
click at [57, 156] on span "Clients" at bounding box center [63, 157] width 37 height 16
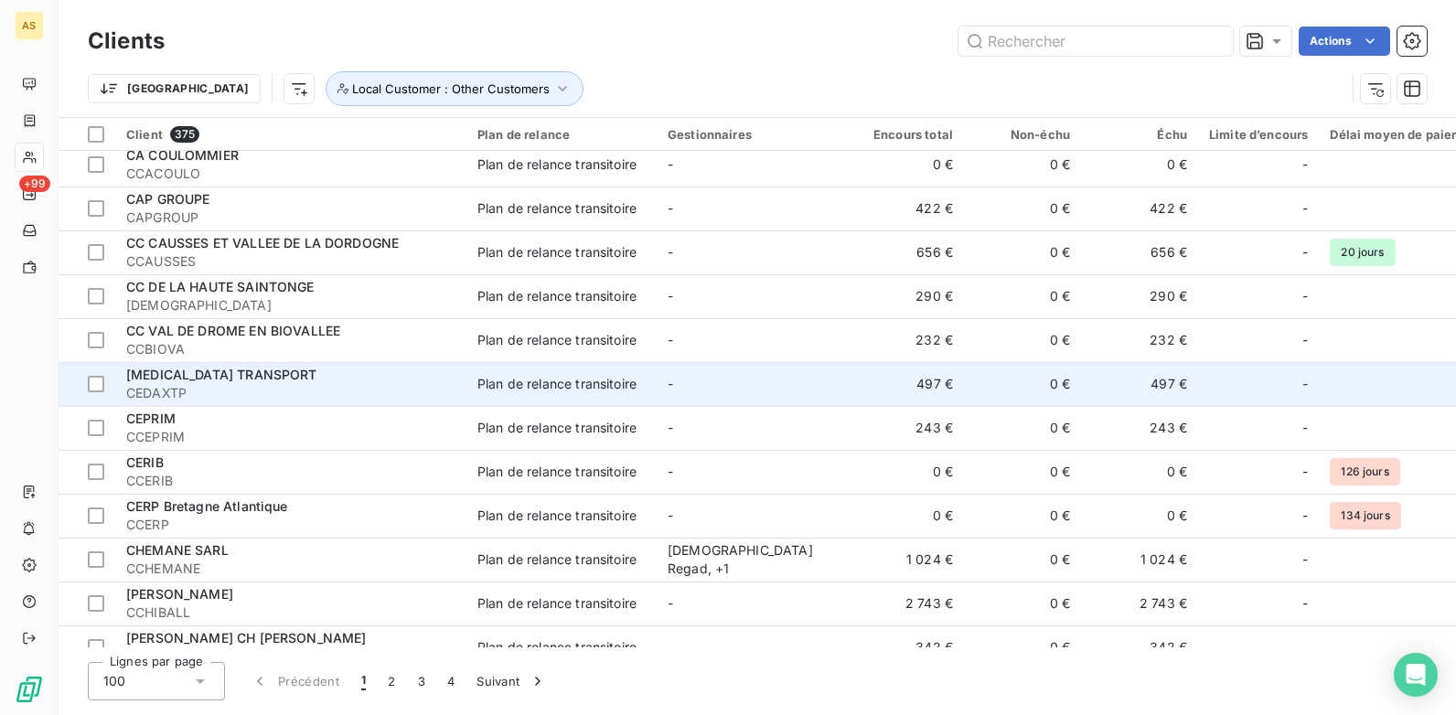
scroll to position [3445, 0]
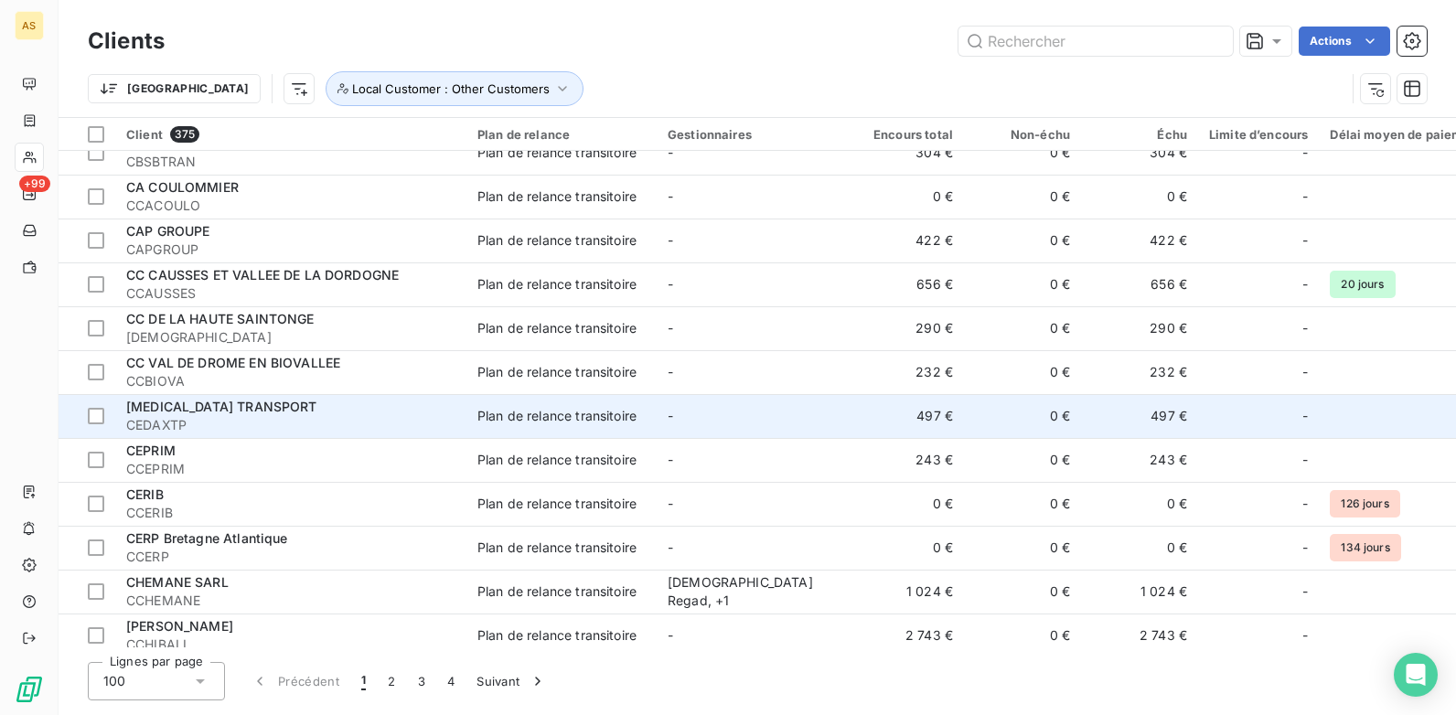
click at [725, 424] on td "-" at bounding box center [752, 416] width 190 height 44
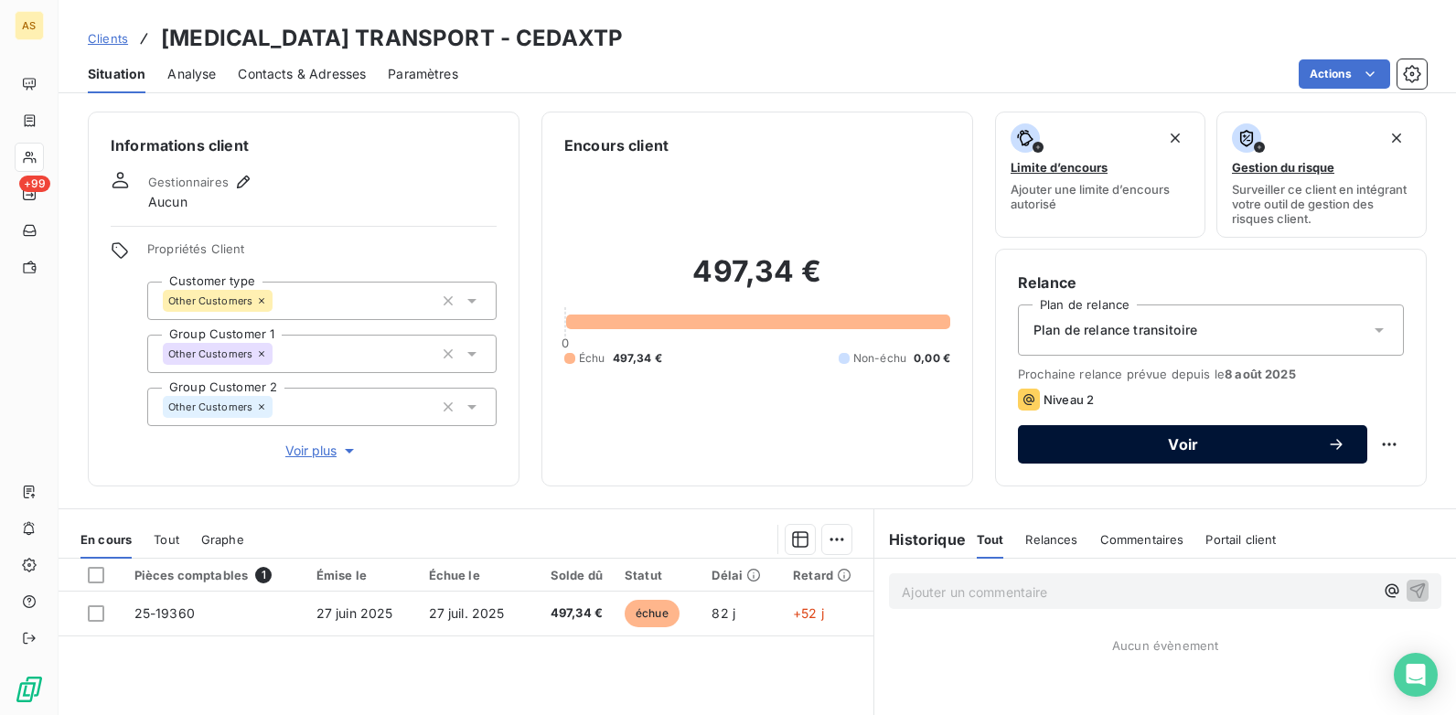
click at [1115, 441] on span "Voir" at bounding box center [1183, 444] width 287 height 15
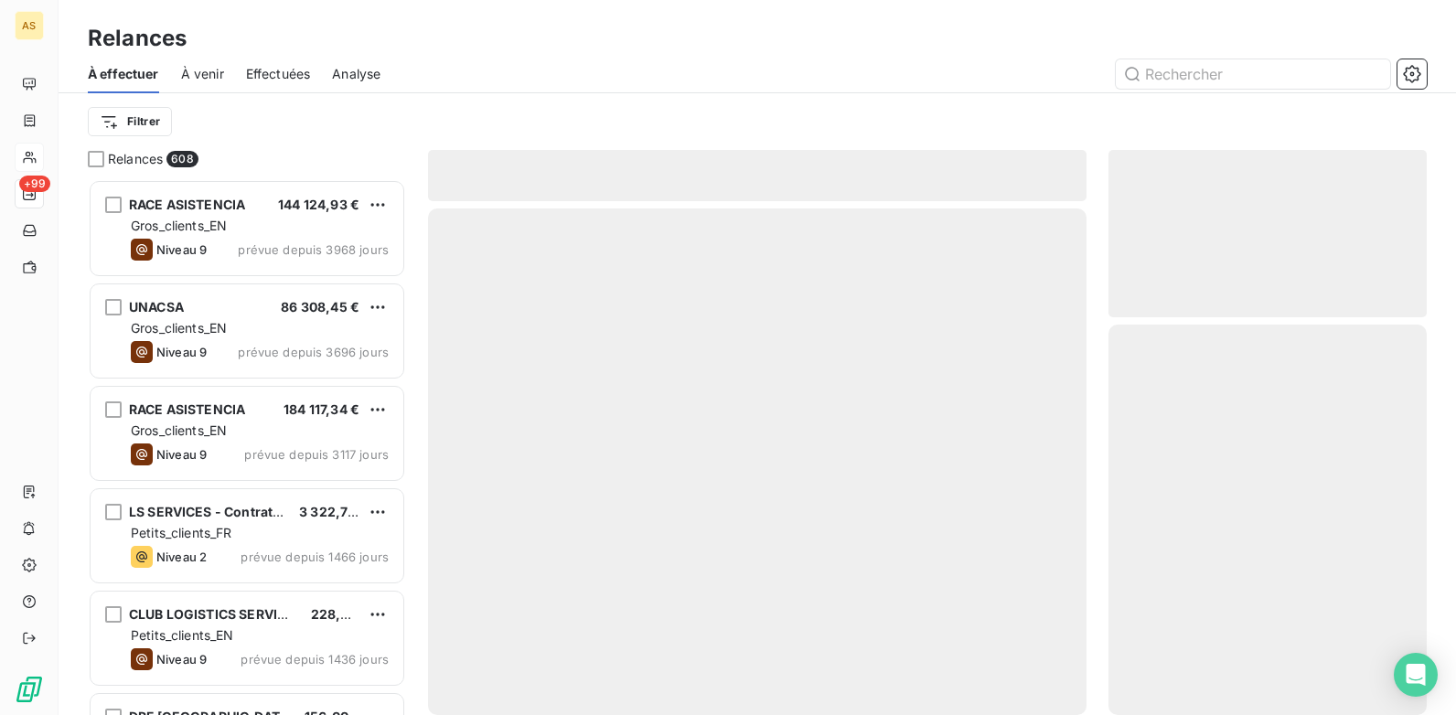
scroll to position [522, 305]
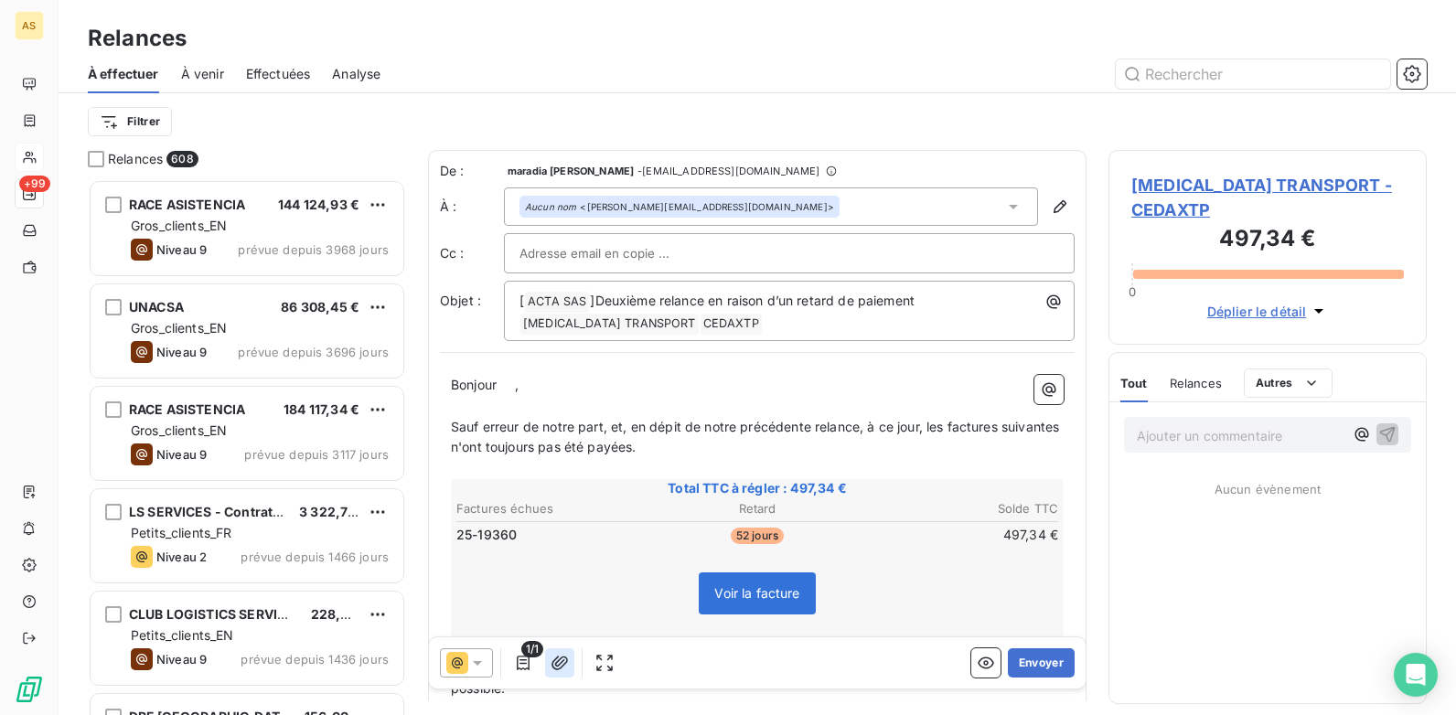
click at [562, 666] on icon "button" at bounding box center [560, 663] width 18 height 18
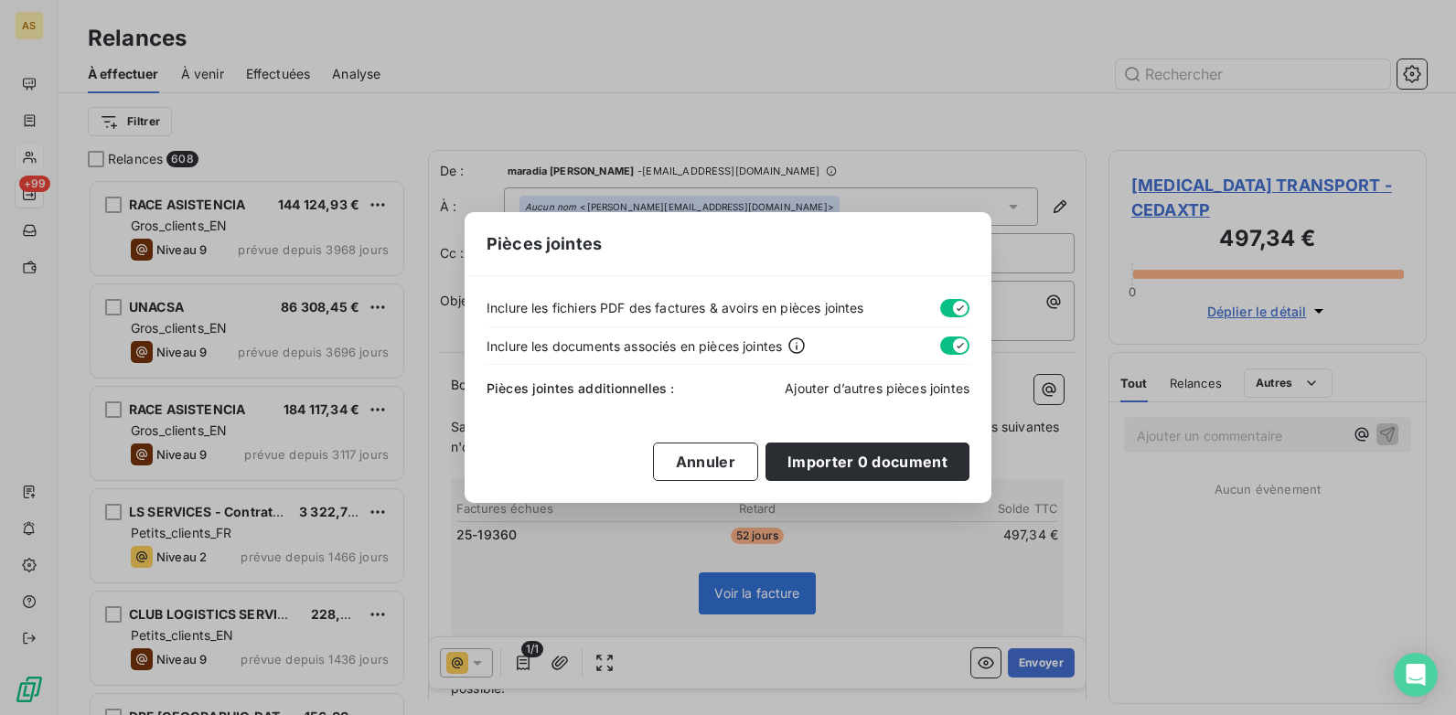
click at [829, 391] on span "Ajouter d’autres pièces jointes" at bounding box center [877, 389] width 185 height 16
click at [735, 470] on button "Annuler" at bounding box center [705, 462] width 105 height 38
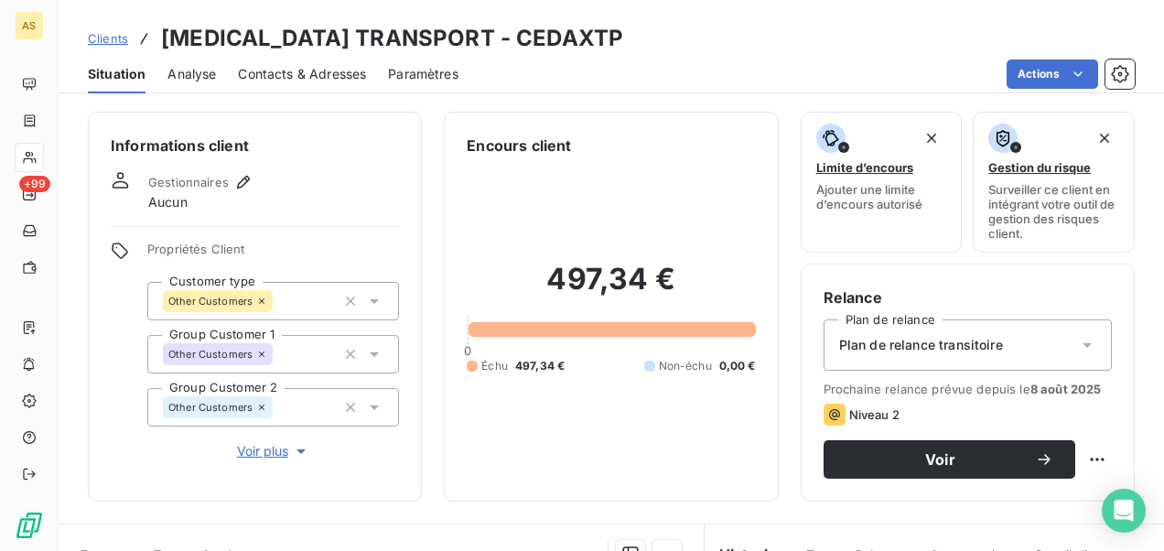
click at [95, 40] on span "Clients" at bounding box center [108, 38] width 40 height 15
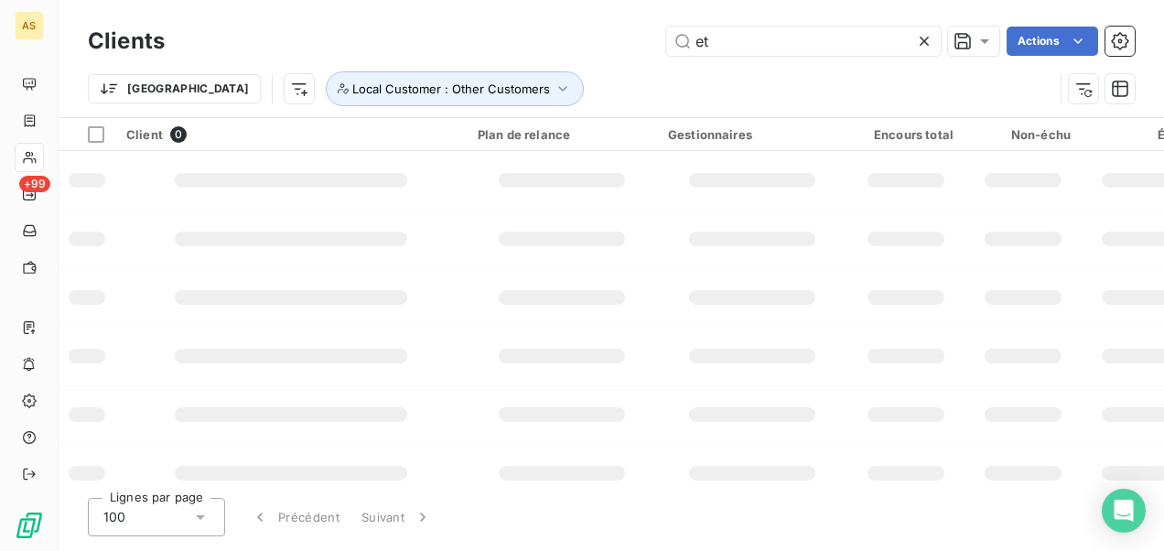
type input "e"
type input "a"
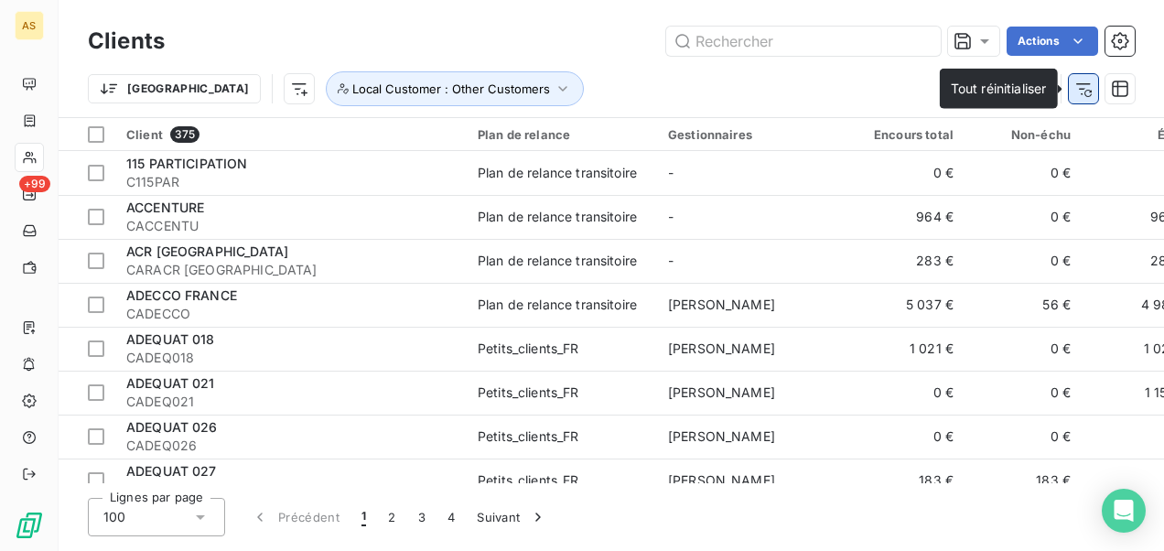
click at [1079, 85] on icon "button" at bounding box center [1083, 89] width 18 height 18
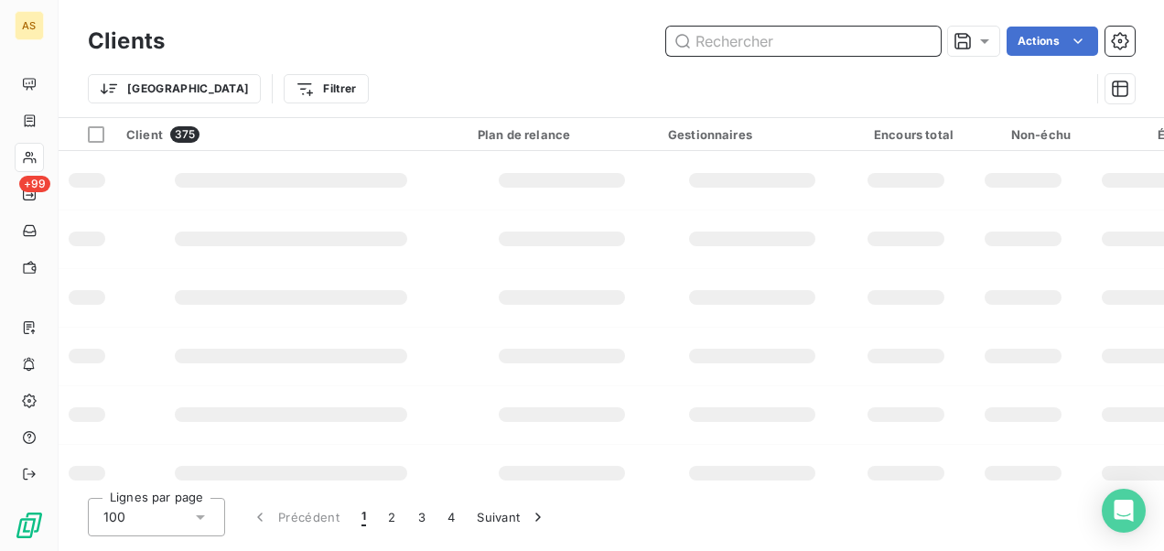
click at [723, 35] on input "text" at bounding box center [803, 41] width 274 height 29
type input "etoile autobernard"
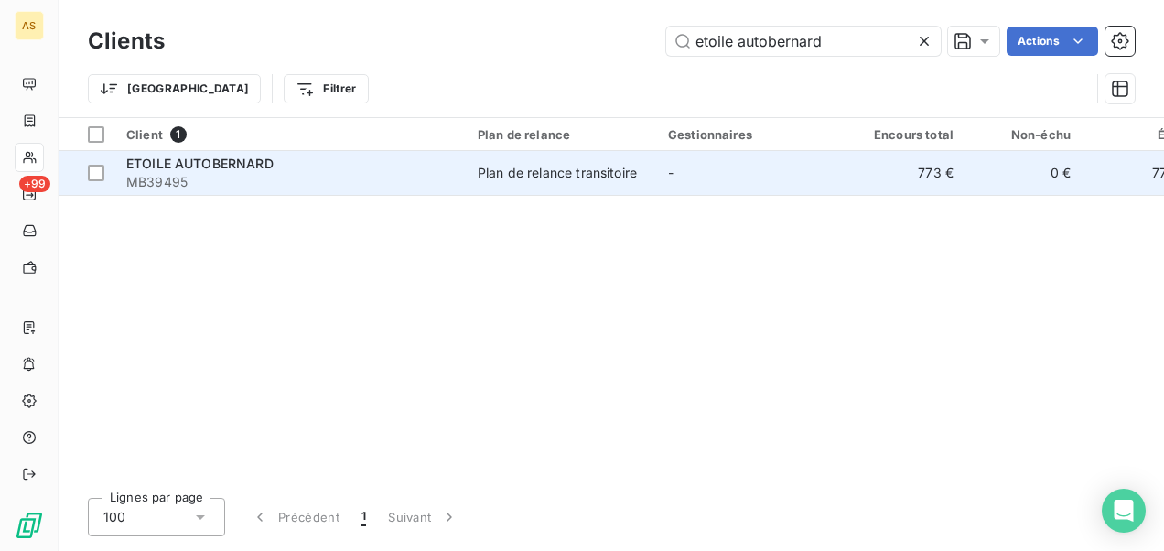
click at [596, 168] on div "Plan de relance transitoire" at bounding box center [557, 173] width 159 height 18
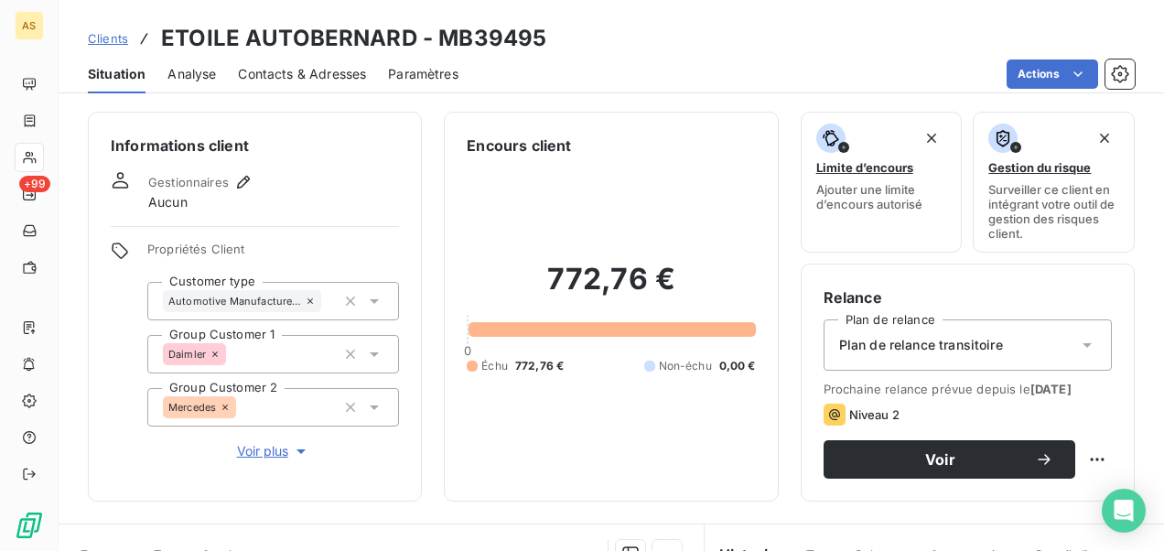
click at [123, 40] on span "Clients" at bounding box center [108, 38] width 40 height 15
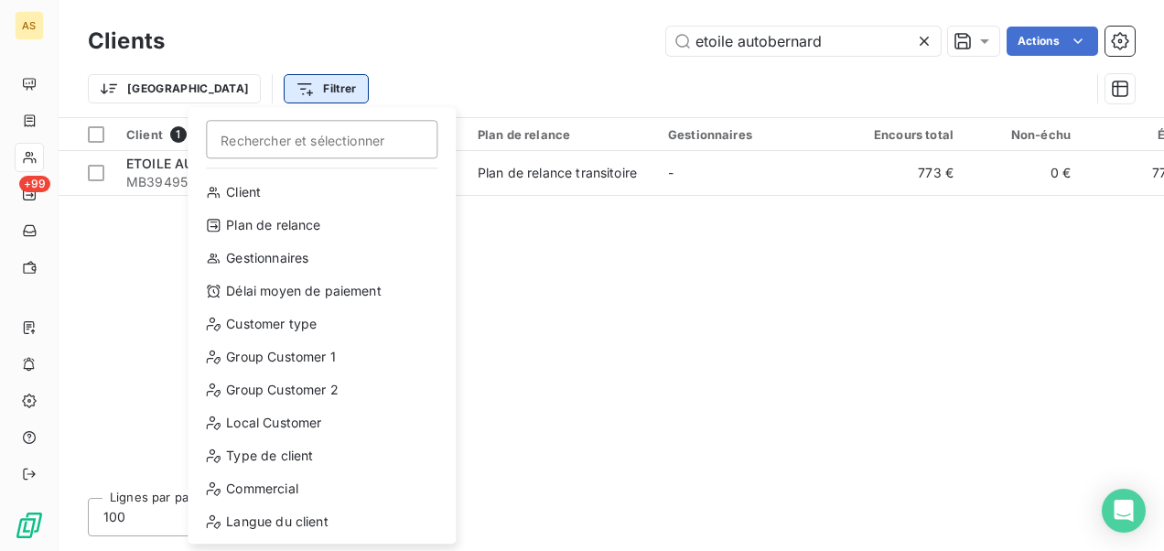
click at [255, 83] on html "AS +99 Clients etoile autobernard Actions Trier Filtrer Rechercher et sélection…" at bounding box center [582, 275] width 1164 height 551
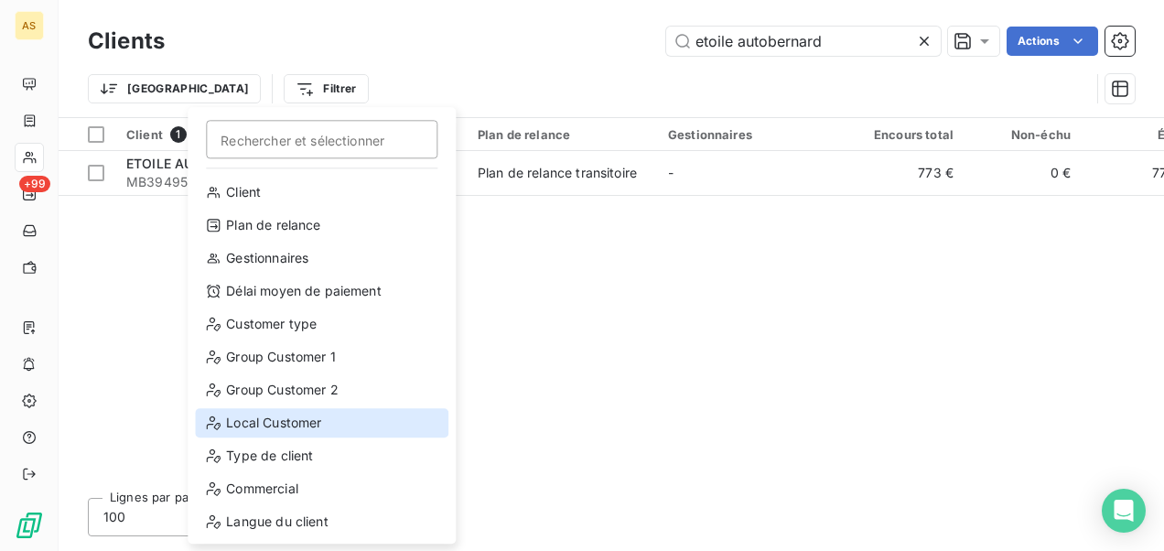
click at [251, 421] on div "Local Customer" at bounding box center [321, 422] width 253 height 29
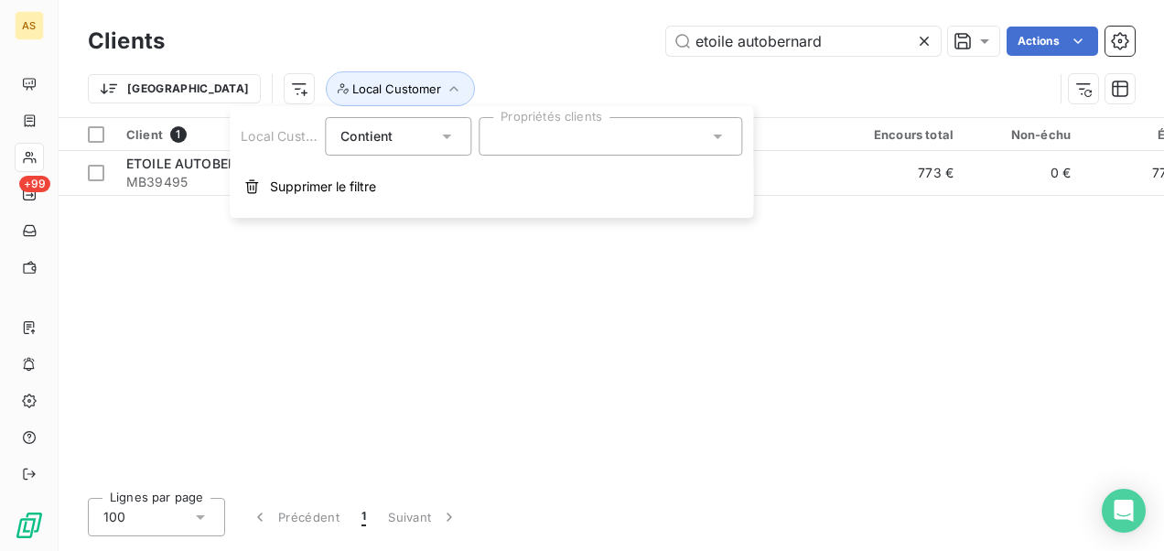
click at [251, 421] on div "Client 1 Plan de relance Gestionnaires Encours total Non-échu Échu Limite d’enc…" at bounding box center [611, 300] width 1105 height 365
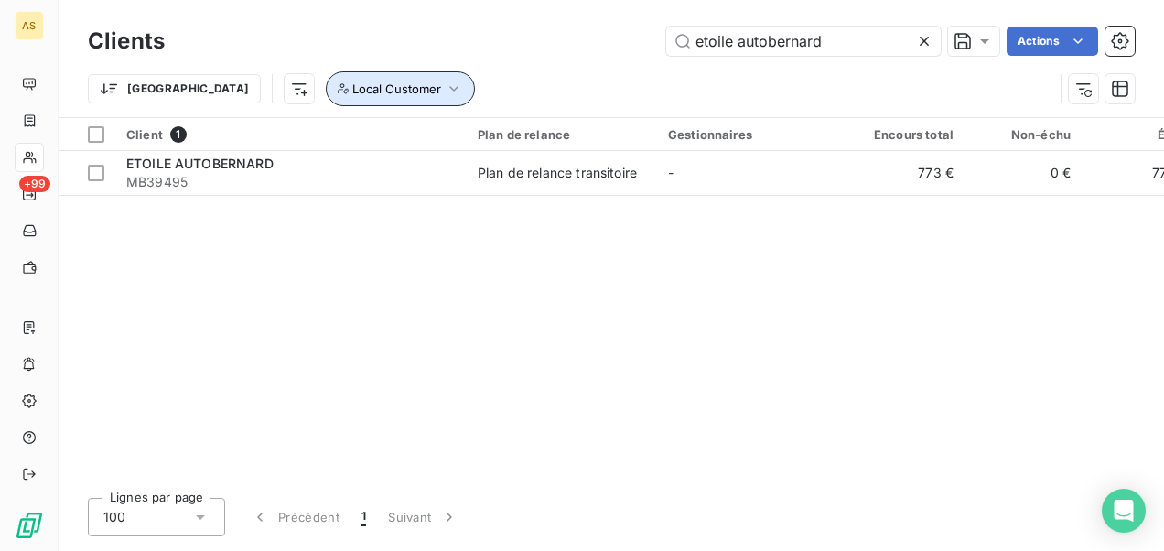
click at [445, 90] on icon "button" at bounding box center [454, 89] width 18 height 18
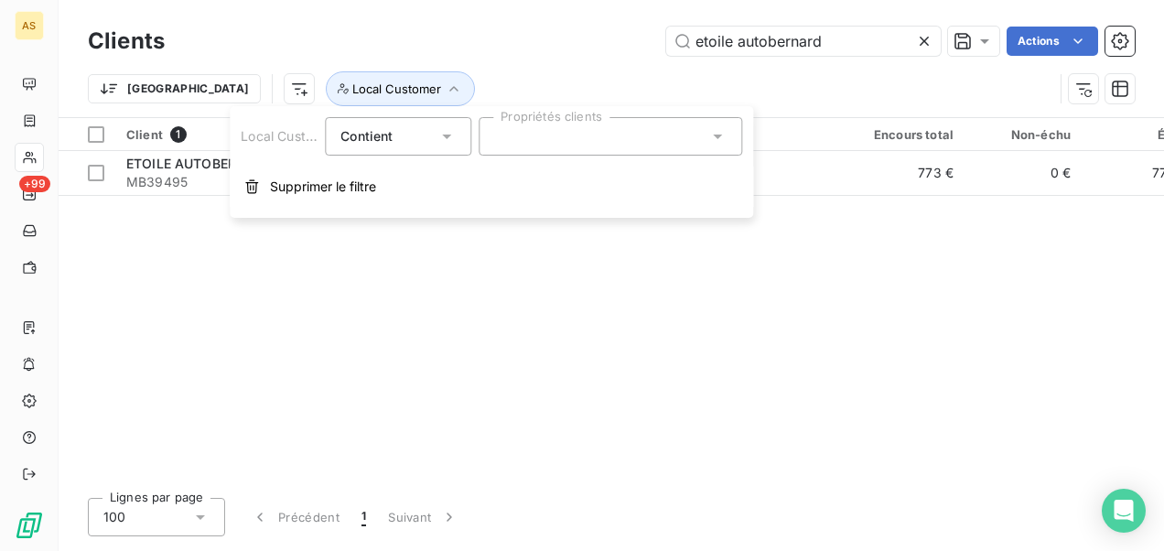
click at [721, 139] on icon at bounding box center [717, 136] width 18 height 18
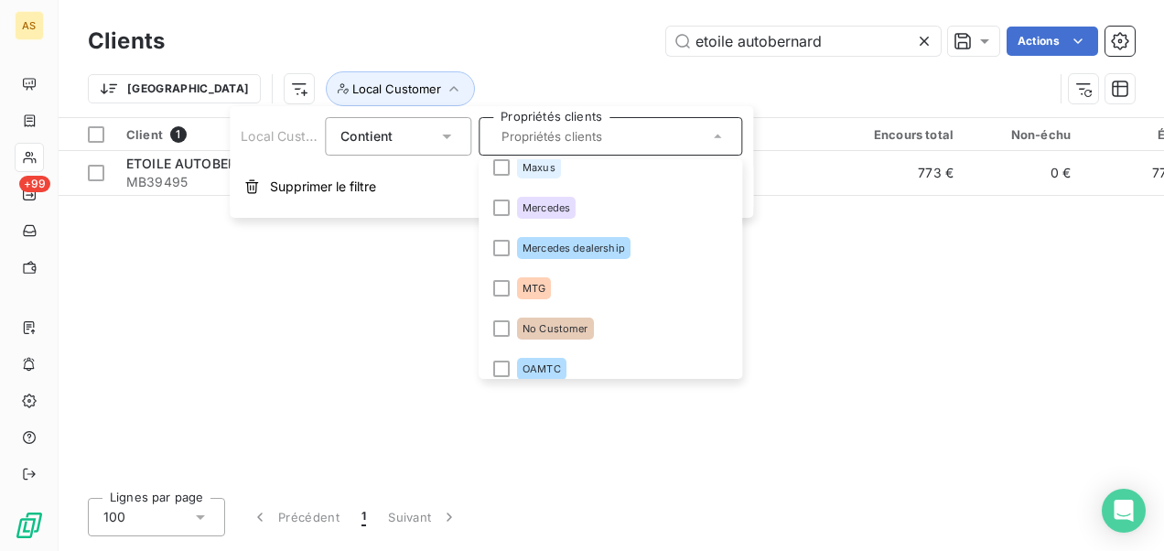
scroll to position [1921, 0]
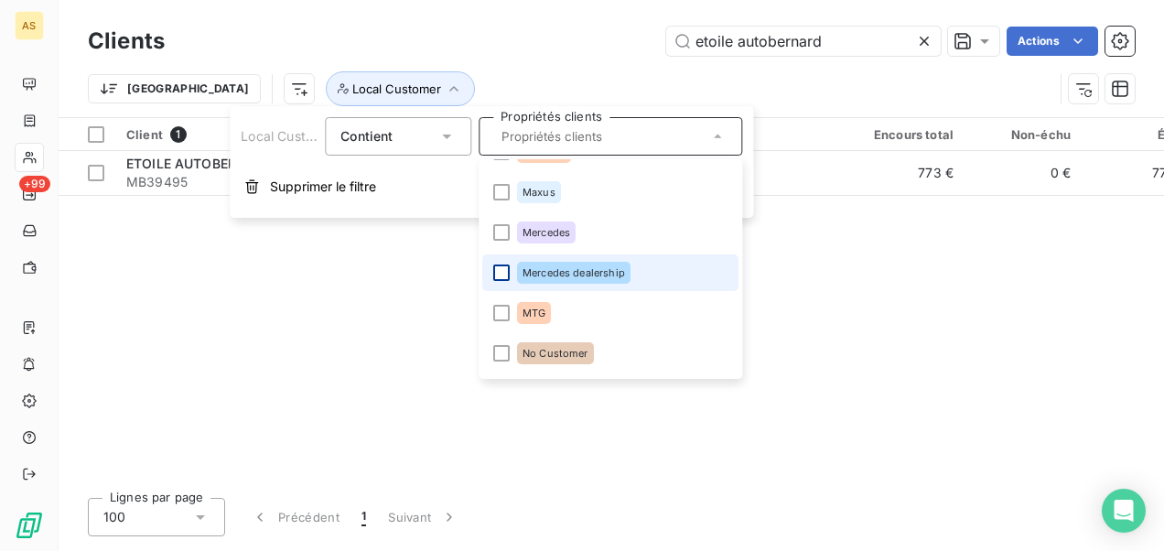
click at [501, 264] on div at bounding box center [501, 272] width 16 height 16
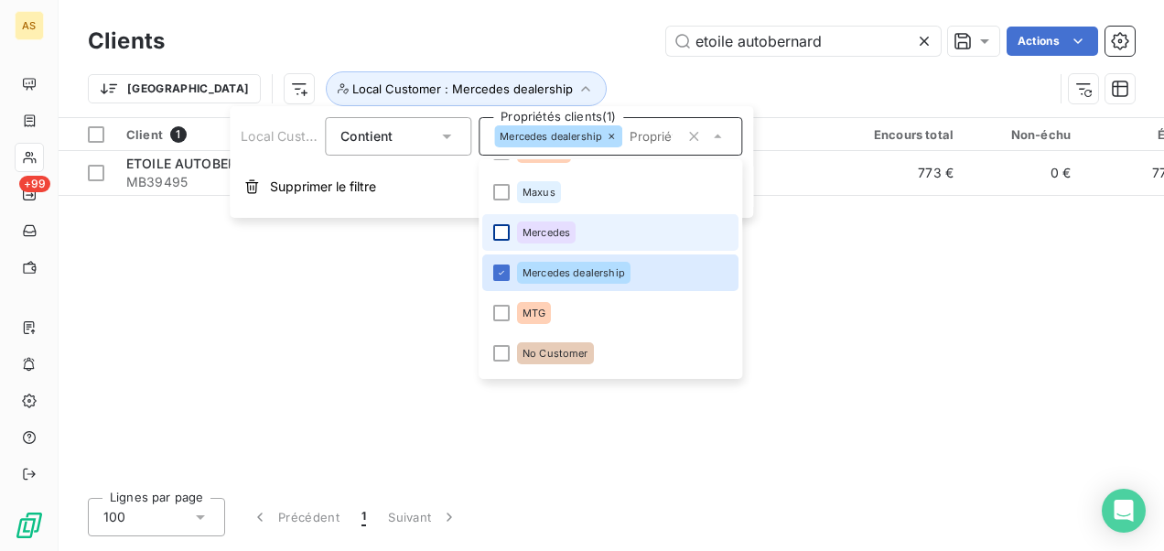
click at [499, 232] on div at bounding box center [501, 232] width 16 height 16
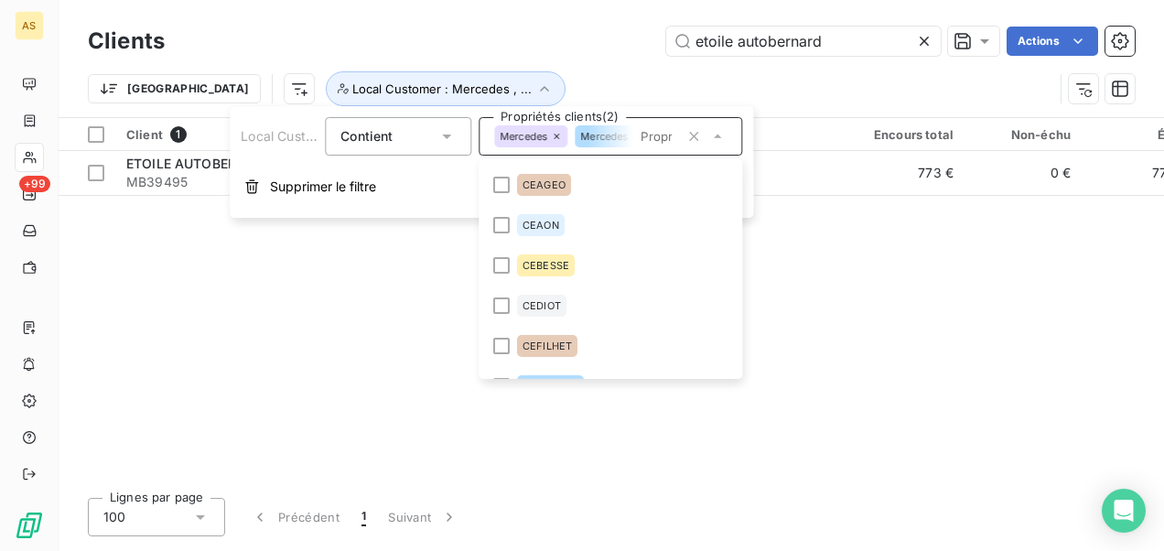
scroll to position [549, 0]
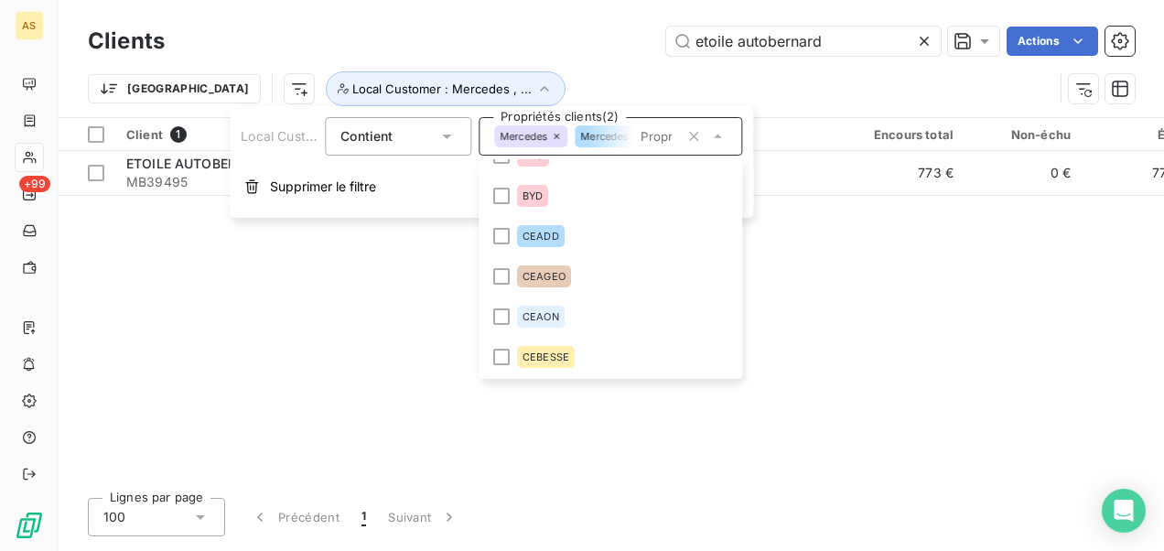
click at [388, 320] on div "Client 1 Plan de relance Gestionnaires Encours total Non-échu Échu Limite d’enc…" at bounding box center [611, 300] width 1105 height 365
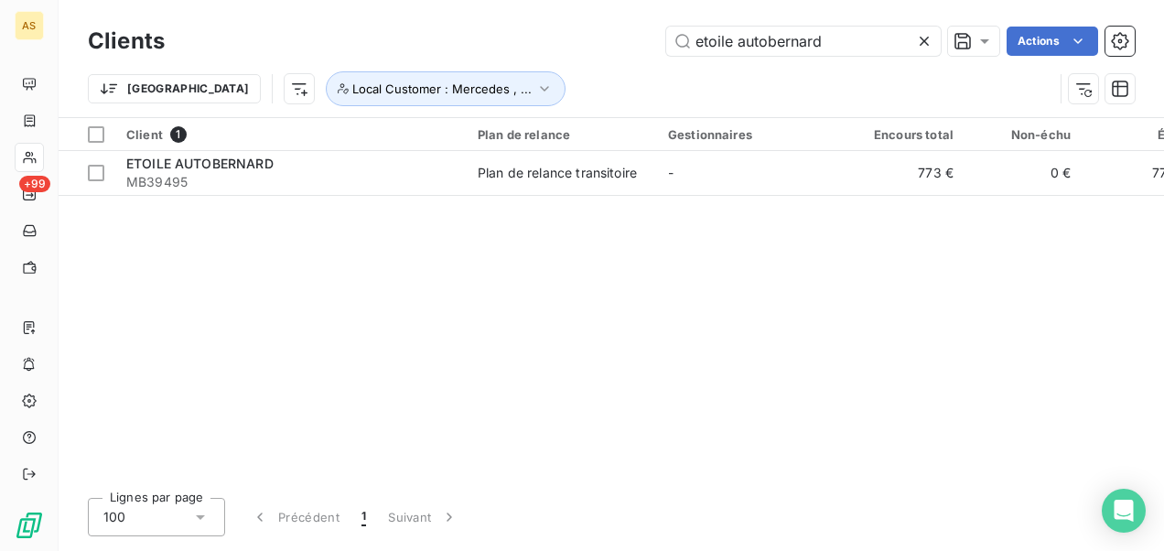
click at [917, 50] on div at bounding box center [928, 41] width 26 height 29
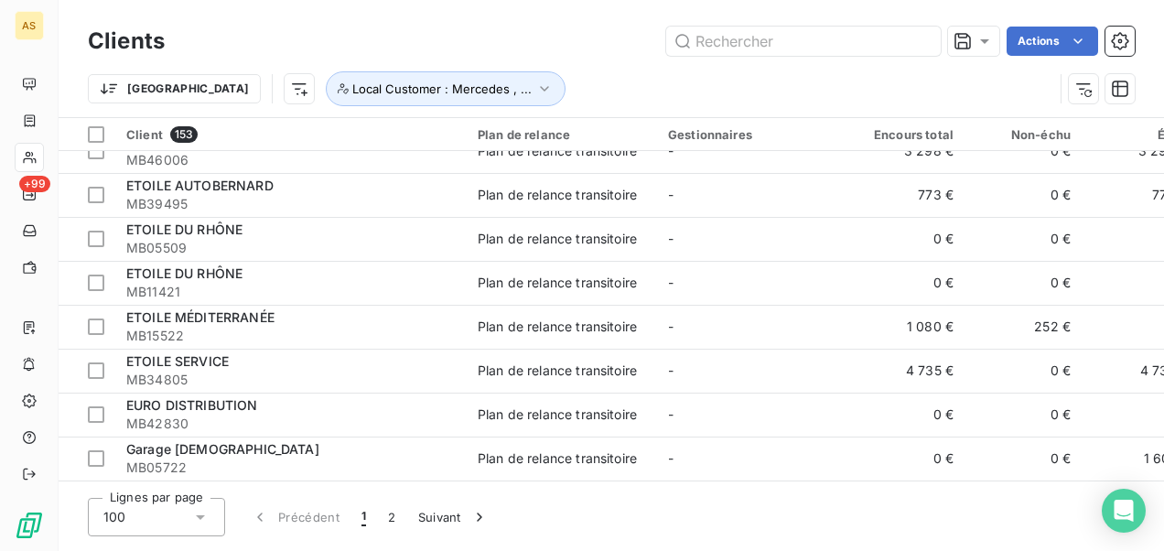
scroll to position [2653, 0]
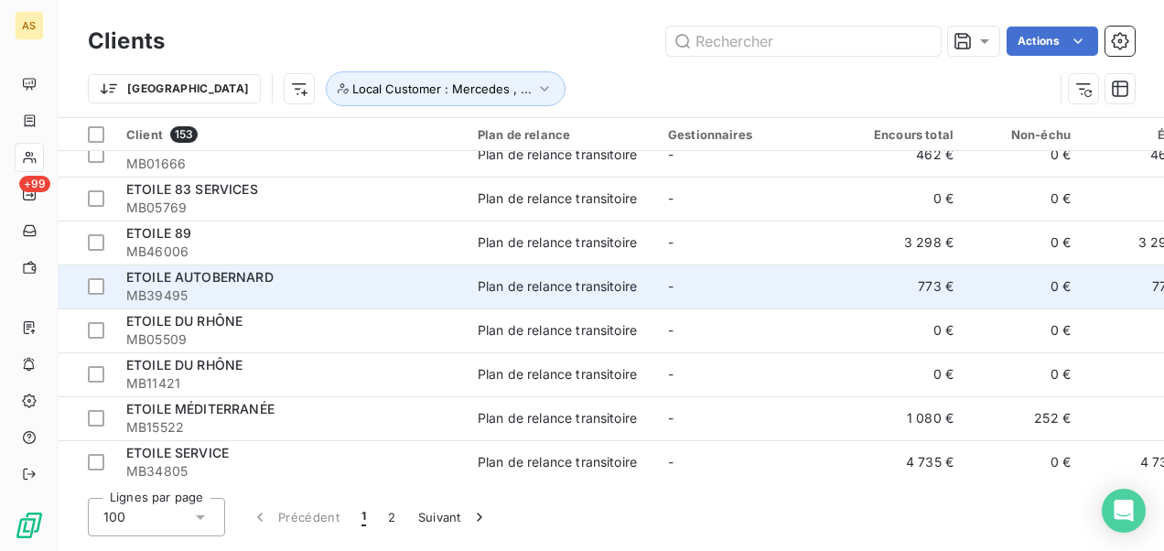
click at [537, 291] on div "Plan de relance transitoire" at bounding box center [557, 286] width 159 height 18
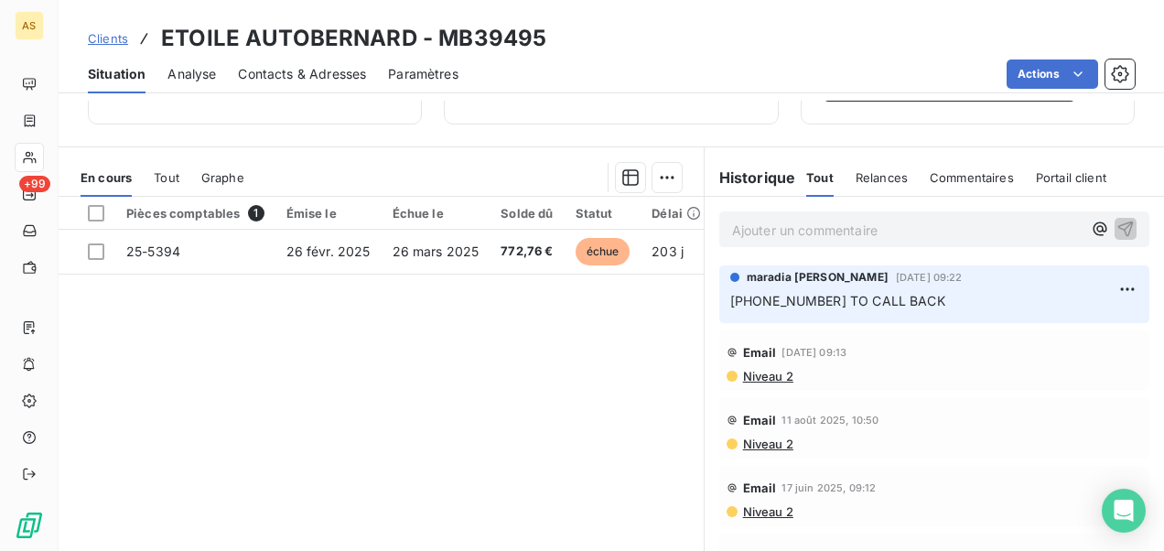
scroll to position [443, 0]
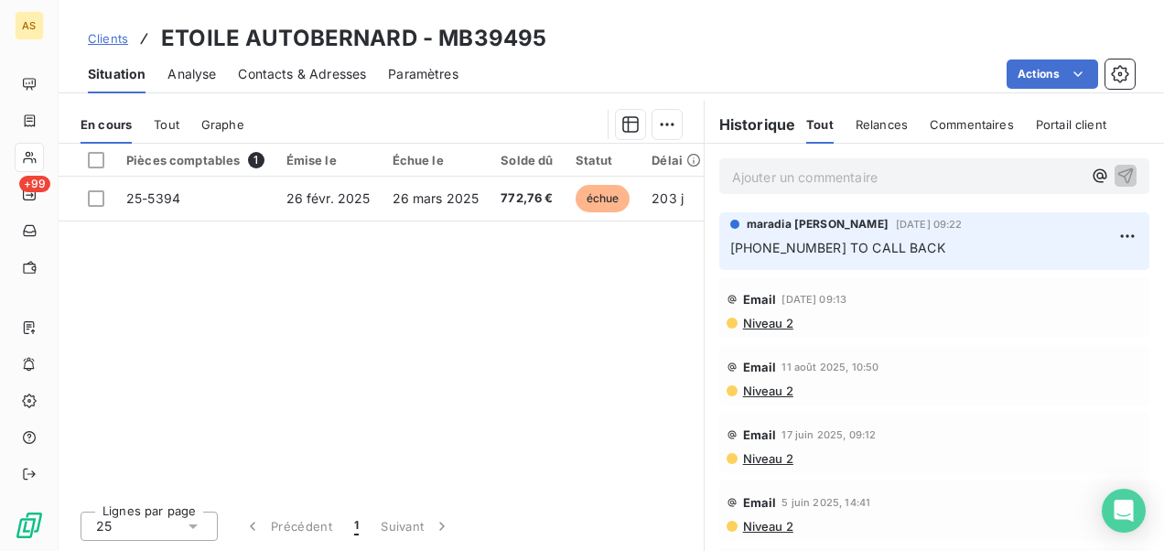
click at [112, 42] on span "Clients" at bounding box center [108, 38] width 40 height 15
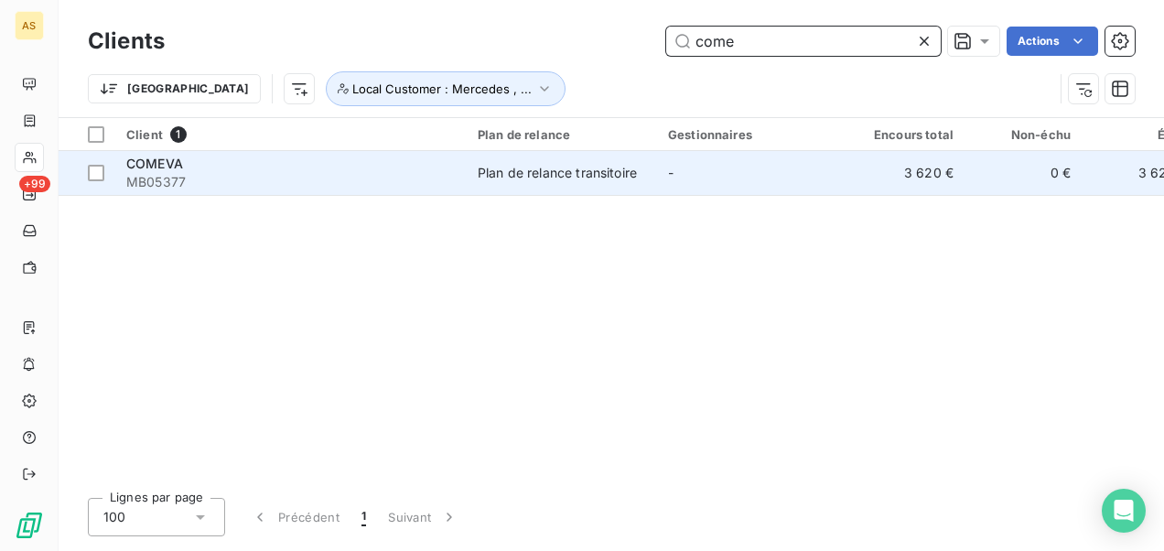
type input "come"
click at [655, 185] on td "Plan de relance transitoire" at bounding box center [562, 173] width 190 height 44
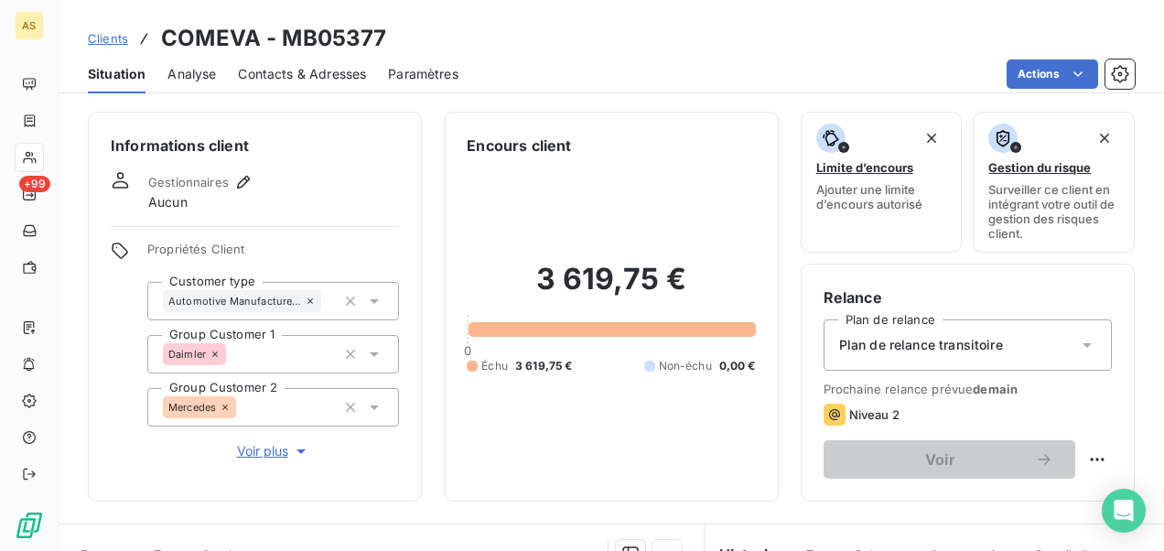
click at [115, 39] on span "Clients" at bounding box center [108, 38] width 40 height 15
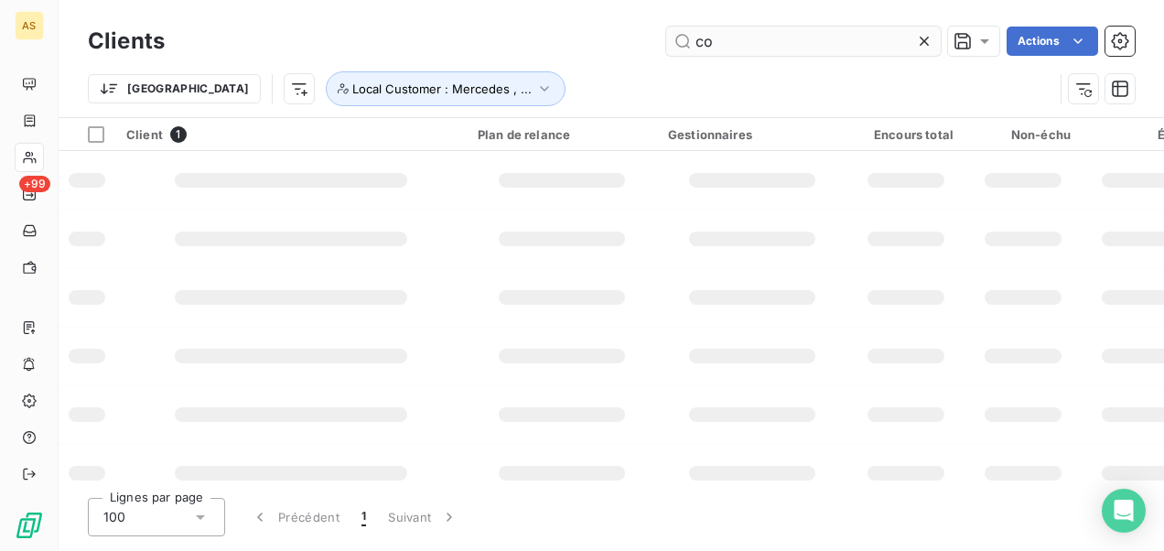
type input "c"
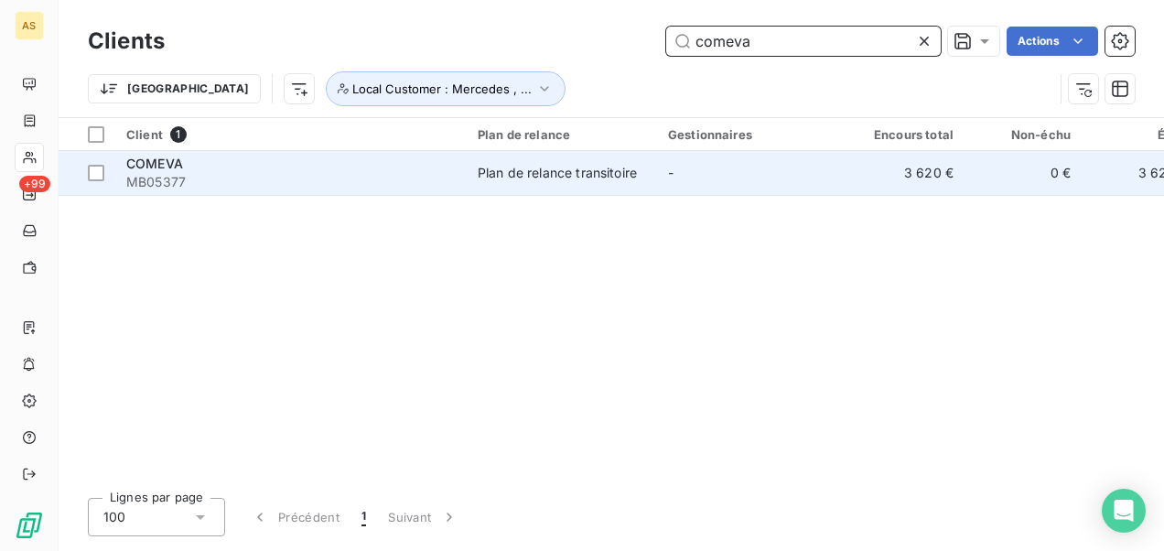
type input "comeva"
click at [646, 180] on td "Plan de relance transitoire" at bounding box center [562, 173] width 190 height 44
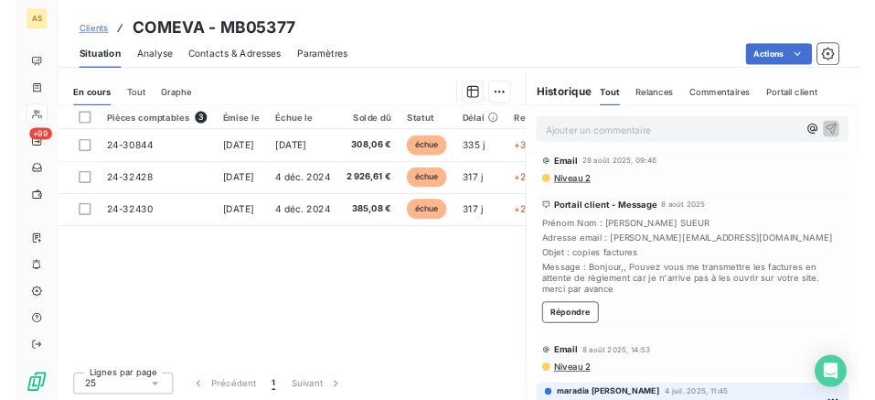
scroll to position [125, 0]
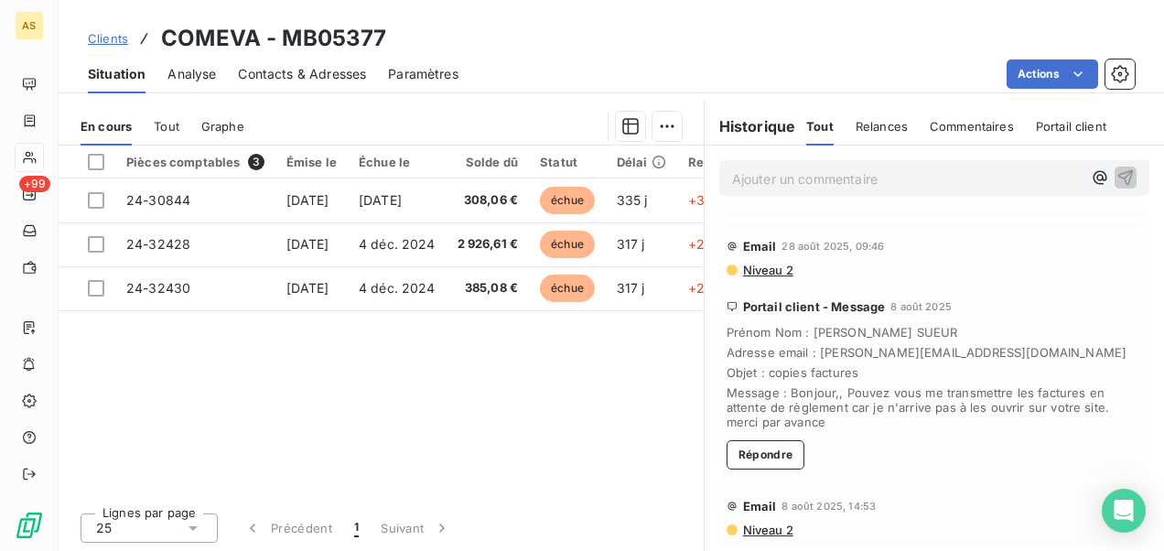
click at [993, 348] on span "Adresse email : [PERSON_NAME][EMAIL_ADDRESS][DOMAIN_NAME]" at bounding box center [933, 352] width 415 height 15
drag, startPoint x: 994, startPoint y: 344, endPoint x: 811, endPoint y: 357, distance: 183.4
click at [811, 357] on span "Adresse email : [PERSON_NAME][EMAIL_ADDRESS][DOMAIN_NAME]" at bounding box center [933, 352] width 415 height 15
copy span "[PERSON_NAME][EMAIL_ADDRESS][DOMAIN_NAME]"
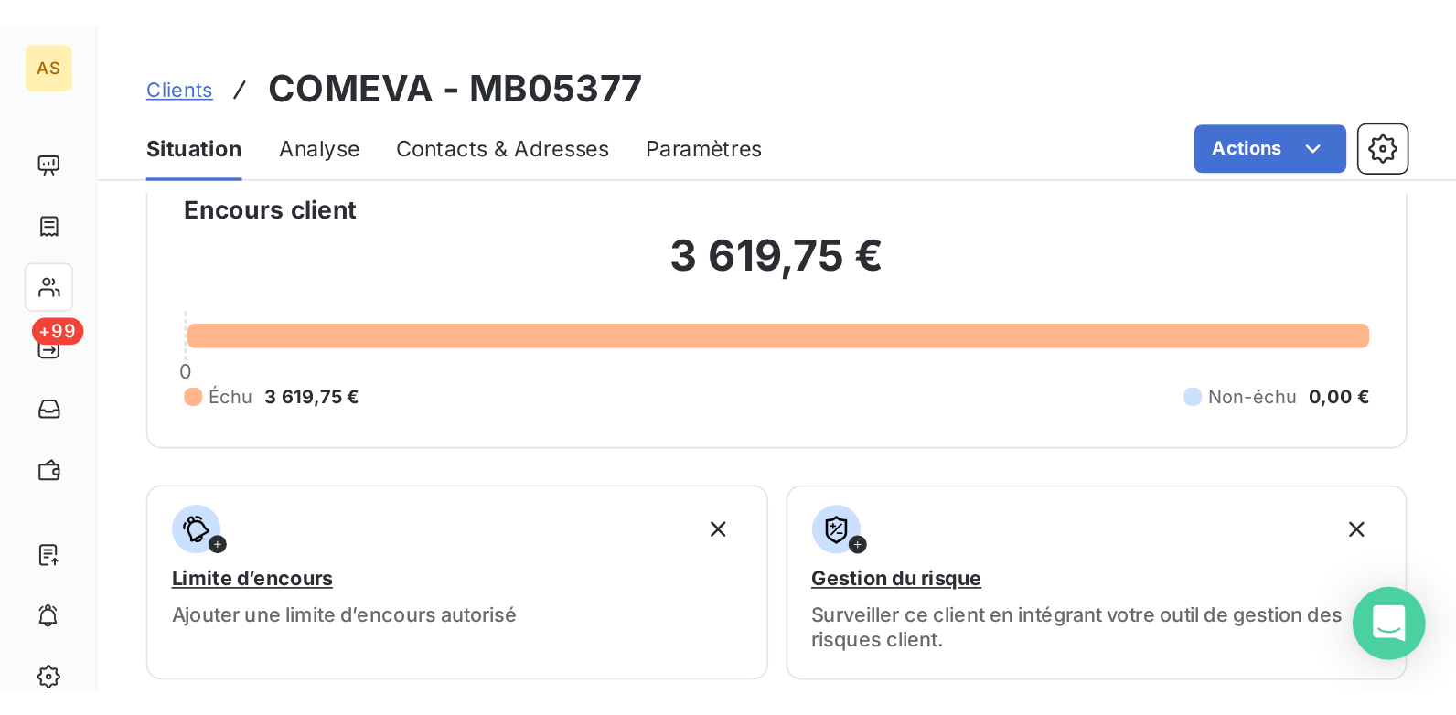
scroll to position [35, 0]
